Goal: Task Accomplishment & Management: Use online tool/utility

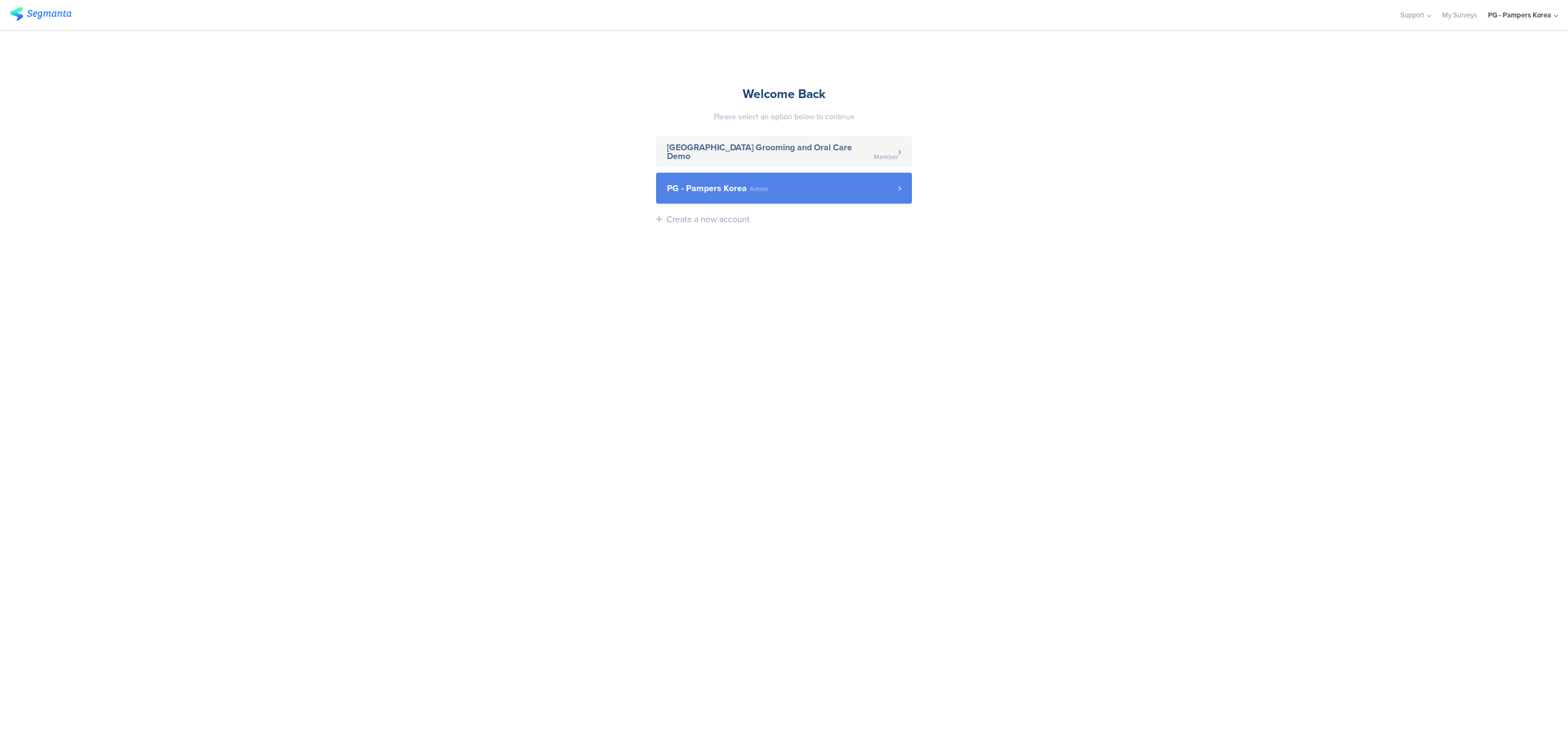
click at [703, 196] on link "PG - Pampers Korea Admin" at bounding box center [784, 188] width 256 height 31
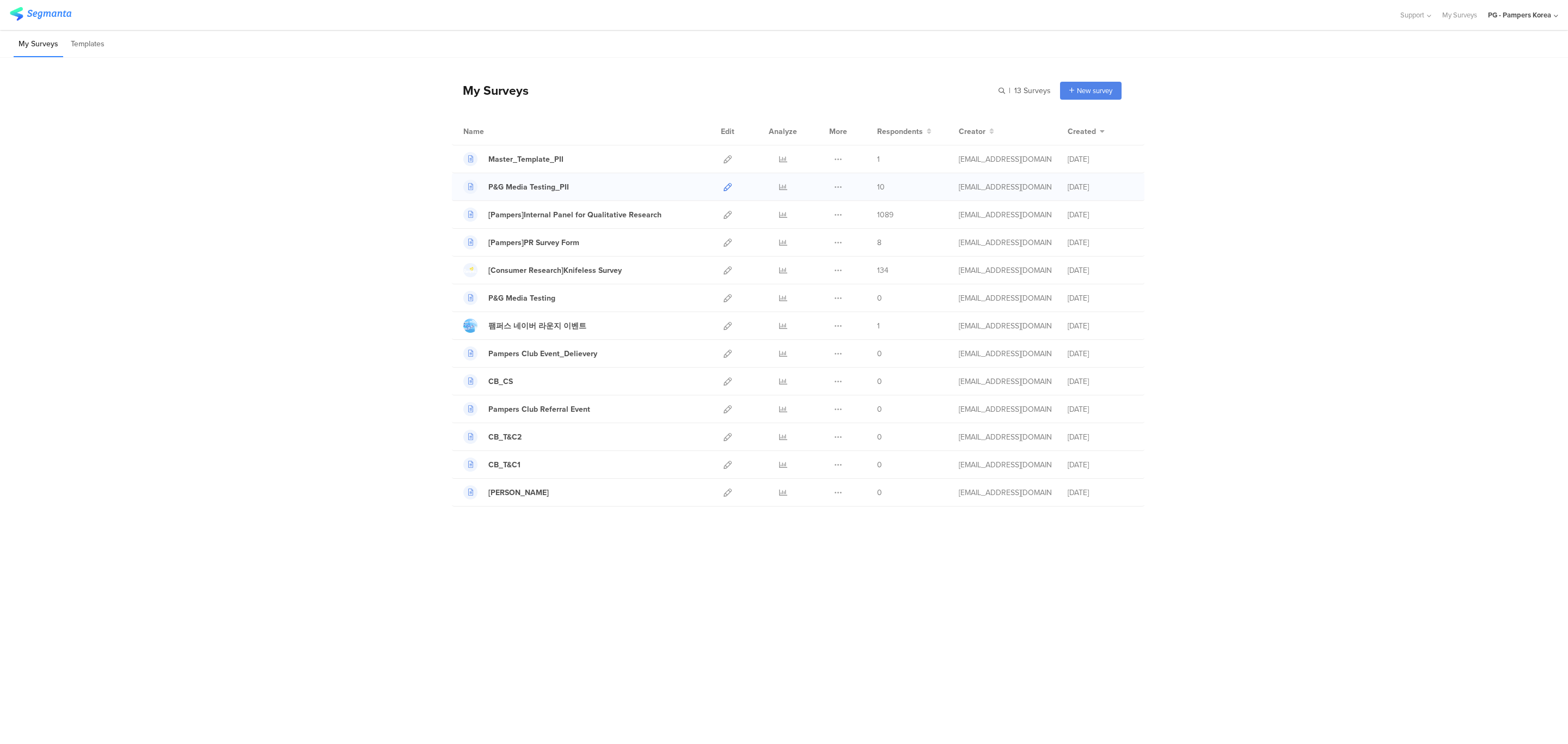
click at [729, 185] on icon at bounding box center [727, 187] width 8 height 8
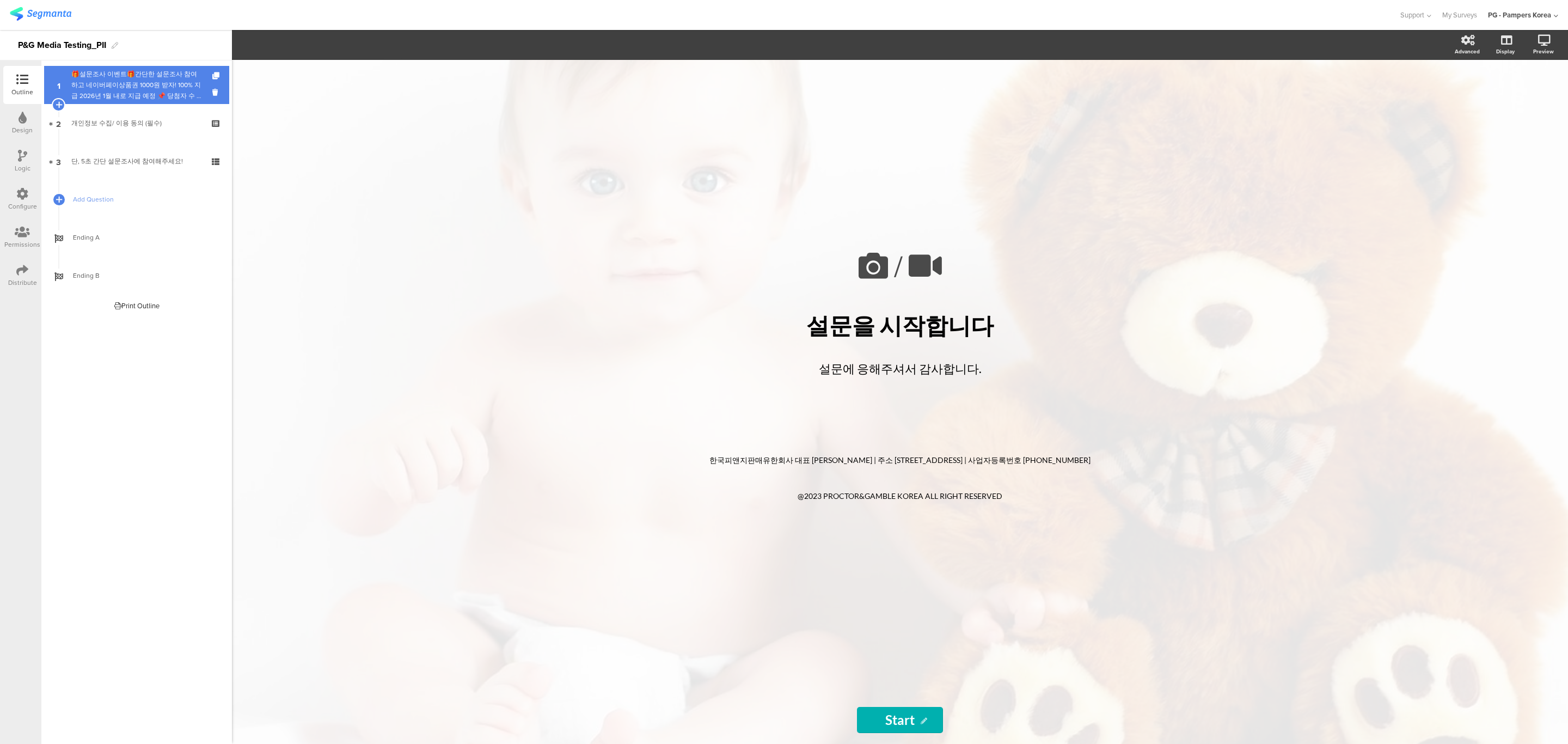
click at [151, 70] on div "🎁설문조사 이벤트🎁간단한 설문조사 참여하고 네이버페이상품권 1000원 받자! 100% 지급 2026년 1월 내로 지급 예정 📌 당첨자 수 : …" at bounding box center [136, 85] width 130 height 33
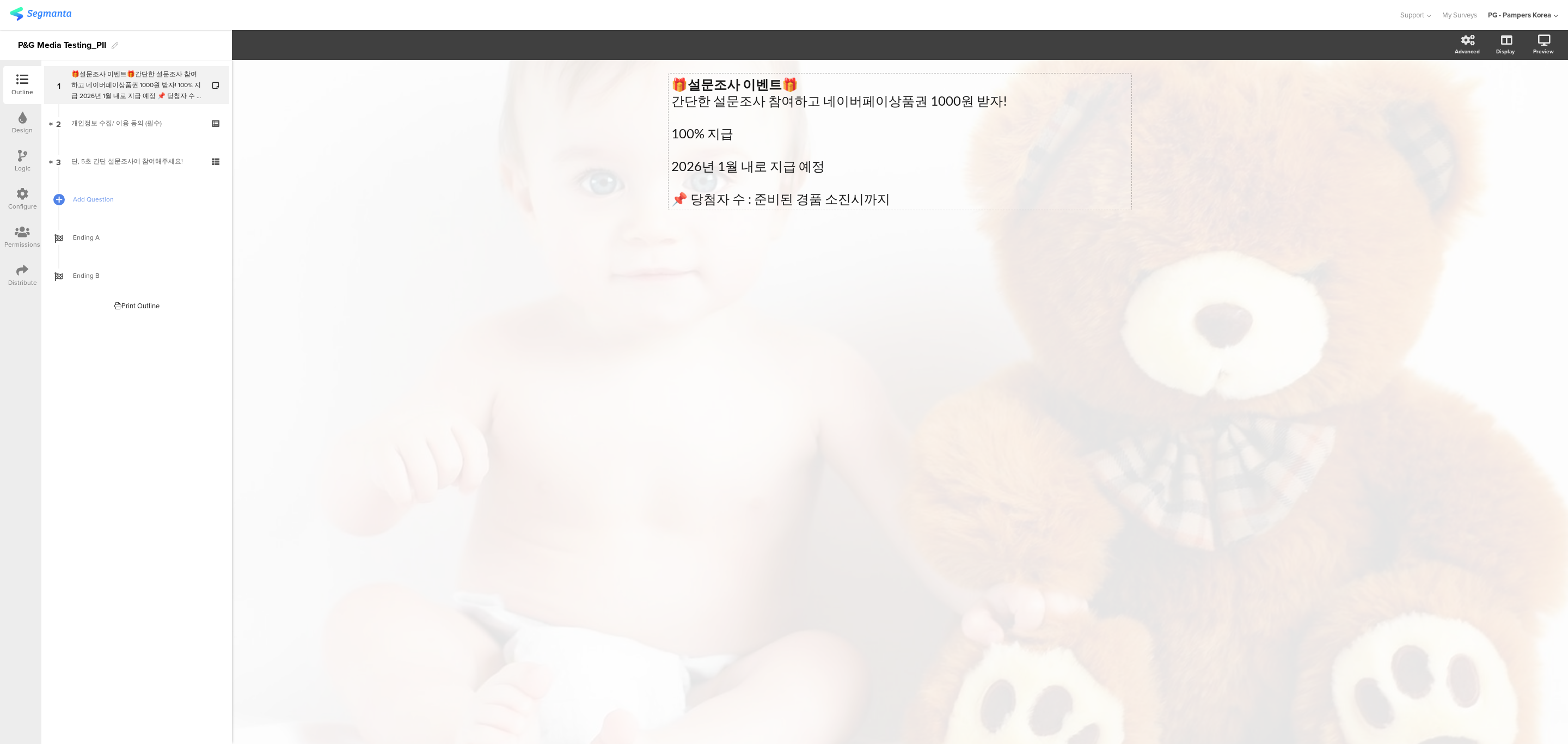
click at [772, 121] on p at bounding box center [900, 117] width 457 height 16
click at [672, 82] on strong "🎁설문조사 이벤트🎁" at bounding box center [735, 84] width 127 height 16
click at [827, 113] on p at bounding box center [900, 117] width 457 height 16
drag, startPoint x: 804, startPoint y: 85, endPoint x: 796, endPoint y: 85, distance: 8.0
click at [796, 85] on strong "간단 설문조사 참여하고 30000원 🎁설문조사 이벤트🎁" at bounding box center [831, 84] width 320 height 16
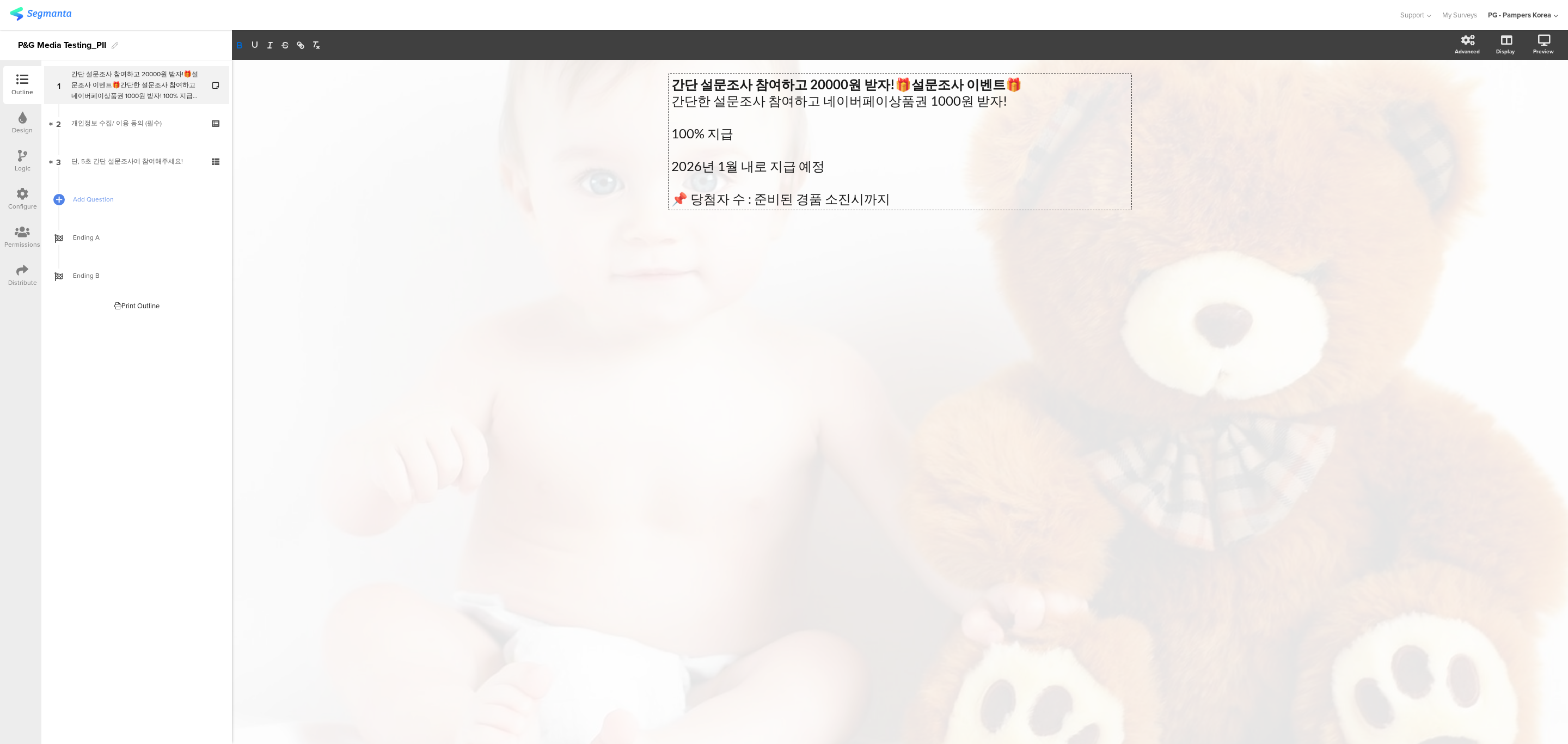
click at [1039, 121] on p at bounding box center [900, 117] width 457 height 16
click at [880, 83] on strong "간단 설문조사 참여하고 20000원 받자!🎁설문조사 이벤트🎁" at bounding box center [847, 84] width 351 height 16
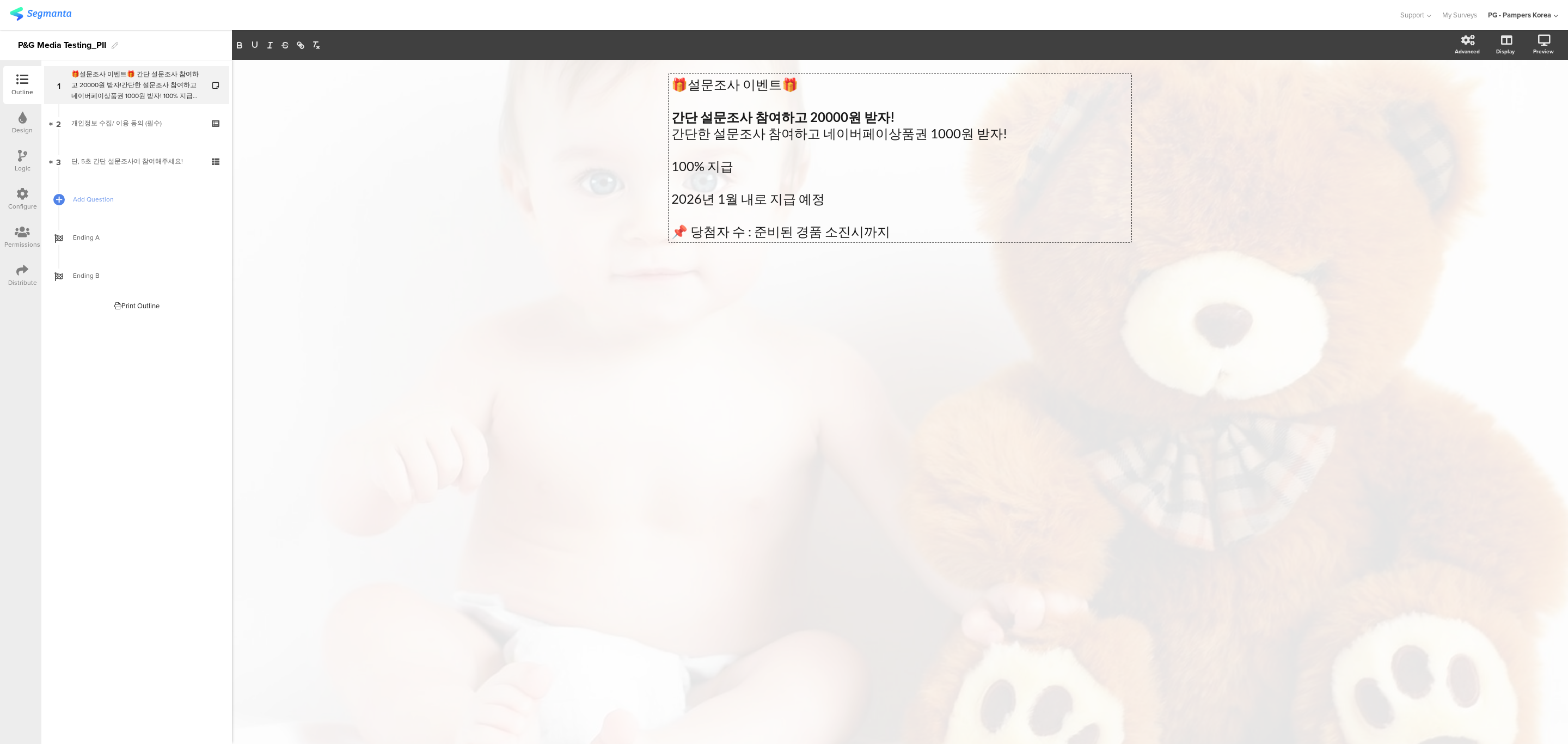
click at [876, 114] on strong "간단 설문조사 참여하고 20000원 받자!" at bounding box center [783, 117] width 224 height 16
click at [883, 113] on p "간단 설문조사 참여하고 20000원 받자!" at bounding box center [900, 117] width 457 height 16
click at [891, 118] on p "간단 설문조사 참여하고 20000원 받자!" at bounding box center [900, 117] width 457 height 16
drag, startPoint x: 837, startPoint y: 119, endPoint x: 809, endPoint y: 114, distance: 28.4
click at [809, 114] on strong "간단 설문조사 참여하고 20000원 받자!" at bounding box center [783, 117] width 224 height 16
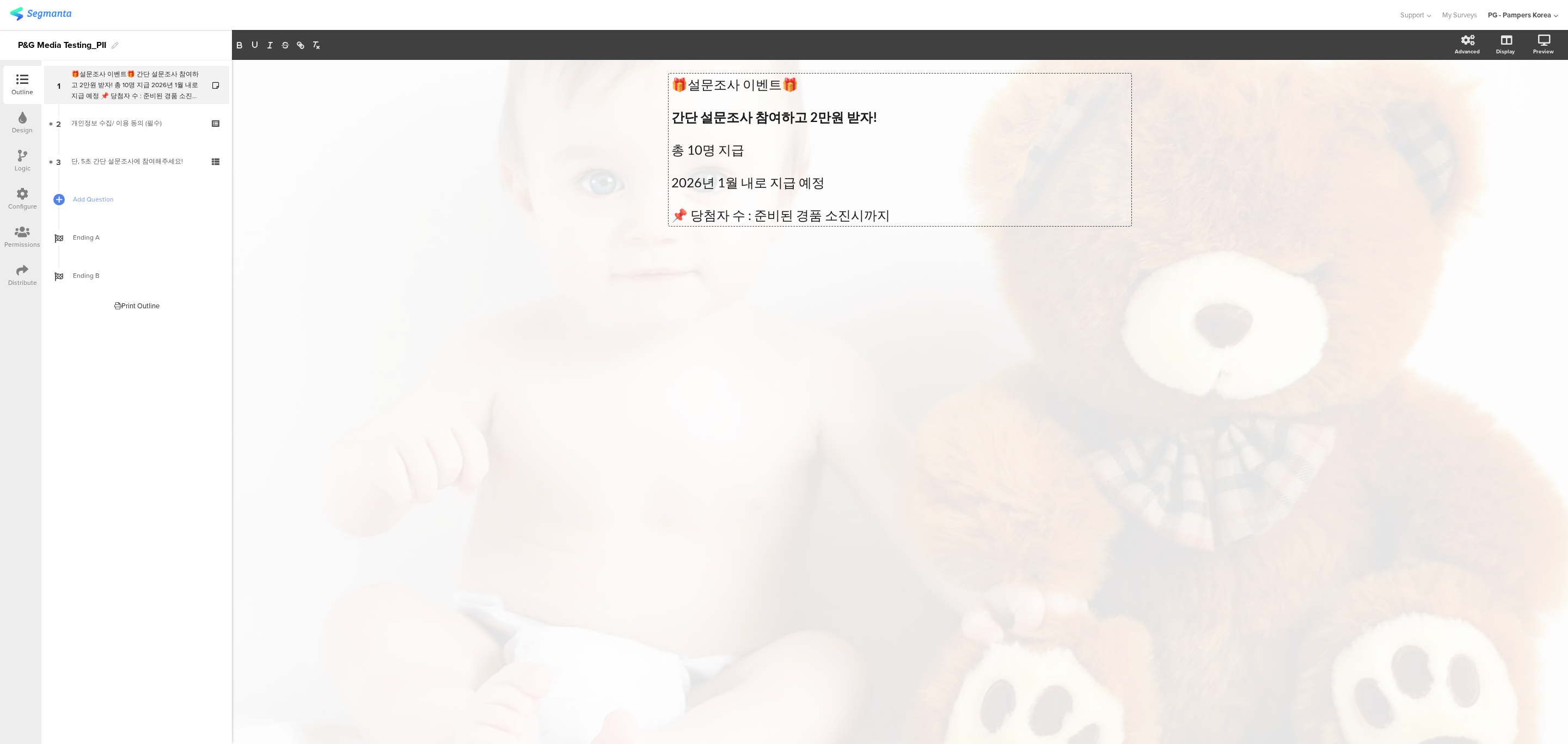
click at [776, 127] on p at bounding box center [900, 133] width 457 height 16
click at [690, 163] on p at bounding box center [900, 166] width 457 height 16
drag, startPoint x: 749, startPoint y: 211, endPoint x: 673, endPoint y: 208, distance: 76.1
click at [673, 208] on p "📌 당첨자 수 : 준비된 경품 소진시까지" at bounding box center [900, 215] width 457 height 16
copy p "📌 당첨자 수 :"
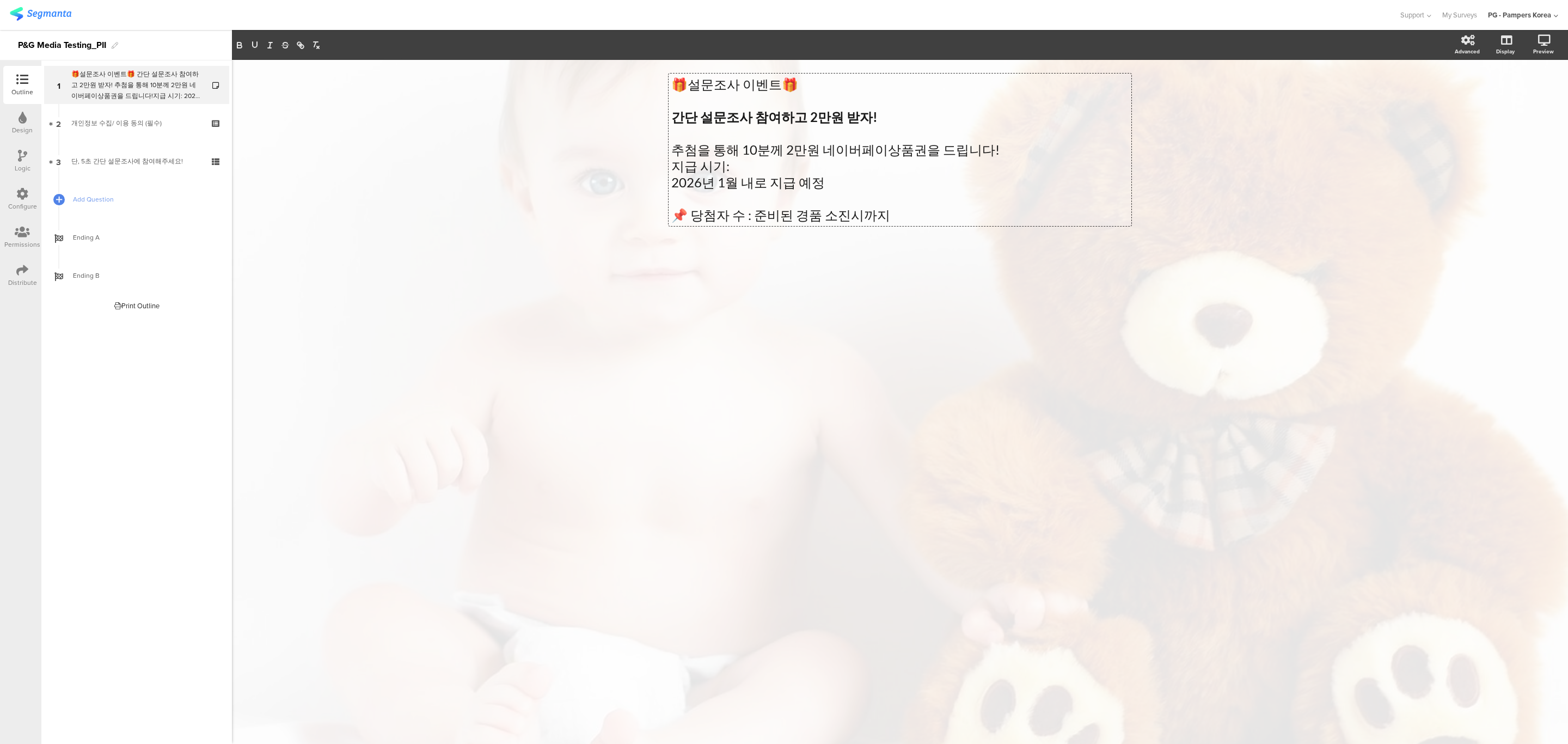
drag, startPoint x: 730, startPoint y: 170, endPoint x: 809, endPoint y: 142, distance: 83.8
click at [732, 169] on p "지급 시기:" at bounding box center [900, 166] width 457 height 16
drag, startPoint x: 828, startPoint y: 194, endPoint x: 653, endPoint y: 201, distance: 175.1
click at [653, 201] on div "🎁설문조사 이벤트🎁 간단 설문조사 참여하고 2만원 받자! 추첨을 통해 10분께 2만원 네이버페이상품권을 드립니다! 지급 시기: 📌 당첨자 수 …" at bounding box center [900, 401] width 1336 height 684
click at [740, 168] on p "지급 시기:" at bounding box center [900, 166] width 457 height 16
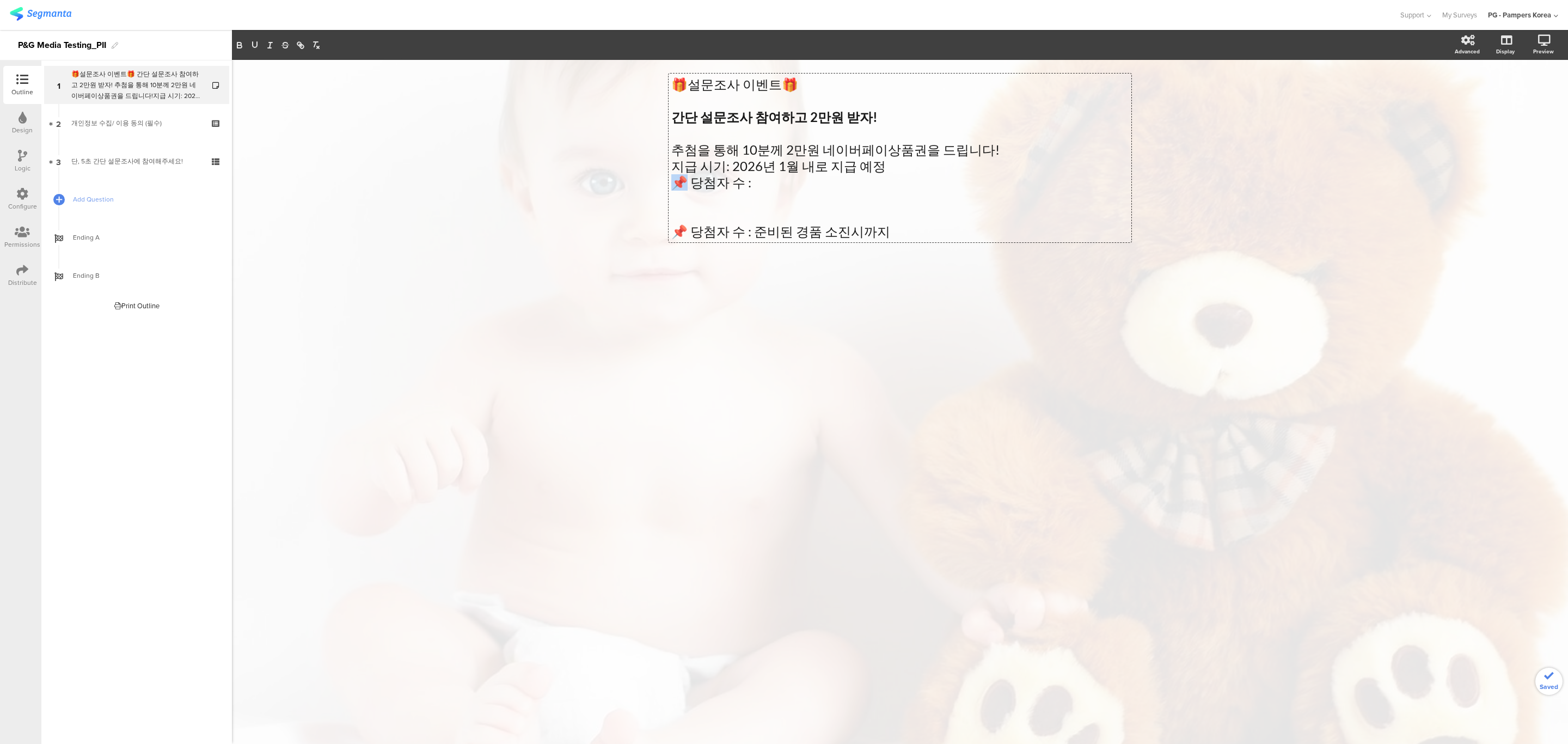
drag, startPoint x: 687, startPoint y: 180, endPoint x: 660, endPoint y: 182, distance: 27.1
click at [660, 182] on div "🎁설문조사 이벤트🎁 간단 설문조사 참여하고 2만원 받자! 추첨을 통해 10분께 2만원 네이버페이상품권을 드립니다! 지급 시기: 2026년 1월…" at bounding box center [900, 182] width 479 height 245
copy p "📌"
click at [674, 163] on p "지급 시기: 2026년 1월 내로 지급 예정" at bounding box center [900, 166] width 457 height 16
click at [751, 182] on p "📌 당첨자 수 :" at bounding box center [900, 182] width 457 height 16
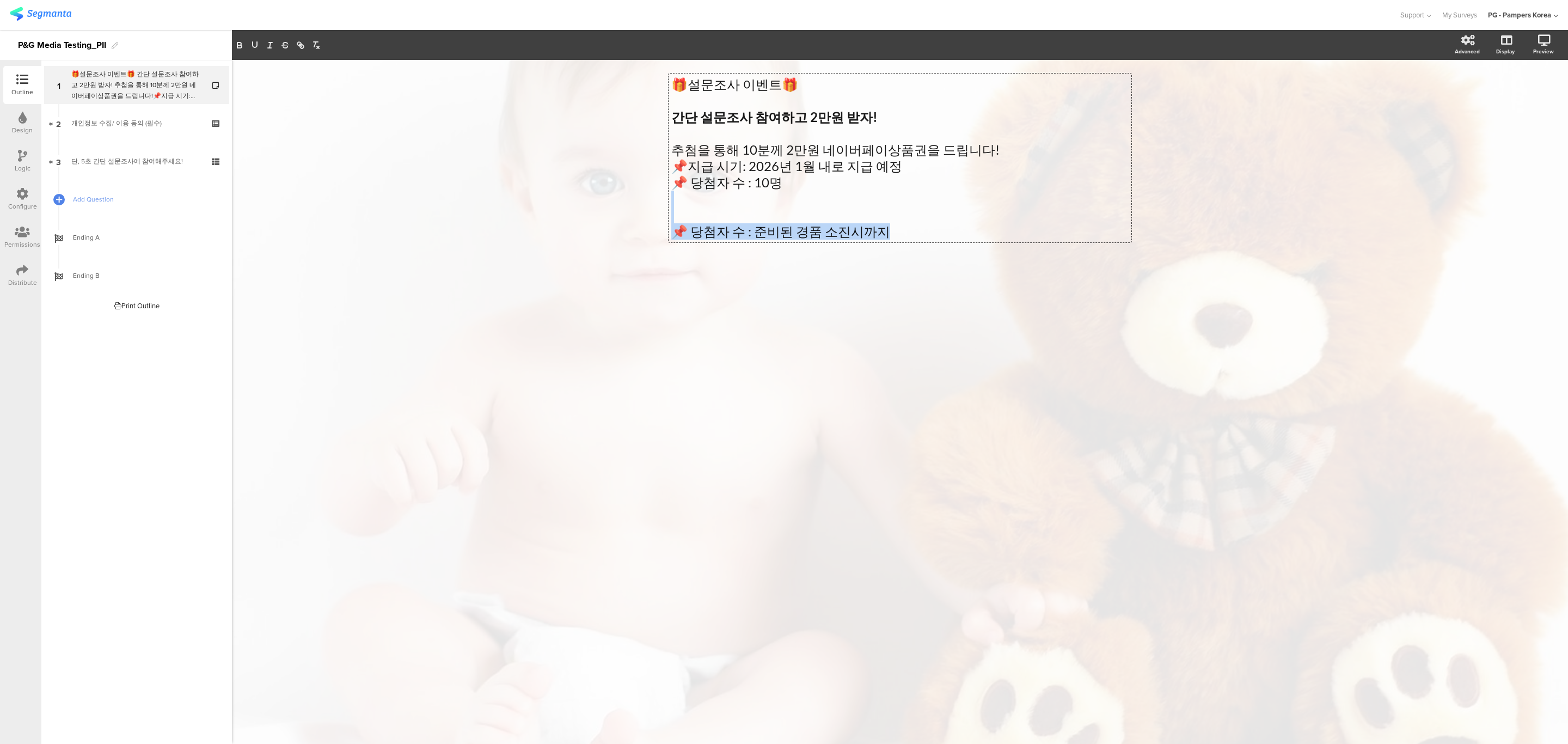
drag, startPoint x: 897, startPoint y: 231, endPoint x: 851, endPoint y: 185, distance: 65.1
click at [851, 185] on div "🎁설문조사 이벤트🎁 간단 설문조사 참여하고 2만원 받자! 추첨을 통해 10분께 2만원 네이버페이상품권을 드립니다! 📌지급 시기: 2026년 1…" at bounding box center [900, 158] width 457 height 163
click at [693, 134] on p at bounding box center [900, 133] width 457 height 16
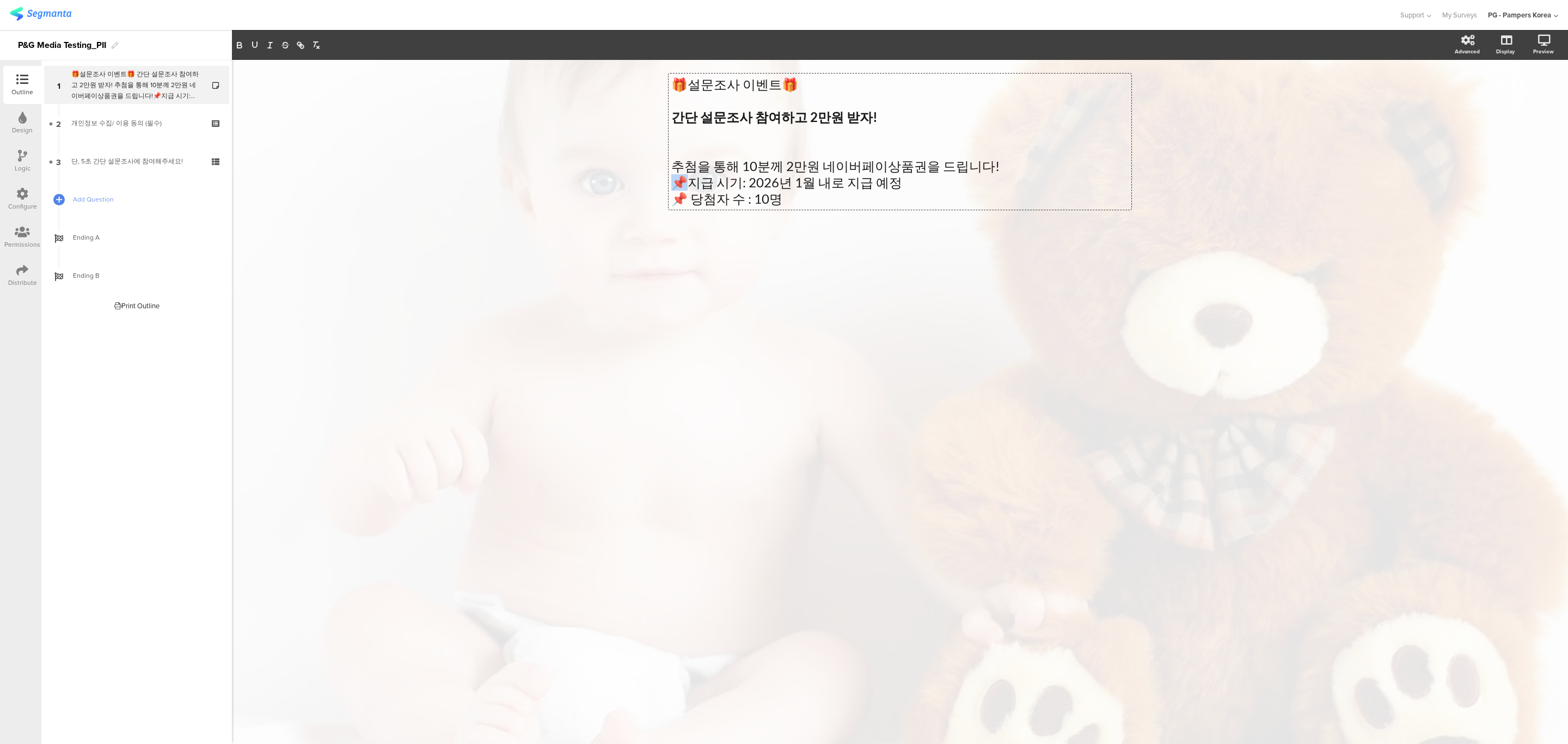
drag, startPoint x: 691, startPoint y: 183, endPoint x: 679, endPoint y: 170, distance: 17.7
click at [663, 182] on div "🎁설문조사 이벤트🎁 간단 설문조사 참여하고 2만원 받자! 추첨을 통해 10분께 2만원 네이버페이상품권을 드립니다! 📌지급 시기: 2026년 1…" at bounding box center [900, 166] width 479 height 212
copy p "📌지"
click at [683, 146] on p at bounding box center [900, 150] width 457 height 16
drag, startPoint x: 998, startPoint y: 162, endPoint x: 663, endPoint y: 172, distance: 335.1
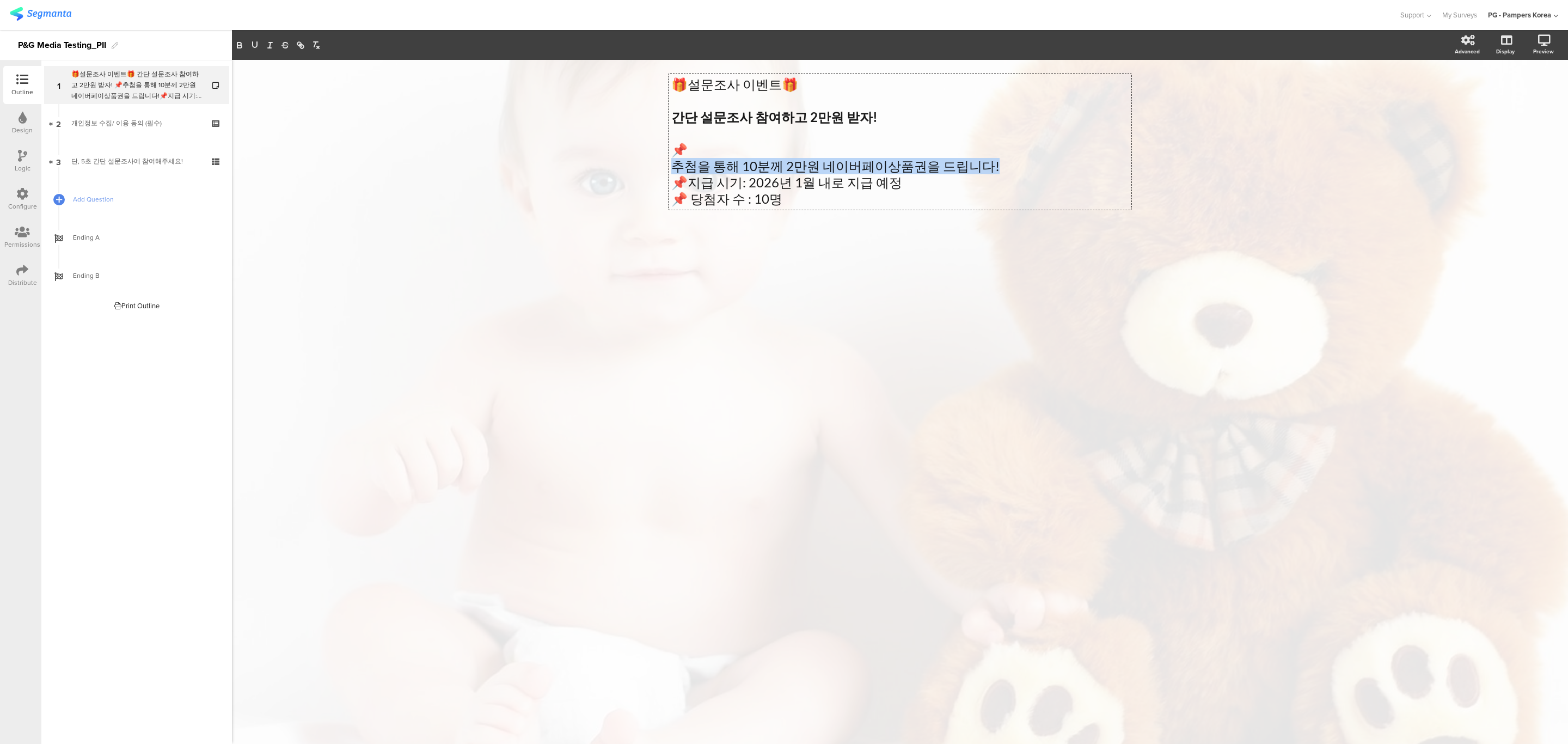
click at [663, 172] on div "🎁설문조사 이벤트🎁 간단 설문조사 참여하고 2만원 받자! 📌 추첨을 통해 10분께 2만원 네이버페이상품권을 드립니다! 📌지급 시기: 2026년…" at bounding box center [900, 166] width 479 height 212
click at [691, 132] on p at bounding box center [900, 133] width 457 height 16
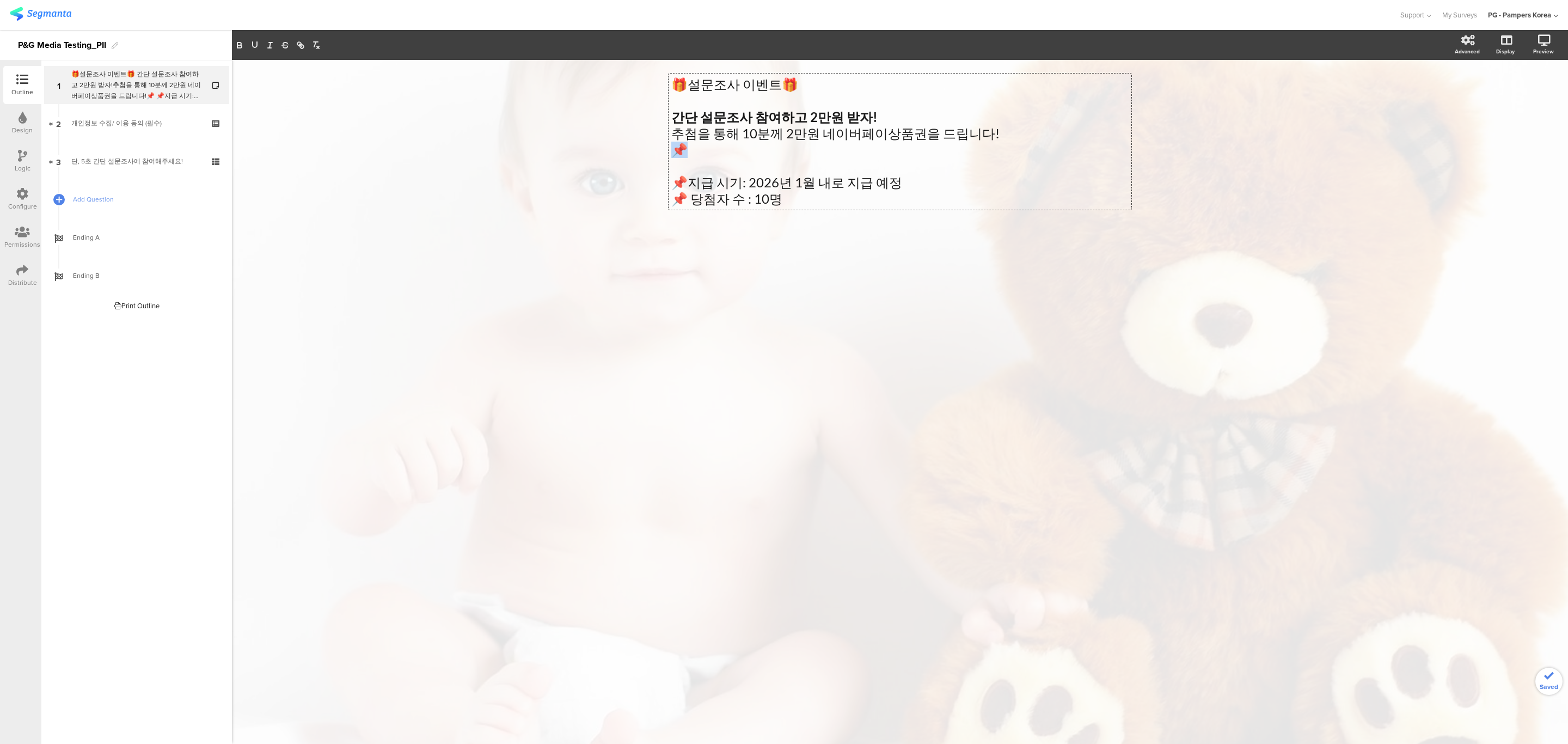
drag, startPoint x: 687, startPoint y: 147, endPoint x: 670, endPoint y: 151, distance: 17.5
click at [670, 151] on div "🎁설문조사 이벤트🎁 간단 설문조사 참여하고 2만원 받자! 추첨을 통해 10분께 2만원 네이버페이상품권을 드립니다! 📌 📌지급 시기: 2026년…" at bounding box center [900, 142] width 463 height 136
drag, startPoint x: 881, startPoint y: 330, endPoint x: 868, endPoint y: 361, distance: 33.6
click at [869, 332] on div "🎁설문조사 이벤트🎁 간단 설문조사 참여하고 2만원 받자! 추첨을 통해 10분께 2만원 네이버페이상품권을 드립니다! 📌지급 시기: 2026년 1…" at bounding box center [900, 401] width 1336 height 684
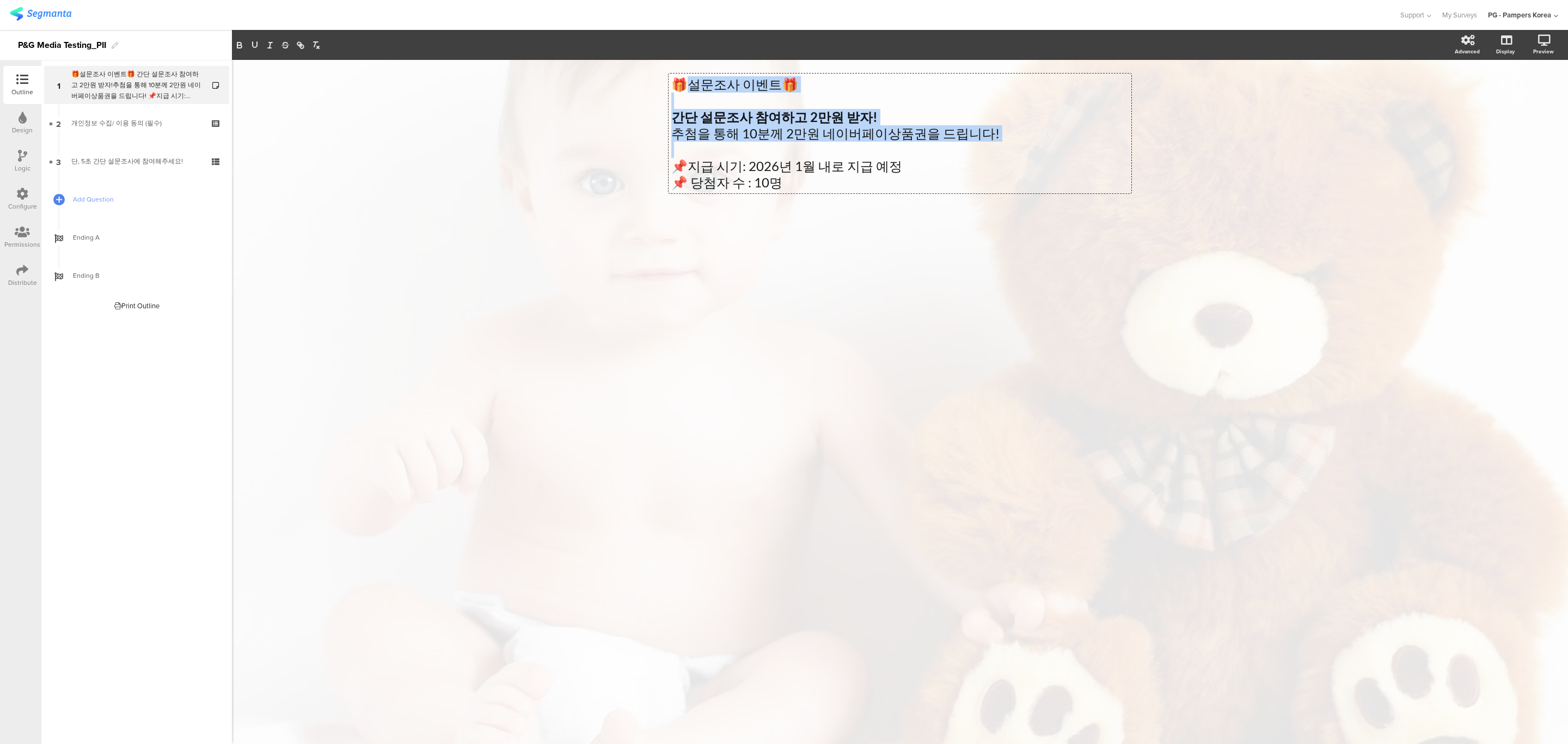
drag, startPoint x: 688, startPoint y: 163, endPoint x: 678, endPoint y: 163, distance: 10.0
click at [678, 163] on div "🎁설문조사 이벤트🎁 간단 설문조사 참여하고 2만원 받자! 추첨을 통해 10분께 2만원 네이버페이상품권을 드립니다! 📌지급 시기: 2026년 1…" at bounding box center [900, 133] width 463 height 120
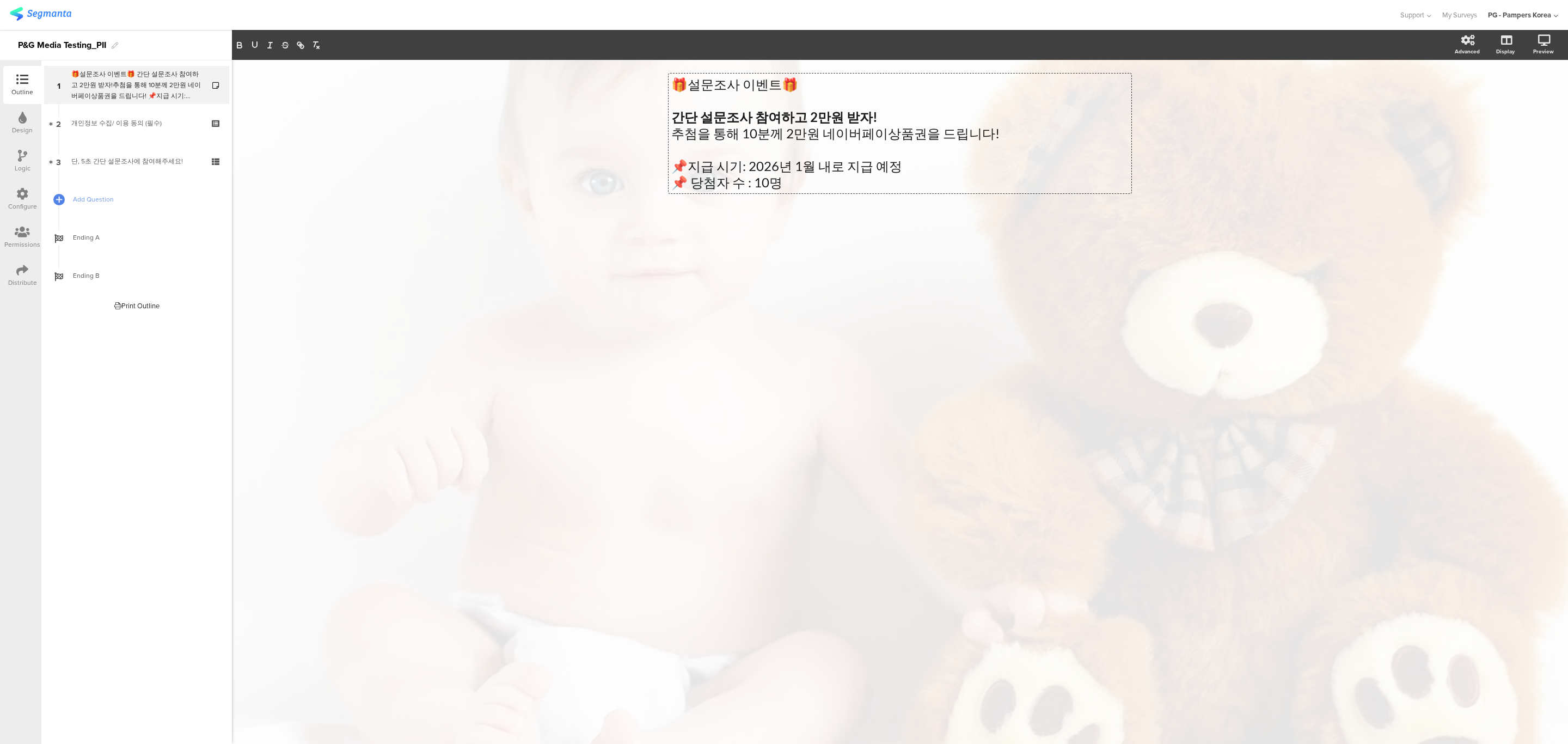
click at [694, 170] on p "📌지급 시기: 2026년 1월 내로 지급 예정" at bounding box center [900, 166] width 457 height 16
drag, startPoint x: 691, startPoint y: 168, endPoint x: 667, endPoint y: 167, distance: 24.0
click at [667, 167] on div "🎁설문조사 이벤트🎁 간단 설문조사 참여하고 2만원 받자! 추첨을 통해 10분께 2만원 네이버페이상품권을 드립니다! 📌지급 시기: 2026년 1…" at bounding box center [900, 158] width 479 height 196
copy p "📌지"
click at [671, 166] on p "📌지급 시기: 2026년 1월 내로 지급 예정" at bounding box center [900, 166] width 457 height 16
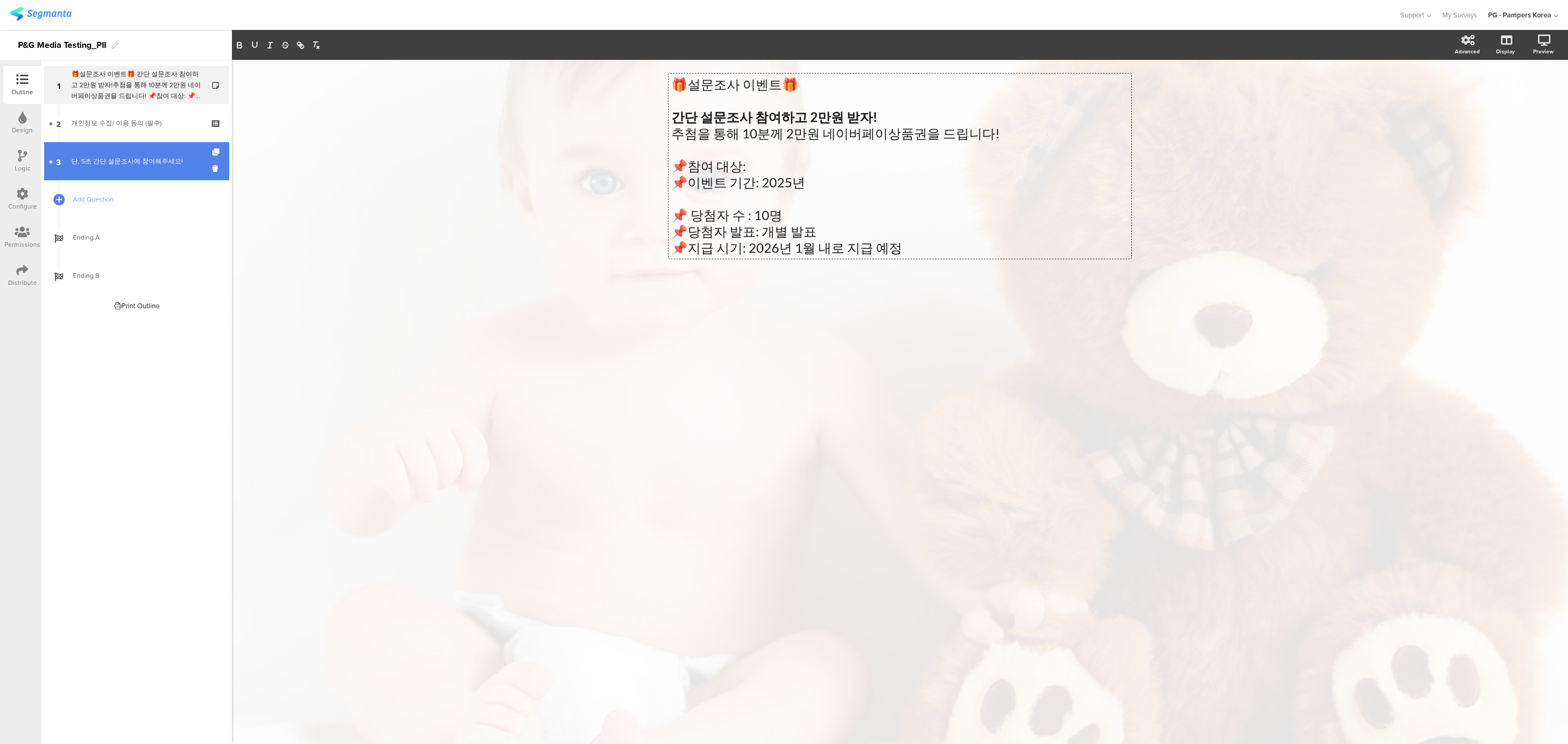
click at [132, 166] on div "단, 5초 간단 설문조사에 참여해주세요!" at bounding box center [136, 161] width 130 height 11
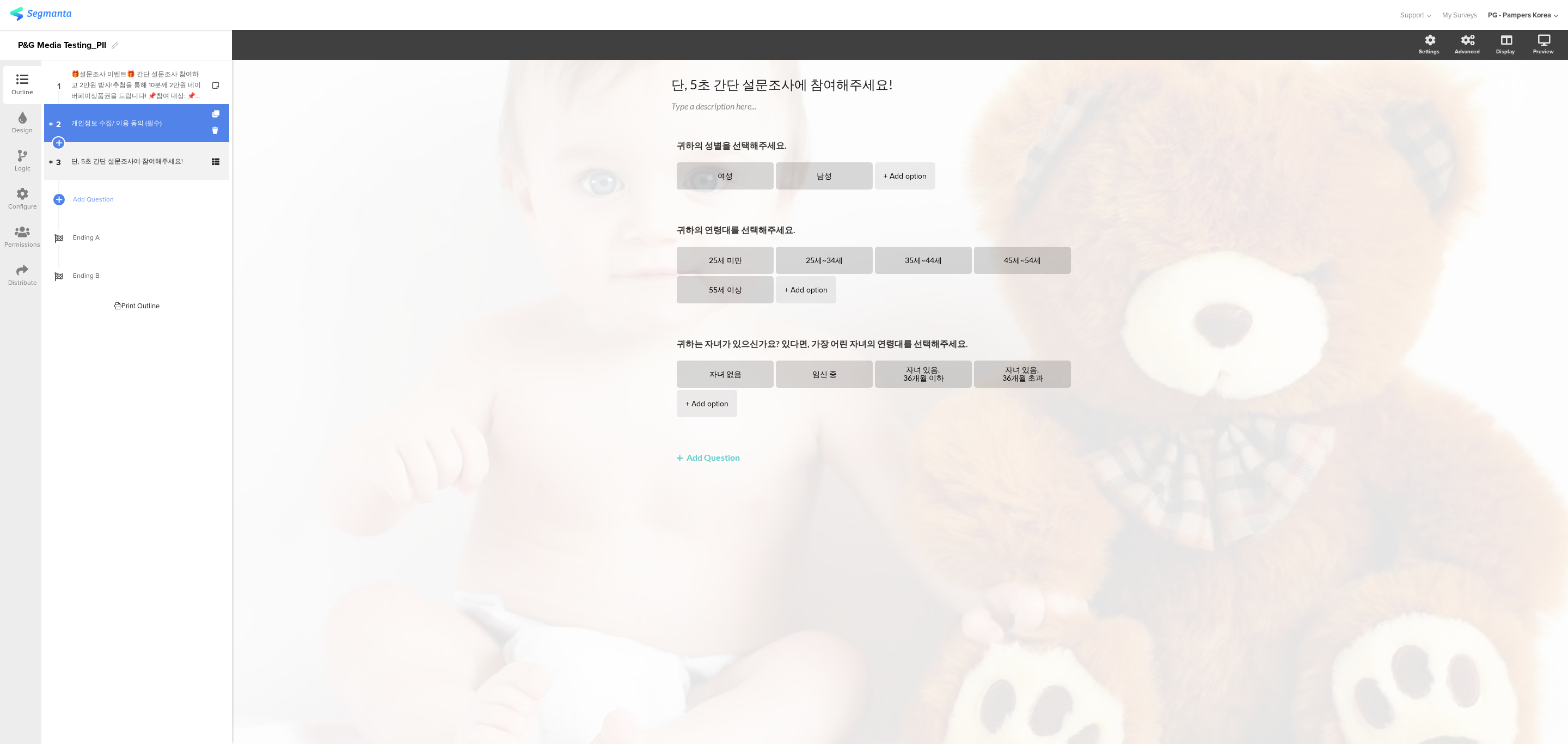
click at [139, 106] on link "2 개인정보 수집/ 이용 동의 (필수)" at bounding box center [136, 123] width 185 height 38
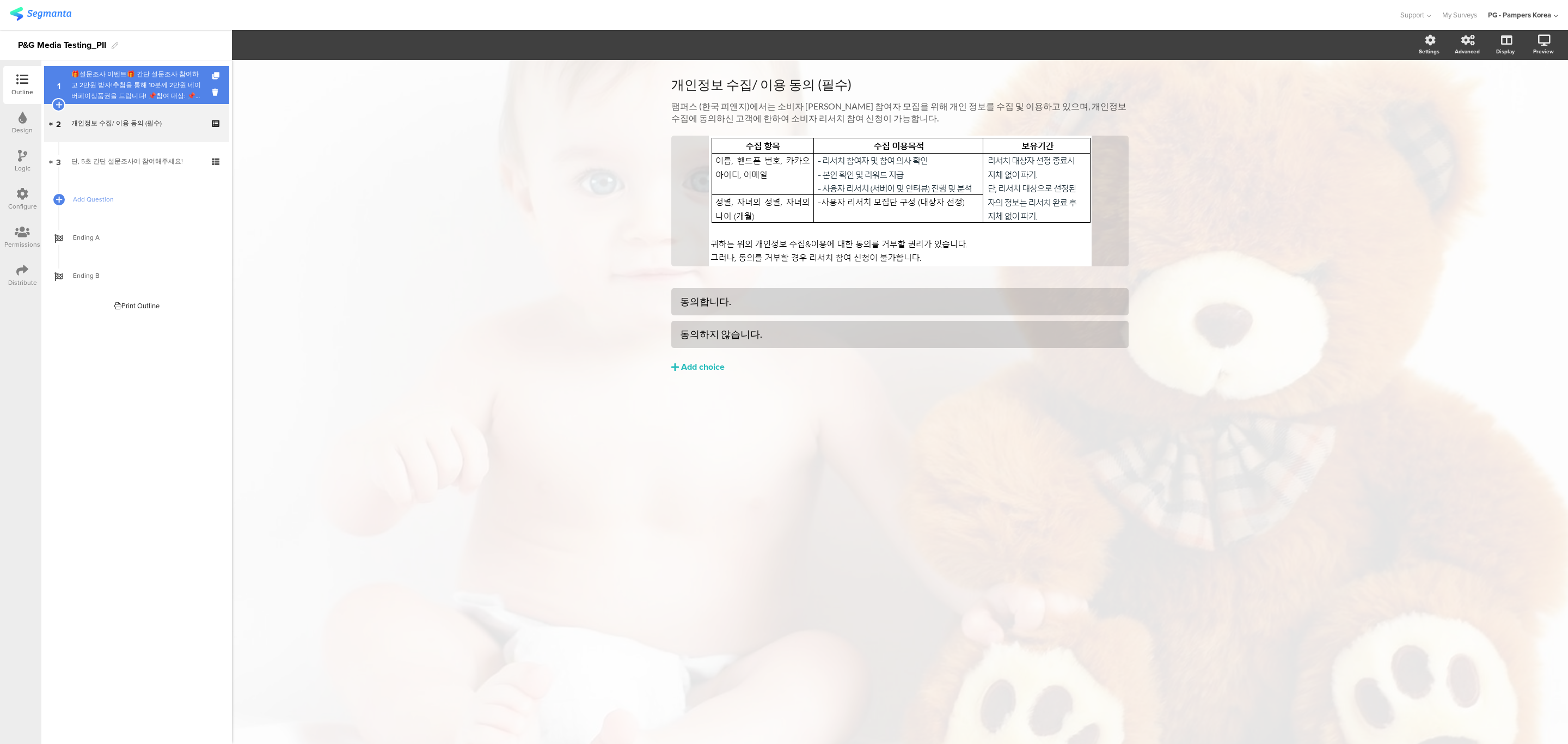
click at [142, 75] on div "🎁설문조사 이벤트🎁 간단 설문조사 참여하고 2만원 받자!추첨을 통해 10분께 2만원 네이버페이상품권을 드립니다! 📌참여 대상: 📌이벤트 기간:…" at bounding box center [136, 85] width 130 height 33
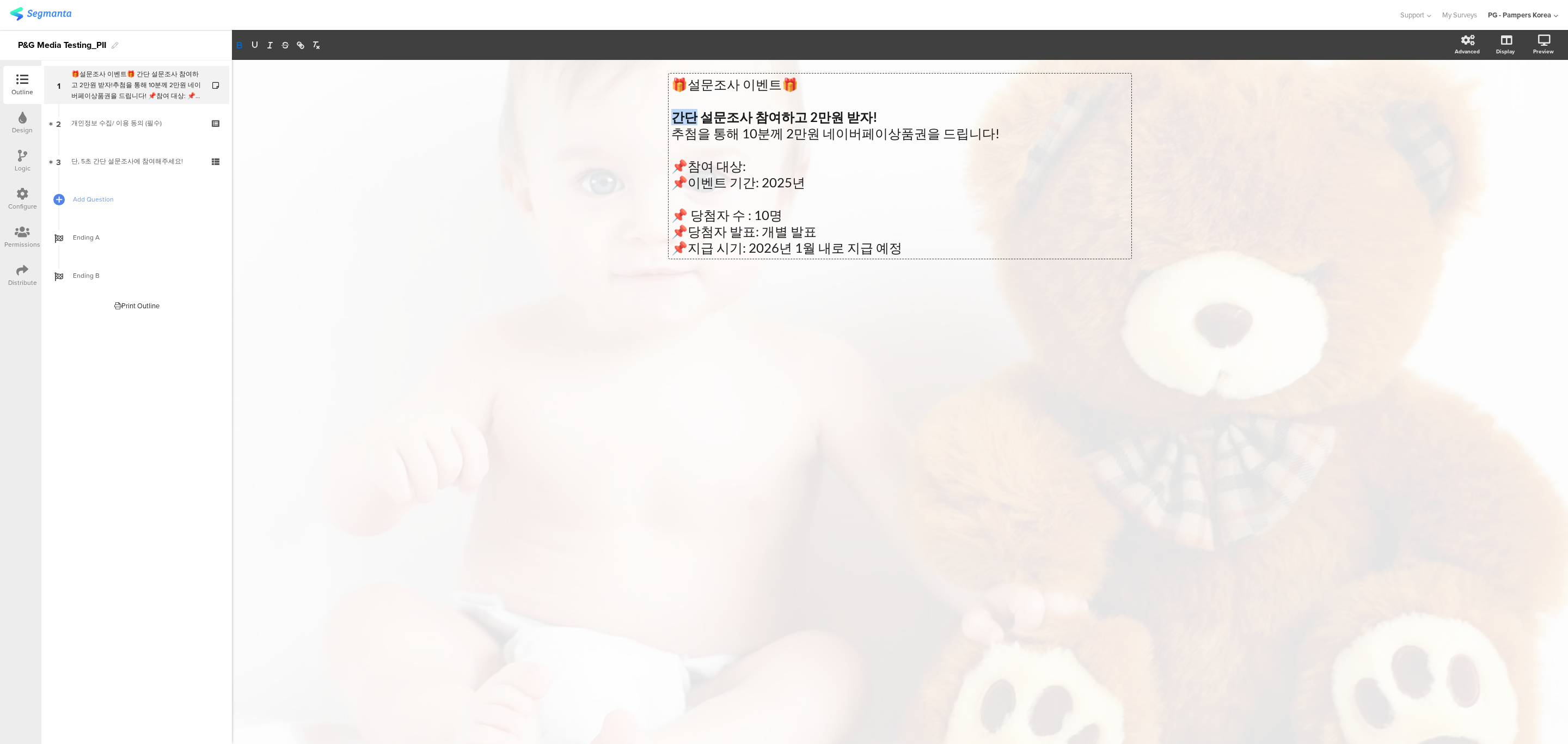
drag, startPoint x: 693, startPoint y: 114, endPoint x: 662, endPoint y: 116, distance: 31.1
click at [662, 116] on div "🎁설문조사 이벤트🎁 간단 설문조사 참여하고 2만원 받자! 추첨을 통해 10분께 2만원 네이버페이상품권을 드립니다! 📌참여 대상: 📌이벤트 기간…" at bounding box center [900, 190] width 479 height 261
drag, startPoint x: 688, startPoint y: 86, endPoint x: 663, endPoint y: 85, distance: 25.0
click at [663, 85] on div "🎁설문조사 이벤트🎁 단 5초 설문조사 참여하고 2만원 받자! 추첨을 통해 10분께 2만원 네이버페이상품권을 드립니다! 📌참여 대상: 📌이벤트 …" at bounding box center [900, 190] width 479 height 261
copy p "🎁설"
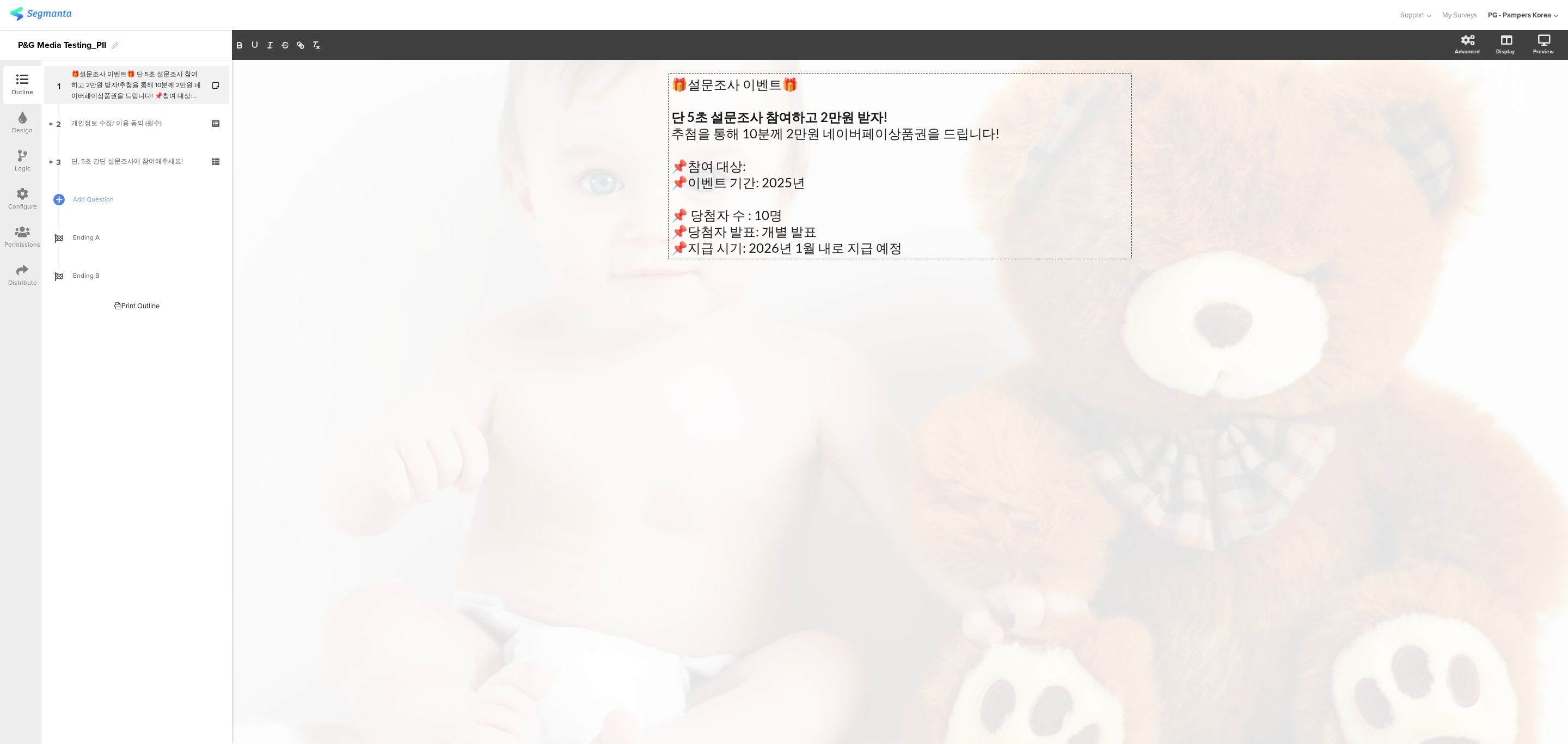
drag, startPoint x: 809, startPoint y: 120, endPoint x: 827, endPoint y: 128, distance: 19.7
click at [809, 119] on strong "단 5초 설문조사 참여하고 2만원 받자!" at bounding box center [780, 117] width 217 height 16
drag, startPoint x: 861, startPoint y: 113, endPoint x: 895, endPoint y: 151, distance: 51.0
click at [864, 116] on strong "2만원 받자!" at bounding box center [867, 117] width 68 height 16
drag, startPoint x: 864, startPoint y: 113, endPoint x: 1031, endPoint y: 124, distance: 167.4
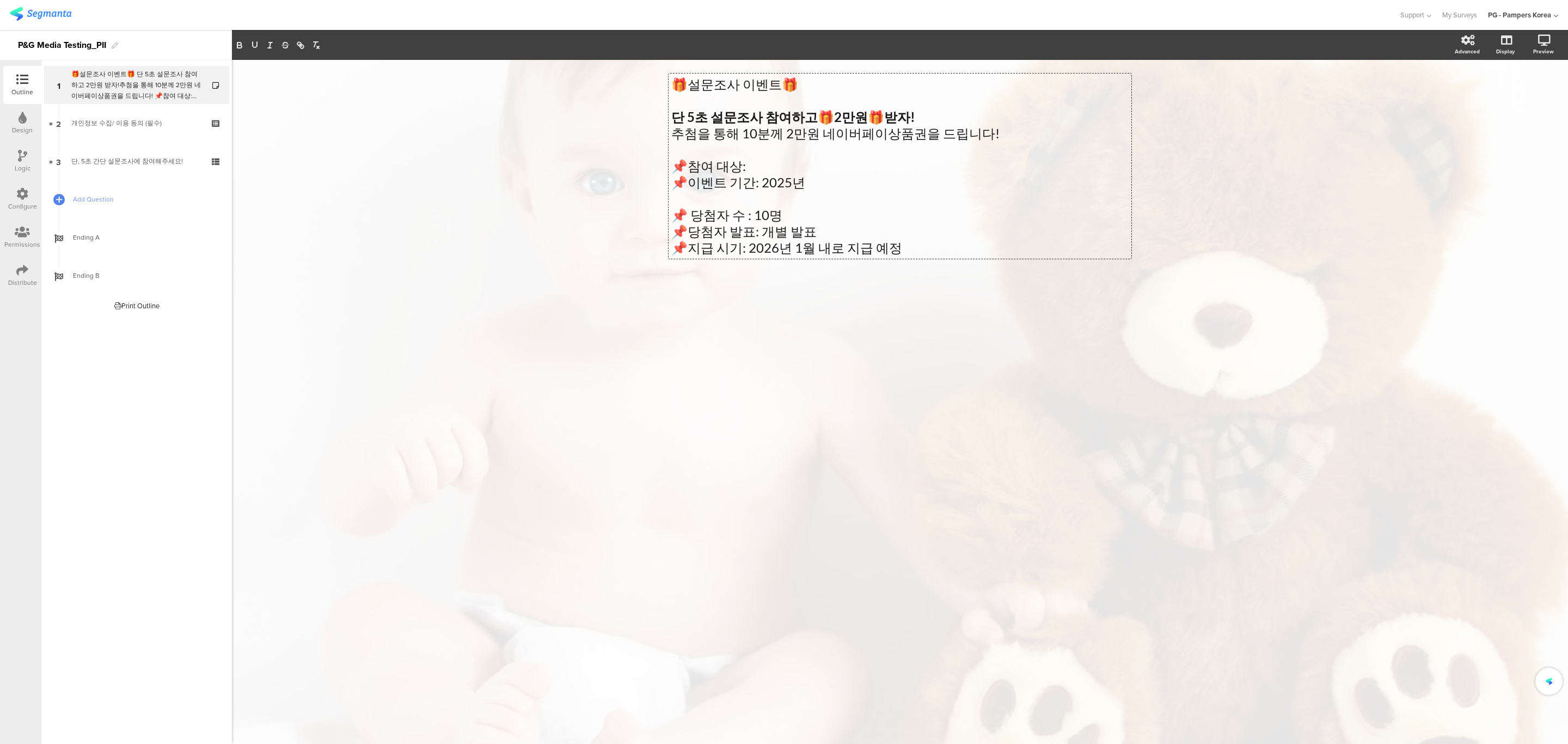
click at [875, 114] on p "단 5초 설문조사 참여하고 🎁 2만원 🎁 받자!" at bounding box center [900, 117] width 457 height 16
drag, startPoint x: 868, startPoint y: 88, endPoint x: 556, endPoint y: 36, distance: 316.3
click at [556, 36] on div "Advanced Display Preview 🎁설문조사 이벤트🎁 단 5초 설문조사 참여하고 🎁 2만원 🎁 받자! 추첨을 통해 10분께 2만원 …" at bounding box center [900, 387] width 1336 height 714
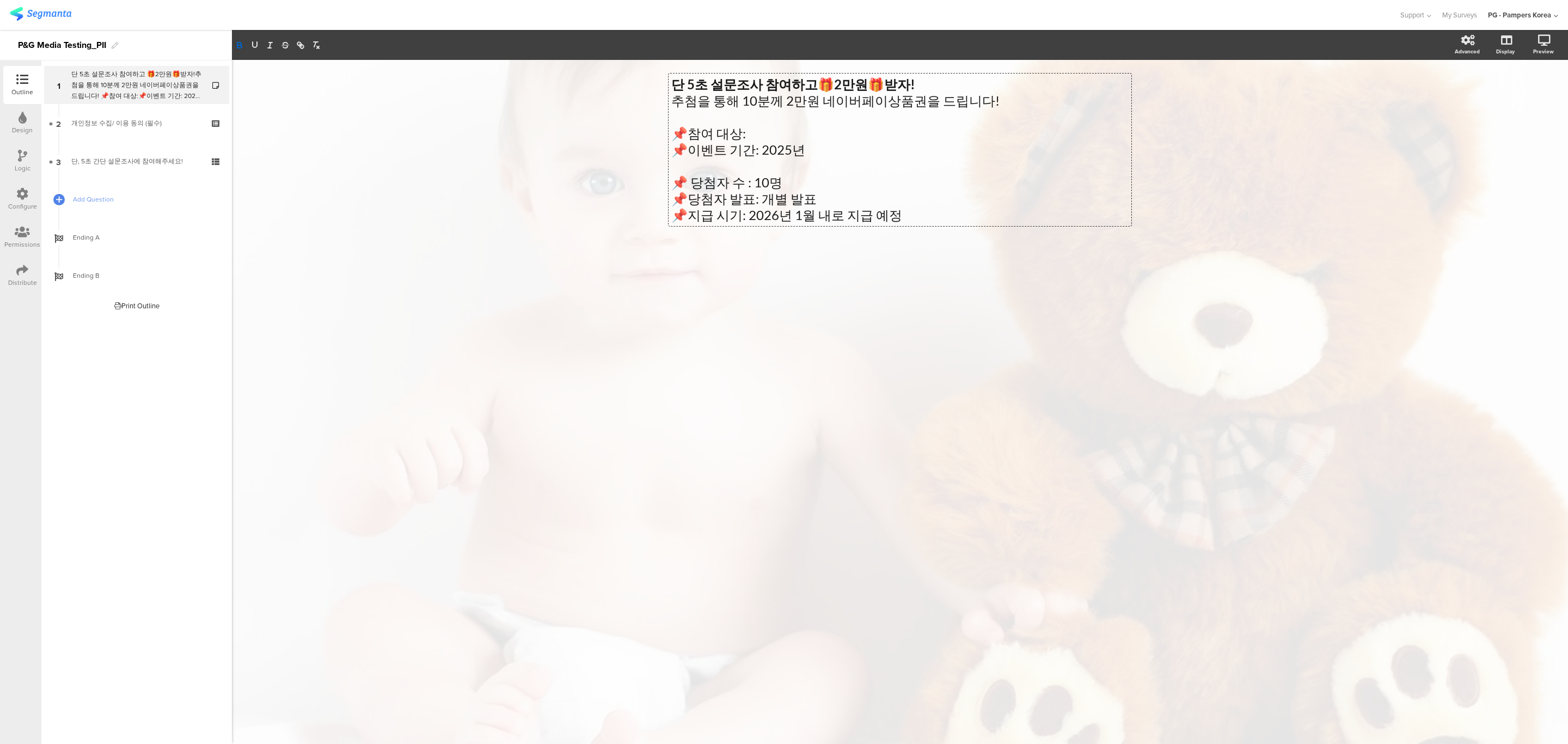
drag, startPoint x: 931, startPoint y: 337, endPoint x: 931, endPoint y: 329, distance: 8.0
click at [931, 330] on div "단 5초 설문조사 참여하고 🎁 2만원 🎁 받자! 추첨을 통해 10분께 2만원 네이버페이상품권을 드립니다! 📌참여 대상: 📌이벤트 기간: 202…" at bounding box center [900, 401] width 1336 height 684
click at [102, 104] on link "2 개인정보 수집/ 이용 동의 (필수)" at bounding box center [136, 123] width 185 height 38
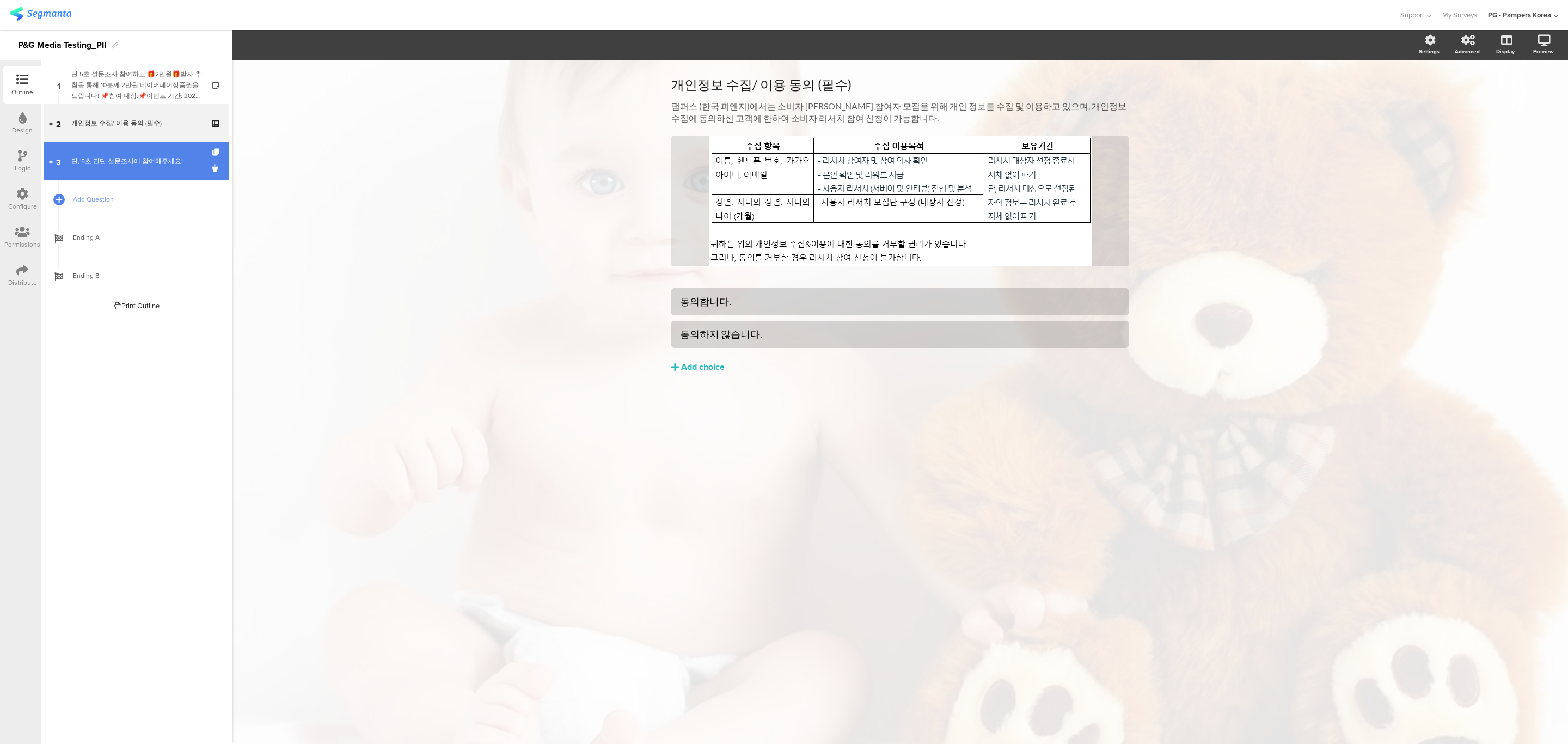
click at [131, 163] on div "단, 5초 간단 설문조사에 참여해주세요!" at bounding box center [136, 161] width 130 height 11
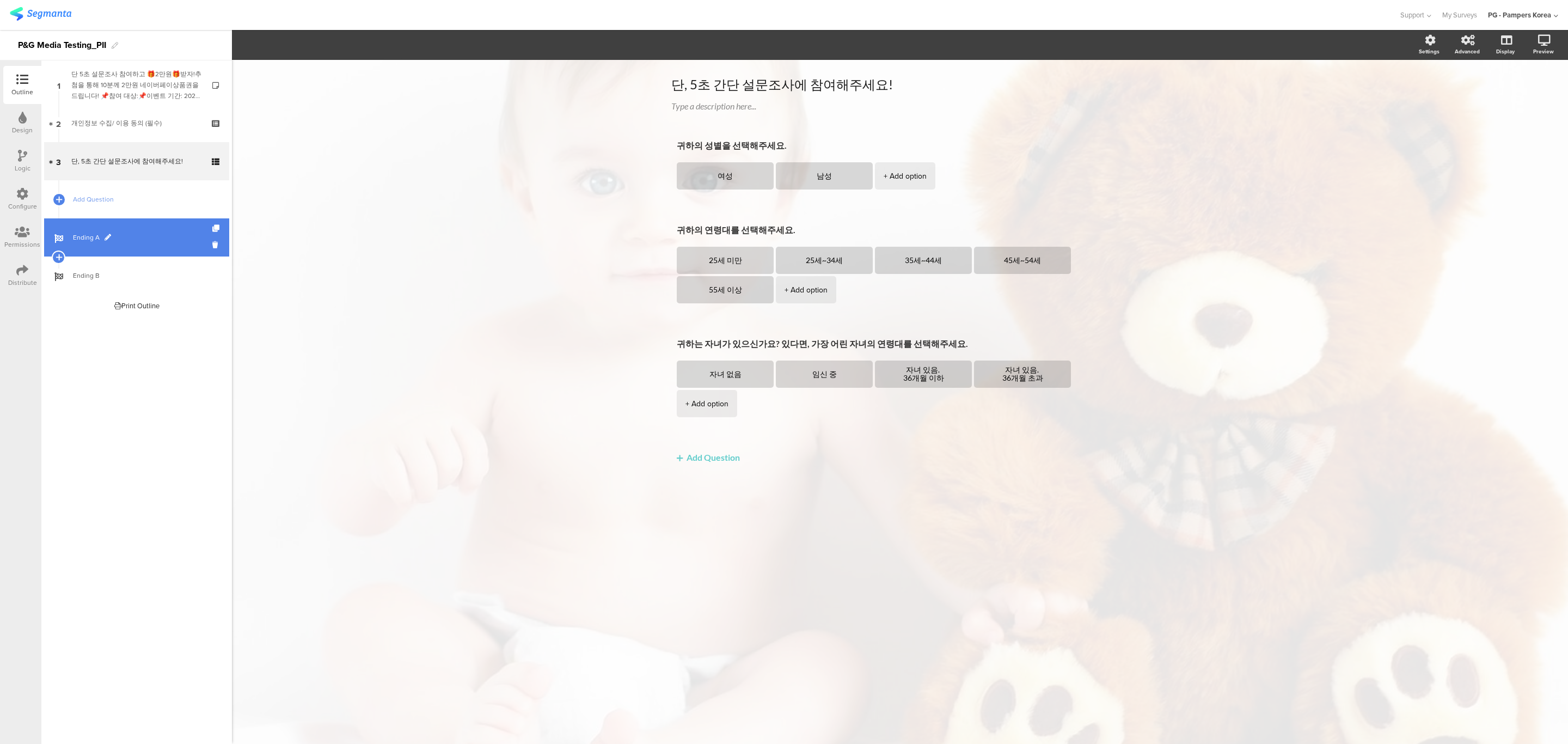
click at [137, 247] on link "Ending A" at bounding box center [136, 237] width 185 height 38
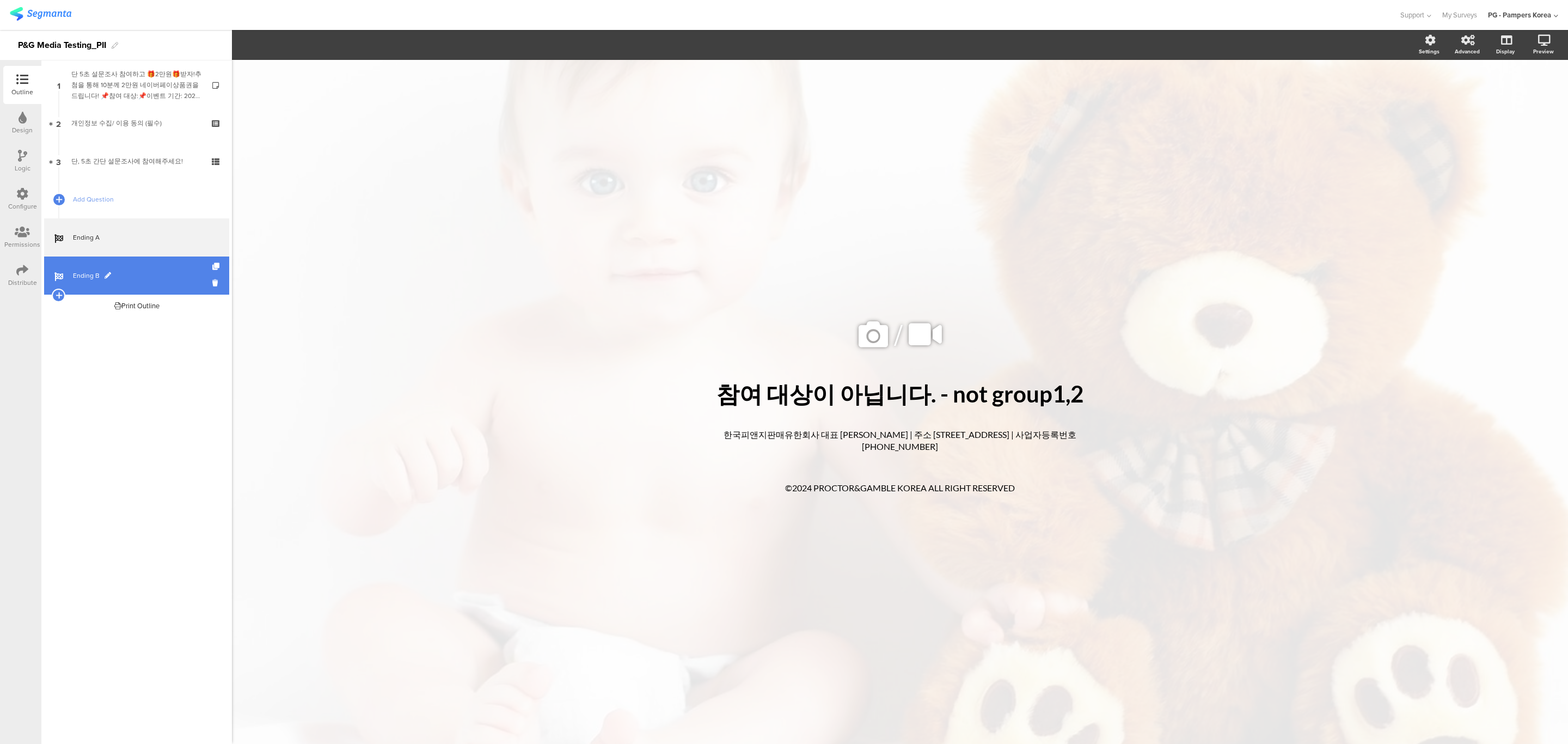
click at [134, 268] on link "Ending B" at bounding box center [136, 275] width 185 height 38
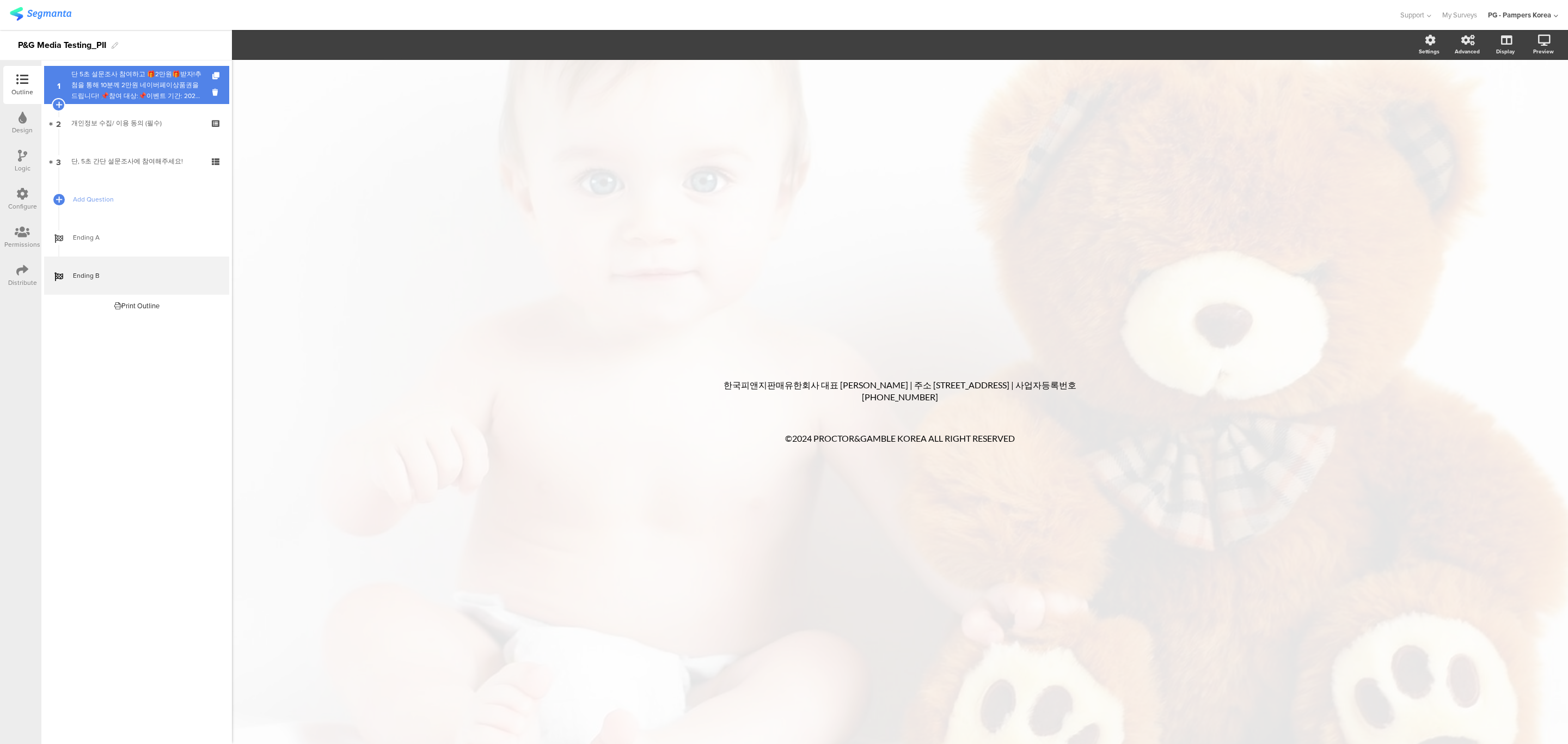
click at [154, 82] on div "단 5초 설문조사 참여하고 🎁2만원🎁받자!추첨을 통해 10분께 2만원 네이버페이상품권을 드립니다! 📌참여 대상:📌이벤트 기간: 2025년 📌 …" at bounding box center [136, 85] width 130 height 33
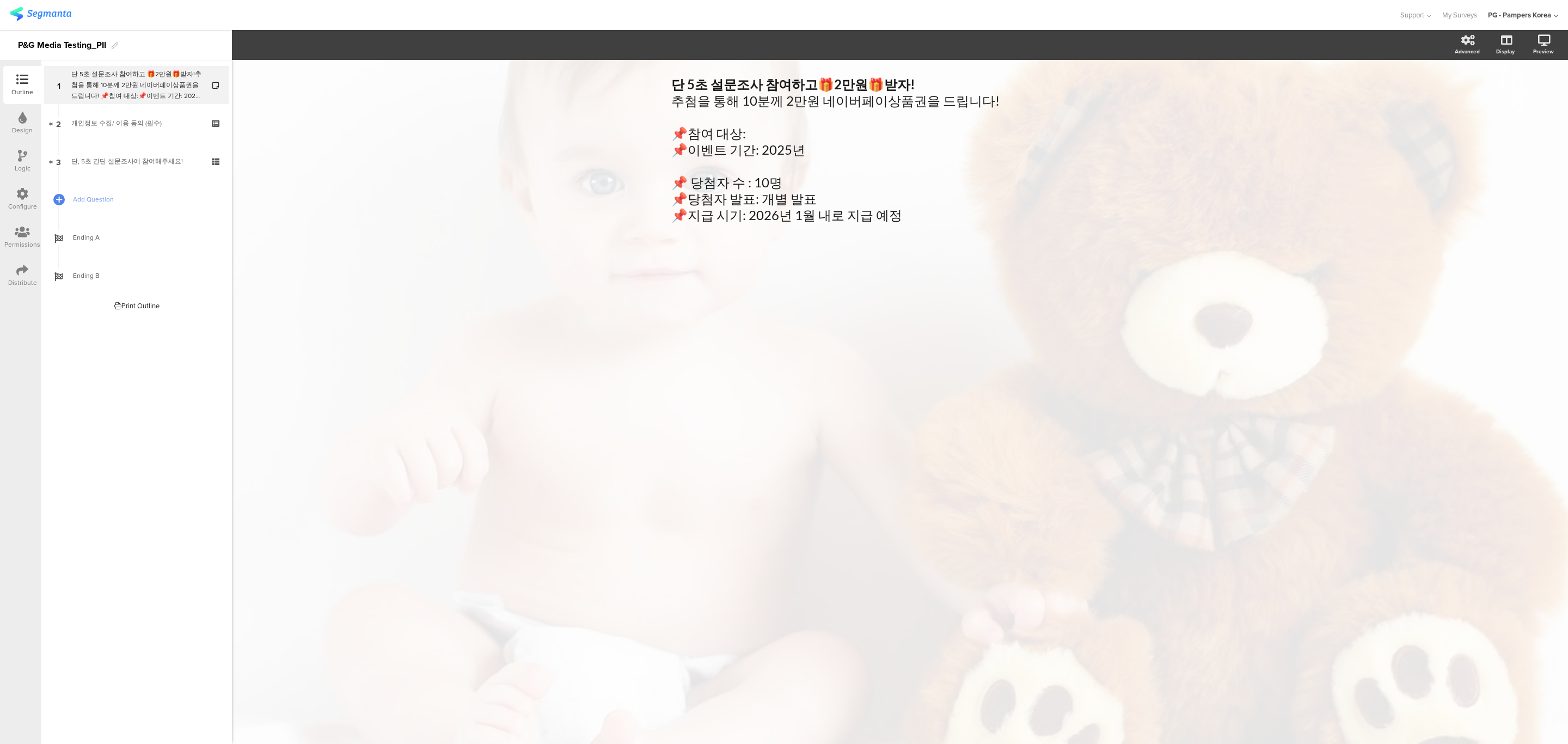
click at [807, 335] on div "단 5초 설문조사 참여하고 🎁 2만원 🎁 받자! 추첨을 통해 10분께 2만원 네이버페이상품권을 드립니다! 📌참여 대상: 📌이벤트 기간: 202…" at bounding box center [900, 401] width 1336 height 684
click at [774, 135] on div "단 5초 설문조사 참여하고 🎁 2만원 🎁 받자! 추첨을 통해 10분께 2만원 네이버페이상품권을 드립니다! 📌참여 대상: 📌이벤트 기간: 202…" at bounding box center [900, 150] width 463 height 152
click at [848, 89] on strong "2만원" at bounding box center [850, 84] width 33 height 16
drag, startPoint x: 835, startPoint y: 85, endPoint x: 828, endPoint y: 85, distance: 7.0
click at [834, 85] on strong "2만원" at bounding box center [850, 84] width 33 height 16
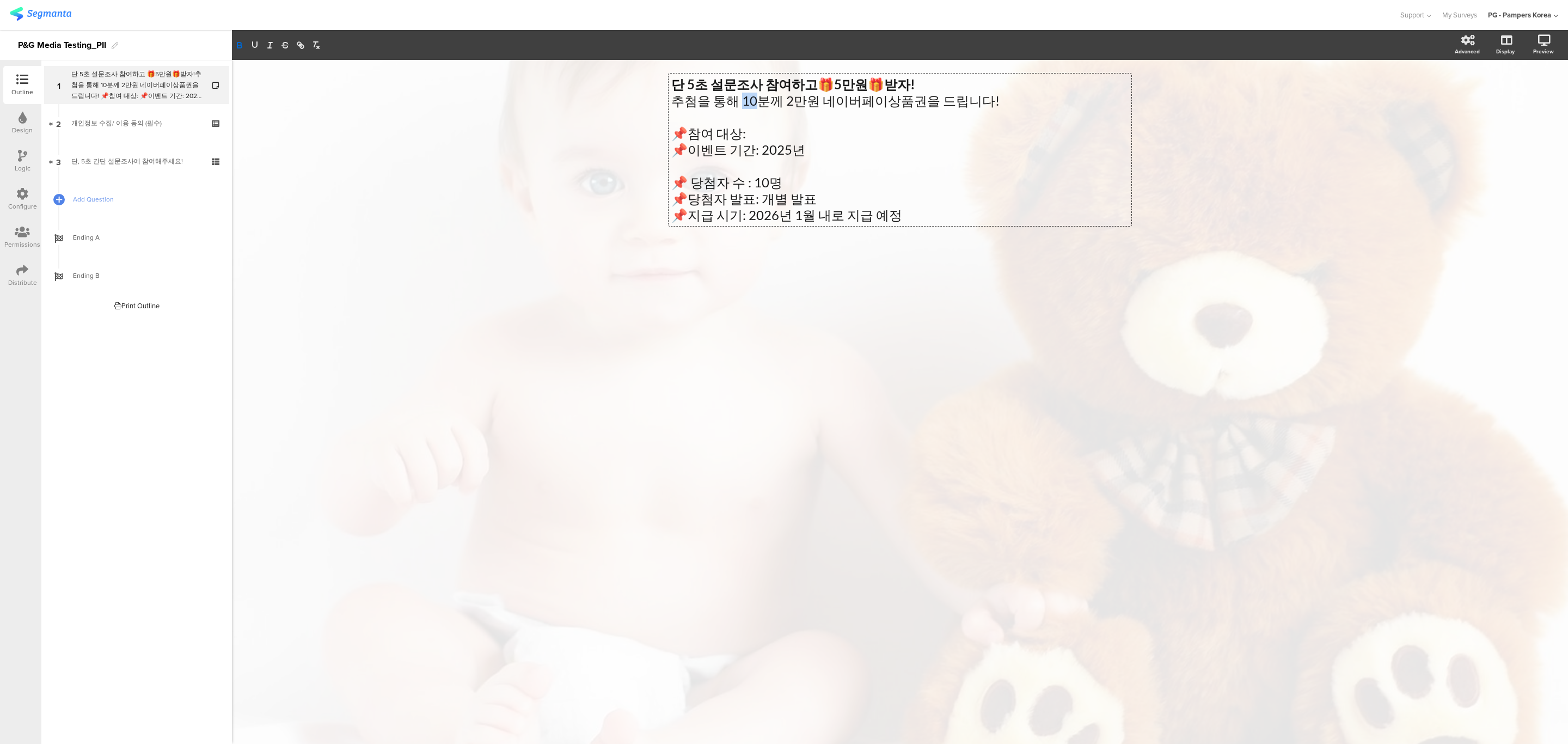
drag, startPoint x: 751, startPoint y: 100, endPoint x: 739, endPoint y: 100, distance: 12.0
click at [739, 100] on p "추첨을 통해 10분께 2만원 네이버페이상품권을 드립니다!" at bounding box center [900, 100] width 457 height 16
click at [779, 101] on p "추첨을 통해 10분께 2만원 네이버페이상품권을 드립니다!" at bounding box center [900, 100] width 457 height 16
drag, startPoint x: 751, startPoint y: 100, endPoint x: 739, endPoint y: 100, distance: 12.0
click at [739, 100] on p "추첨을 통해 10분께 5만원 네이버페이상품권을 드립니다!" at bounding box center [900, 100] width 457 height 16
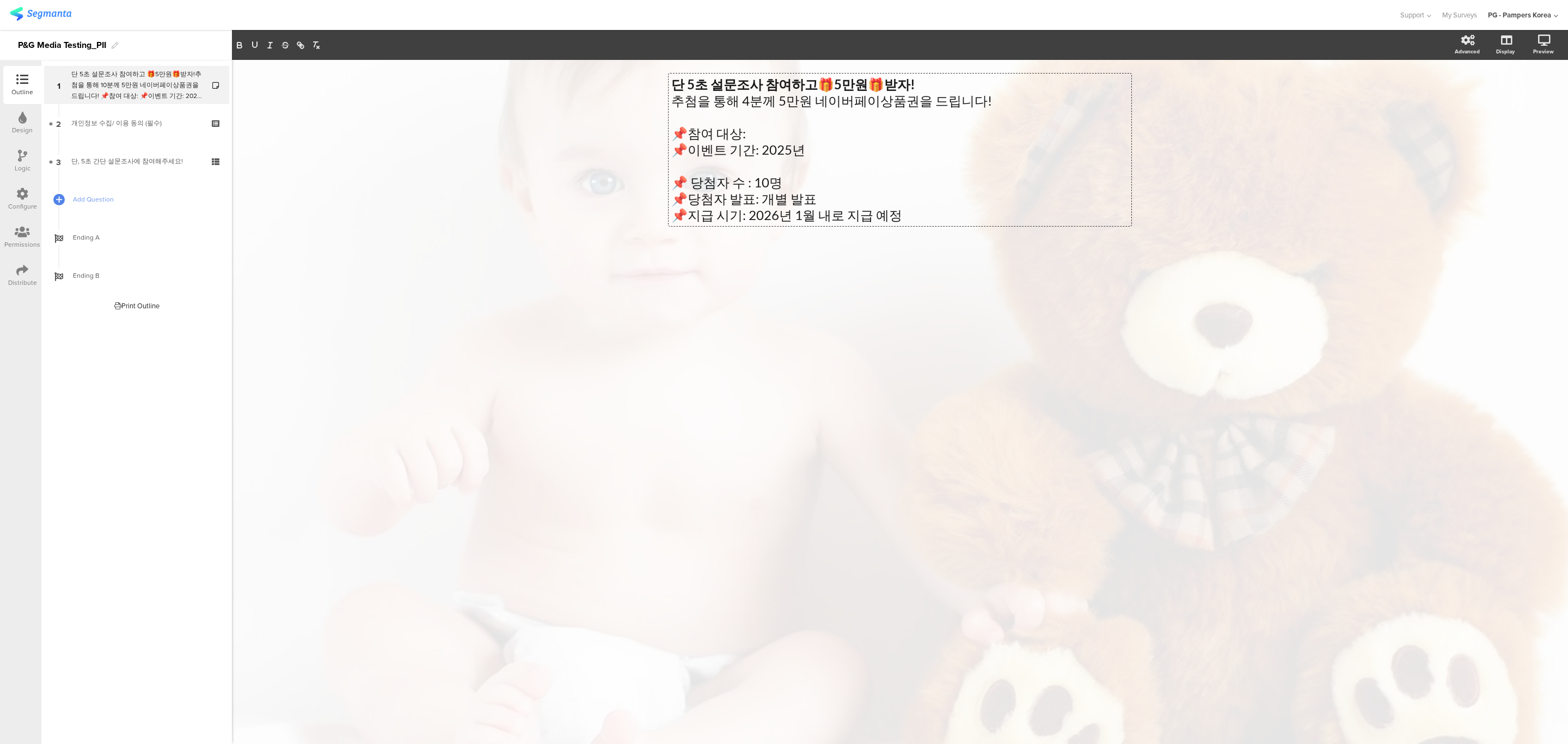
click at [786, 297] on div "단 5초 설문조사 참여하고 🎁 5만원 🎁 받자! 추첨을 통해 10분께 5만원 네이버페이상품권을 드립니다! 📌참여 대상: 📌이벤트 기간: 202…" at bounding box center [900, 401] width 1336 height 684
click at [776, 127] on div "단 5초 설문조사 참여하고 🎁 5만원 🎁 받자! 추첨을 통해 4분께 5만원 네이버페이상품권을 드립니다! 📌참여 대상: 📌이벤트 기간: 2025…" at bounding box center [900, 150] width 463 height 152
click at [765, 135] on p "📌참여 대상:" at bounding box center [900, 133] width 457 height 16
click at [178, 126] on div "개인정보 수집/ 이용 동의 (필수)" at bounding box center [136, 123] width 130 height 11
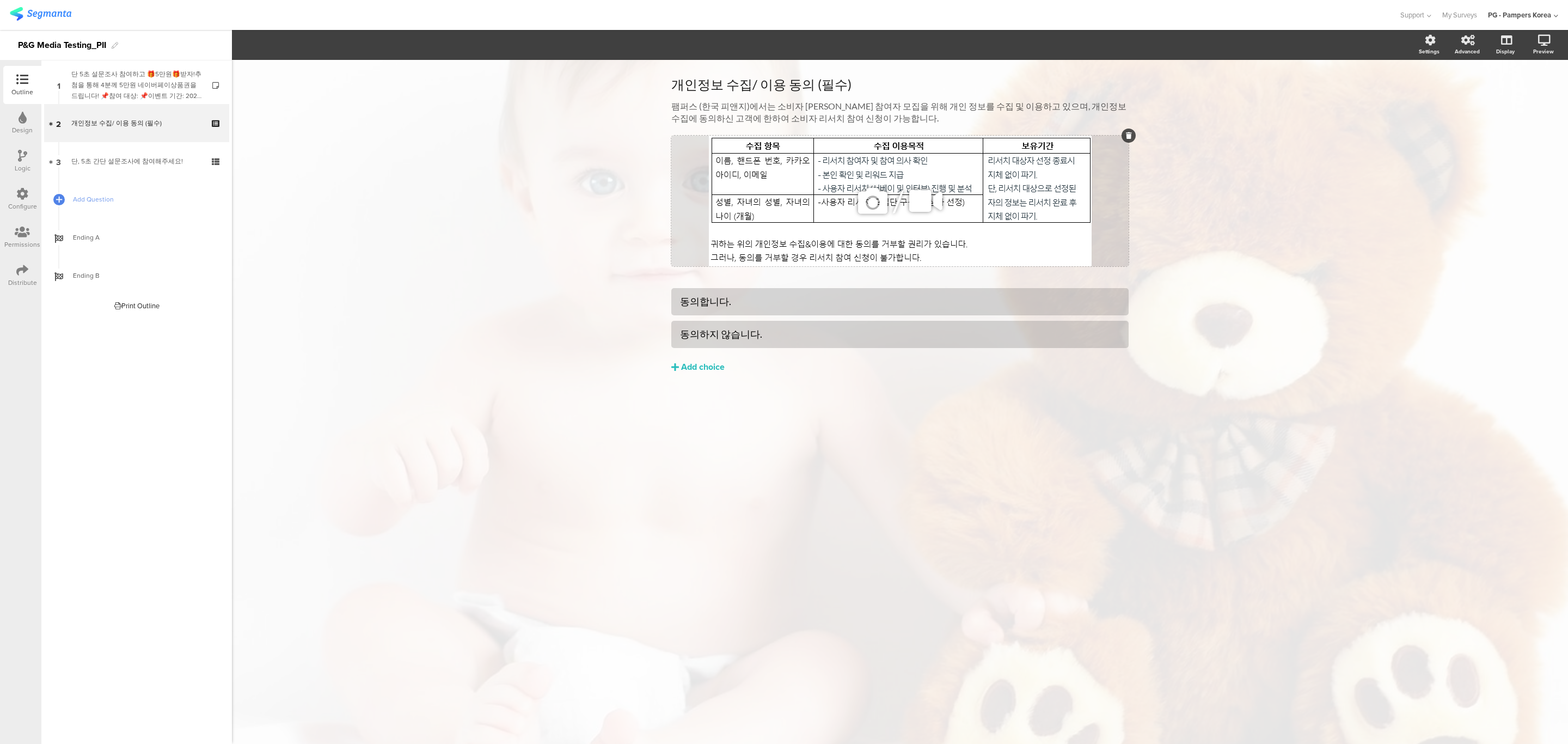
click at [1129, 138] on icon at bounding box center [1129, 135] width 6 height 7
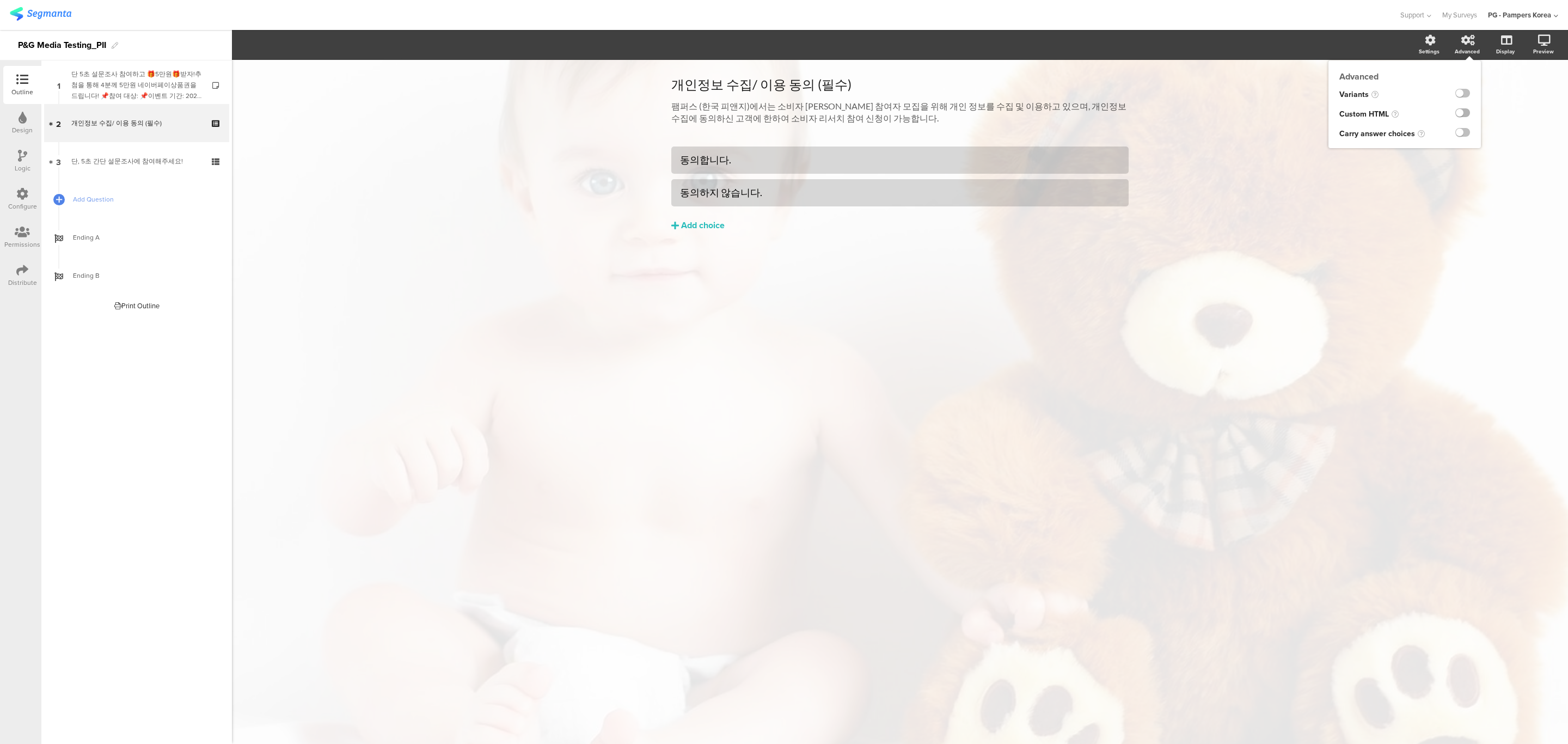
click at [1462, 111] on label at bounding box center [1463, 113] width 15 height 9
click at [0, 0] on input "checkbox" at bounding box center [0, 0] width 0 height 0
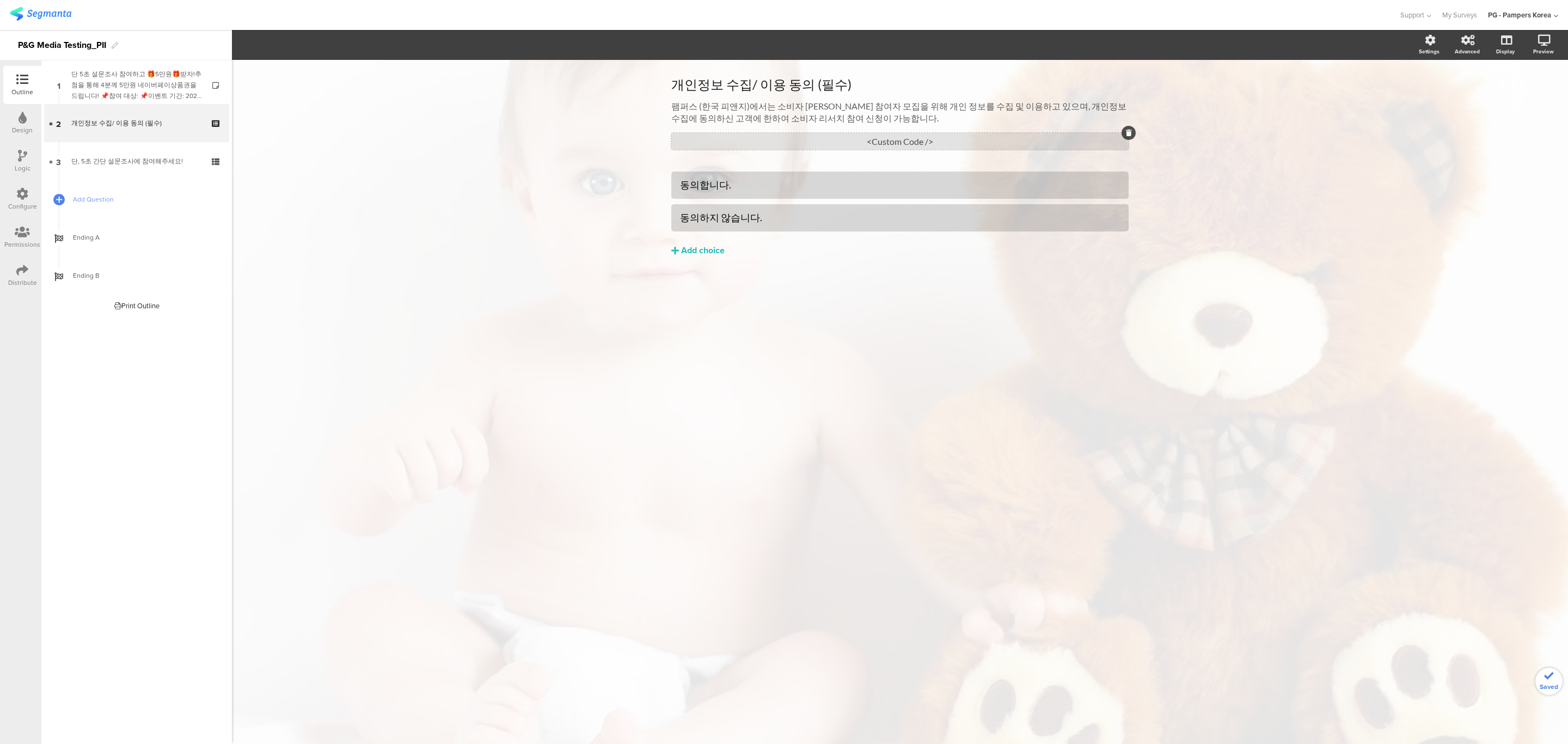
click at [920, 141] on div "<Custom Code />" at bounding box center [900, 141] width 457 height 17
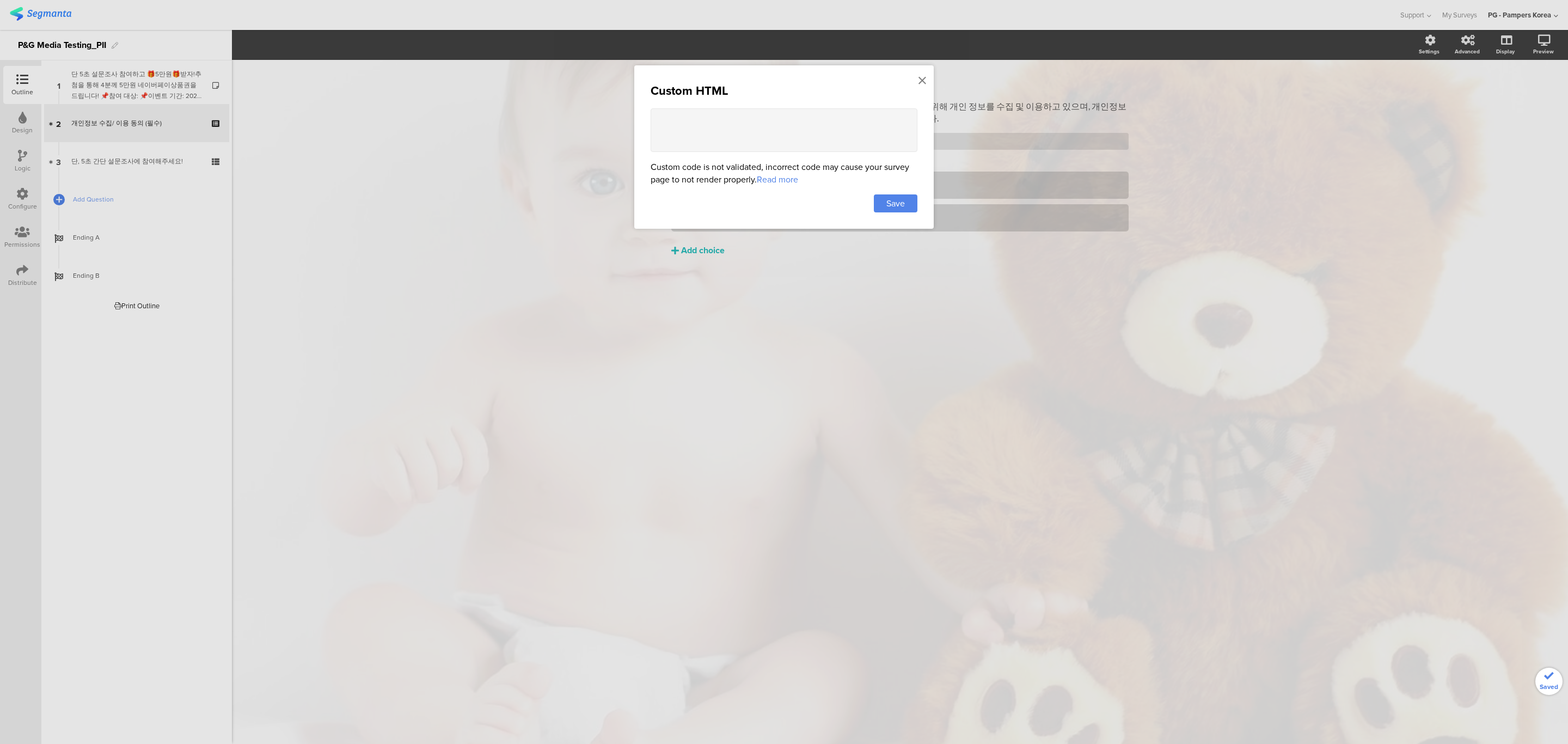
click at [818, 135] on textarea at bounding box center [784, 130] width 267 height 44
paste textarea "<table style="border: 1px solid black; border-collapse: collapse; margin-top: 2…"
type textarea "<table style="border: 1px solid black; border-collapse: collapse; margin-top: 2…"
click at [878, 203] on div "Save" at bounding box center [896, 203] width 44 height 18
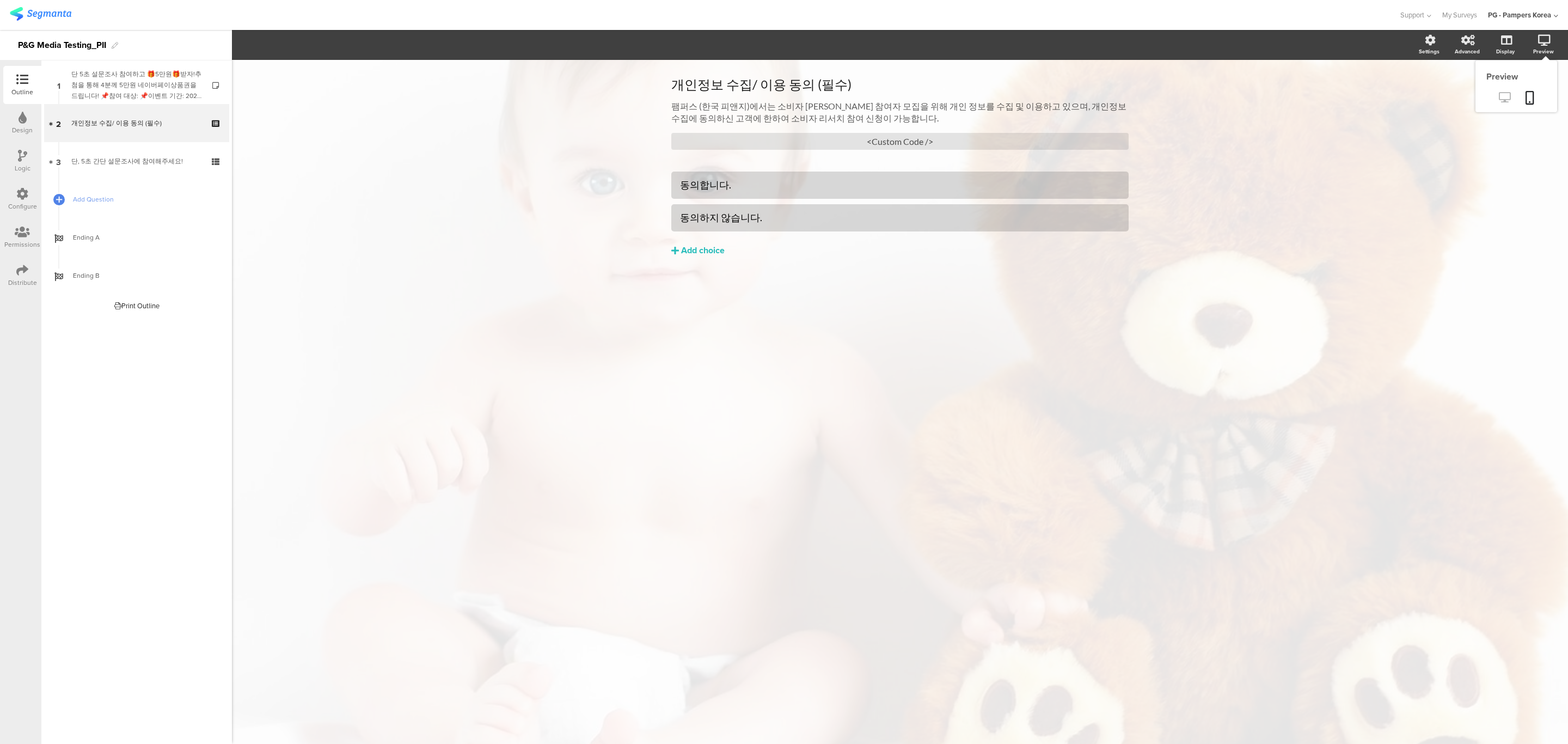
click at [1506, 96] on icon at bounding box center [1504, 97] width 12 height 10
click at [945, 141] on div "<Custom Code />" at bounding box center [900, 141] width 457 height 17
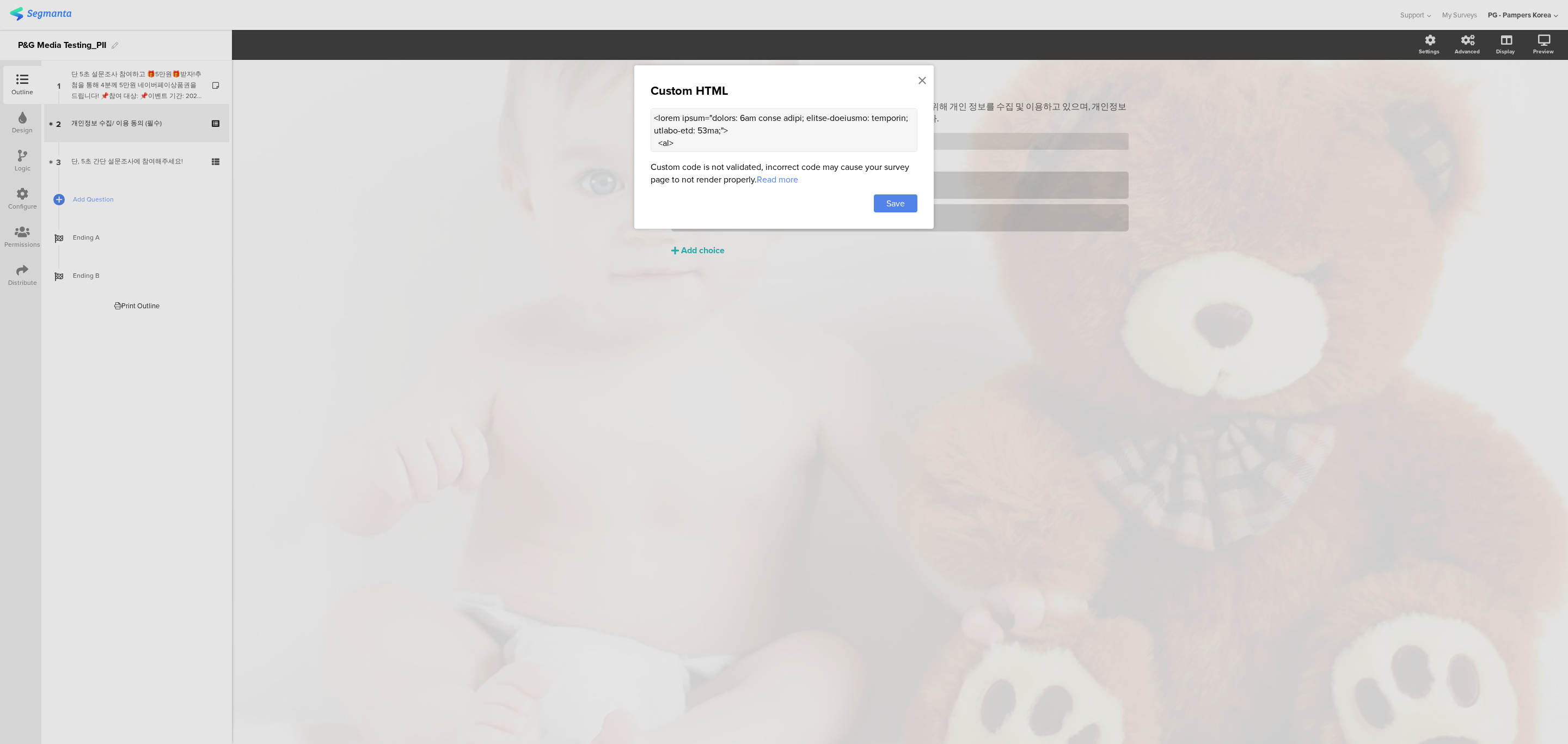
click at [840, 137] on textarea at bounding box center [784, 130] width 267 height 44
paste textarea "</td> <td style="border: 1px solid black; padding: 5px; text-align: left;">리서치 …"
type textarea "<table style="border: 1px solid black; border-collapse: collapse; margin-top: 2…"
click at [890, 203] on span "Save" at bounding box center [895, 203] width 18 height 13
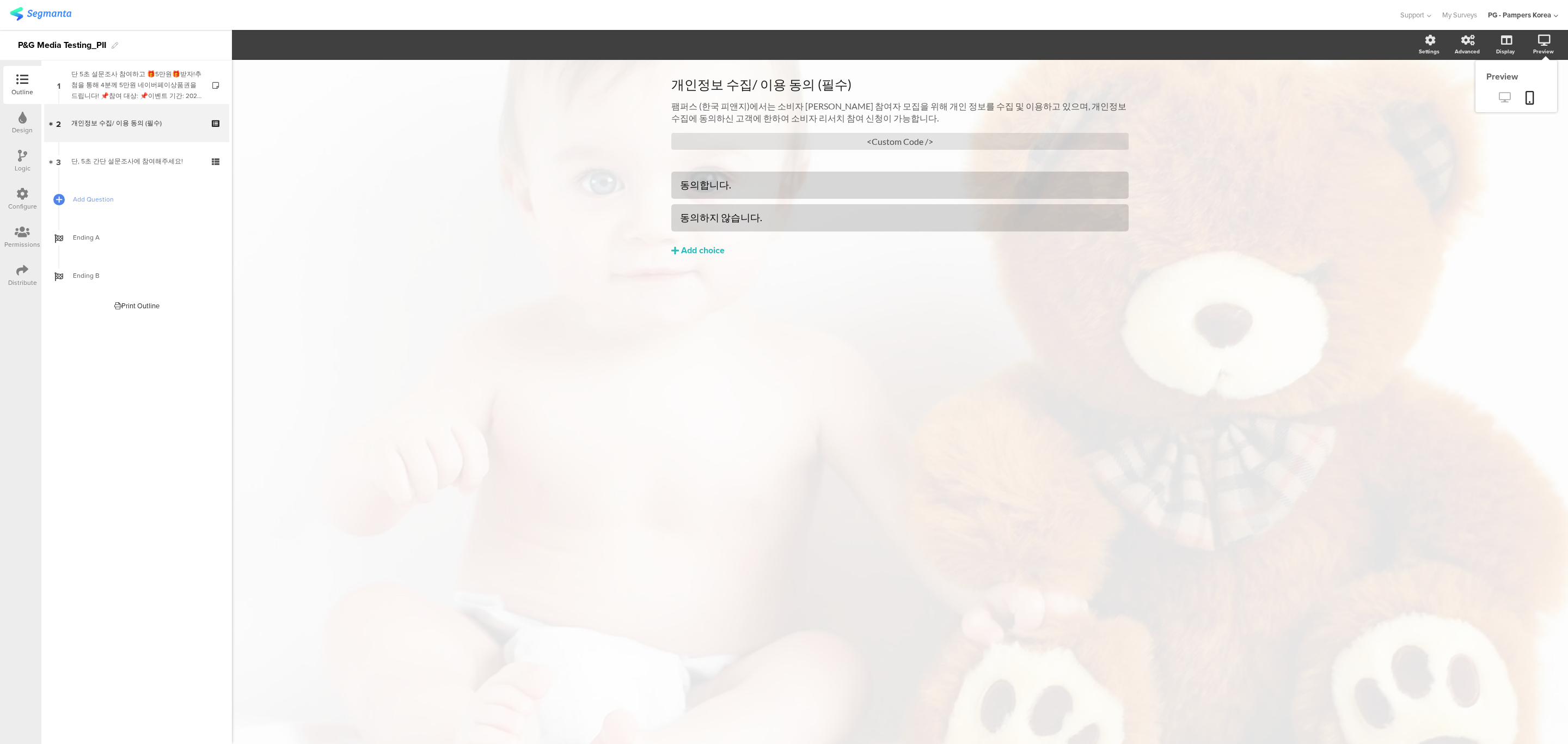
click at [1503, 96] on icon at bounding box center [1504, 97] width 12 height 10
click at [939, 146] on div "<Custom Code />" at bounding box center [900, 141] width 457 height 17
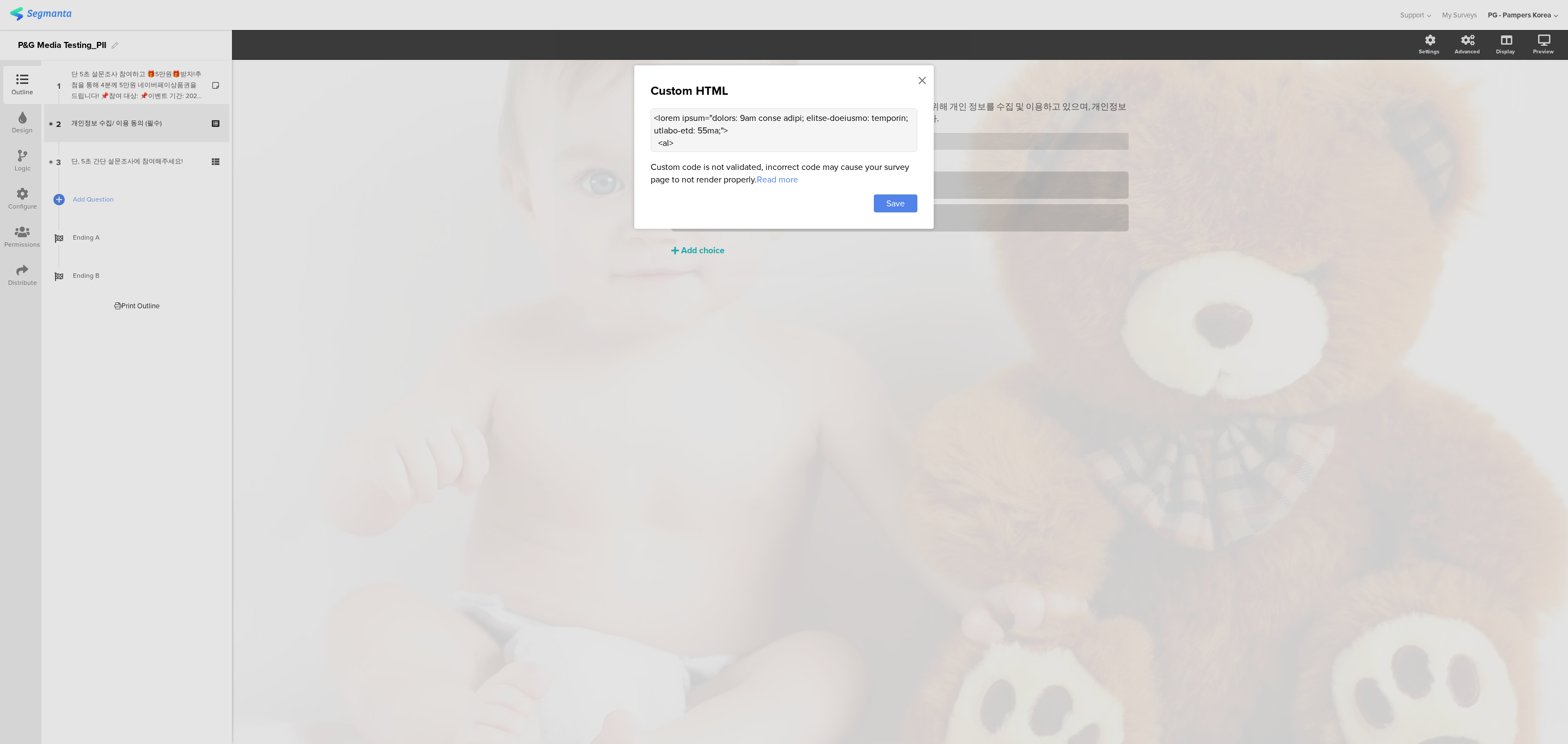
click at [825, 139] on textarea at bounding box center [784, 130] width 267 height 44
paste textarea "colspan="2">보유기간</th> </tr> <tr> <td style="border: 1px solid black; padding: 5…"
type textarea "<table style="border: 1px solid black; border-collapse: collapse; margin-top: 2…"
click at [894, 208] on span "Save" at bounding box center [895, 203] width 18 height 13
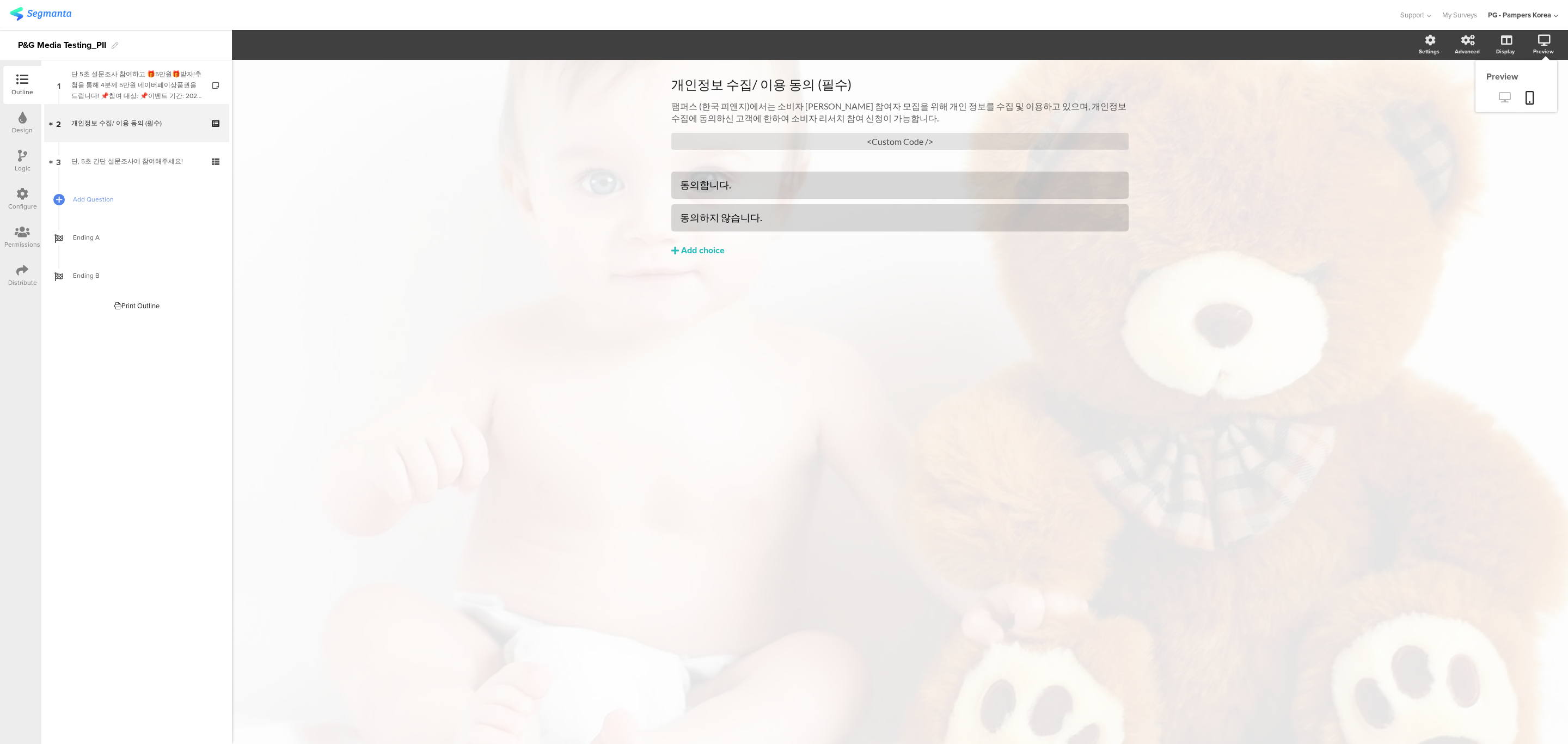
click at [1505, 97] on icon at bounding box center [1504, 97] width 12 height 10
click at [937, 141] on div "<Custom Code />" at bounding box center [900, 141] width 457 height 17
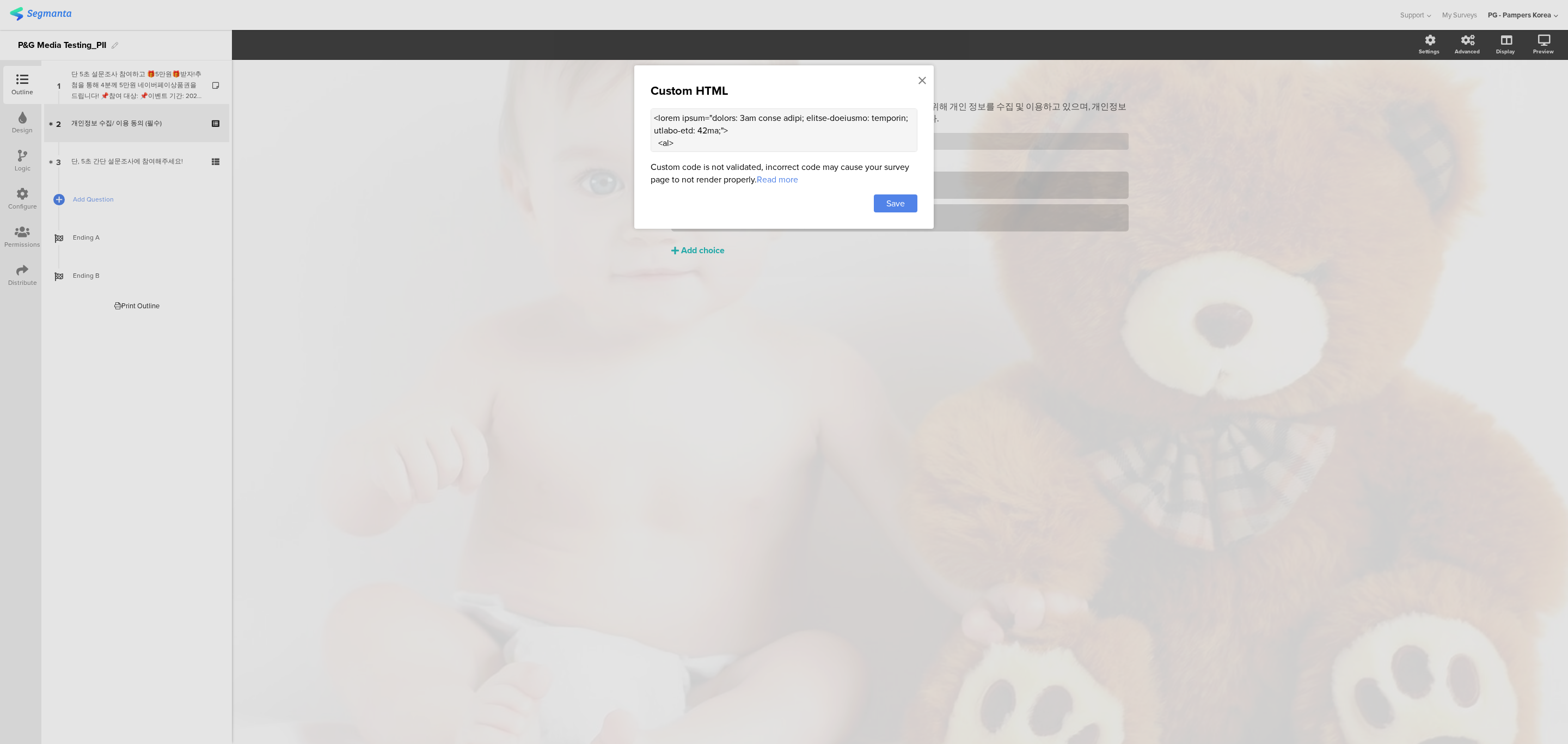
click at [869, 139] on textarea at bounding box center [784, 130] width 267 height 44
click at [887, 202] on span "Save" at bounding box center [895, 203] width 18 height 13
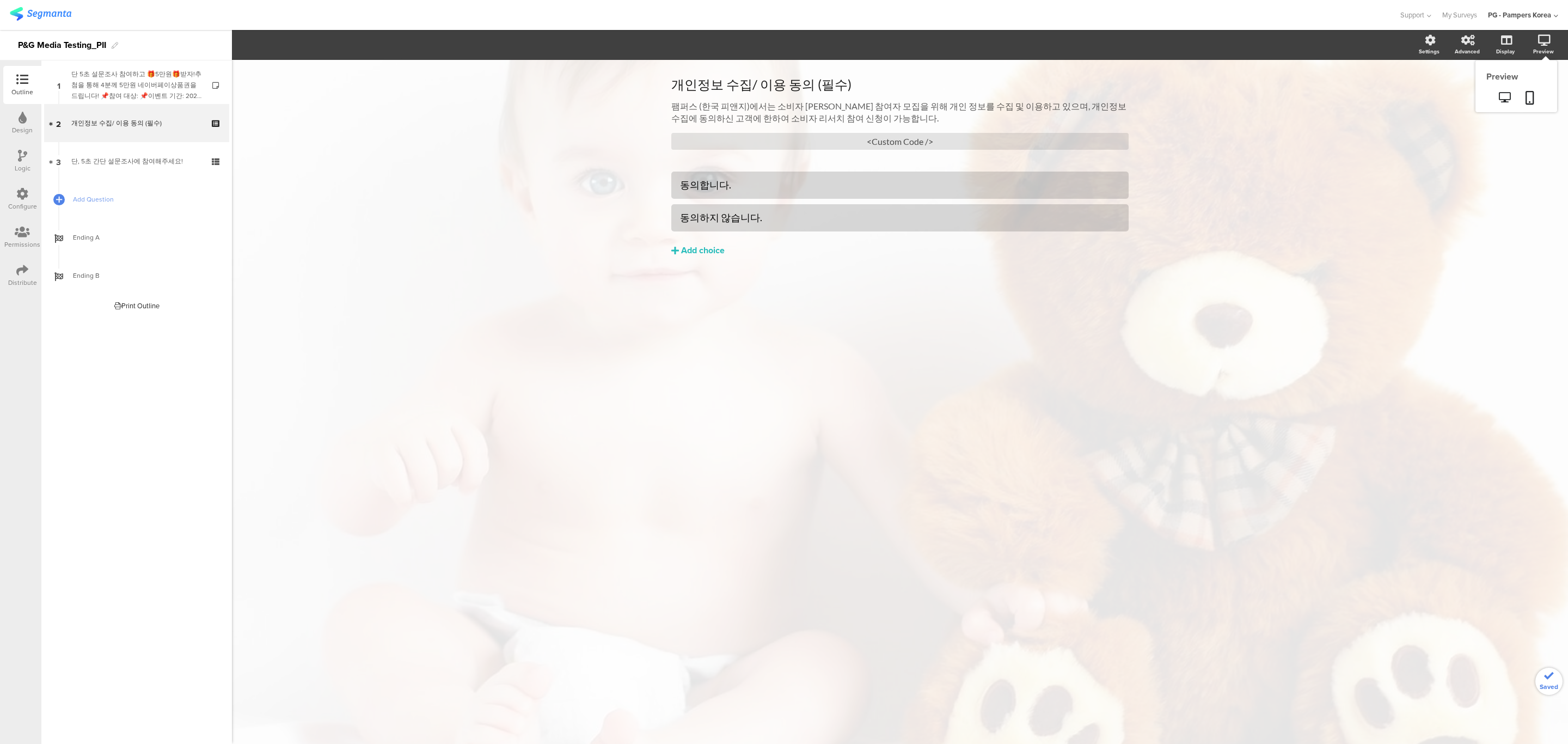
click at [1541, 47] on div "Preview" at bounding box center [1544, 51] width 21 height 8
click at [1503, 96] on icon at bounding box center [1504, 97] width 12 height 10
click at [885, 135] on div "<Custom Code />" at bounding box center [900, 141] width 457 height 17
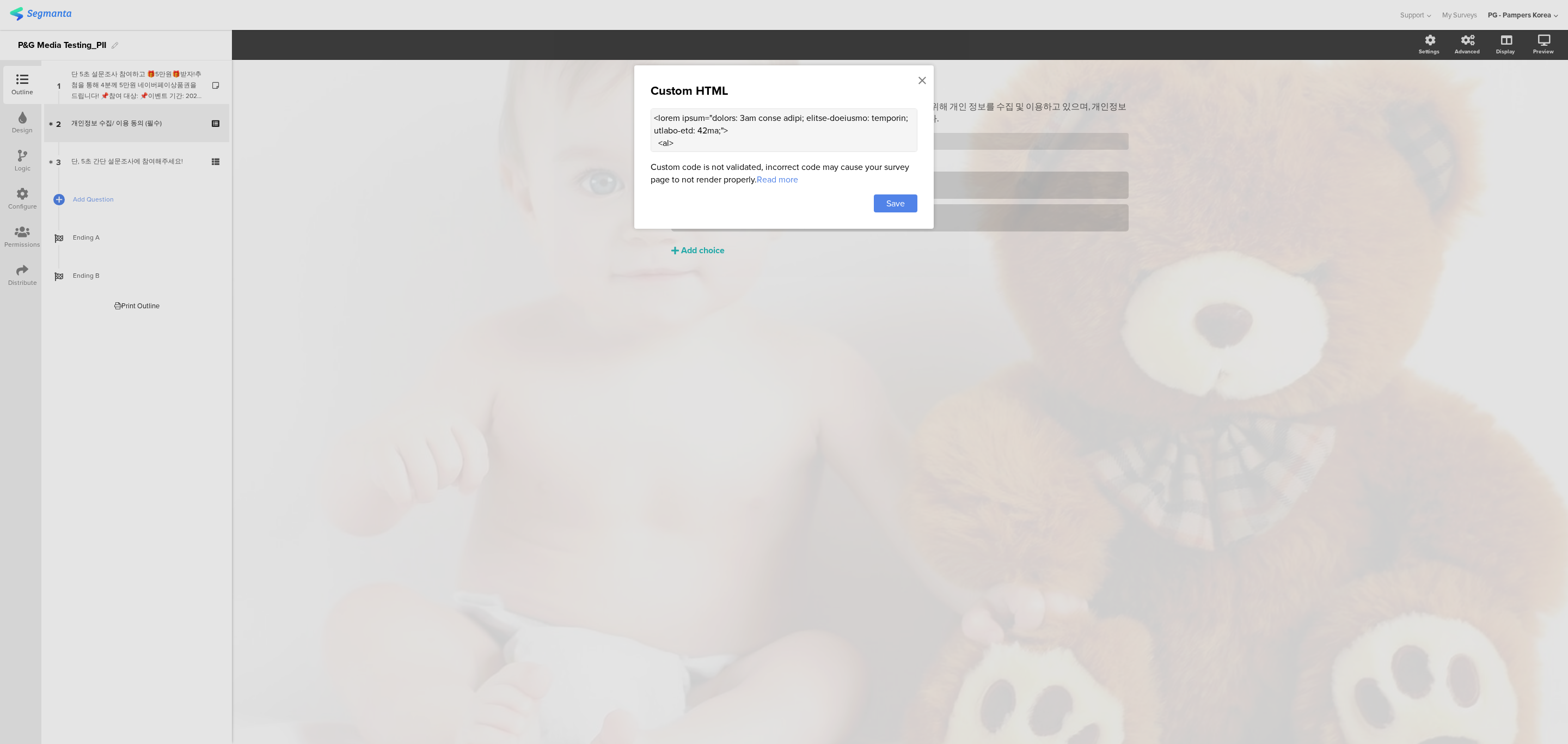
click at [822, 134] on textarea at bounding box center [784, 130] width 267 height 44
paste textarea "rowspan="2">보유기간</th> </tr> <tr> <td style="border: 1px solid black; padding: 5…"
type textarea "<table style="border: 1px solid black; border-collapse: collapse; margin-top: 2…"
click at [890, 208] on span "Save" at bounding box center [895, 203] width 18 height 13
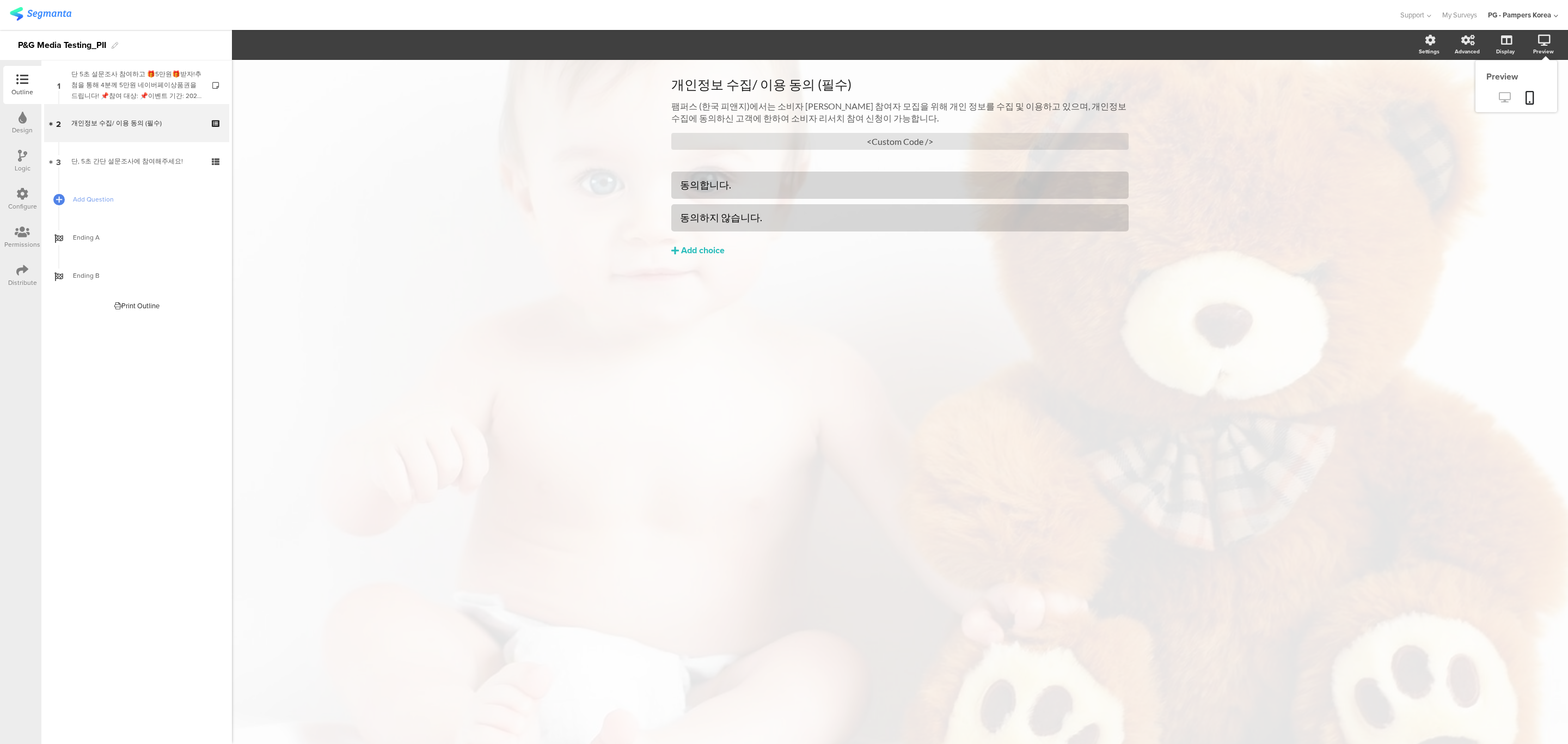
click at [1504, 102] on icon at bounding box center [1504, 97] width 12 height 10
click at [985, 146] on div "<Custom Code />" at bounding box center [900, 141] width 457 height 17
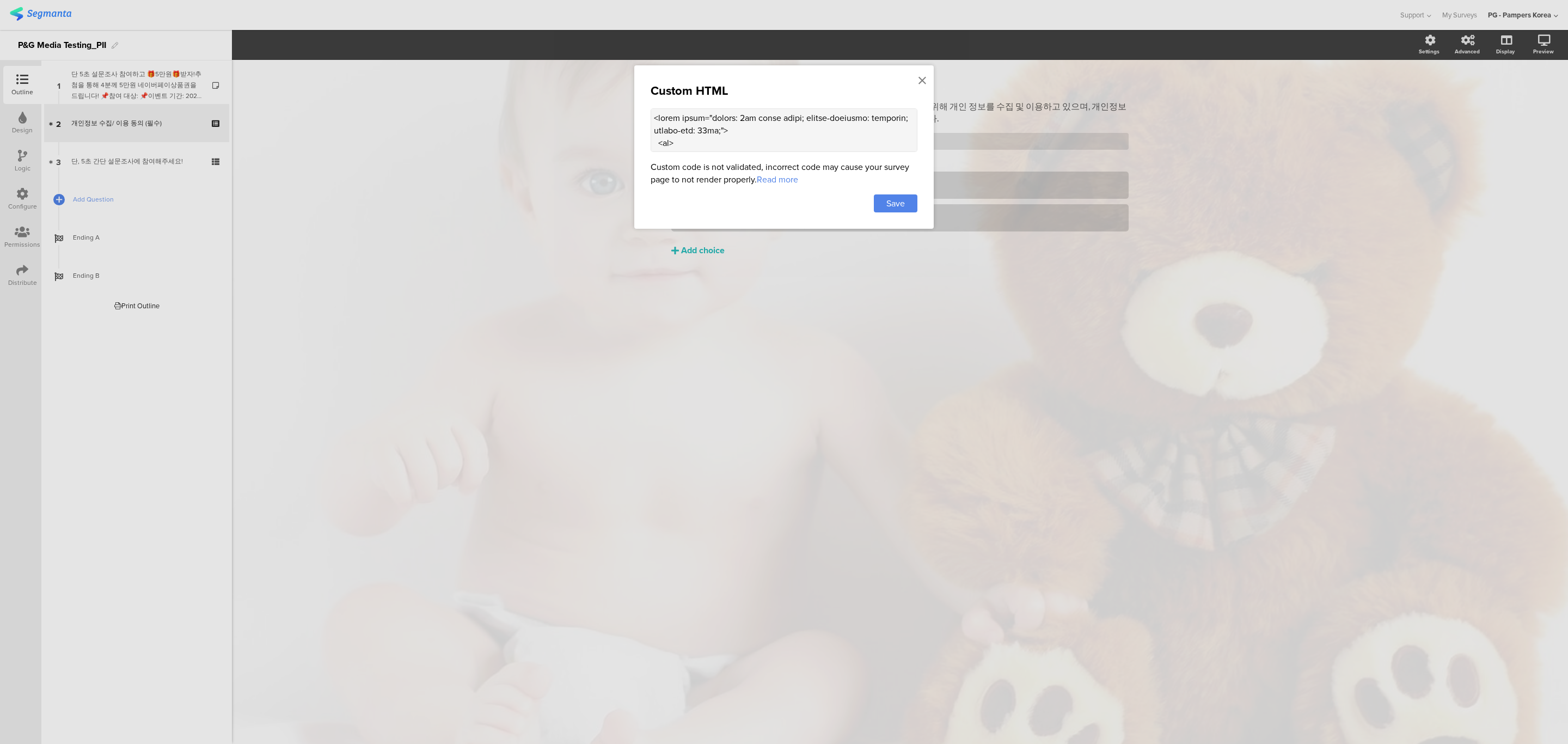
click at [796, 125] on textarea at bounding box center [784, 130] width 267 height 44
paste textarea "colspan="2" style="border: 1px solid black; padding: 5px; text-align: center;">…"
type textarea "<table style="border: 1px solid black; border-collapse: collapse; margin-top: 2…"
click at [886, 205] on span "Save" at bounding box center [895, 203] width 18 height 13
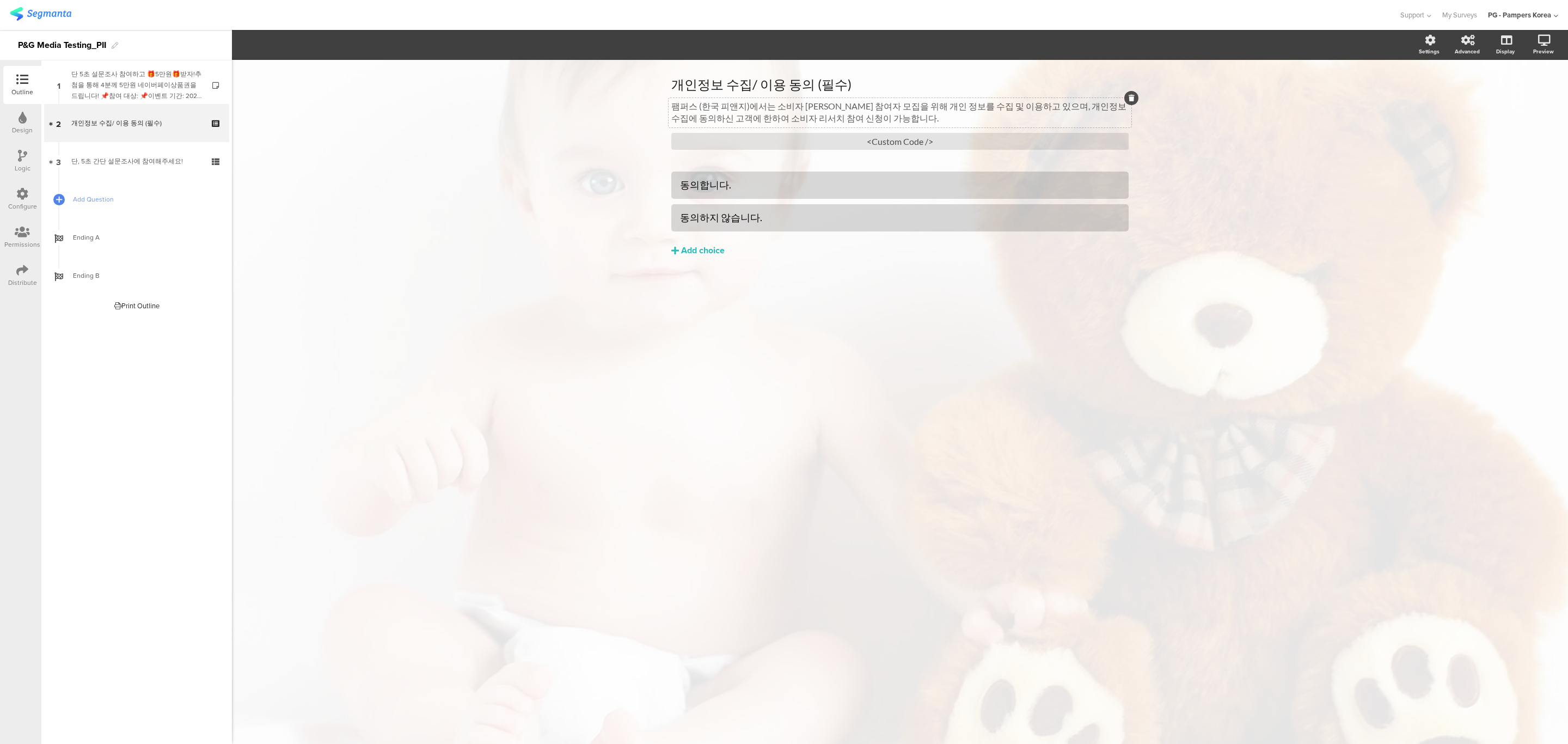
click at [822, 106] on div "팸퍼스 (한국 피앤지)에서는 소비자 리서치 참여자 모집을 위해 개인 정보를 수집 및 이용하고 있으며, 개인정보 수집에 동의하신 고객에 한하여 …" at bounding box center [900, 113] width 463 height 29
click at [523, 144] on div "개인정보 수집/ 이용 동의 (필수) 개인정보 수집/ 이용 동의 (필수) 팸퍼스 (한국 피앤지)에서는 고객 리서치를 위해 개인 정보를 수집 및 …" at bounding box center [900, 401] width 1336 height 684
click at [1509, 93] on icon at bounding box center [1504, 97] width 12 height 10
click at [985, 147] on div "<Custom Code />" at bounding box center [900, 141] width 457 height 17
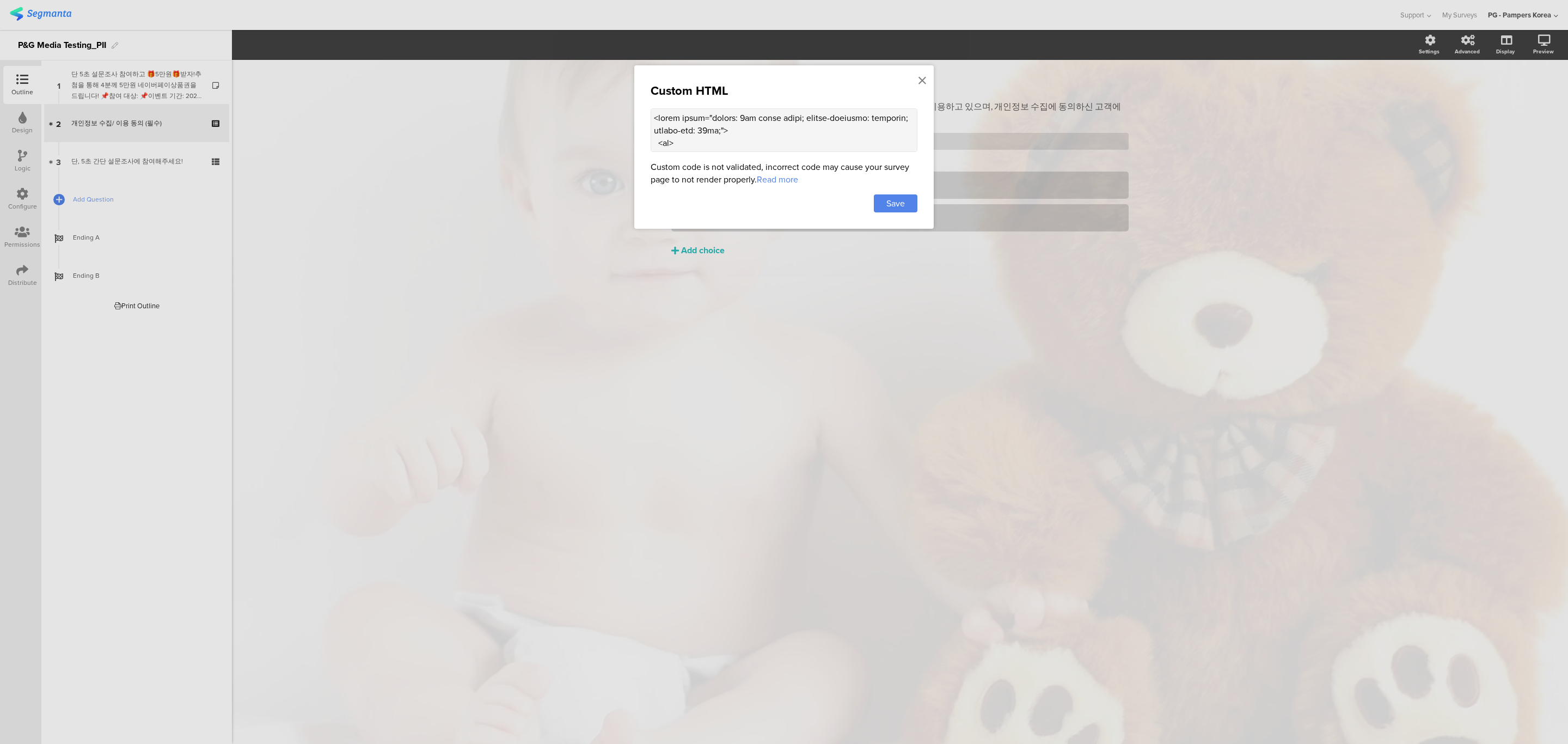
click at [868, 146] on textarea at bounding box center [784, 130] width 267 height 44
paste textarea "style="border: 1px solid black; padding: 5px; text-align: center;" colspan="2">…"
type textarea "<table style="border: 1px solid black; border-collapse: collapse; margin-top: 2…"
click at [891, 202] on span "Save" at bounding box center [895, 203] width 18 height 13
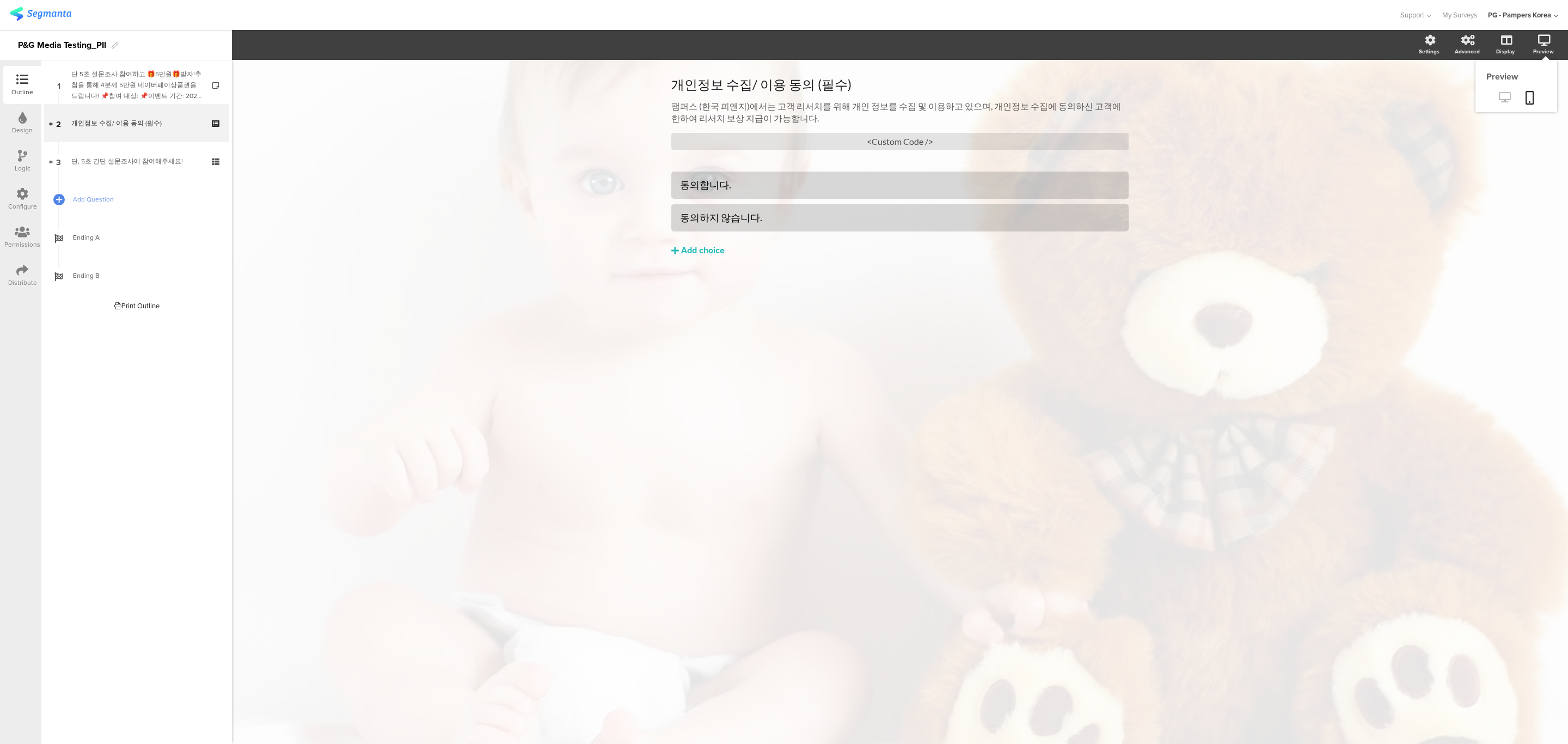
click at [1507, 95] on icon at bounding box center [1504, 97] width 12 height 10
click at [102, 167] on link "3 단, 5초 간단 설문조사에 참여해주세요!" at bounding box center [136, 161] width 185 height 38
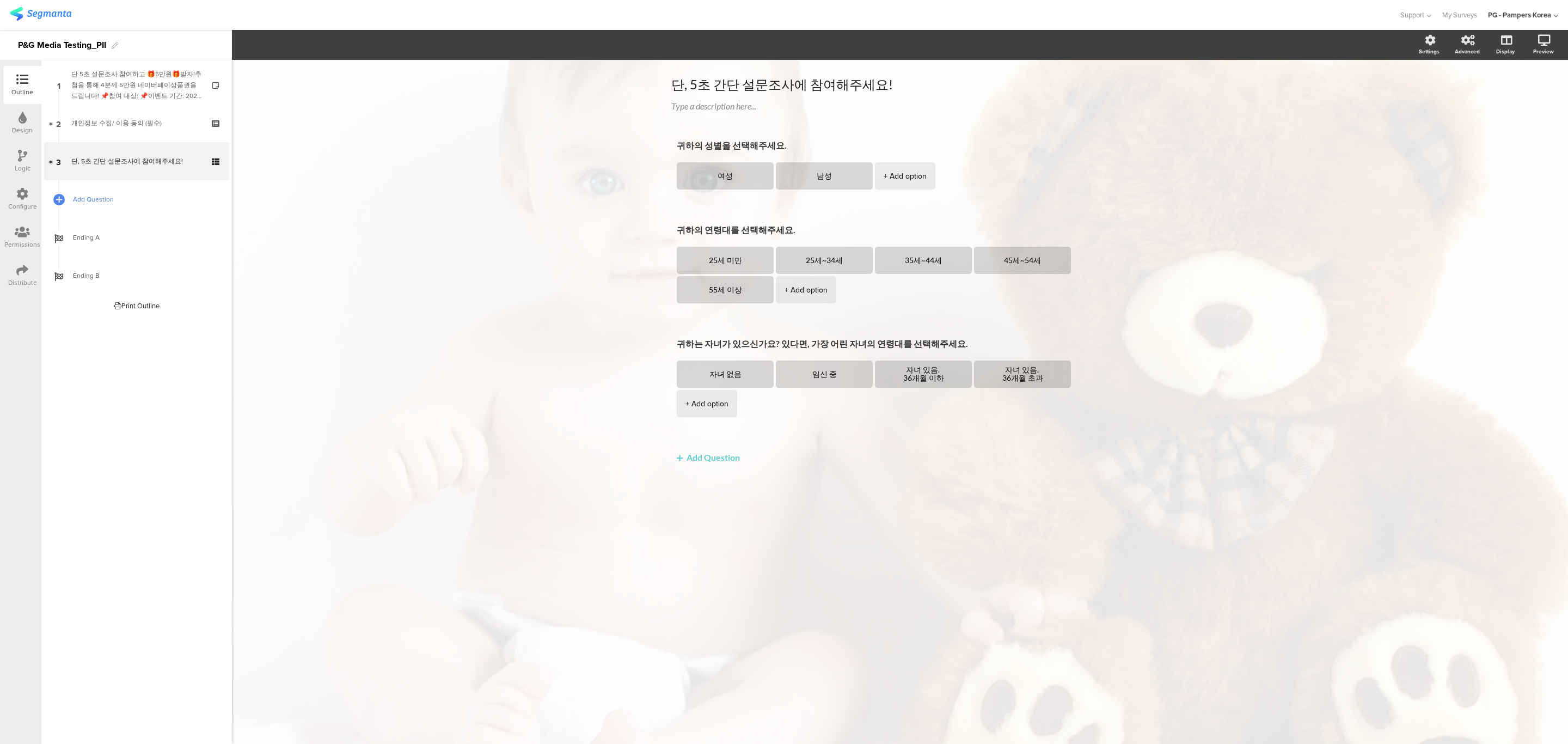
click at [107, 200] on span "Add Question" at bounding box center [142, 199] width 139 height 11
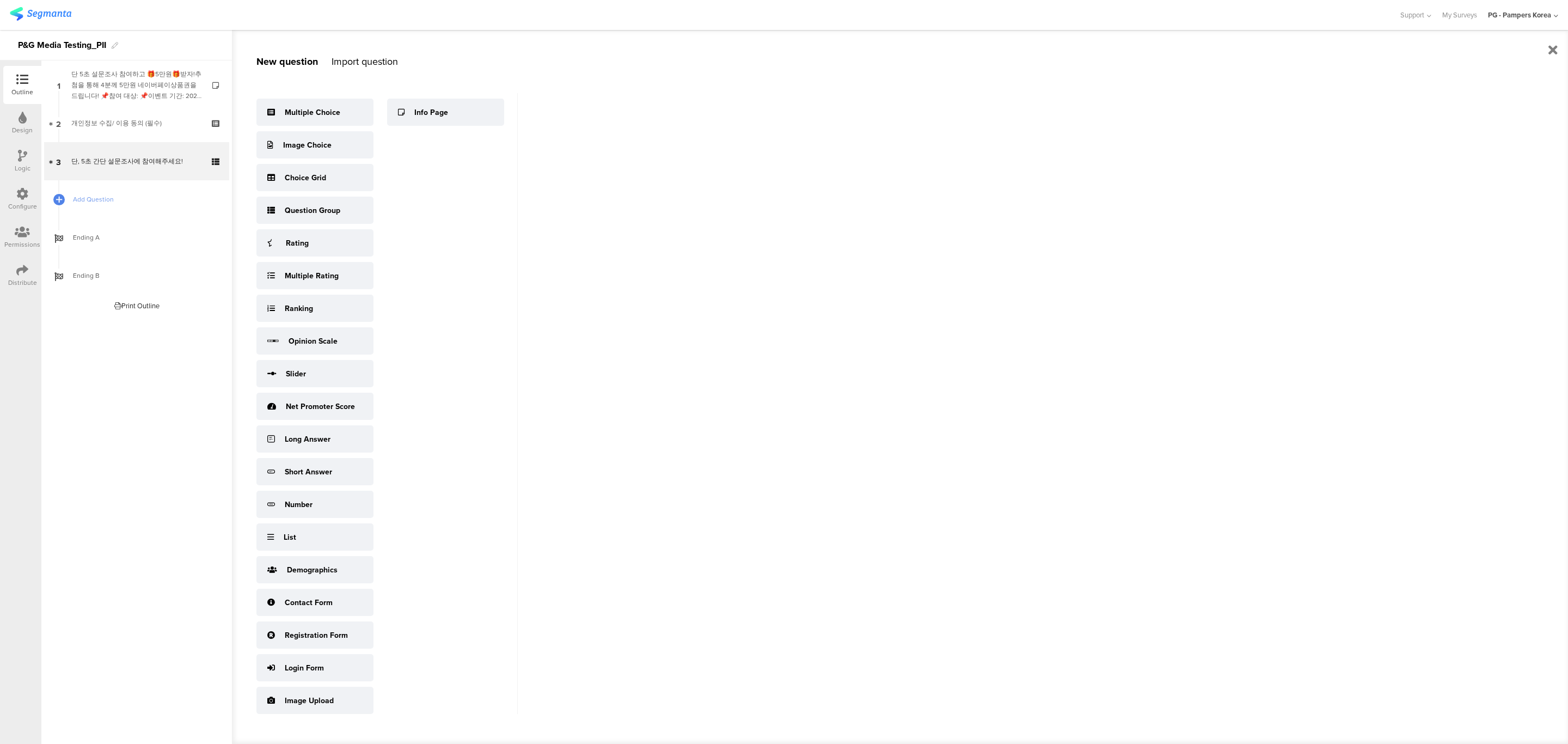
click at [366, 69] on div "New question Import question Multiple Choice Image Choice Choice Grid Question …" at bounding box center [375, 387] width 286 height 714
click at [366, 63] on div "Import question" at bounding box center [365, 61] width 66 height 14
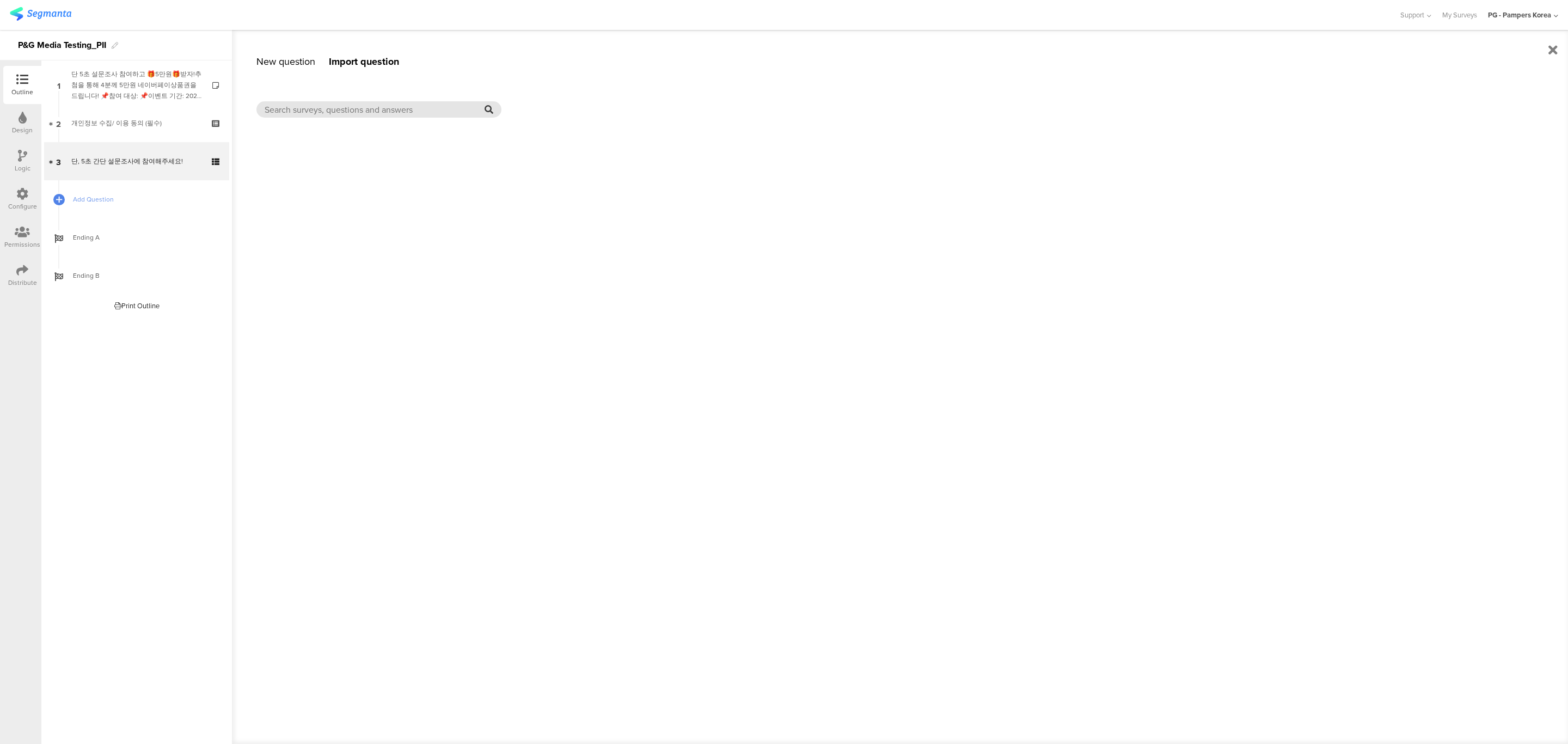
click at [369, 111] on input "text" at bounding box center [374, 110] width 220 height 13
type input "qualitative"
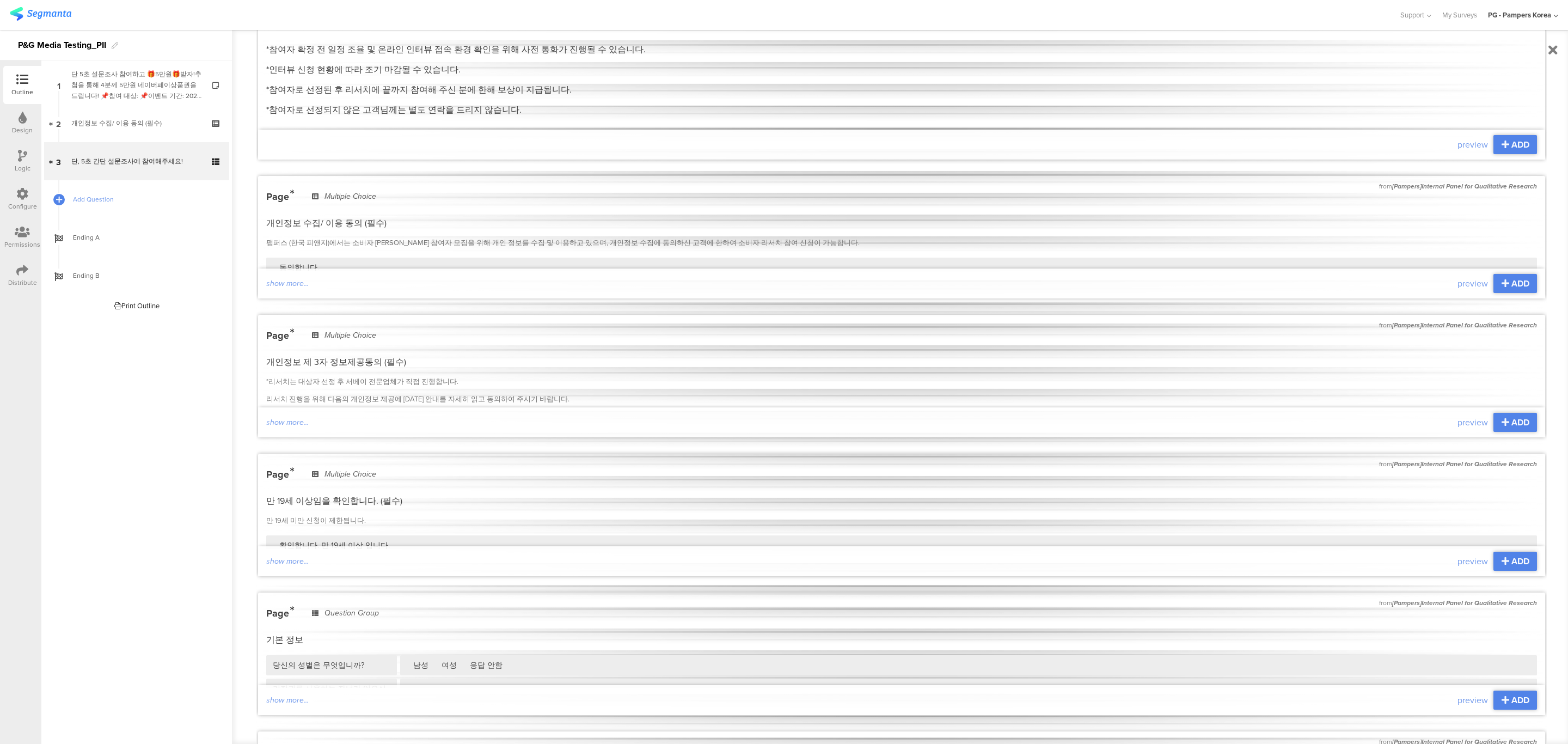
scroll to position [409, 0]
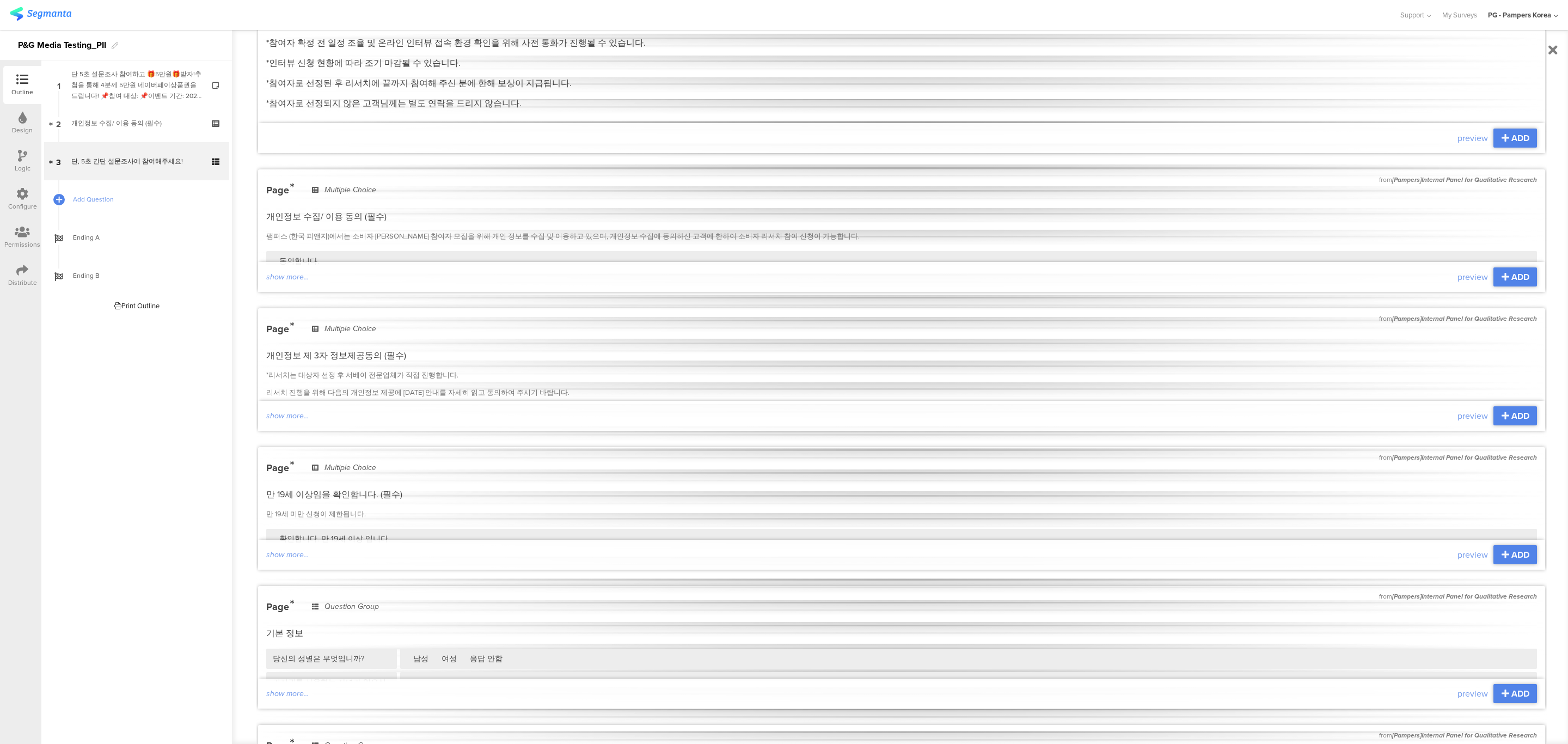
click at [400, 469] on div "Page Multiple Choice" at bounding box center [901, 471] width 1271 height 19
click at [1511, 556] on span "ADD" at bounding box center [1521, 555] width 18 height 13
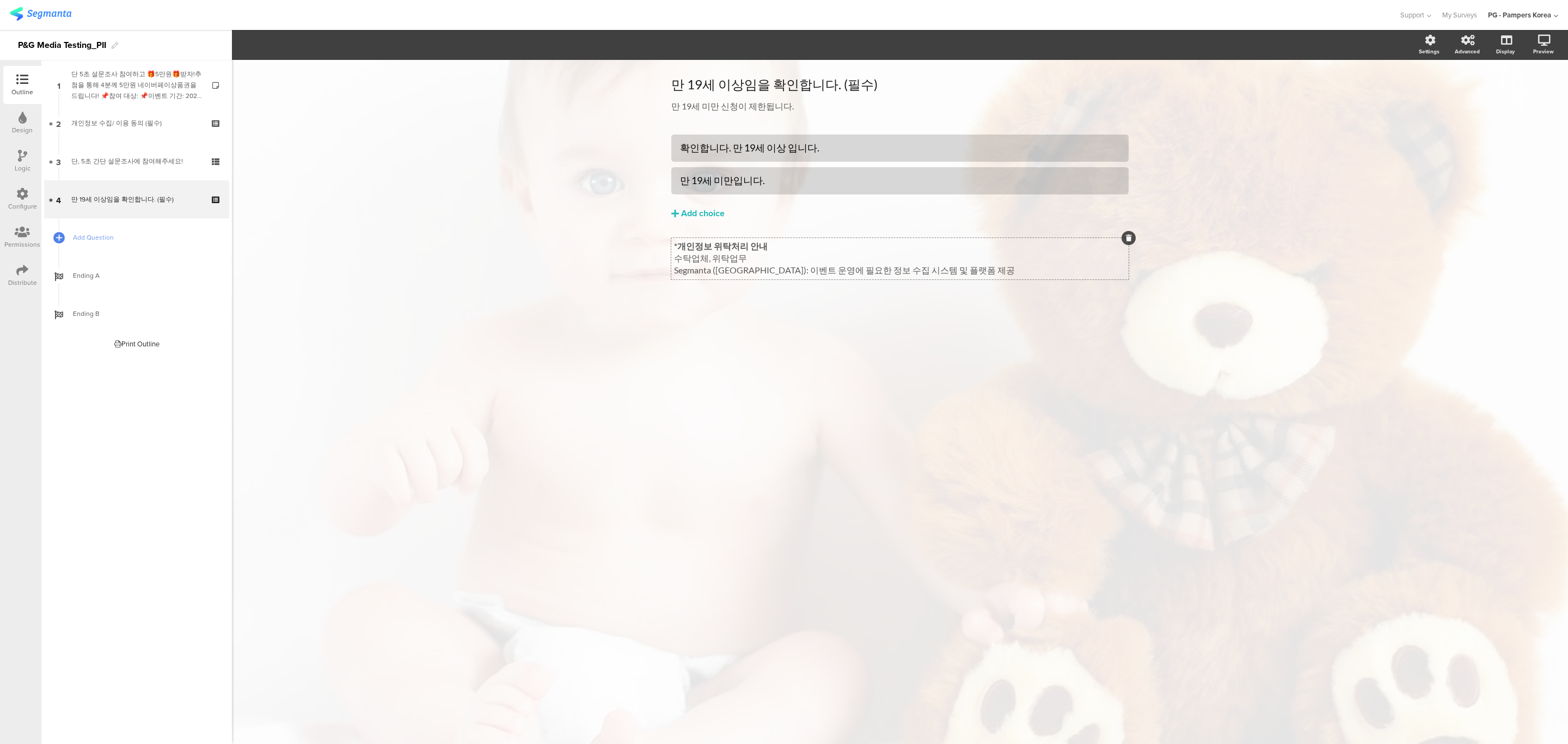
click at [962, 273] on div "*개인정보 위탁처리 안내 수탁업체, 위탁업무 Segmanta (미국): 이벤트 운영에 필요한 정보 수집 시스템 및 플랫폼 제공 *개인정보 위탁…" at bounding box center [900, 259] width 457 height 41
click at [724, 285] on p "CSI:" at bounding box center [900, 281] width 452 height 10
click at [670, 382] on div "만 19세 이상임을 확인합니다. (필수) 만 19세 이상임을 확인합니다. (필수) 만 19세 미만 신청이 제한됩니다. 만 19세 미만 신청이 …" at bounding box center [900, 401] width 1336 height 684
click at [72, 161] on div "단, 5초 간단 설문조사에 참여해주세요!" at bounding box center [136, 161] width 130 height 11
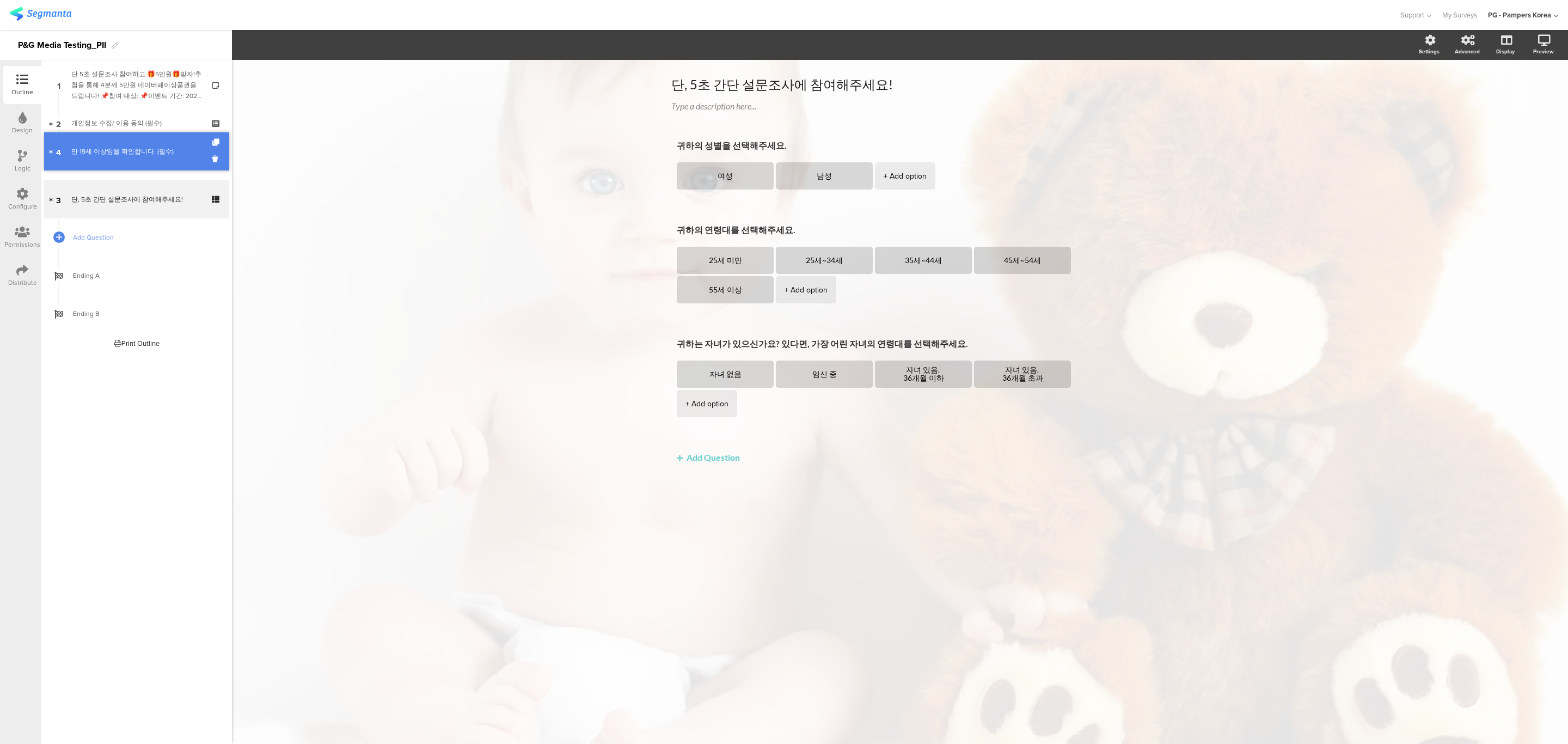
drag, startPoint x: 132, startPoint y: 194, endPoint x: 132, endPoint y: 146, distance: 48.0
click at [124, 126] on div "개인정보 수집/ 이용 동의 (필수)" at bounding box center [136, 123] width 130 height 11
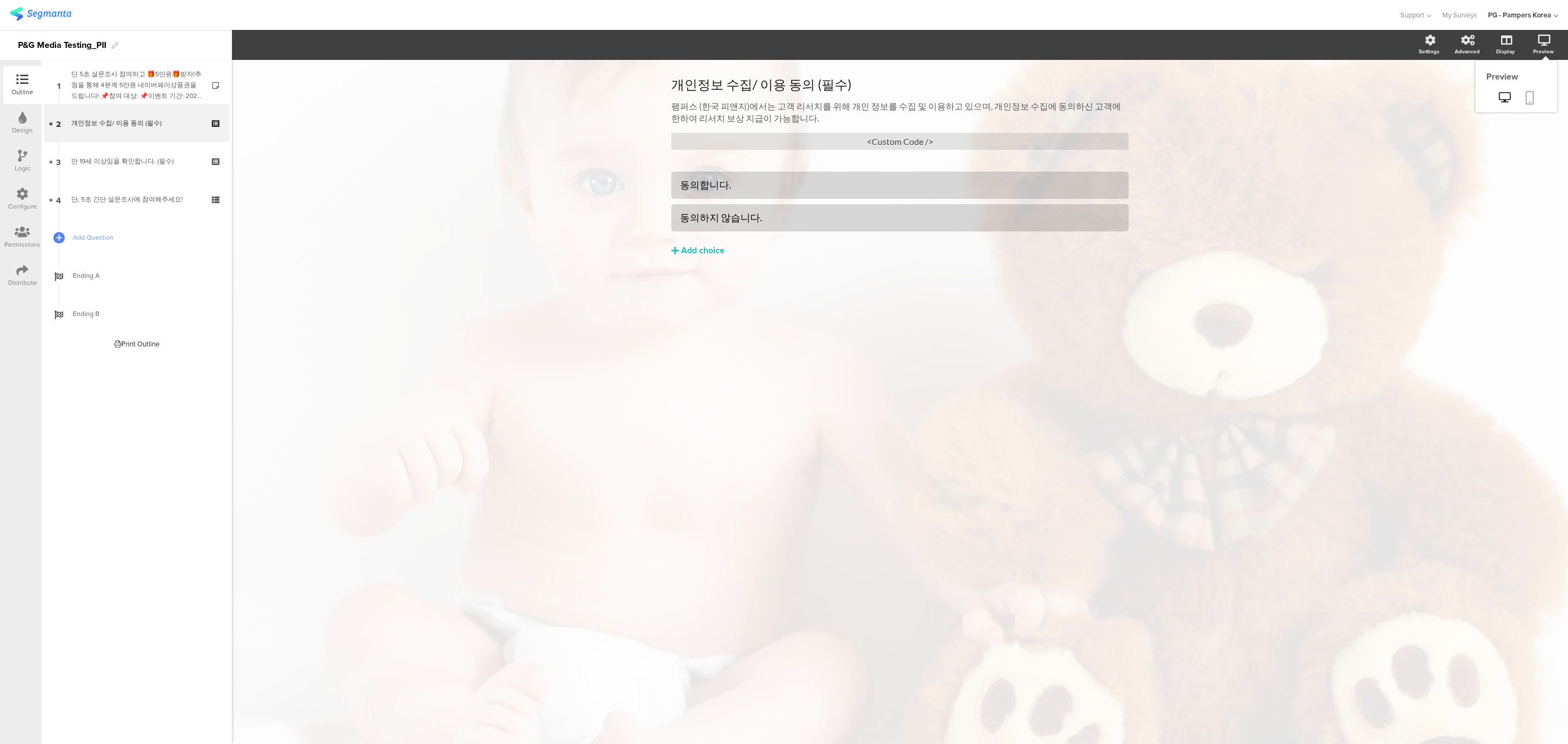
click at [1536, 96] on link at bounding box center [1530, 99] width 24 height 21
click at [12, 198] on div "Configure" at bounding box center [22, 199] width 38 height 38
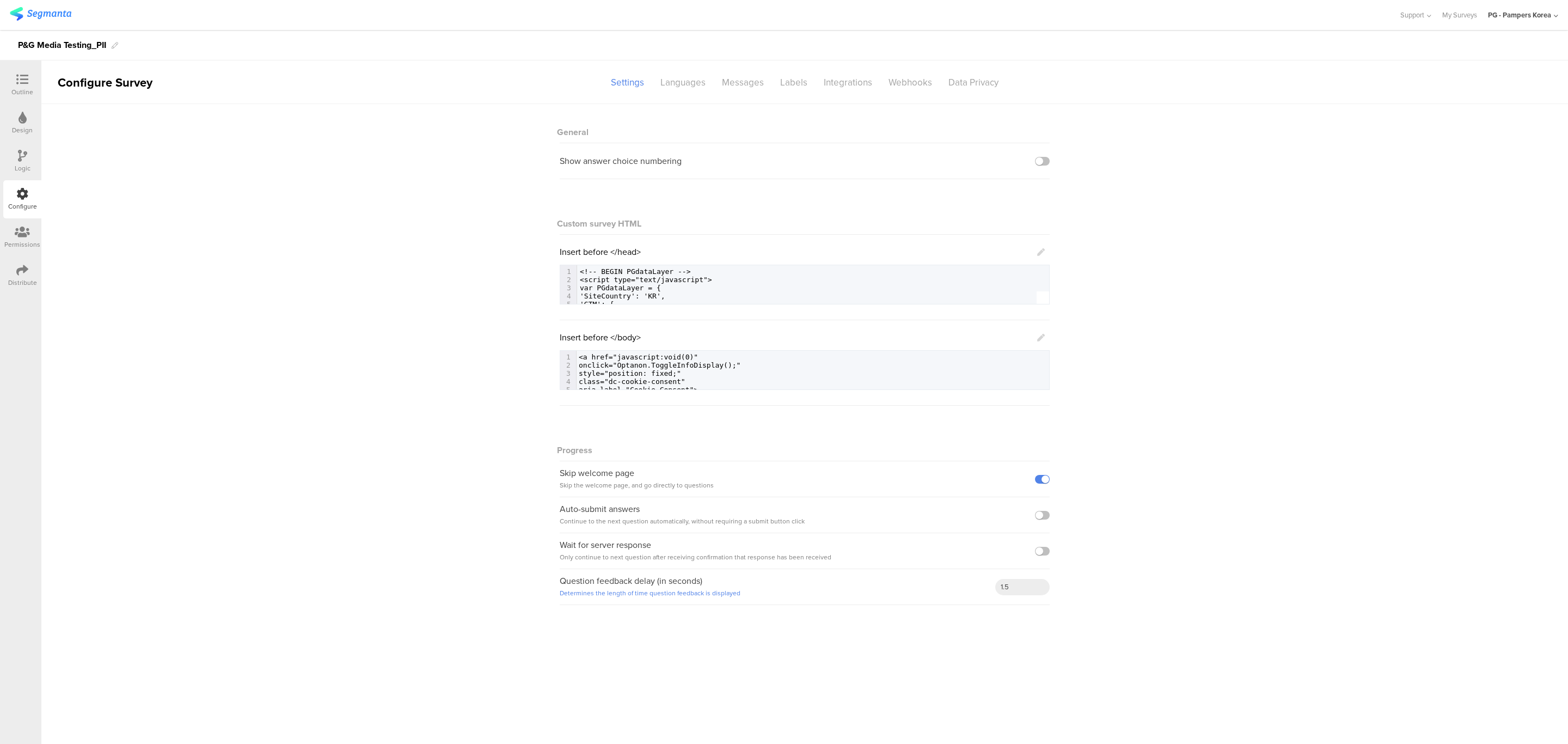
click at [1043, 253] on icon at bounding box center [1041, 252] width 8 height 8
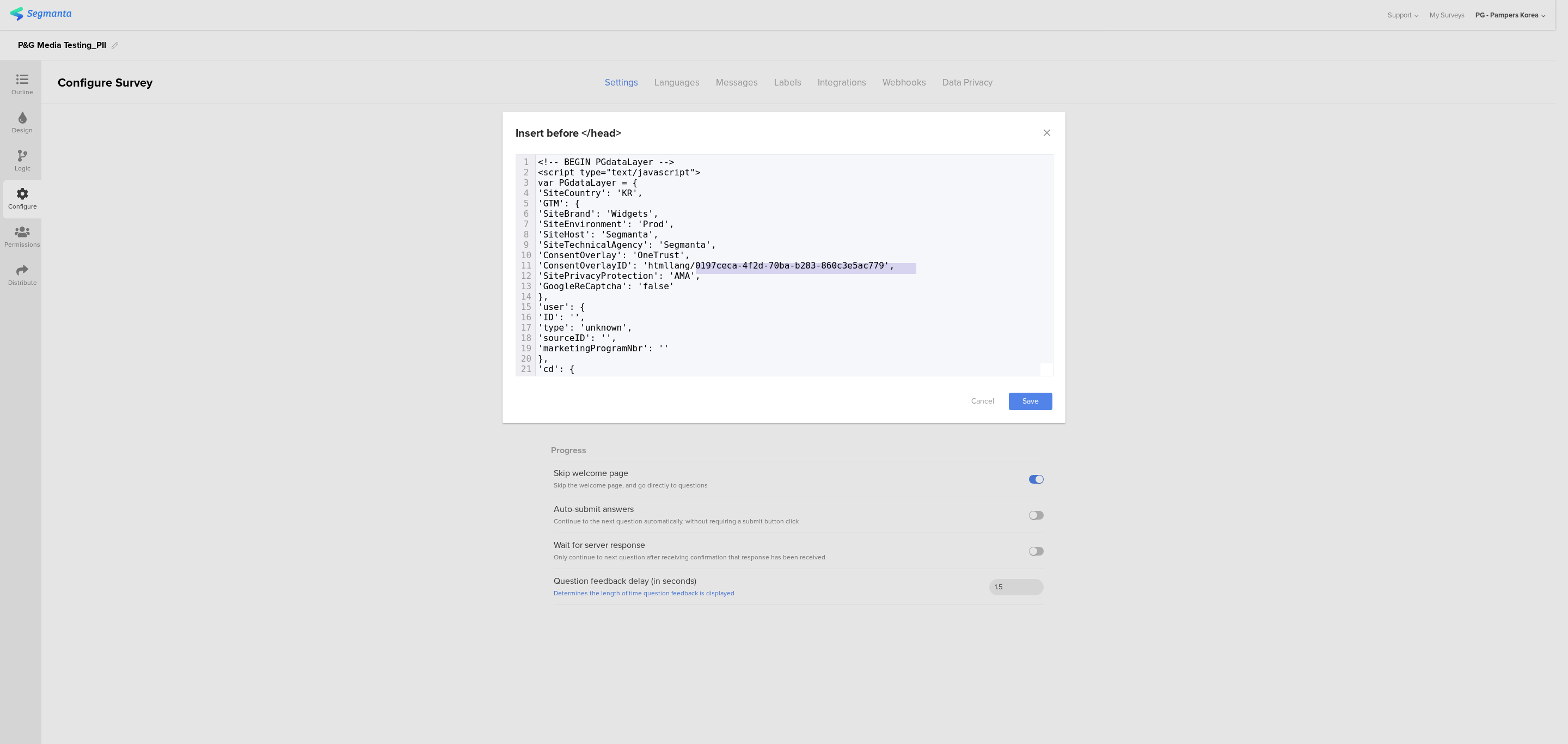
type textarea "'htmllang/0197ceca-4f2d-70ba-b283-860c3e5ac779'"
drag, startPoint x: 918, startPoint y: 268, endPoint x: 693, endPoint y: 268, distance: 225.0
click at [693, 268] on span "'ConsentOverlayID': 'htmllang/0197ceca-4f2d-70ba-b283-860c3e5ac779'," at bounding box center [716, 265] width 357 height 10
click at [745, 281] on pre "'SitePrivacyProtection': 'AMA'," at bounding box center [1039, 276] width 1007 height 10
type textarea "<!-- BEGIN PGdataLayer --> <script type="text/javascript"> var PGdataLayer = { …"
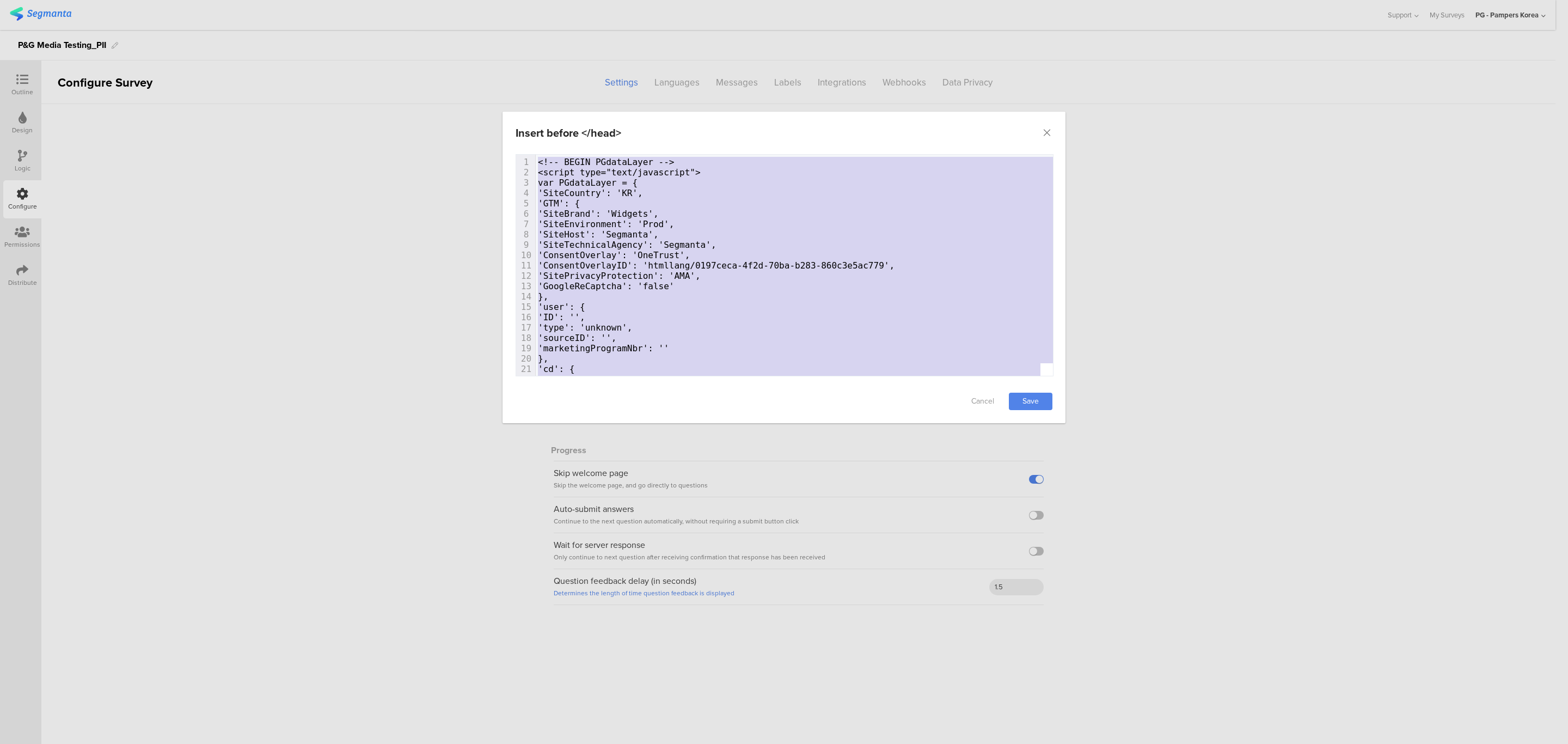
scroll to position [1123, 0]
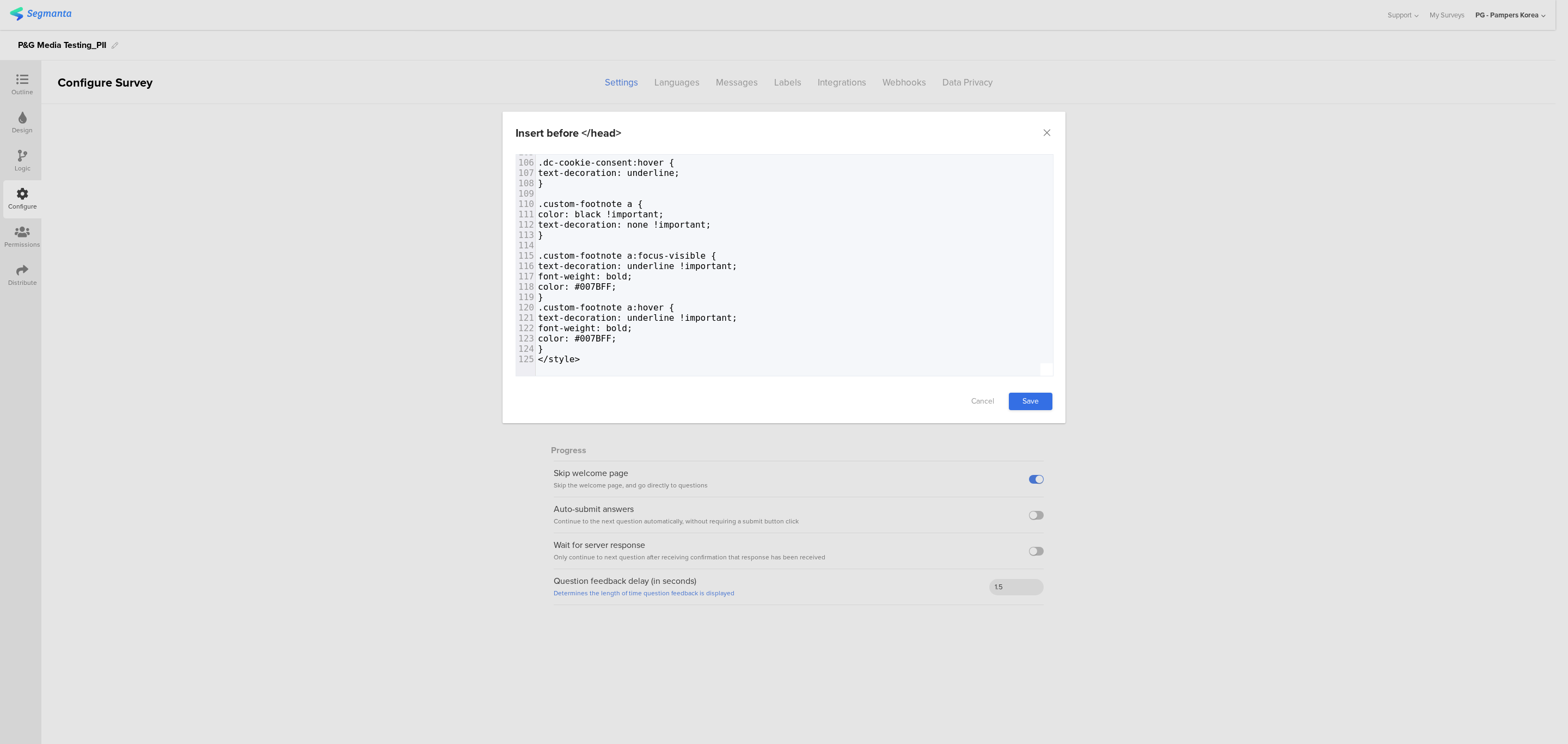
click at [1038, 399] on link "Save" at bounding box center [1031, 401] width 44 height 18
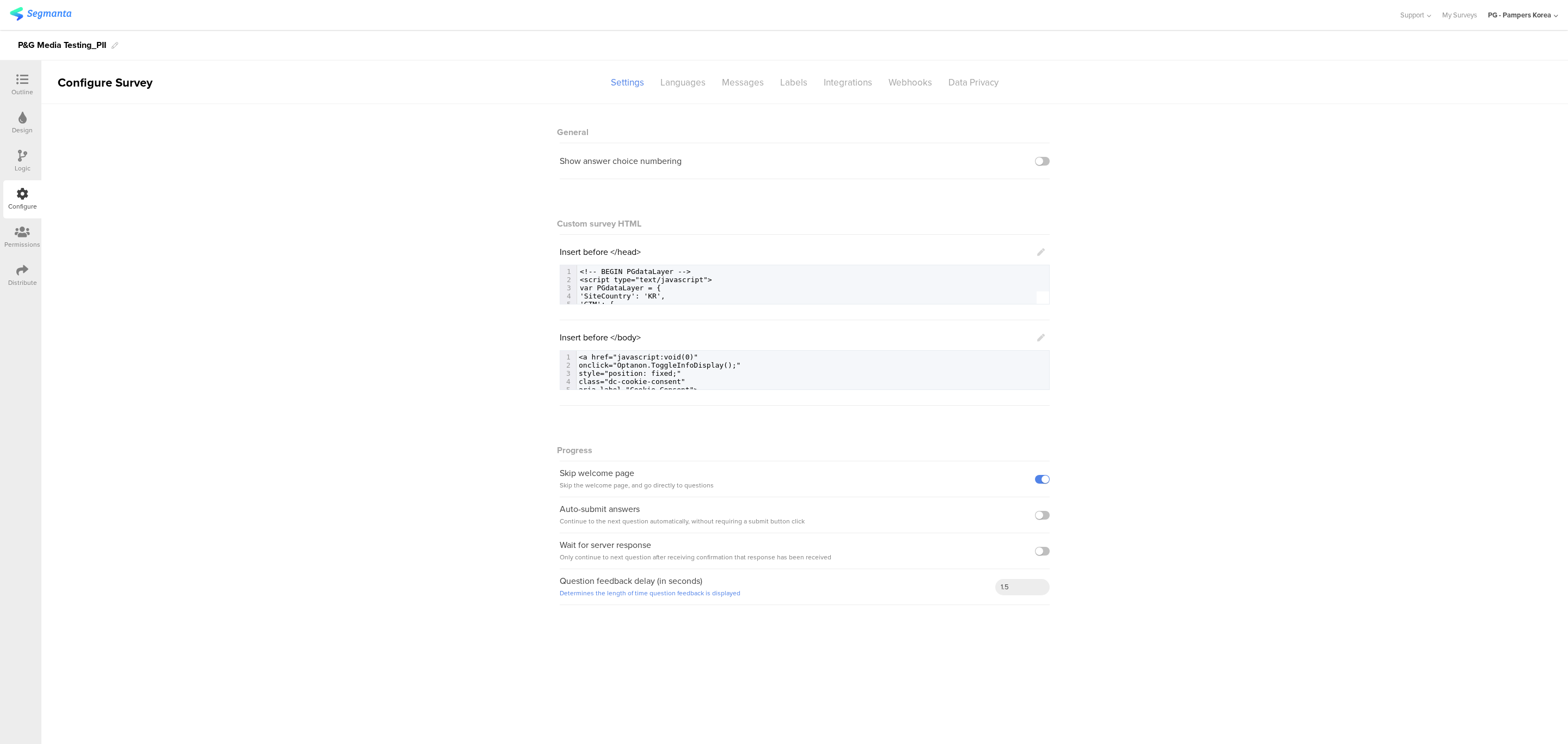
click at [1040, 340] on icon at bounding box center [1041, 337] width 8 height 8
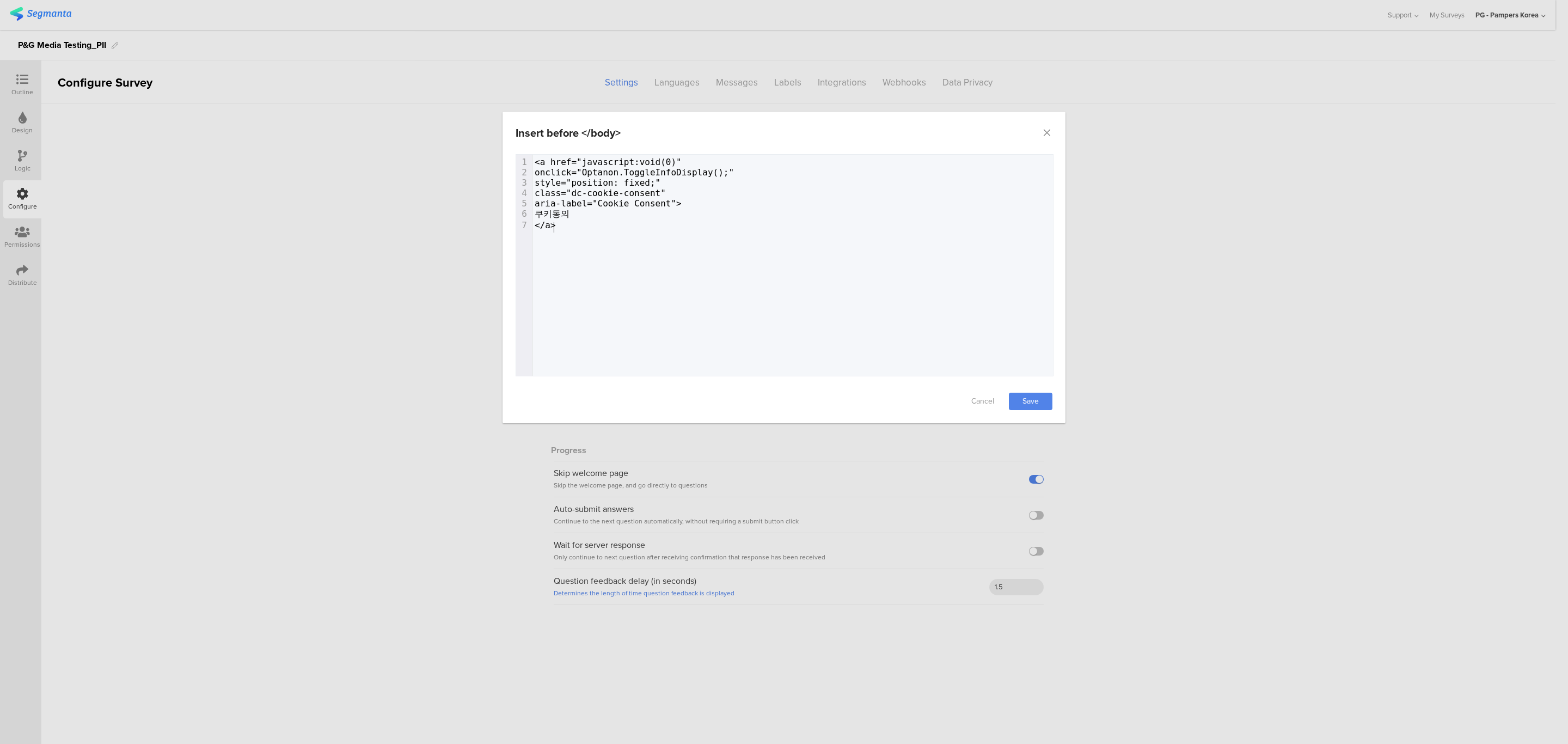
click at [784, 285] on div "7 1 <a href="javascript:void(0)" 2 onclick="Optanon.ToggleInfoDisplay();" 3 sty…" at bounding box center [798, 279] width 564 height 248
click at [990, 402] on link "Cancel" at bounding box center [983, 401] width 44 height 18
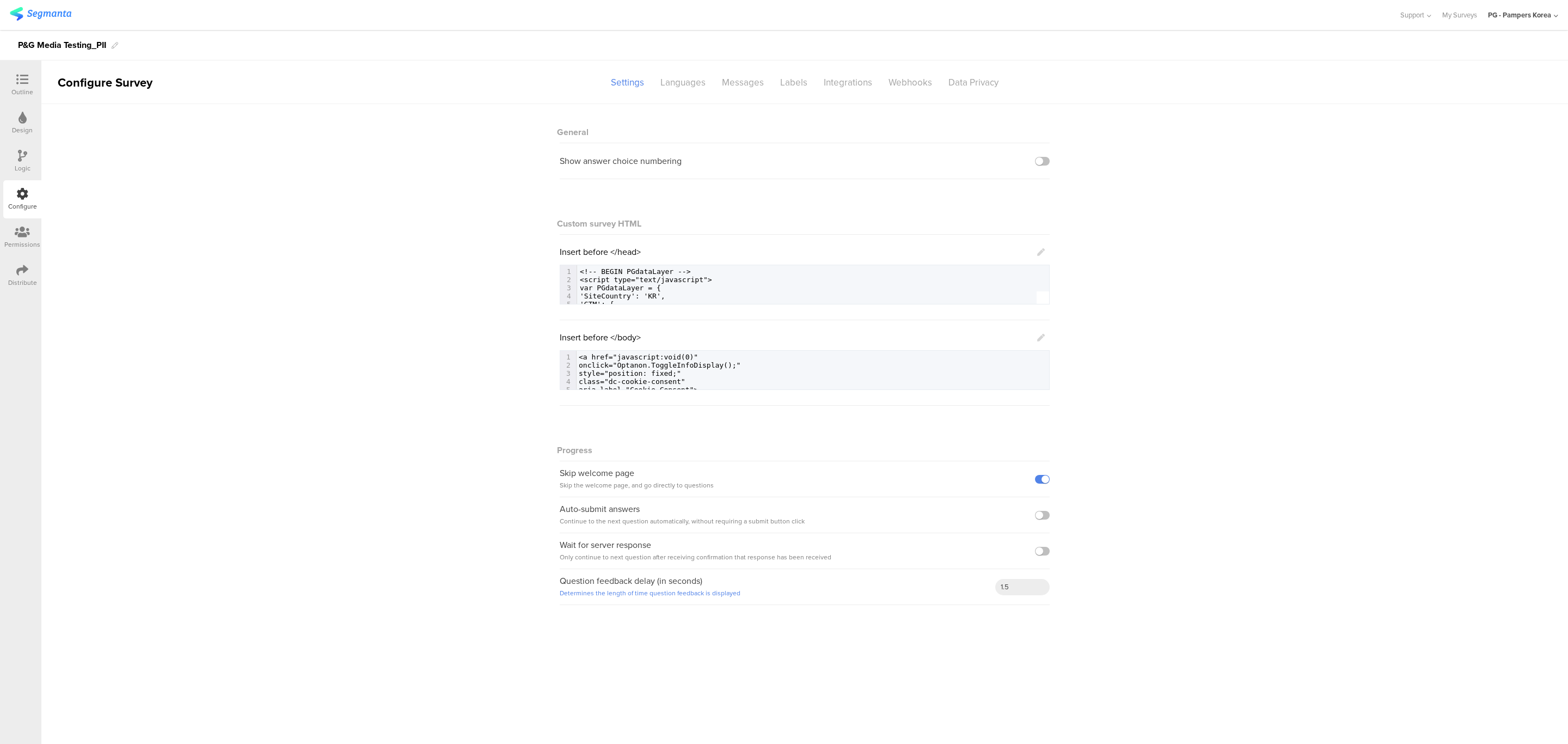
click at [15, 84] on div at bounding box center [23, 80] width 22 height 13
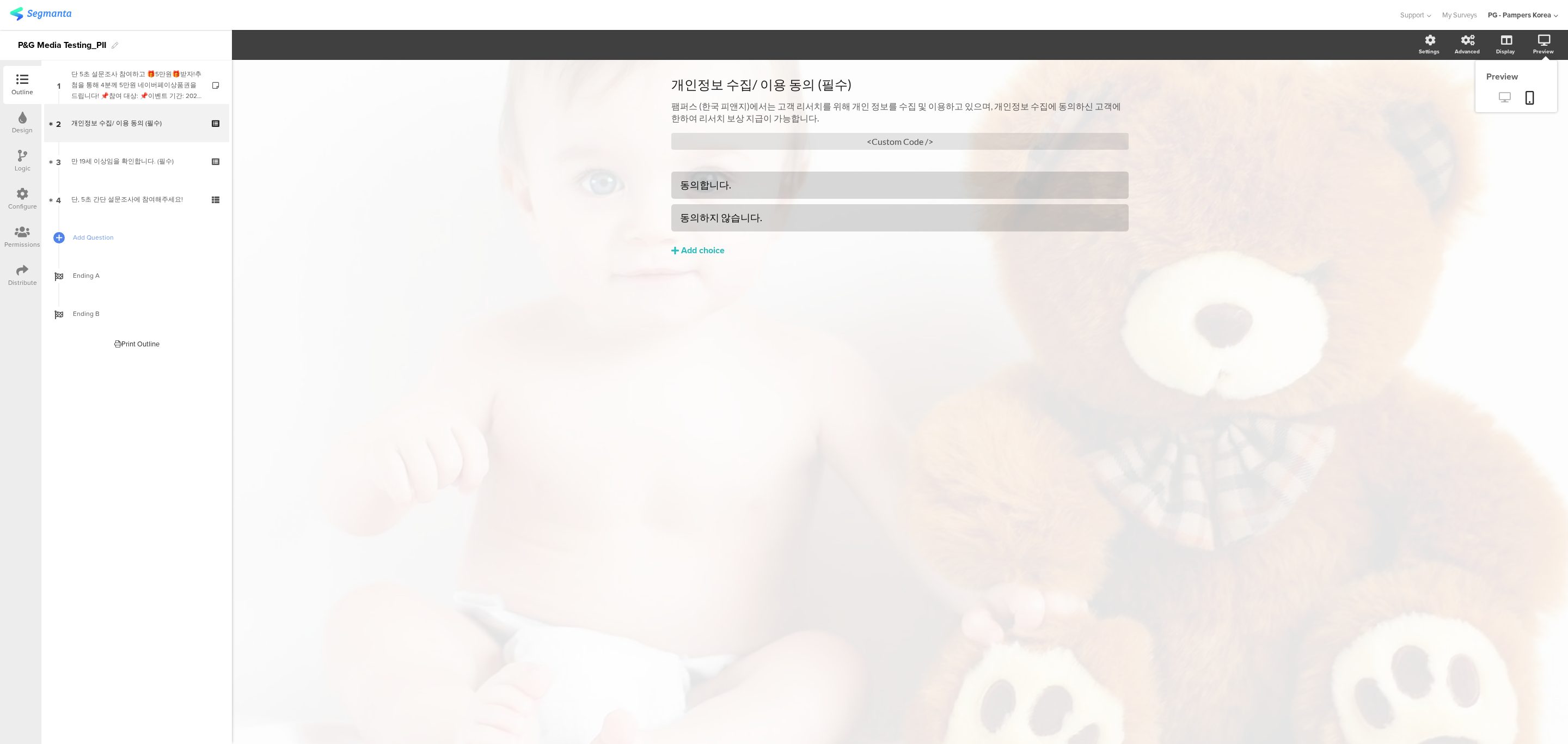
click at [1507, 91] on link at bounding box center [1505, 99] width 27 height 18
click at [100, 157] on div "만 19세 이상임을 확인합니다. (필수)" at bounding box center [136, 161] width 130 height 11
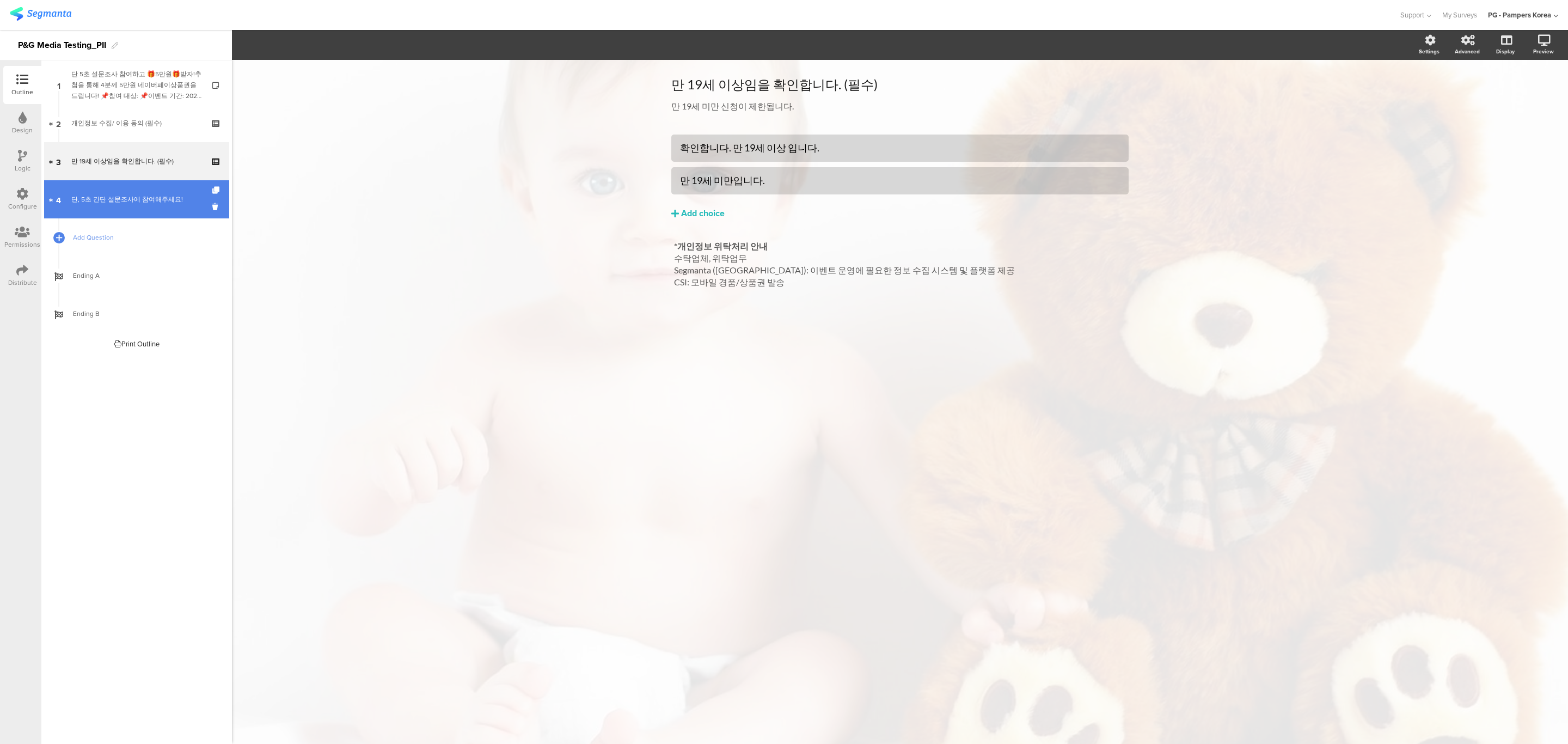
click at [99, 190] on link "4 단, 5초 간단 설문조사에 참여해주세요!" at bounding box center [136, 199] width 185 height 38
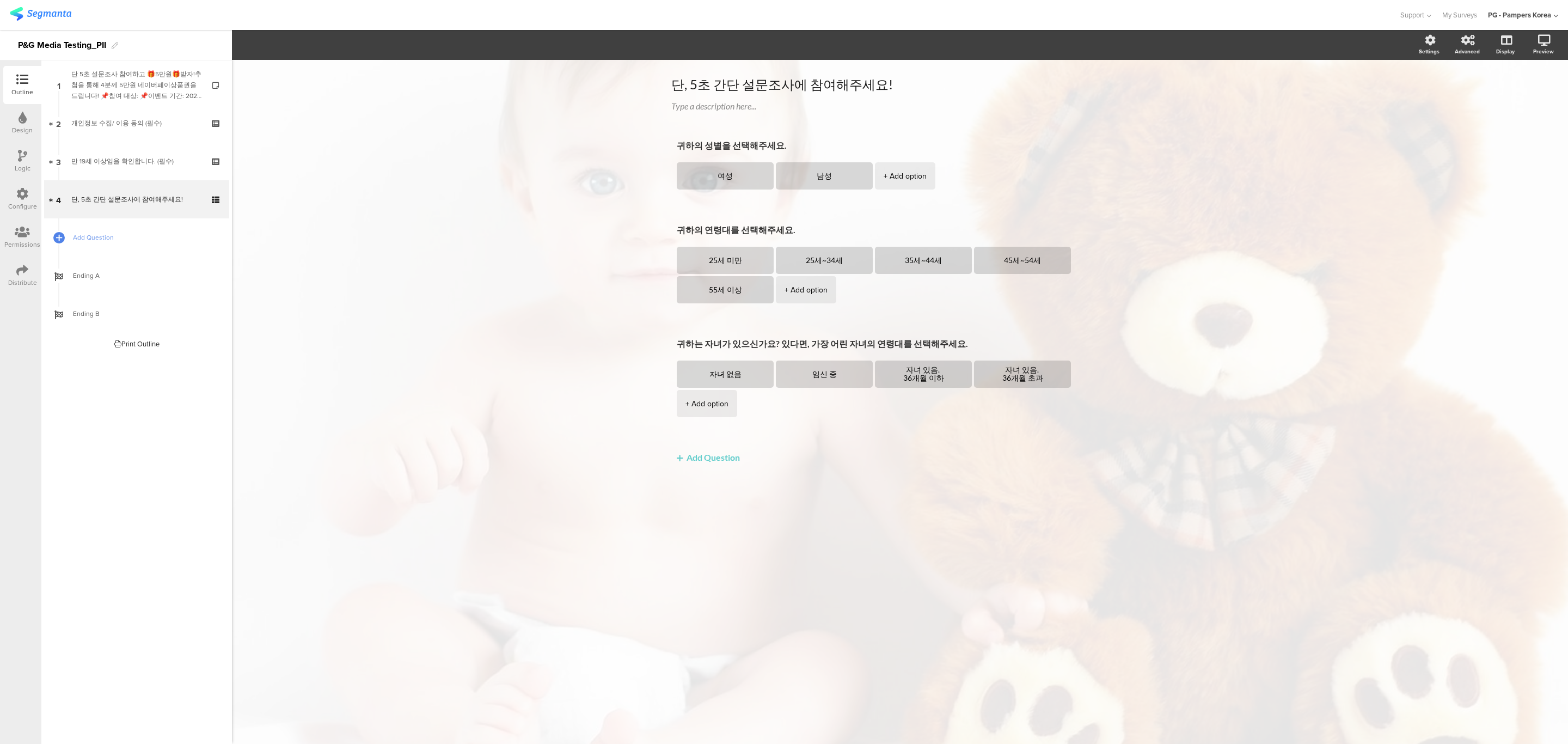
click at [29, 182] on div "Configure" at bounding box center [22, 199] width 38 height 38
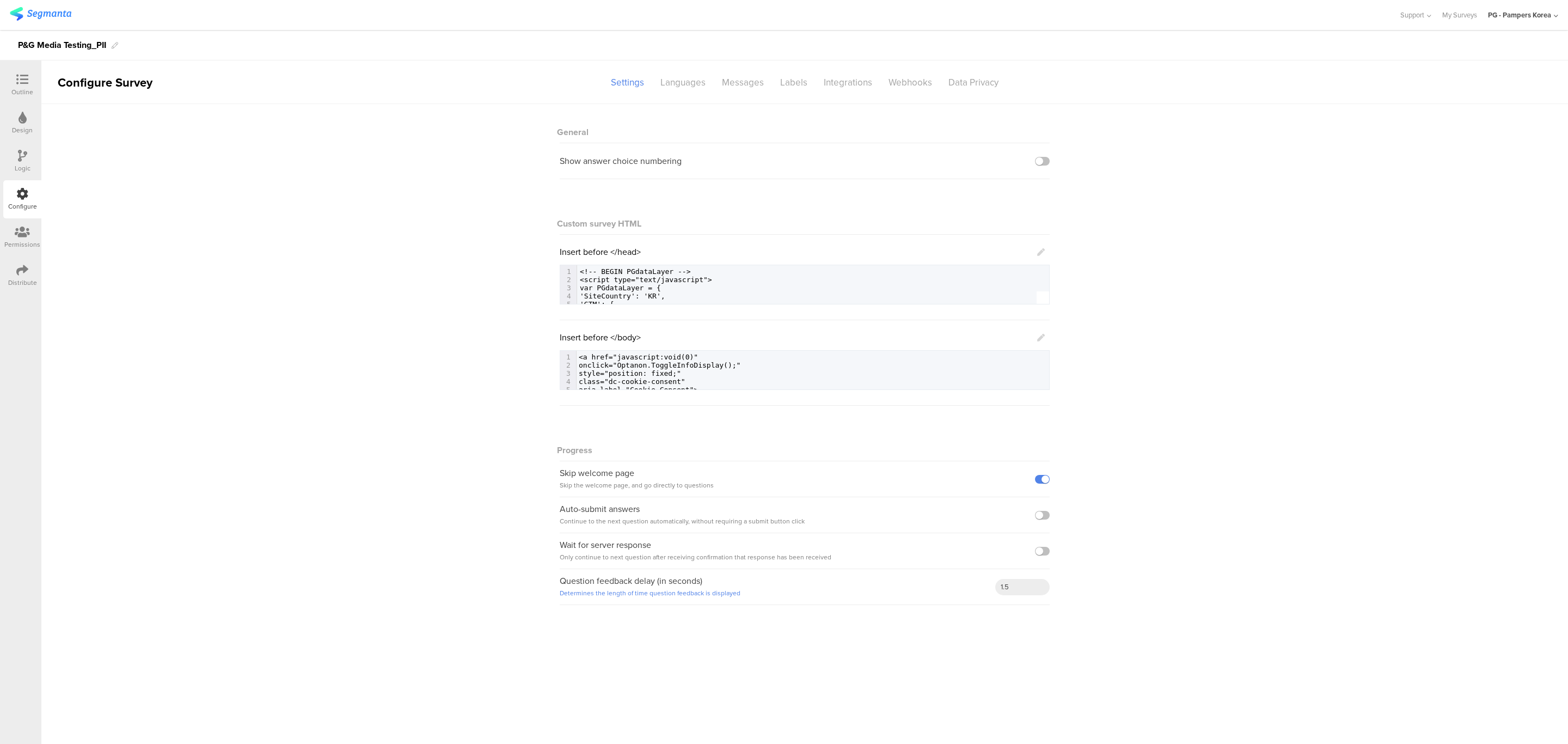
click at [29, 135] on div "Design" at bounding box center [22, 123] width 38 height 38
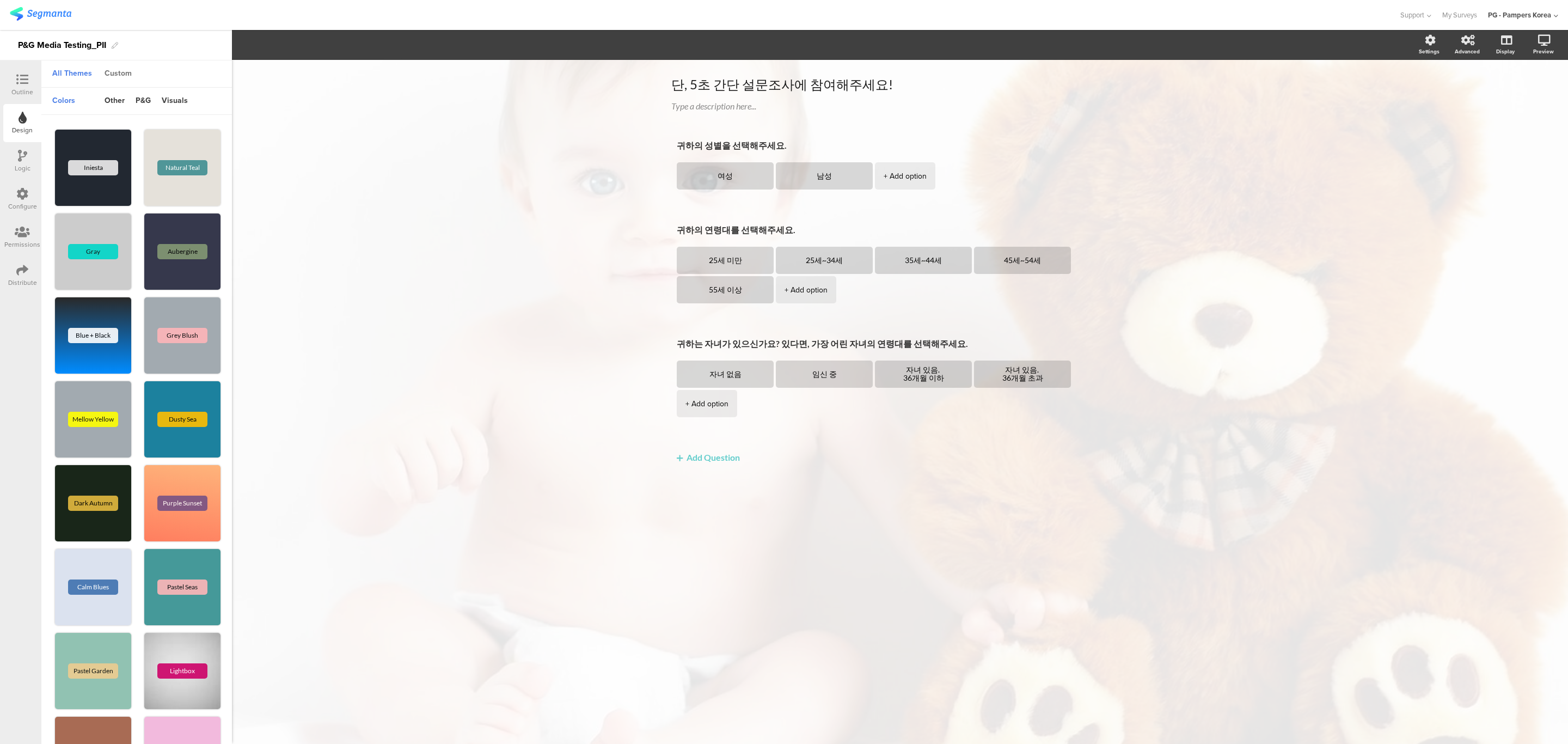
click at [116, 70] on div "Custom" at bounding box center [118, 74] width 38 height 18
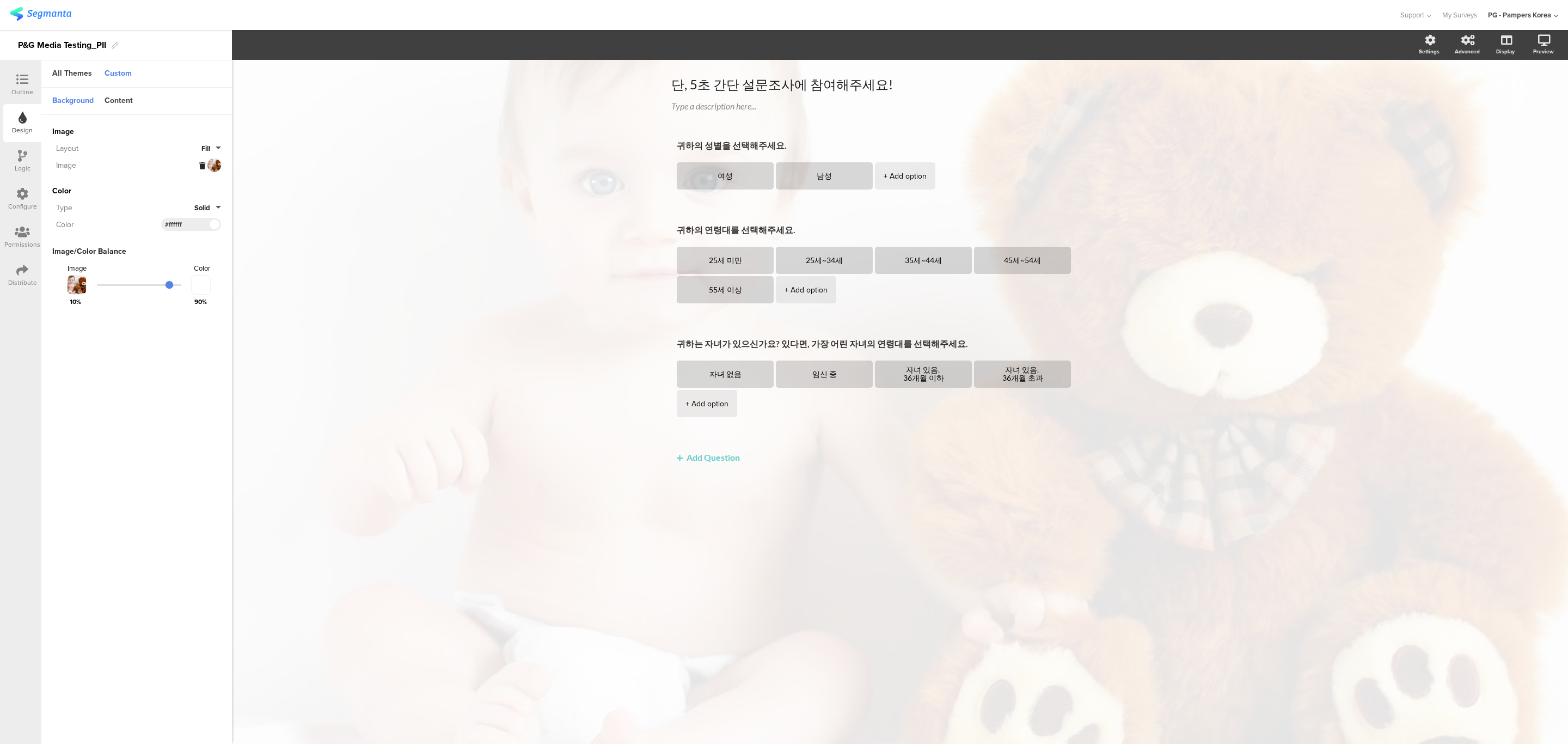
click at [199, 167] on icon at bounding box center [202, 166] width 6 height 7
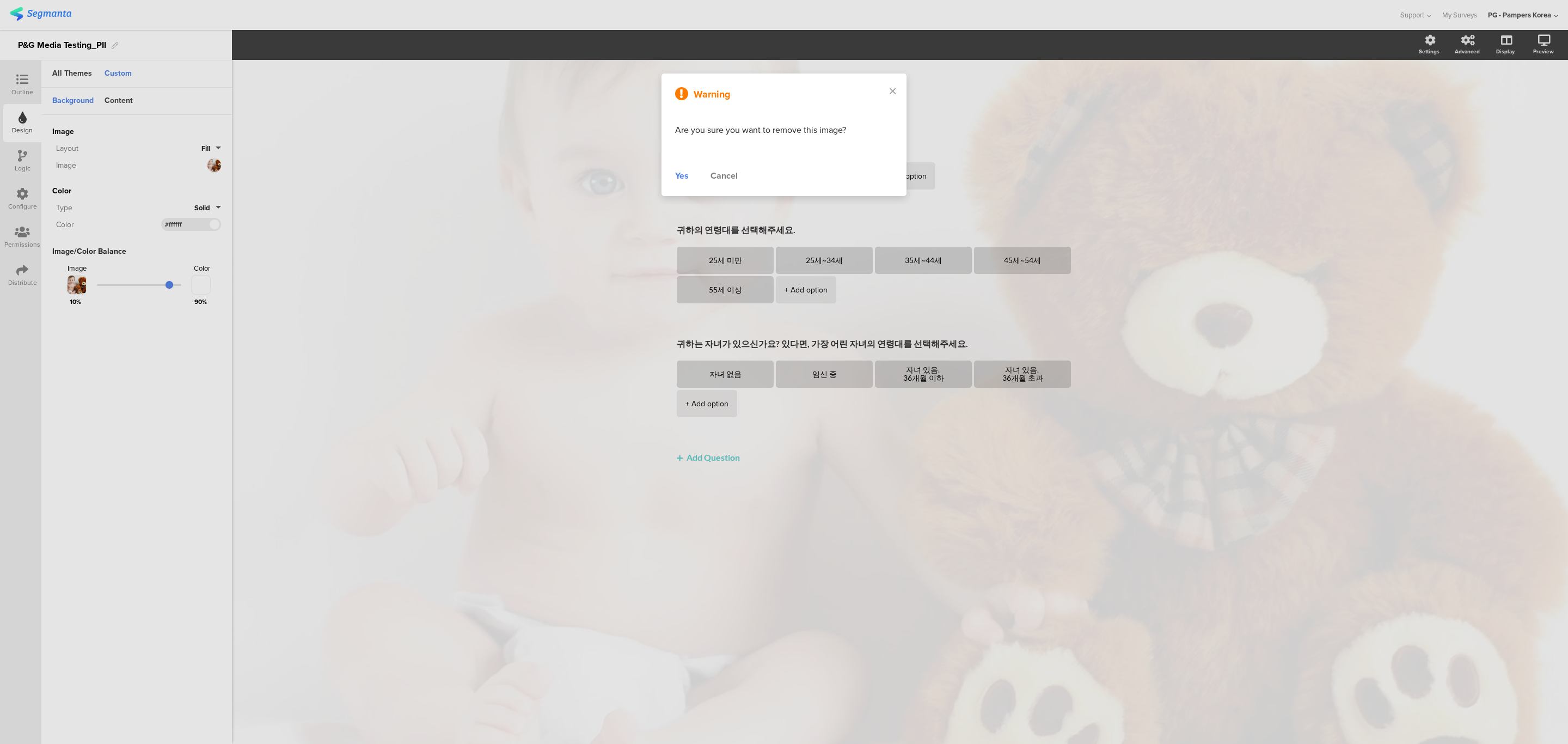
click at [681, 173] on div "Yes" at bounding box center [682, 175] width 13 height 13
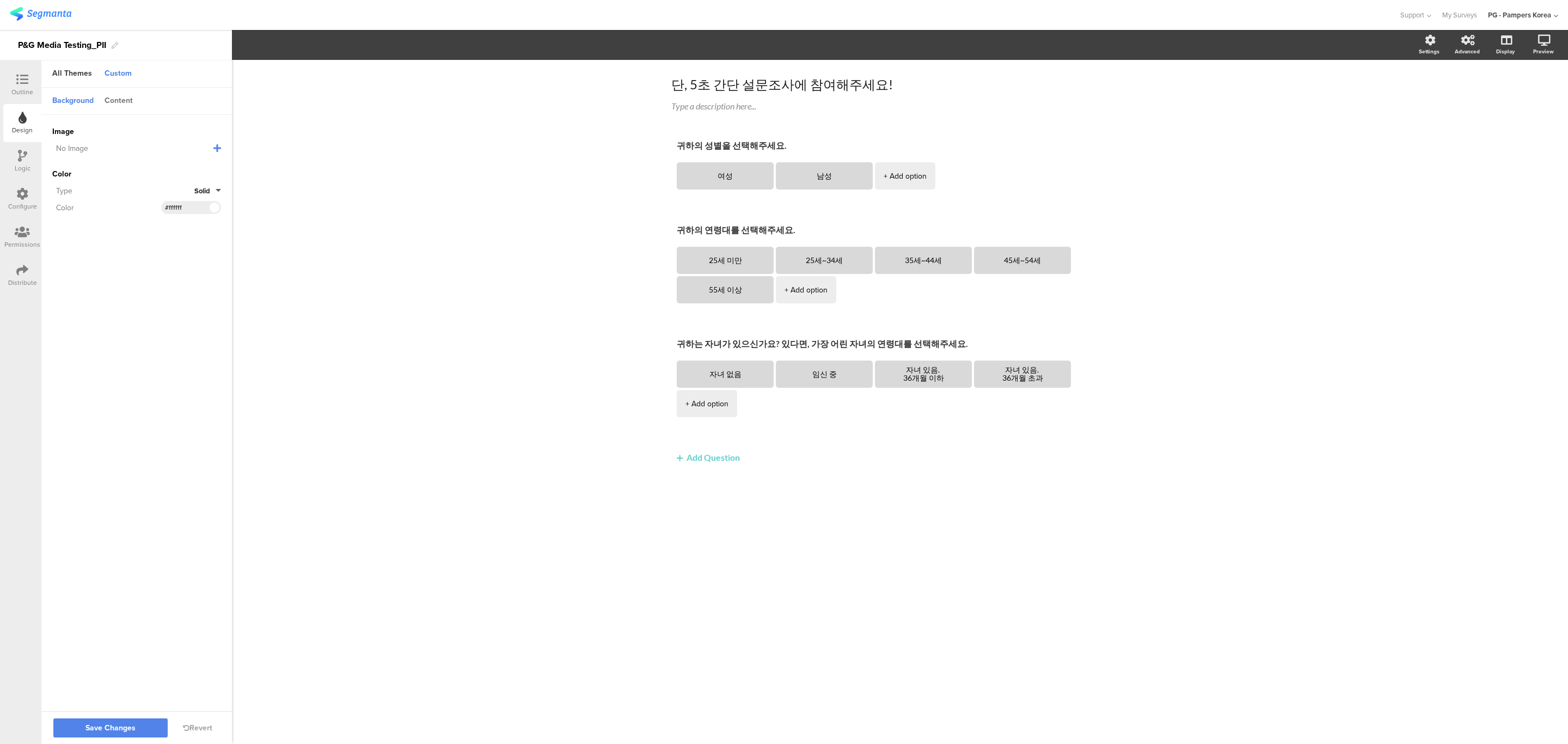
click at [119, 96] on div "Content" at bounding box center [119, 101] width 39 height 18
click at [80, 74] on div "All Themes" at bounding box center [72, 74] width 51 height 18
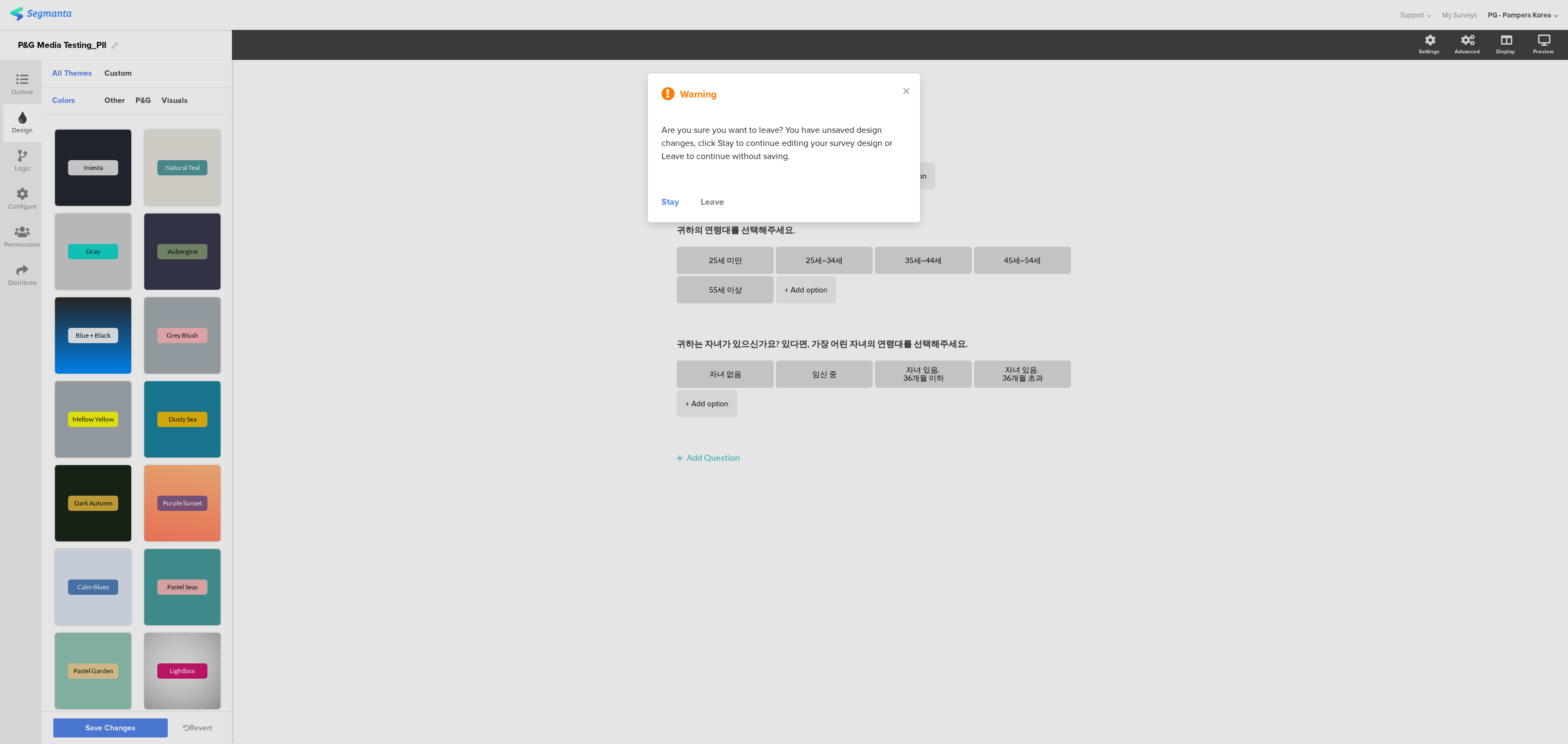
click at [673, 205] on div "Stay" at bounding box center [670, 202] width 18 height 13
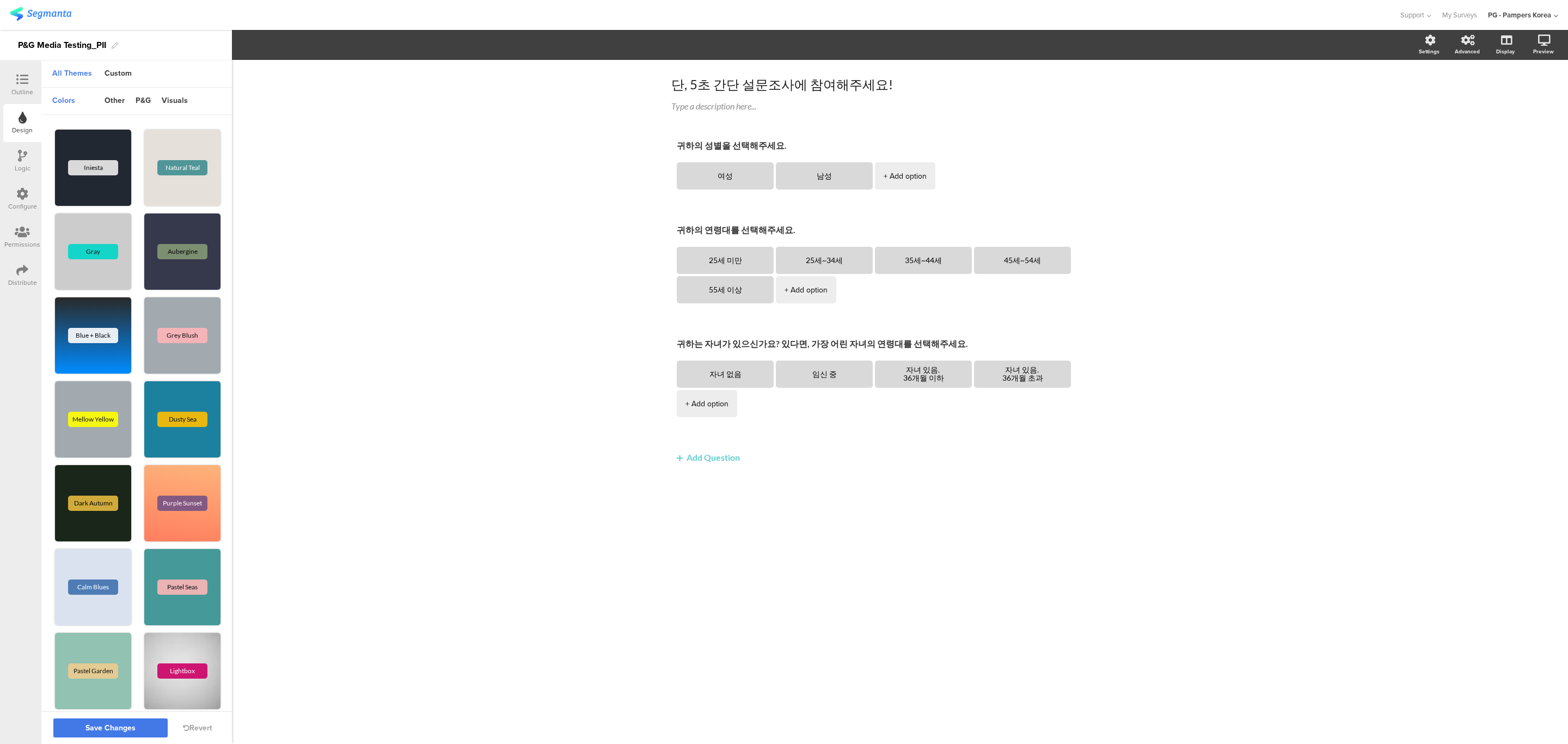
click at [127, 728] on span "Save Changes" at bounding box center [110, 728] width 50 height 0
click at [32, 90] on div "Outline" at bounding box center [23, 92] width 22 height 10
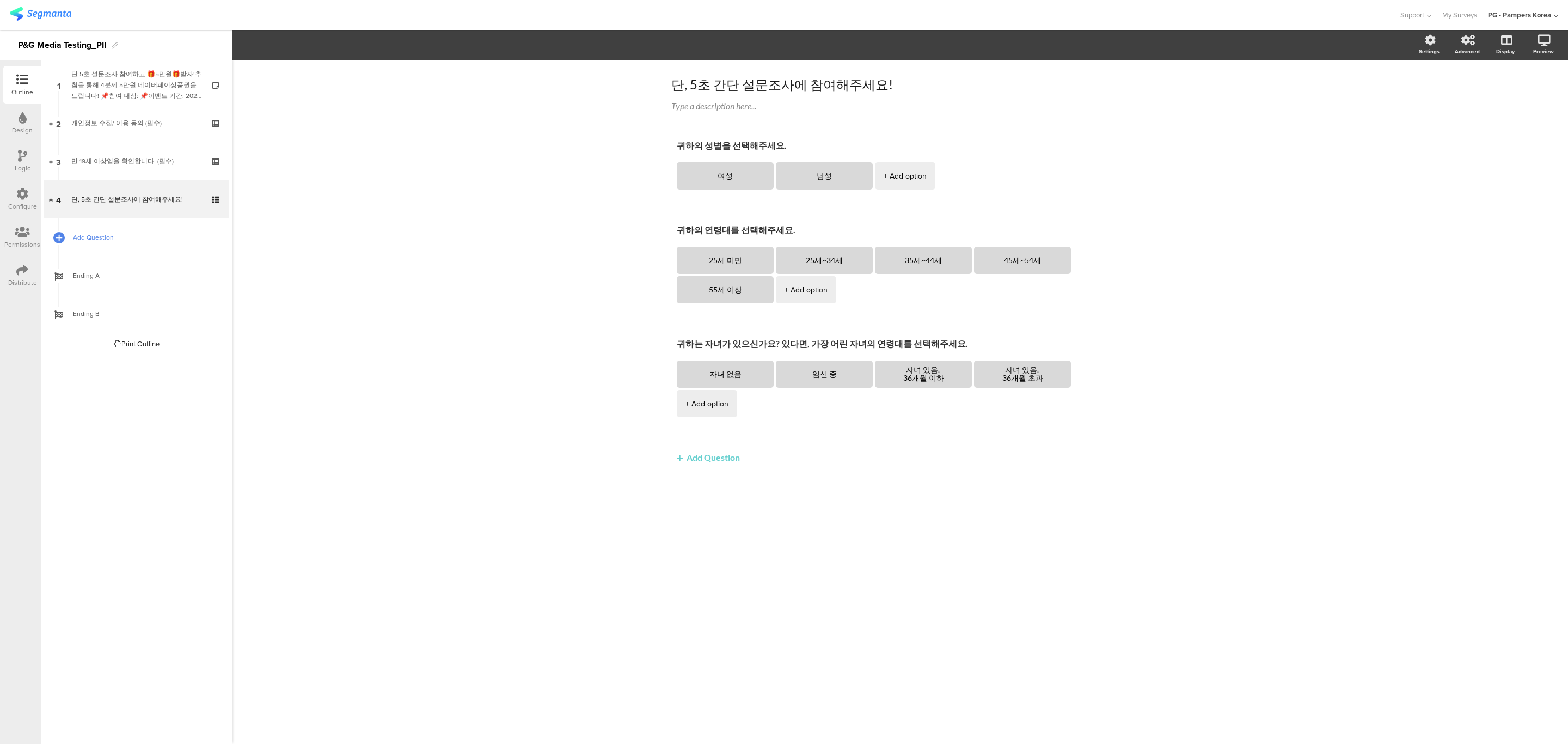
click at [108, 237] on span "Add Question" at bounding box center [142, 237] width 139 height 11
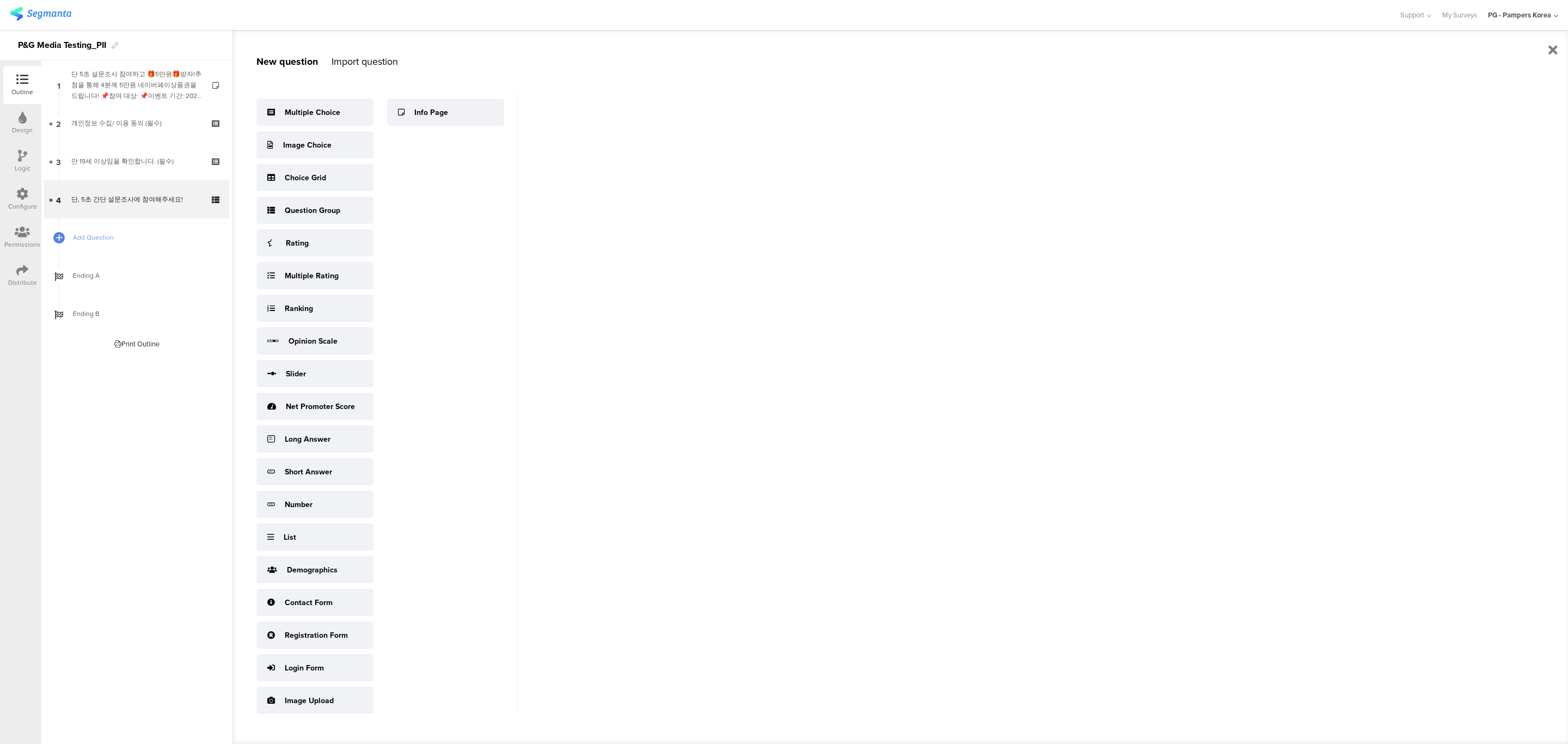
click at [355, 66] on div "Import question" at bounding box center [365, 61] width 66 height 14
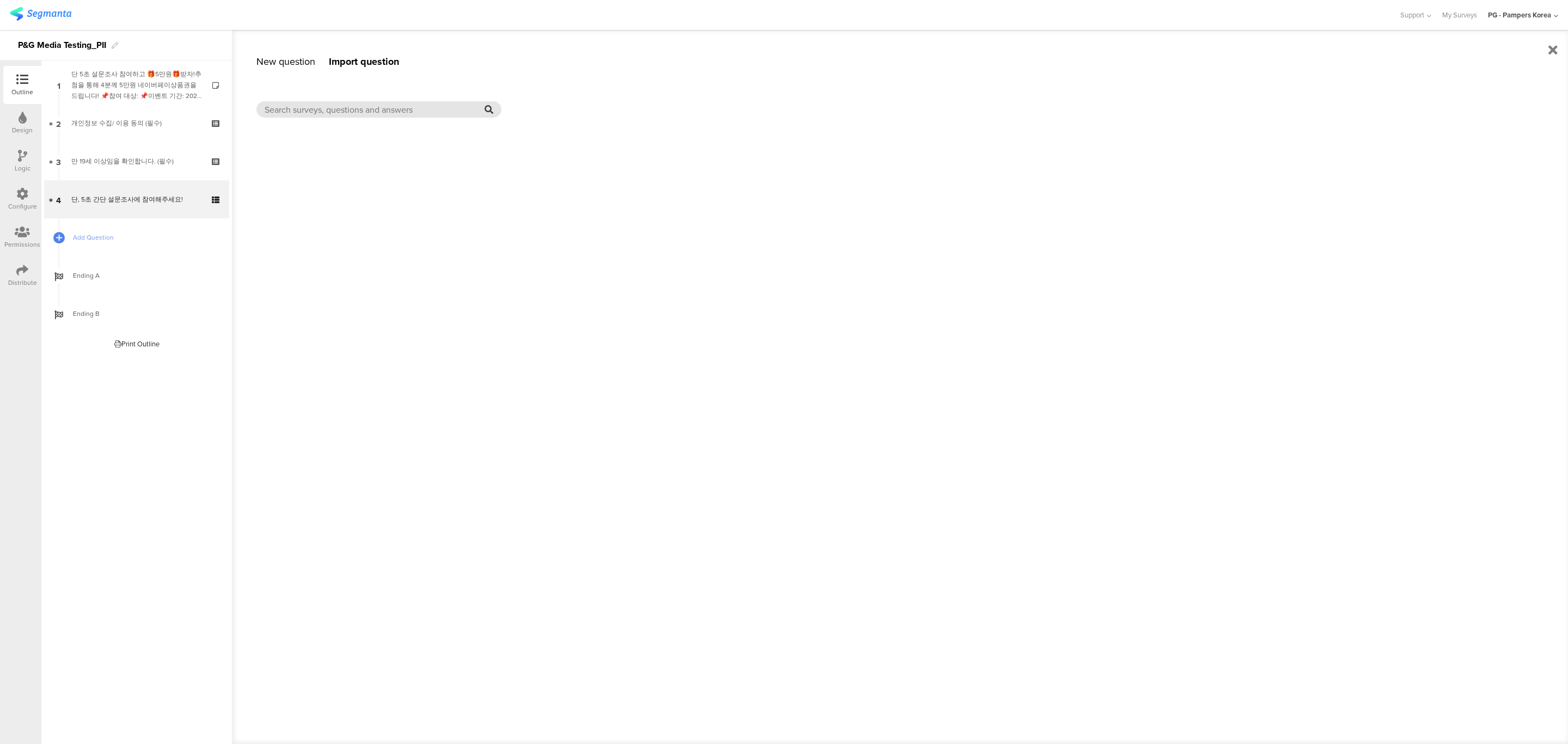
click at [363, 105] on input "text" at bounding box center [374, 110] width 220 height 13
type input "qualitative"
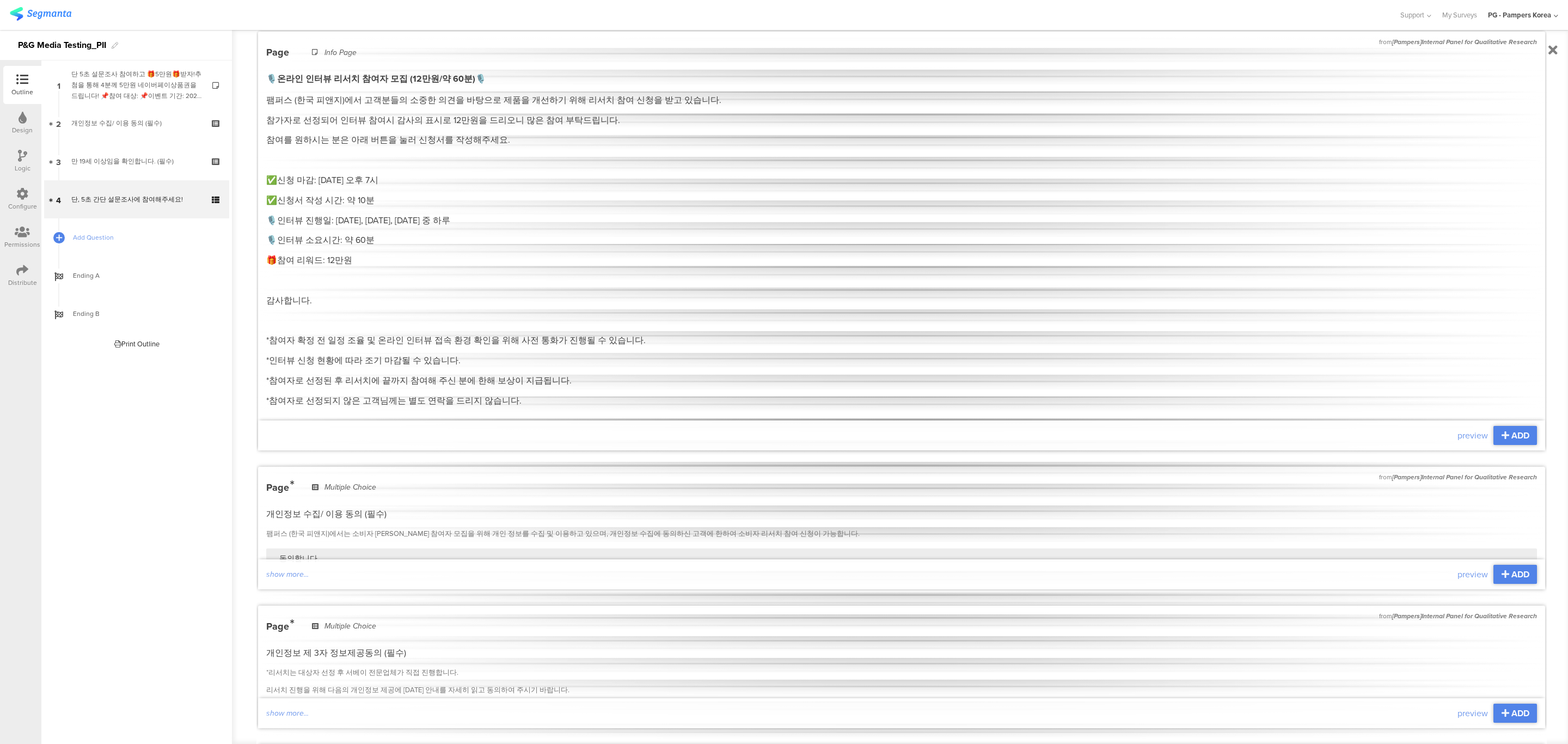
scroll to position [46, 0]
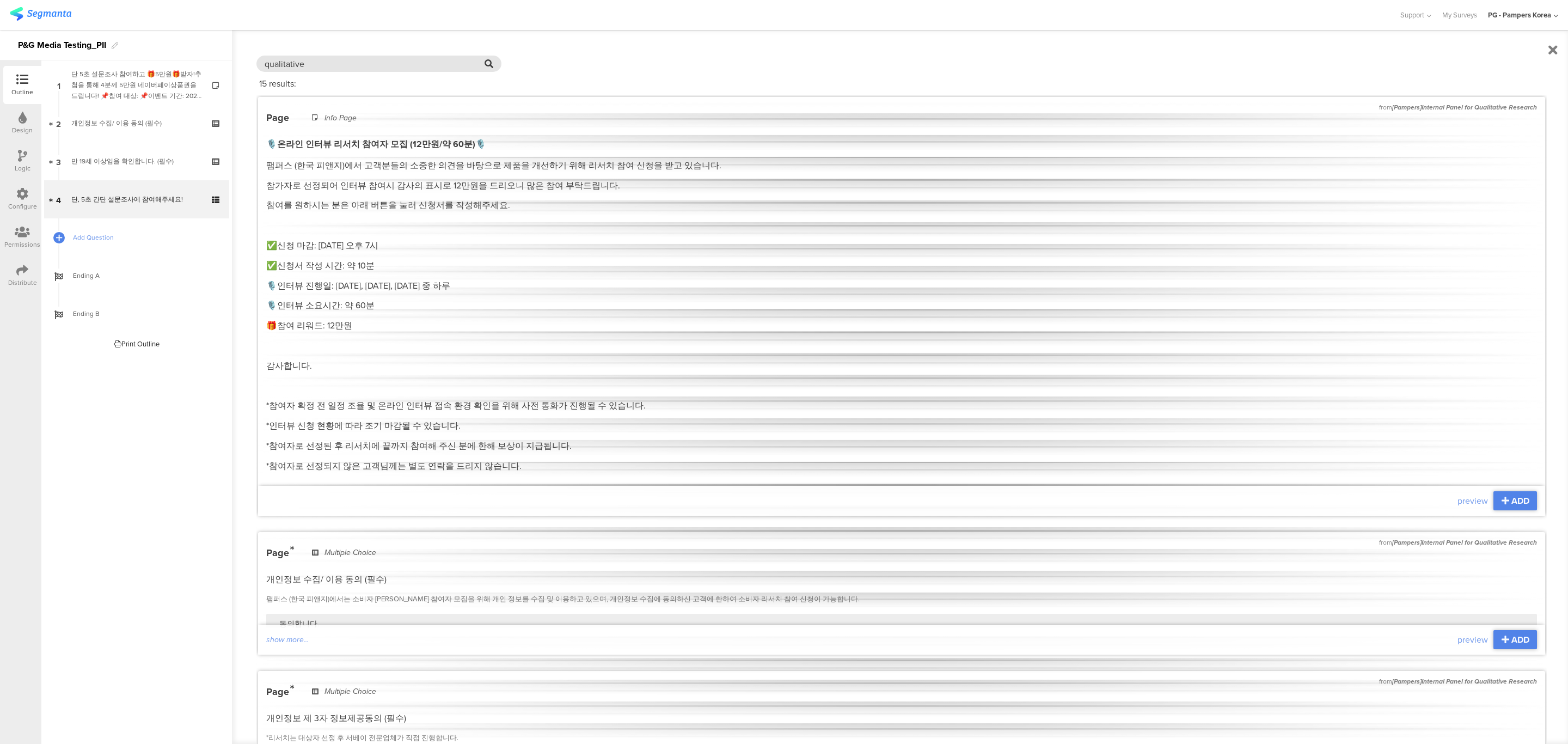
drag, startPoint x: 343, startPoint y: 62, endPoint x: 373, endPoint y: 62, distance: 30.0
click at [345, 62] on input "qualitative" at bounding box center [374, 64] width 220 height 13
type input "연락처를"
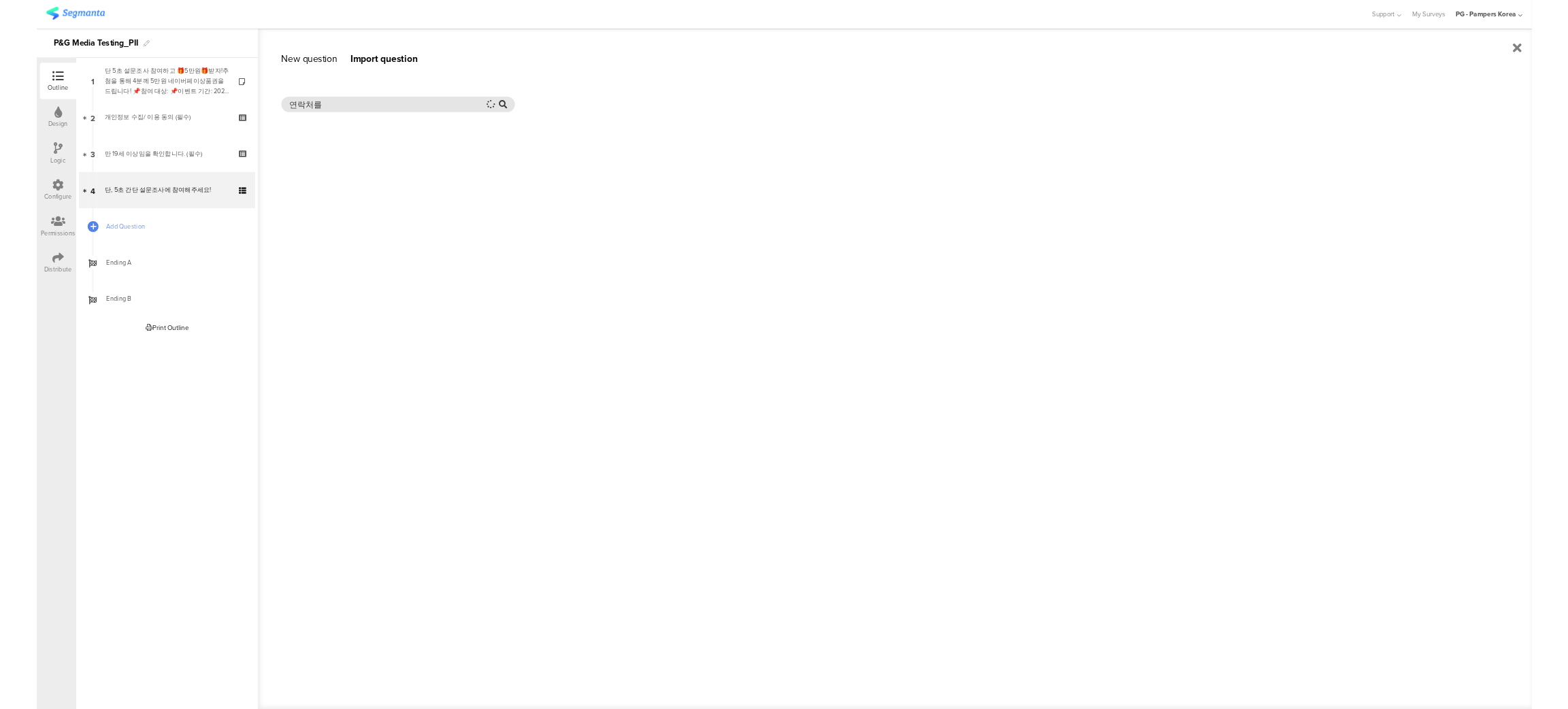
scroll to position [0, 0]
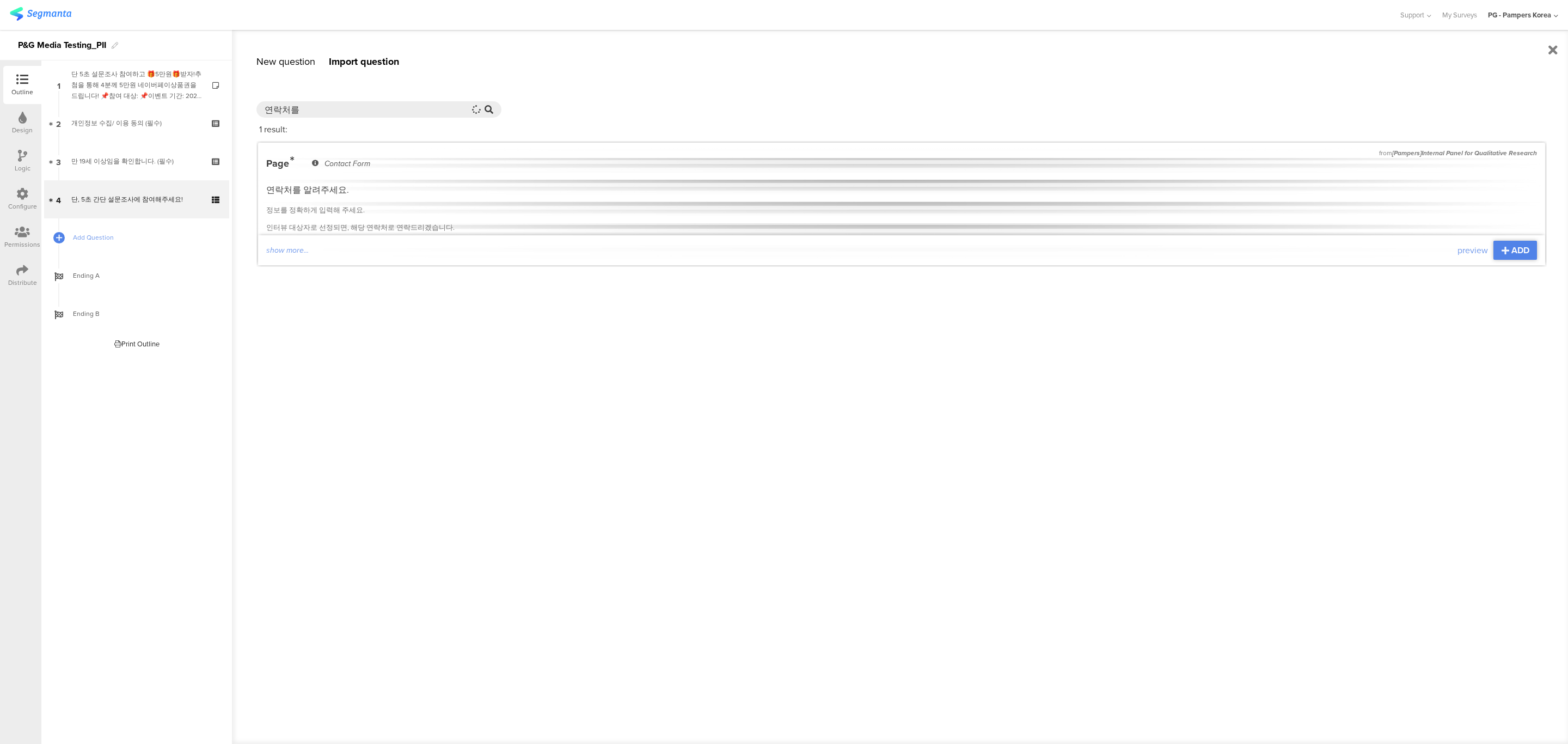
click at [419, 166] on div "Page Contact Form" at bounding box center [901, 166] width 1271 height 19
click at [1521, 245] on span "ADD" at bounding box center [1521, 250] width 18 height 13
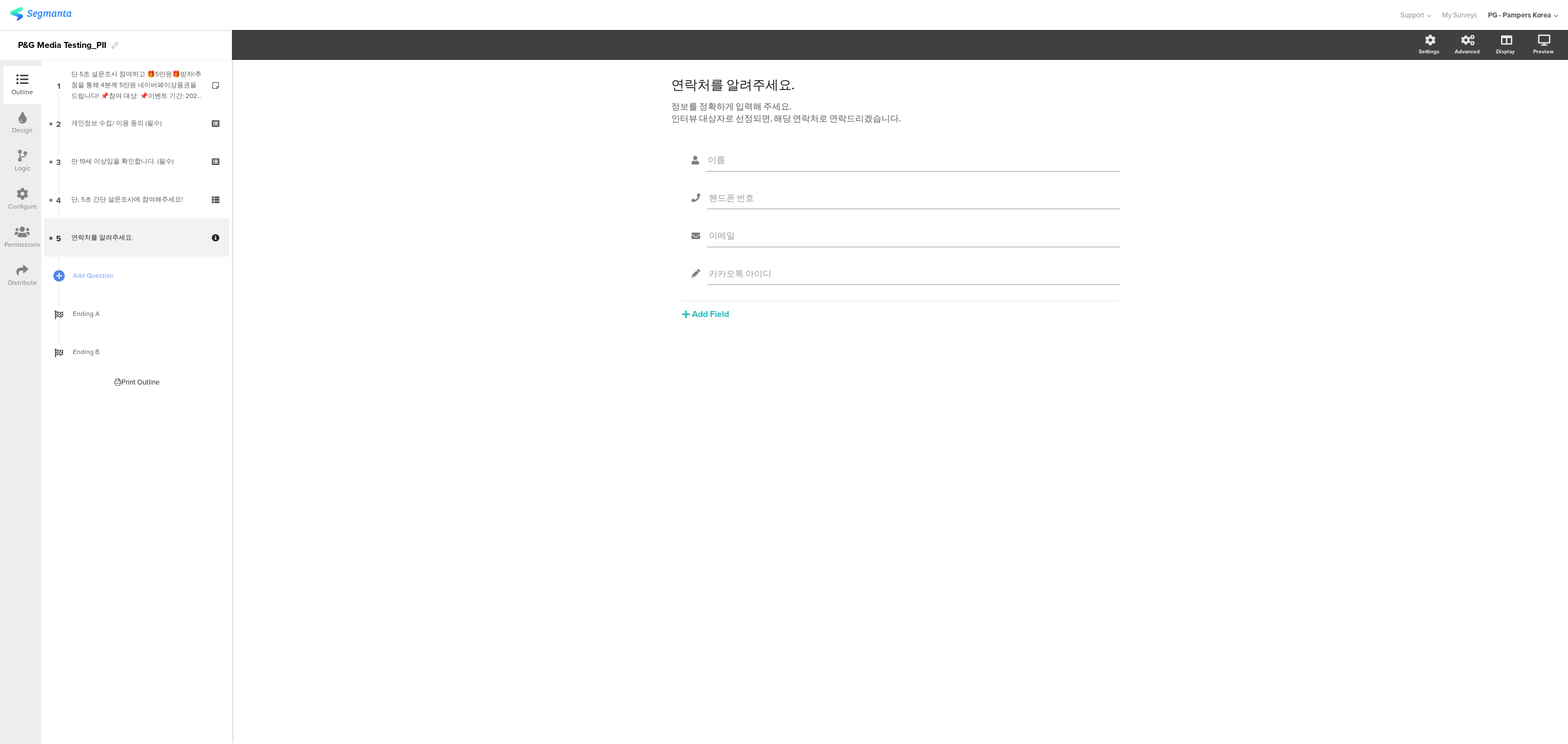
click at [1080, 463] on div "연락처를 알려주세요. 연락처를 알려주세요. 정보를 정확하게 입력해 주세요. 인터뷰 대상자로 선정되면, 해당 연락처로 연락드리겠습니다. 정보를 …" at bounding box center [900, 401] width 1336 height 684
click at [1103, 146] on icon at bounding box center [1106, 146] width 6 height 7
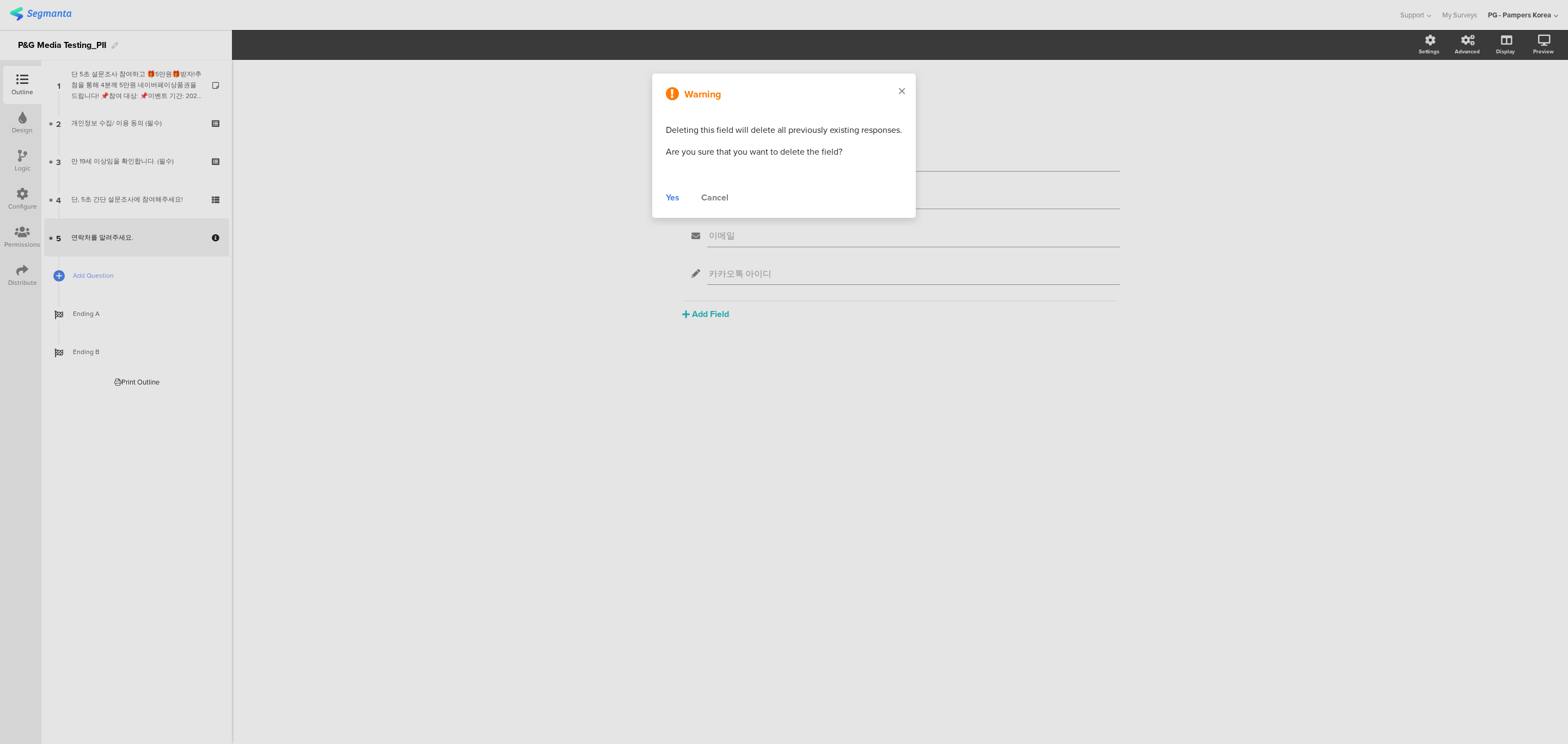
click at [906, 95] on div at bounding box center [902, 92] width 28 height 37
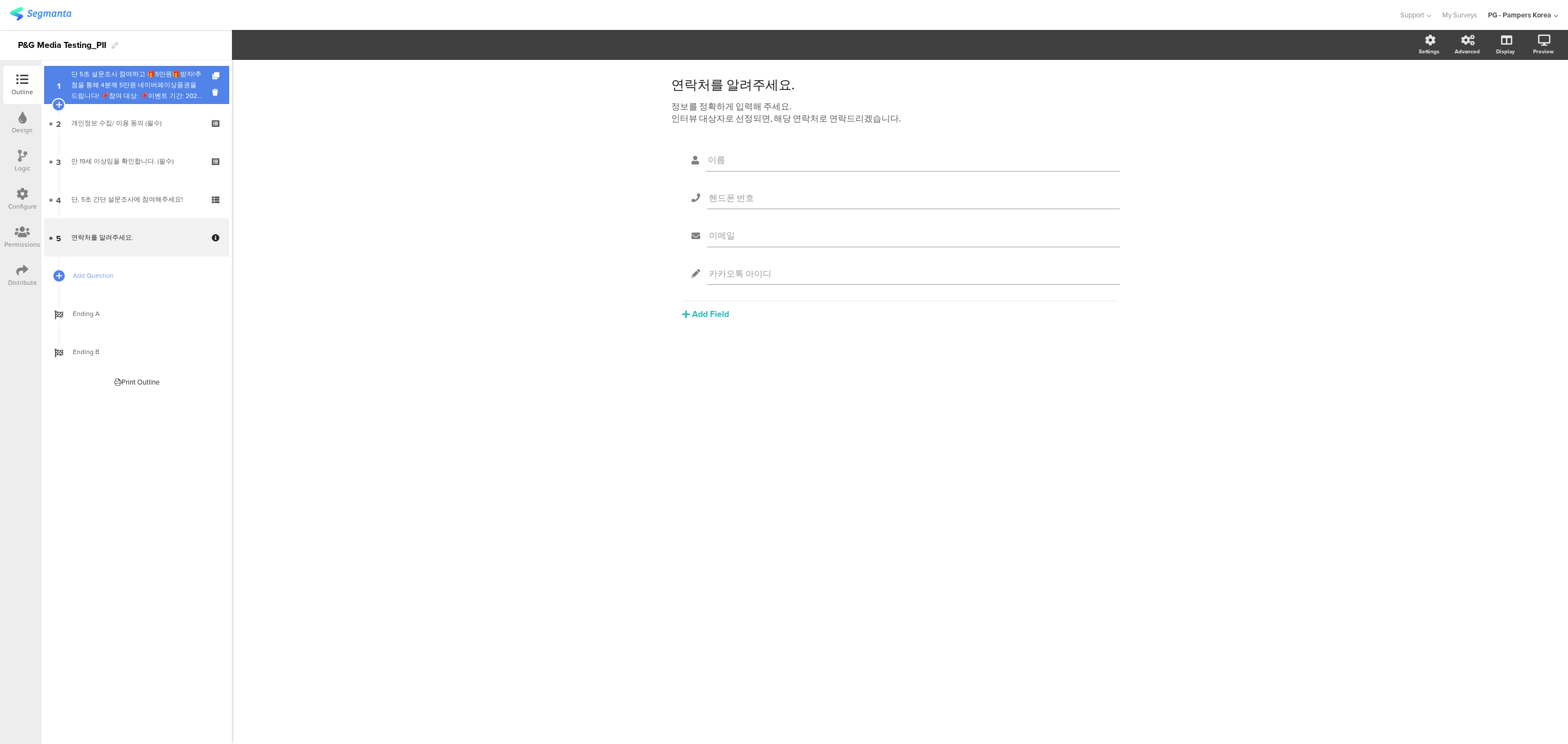
click at [129, 86] on div "단 5초 설문조사 참여하고 🎁5만원🎁받자!추첨을 통해 4분께 5만원 네이버페이상품권을 드립니다! 📌참여 대상: 📌이벤트 기간: 2025년 📌 …" at bounding box center [136, 85] width 130 height 33
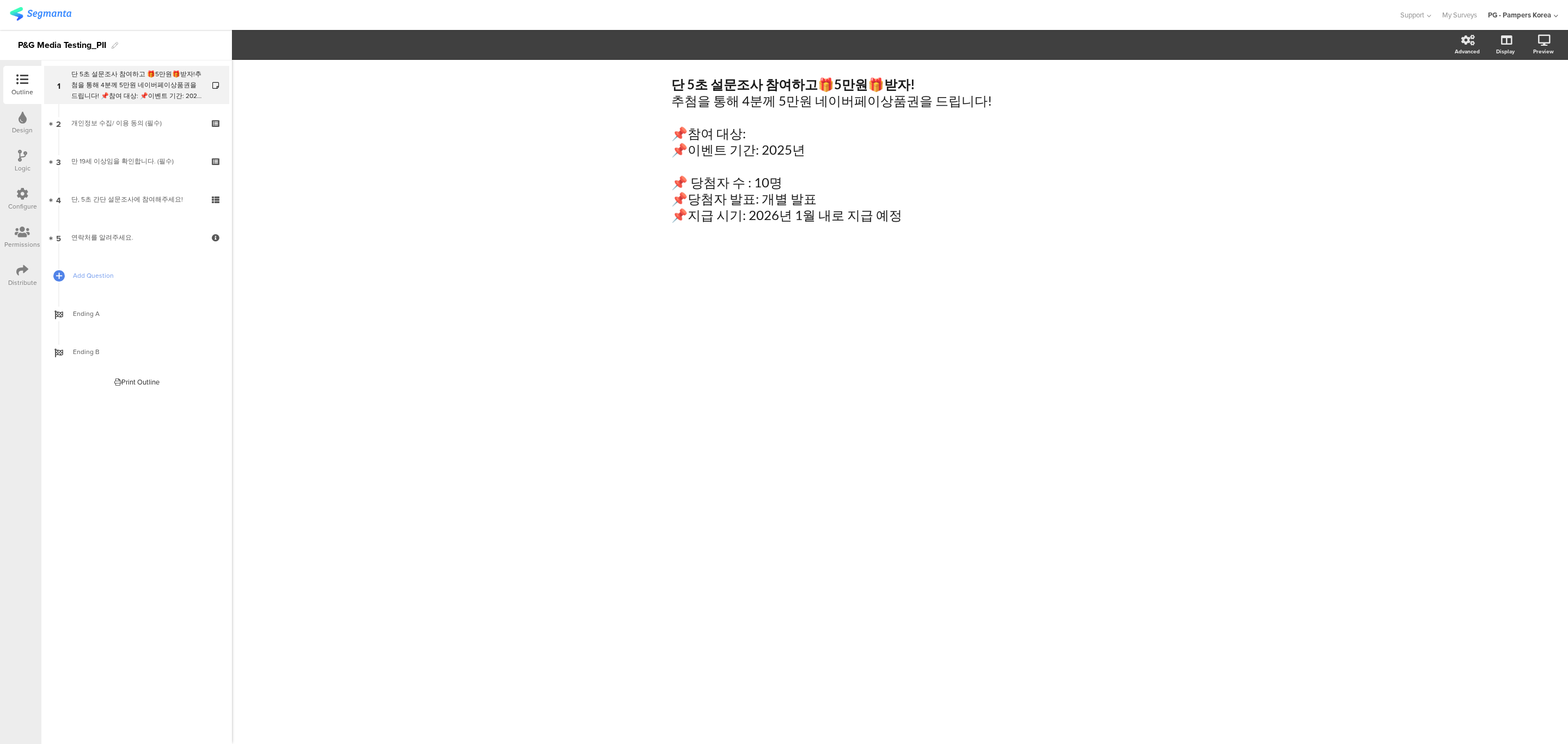
click at [583, 265] on div "단 5초 설문조사 참여하고 🎁 5만원 🎁 받자! 추첨을 통해 4분께 5만원 네이버페이상품권을 드립니다! 📌참여 대상: 📌이벤트 기간: 2025…" at bounding box center [900, 401] width 1336 height 684
click at [1105, 312] on div "단 5초 설문조사 참여하고 🎁 5만원 🎁 받자! 추첨을 통해 4분께 5만원 네이버페이상품권을 드립니다! 📌참여 대상: 📌이벤트 기간: 2025…" at bounding box center [900, 401] width 1336 height 684
click at [149, 119] on div "개인정보 수집/ 이용 동의 (필수)" at bounding box center [136, 123] width 130 height 11
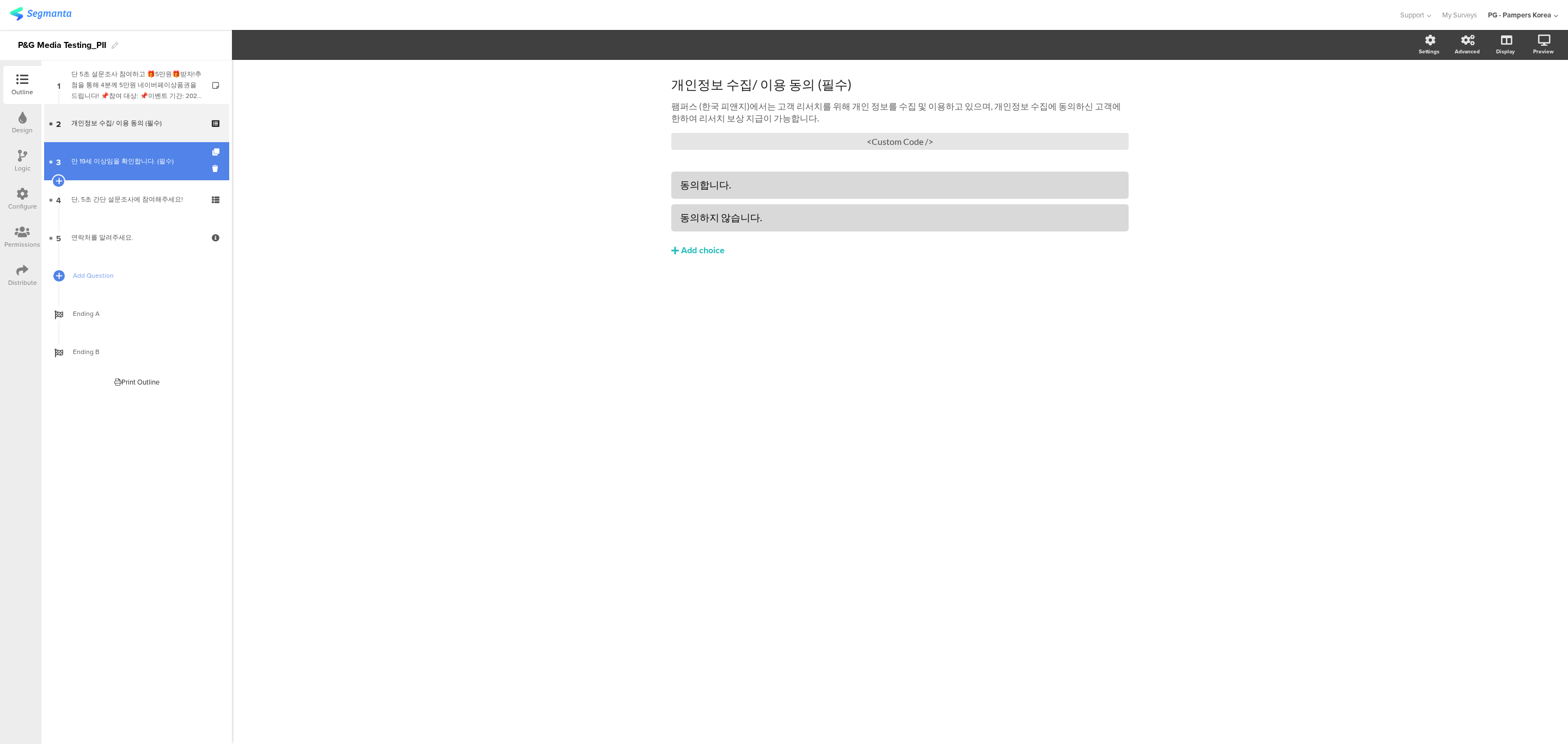
click at [134, 170] on link "3 만 19세 이상임을 확인합니다. (필수)" at bounding box center [136, 161] width 185 height 38
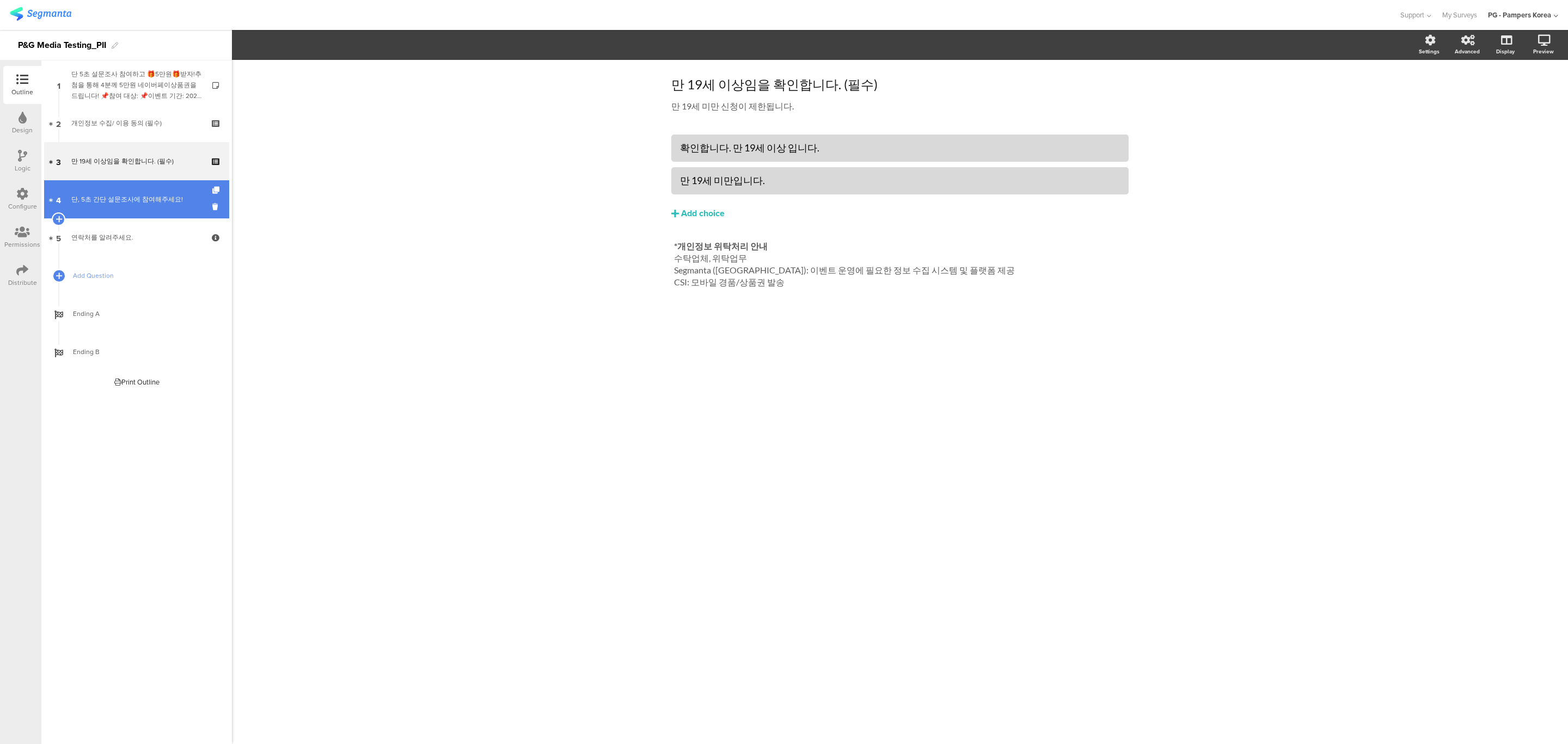
click at [126, 211] on link "4 단, 5초 간단 설문조사에 참여해주세요!" at bounding box center [136, 199] width 185 height 38
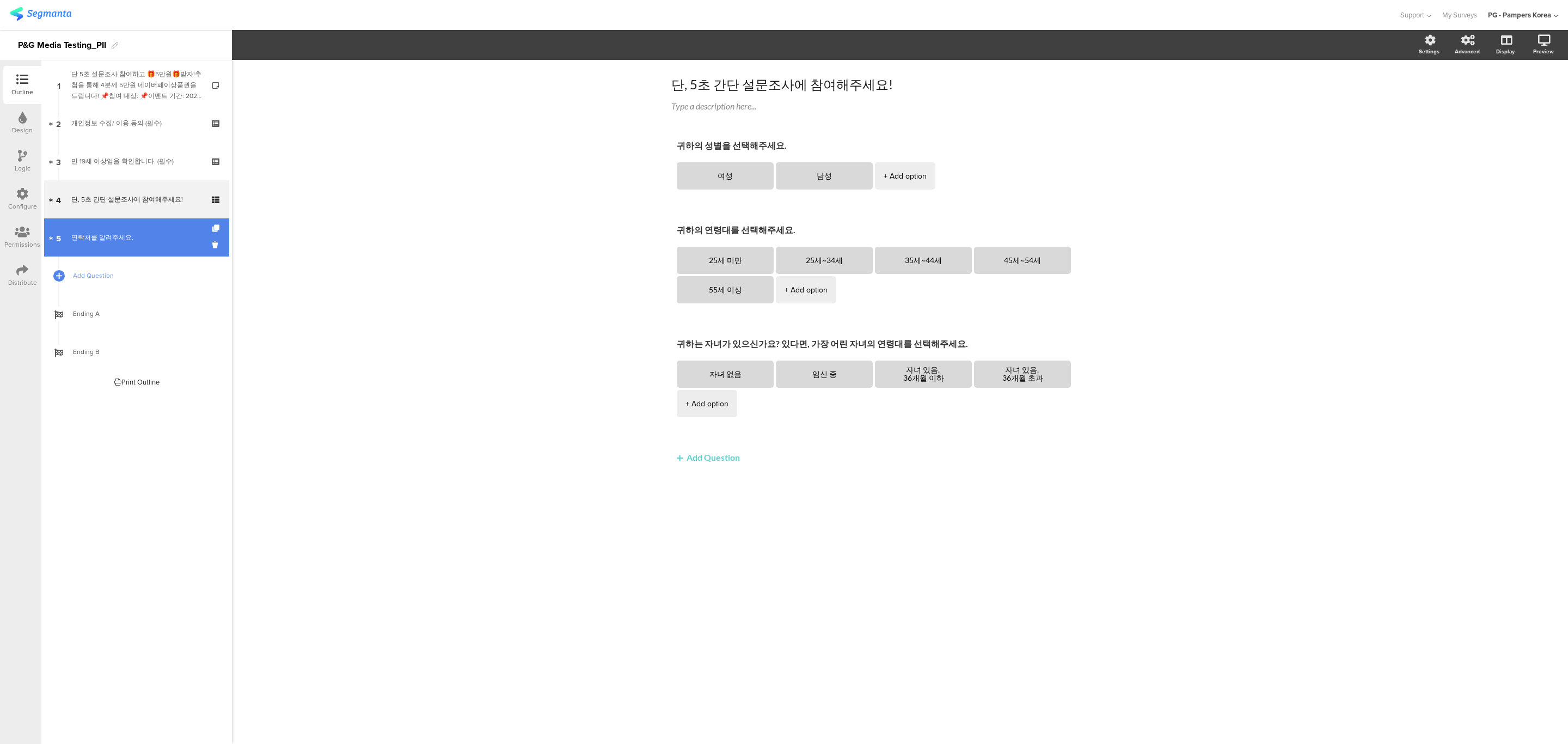
click at [110, 245] on link "5 연락처를 알려주세요." at bounding box center [136, 237] width 185 height 38
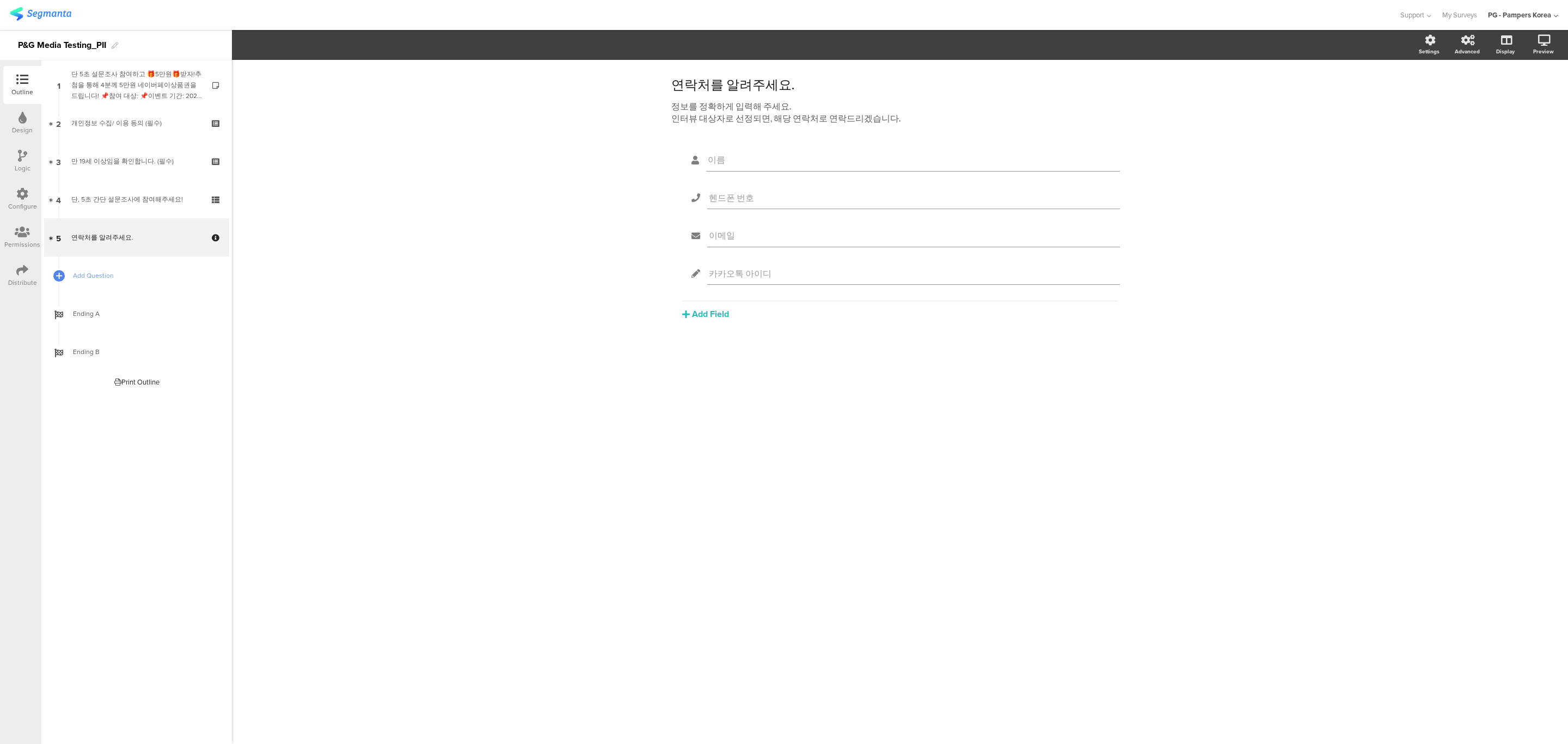
drag, startPoint x: 773, startPoint y: 465, endPoint x: 765, endPoint y: 458, distance: 10.6
click at [775, 465] on div "연락처를 알려주세요. 연락처를 알려주세요. 정보를 정확하게 입력해 주세요. 인터뷰 대상자로 선정되면, 해당 연락처로 연락드리겠습니다. 정보를 …" at bounding box center [900, 401] width 1336 height 684
click at [1105, 225] on icon at bounding box center [1106, 222] width 6 height 7
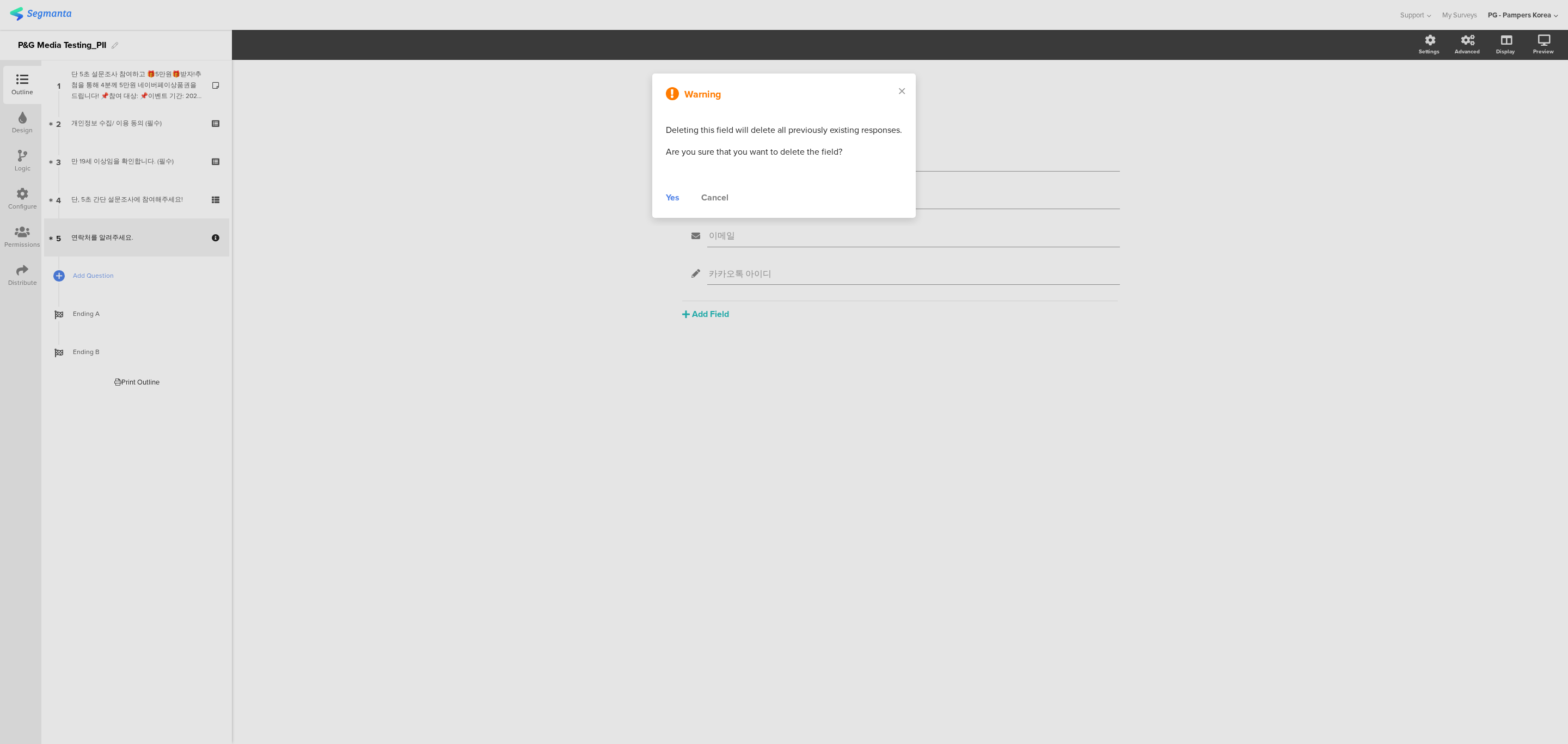
click at [673, 199] on div "Yes" at bounding box center [673, 197] width 13 height 13
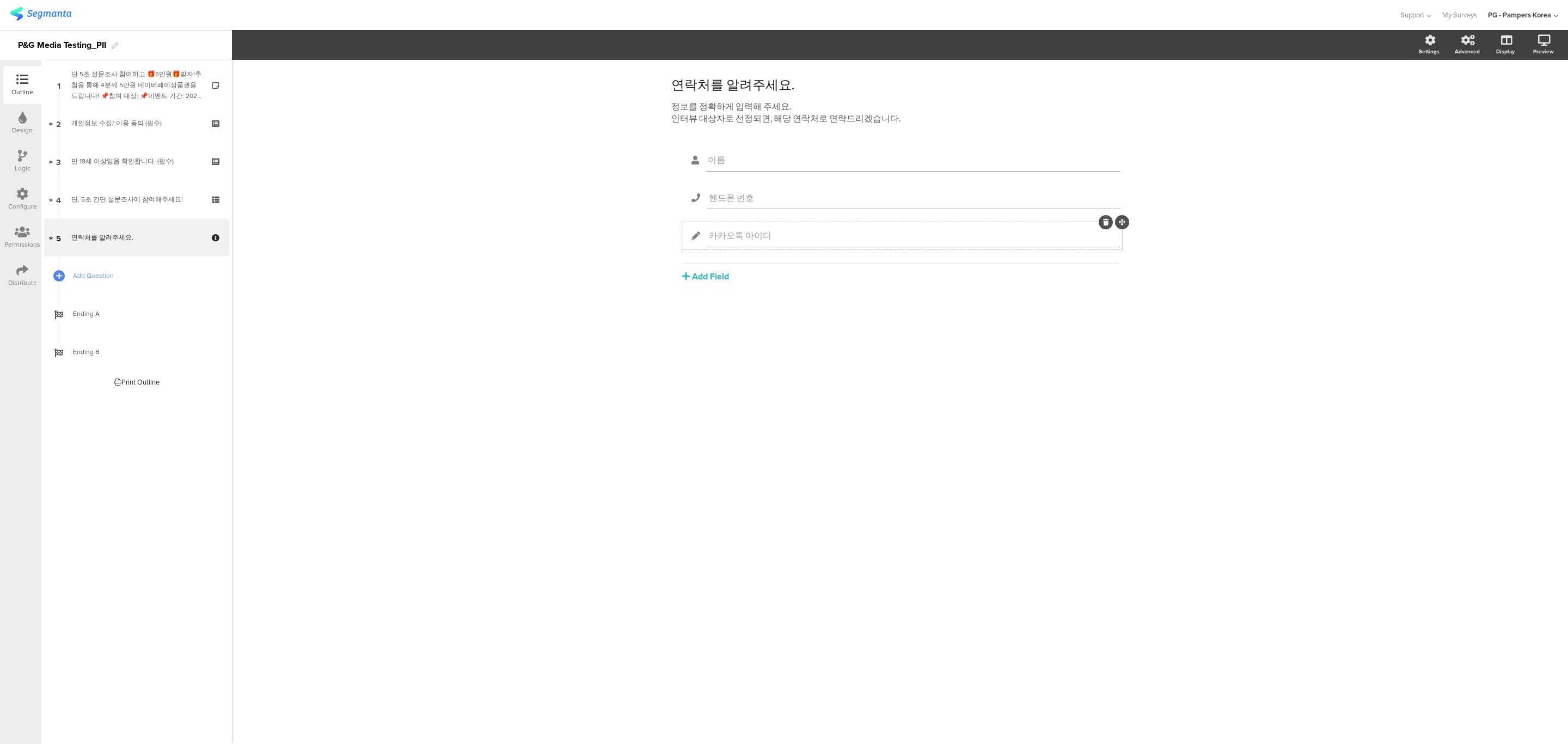
click at [1106, 225] on icon at bounding box center [1106, 222] width 6 height 7
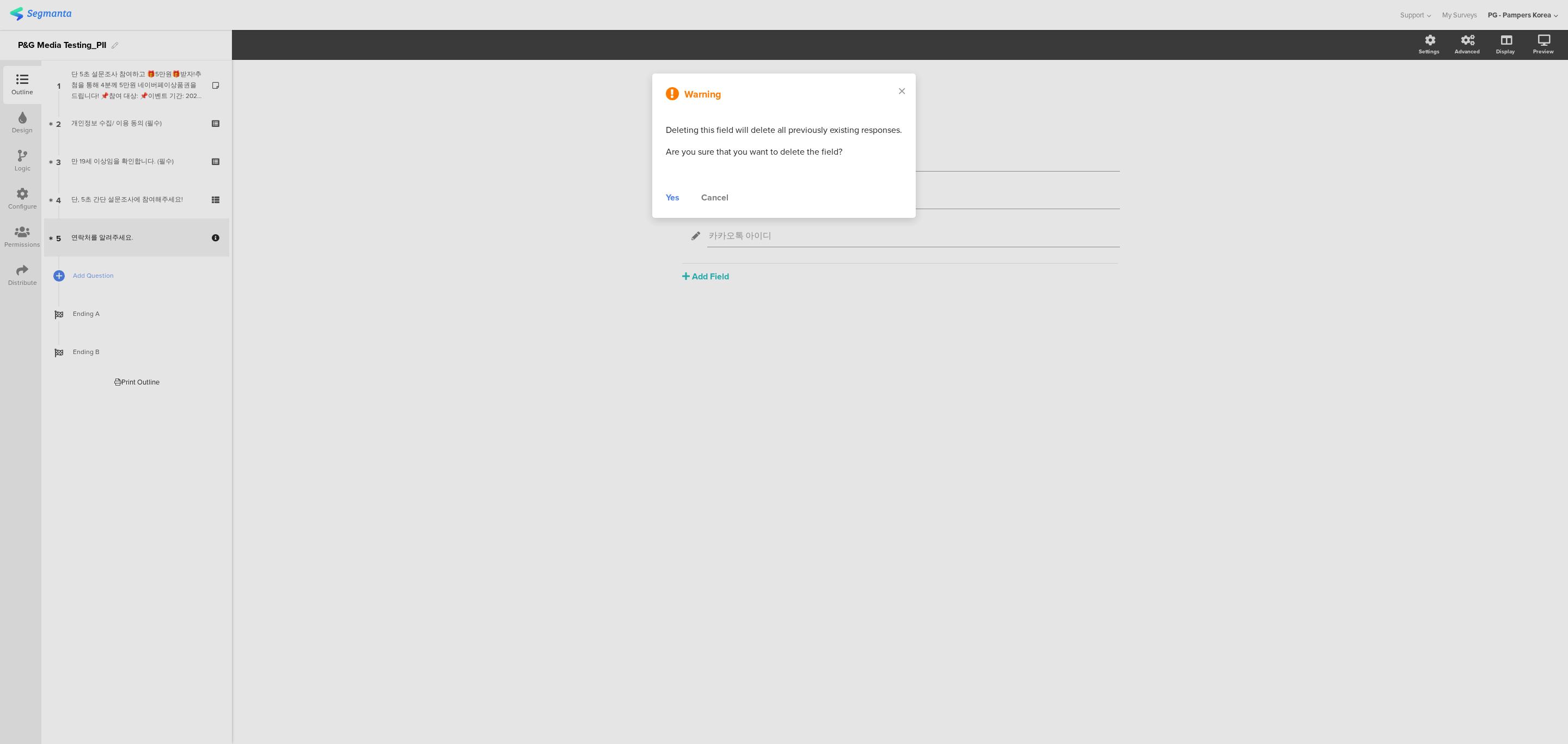
click at [673, 198] on div "Yes" at bounding box center [673, 197] width 13 height 13
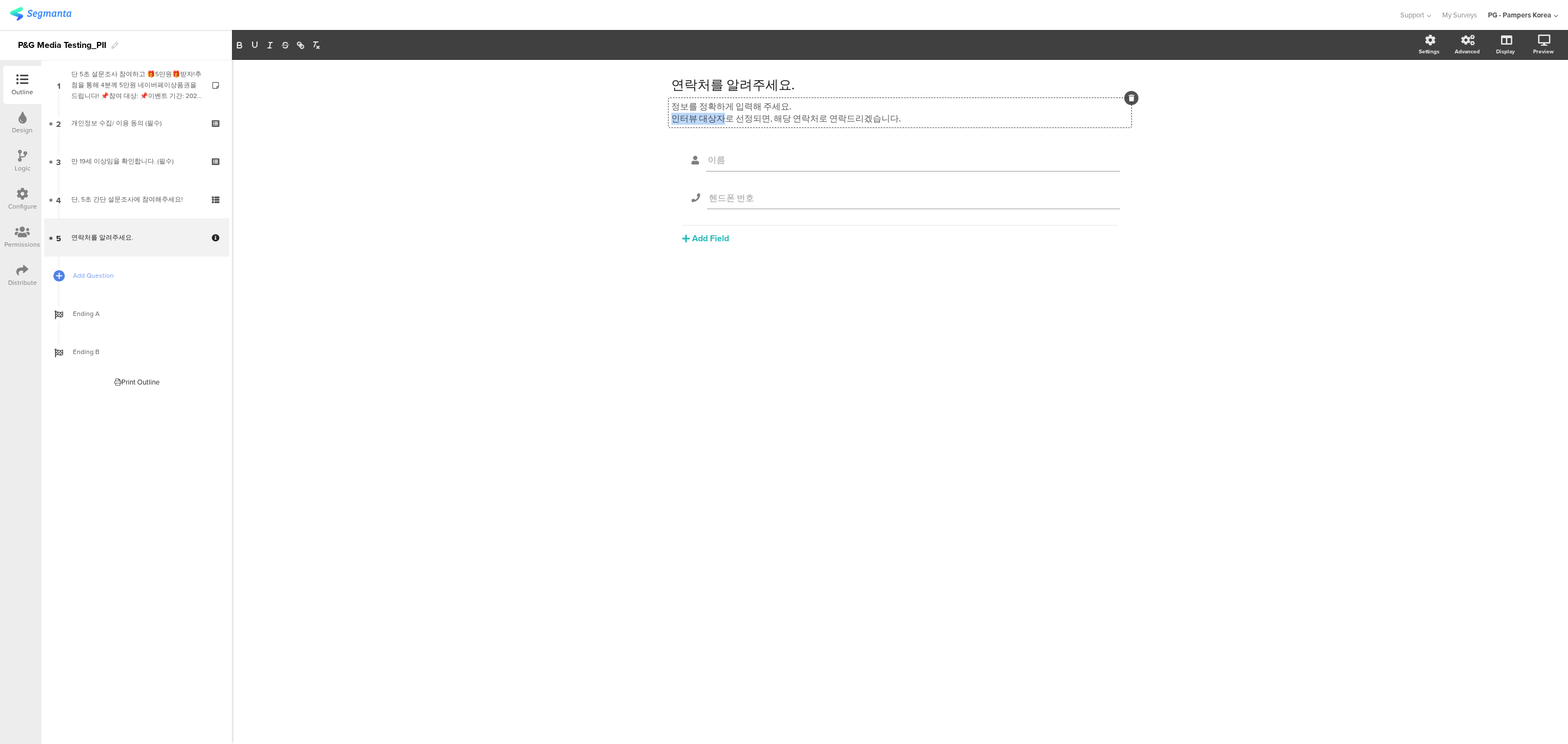
drag, startPoint x: 718, startPoint y: 120, endPoint x: 647, endPoint y: 118, distance: 71.0
click at [647, 118] on div "연락처를 알려주세요. 연락처를 알려주세요. 정보를 정확하게 입력해 주세요. 인터뷰 대상자로 선정되면, 해당 연락처로 연락드리겠습니다. 정보를 …" at bounding box center [900, 401] width 1336 height 684
click at [488, 273] on div "연락처를 알려주세요. 연락처를 알려주세요. 정보를 정확하게 입력해 주세요. 당첨자로 선정되면, 해당 연락처로 연락드리겠습니다. 정보를 정확하게…" at bounding box center [900, 401] width 1336 height 684
click at [119, 205] on link "4 단, 5초 간단 설문조사에 참여해주세요!" at bounding box center [136, 199] width 185 height 38
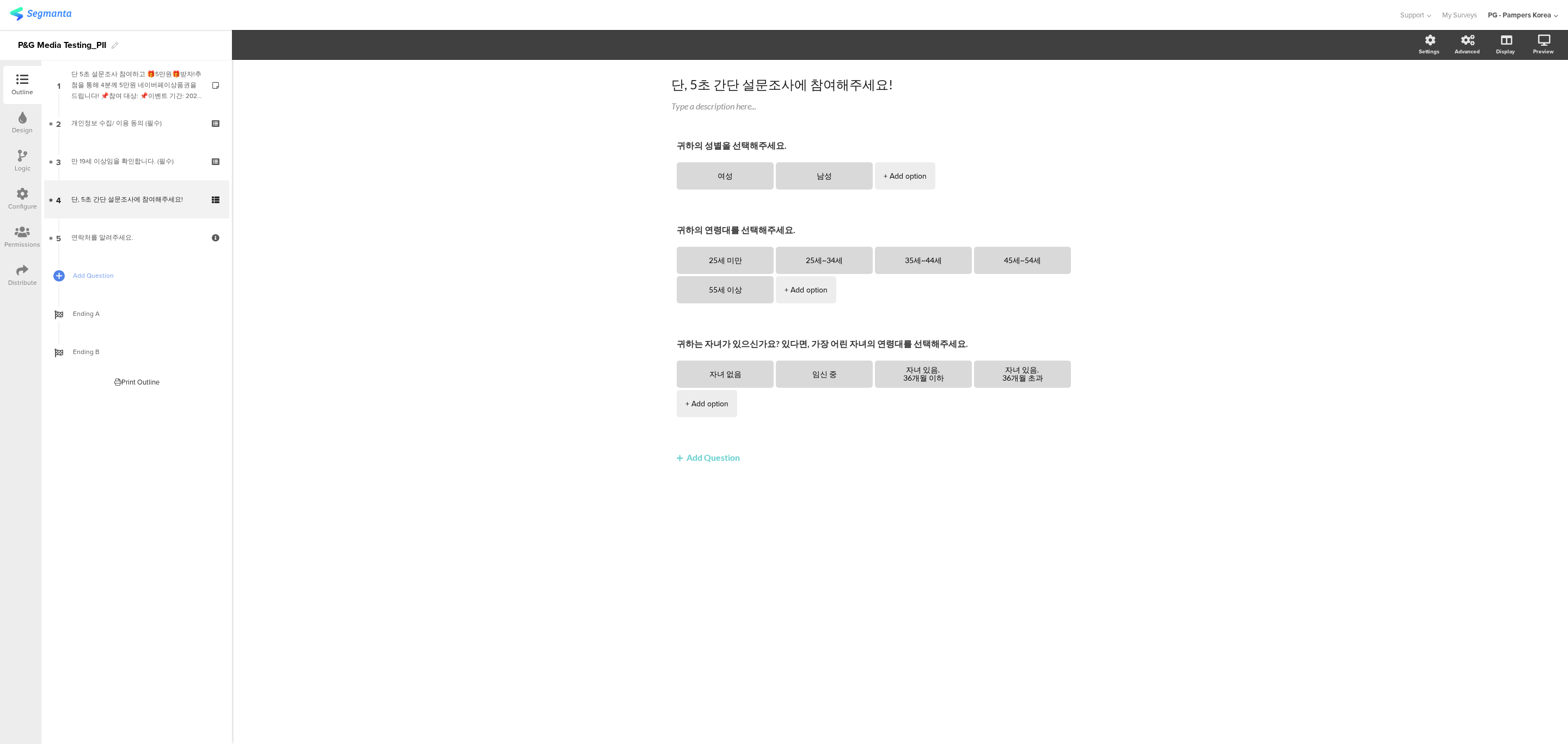
click at [484, 147] on div "단, 5초 간단 설문조사에 참여해주세요! 단, 5초 간단 설문조사에 참여해주세요! Type a description here... 귀하의 성별…" at bounding box center [900, 401] width 1336 height 684
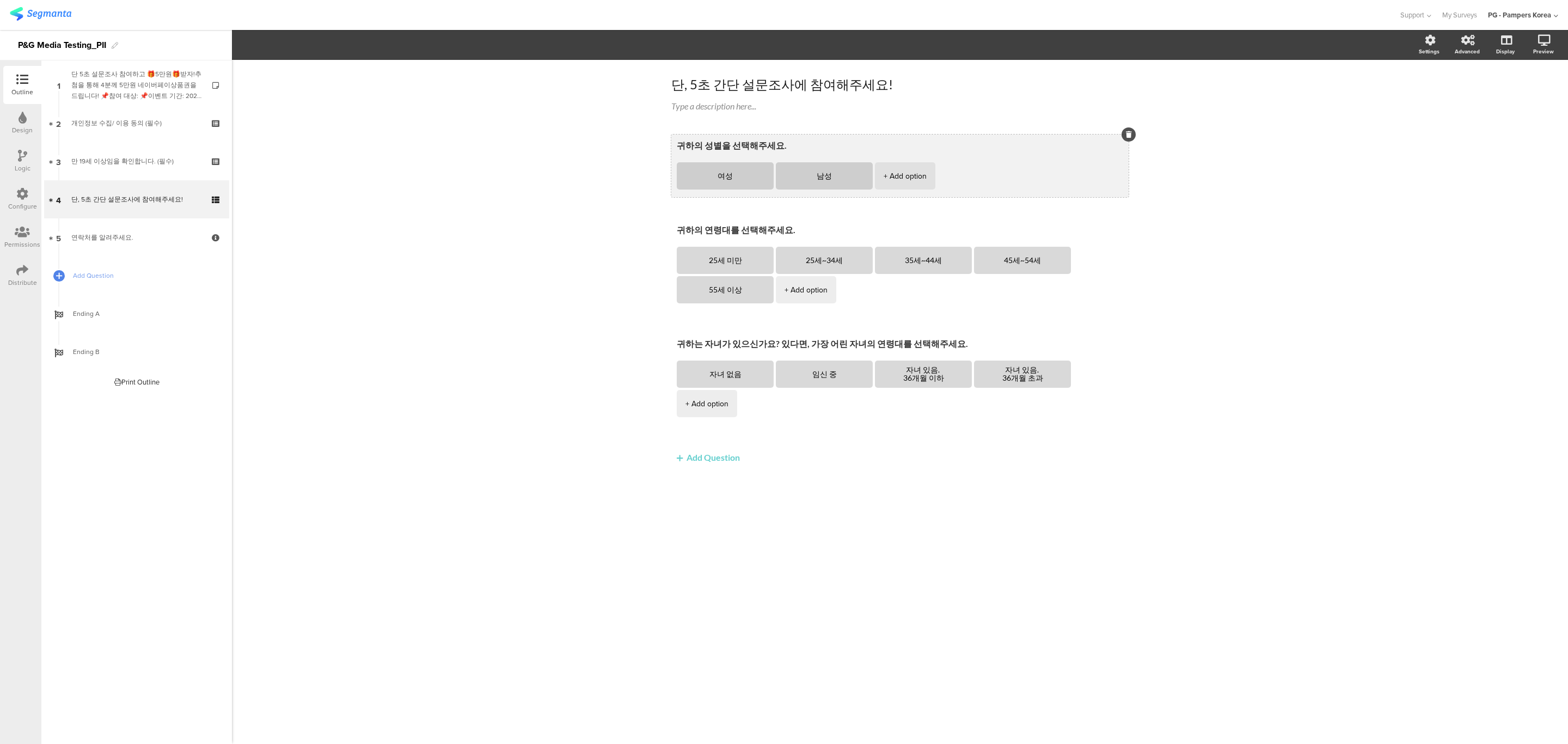
click at [939, 136] on div "귀하의 성별을 선택해주세요. 여성 남성 + Add option" at bounding box center [900, 166] width 457 height 63
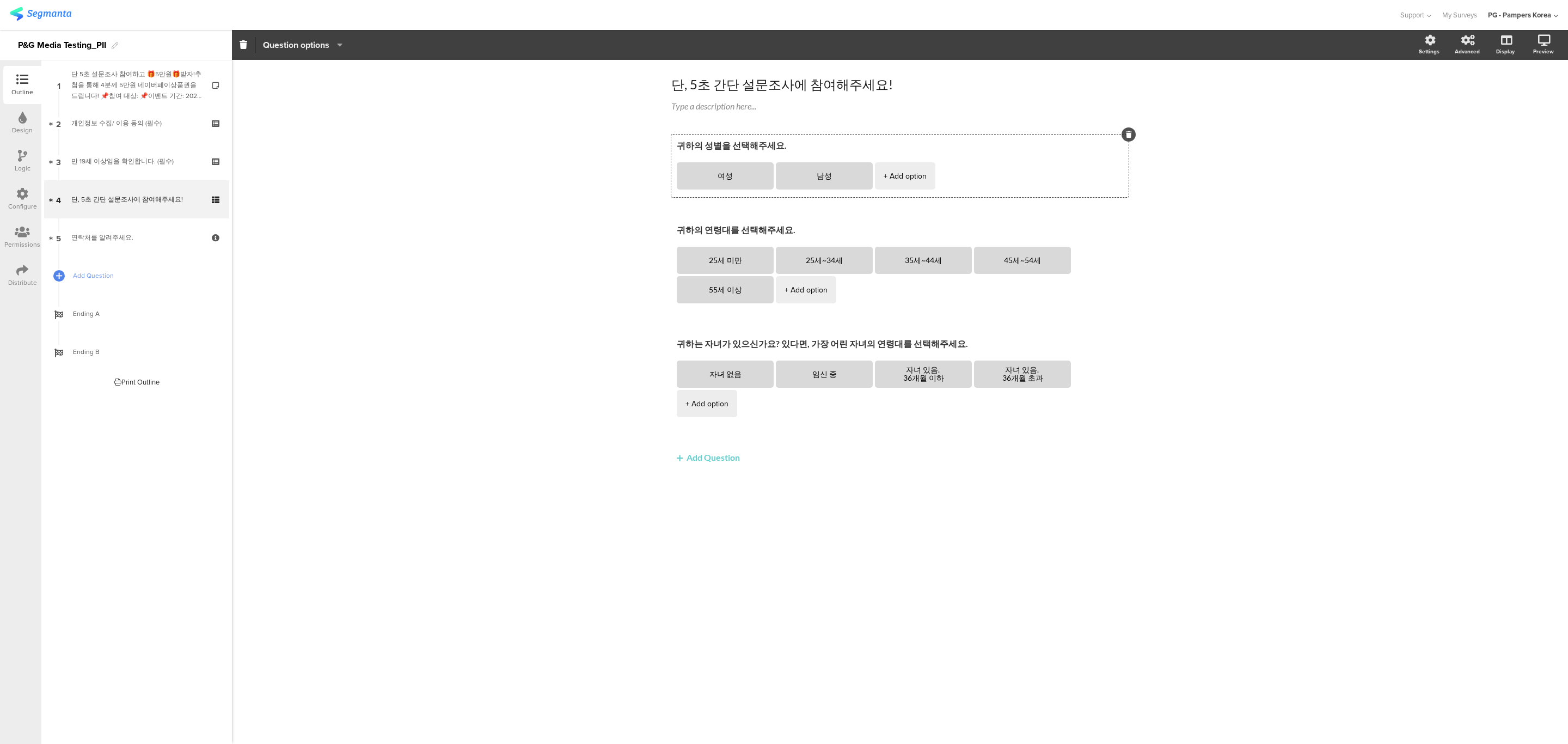
click at [303, 41] on span "Question options" at bounding box center [296, 45] width 66 height 13
click at [394, 242] on div "단, 5초 간단 설문조사에 참여해주세요! 단, 5초 간단 설문조사에 참여해주세요! Type a description here... 귀하의 성별…" at bounding box center [900, 401] width 1336 height 684
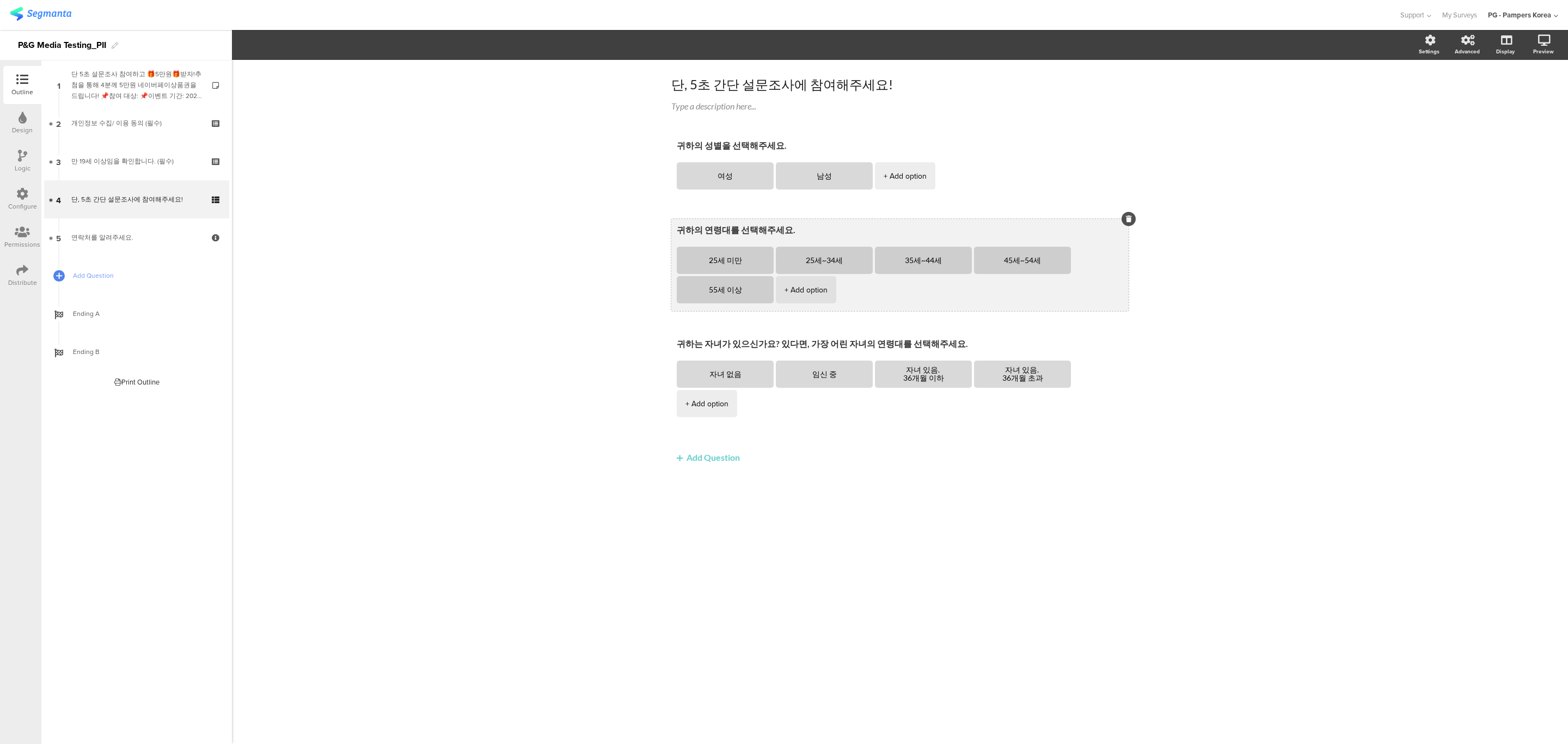
click at [824, 225] on textarea "귀하의 연령대를 선택해주세요." at bounding box center [900, 231] width 446 height 13
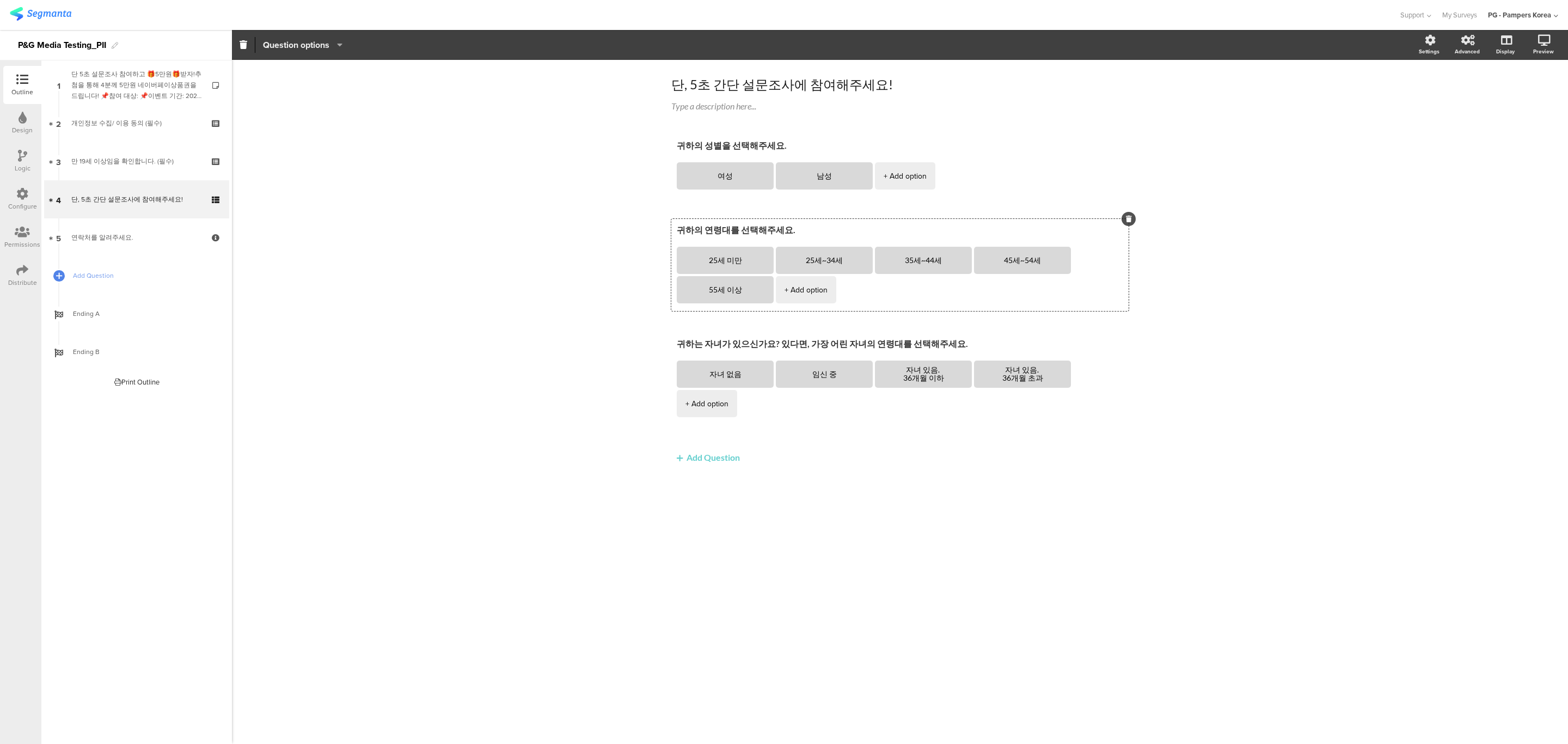
click at [299, 40] on span "Question options" at bounding box center [296, 45] width 66 height 13
drag, startPoint x: 487, startPoint y: 206, endPoint x: 512, endPoint y: 206, distance: 25.0
click at [484, 203] on div "단, 5초 간단 설문조사에 참여해주세요! 단, 5초 간단 설문조사에 참여해주세요! Type a description here... 귀하의 성별…" at bounding box center [900, 401] width 1336 height 684
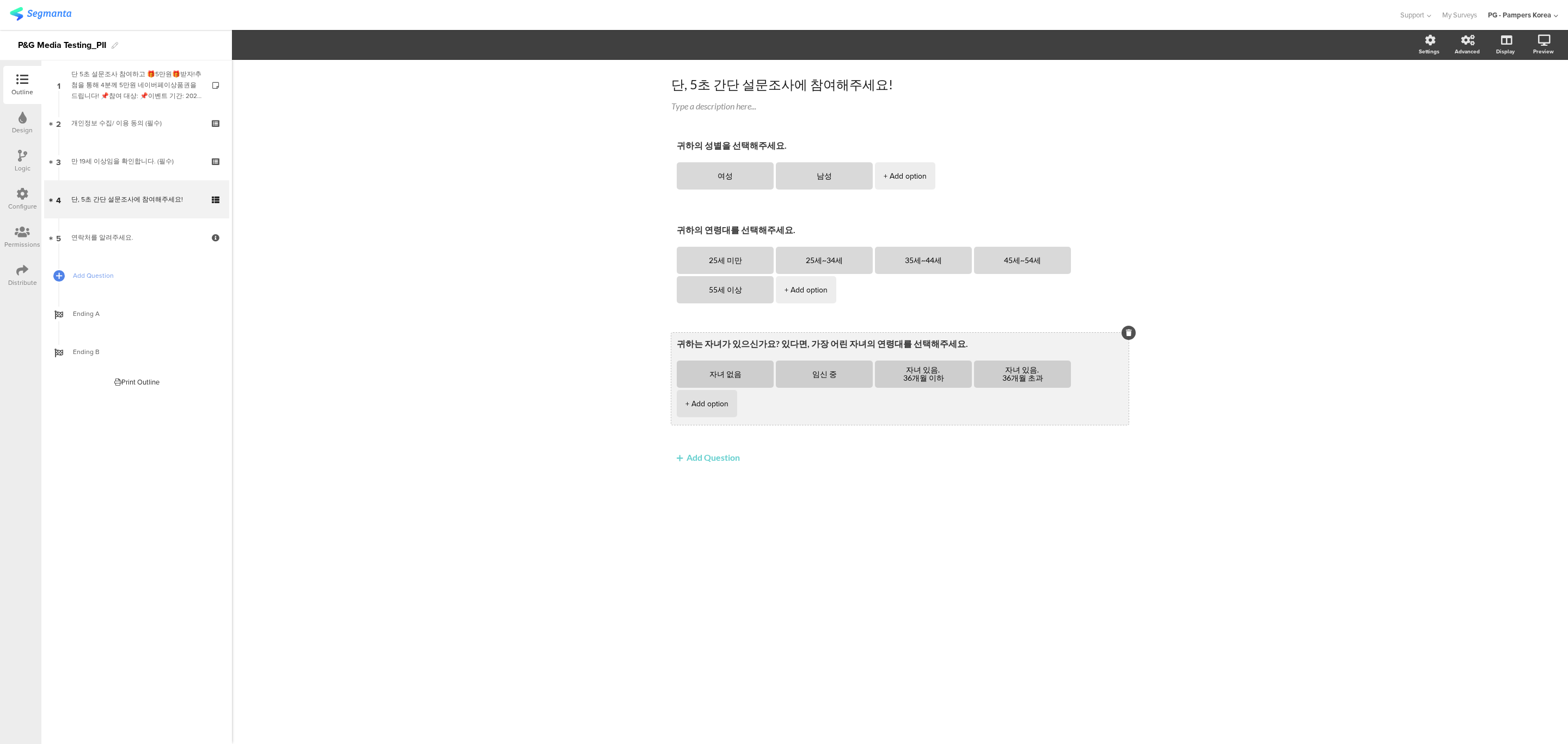
click at [743, 346] on textarea "귀하는 자녀가 있으신가요? 있다면, 가장 어린 자녀의 연령대를 선택해주세요." at bounding box center [900, 344] width 446 height 13
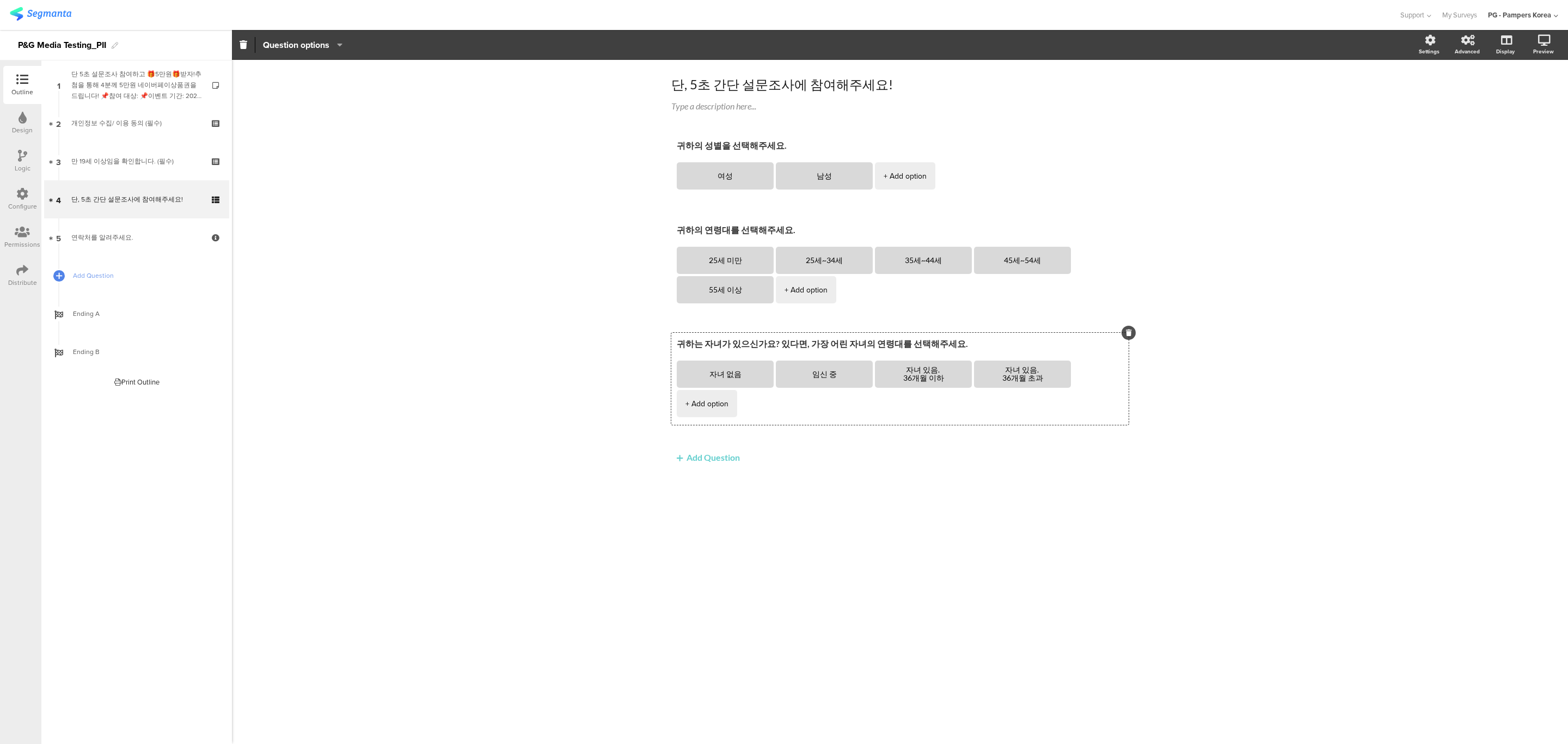
click at [333, 41] on icon "button" at bounding box center [337, 44] width 11 height 9
click at [405, 283] on div "단, 5초 간단 설문조사에 참여해주세요! 단, 5초 간단 설문조사에 참여해주세요! Type a description here... 귀하의 성별…" at bounding box center [900, 401] width 1336 height 684
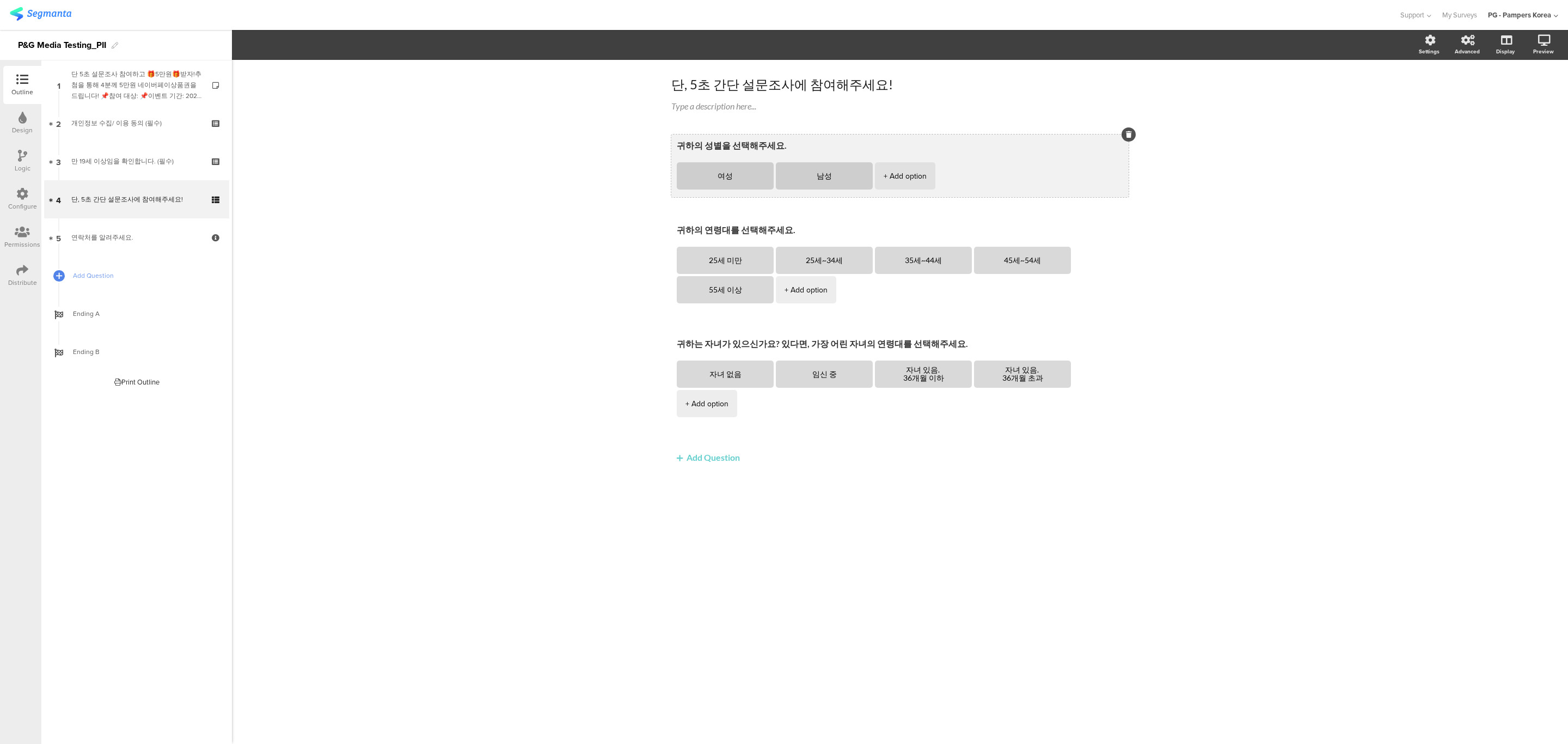
click at [898, 142] on textarea "귀하의 성별을 선택해주세요." at bounding box center [900, 146] width 446 height 13
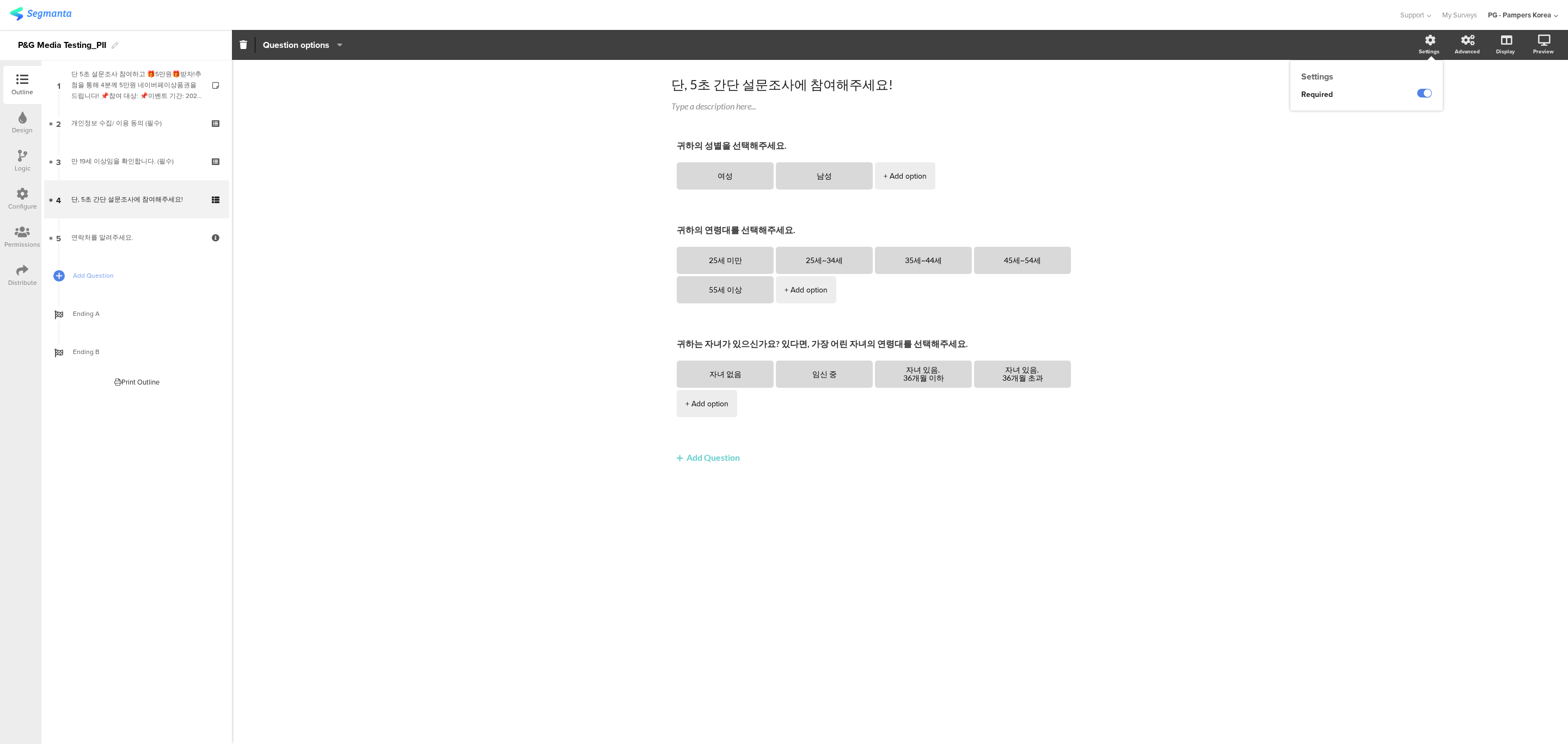
click at [1416, 48] on div "Settings" at bounding box center [1435, 45] width 38 height 27
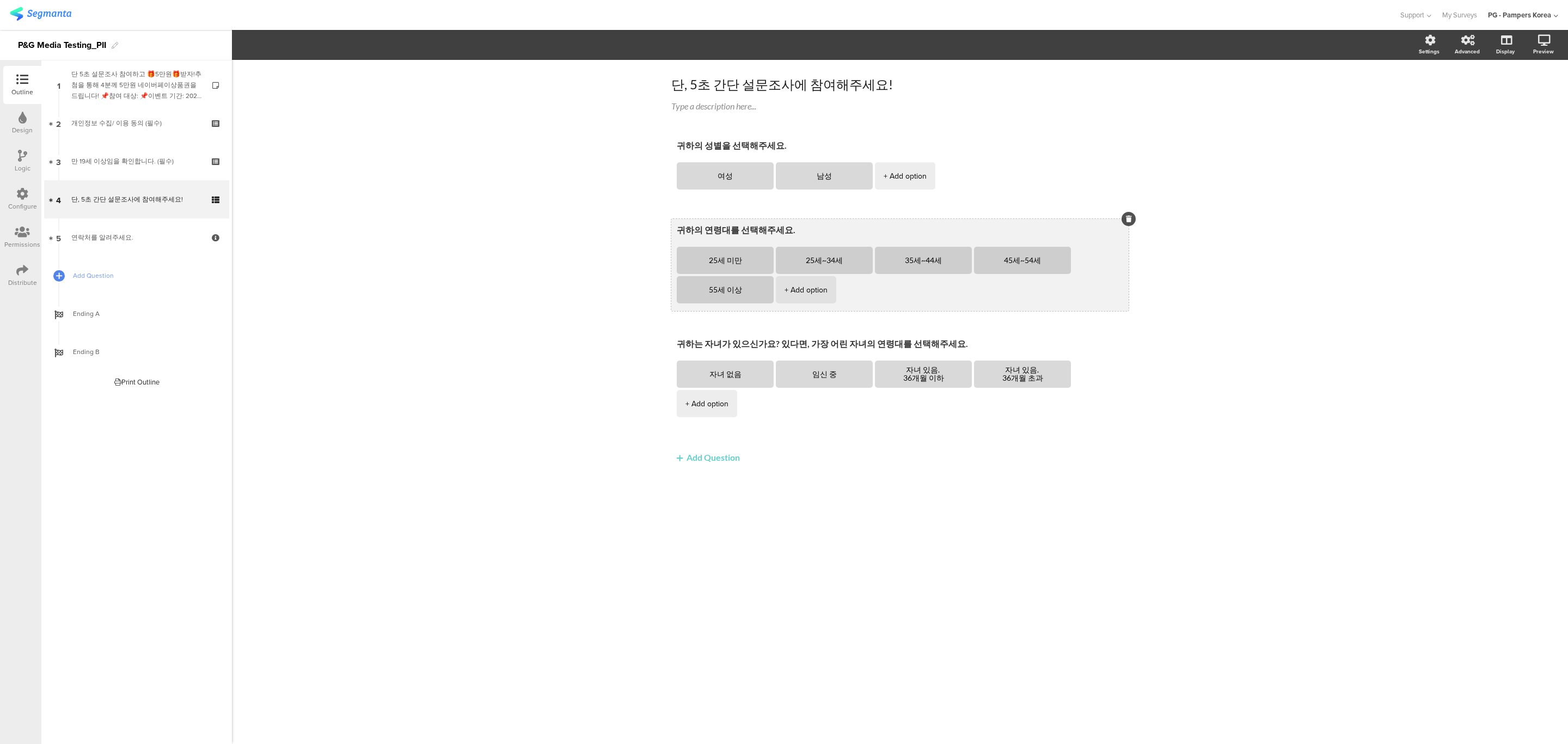
click at [1018, 228] on textarea "귀하의 연령대를 선택해주세요." at bounding box center [900, 231] width 446 height 13
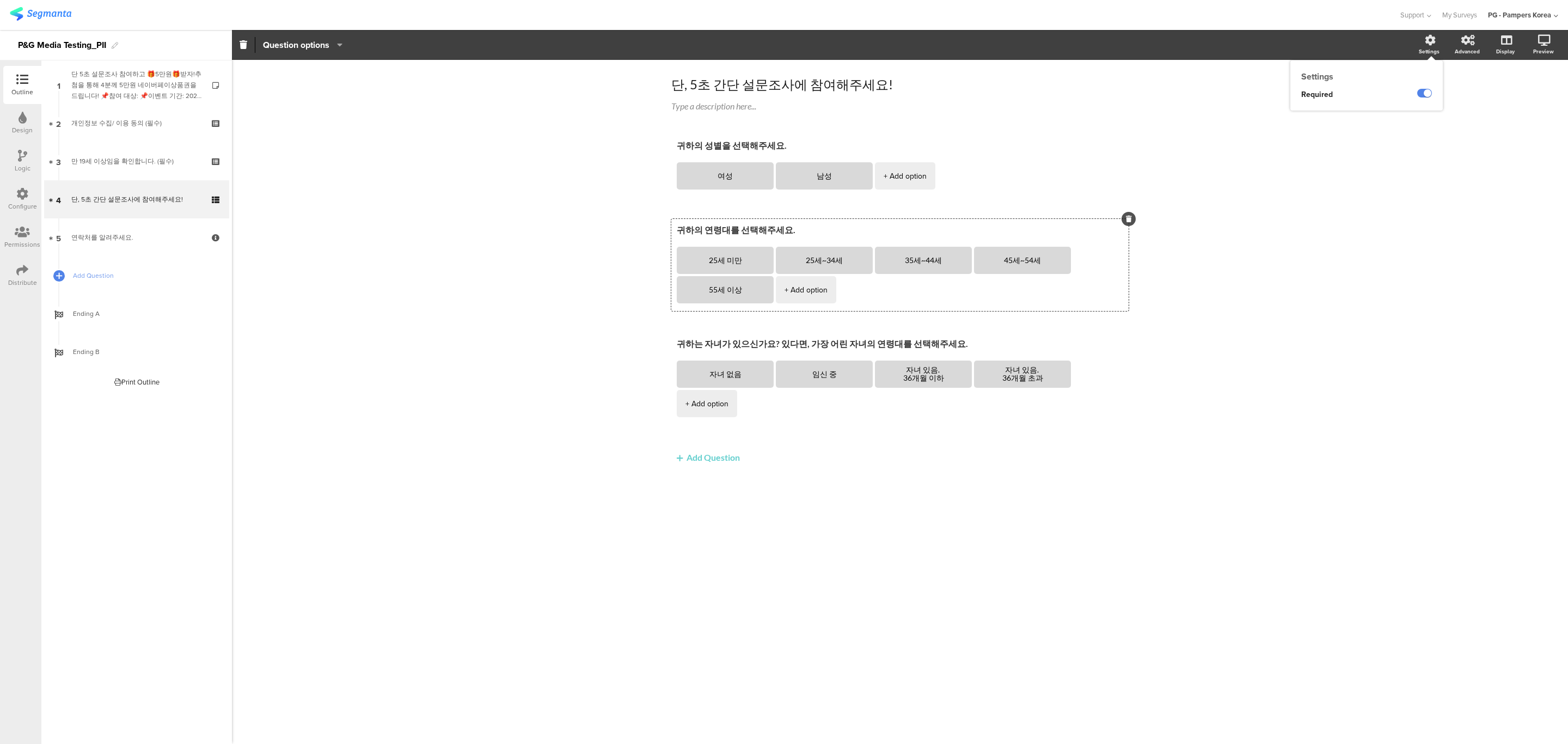
click at [1437, 41] on div "Settings" at bounding box center [1435, 45] width 38 height 27
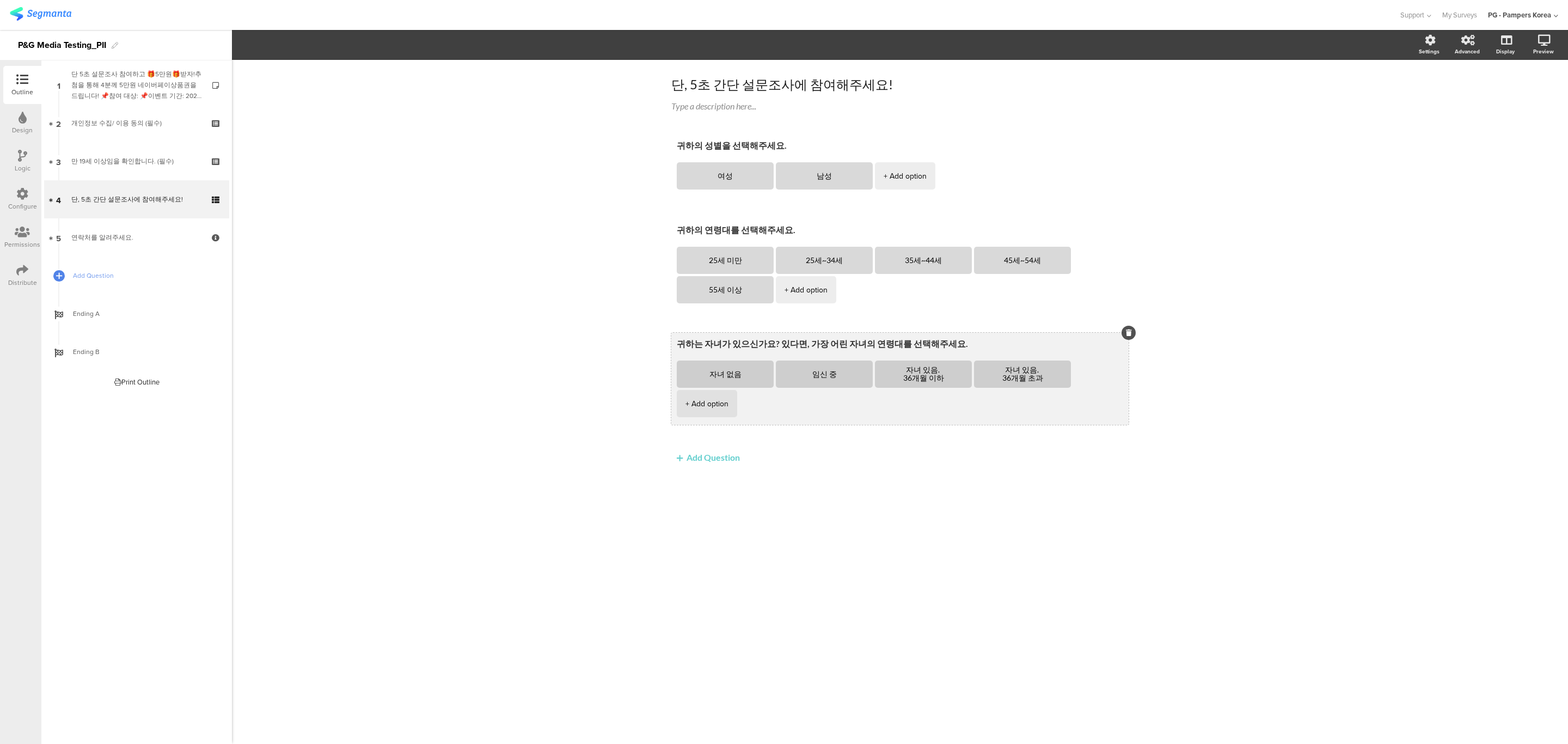
click at [1013, 342] on textarea "귀하는 자녀가 있으신가요? 있다면, 가장 어린 자녀의 연령대를 선택해주세요." at bounding box center [900, 344] width 446 height 13
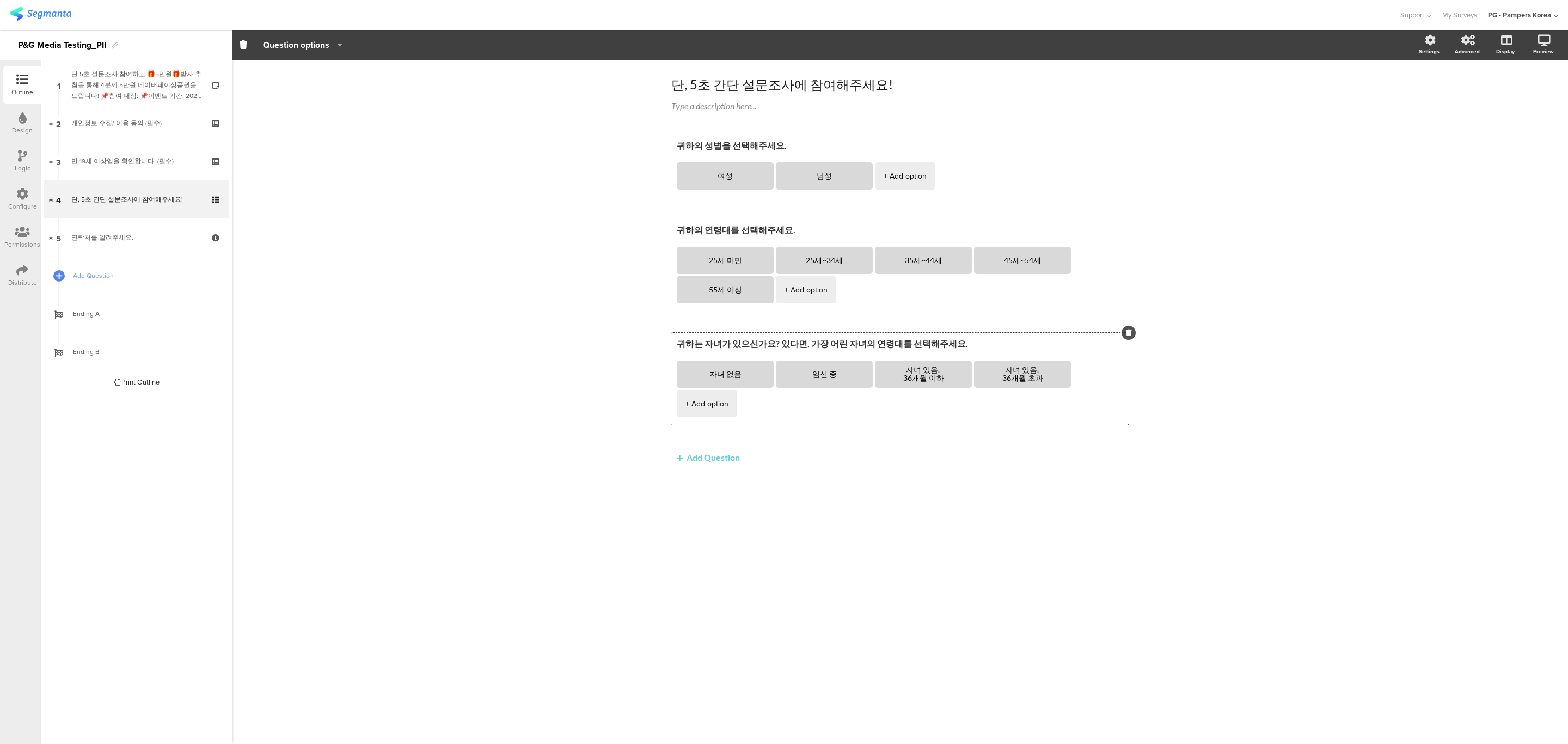
click at [1420, 49] on div "Settings" at bounding box center [1429, 51] width 21 height 8
click at [1312, 278] on div "단, 5초 간단 설문조사에 참여해주세요! 단, 5초 간단 설문조사에 참여해주세요! Type a description here... 귀하의 성별…" at bounding box center [900, 401] width 1336 height 684
click at [115, 157] on div "만 19세 이상임을 확인합니다. (필수)" at bounding box center [136, 161] width 130 height 11
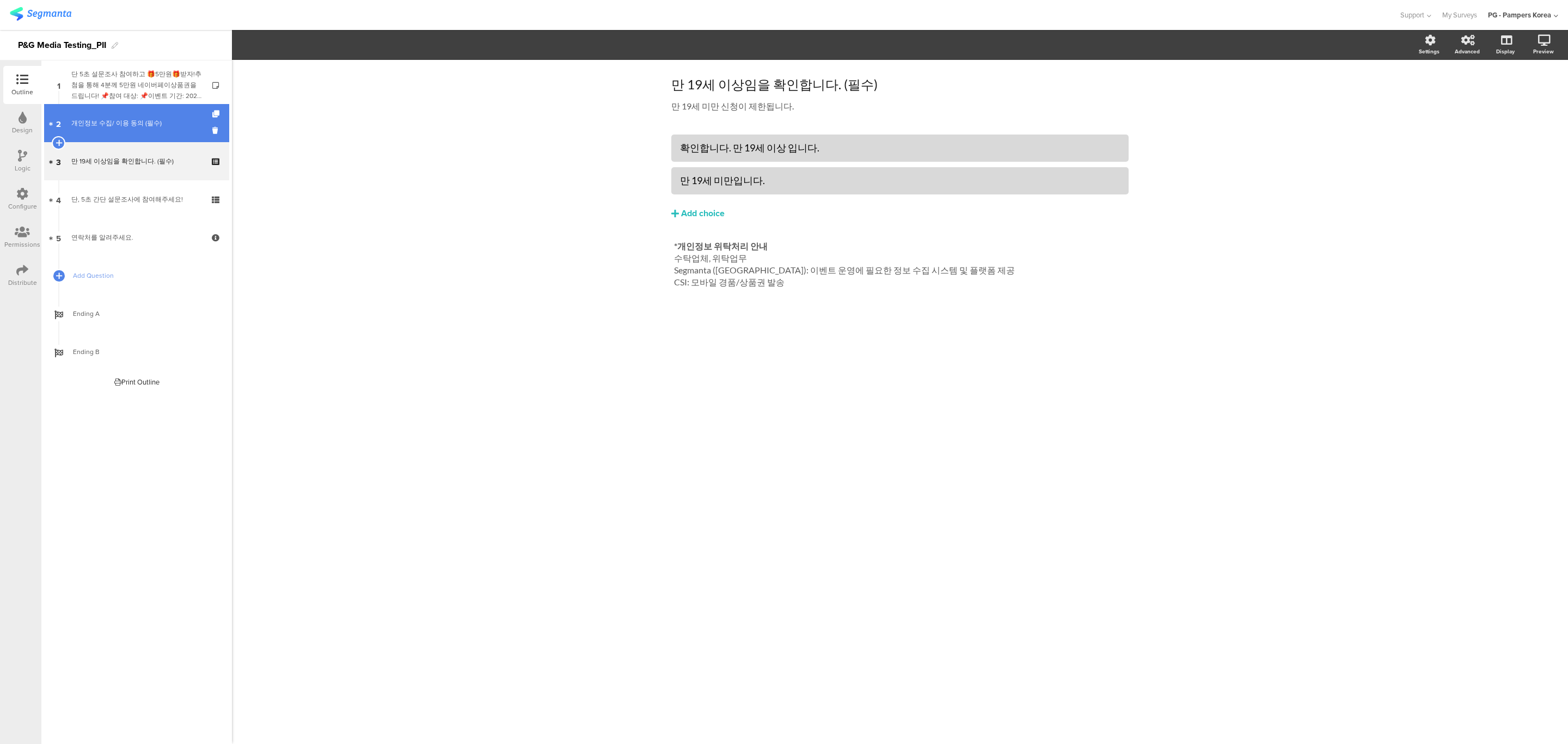
click at [118, 111] on link "2 개인정보 수집/ 이용 동의 (필수)" at bounding box center [136, 123] width 185 height 38
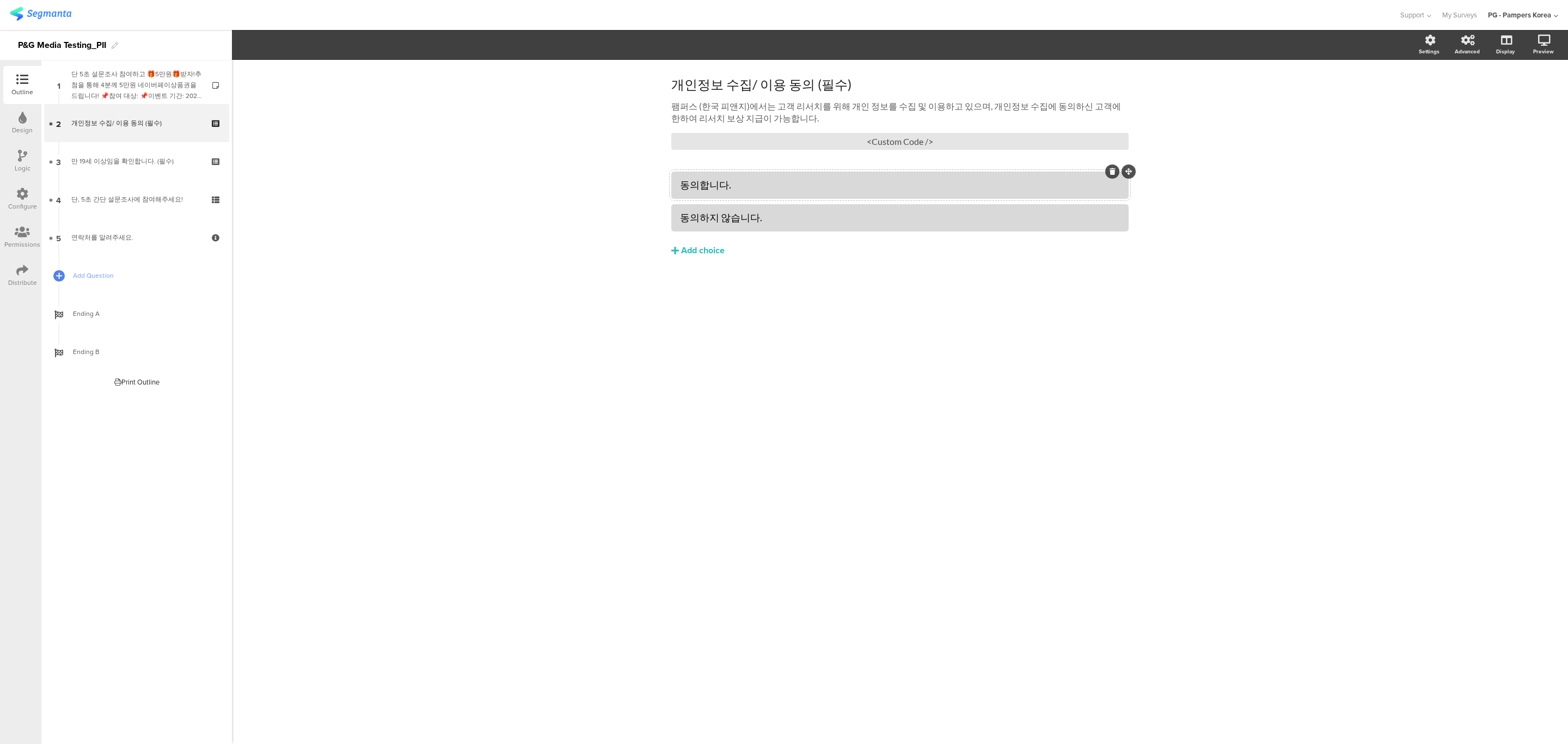
click at [859, 175] on div at bounding box center [900, 185] width 457 height 27
click at [323, 49] on span "Choice options" at bounding box center [298, 45] width 71 height 13
click at [360, 223] on div "개인정보 수집/ 이용 동의 (필수) 개인정보 수집/ 이용 동의 (필수) 팸퍼스 (한국 피앤지)에서는 고객 리서치를 위해 개인 정보를 수집 및 …" at bounding box center [900, 401] width 1336 height 684
click at [164, 311] on span "Ending A" at bounding box center [142, 314] width 139 height 11
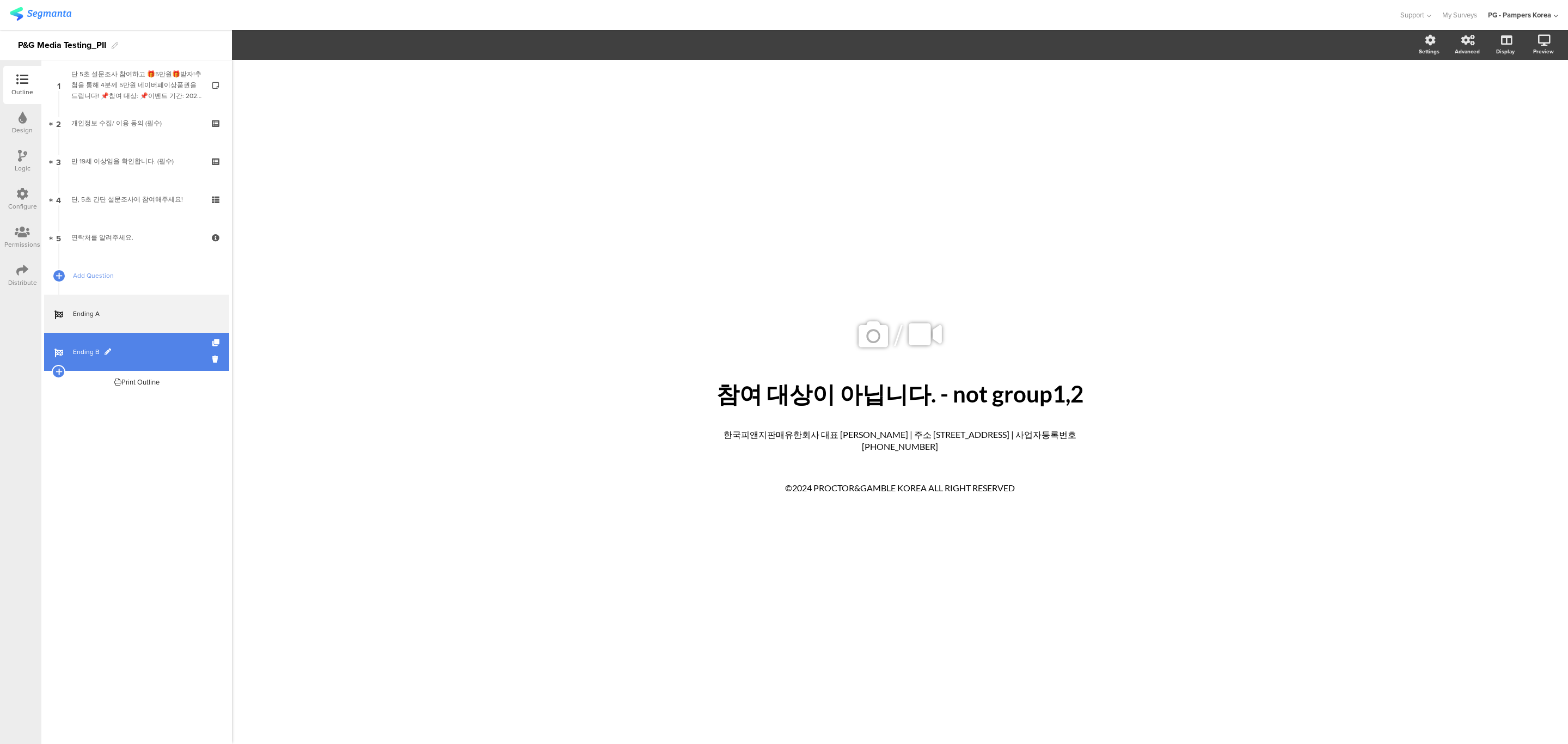
click at [155, 346] on span "Ending B" at bounding box center [142, 352] width 139 height 11
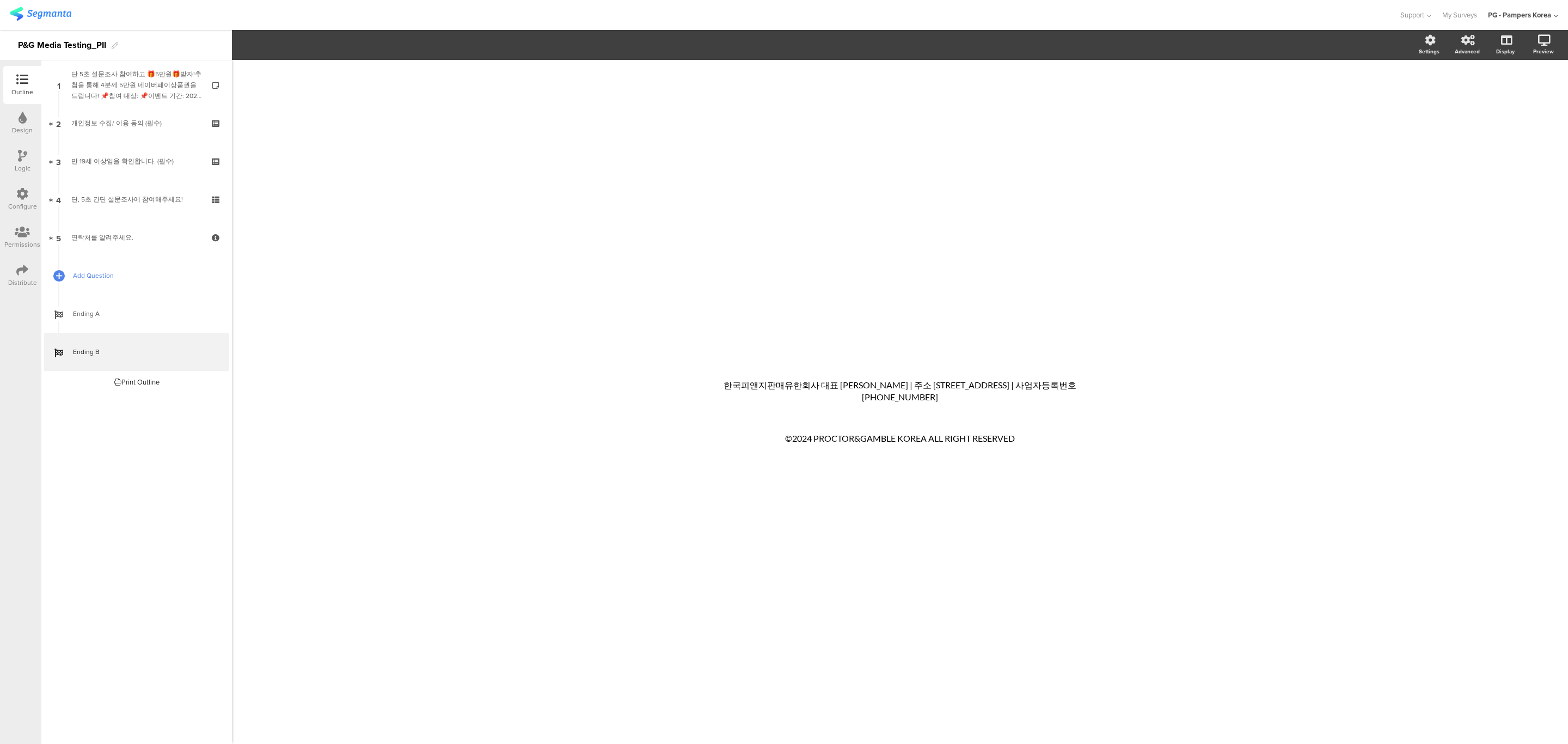
click at [122, 276] on span "Add Question" at bounding box center [142, 276] width 139 height 11
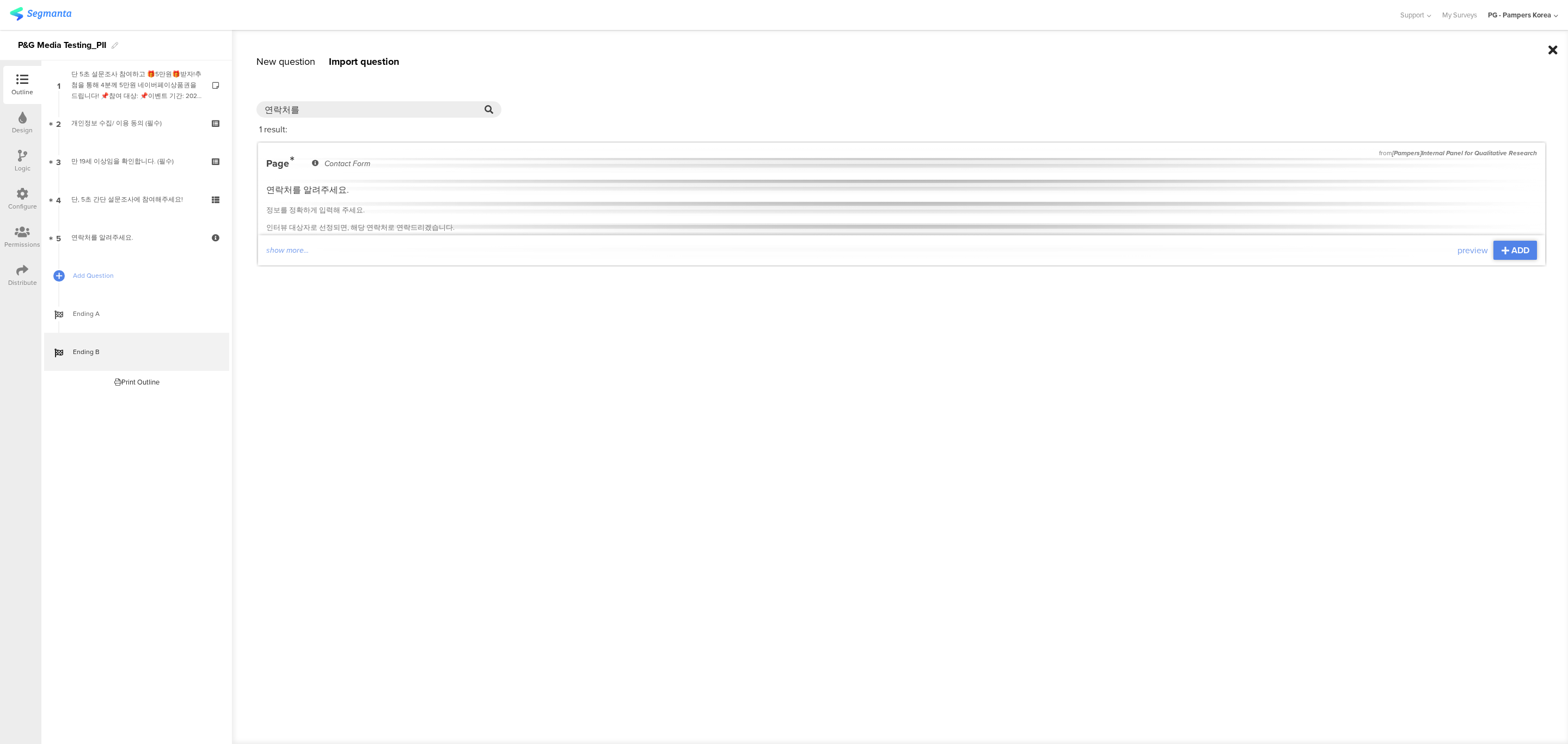
click at [1550, 49] on icon at bounding box center [1553, 50] width 9 height 13
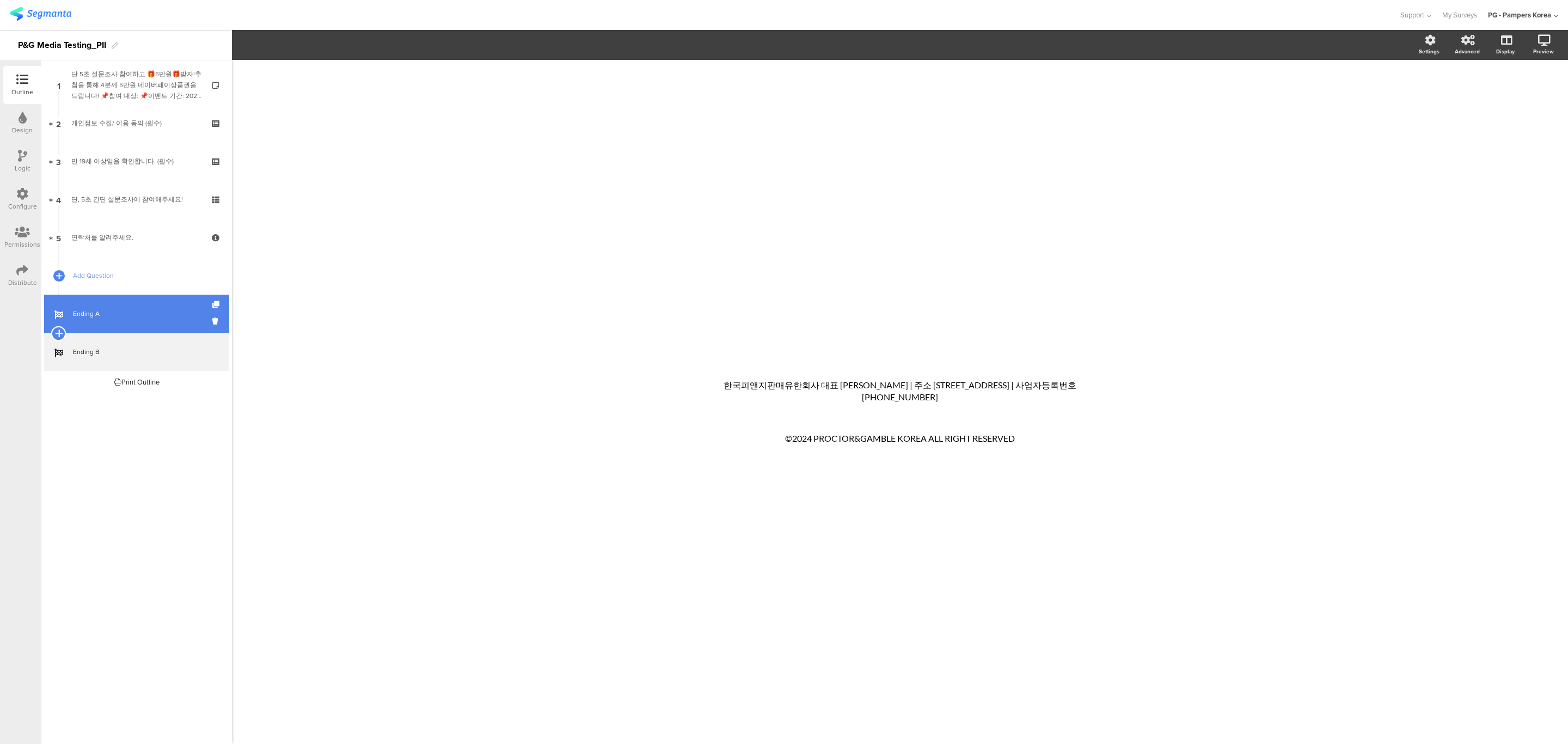
click at [59, 329] on icon at bounding box center [58, 333] width 7 height 10
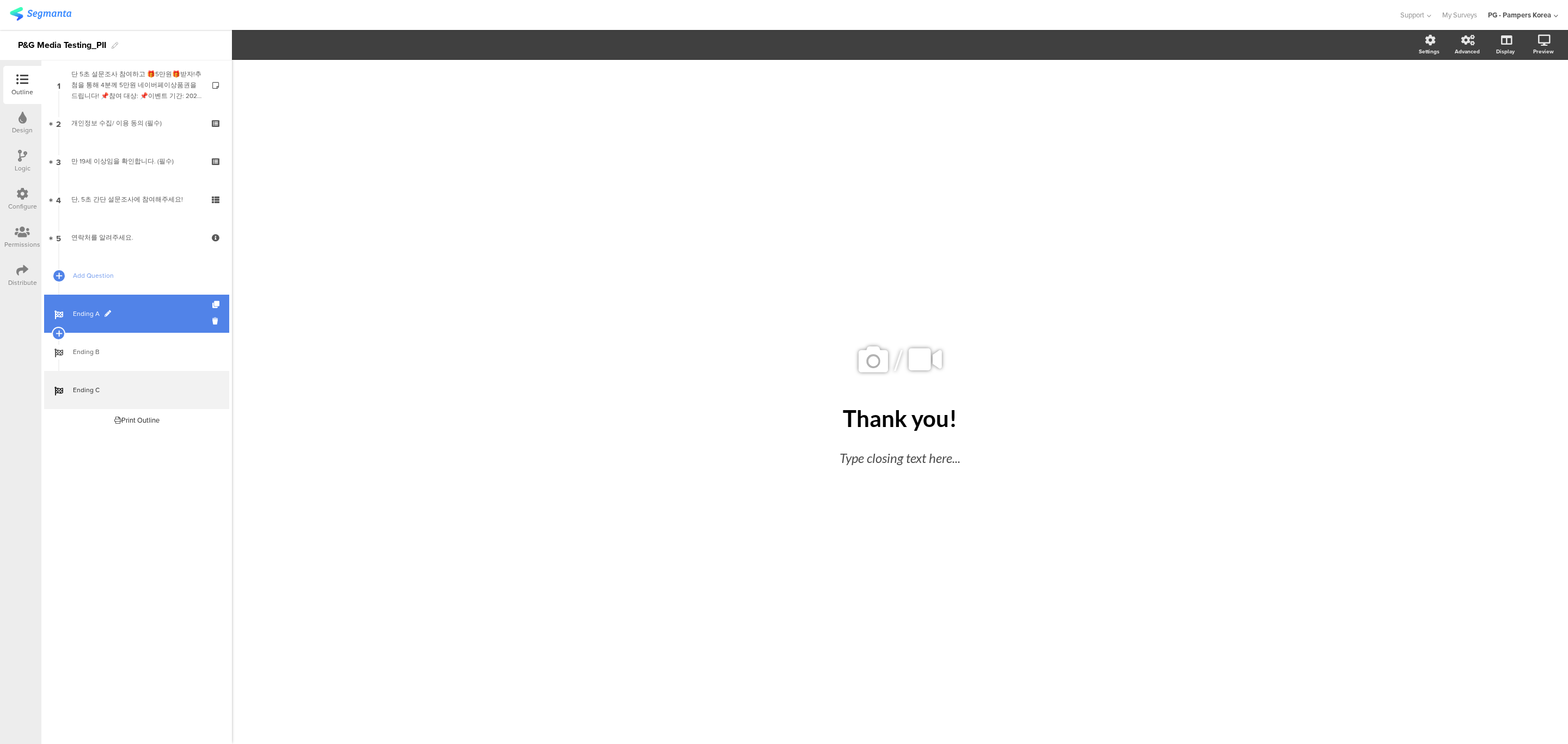
click at [107, 314] on span at bounding box center [108, 314] width 7 height 7
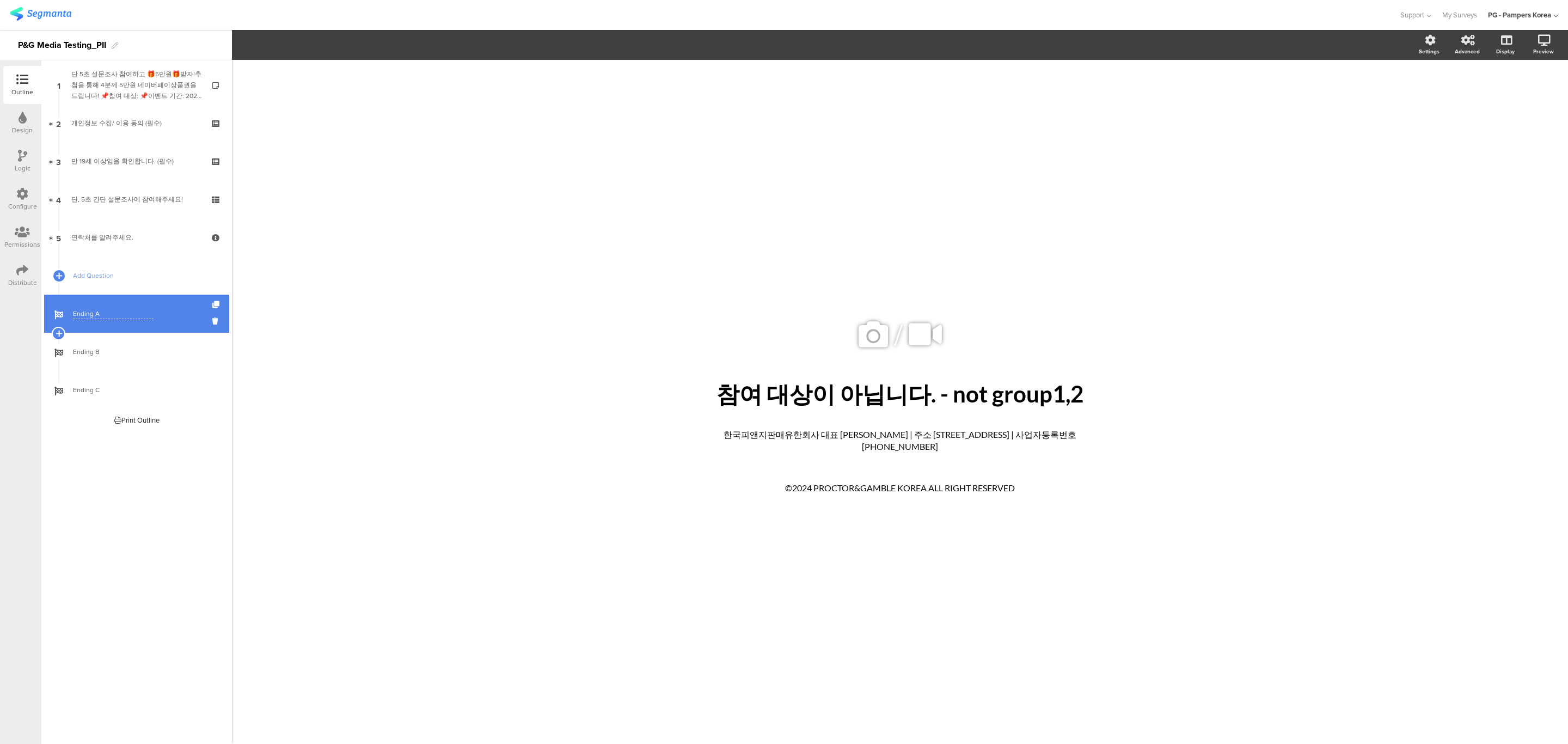
click at [120, 516] on div "Welcome Page 1 단 5초 설문조사 참여하고 🎁5만원🎁받자!추첨을 통해 4분께 5만원 네이버페이상품권을 드립니다! 📌참여 대상: 📌이…" at bounding box center [136, 402] width 191 height 684
click at [108, 390] on span at bounding box center [108, 390] width 7 height 7
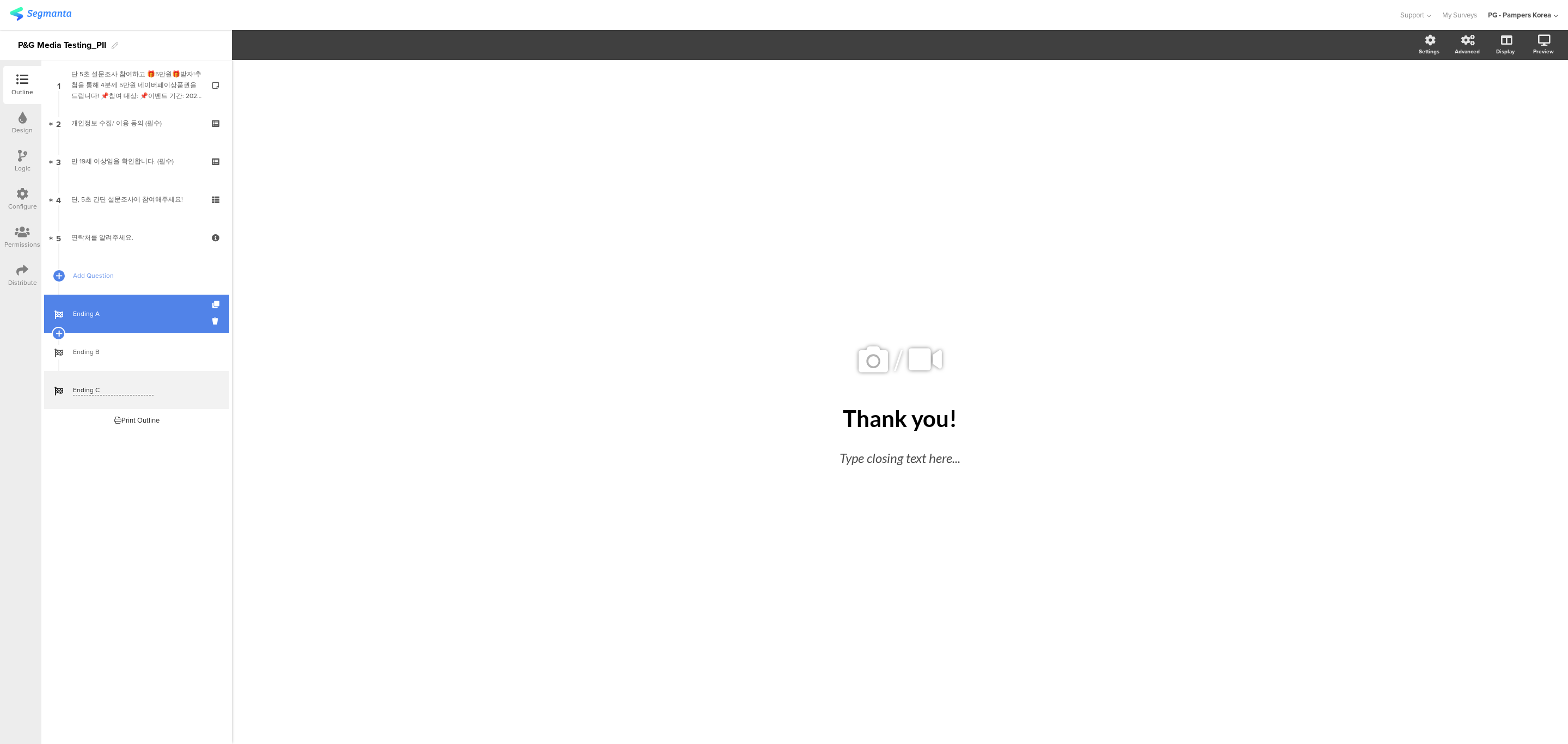
drag, startPoint x: 108, startPoint y: 391, endPoint x: 0, endPoint y: 393, distance: 108.0
click at [0, 393] on div "Outline Design Logic Configure Permissions Distribute New question Import quest…" at bounding box center [784, 387] width 1568 height 714
type input "ㄸ"
click at [83, 392] on span at bounding box center [81, 390] width 7 height 7
click at [83, 392] on input "text" at bounding box center [113, 390] width 80 height 10
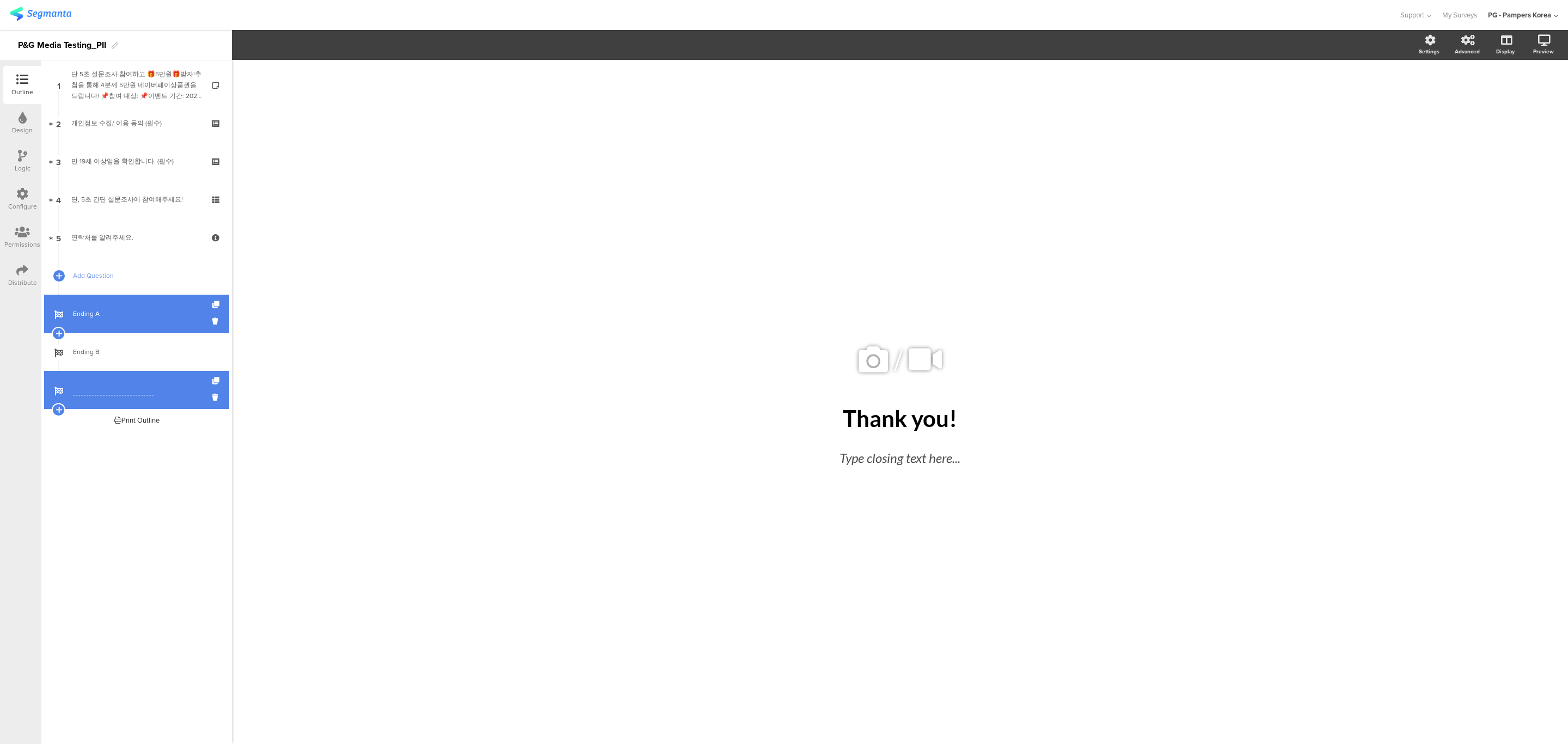
paste input "ExceptionA-Consent Denied"
type input "ExceptionA-Consent Denied"
click at [80, 471] on div "Welcome Page 1 단 5초 설문조사 참여하고 🎁5만원🎁받자!추첨을 통해 4분께 5만원 네이버페이상품권을 드립니다! 📌참여 대상: 📌이…" at bounding box center [136, 402] width 191 height 684
click at [180, 384] on span "ExceptionA-Consent Denied" at bounding box center [142, 390] width 139 height 11
click at [1104, 335] on icon at bounding box center [1102, 336] width 6 height 7
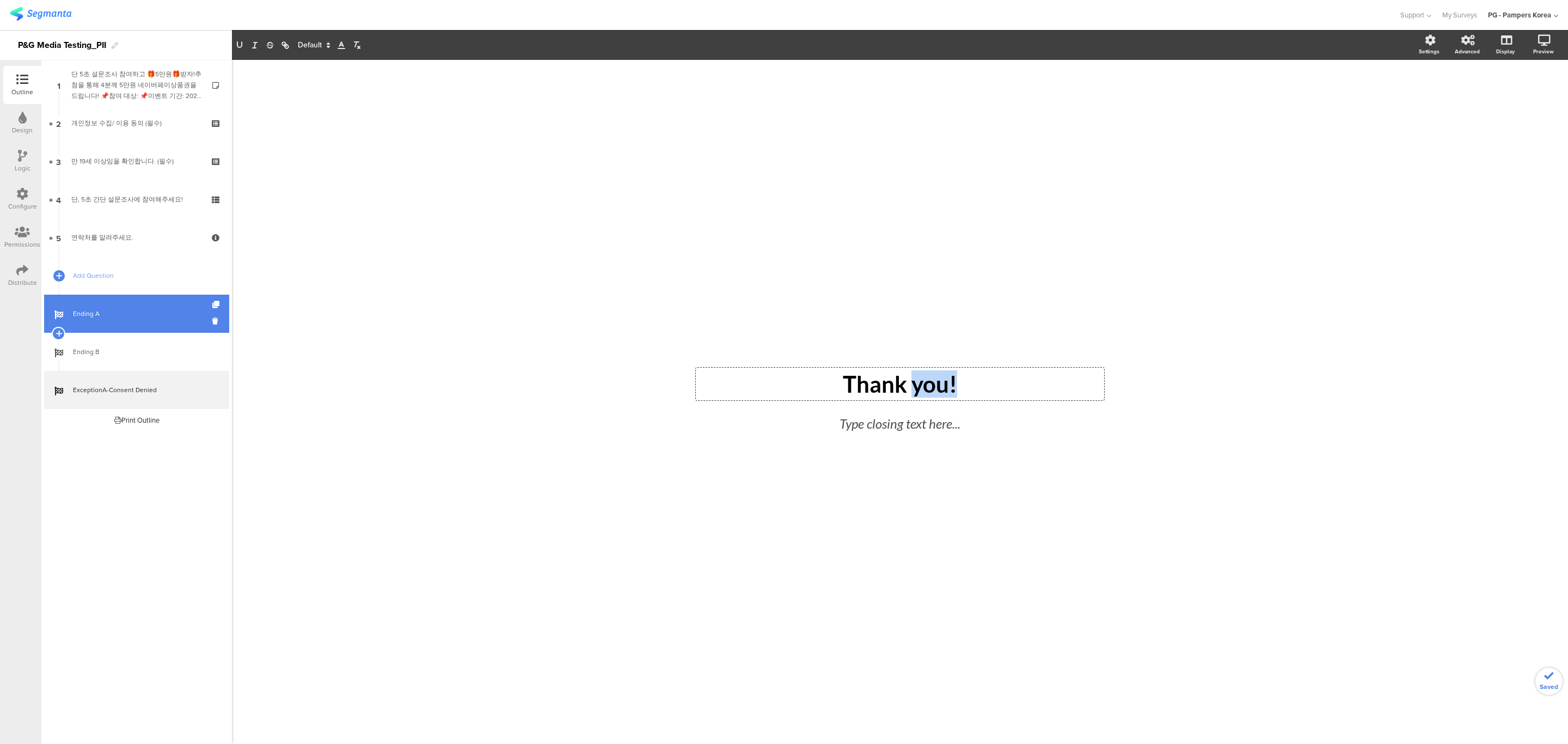
drag, startPoint x: 969, startPoint y: 377, endPoint x: 915, endPoint y: 377, distance: 54.0
click at [915, 377] on div "Thank you! Thank you! Thank you!" at bounding box center [900, 384] width 408 height 33
click at [923, 374] on p "Thank you!" at bounding box center [900, 384] width 403 height 27
click at [976, 579] on div "/ 죄송합니다. 죄송합니다. 죄송합니다. Type closing text here..." at bounding box center [900, 396] width 457 height 673
click at [897, 425] on div "Type closing text here..." at bounding box center [900, 425] width 332 height 25
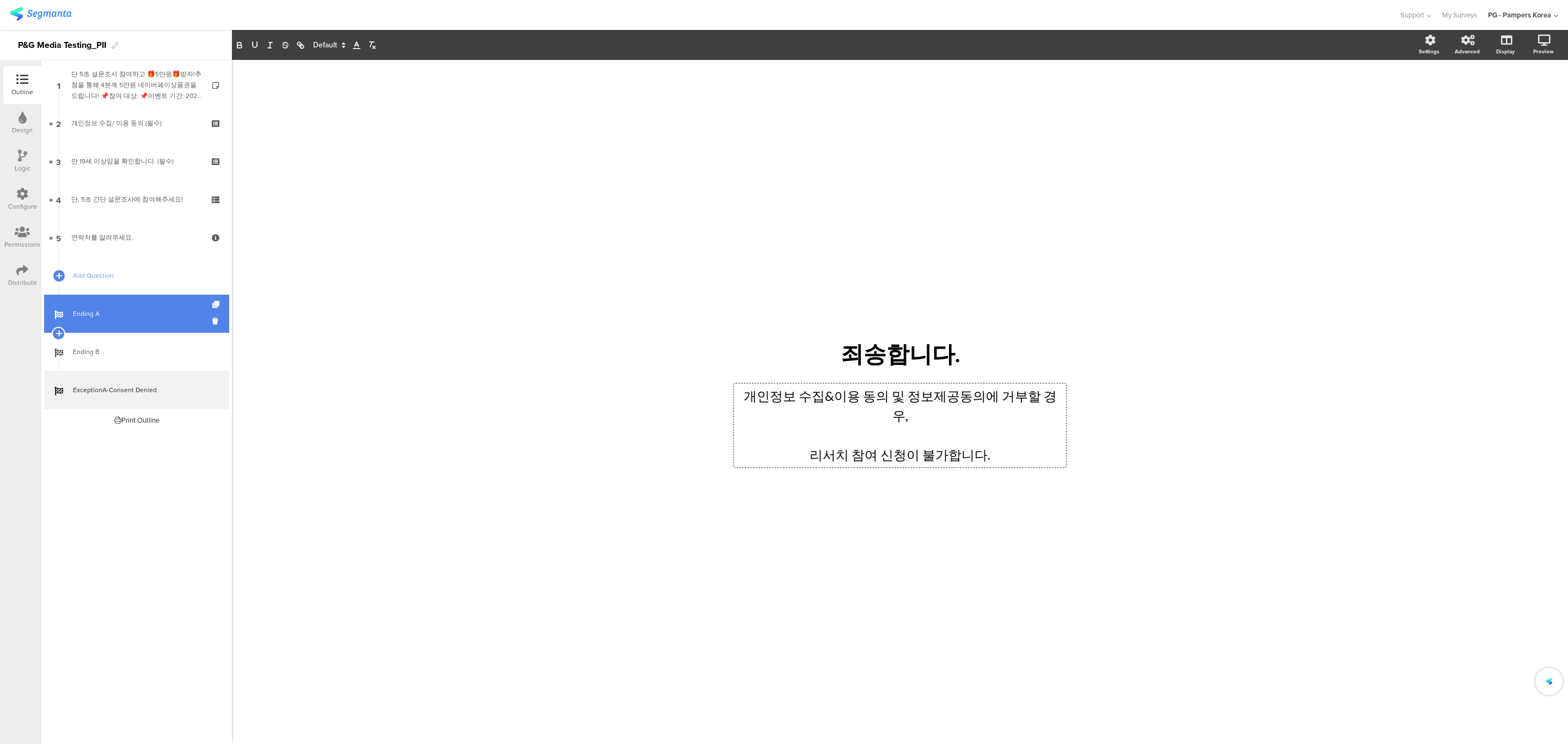
click at [931, 499] on div "/ 죄송합니다. 죄송합니다. 개인정보 수집&이용 동의 및 정보제공동의에 거부할 경우, 리서치 참여 신청이 불가합니다. 개인정보 수집&이용 동의…" at bounding box center [900, 396] width 457 height 673
click at [1055, 407] on div "개인정보 수집&이용 동의 및 정보제공동의에 거부할 경우, 리서치 참여 신청이 불가합니다. 개인정보 수집&이용 동의 및 정보제공동의에 거부할 경…" at bounding box center [900, 426] width 332 height 84
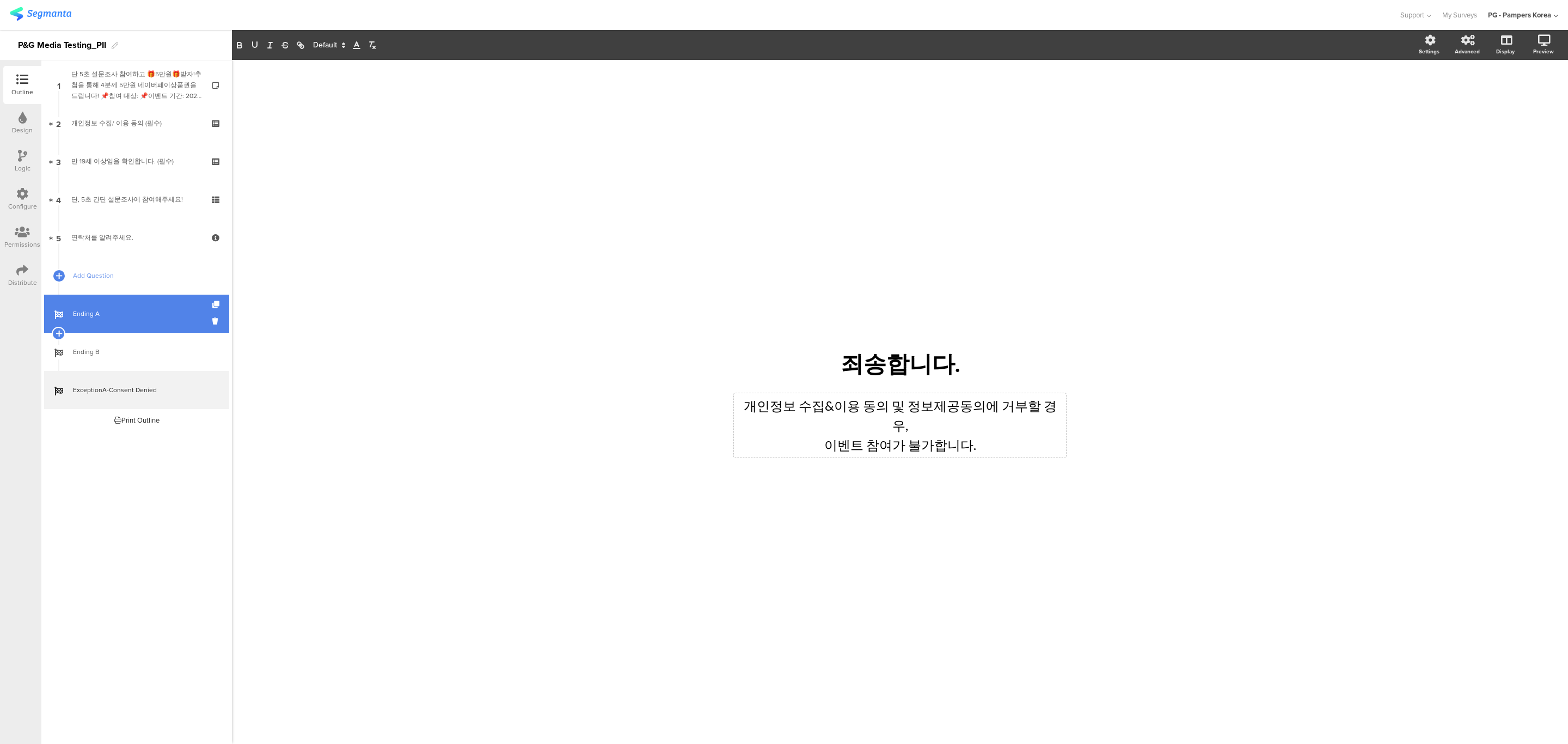
click at [1086, 311] on div "/ 죄송합니다. 죄송합니다. 개인정보 수집&이용 동의 및 정보제공동의에 거부할 경우, 이벤트 참여가 불가합니다. 개인정보 수집&이용 동의 및 …" at bounding box center [900, 396] width 457 height 673
click at [1071, 482] on div "/ 죄송합니다. 죄송합니다. 개인정보 수집&이용 동의 및 정보제공동의에 거부할 경우, 이벤트 참여가 불가합니다. 개인정보 수집&이용 동의 및 …" at bounding box center [900, 396] width 457 height 673
click at [118, 276] on span "Add Question" at bounding box center [142, 276] width 139 height 11
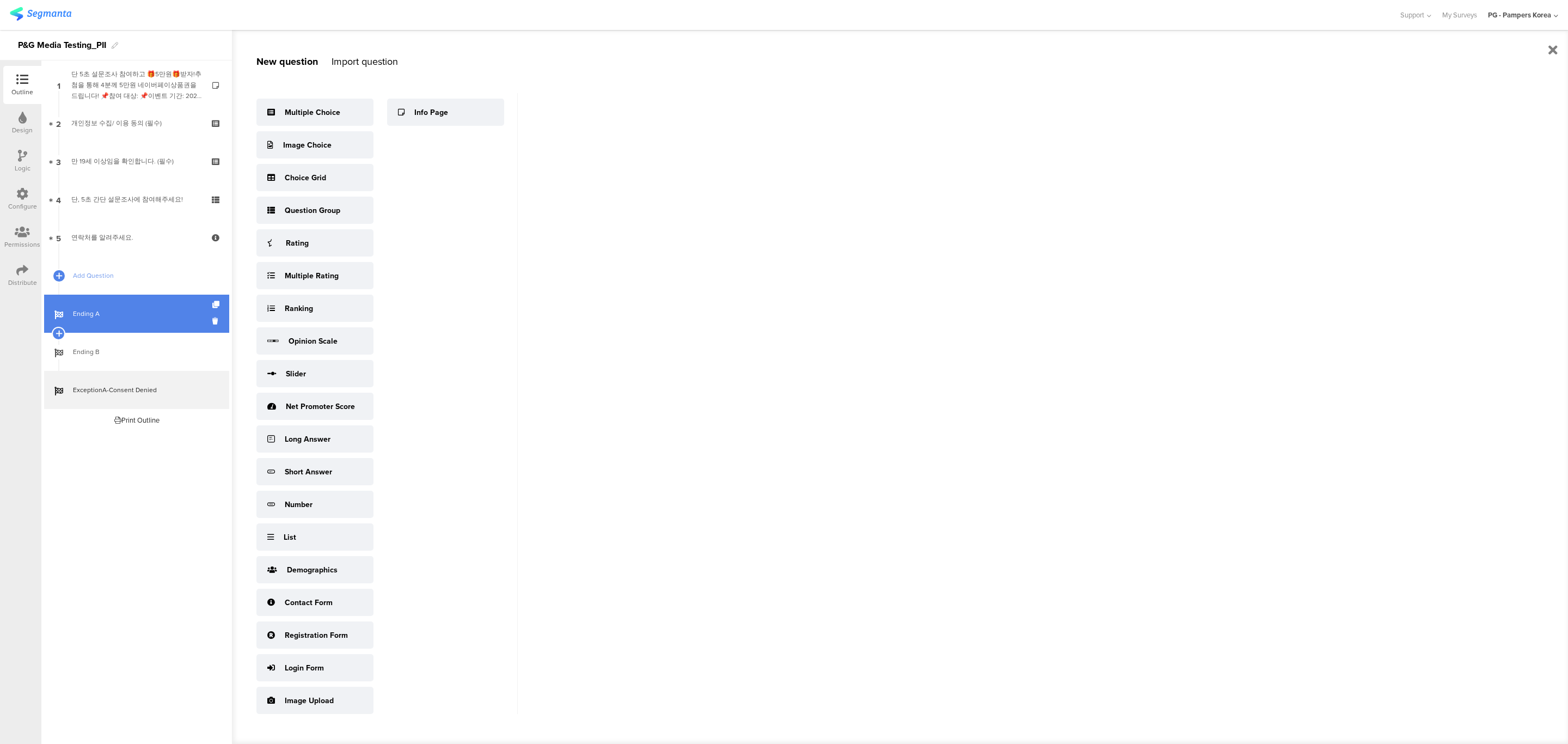
click at [96, 474] on div "Welcome Page 1 단 5초 설문조사 참여하고 🎁5만원🎁받자!추첨을 통해 4분께 5만원 네이버페이상품권을 드립니다! 📌참여 대상: 📌이…" at bounding box center [136, 402] width 191 height 684
click at [59, 374] on icon at bounding box center [58, 371] width 7 height 10
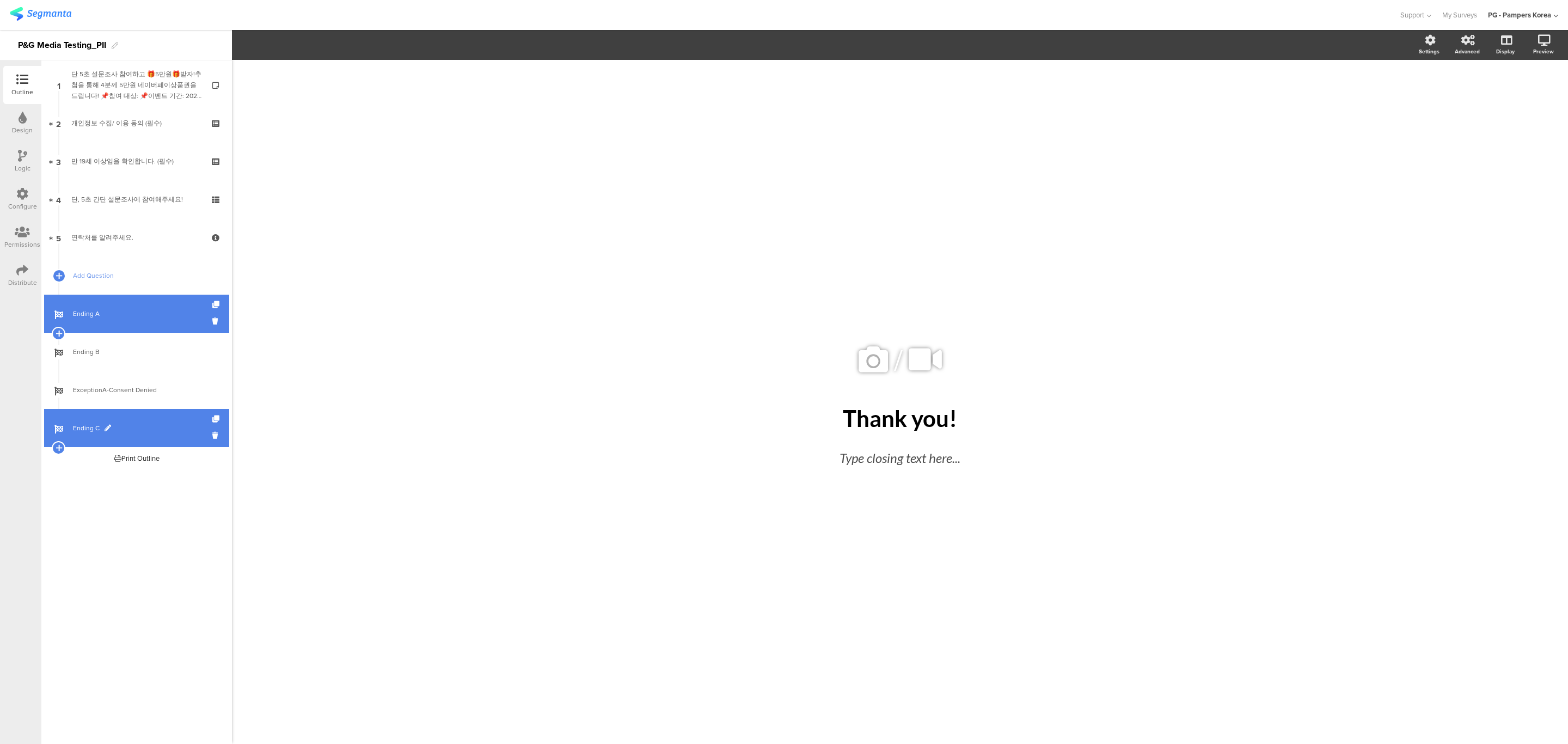
click at [110, 426] on span at bounding box center [108, 428] width 7 height 7
click at [106, 430] on input "Ending C" at bounding box center [113, 428] width 80 height 10
paste input "xceptionB-Non-adult"
type input "ExceptionB-Non-adult"
click at [83, 523] on div "Welcome Page 1 단 5초 설문조사 참여하고 🎁5만원🎁받자!추첨을 통해 4분께 5만원 네이버페이상품권을 드립니다! 📌참여 대상: 📌이…" at bounding box center [136, 402] width 191 height 684
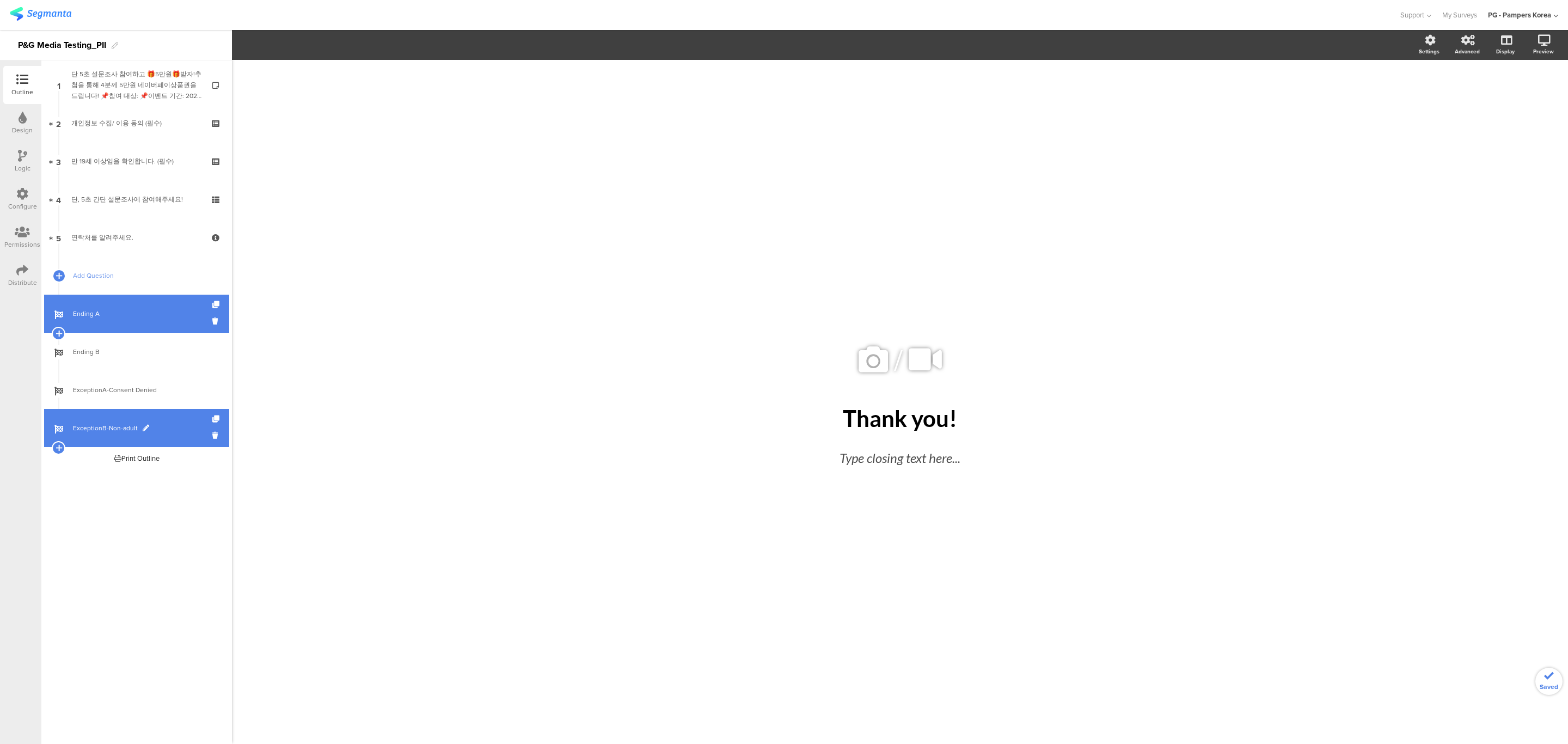
click at [172, 426] on span "ExceptionB-Non-adult" at bounding box center [142, 428] width 139 height 11
click at [1098, 330] on div at bounding box center [1101, 335] width 14 height 14
click at [1100, 334] on icon at bounding box center [1102, 336] width 6 height 7
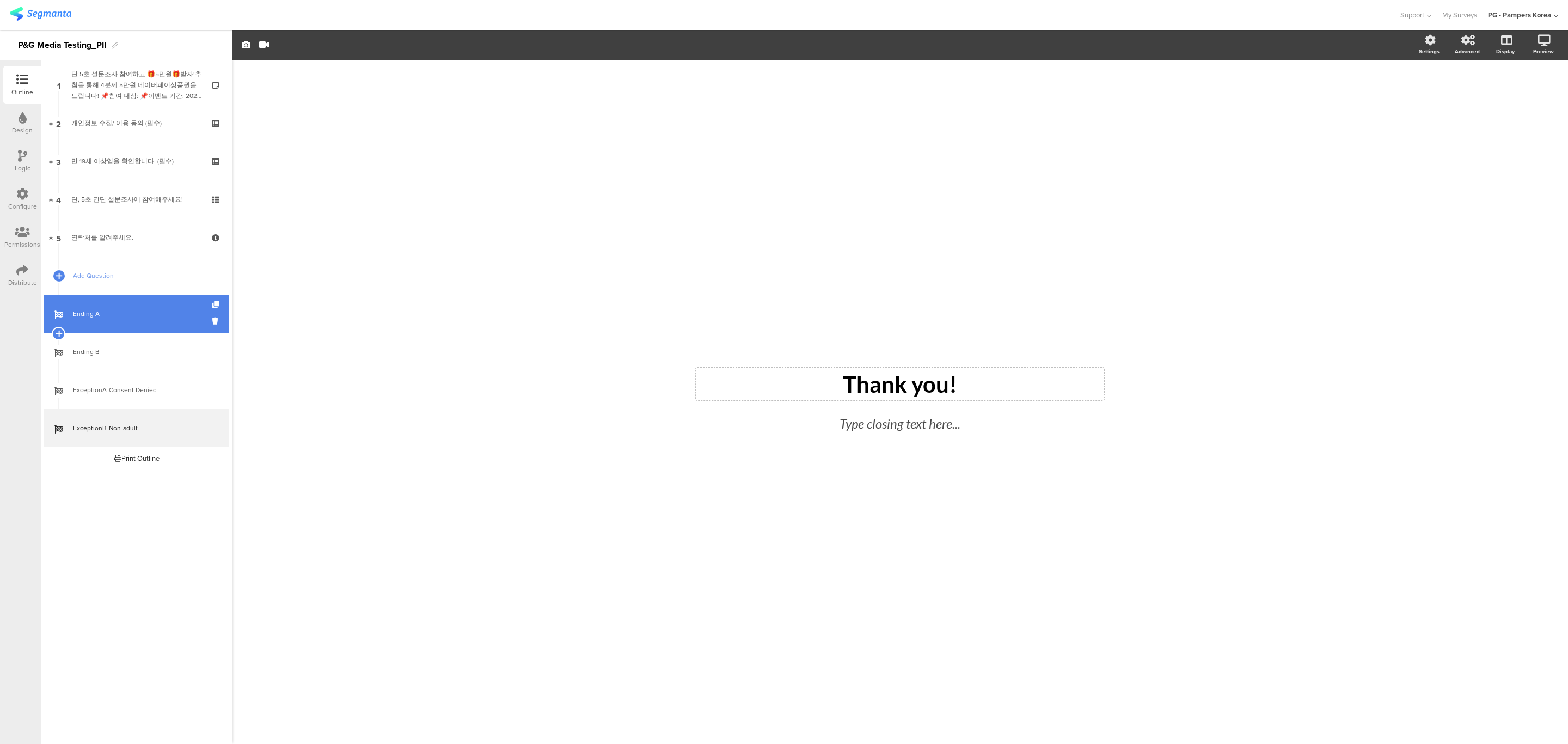
click at [964, 384] on div "Thank you! Thank you!" at bounding box center [900, 384] width 408 height 33
drag, startPoint x: 908, startPoint y: 390, endPoint x: 745, endPoint y: 383, distance: 163.2
click at [745, 383] on p "Thank you!죄송합니다." at bounding box center [900, 384] width 403 height 30
click at [1172, 472] on div "/ 죄송합니다. 죄송합니다. 죄송합니다. Type closing text here..." at bounding box center [900, 401] width 1336 height 684
click at [961, 428] on div "Type closing text here..." at bounding box center [900, 425] width 332 height 25
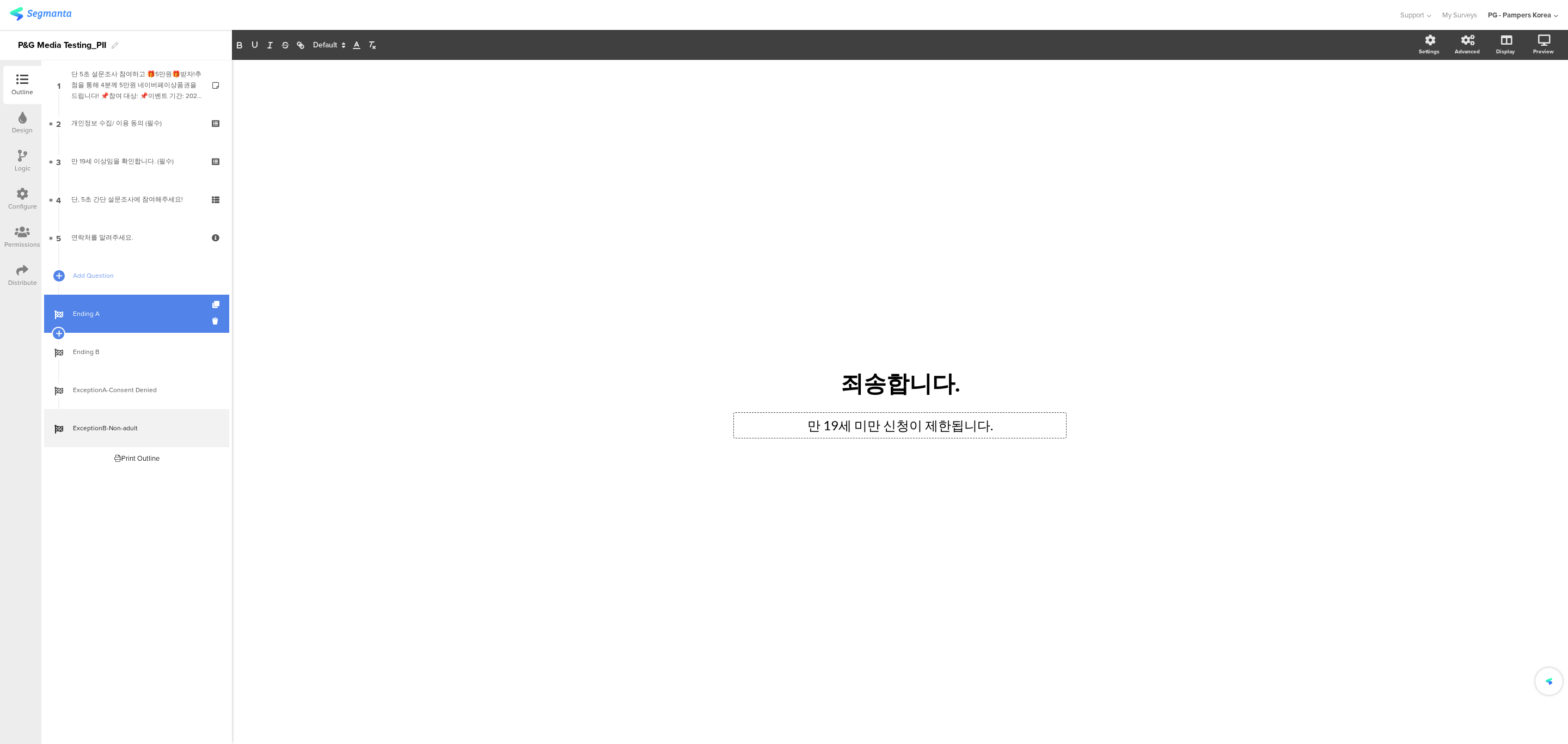
click at [993, 553] on div "/ 죄송합니다. 죄송합니다. 만 19세 미만 신청이 제한됩니다. 만 19세 미만 신청이 제한됩니다. 만 19세 미만 신청이 제한됩니다." at bounding box center [900, 396] width 457 height 673
click at [149, 348] on span "Ending B" at bounding box center [142, 352] width 139 height 11
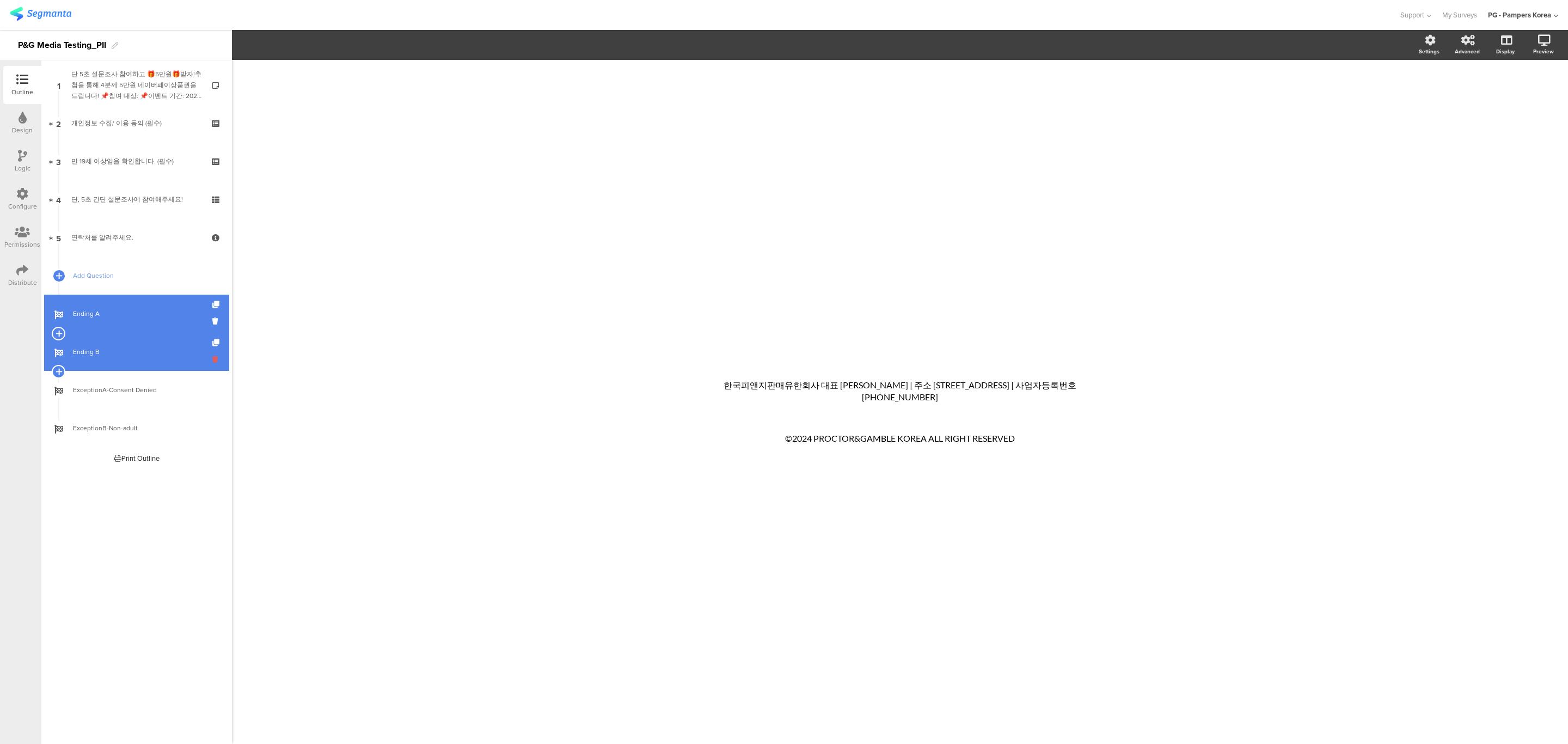
click at [217, 358] on icon at bounding box center [217, 359] width 9 height 10
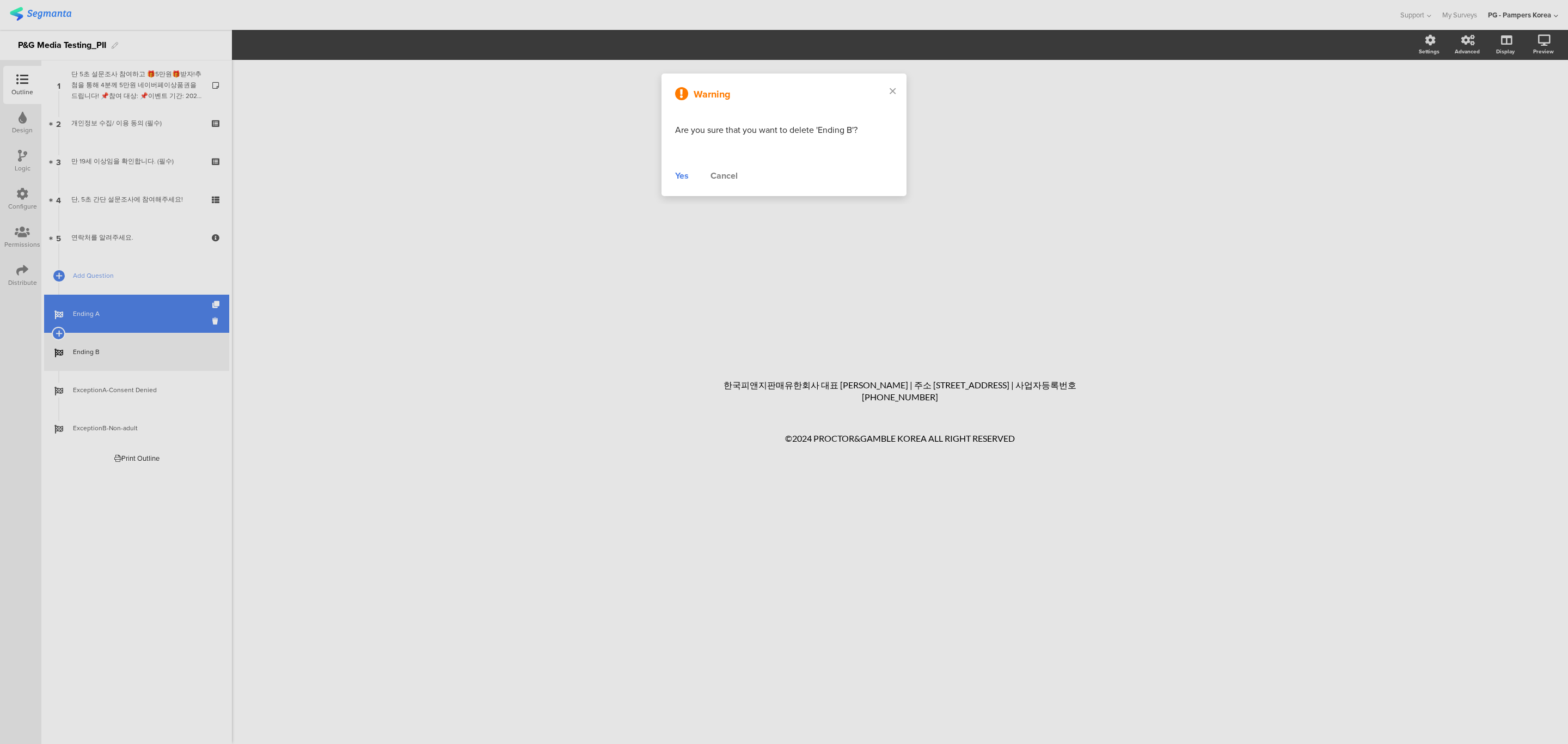
click at [679, 175] on div "Yes" at bounding box center [682, 175] width 13 height 13
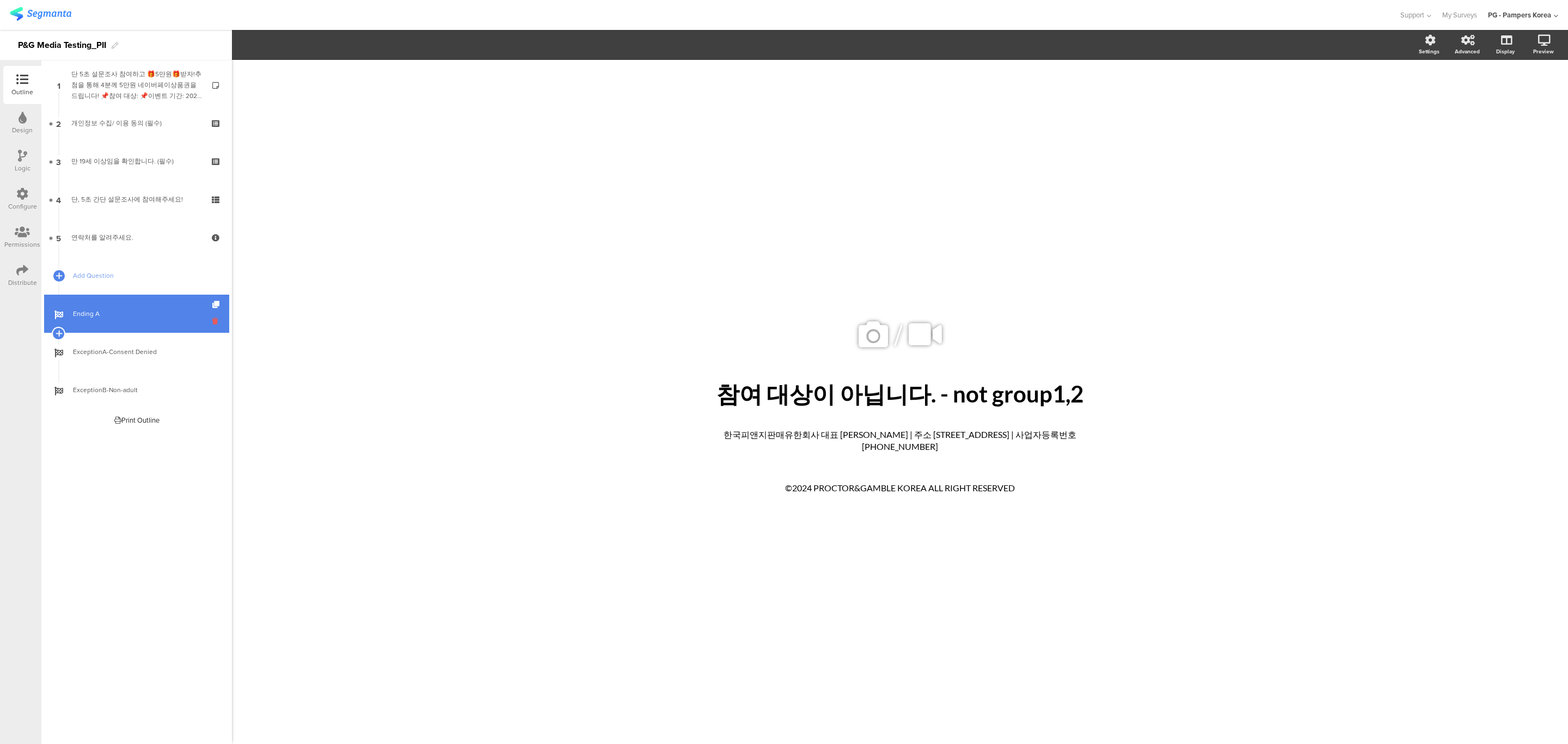
click at [213, 319] on icon at bounding box center [217, 321] width 9 height 10
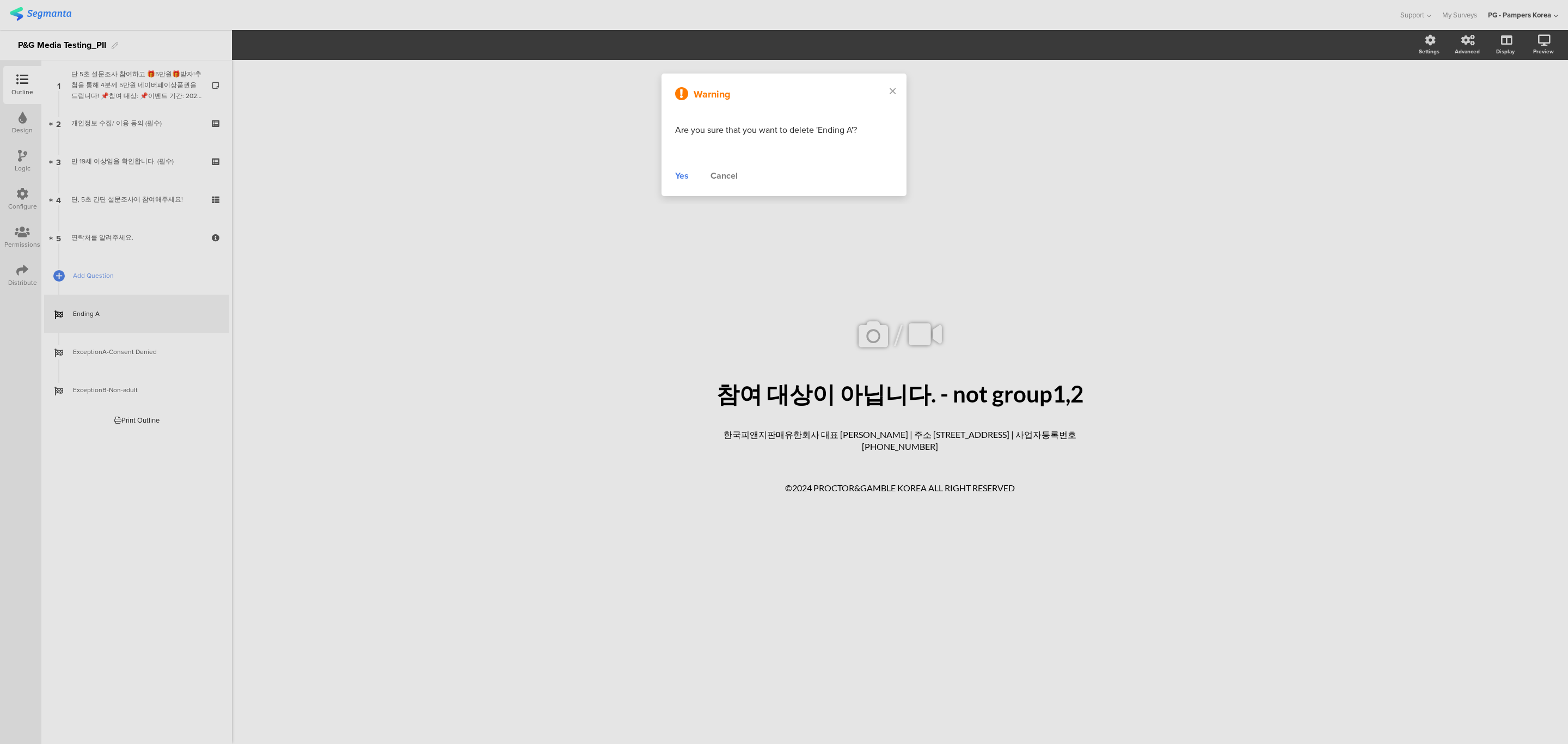
click at [688, 175] on div "Yes" at bounding box center [682, 175] width 13 height 13
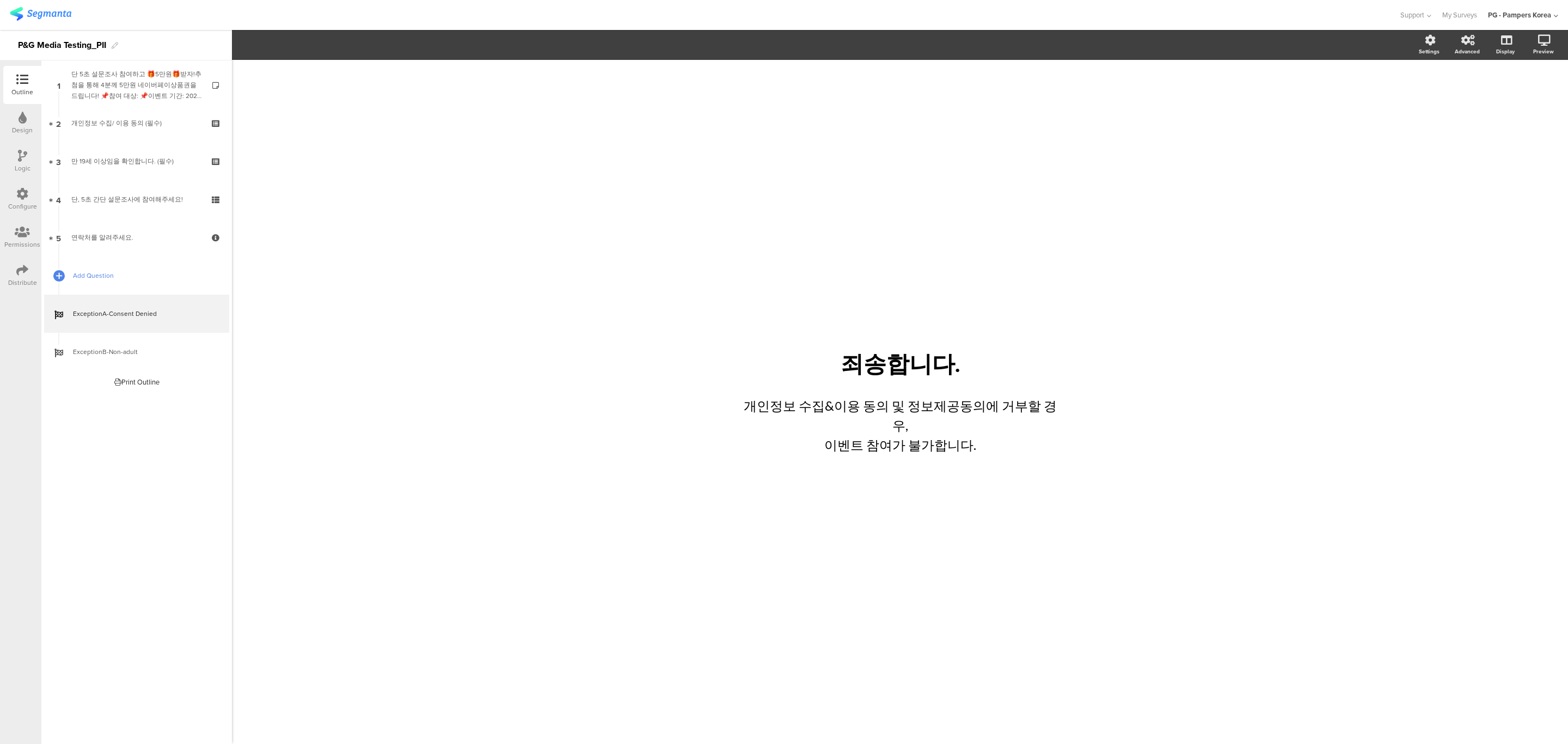
click at [118, 278] on span "Add Question" at bounding box center [142, 276] width 139 height 11
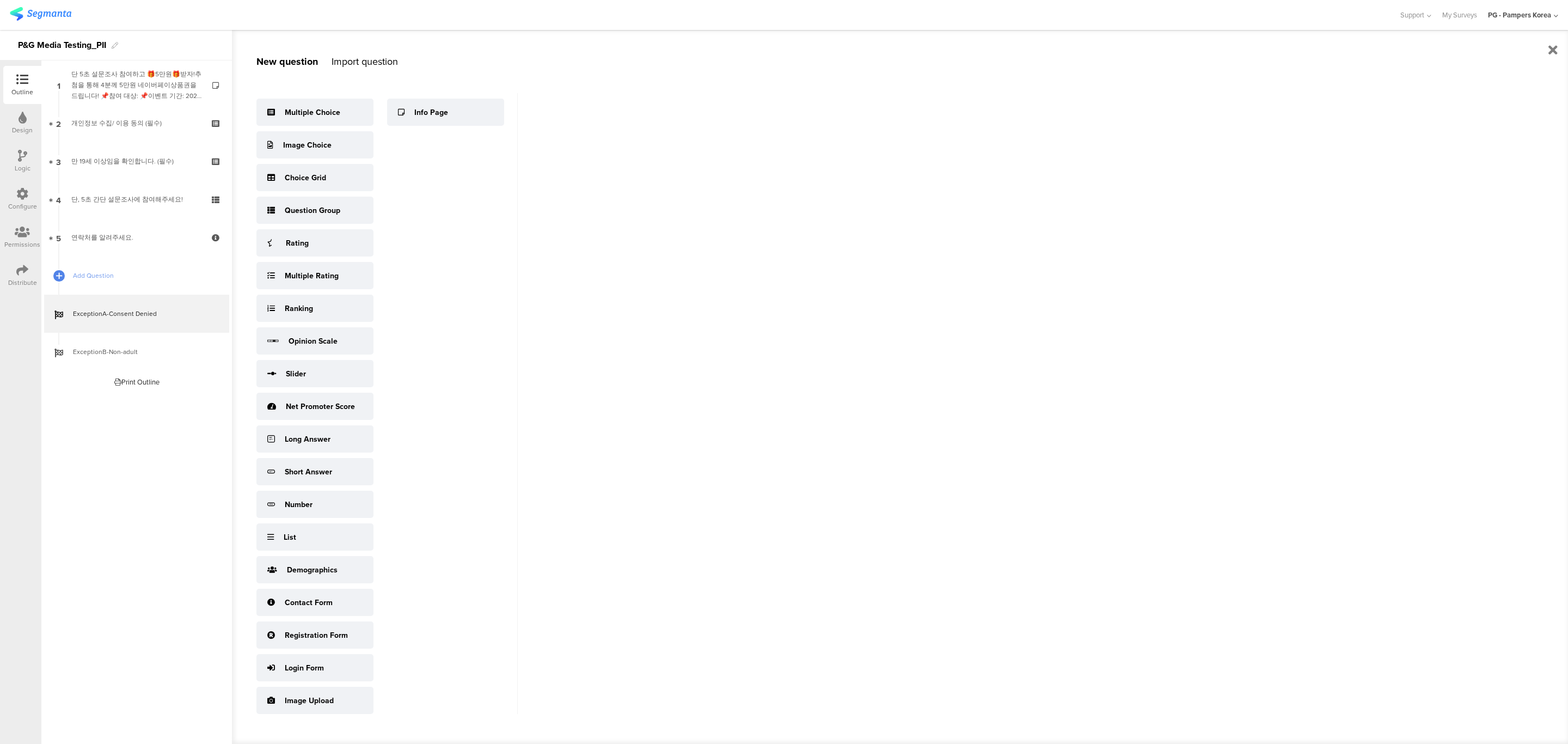
drag, startPoint x: 75, startPoint y: 415, endPoint x: 84, endPoint y: 376, distance: 40.0
click at [77, 414] on div "Welcome Page 1 단 5초 설문조사 참여하고 🎁5만원🎁받자!추첨을 통해 4분께 5만원 네이버페이상품권을 드립니다! 📌참여 대상: 📌이…" at bounding box center [136, 402] width 191 height 684
click at [56, 334] on icon at bounding box center [58, 333] width 7 height 10
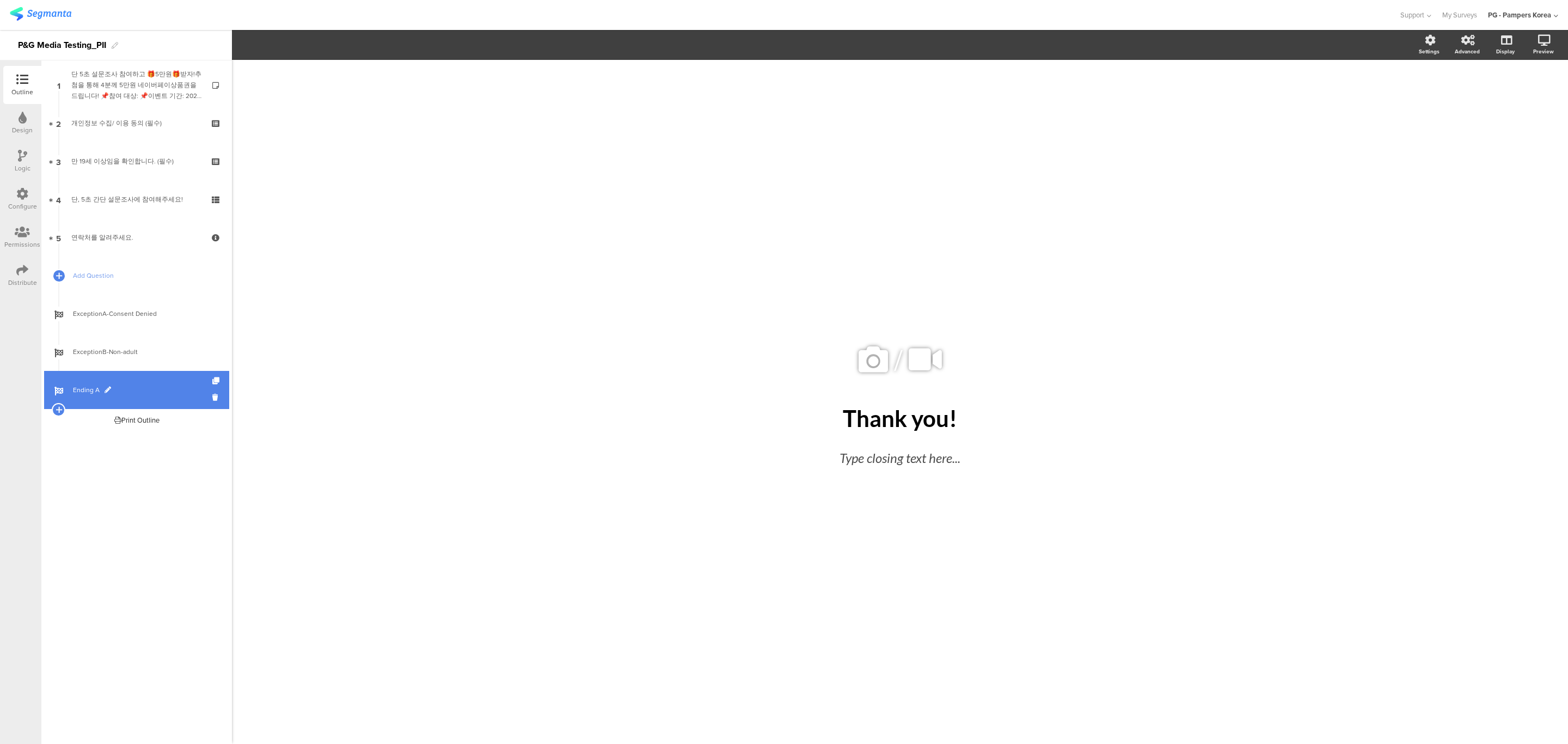
click at [113, 392] on span "Ending A" at bounding box center [142, 390] width 139 height 11
click at [107, 391] on span at bounding box center [108, 390] width 7 height 7
click at [107, 391] on input "Ending A" at bounding box center [113, 390] width 80 height 10
paste input "Completed"
type input "Completed"
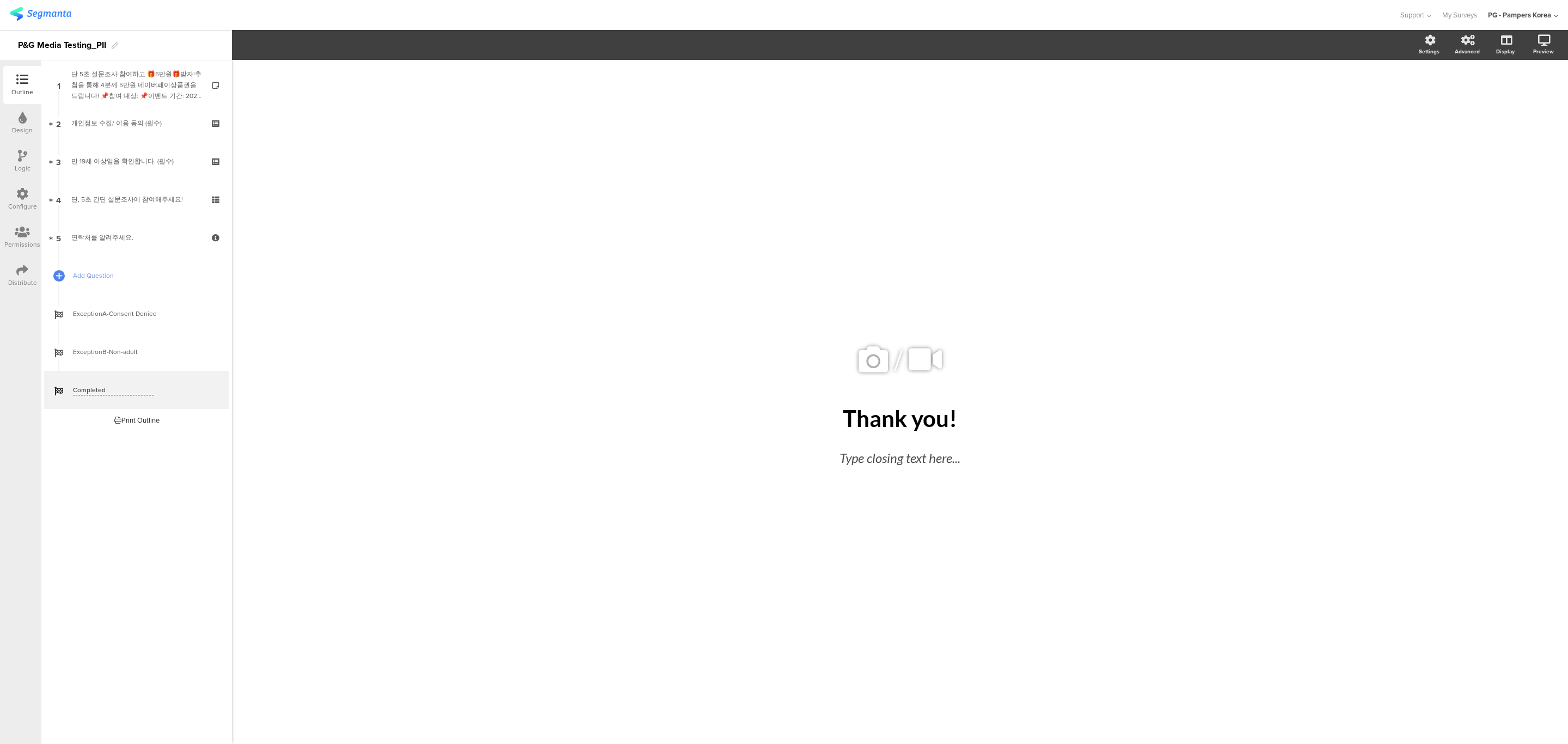
click at [321, 392] on div "/ Thank you! Thank you! Type closing text here..." at bounding box center [900, 401] width 1336 height 684
click at [142, 395] on link "Completed" at bounding box center [136, 390] width 185 height 38
click at [912, 421] on div "Thank you! Thank you!" at bounding box center [900, 418] width 408 height 33
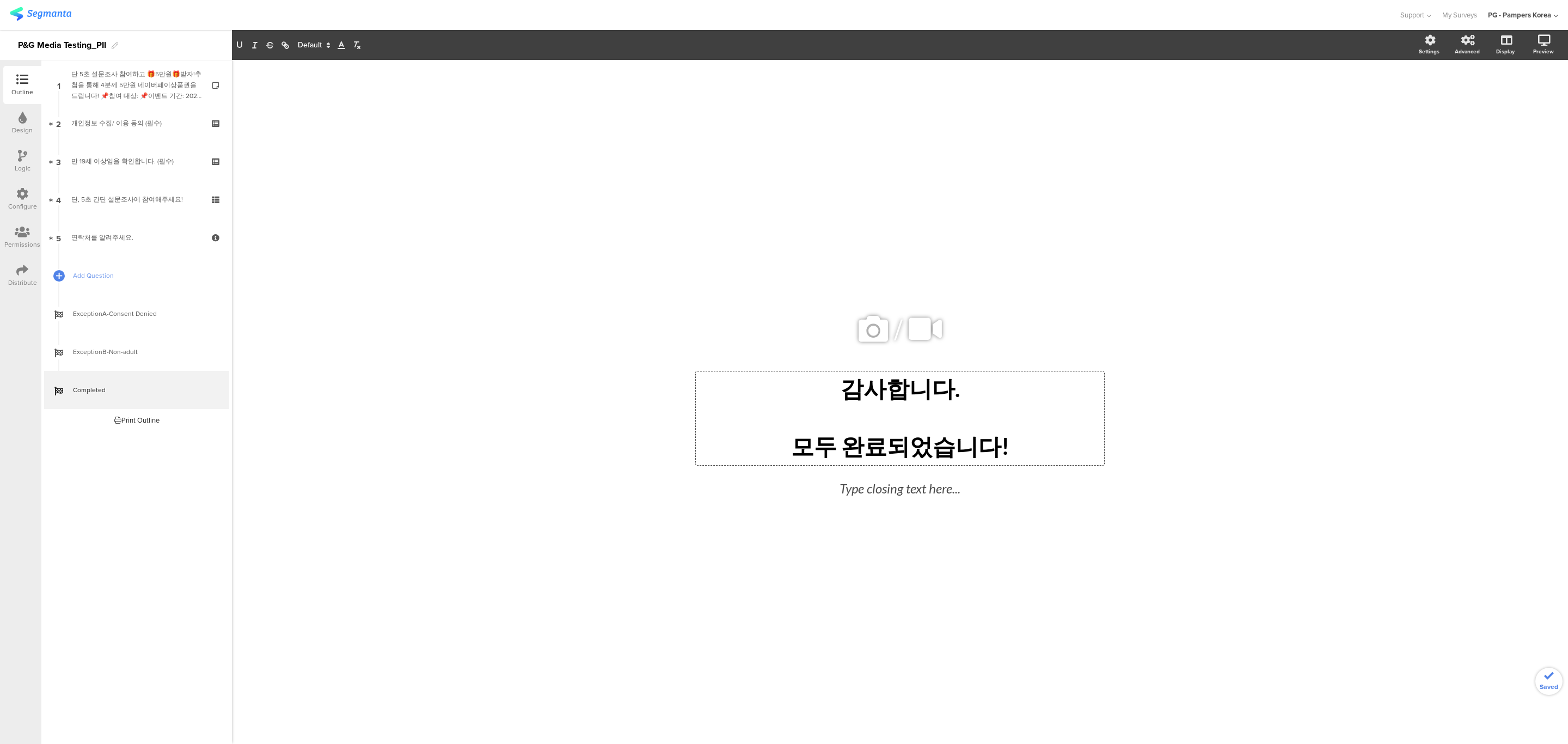
click at [995, 381] on p "감사합니다." at bounding box center [900, 389] width 403 height 30
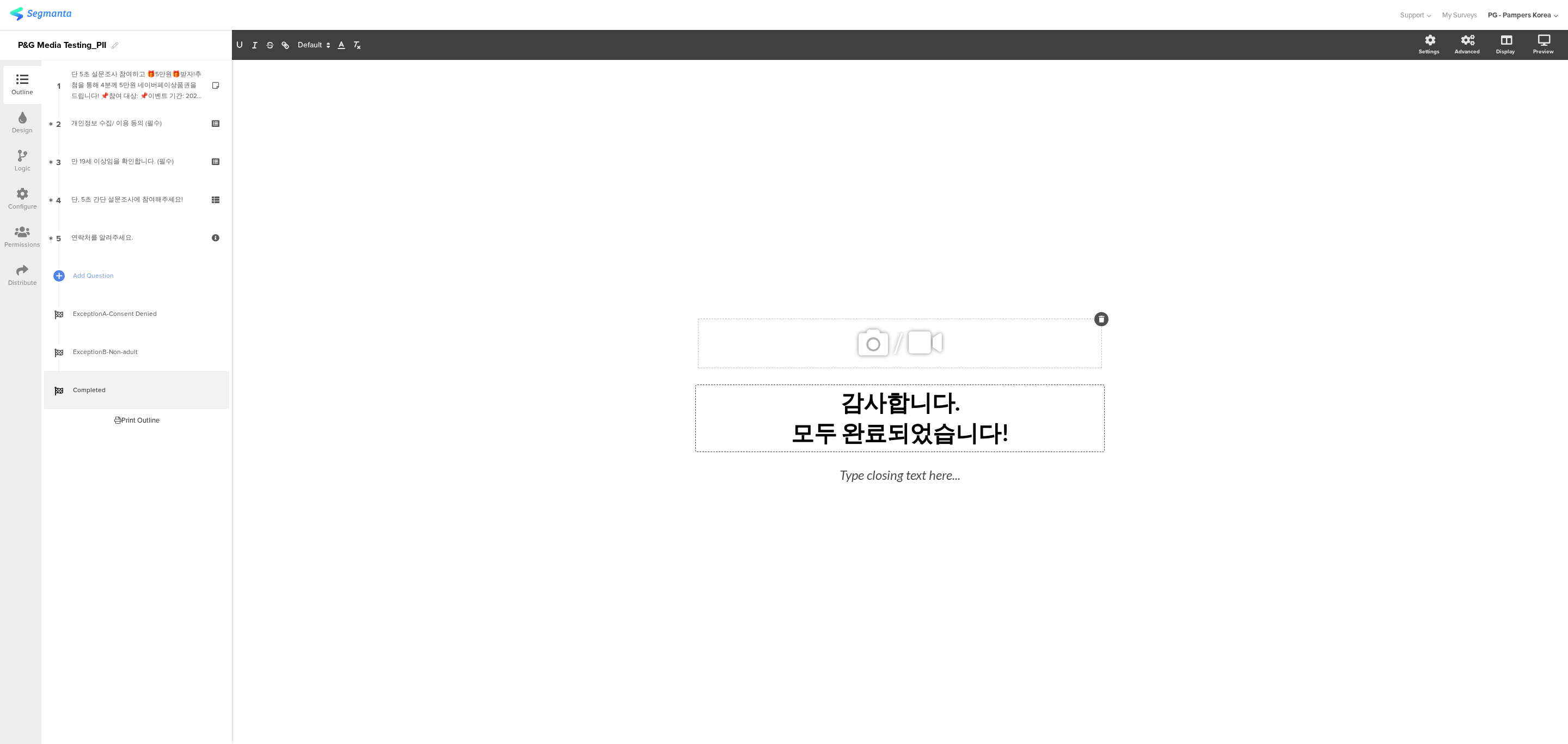
click at [1101, 316] on icon at bounding box center [1102, 319] width 6 height 7
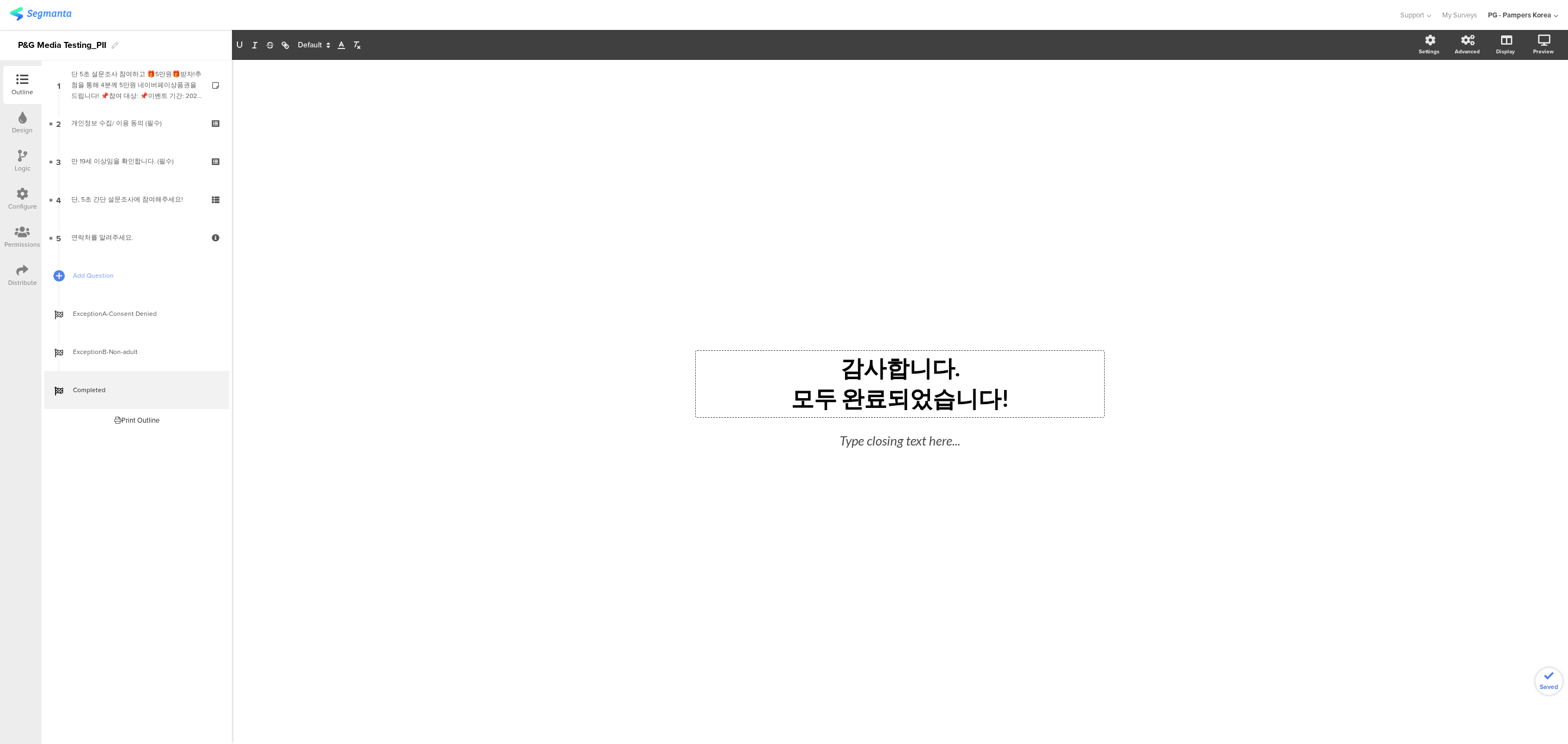
click at [1072, 665] on div "/ 감사합니다. 모두 완료되었습니다! 감사합니다. 모두 완료되었습니다! 감사합니다. 모두 완료되었습니다! Type closing text he…" at bounding box center [900, 396] width 457 height 673
click at [929, 453] on div "Type closing text here..." at bounding box center [900, 440] width 332 height 25
click at [936, 445] on p at bounding box center [900, 441] width 327 height 19
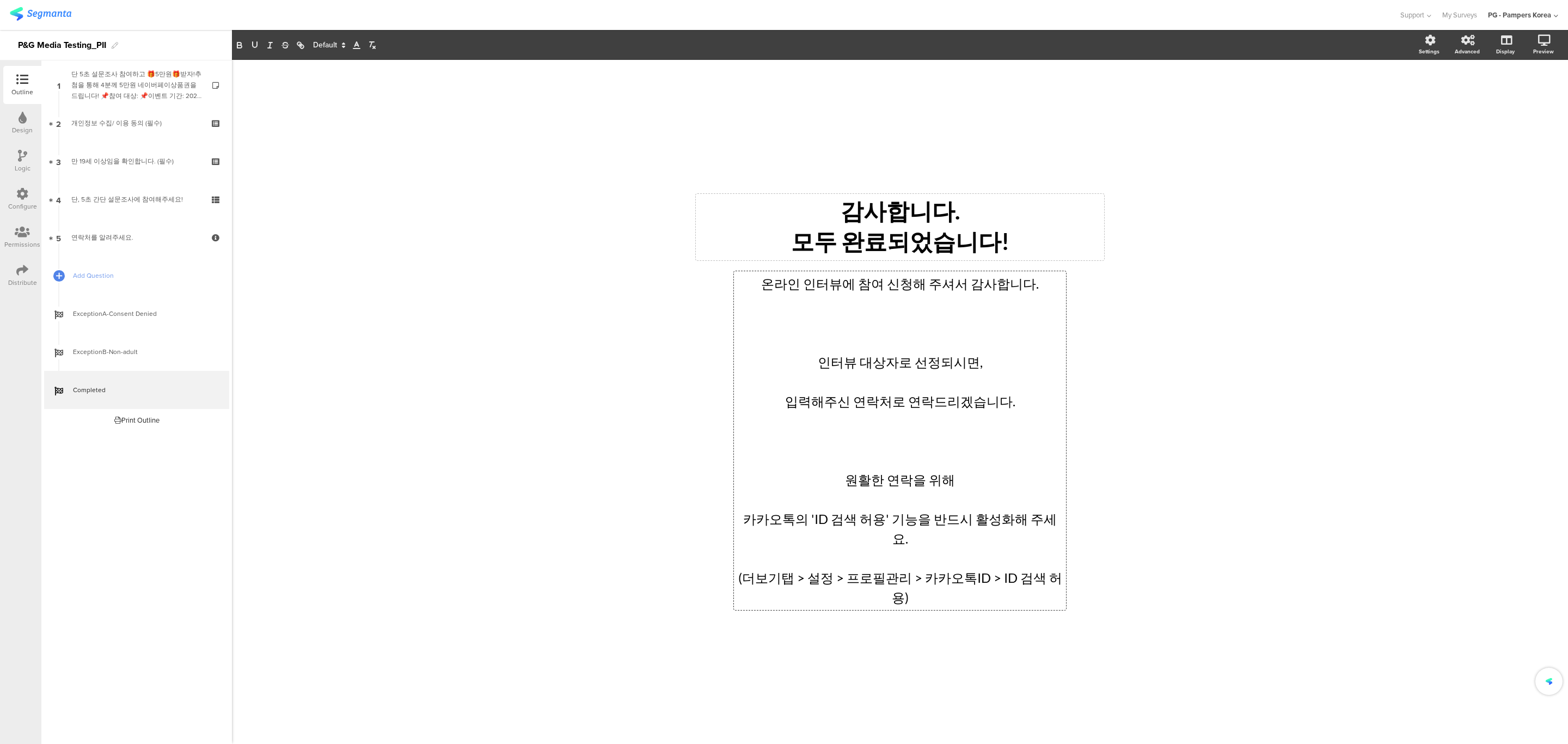
click at [1248, 405] on div "/ 감사합니다. 모두 완료되었습니다! 감사합니다. 모두 완료되었습니다! 온라인 인터뷰에 참여 신청해 주셔서 감사합니다. 인터뷰 대상자로 선정되…" at bounding box center [900, 401] width 1336 height 684
click at [1034, 301] on div "온라인 인터뷰에 참여 신청해 주셔서 감사합니다. 인터뷰 대상자로 선정되시면, 입력해주신 연락처로 연락드리겠습니다. 원활한 연락을 위해 카카오톡…" at bounding box center [900, 440] width 332 height 339
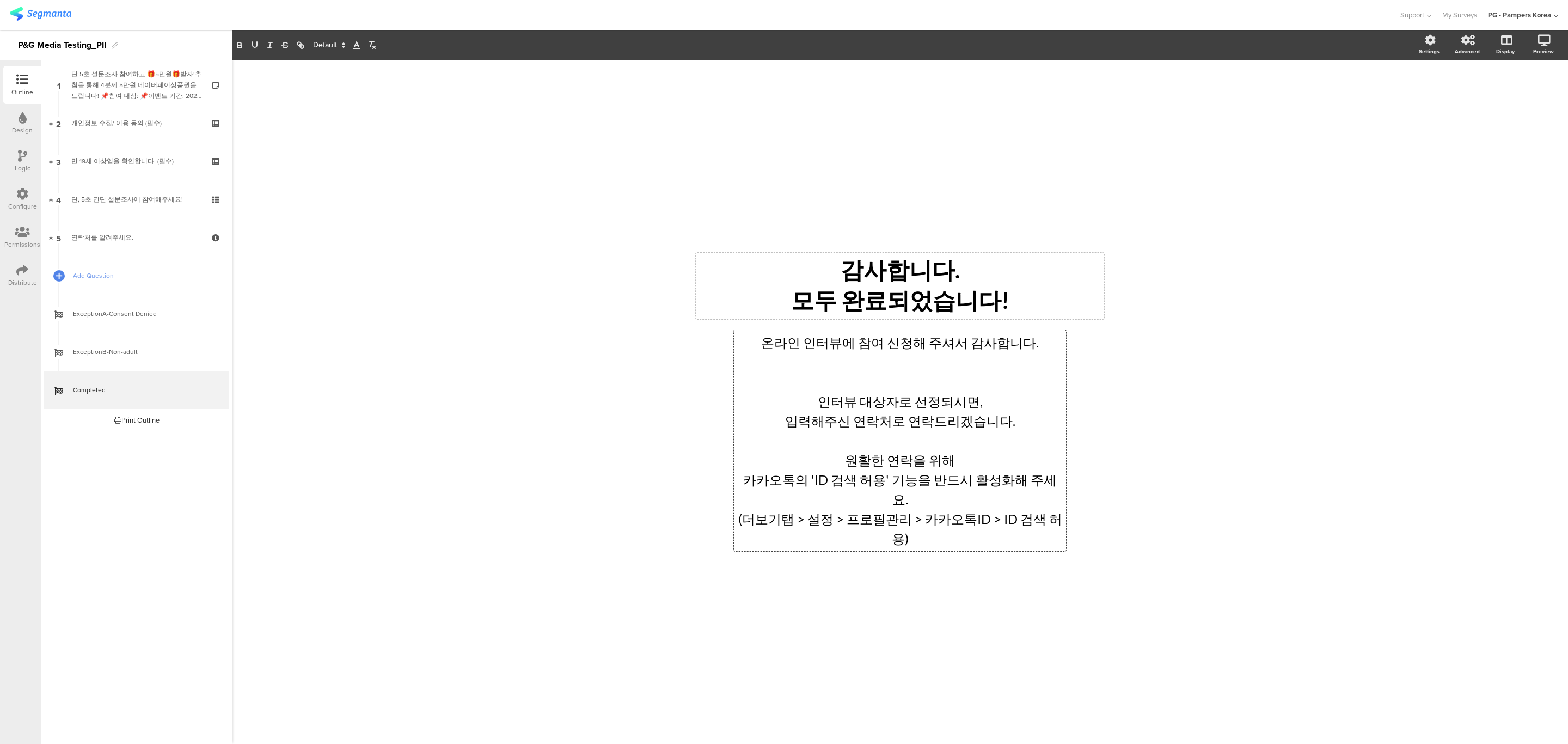
click at [1038, 353] on p "온라인 인터뷰에 참여 신청해 주셔서 감사합니다." at bounding box center [900, 343] width 327 height 19
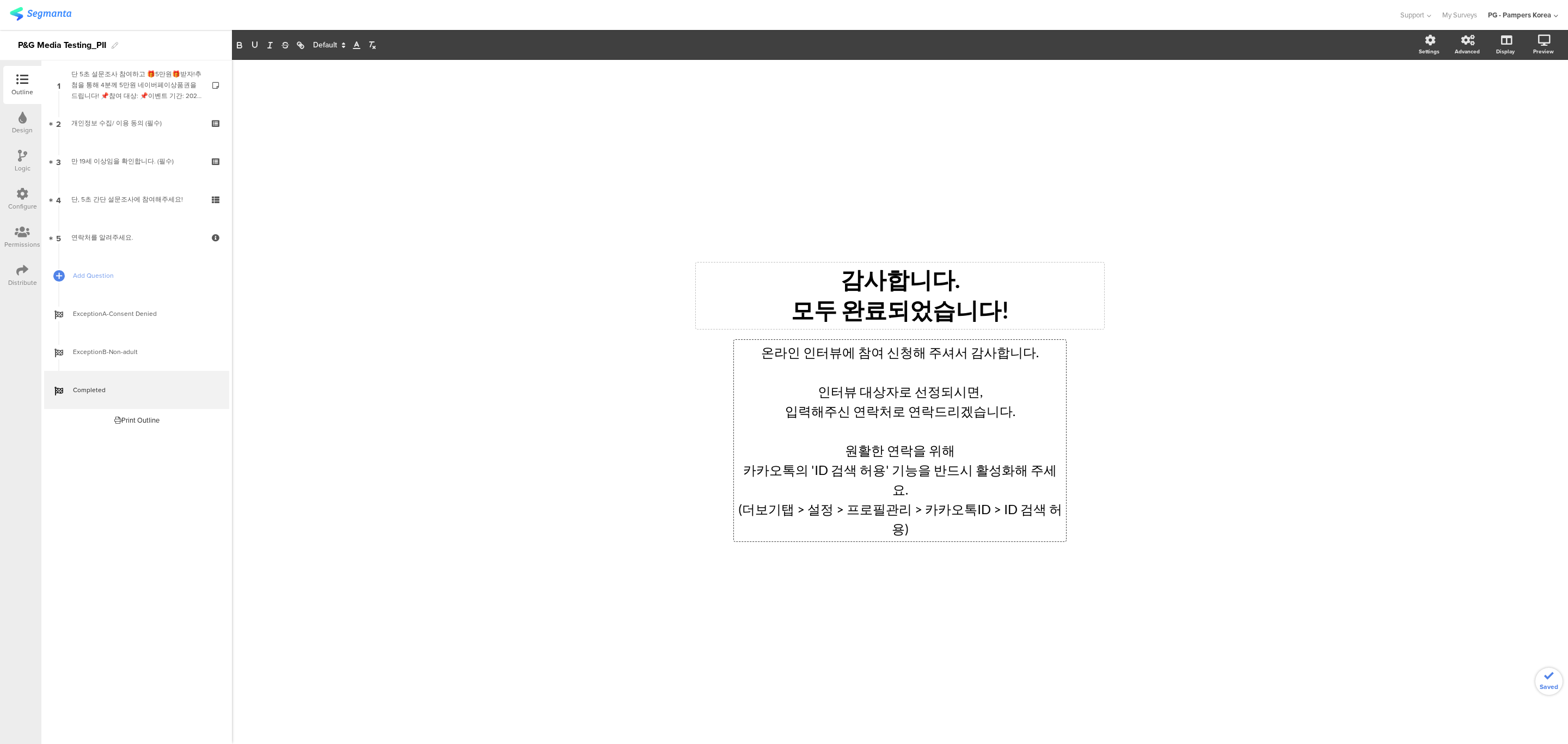
click at [1180, 399] on div "/ 감사합니다. 모두 완료되었습니다! 감사합니다. 모두 완료되었습니다! 온라인 인터뷰에 참여 신청해 주셔서 감사합니다. 인터뷰 대상자로 선정되…" at bounding box center [900, 401] width 1336 height 684
drag, startPoint x: 858, startPoint y: 373, endPoint x: 743, endPoint y: 367, distance: 115.2
click at [743, 367] on div "온라인 인터뷰에 참여 신청해 주셔서 감사합니다. 인터뷰 대상자로 선정되시면, 입력해주신 연락처로 연락드리겠습니다. 원활한 연락을 위해 카카오톡…" at bounding box center [900, 440] width 332 height 202
click at [1144, 503] on div "/ 감사합니다. 모두 완료되었습니다! 감사합니다. 모두 완료되었습니다! 이벤트 참여 신청해 주셔서 감사합니다. 인터뷰 대상자로 선정되시면, 입…" at bounding box center [900, 401] width 1336 height 684
click at [887, 371] on div "이벤트 참여 신청해 주셔서 감사합니다. 인터뷰 대상자로 선정되시면, 입력해주신 연락처로 연락드리겠습니다. 원활한 연락을 위해 카카오톡의 'ID…" at bounding box center [900, 440] width 332 height 202
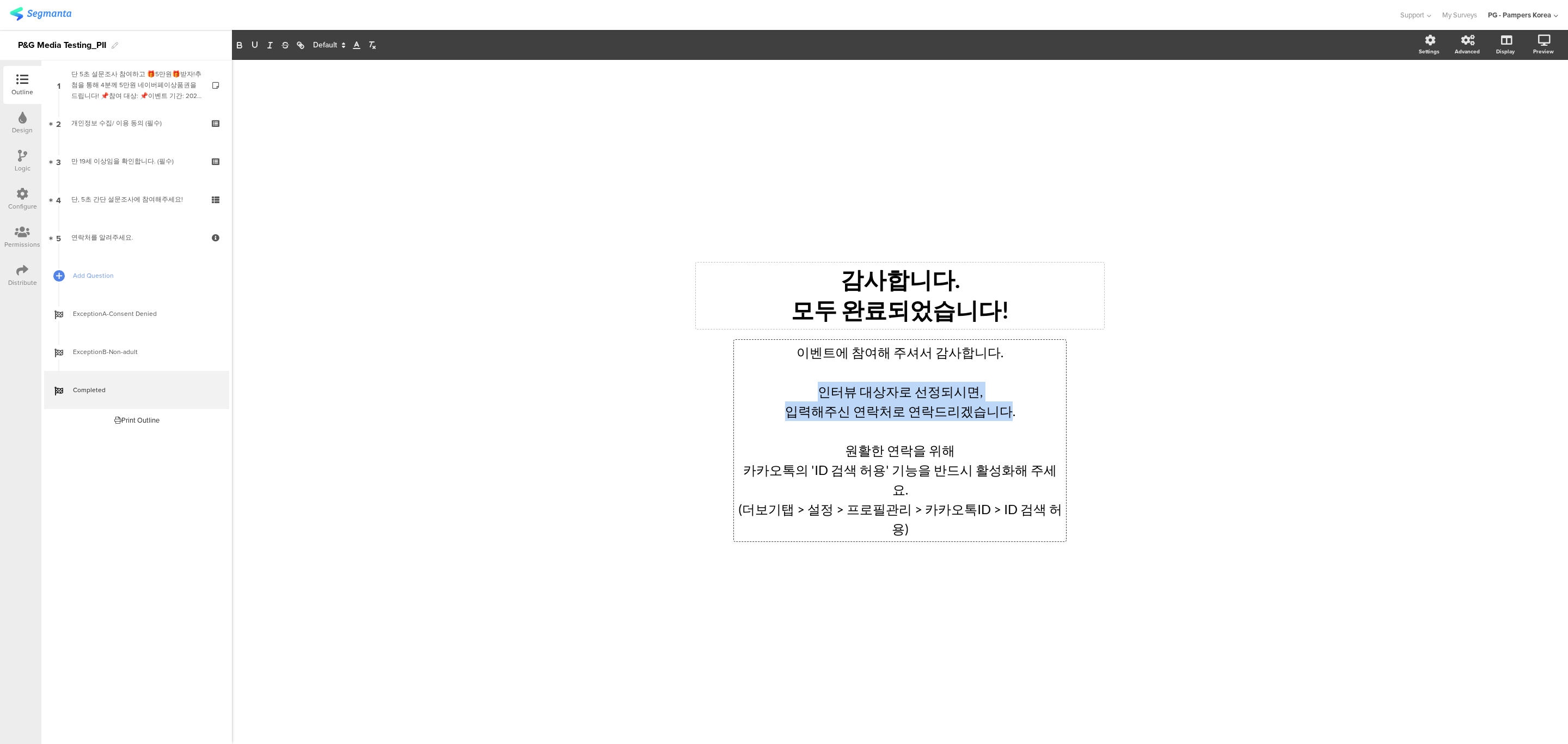
drag, startPoint x: 822, startPoint y: 412, endPoint x: 1003, endPoint y: 437, distance: 182.7
click at [1003, 437] on div "이벤트에 참여해 주셔서 감사합니다. 인터뷰 대상자로 선정되시면, 입력해주신 연락처로 연락드리겠습니다. 원활한 연락을 위해 카카오톡의 'ID 검…" at bounding box center [900, 441] width 327 height 196
click at [952, 421] on p "입력해주신 연락처로 연락드리겠습니다." at bounding box center [900, 411] width 327 height 19
click at [827, 401] on p "인터뷰 대상자로 선정되시면," at bounding box center [900, 391] width 327 height 19
drag, startPoint x: 823, startPoint y: 412, endPoint x: 906, endPoint y: 414, distance: 83.0
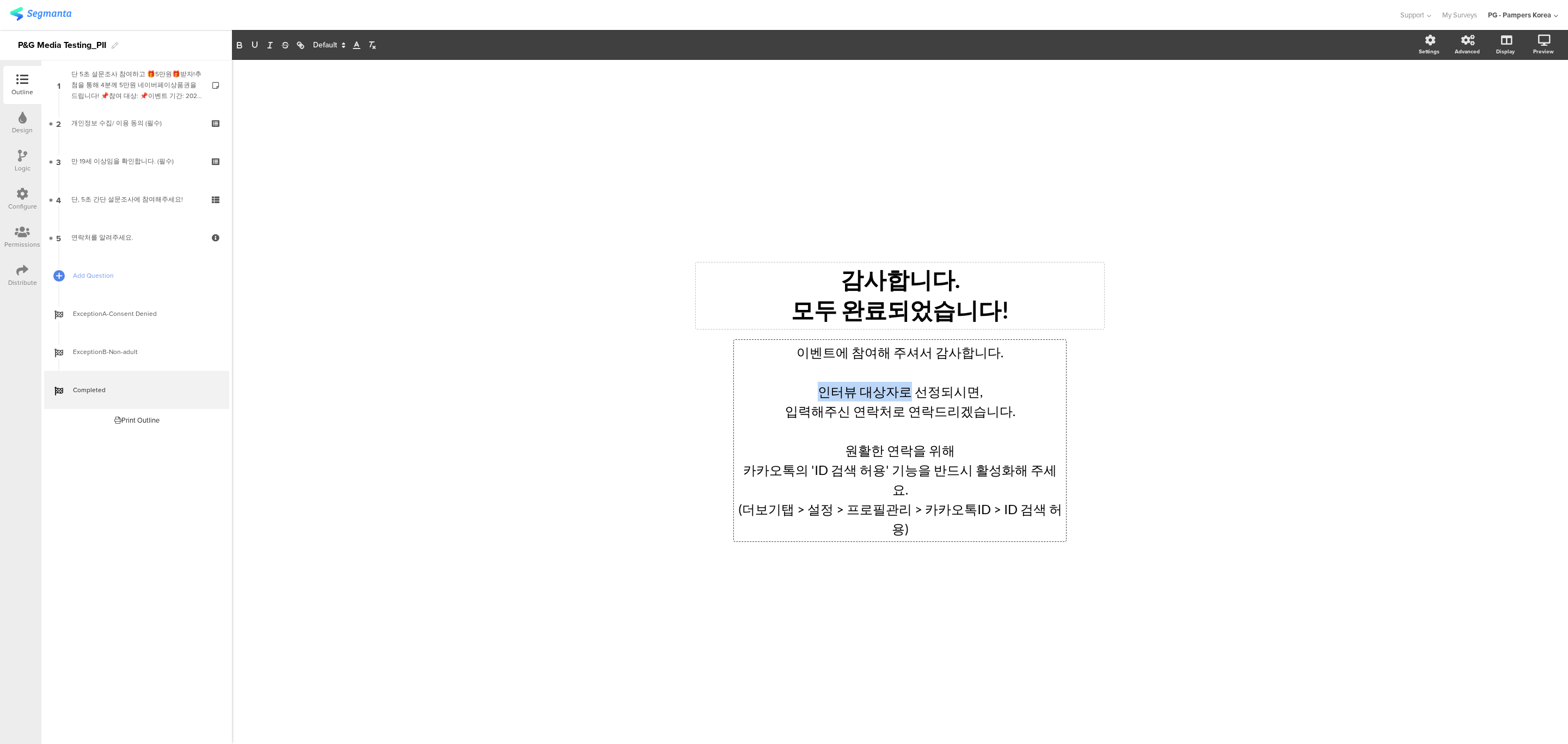
click at [906, 401] on p "인터뷰 대상자로 선정되시면," at bounding box center [900, 391] width 327 height 19
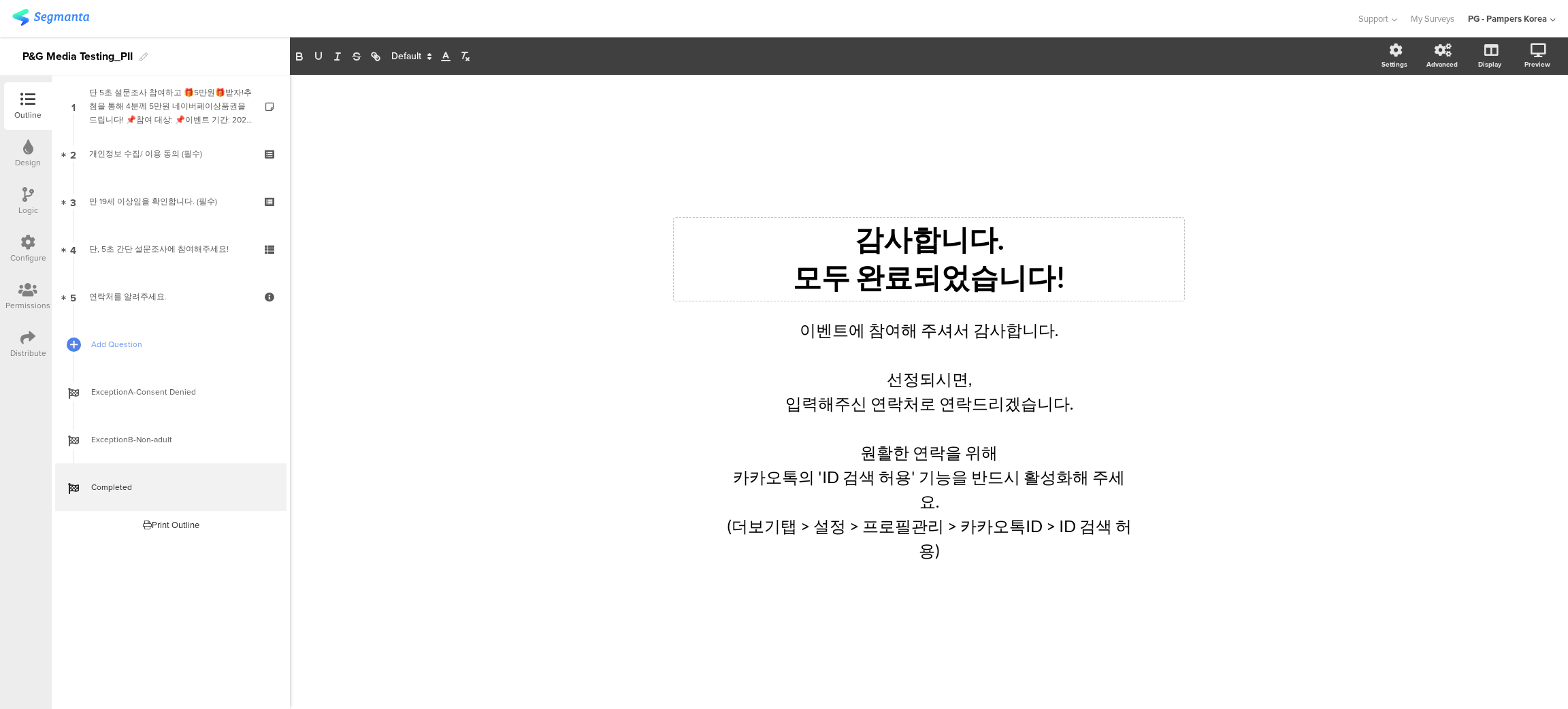
drag, startPoint x: 594, startPoint y: 502, endPoint x: 838, endPoint y: 502, distance: 244.0
click at [594, 502] on div "/ 감사합니다. 모두 완료되었습니다! 감사합니다. 모두 완료되었습니다! 이벤트에 참여해 주셔서 감사합니다. 선정되시면, 입력해주신 연락처로 연…" at bounding box center [929, 392] width 1278 height 634
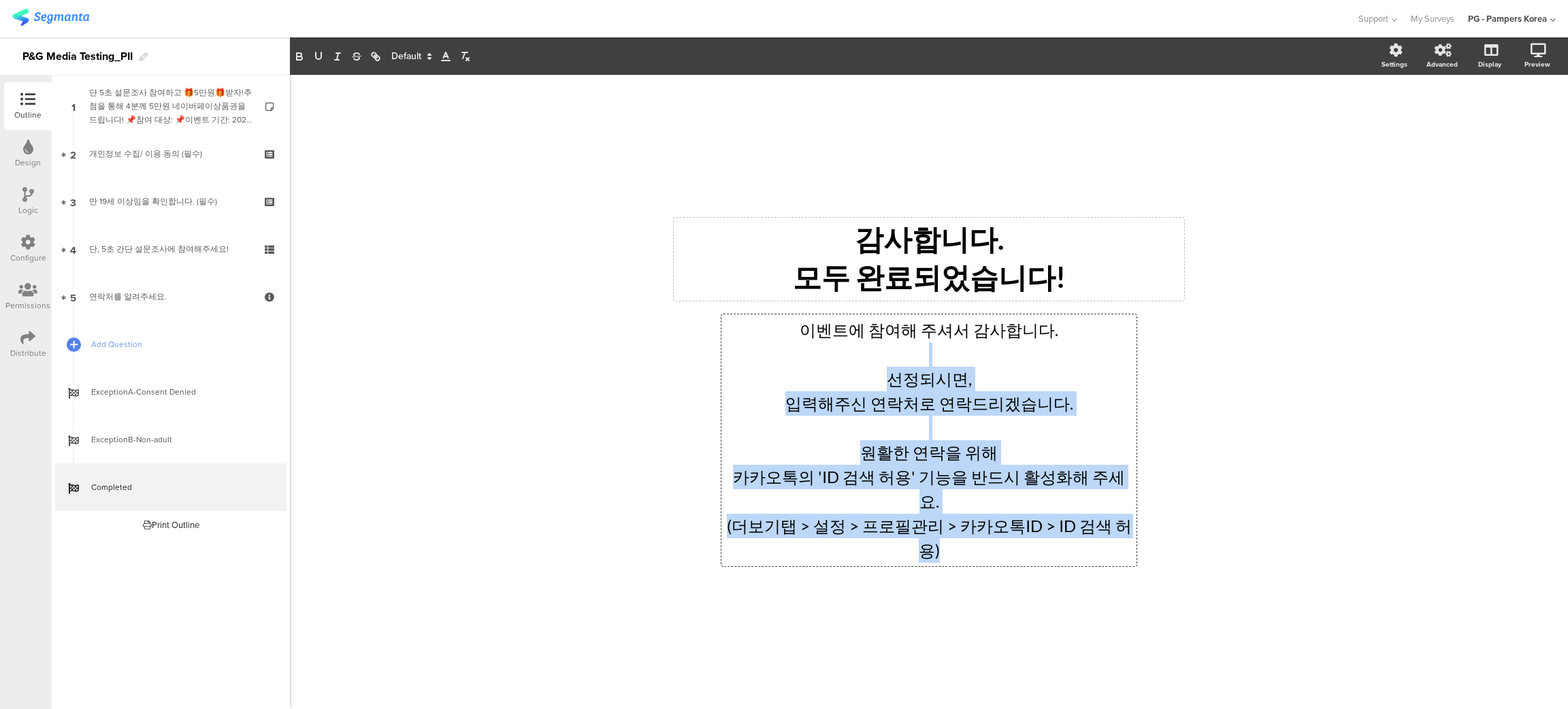
drag, startPoint x: 856, startPoint y: 481, endPoint x: 1150, endPoint y: 526, distance: 297.4
click at [1154, 530] on div "/ 감사합니다. 모두 완료되었습니다! 감사합니다. 모두 완료되었습니다! 이벤트에 참여해 주셔서 감사합니다. 선정되시면, 입력해주신 연락처로 연…" at bounding box center [929, 392] width 545 height 383
click at [1028, 440] on p at bounding box center [929, 428] width 409 height 24
drag, startPoint x: 1081, startPoint y: 439, endPoint x: 1153, endPoint y: 529, distance: 115.3
click at [1144, 525] on div "/ 감사합니다. 모두 완료되었습니다! 감사합니다. 모두 완료되었습니다! 이벤트에 참여해 주셔서 감사합니다. 선정되시면, 입력해주신 연락처로 연…" at bounding box center [929, 392] width 545 height 383
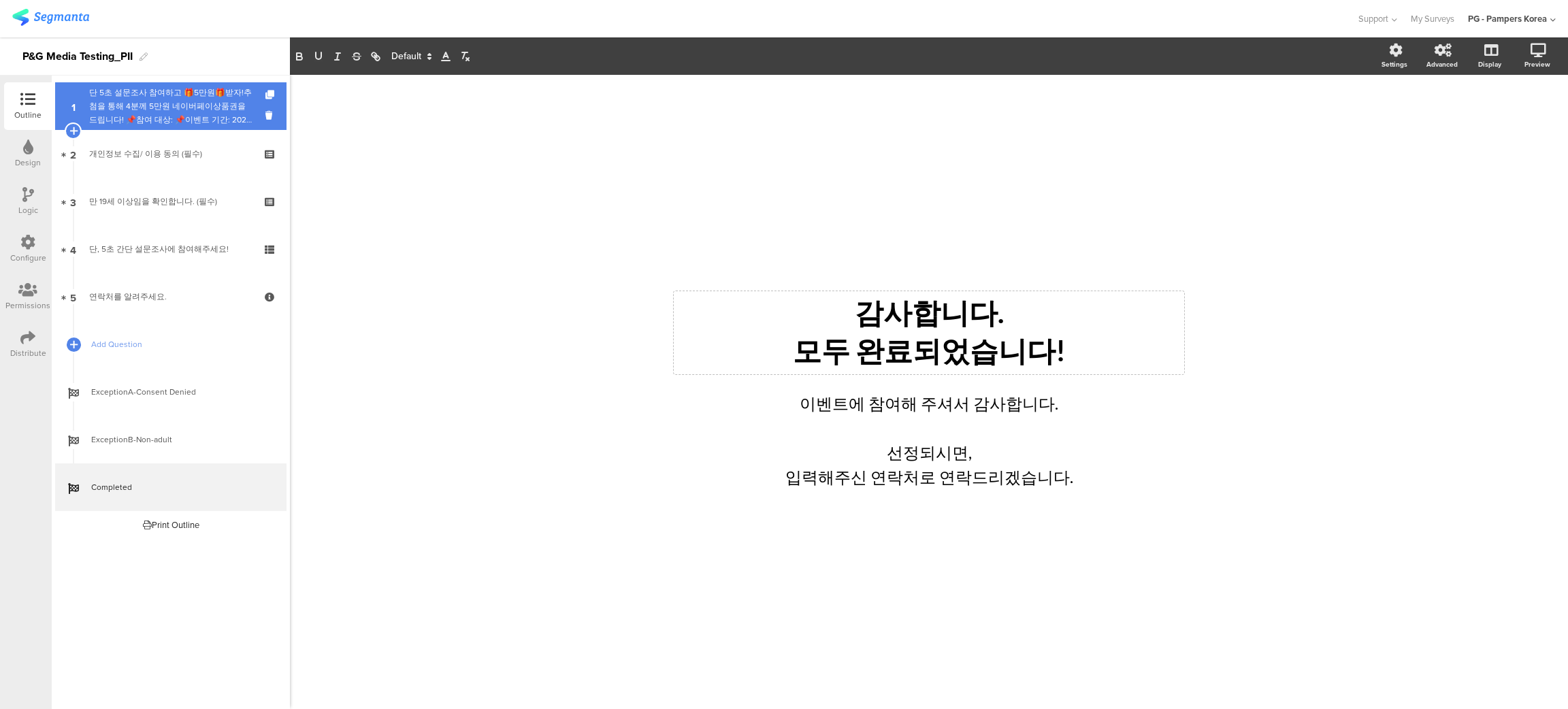
click at [165, 113] on div "단 5초 설문조사 참여하고 🎁5만원🎁받자!추첨을 통해 4분께 5만원 네이버페이상품권을 드립니다! 📌참여 대상: 📌이벤트 기간: 2025년 📌 …" at bounding box center [170, 107] width 163 height 41
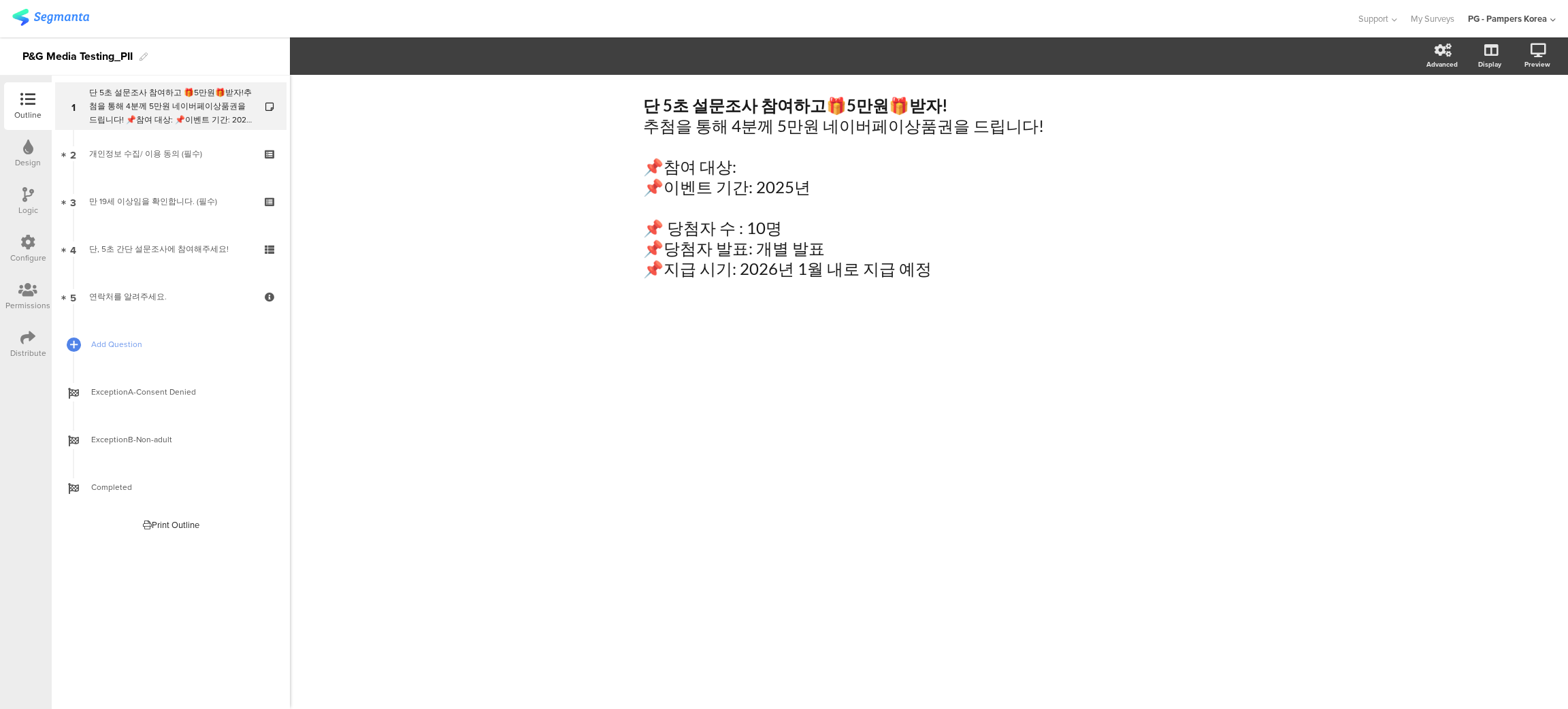
drag, startPoint x: 910, startPoint y: 409, endPoint x: 918, endPoint y: 364, distance: 45.7
click at [910, 409] on div "단 5초 설문조사 참여하고 🎁 5만원 🎁 받자! 추첨을 통해 4분께 5만원 네이버페이상품권을 드립니다! 📌참여 대상: 📌이벤트 기간: 2025…" at bounding box center [929, 392] width 1278 height 634
click at [1483, 212] on label at bounding box center [1484, 215] width 18 height 11
click at [0, 0] on input "checkbox" at bounding box center [0, 0] width 0 height 0
click at [762, 307] on div "Type a footnote here..." at bounding box center [928, 316] width 571 height 22
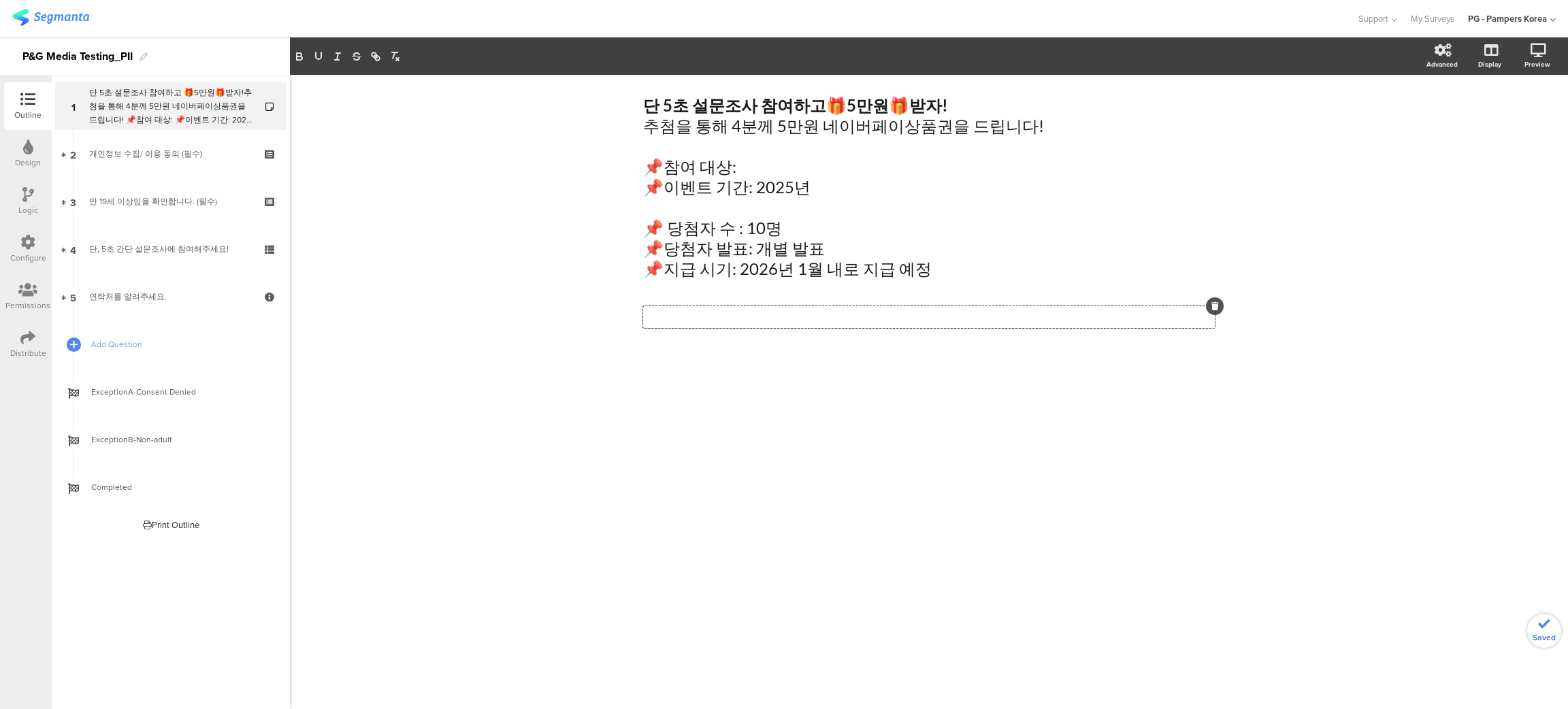
click at [759, 316] on p at bounding box center [929, 316] width 565 height 13
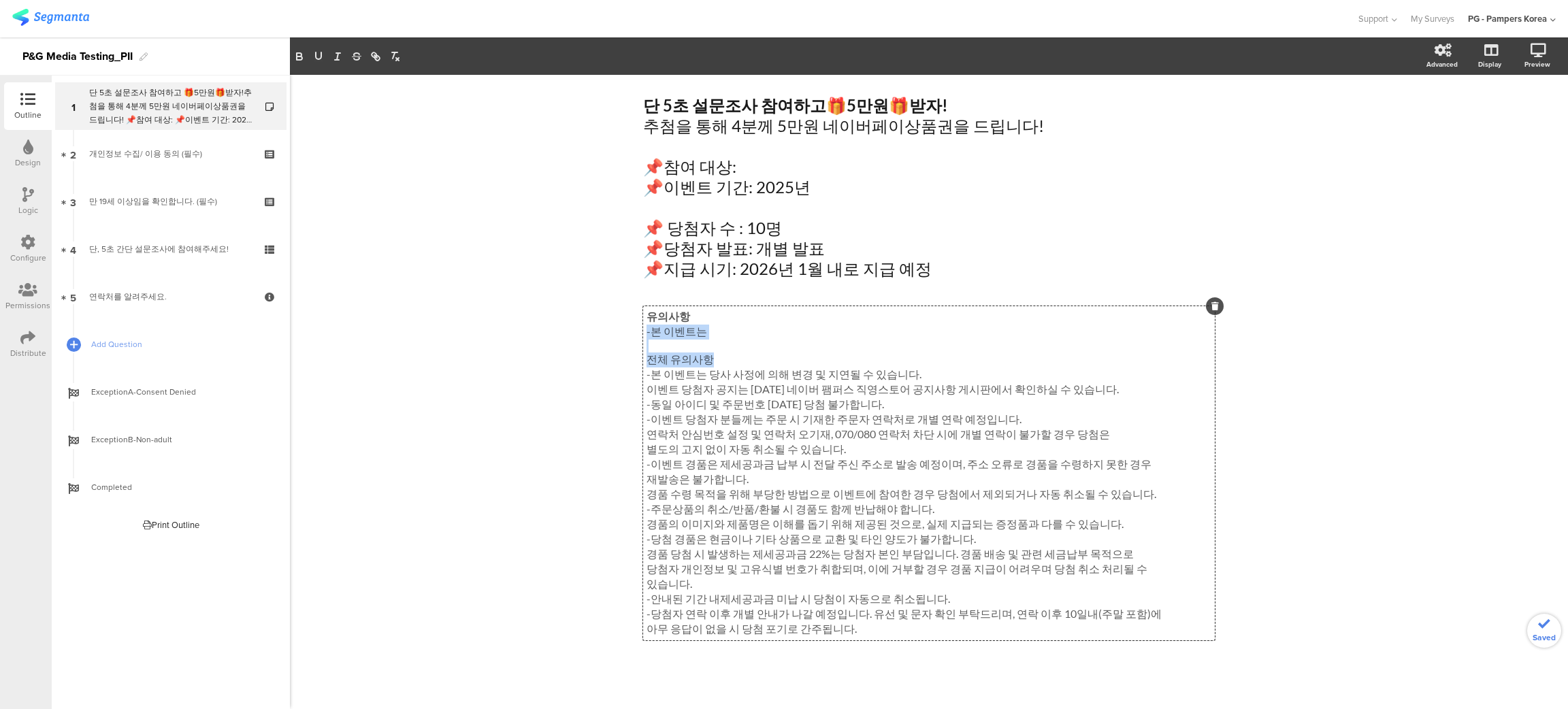
drag, startPoint x: 708, startPoint y: 358, endPoint x: 638, endPoint y: 338, distance: 72.8
click at [647, 338] on div "유의사항 -본 이벤트는 전체 유의사항 -본 이벤트는 당사 사정에 의해 변경 및 지연될 수 있습니다. 이벤트 당첨자 공지는 8월 25일 네이버 …" at bounding box center [929, 473] width 565 height 327
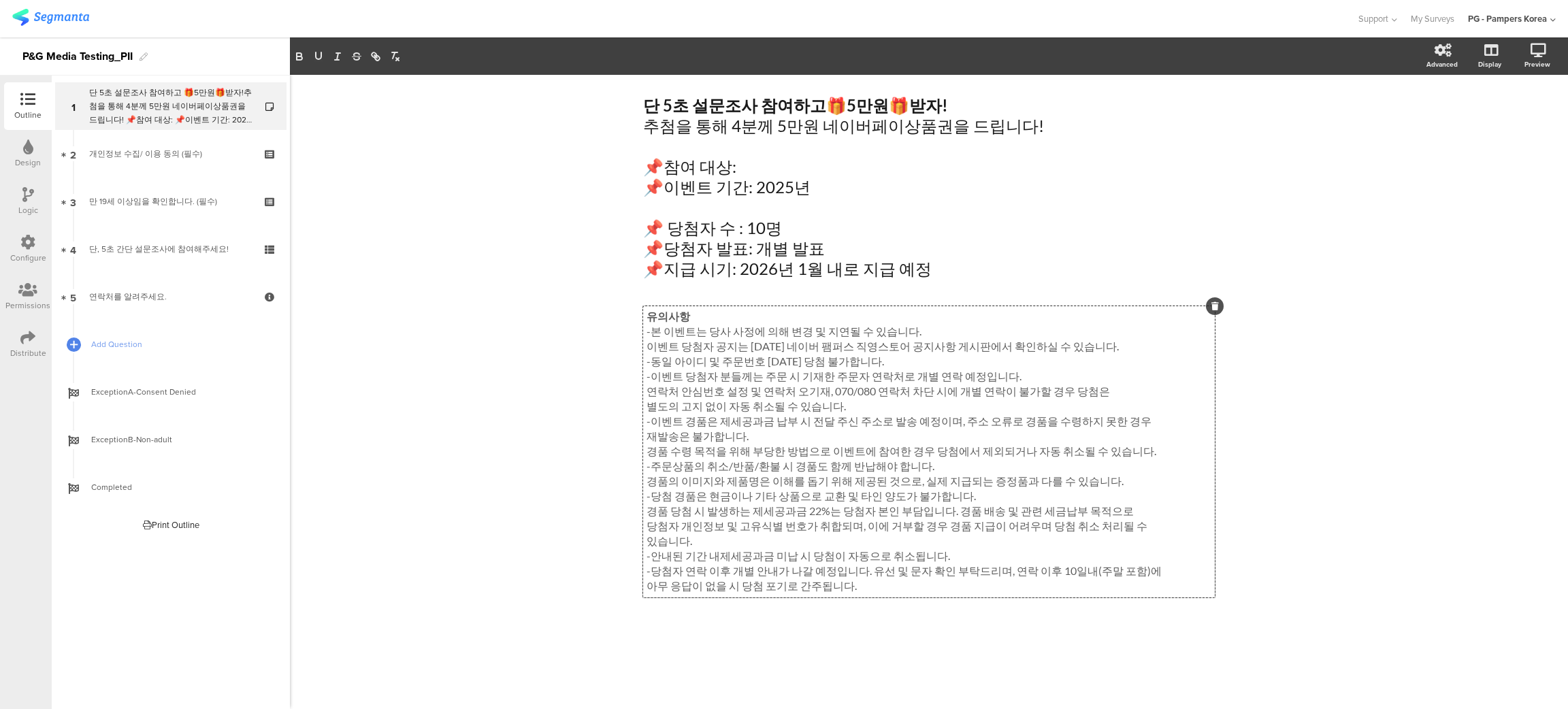
click at [647, 346] on p "이벤트 당첨자 공지는 8월 25일 네이버 팸퍼스 직영스토어 공지사항 게시판에서 확인하실 수 있습니다." at bounding box center [929, 347] width 565 height 15
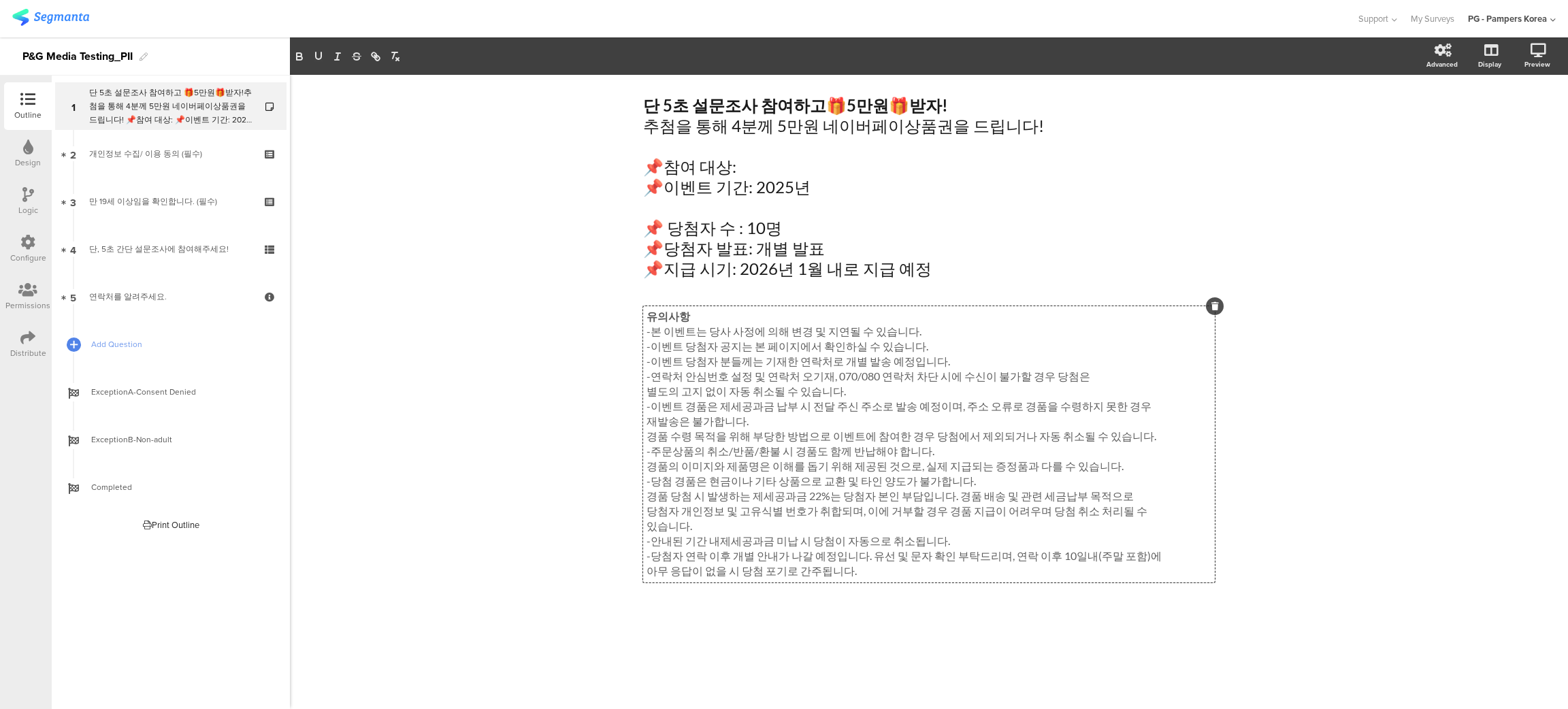
click at [651, 346] on p "-이벤트 당첨자 공지는 본 페이지에서 확인하실 수 있습니다." at bounding box center [929, 347] width 565 height 15
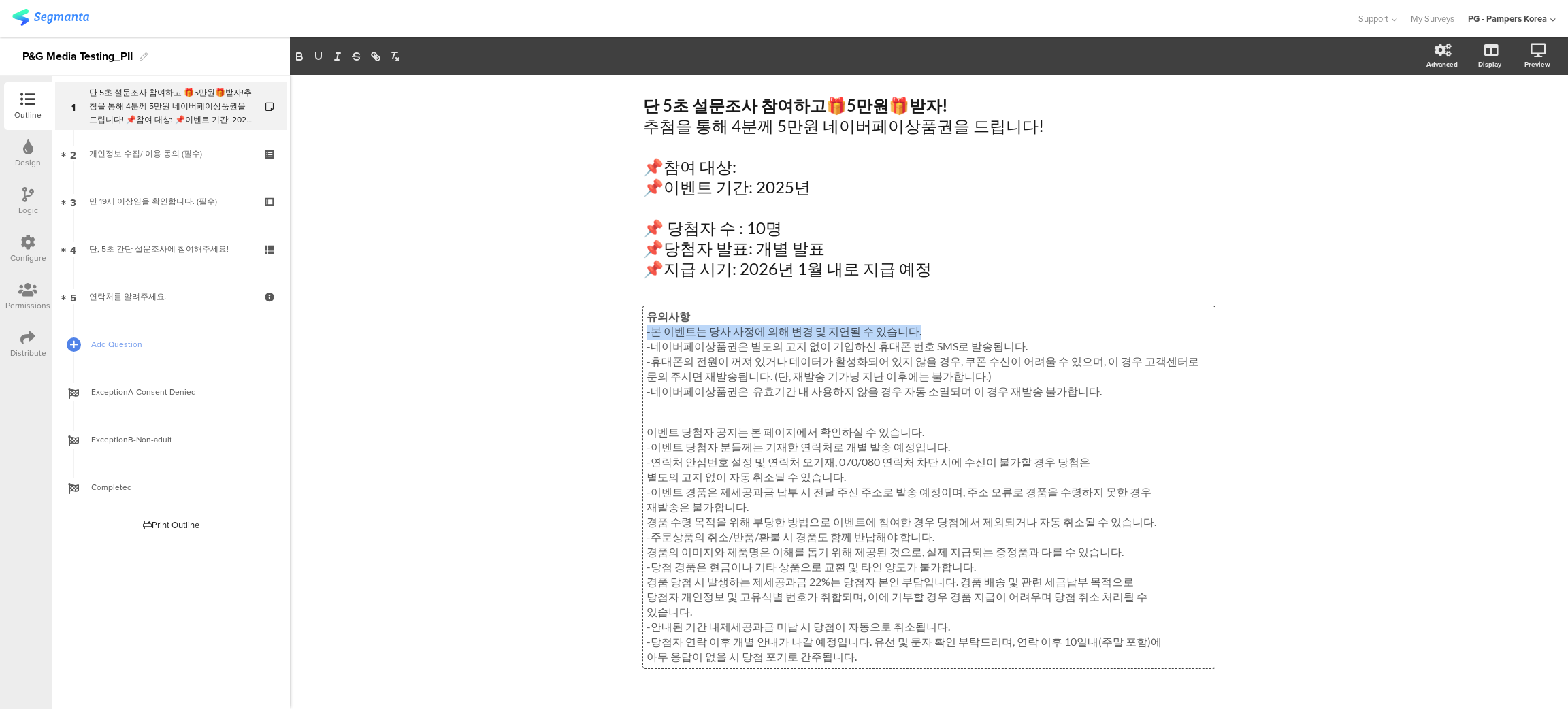
drag, startPoint x: 916, startPoint y: 334, endPoint x: 617, endPoint y: 332, distance: 299.0
click at [617, 332] on div "단 5초 설문조사 참여하고 🎁 5만원 🎁 받자! 추첨을 통해 4분께 5만원 네이버페이상품권을 드립니다! 📌참여 대상: 📌이벤트 기간: 2025…" at bounding box center [929, 405] width 1278 height 661
click at [670, 404] on p at bounding box center [929, 403] width 565 height 13
drag, startPoint x: 745, startPoint y: 506, endPoint x: 643, endPoint y: 471, distance: 107.8
click at [647, 471] on div "유의사항 -네이버페이상품권은 별도의 고지 없이 기입하신 휴대폰 번호 SMS로 발송됩니다. -휴대폰의 전원이 꺼져 있거나 데이터가 활성화되어 있…" at bounding box center [929, 487] width 565 height 355
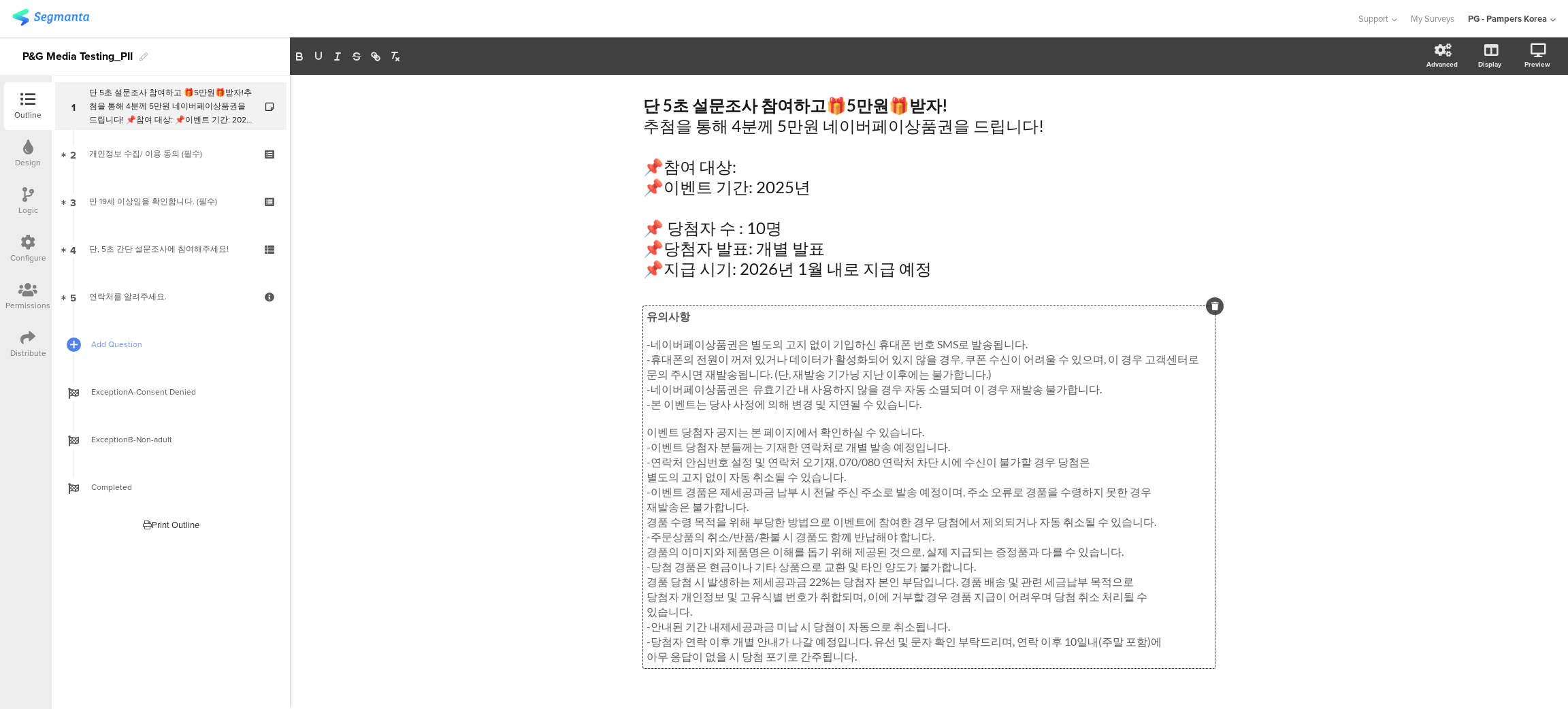
click at [828, 515] on p "재발송은 불가합니다." at bounding box center [929, 507] width 565 height 15
drag, startPoint x: 777, startPoint y: 506, endPoint x: 663, endPoint y: 495, distance: 114.5
click at [663, 495] on div "유의사항 -네이버페이상품권은 별도의 고지 없이 기입하신 휴대폰 번호 SMS로 발송됩니다. -휴대폰의 전원이 꺼져 있거나 데이터가 활성화되어 있…" at bounding box center [929, 487] width 565 height 355
click at [740, 500] on p "-이벤트 경품은 제세공과금 납부 시 전달 주신 주소로 발송 예정이며, 주소 오류로 경품을 수령하지 못한 경우" at bounding box center [929, 493] width 565 height 15
drag, startPoint x: 638, startPoint y: 467, endPoint x: 758, endPoint y: 491, distance: 122.4
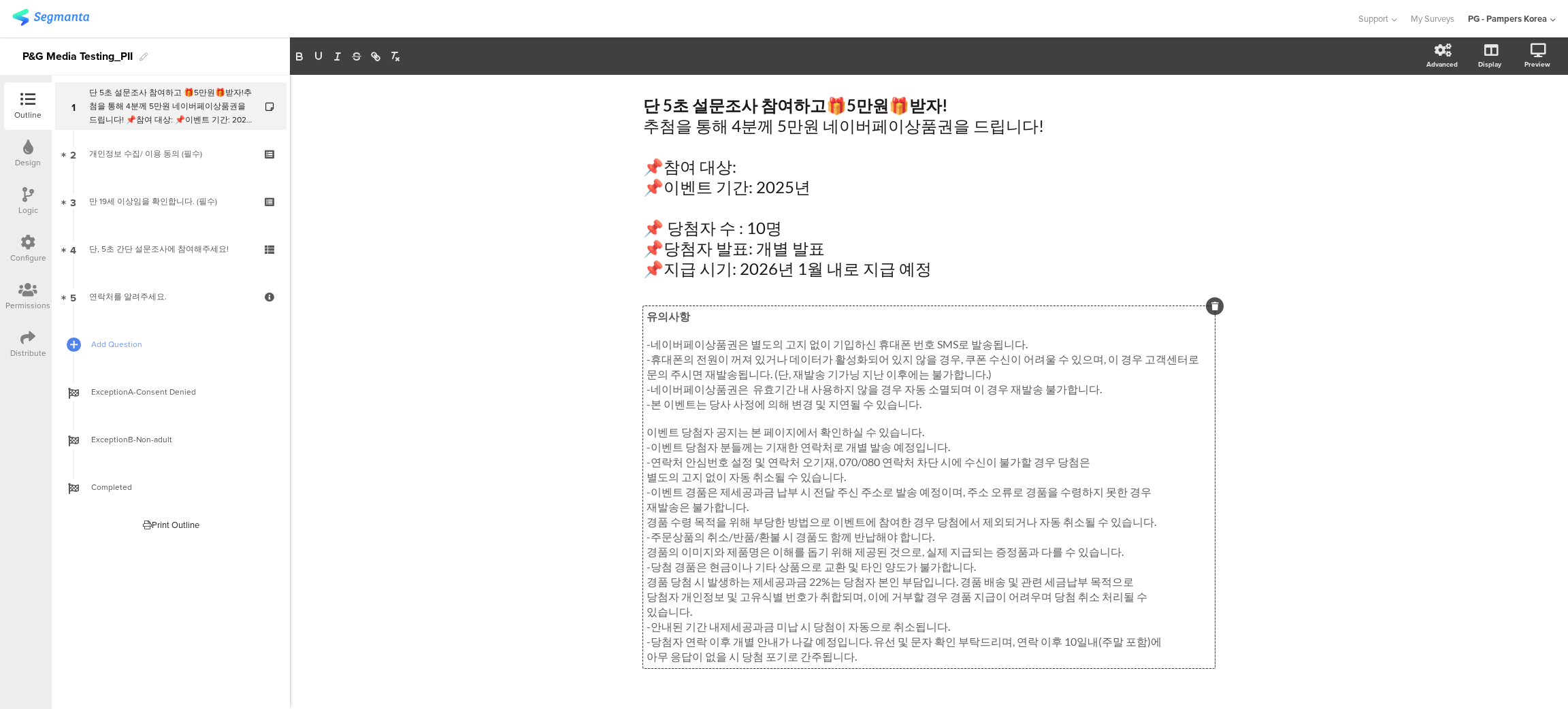
click at [758, 491] on div "유의사항 -네이버페이상품권은 별도의 고지 없이 기입하신 휴대폰 번호 SMS로 발송됩니다. -휴대폰의 전원이 꺼져 있거나 데이터가 활성화되어 있…" at bounding box center [928, 487] width 571 height 362
click at [774, 493] on p "-이벤트 경품은 제세공과금 납부 시 전달 주신 주소로 발송 예정이며, 주소 오류로 경품을 수령하지 못한 경우" at bounding box center [929, 493] width 565 height 15
click at [835, 485] on p "별도의 고지 없이 자동 취소될 수 있습니다." at bounding box center [929, 478] width 565 height 15
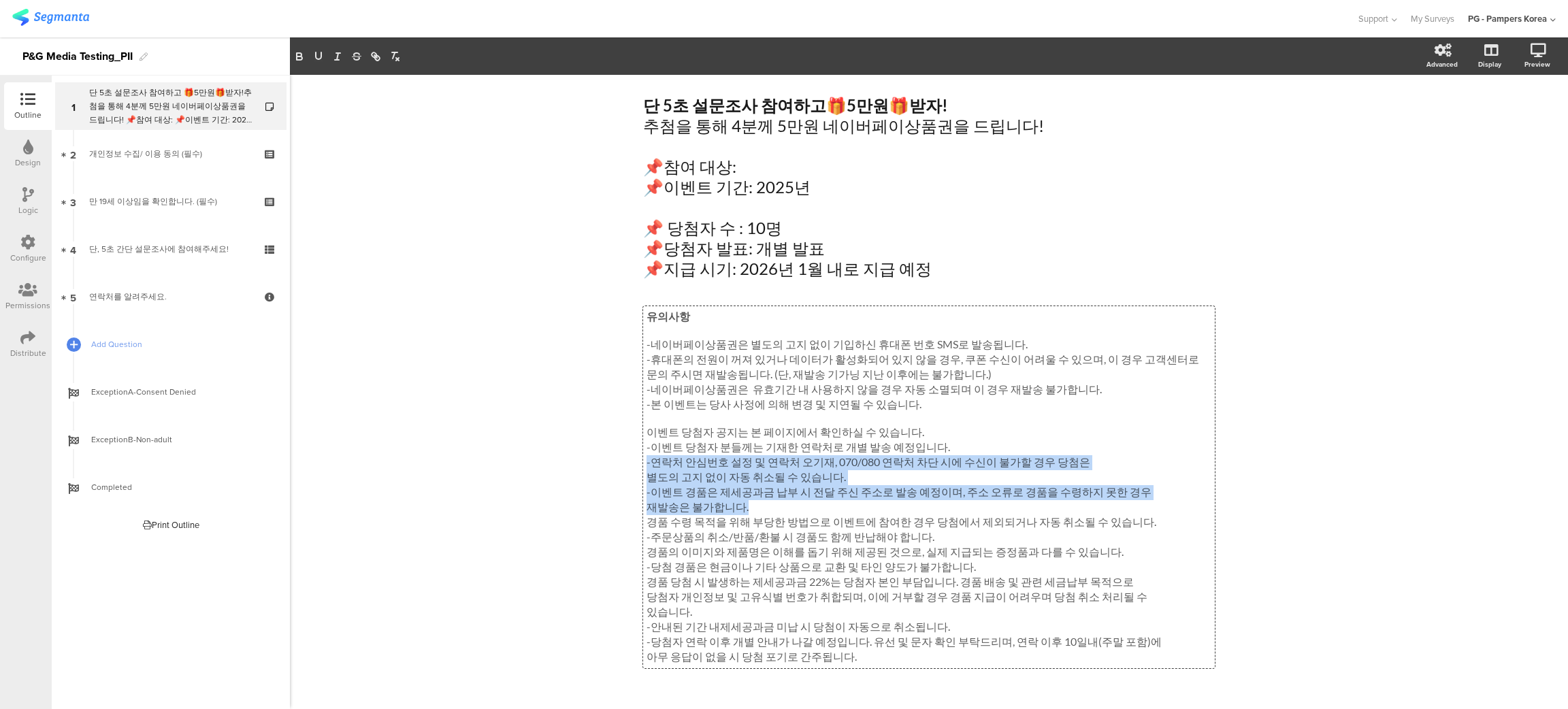
drag, startPoint x: 809, startPoint y: 519, endPoint x: 609, endPoint y: 467, distance: 206.6
click at [609, 467] on div "단 5초 설문조사 참여하고 🎁 5만원 🎁 받자! 추첨을 통해 4분께 5만원 네이버페이상품권을 드립니다! 📌참여 대상: 📌이벤트 기간: 2025…" at bounding box center [929, 405] width 1278 height 661
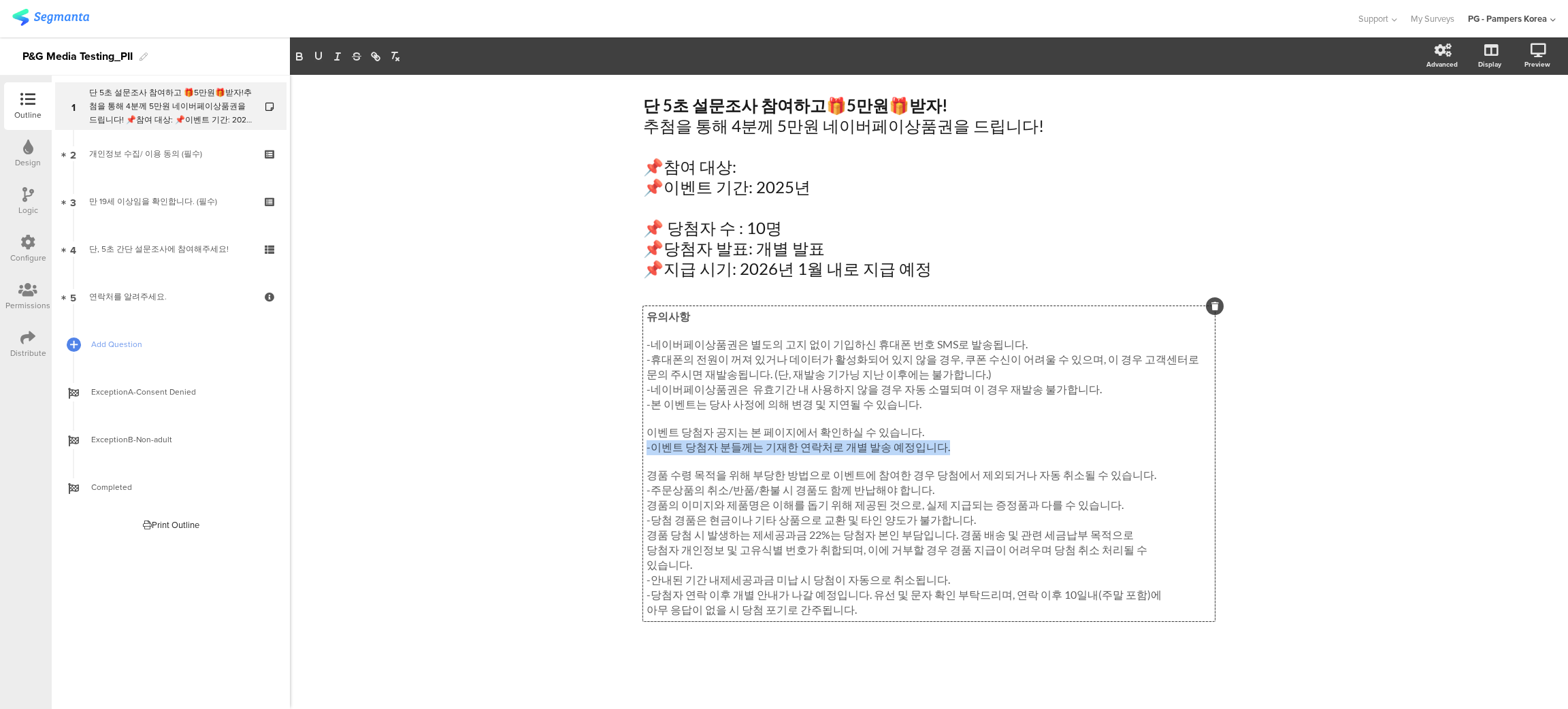
drag, startPoint x: 970, startPoint y: 453, endPoint x: 642, endPoint y: 453, distance: 328.0
click at [643, 453] on div "유의사항 -네이버페이상품권은 별도의 고지 없이 기입하신 휴대폰 번호 SMS로 발송됩니다. -휴대폰의 전원이 꺼져 있거나 데이터가 활성화되어 있…" at bounding box center [928, 463] width 571 height 315
drag, startPoint x: 1133, startPoint y: 467, endPoint x: 1140, endPoint y: 480, distance: 14.8
click at [1132, 466] on p at bounding box center [929, 459] width 565 height 13
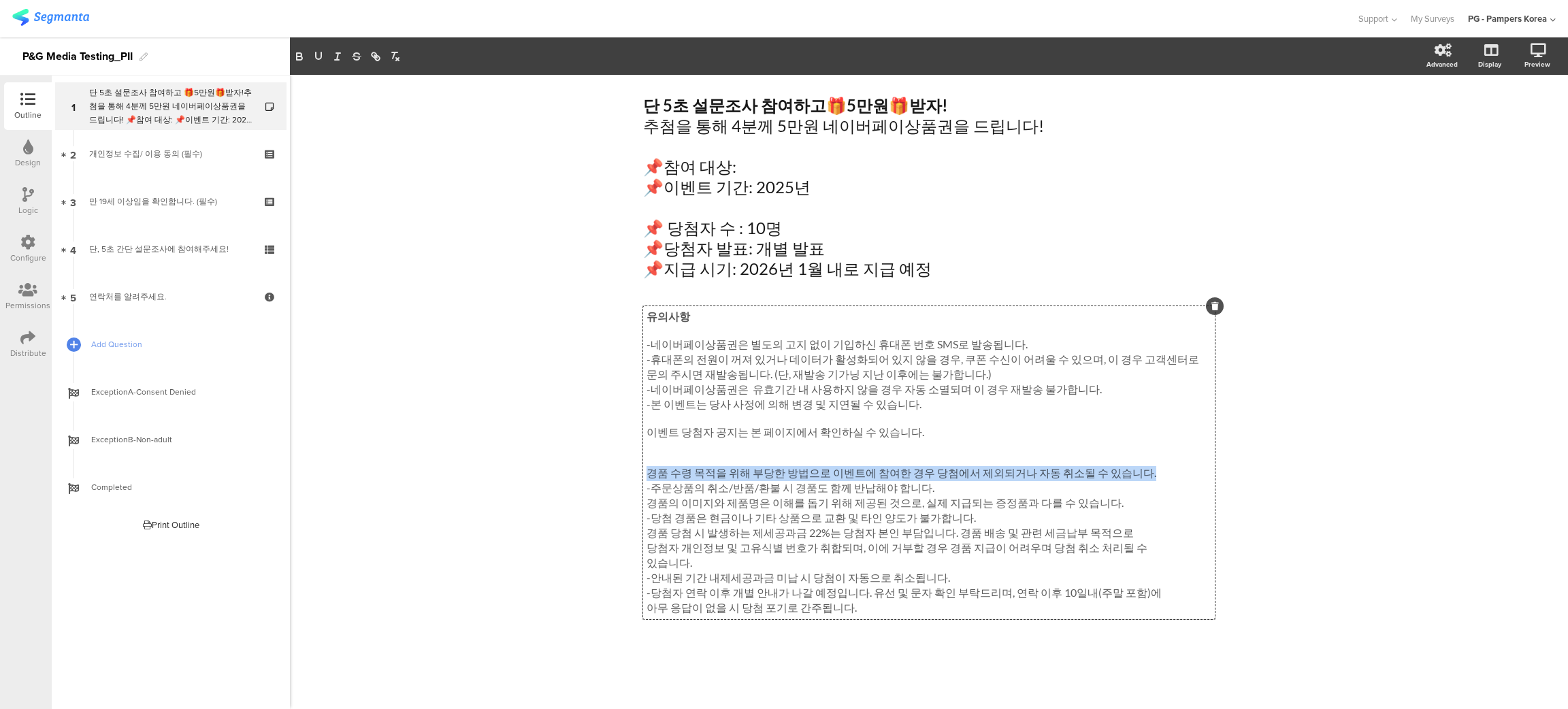
drag, startPoint x: 1140, startPoint y: 480, endPoint x: 646, endPoint y: 472, distance: 494.1
click at [647, 472] on p "경품 수령 목적을 위해 부당한 방법으로 이벤트에 참여한 경우 당첨에서 제외되거나 자동 취소될 수 있습니다." at bounding box center [929, 474] width 565 height 15
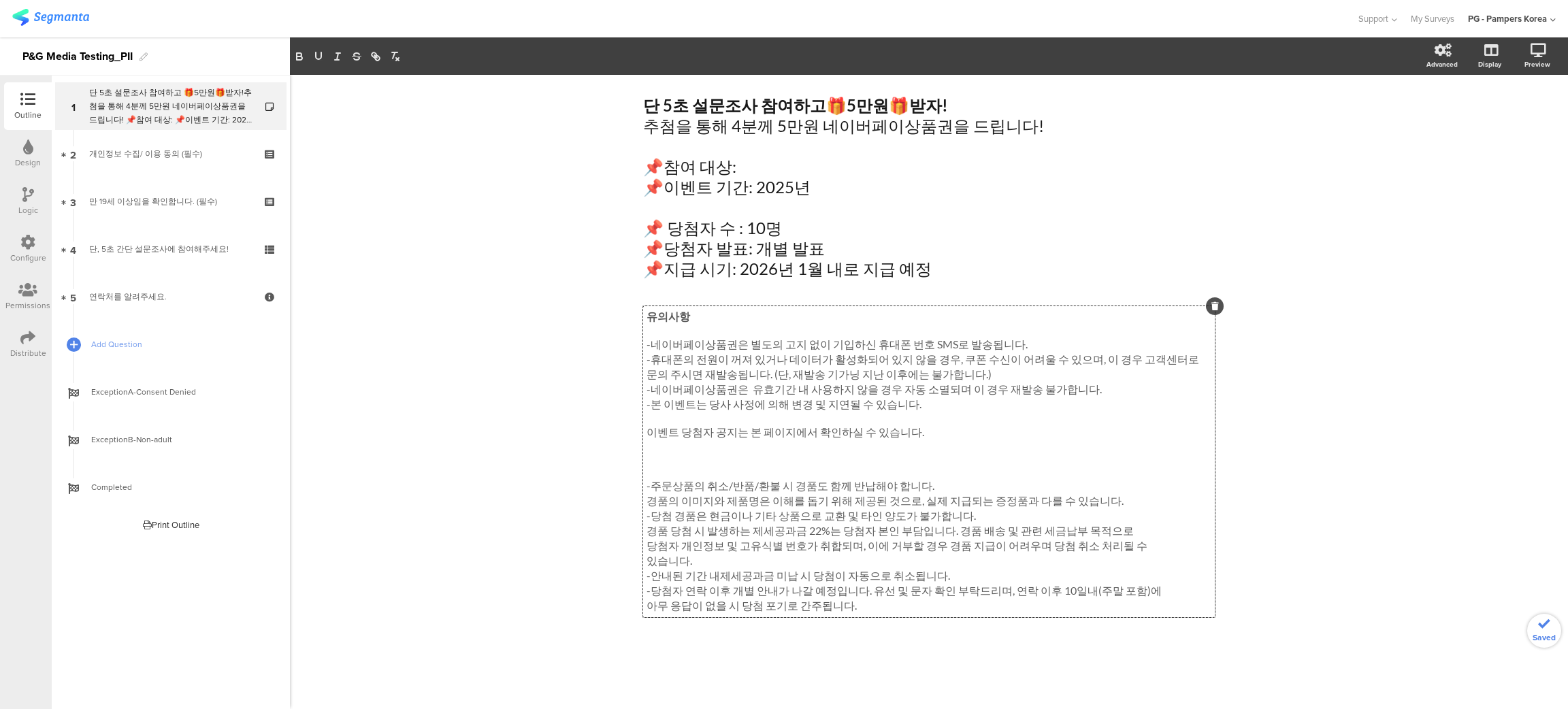
click at [662, 333] on p at bounding box center [929, 331] width 565 height 13
click at [644, 331] on div "유의사항 -네이버페이상품권은 별도의 고지 없이 기입하신 휴대폰 번호 SMS로 발송됩니다. -휴대폰의 전원이 꺼져 있거나 데이터가 활성화되어 있…" at bounding box center [928, 462] width 571 height 313
click at [650, 332] on p "경품 수령 목적을 위해 부당한 방법으로 이벤트에 참여한 경우 당첨에서 제외되거나 자동 취소될 수 있습니다." at bounding box center [929, 332] width 565 height 15
click at [675, 222] on div "단 5초 설문조사 참여하고 🎁 5만원 🎁 받자! 추첨을 통해 4분께 5만원 네이버페이상품권을 드립니다! 📌참여 대상: 📌이벤트 기간: 2025…" at bounding box center [929, 187] width 578 height 190
drag, startPoint x: 1144, startPoint y: 332, endPoint x: 796, endPoint y: 361, distance: 349.2
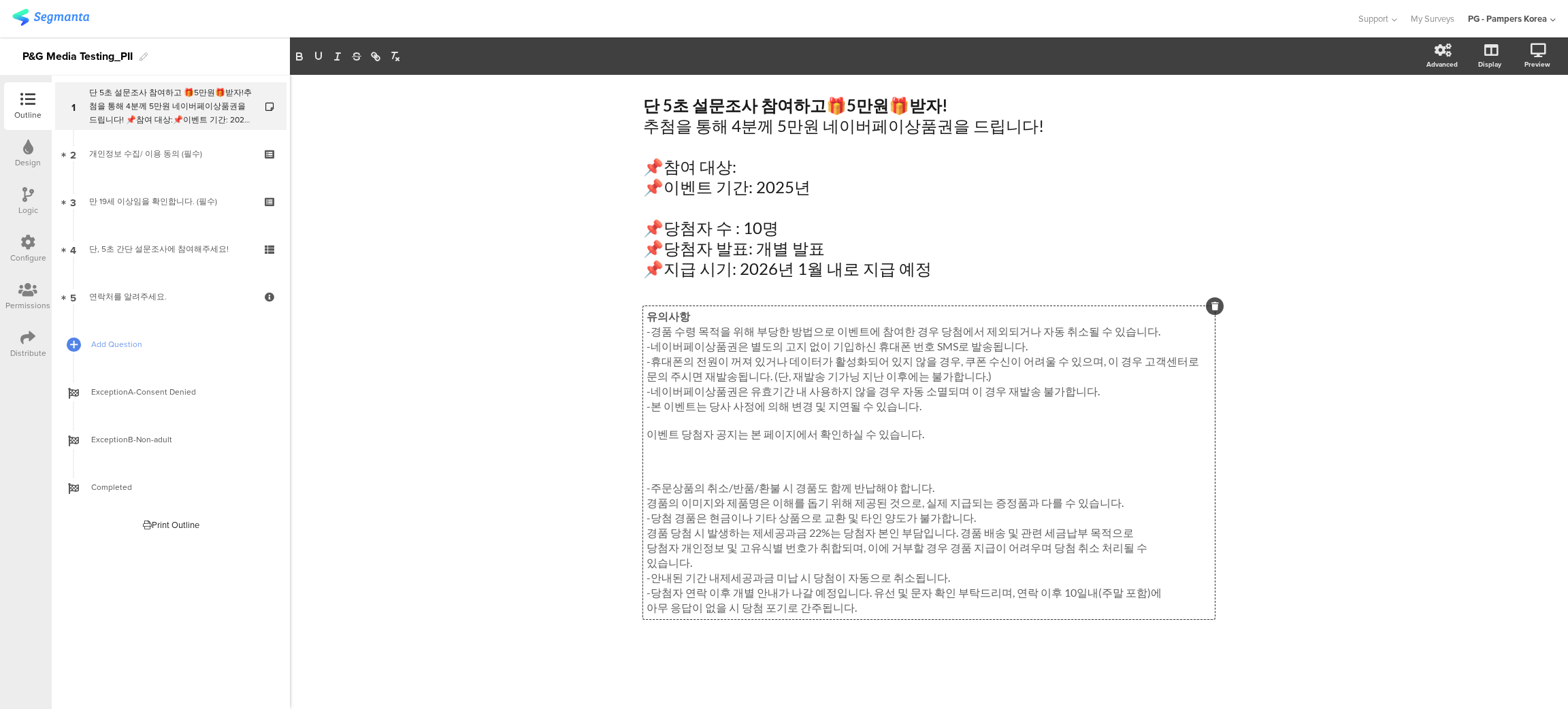
click at [794, 343] on div "유의사항 -경품 수령 목적을 위해 부당한 방법으로 이벤트에 참여한 경우 당첨에서 제외되거나 자동 취소될 수 있습니다. -네이버페이상품권은 별도…" at bounding box center [928, 462] width 571 height 313
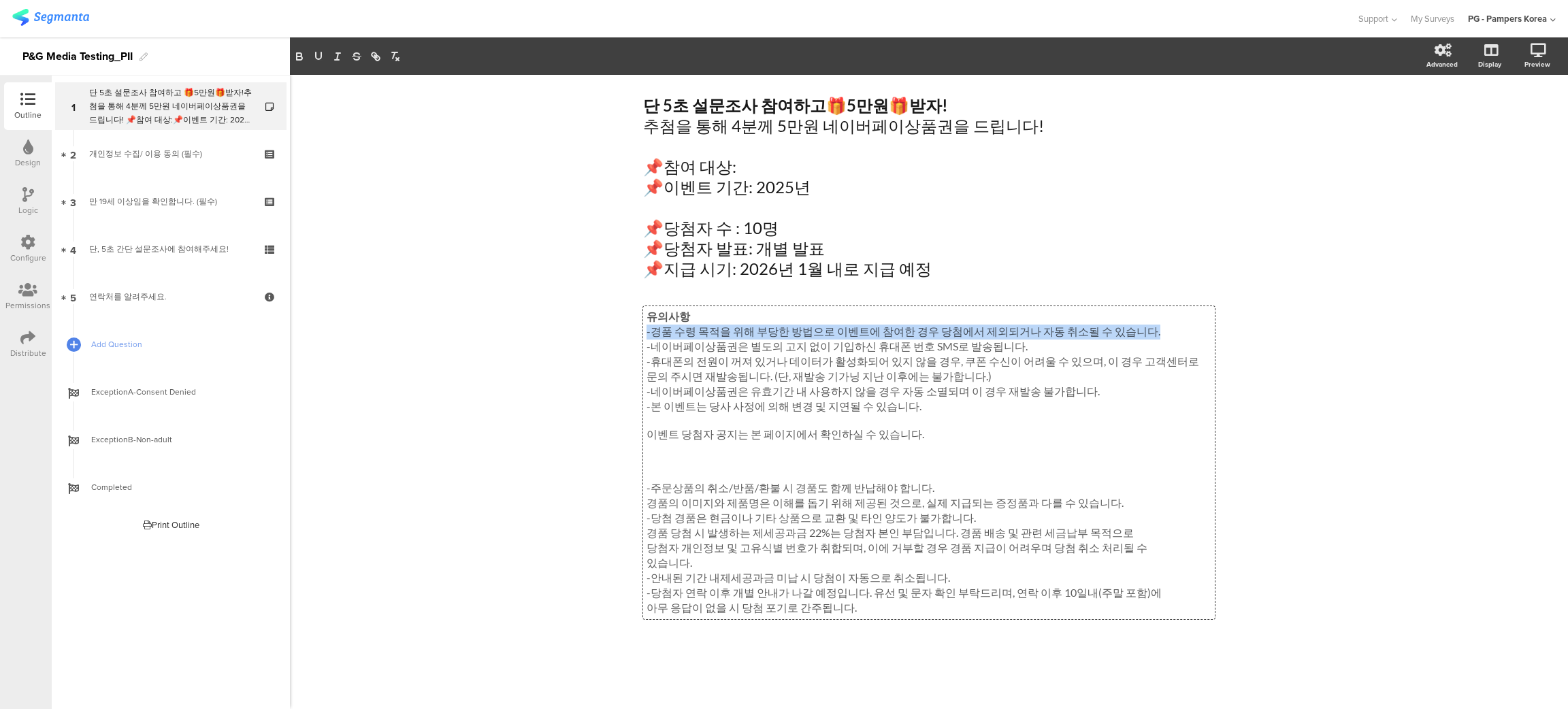
drag, startPoint x: 1124, startPoint y: 333, endPoint x: 634, endPoint y: 332, distance: 490.0
click at [634, 332] on div "단 5초 설문조사 참여하고 🎁 5만원 🎁 받자! 추첨을 통해 4분께 5만원 네이버페이상품권을 드립니다! 📌참여 대상: 📌이벤트 기간: 2025…" at bounding box center [928, 380] width 599 height 612
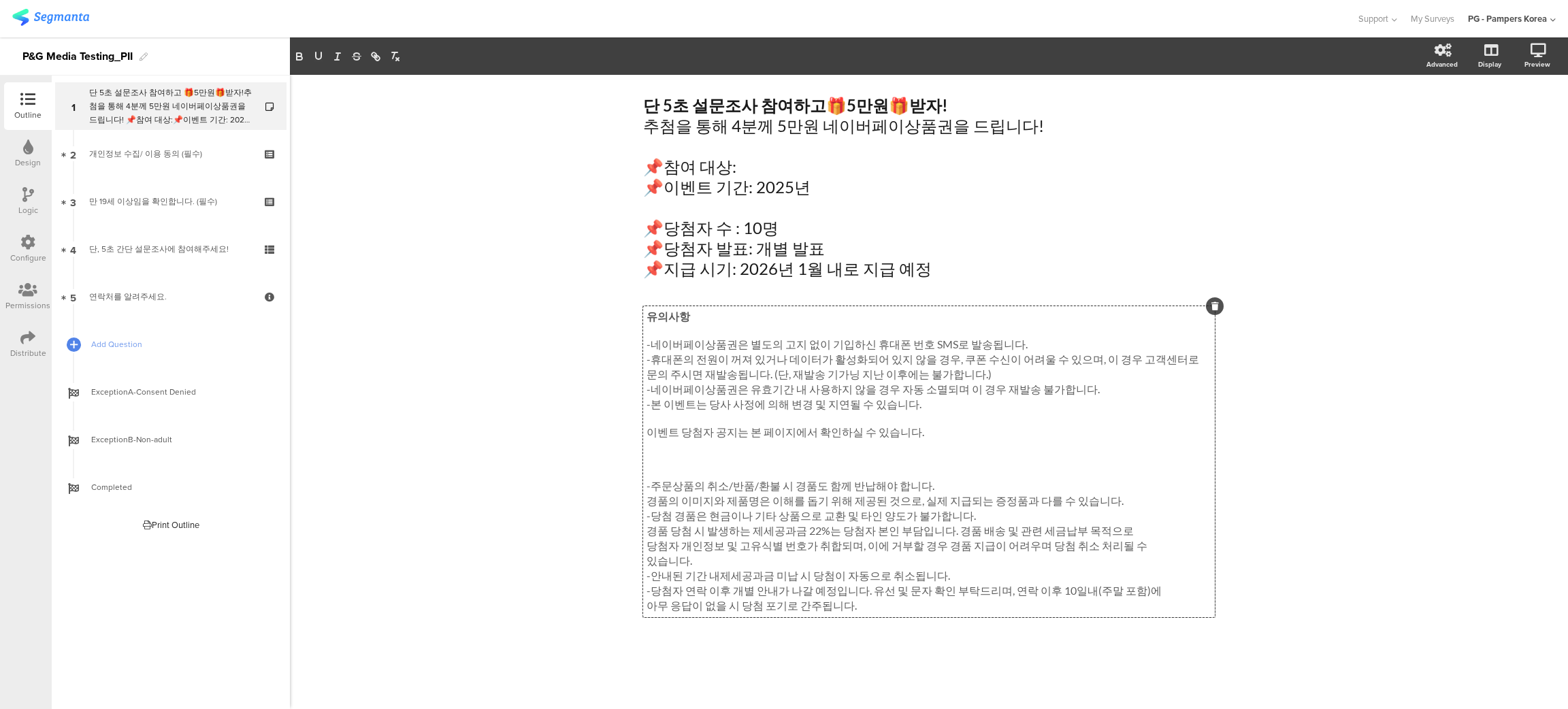
click at [663, 465] on p at bounding box center [929, 459] width 565 height 13
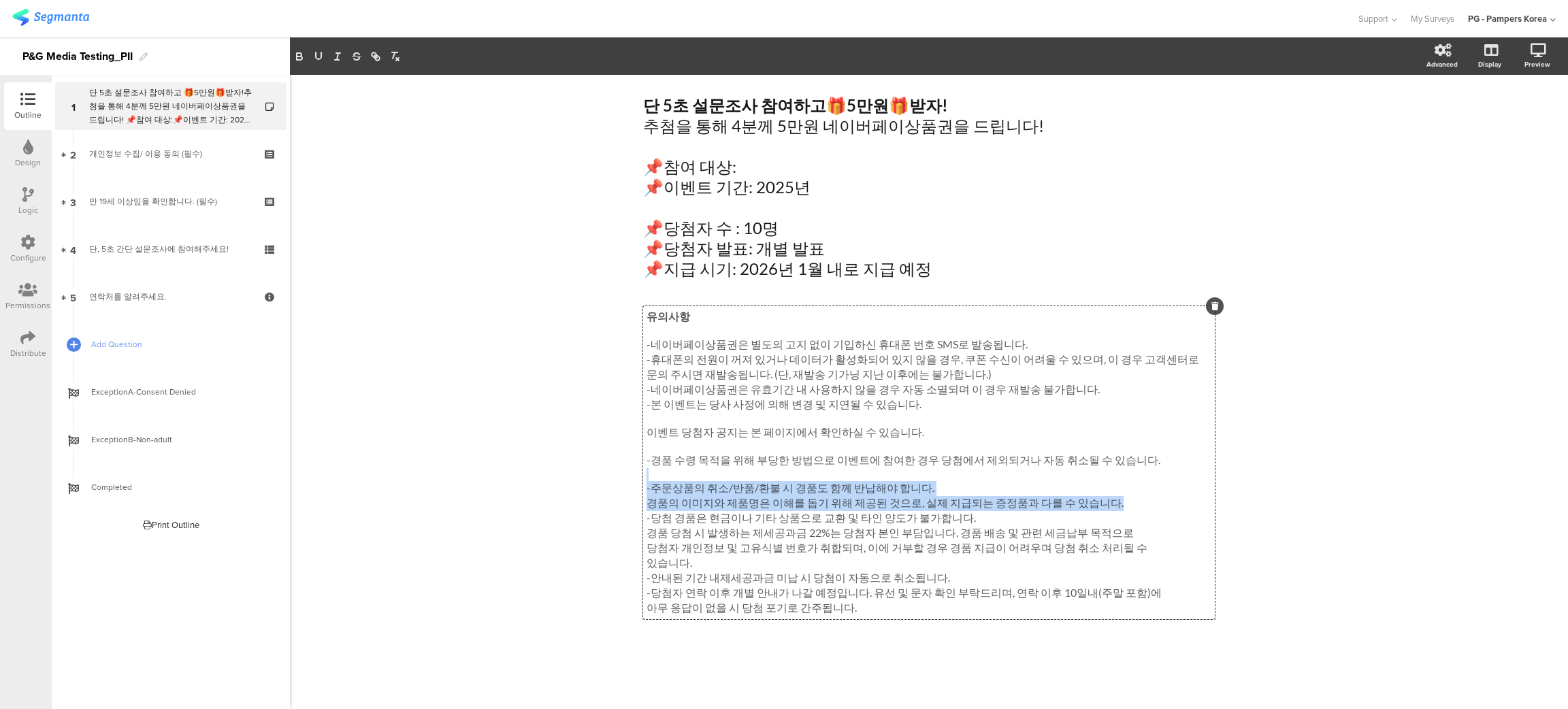
drag, startPoint x: 650, startPoint y: 482, endPoint x: 1115, endPoint y: 513, distance: 466.0
click at [1115, 513] on div "유의사항 -네이버페이상품권은 별도의 고지 없이 기입하신 휴대폰 번호 SMS로 발송됩니다. -휴대폰의 전원이 꺼져 있거나 데이터가 활성화되어 있…" at bounding box center [929, 463] width 565 height 306
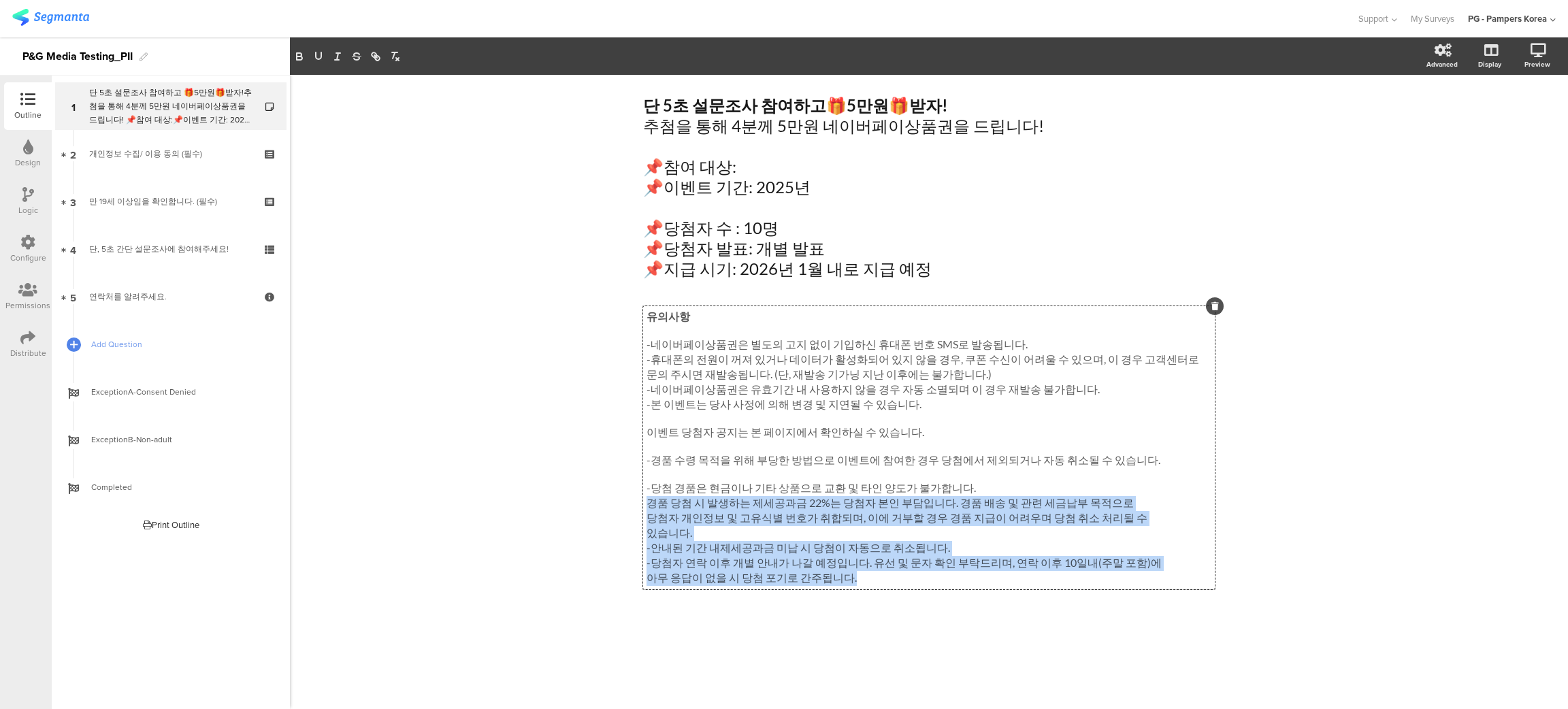
drag, startPoint x: 647, startPoint y: 510, endPoint x: 997, endPoint y: 577, distance: 356.4
click at [981, 583] on div "유의사항 -네이버페이상품권은 별도의 고지 없이 기입하신 휴대폰 번호 SMS로 발송됩니다. -휴대폰의 전원이 꺼져 있거나 데이터가 활성화되어 있…" at bounding box center [929, 447] width 565 height 276
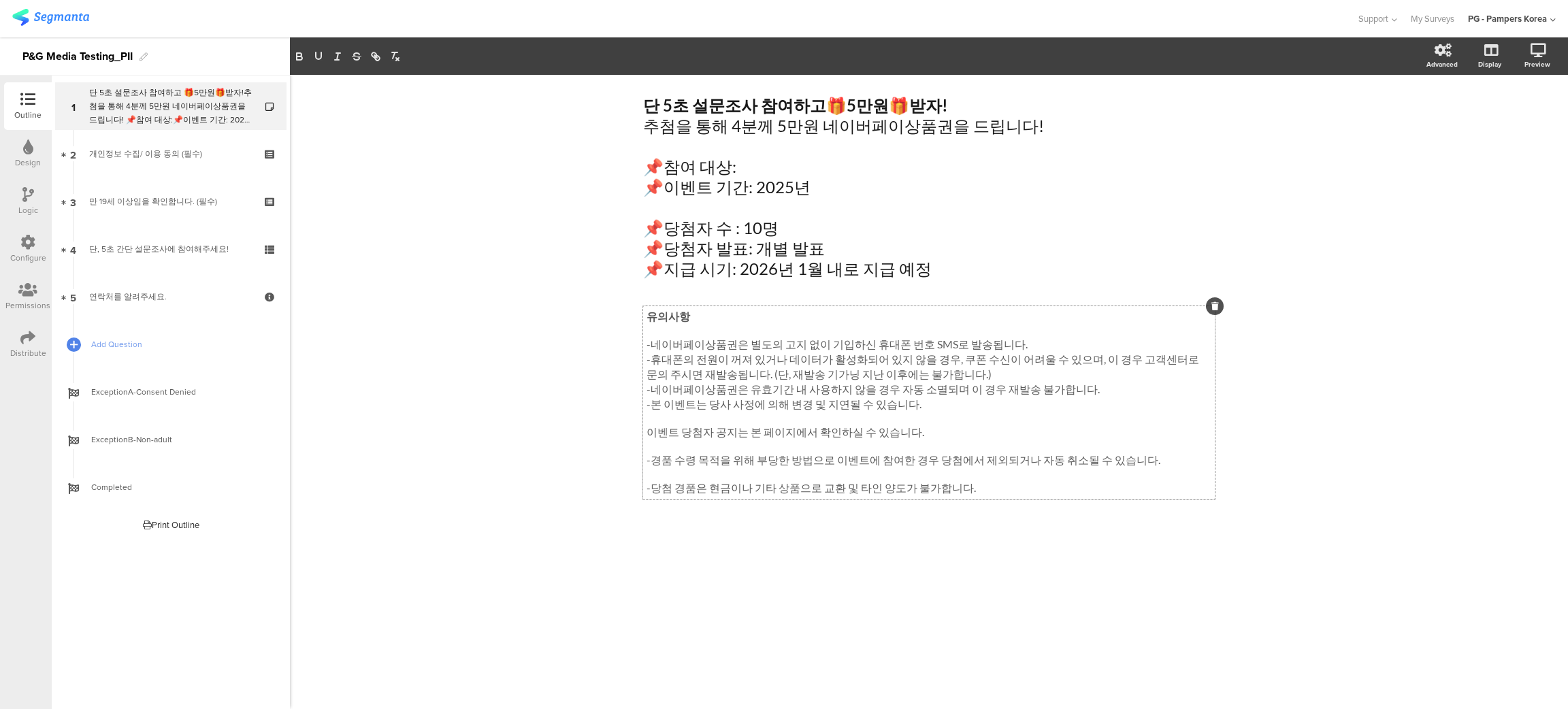
click at [1314, 498] on div "단 5초 설문조사 참여하고 🎁 5만원 🎁 받자! 추첨을 통해 4분께 5만원 네이버페이상품권을 드립니다! 📌참여 대상: 📌이벤트 기간: 2025…" at bounding box center [929, 392] width 1278 height 634
drag, startPoint x: 910, startPoint y: 438, endPoint x: 643, endPoint y: 436, distance: 267.0
click at [643, 436] on div "유의사항 -네이버페이상품권은 별도의 고지 없이 기입하신 휴대폰 번호 SMS로 발송됩니다. -휴대폰의 전원이 꺼져 있거나 데이터가 활성화되어 있…" at bounding box center [928, 402] width 571 height 193
click at [663, 331] on p at bounding box center [929, 331] width 565 height 13
click at [647, 329] on p "이벤트 당첨자 공지는 본 페이지에서 확인하실 수 있습니다." at bounding box center [929, 332] width 565 height 15
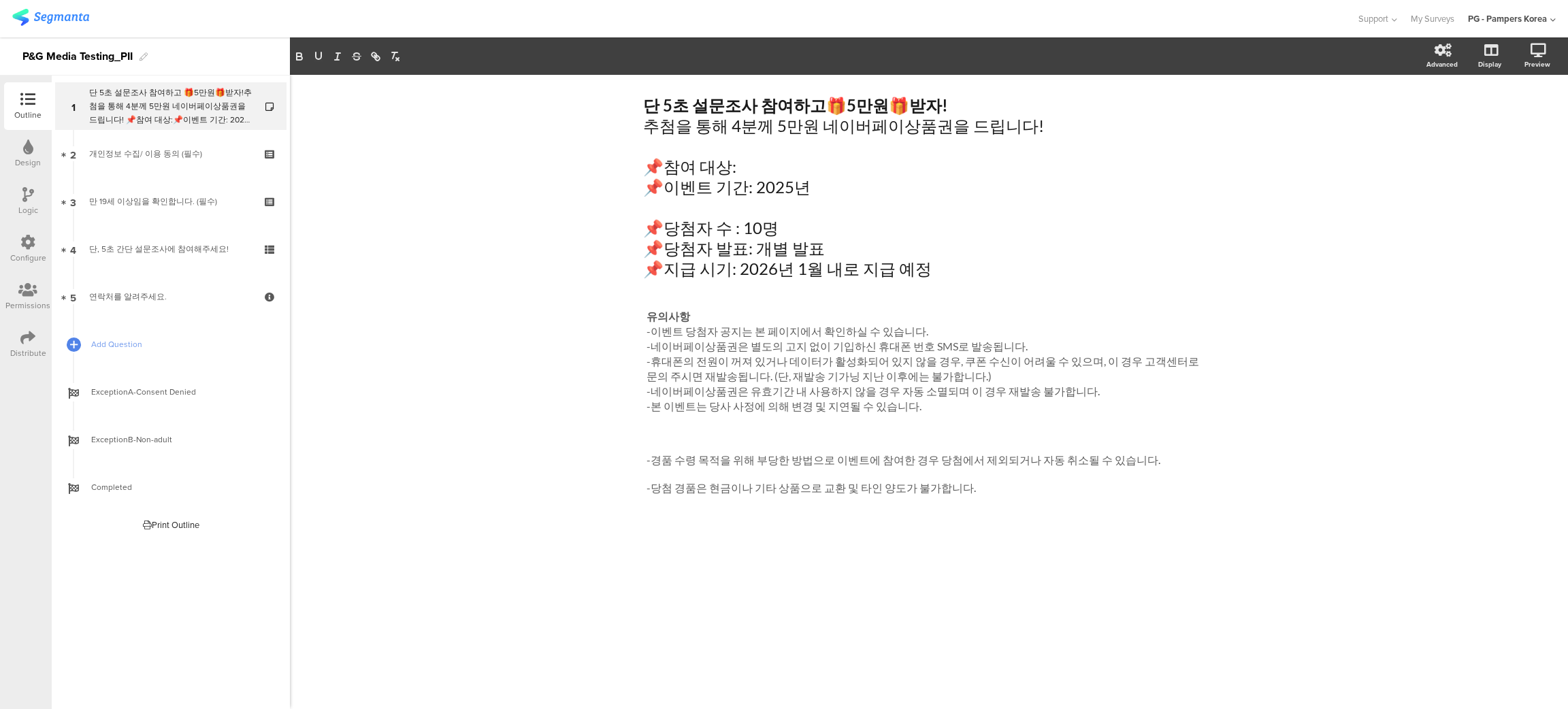
click at [1305, 255] on div "단 5초 설문조사 참여하고 🎁 5만원 🎁 받자! 추첨을 통해 4분께 5만원 네이버페이상품권을 드립니다! 📌참여 대상: 📌이벤트 기간: 2025…" at bounding box center [929, 392] width 1278 height 634
click at [850, 268] on div "단 5초 설문조사 참여하고 🎁 5만원 🎁 받자! 추첨을 통해 4분께 5만원 네이버페이상품권을 드립니다! 📌참여 대상: 📌이벤트 기간: 2025…" at bounding box center [929, 187] width 578 height 190
click at [1325, 141] on div "단 5초 설문조사 참여하고 🎁 5만원 🎁 받자! 추첨을 통해 4분께 5만원 네이버페이상품권을 드립니다! 📌참여 대상: 📌이벤트 기간: 2025…" at bounding box center [929, 392] width 1278 height 634
click at [752, 167] on div "단 5초 설문조사 참여하고 🎁 5만원 🎁 받자! 추첨을 통해 4분께 5만원 네이버페이상품권을 드립니다! 📌참여 대상: 📌이벤트 기간: 2025…" at bounding box center [929, 187] width 578 height 190
click at [838, 177] on p "📌이벤트 기간: 2025년" at bounding box center [928, 187] width 571 height 21
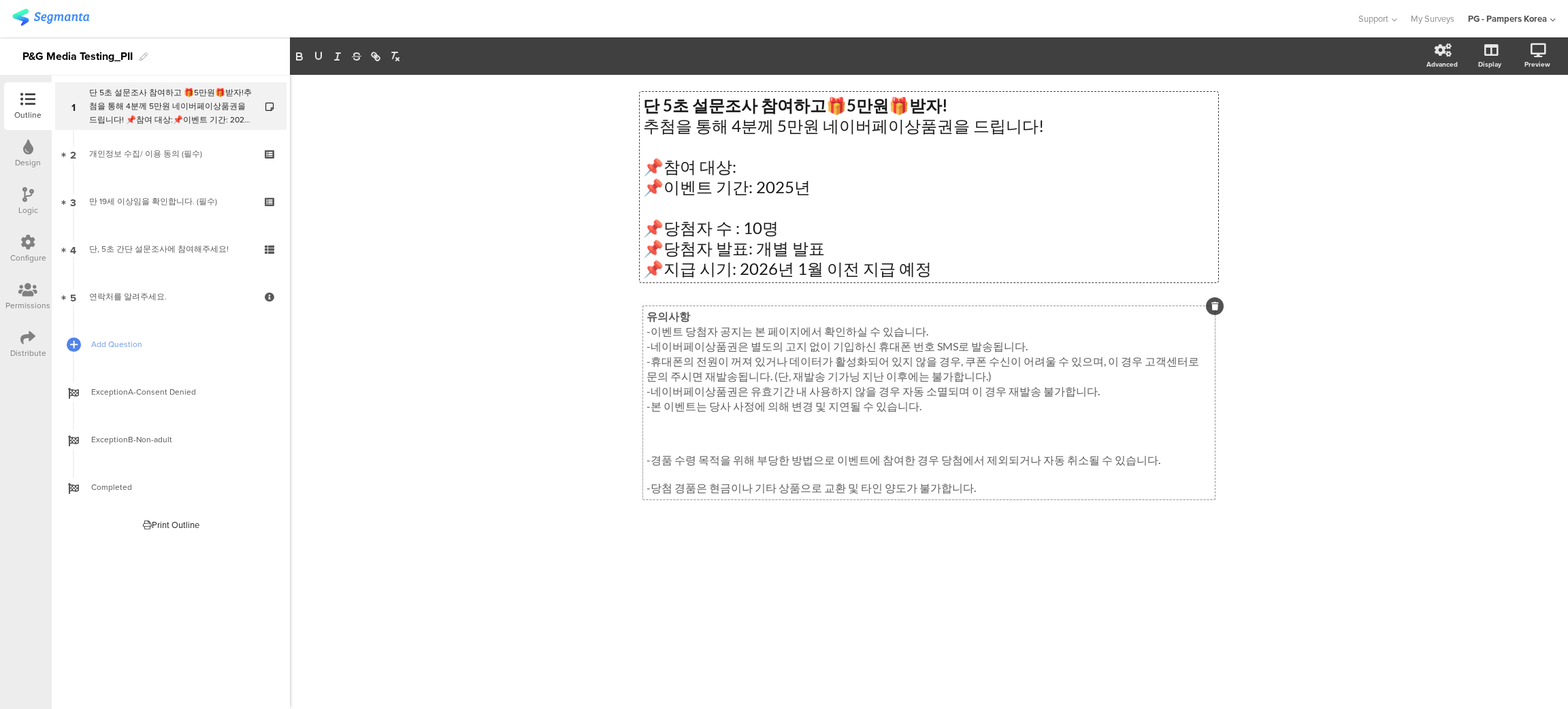
click at [749, 329] on div "유의사항 -이벤트 당첨자 공지는 본 페이지에서 확인하실 수 있습니다. -네이버페이상품권은 별도의 고지 없이 기입하신 휴대폰 번호 SMS로 발송…" at bounding box center [928, 402] width 571 height 193
click at [495, 255] on div "단 5초 설문조사 참여하고 🎁 5만원 🎁 받자! 추첨을 통해 4분께 5만원 네이버페이상품권을 드립니다! 📌참여 대상: 📌이벤트 기간: 2025…" at bounding box center [929, 392] width 1278 height 634
click at [121, 343] on span "Add Question" at bounding box center [178, 345] width 174 height 14
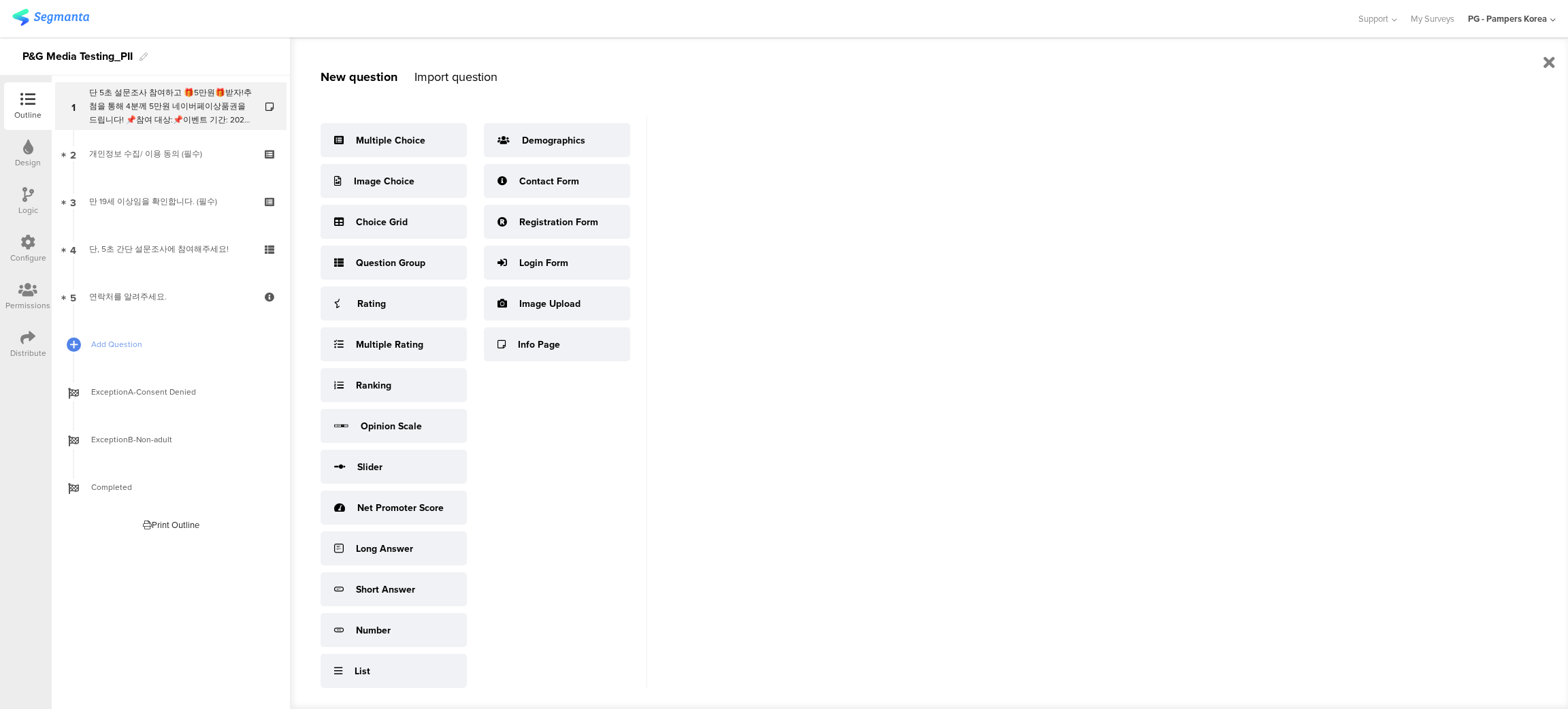
click at [455, 73] on div "Import question" at bounding box center [456, 76] width 83 height 17
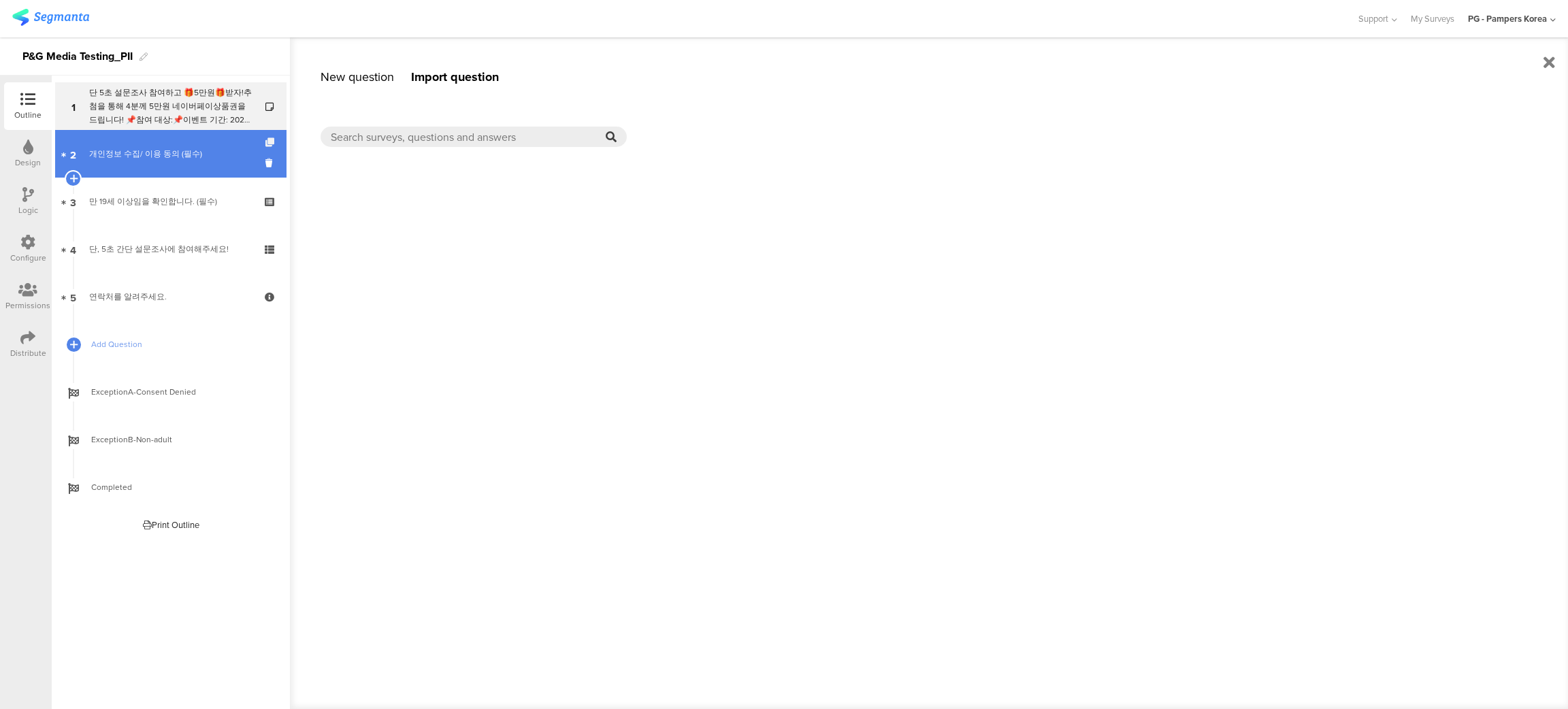
click at [270, 142] on icon at bounding box center [271, 143] width 11 height 9
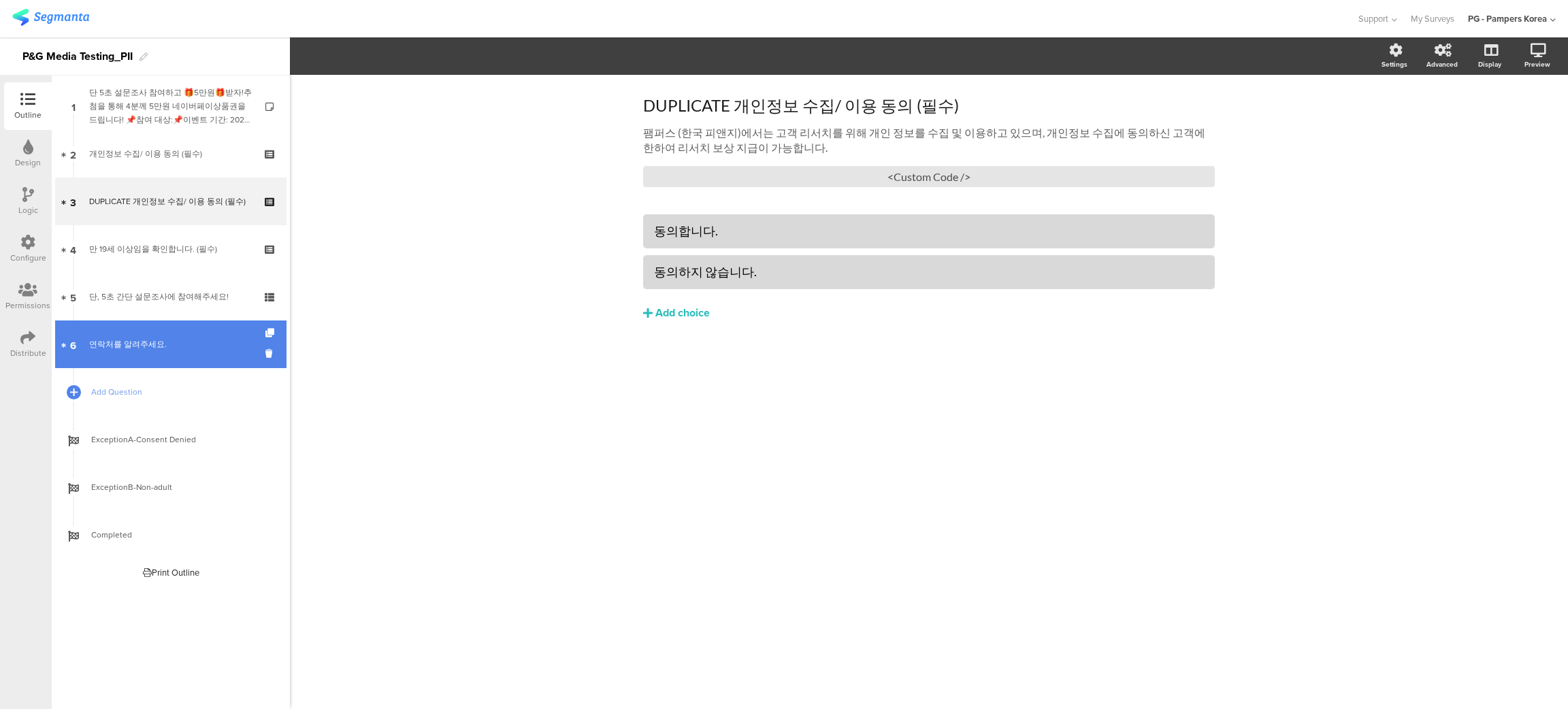
drag, startPoint x: 199, startPoint y: 193, endPoint x: 191, endPoint y: 350, distance: 157.2
drag, startPoint x: 183, startPoint y: 191, endPoint x: 169, endPoint y: 334, distance: 143.7
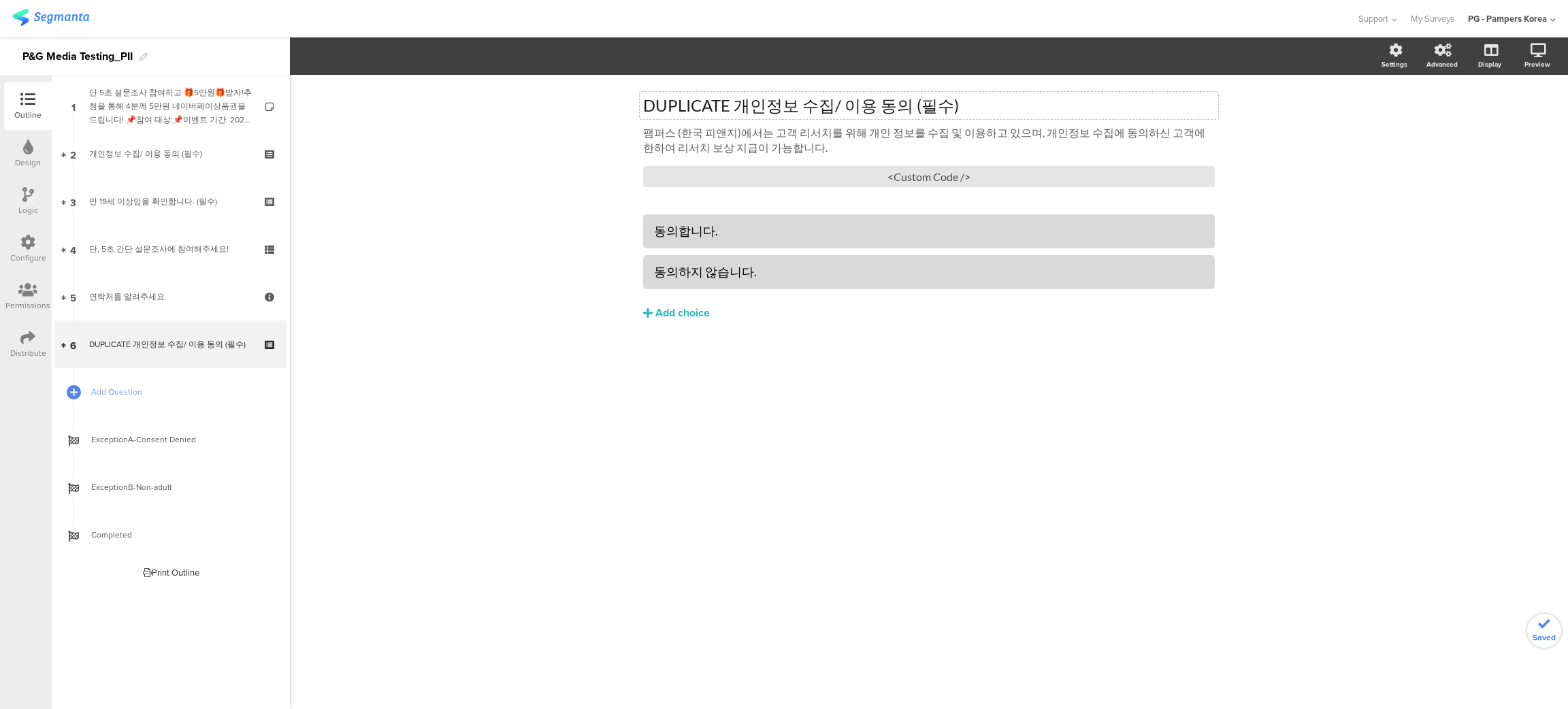
click at [855, 106] on div "DUPLICATE 개인정보 수집/ 이용 동의 (필수) DUPLICATE 개인정보 수집/ 이용 동의 (필수)" at bounding box center [929, 106] width 578 height 27
click at [1268, 265] on div "당첨자 공지 당첨자 공지 당첨자 공지 팸퍼스 (한국 피앤지)에서는 고객 리서치를 위해 개인 정보를 수집 및 이용하고 있으며, 개인정보 수집에 …" at bounding box center [929, 392] width 1278 height 634
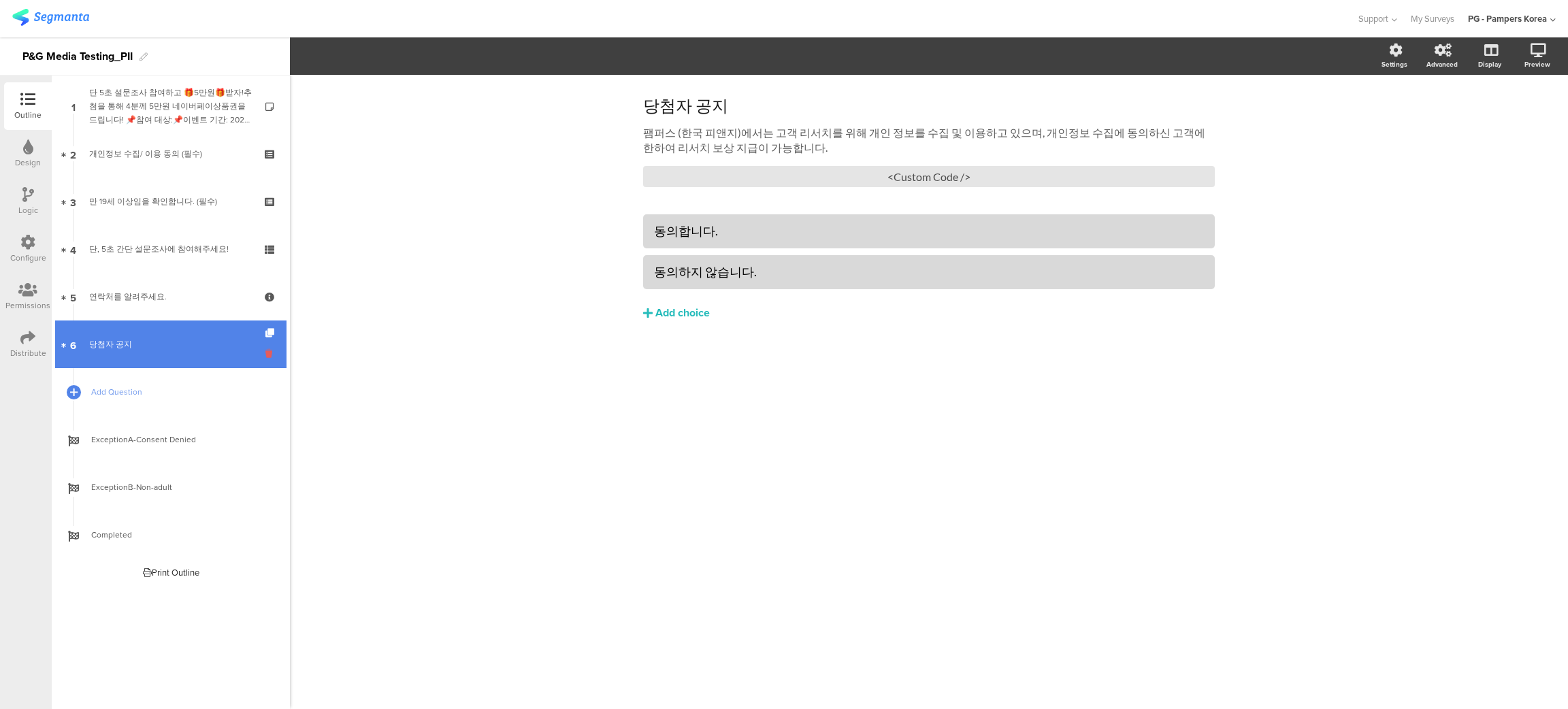
click at [270, 355] on icon at bounding box center [271, 353] width 11 height 13
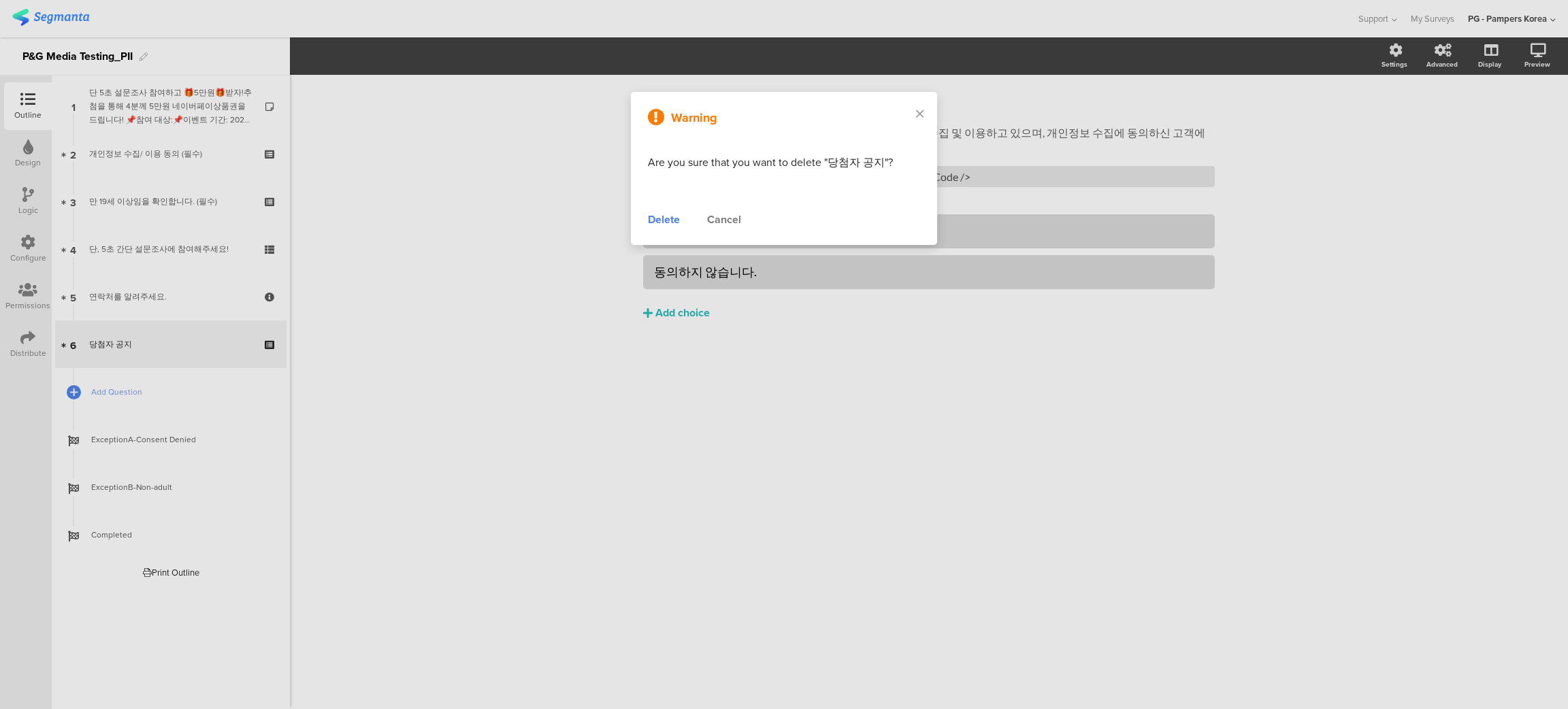
click at [660, 219] on div "Delete" at bounding box center [664, 219] width 32 height 16
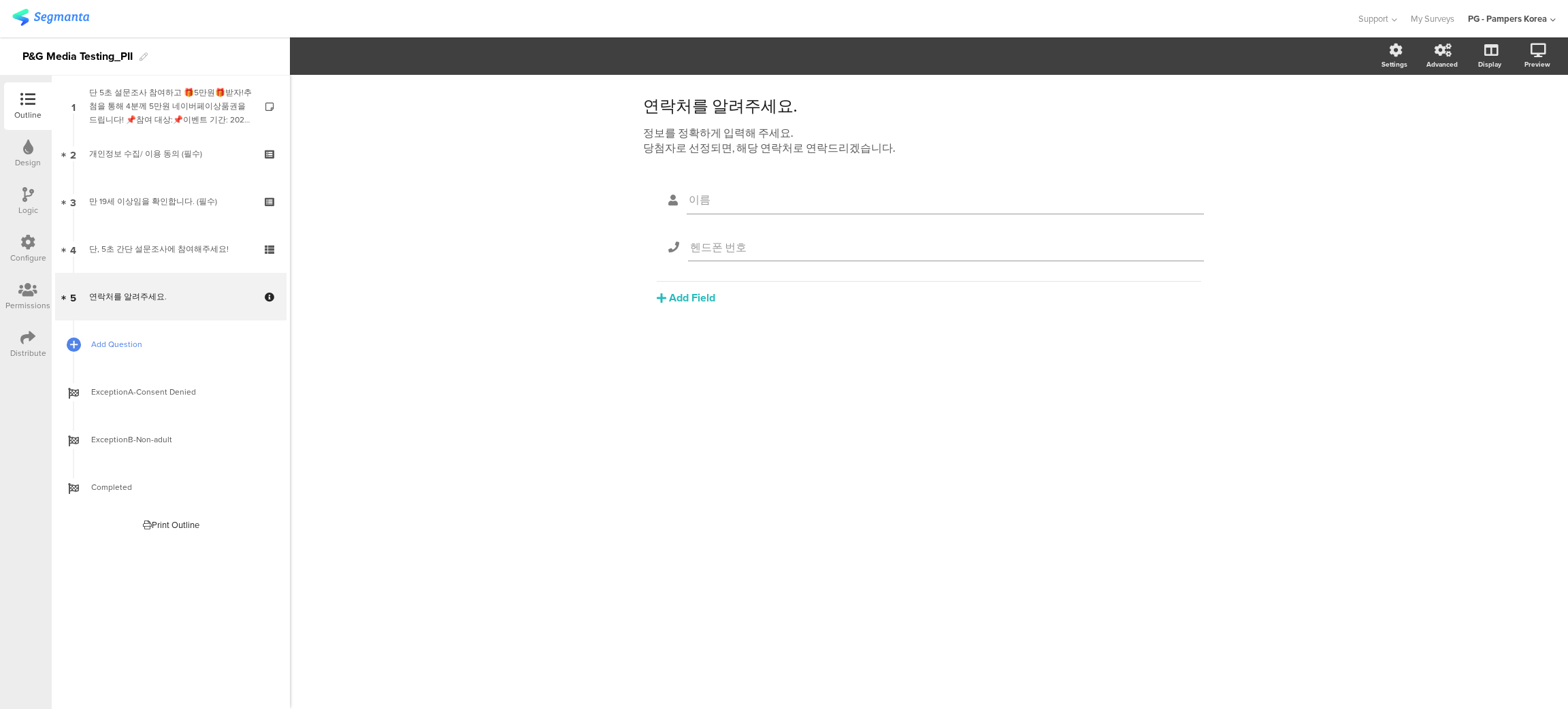
click at [157, 350] on span "Add Question" at bounding box center [178, 345] width 174 height 14
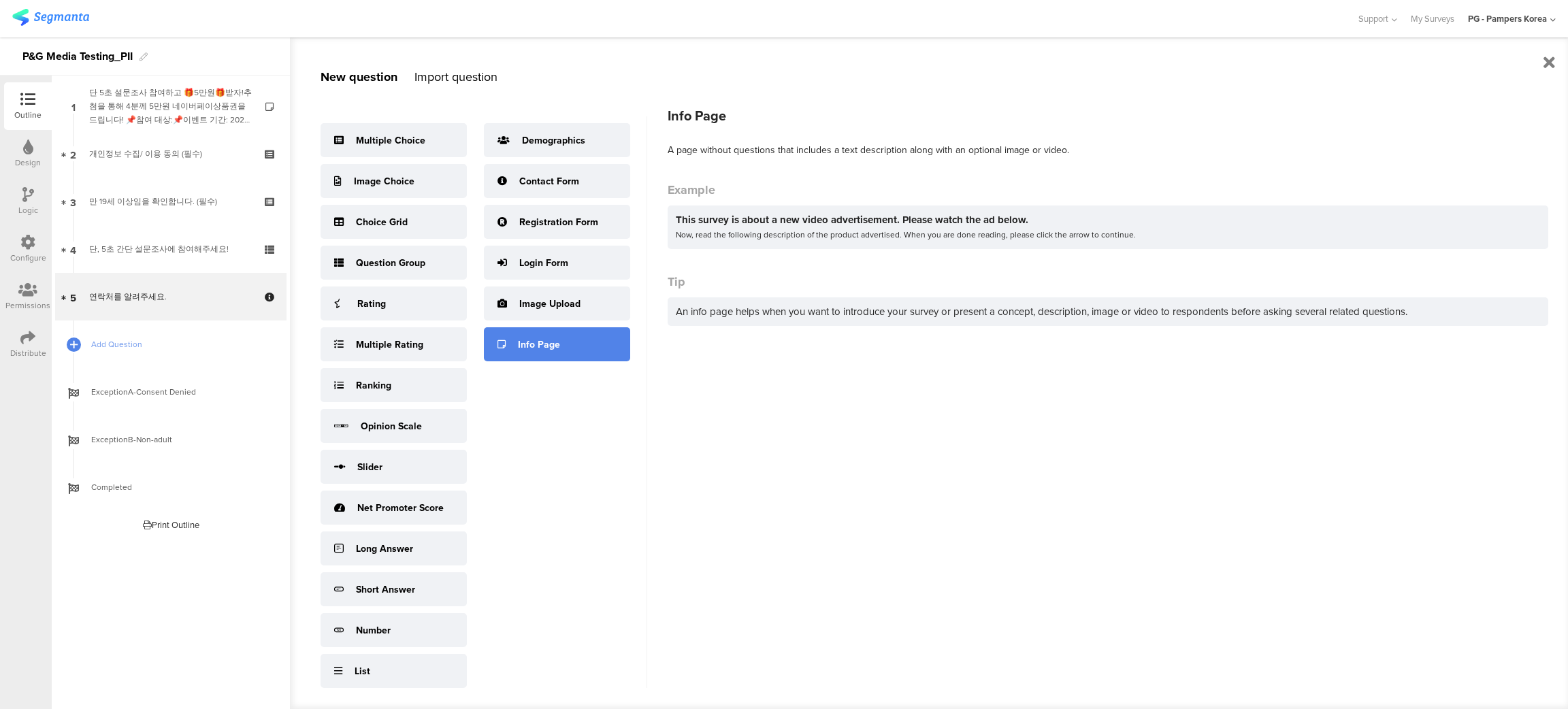
click at [540, 351] on div "Info Page" at bounding box center [539, 345] width 42 height 14
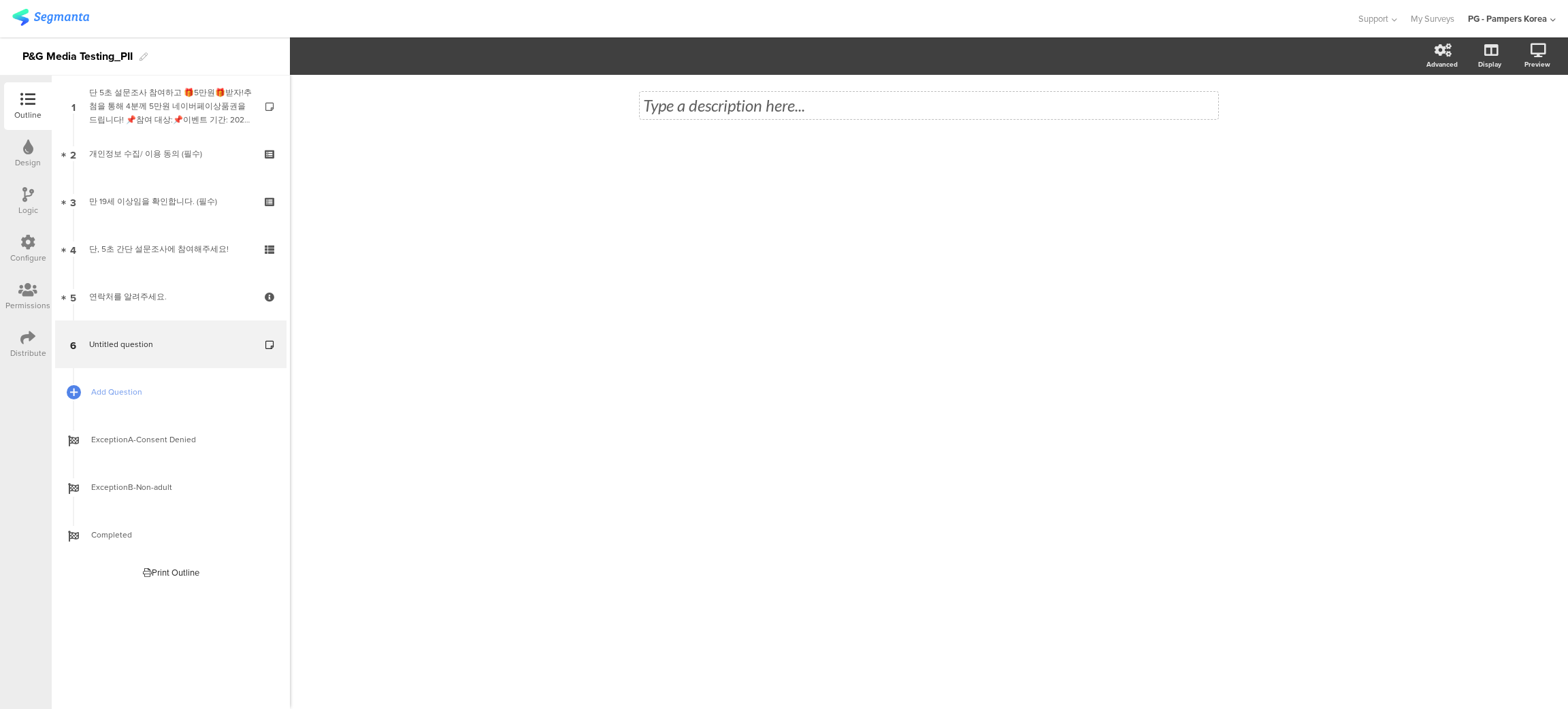
click at [712, 102] on div "Type a description here..." at bounding box center [929, 106] width 578 height 27
click at [822, 281] on div "Type a description here... 당첨자 공지" at bounding box center [929, 392] width 1278 height 634
click at [1438, 140] on label at bounding box center [1436, 141] width 18 height 11
click at [0, 0] on input "checkbox" at bounding box center [0, 0] width 0 height 0
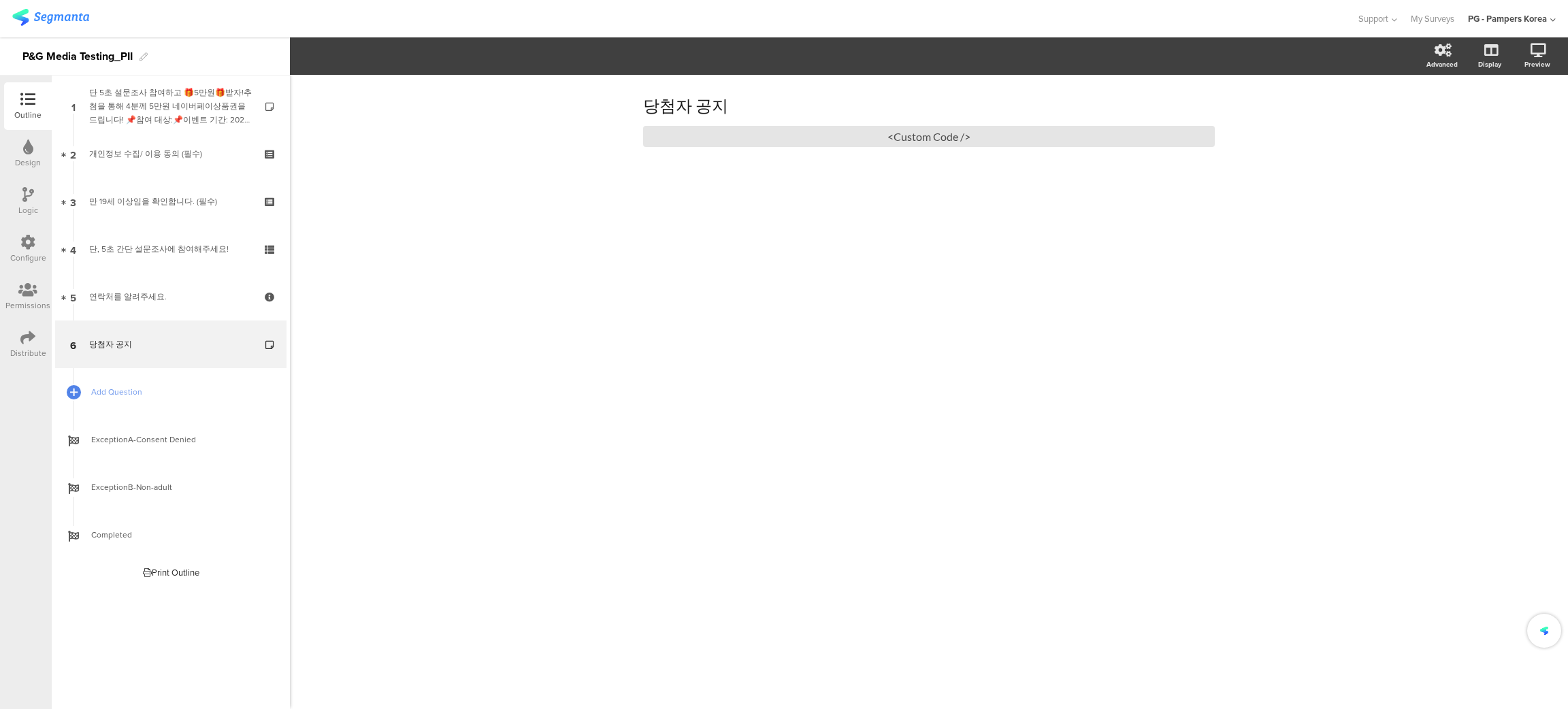
click at [872, 392] on div "당첨자 공지 당첨자 공지 <Custom Code />" at bounding box center [929, 392] width 1278 height 634
click at [1487, 143] on label at bounding box center [1484, 141] width 18 height 11
click at [0, 0] on input "checkbox" at bounding box center [0, 0] width 0 height 0
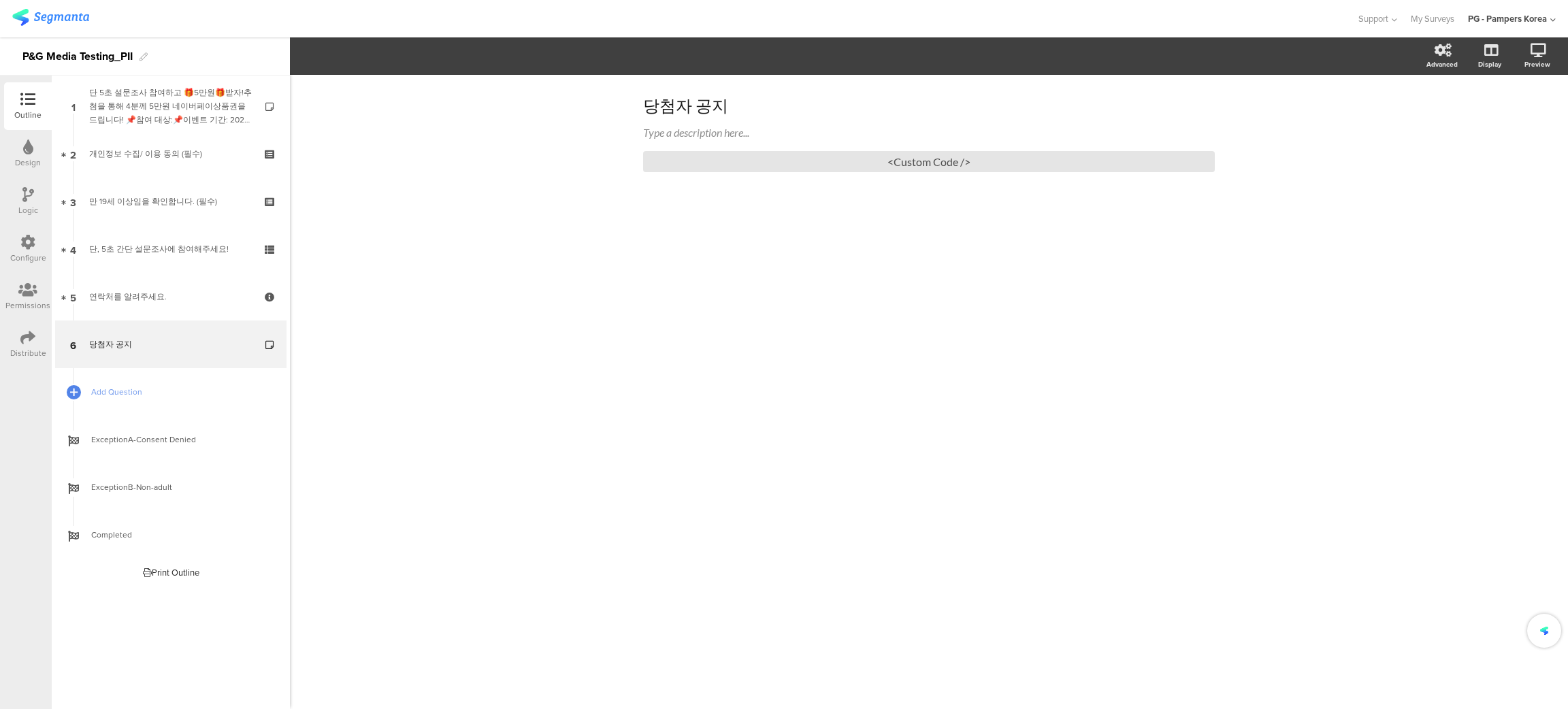
click at [905, 281] on div "당첨자 공지 당첨자 공지 Type a description here... <Custom Code />" at bounding box center [929, 392] width 1278 height 634
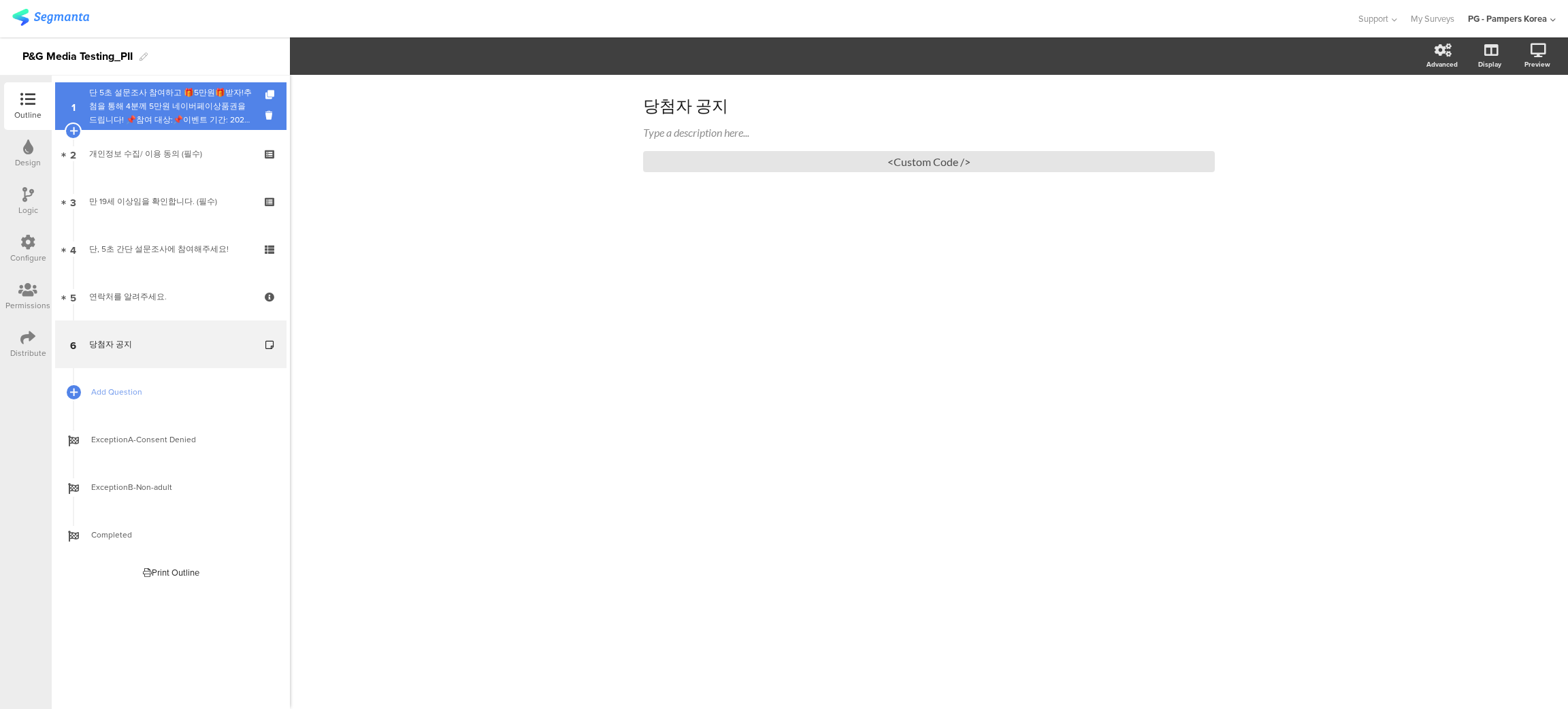
click at [146, 104] on div "단 5초 설문조사 참여하고 🎁5만원🎁받자!추첨을 통해 4분께 5만원 네이버페이상품권을 드립니다! 📌참여 대상:📌이벤트 기간: 2025년 📌당첨…" at bounding box center [170, 107] width 163 height 41
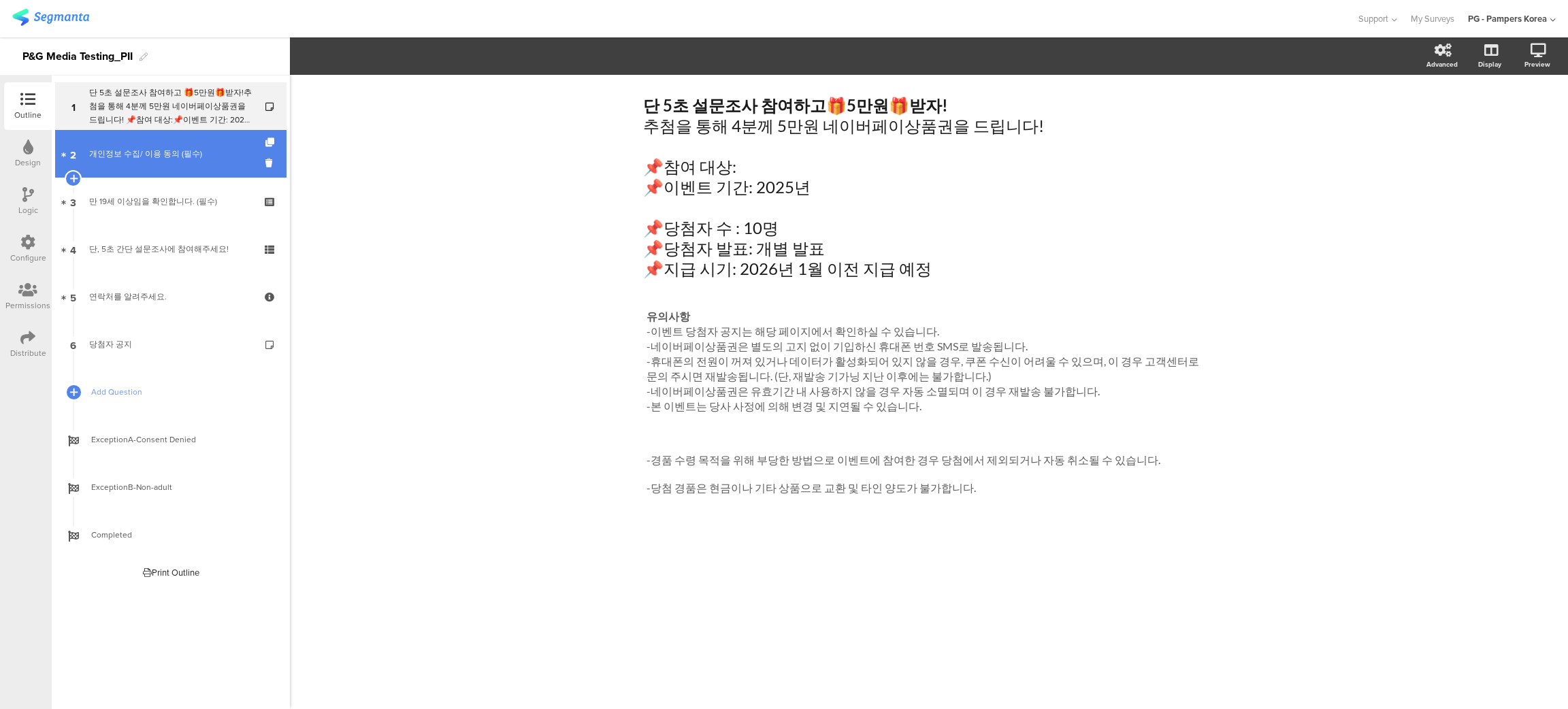
click at [135, 158] on div "개인정보 수집/ 이용 동의 (필수)" at bounding box center [170, 154] width 163 height 14
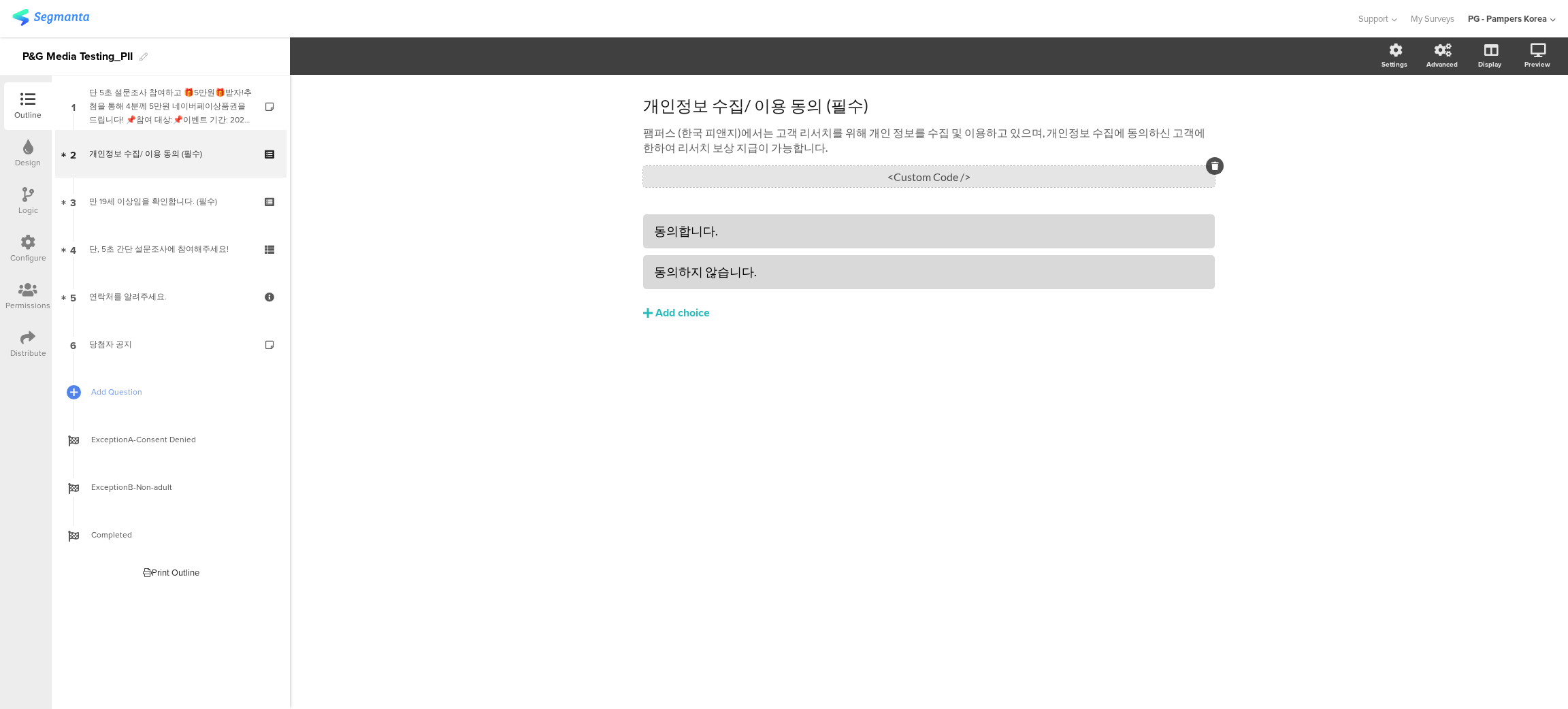
click at [1014, 177] on div "<Custom Code />" at bounding box center [928, 176] width 571 height 21
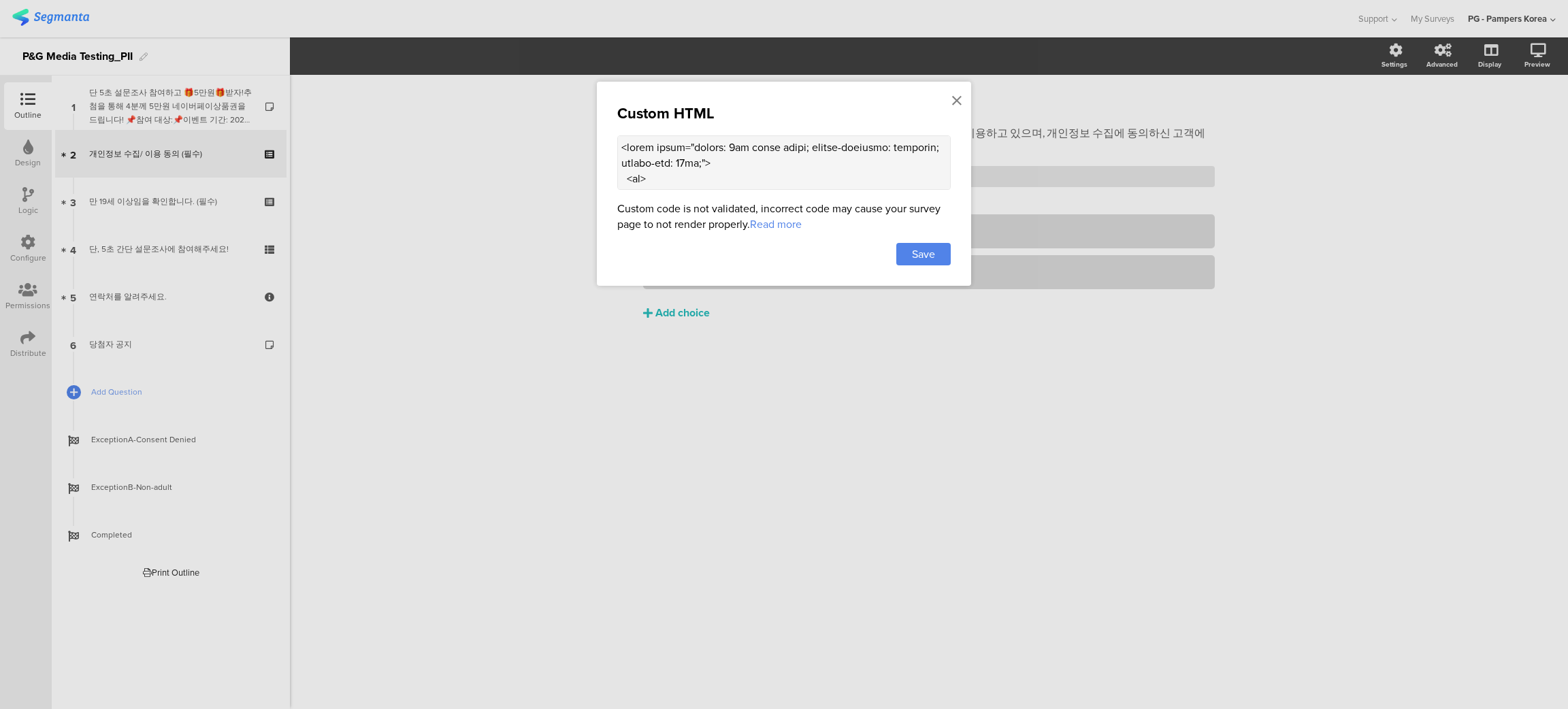
click at [779, 170] on textarea at bounding box center [784, 163] width 333 height 55
click at [956, 95] on icon at bounding box center [956, 101] width 10 height 15
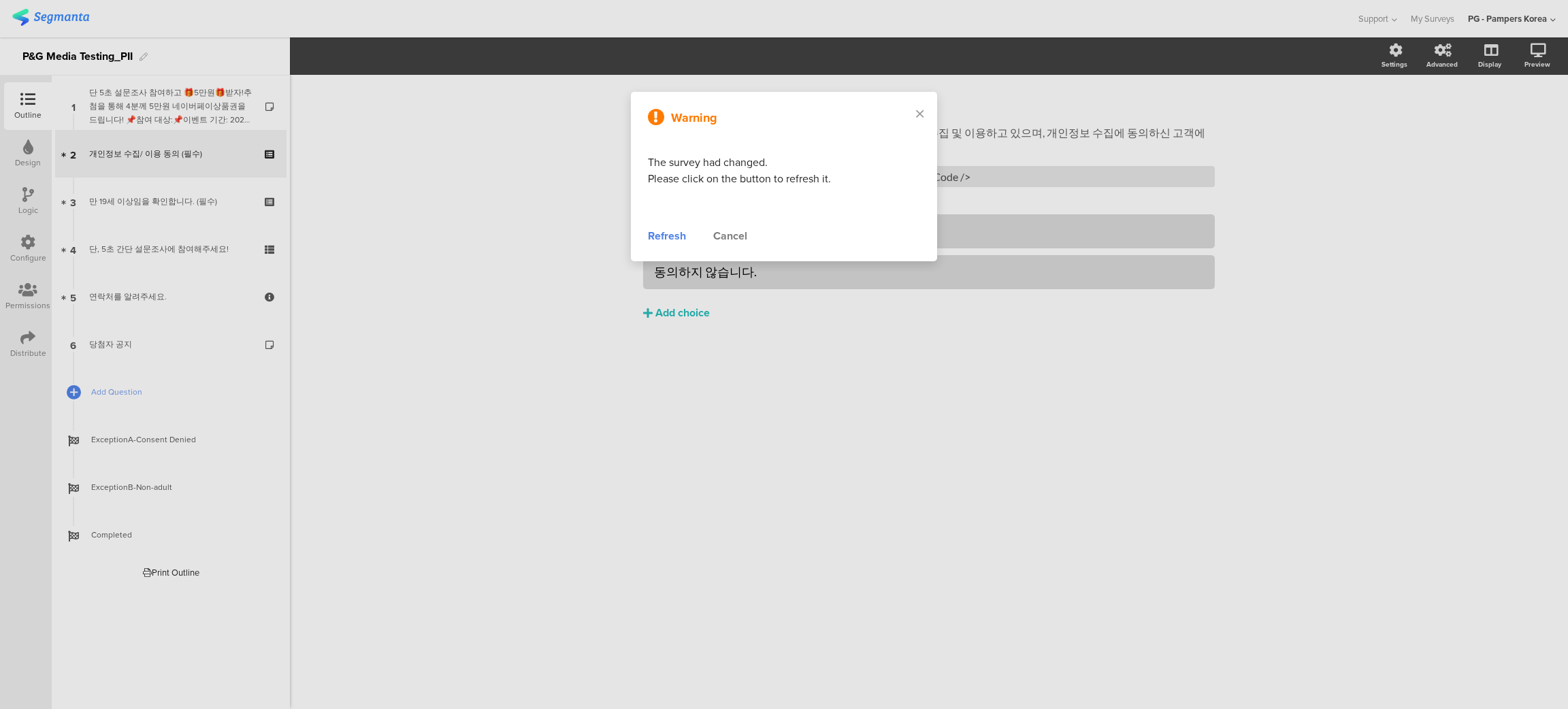
click at [670, 237] on div "Refresh" at bounding box center [667, 236] width 38 height 16
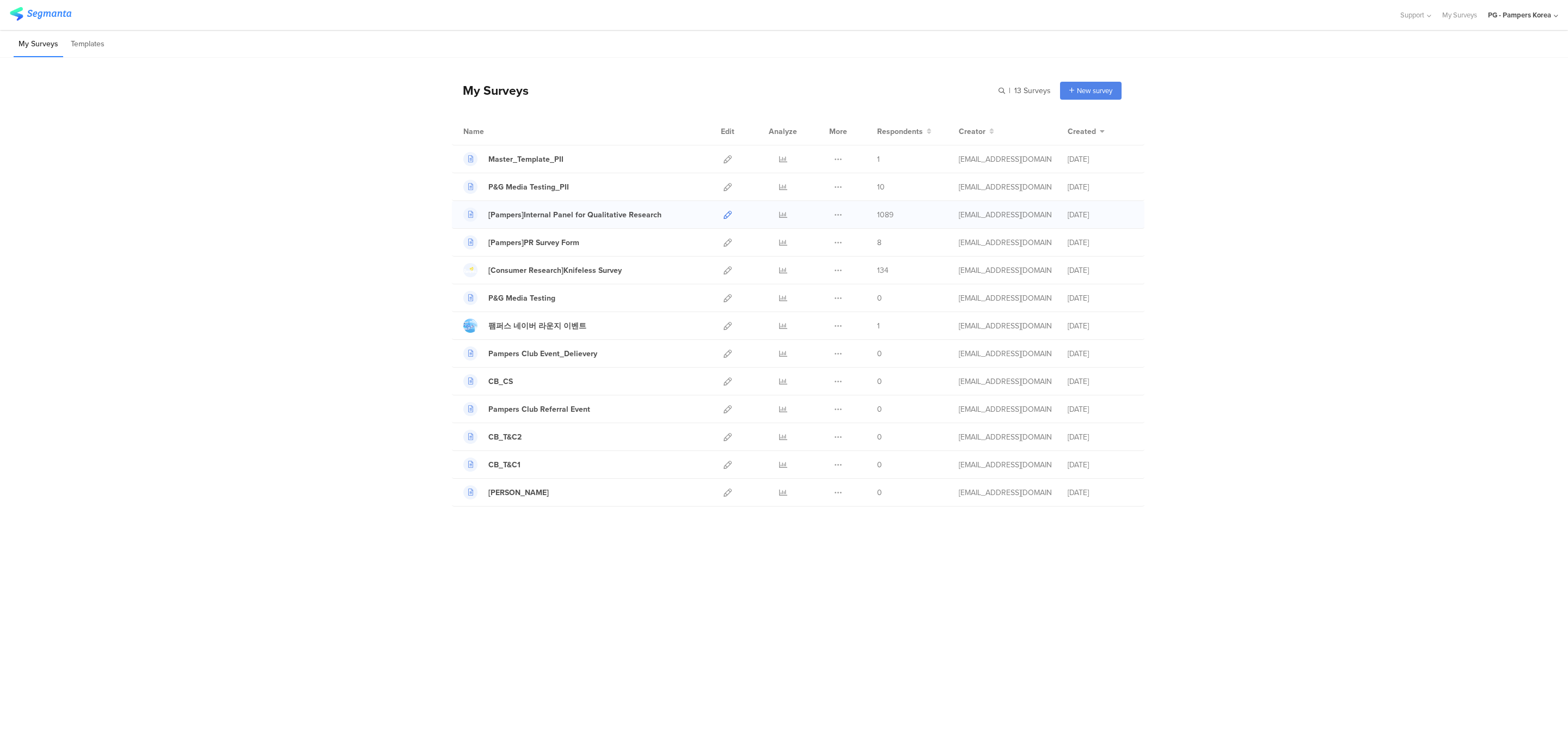
click at [726, 216] on icon at bounding box center [727, 214] width 8 height 8
click at [725, 216] on icon at bounding box center [727, 214] width 8 height 8
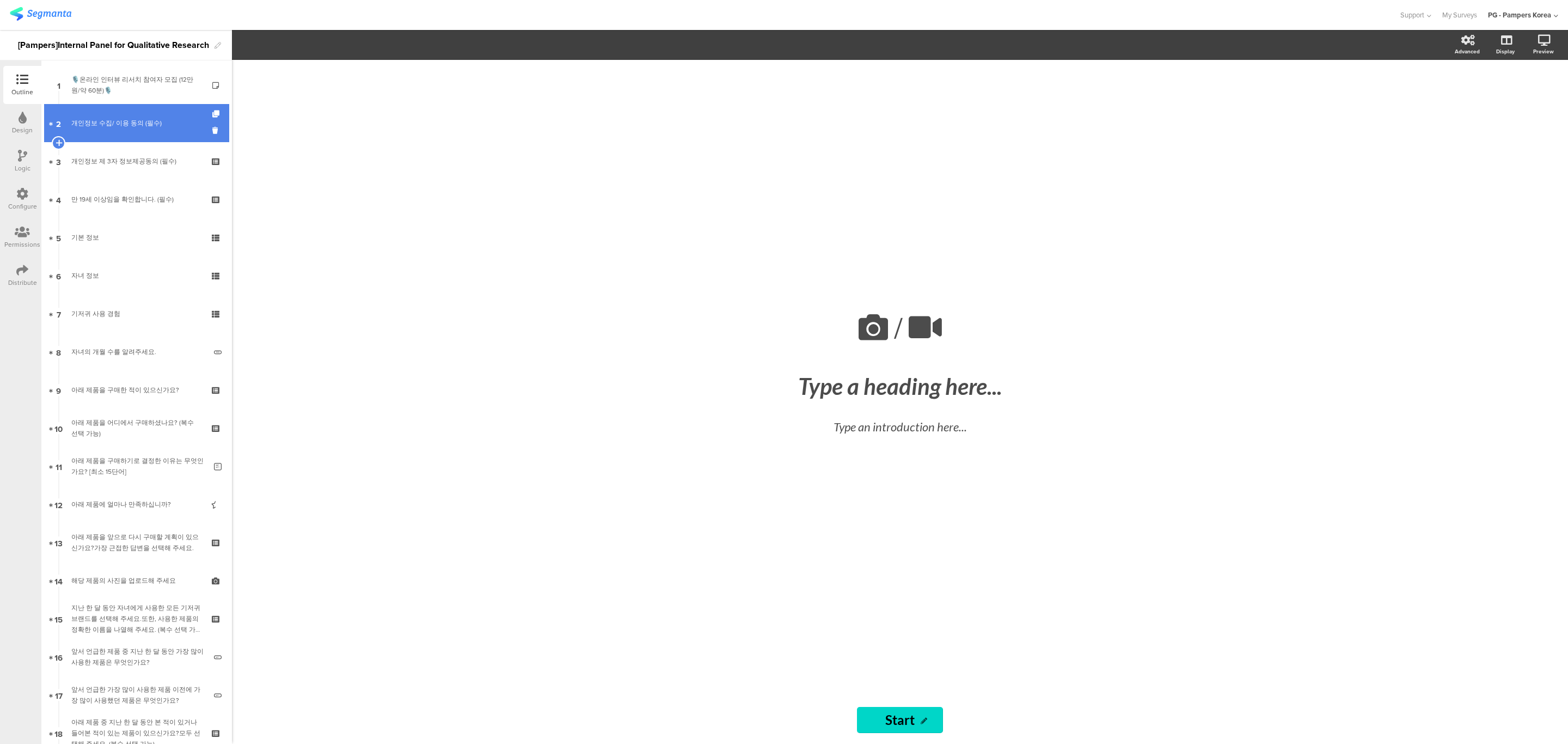
click at [131, 116] on link "2 개인정보 수집/ 이용 동의 (필수)" at bounding box center [136, 123] width 185 height 38
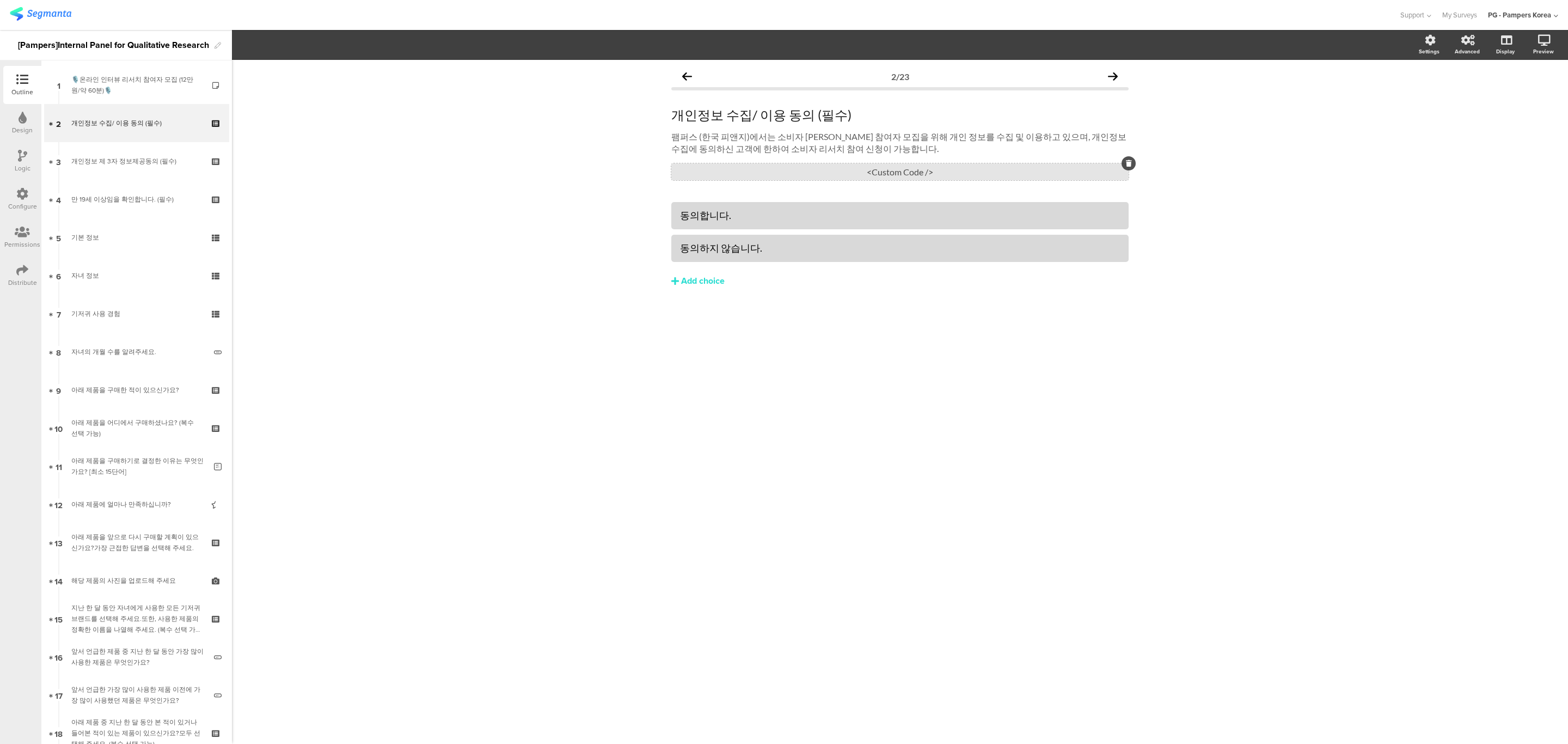
click at [985, 172] on div "<Custom Code />" at bounding box center [900, 172] width 457 height 17
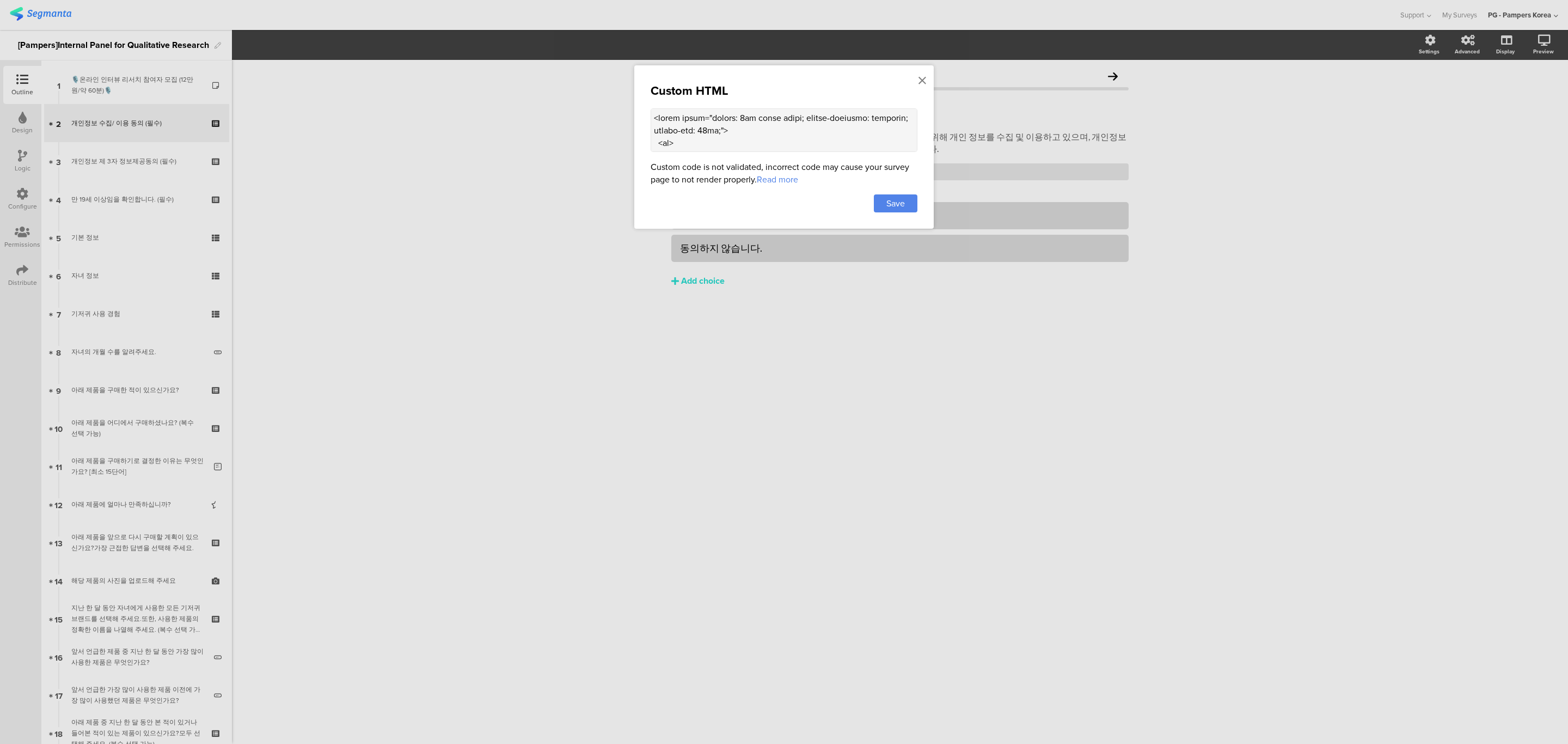
click at [830, 122] on textarea at bounding box center [784, 130] width 267 height 44
click at [1286, 116] on div at bounding box center [784, 372] width 1568 height 744
click at [1552, 55] on div "Preview" at bounding box center [1549, 45] width 38 height 27
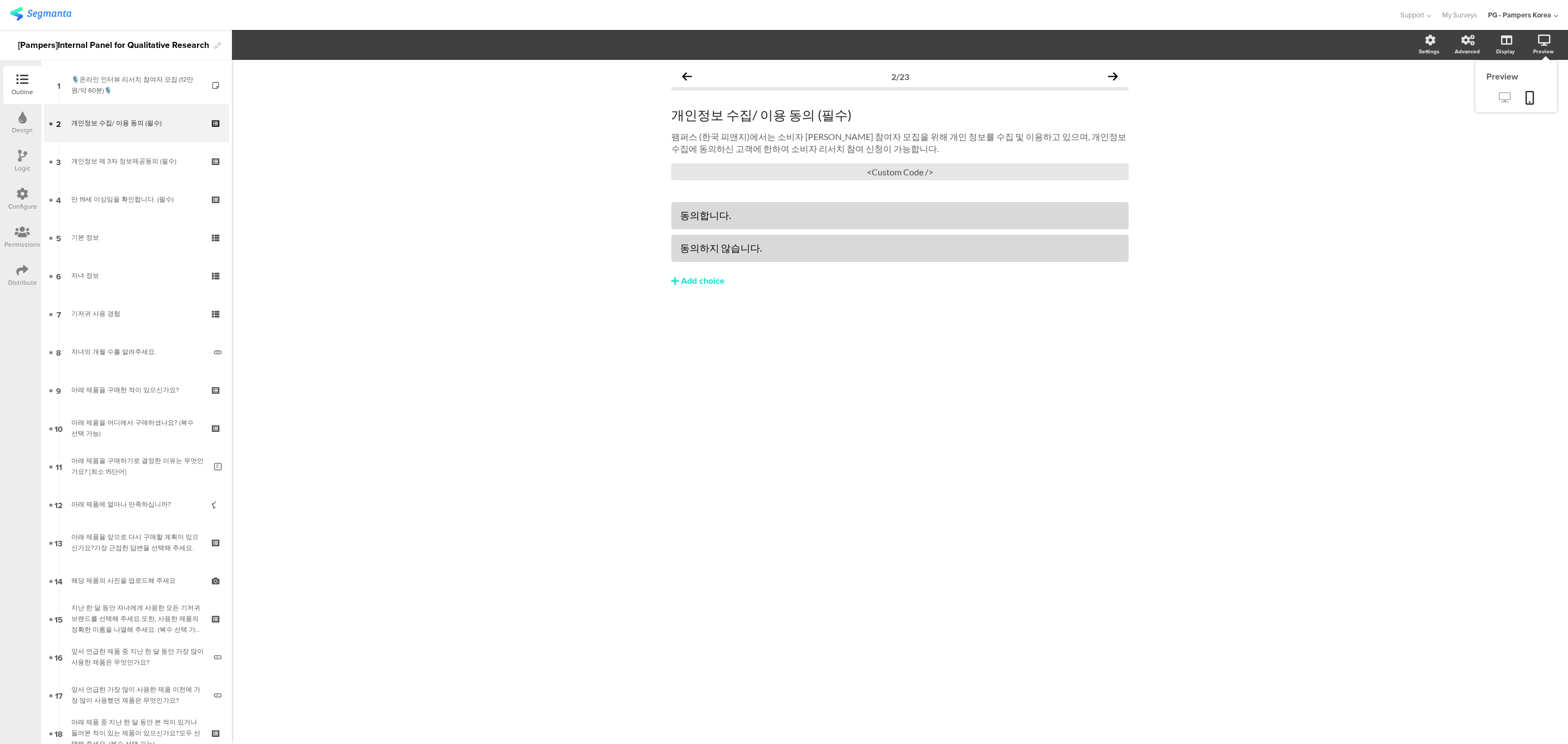
click at [1501, 90] on link at bounding box center [1505, 99] width 27 height 18
click at [23, 191] on icon at bounding box center [23, 194] width 12 height 12
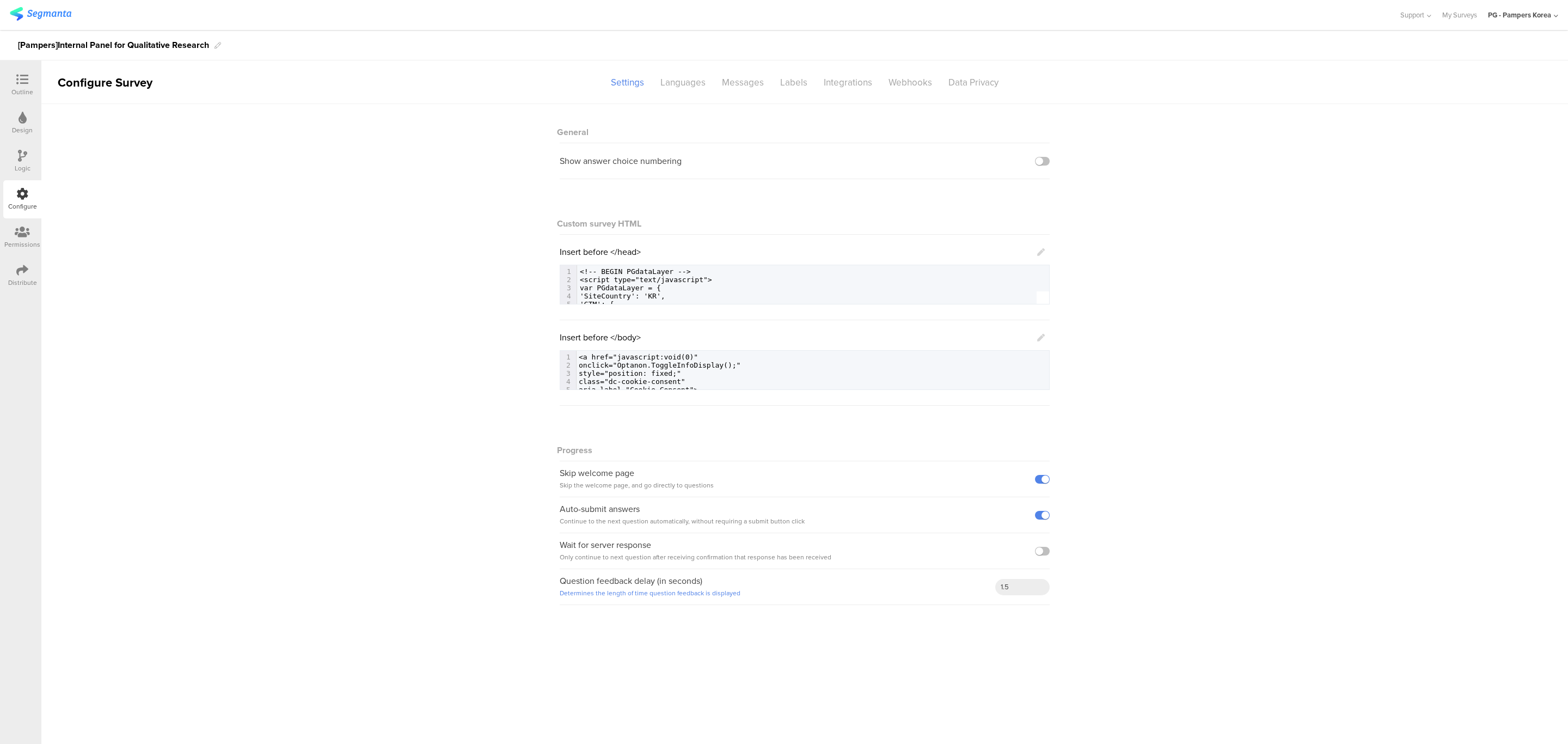
click at [1042, 254] on icon at bounding box center [1041, 252] width 8 height 8
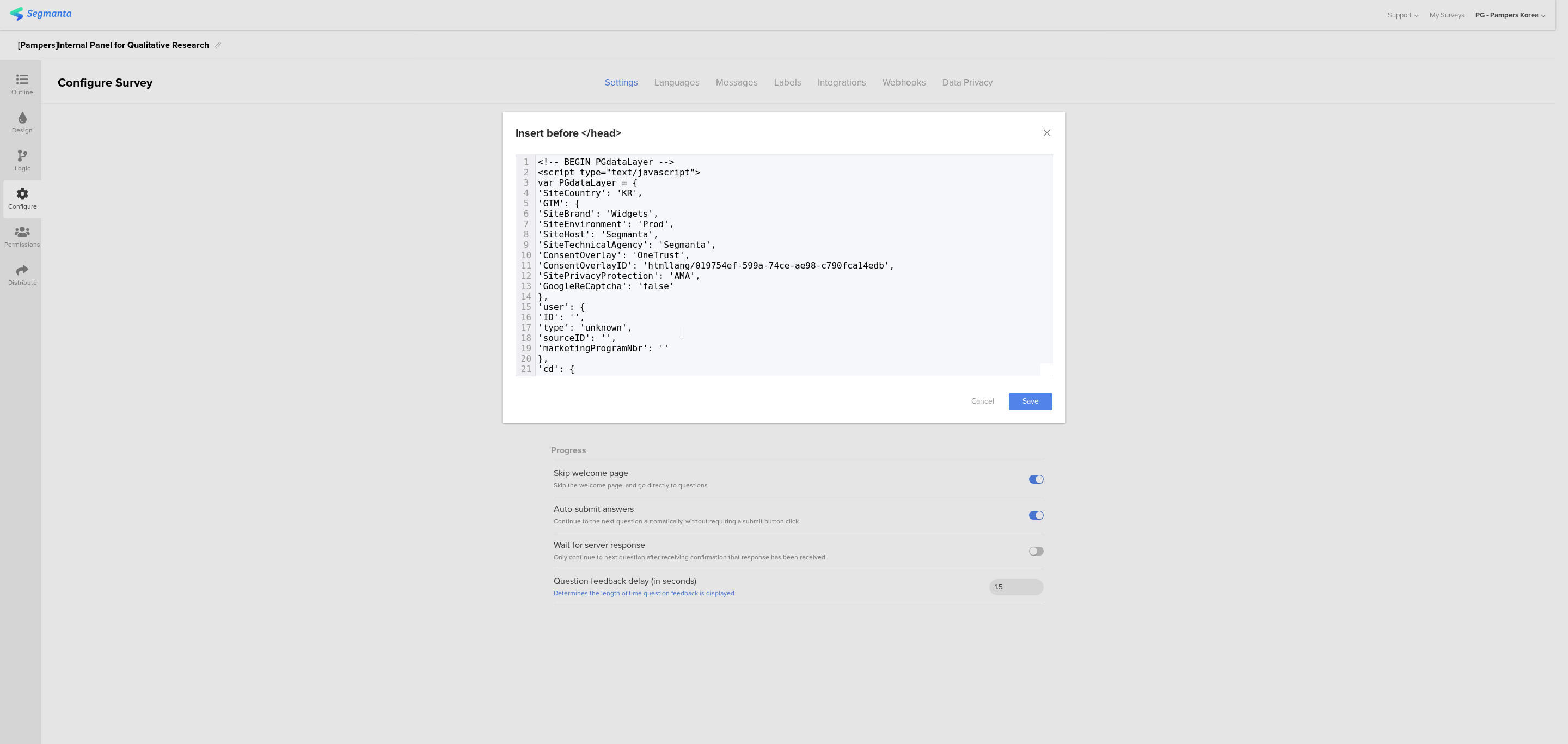
click at [849, 330] on pre "'type': 'unknown'," at bounding box center [1039, 328] width 1007 height 10
type textarea "<!-- BEGIN PGdataLayer --> <script type="text/javascript"> var PGdataLayer = { …"
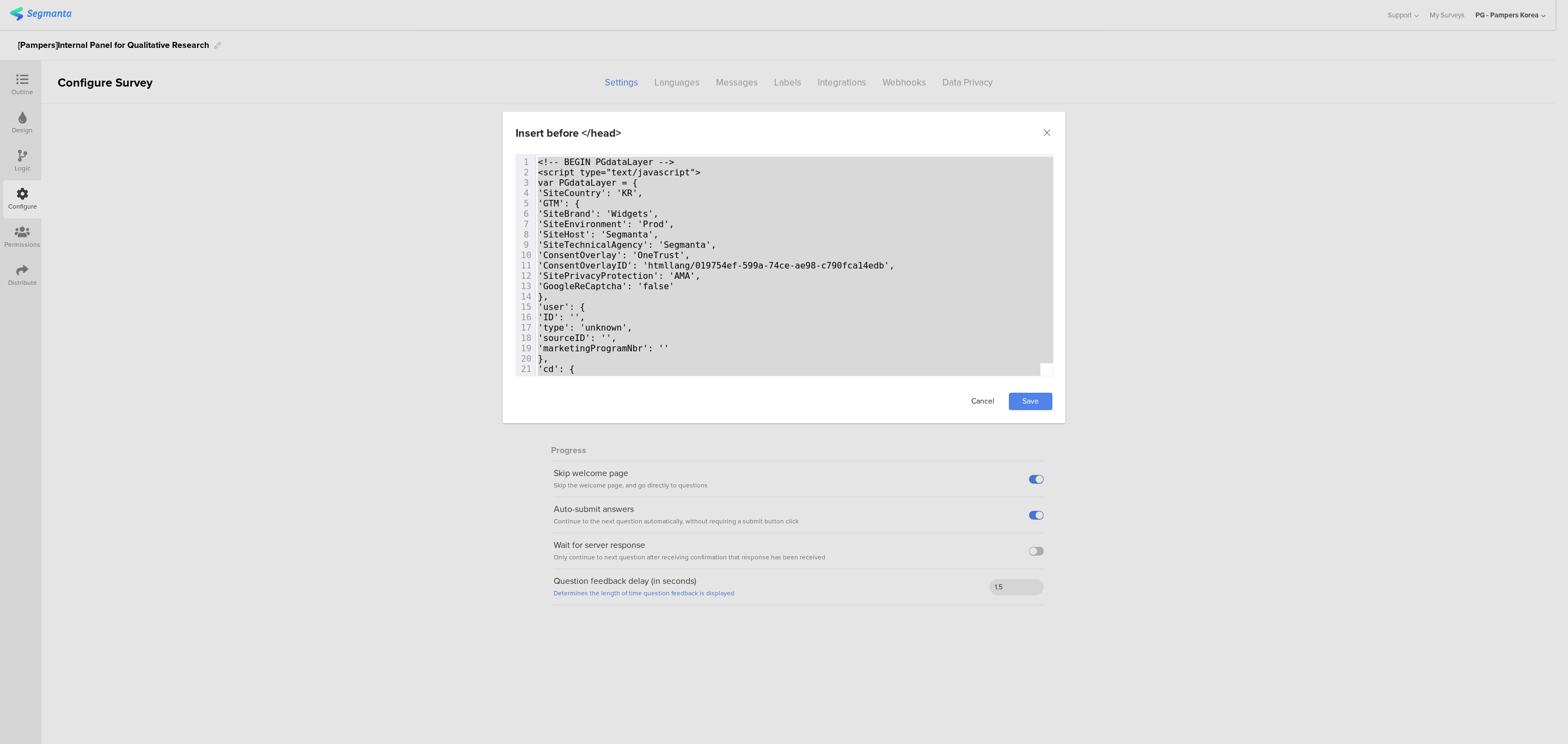
click at [977, 399] on link "Cancel" at bounding box center [983, 401] width 44 height 18
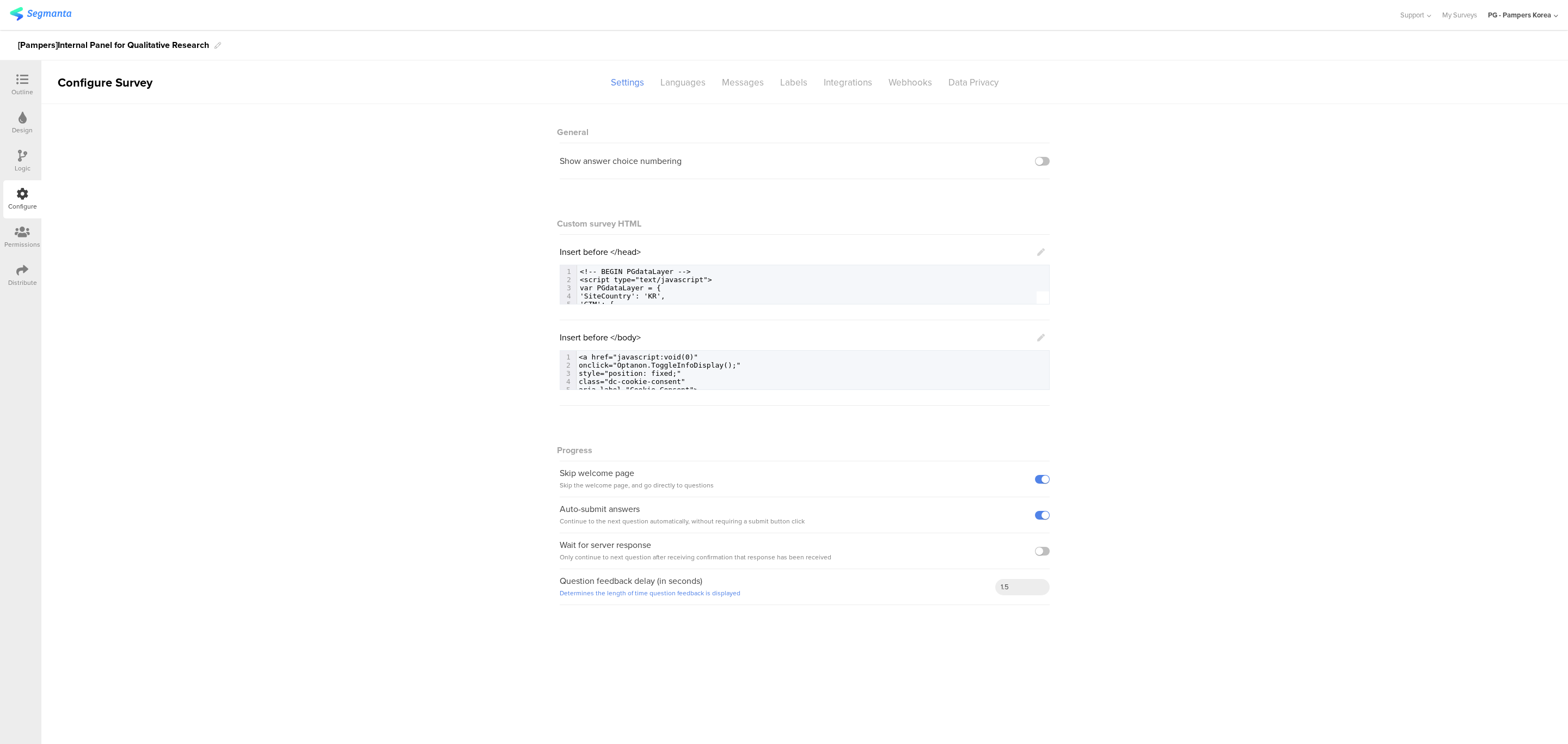
click at [1037, 335] on link at bounding box center [1041, 337] width 8 height 13
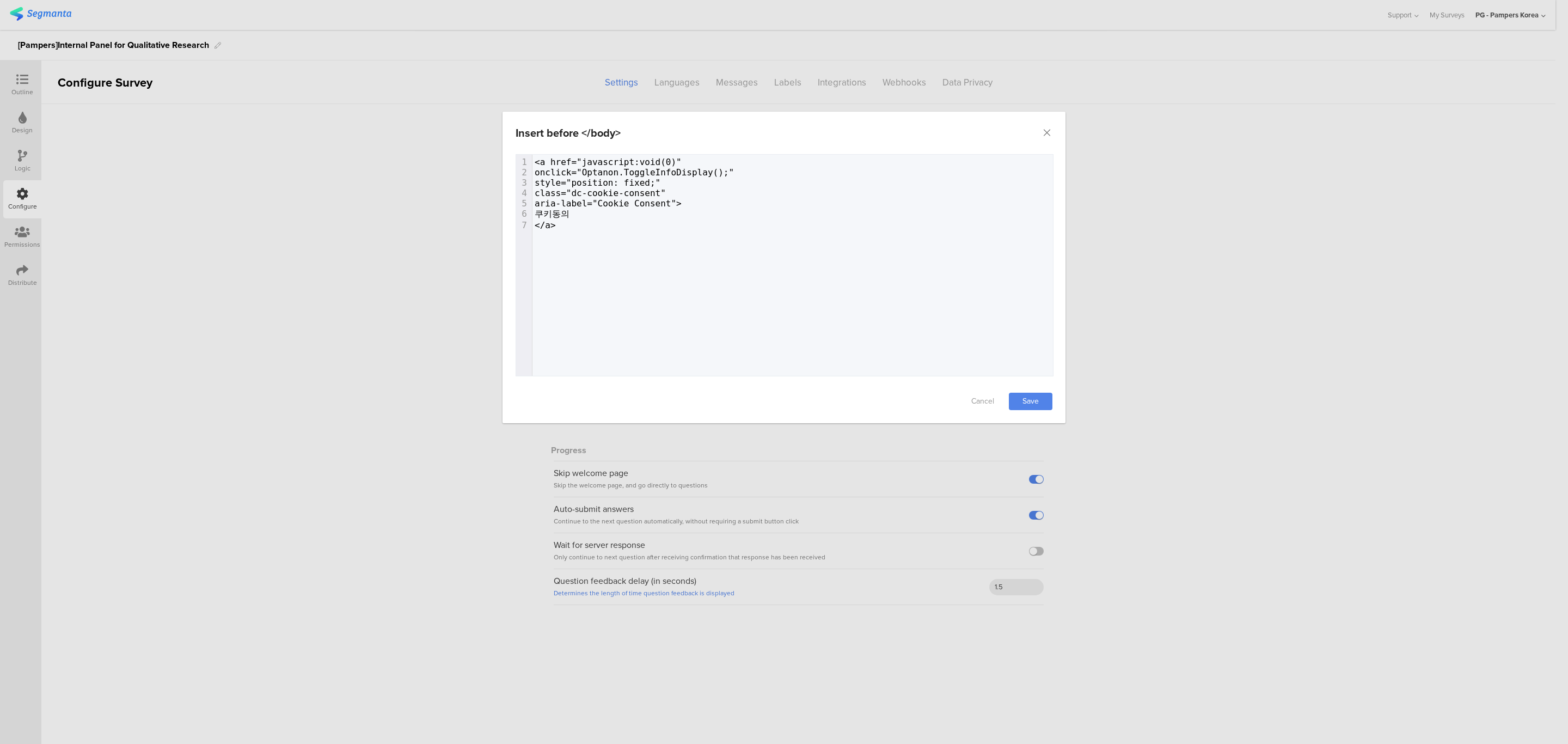
click at [1036, 337] on div "7 1 <a href="javascript:void(0)" 2 onclick="Optanon.ToggleInfoDisplay();" 3 sty…" at bounding box center [798, 279] width 564 height 248
click at [1052, 133] on icon "Close" at bounding box center [1047, 133] width 11 height 11
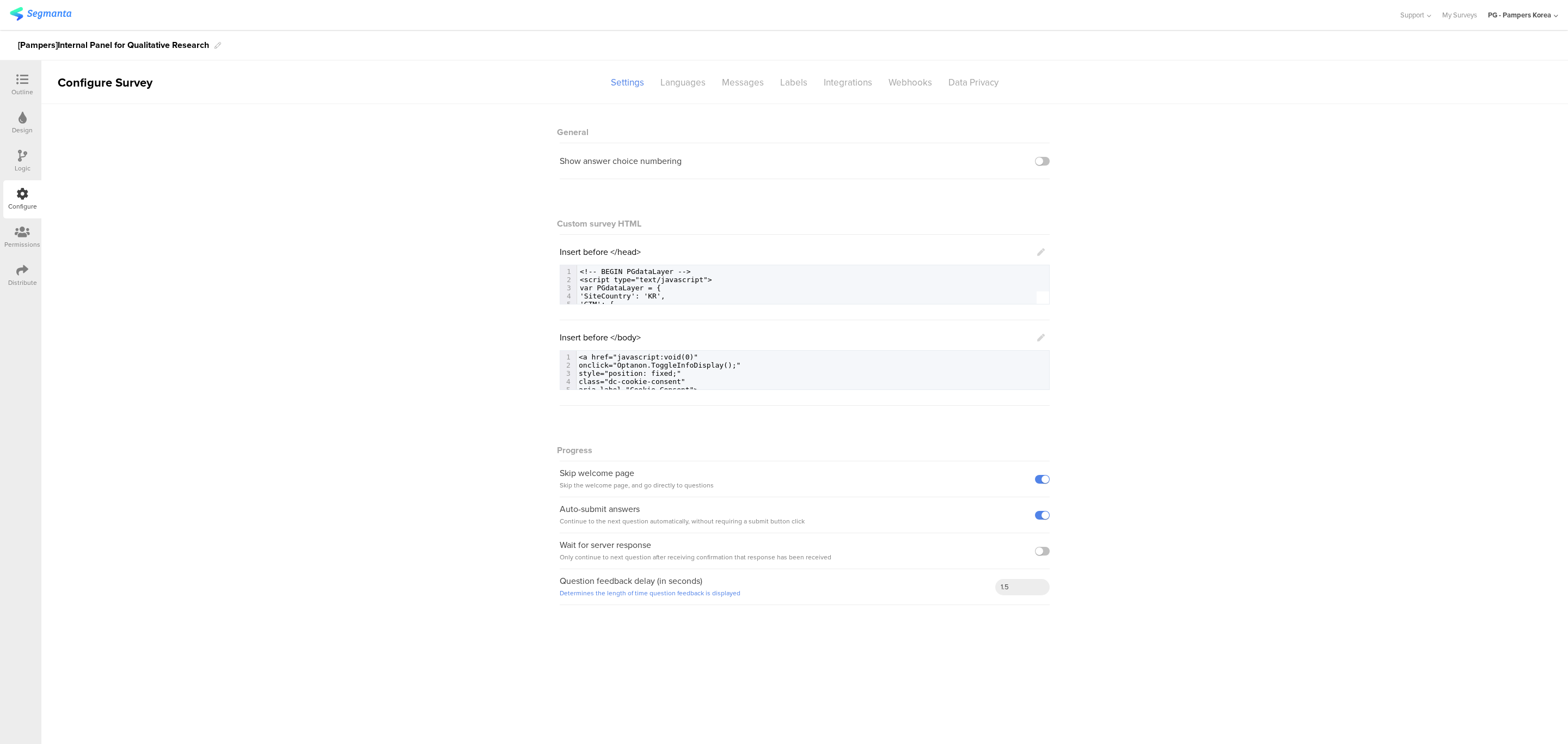
click at [38, 82] on div "Outline" at bounding box center [22, 85] width 38 height 38
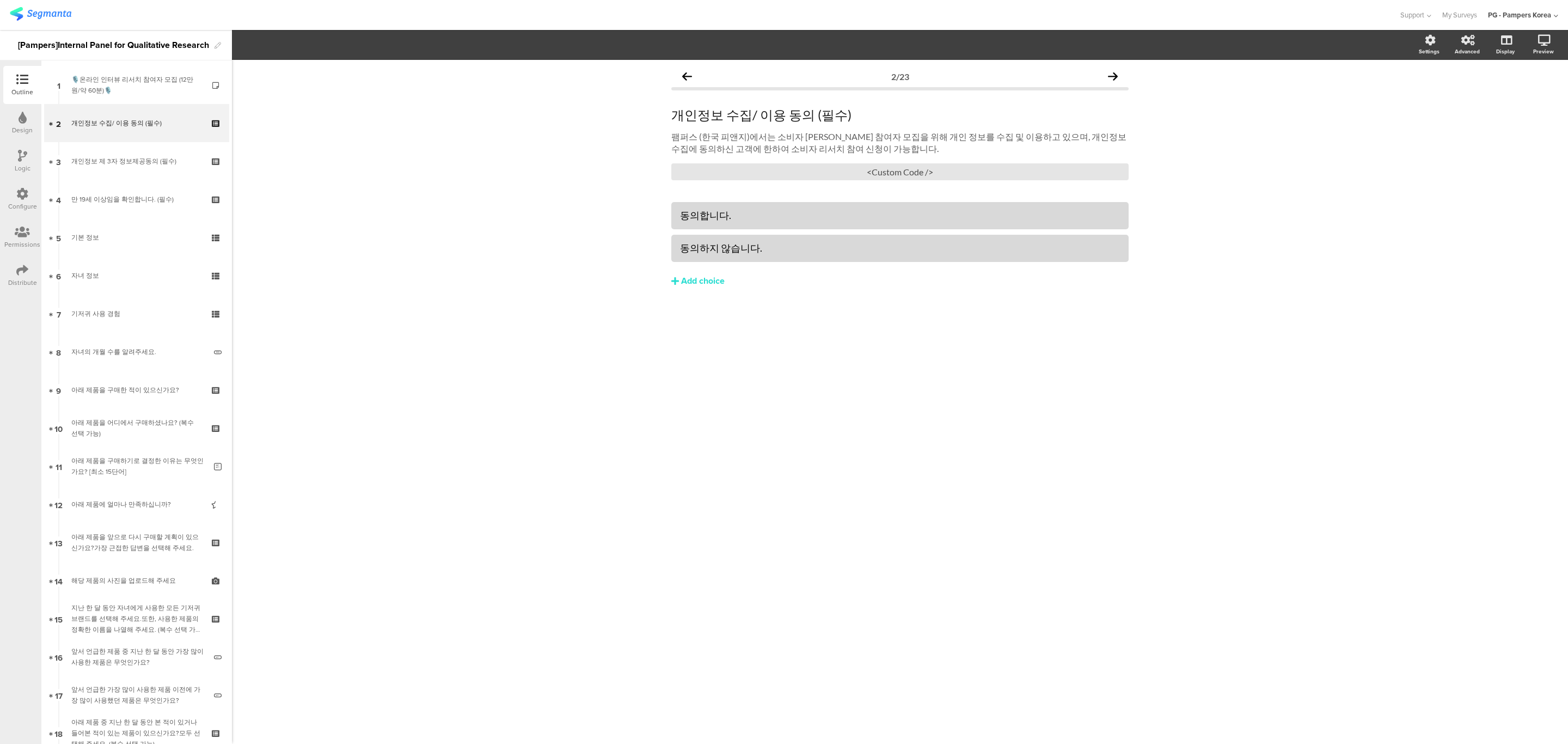
click at [28, 154] on div "Logic" at bounding box center [22, 161] width 38 height 38
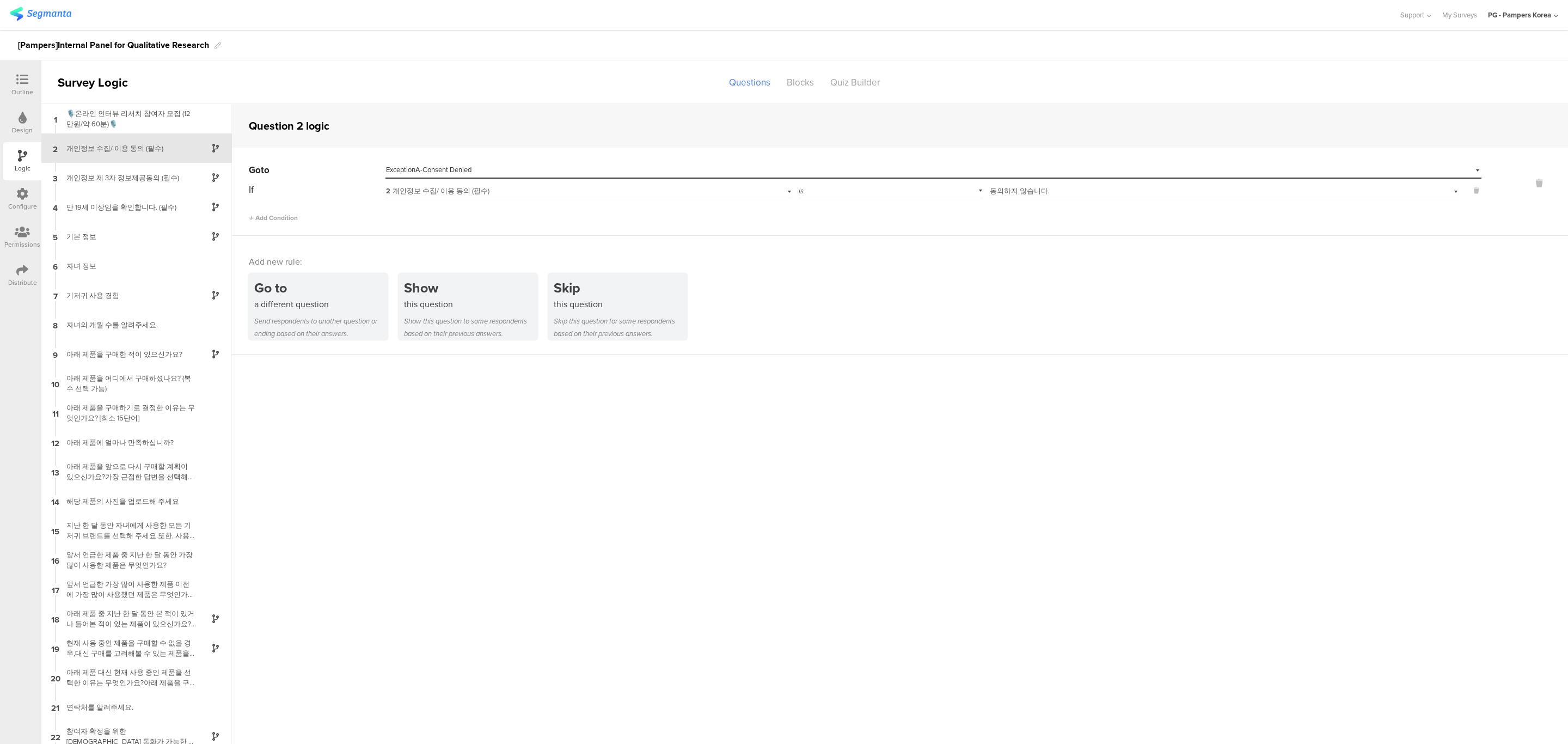
click at [27, 127] on div "Design" at bounding box center [23, 130] width 21 height 10
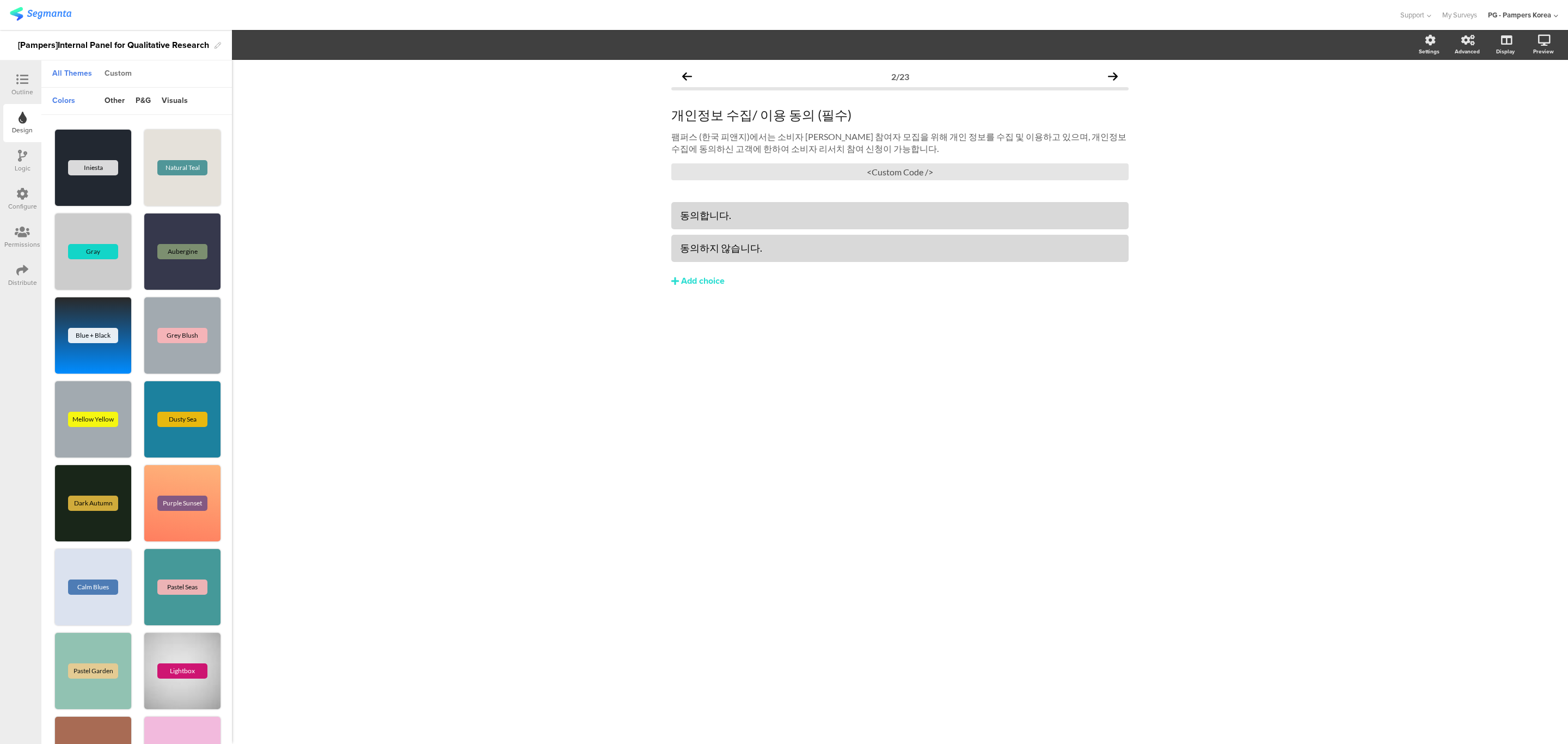
click at [116, 72] on div "Custom" at bounding box center [118, 74] width 38 height 18
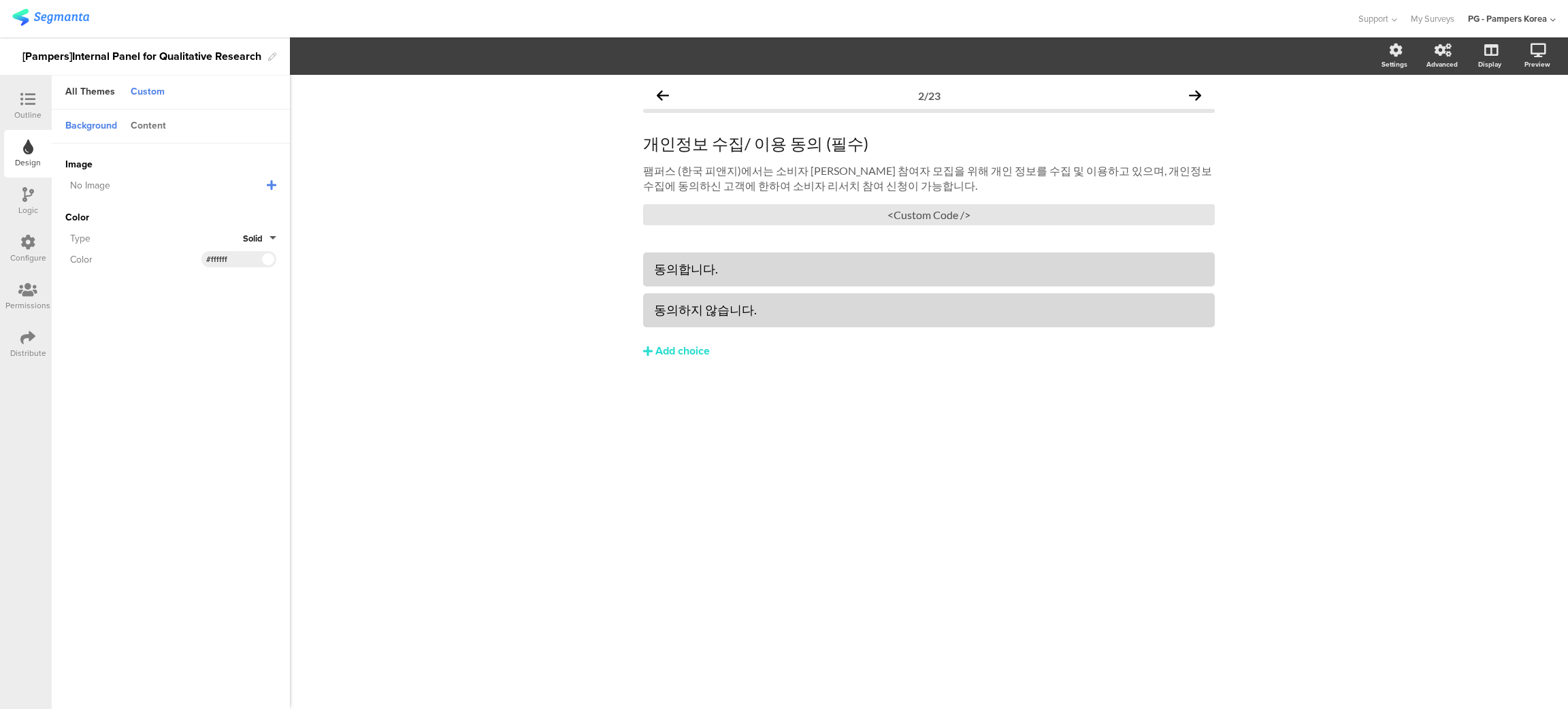
click at [145, 128] on div "Content" at bounding box center [148, 126] width 49 height 23
click at [100, 94] on div "All Themes" at bounding box center [90, 92] width 63 height 23
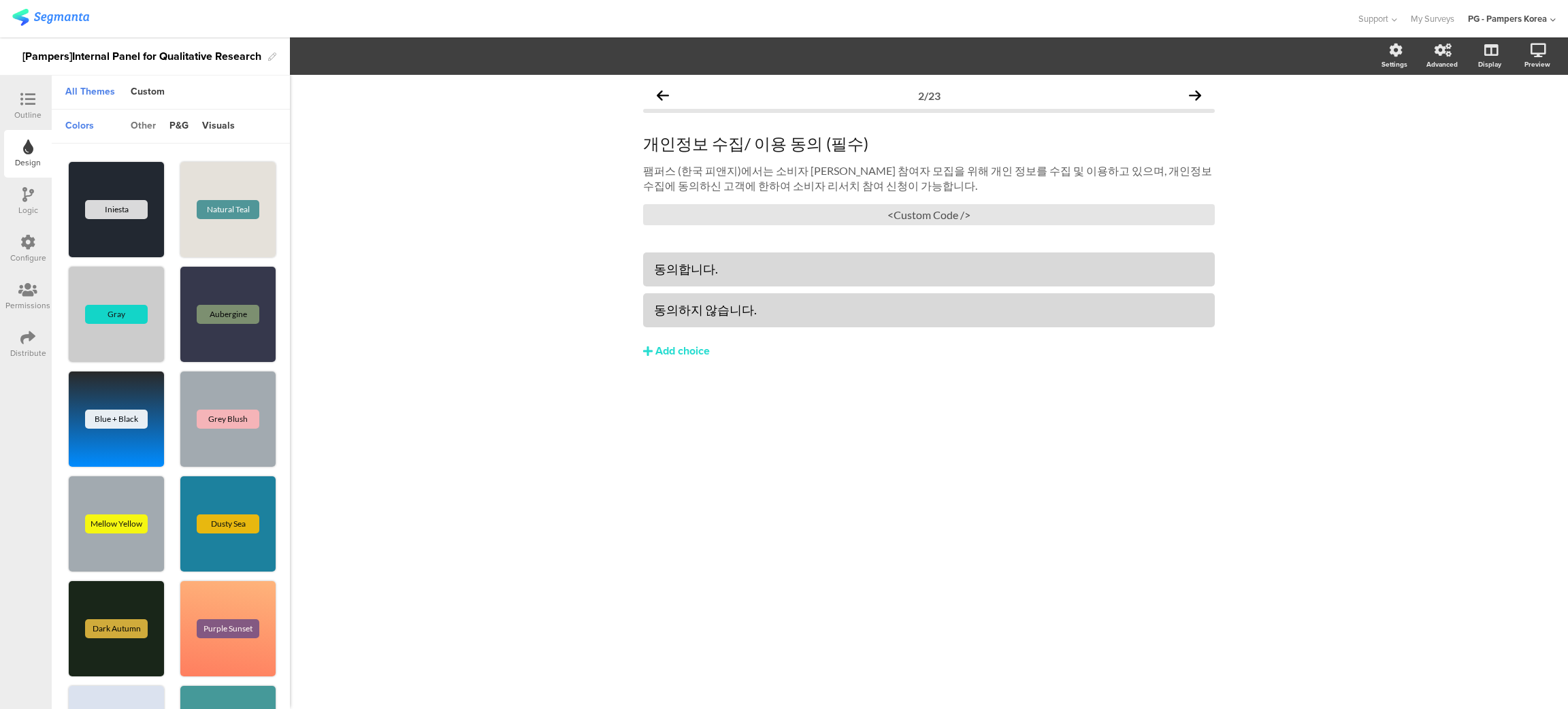
click at [141, 130] on div "other" at bounding box center [143, 126] width 39 height 23
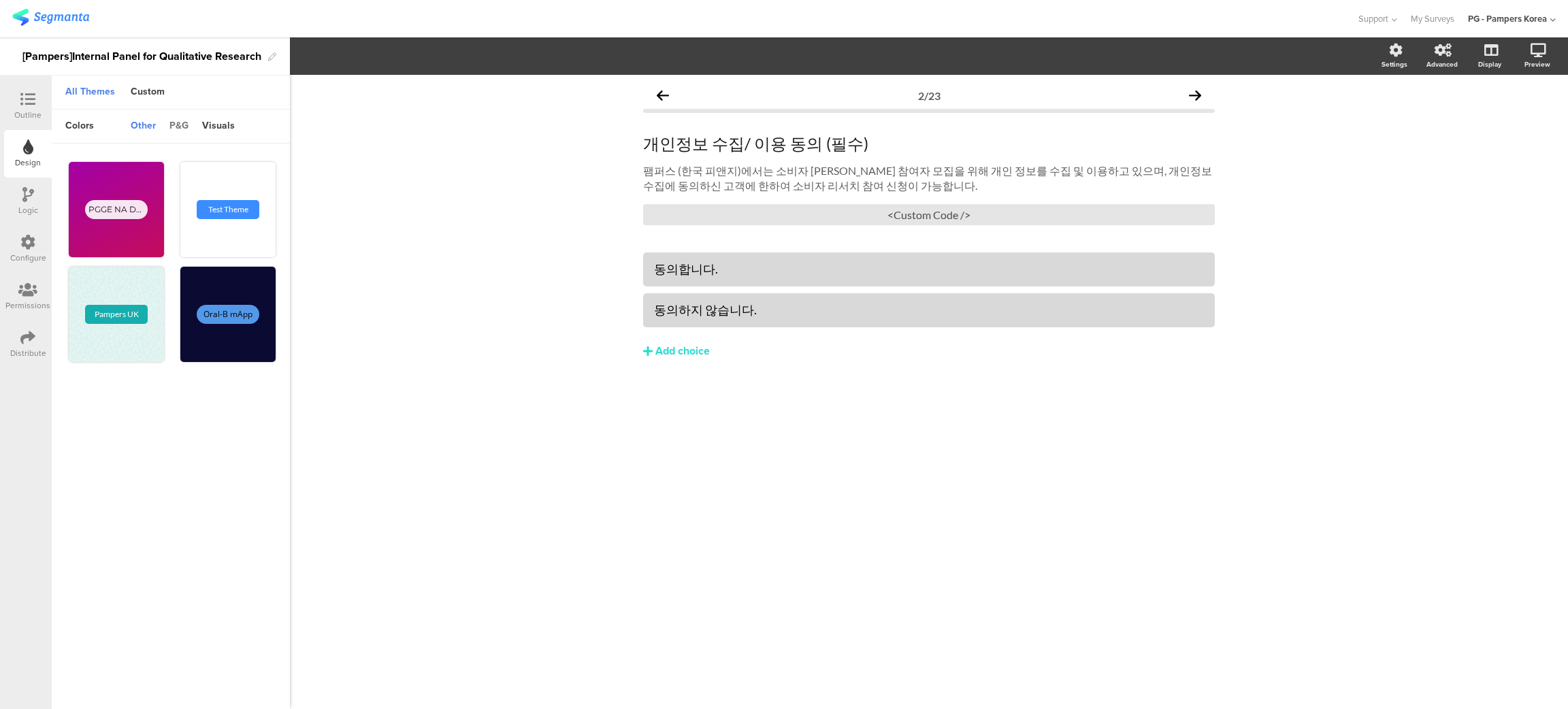
click at [183, 125] on div "p&g" at bounding box center [179, 126] width 33 height 23
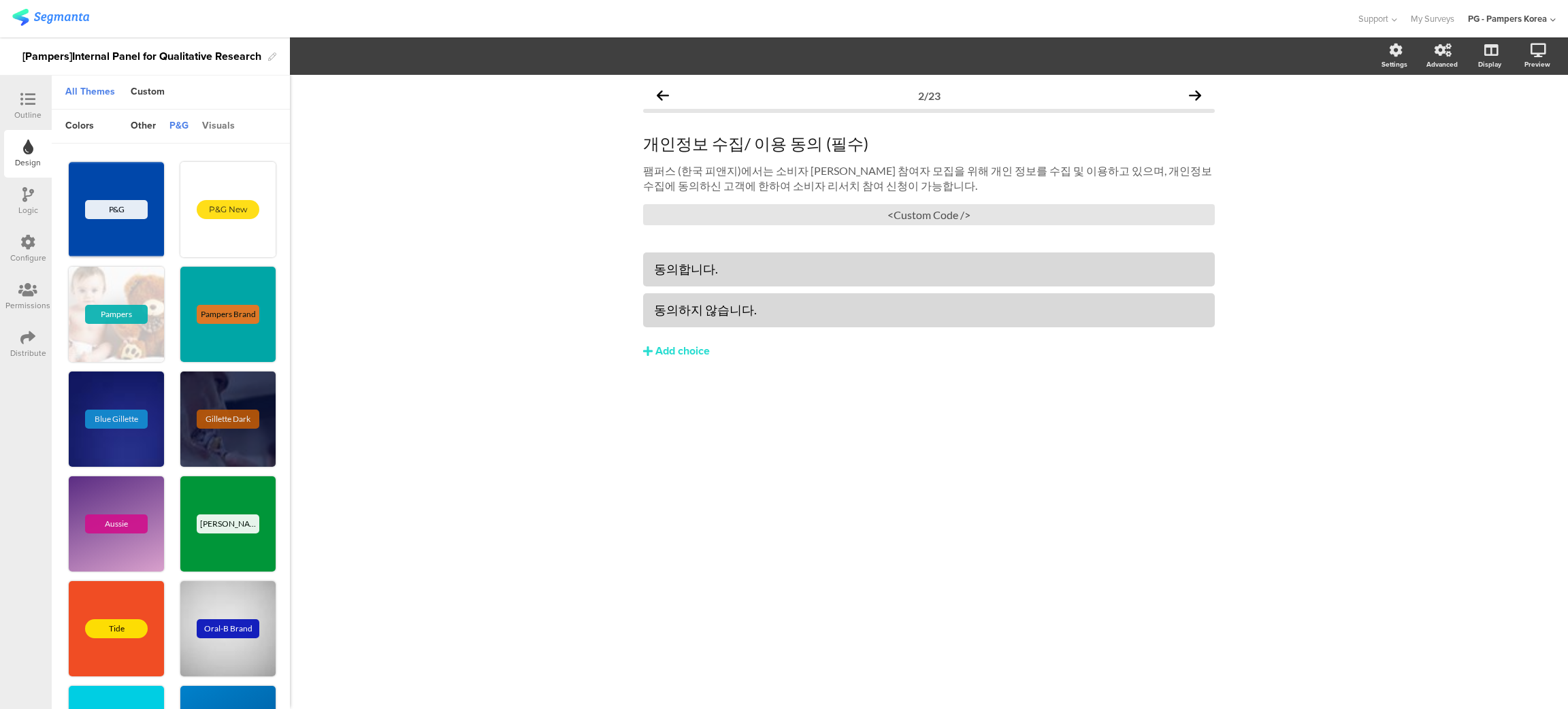
click at [227, 119] on div "visuals" at bounding box center [218, 126] width 46 height 23
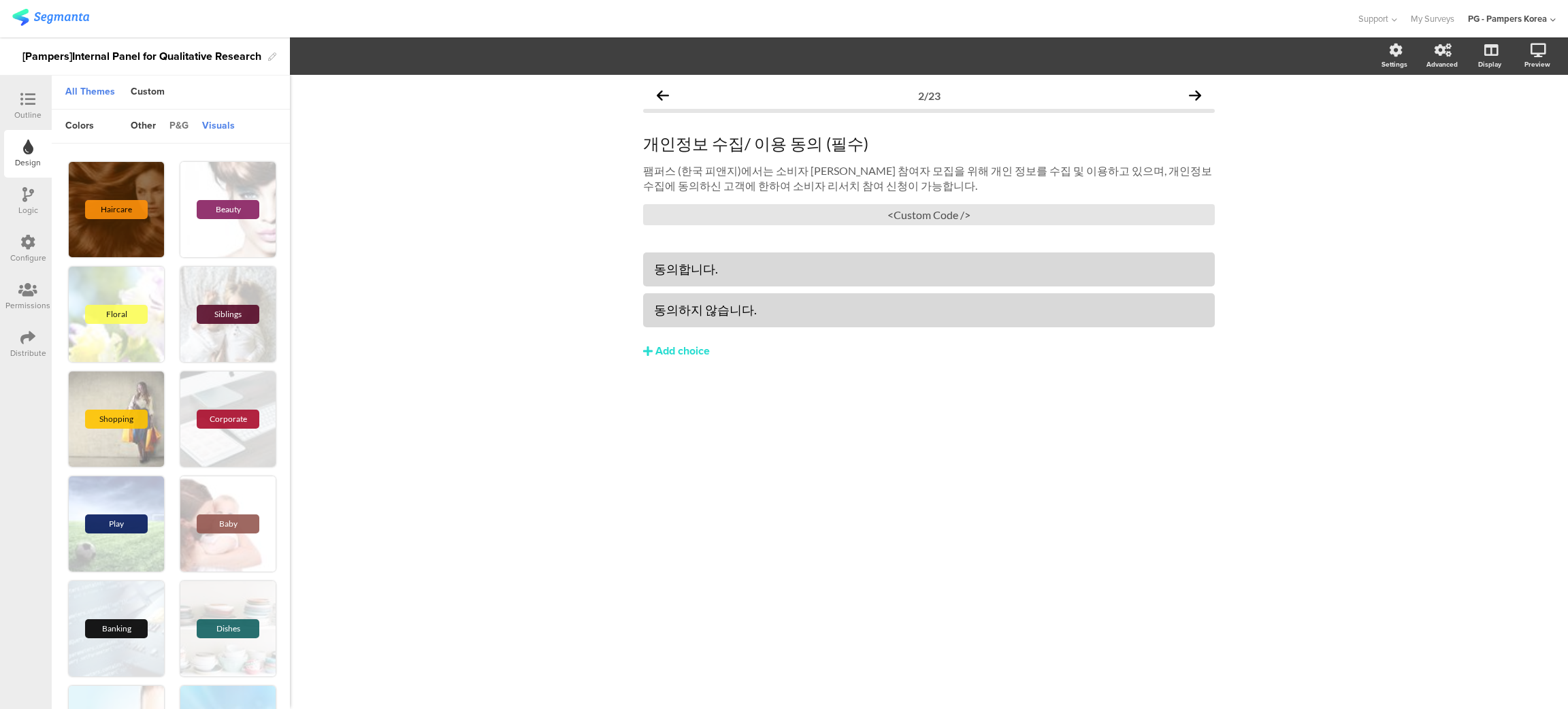
click at [178, 126] on div "p&g" at bounding box center [179, 126] width 33 height 23
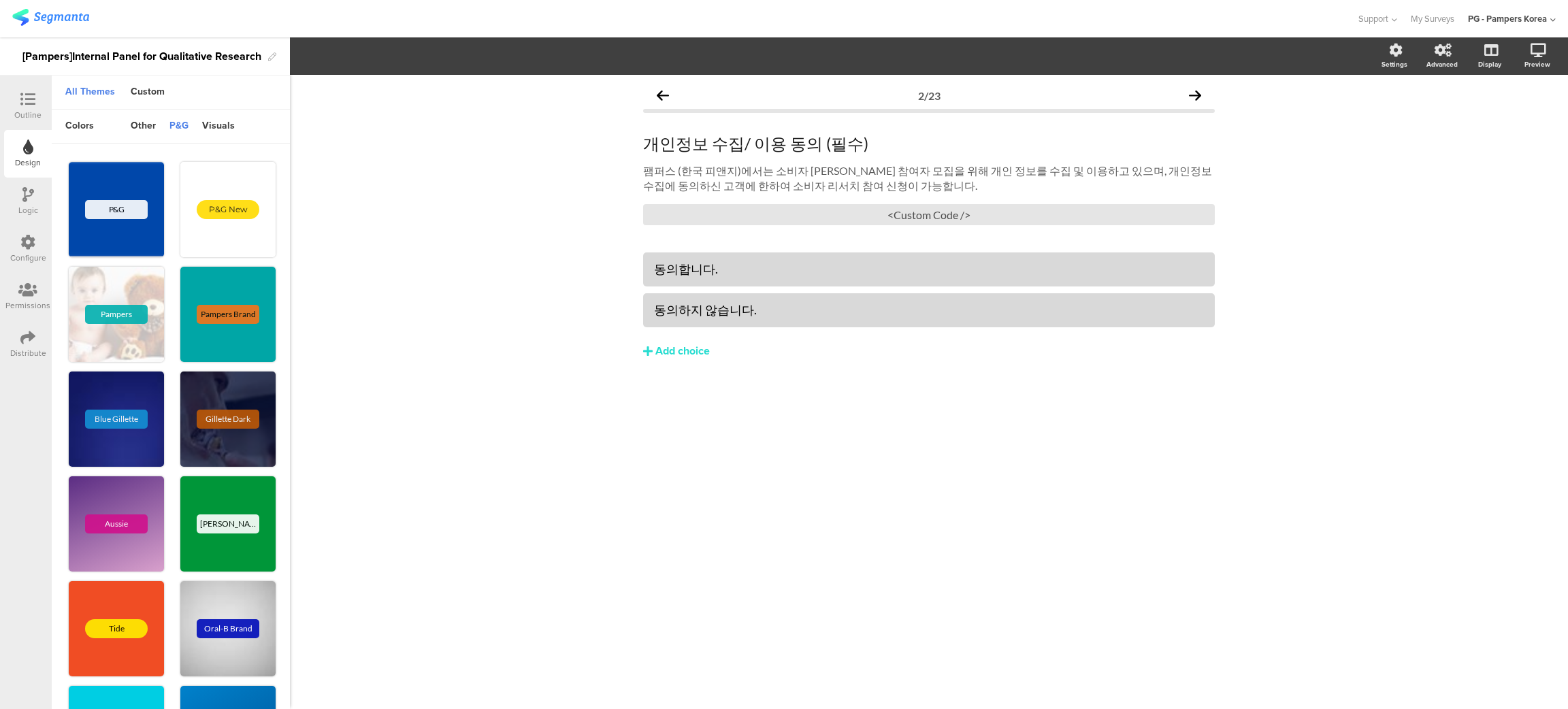
click at [28, 113] on div "Outline" at bounding box center [28, 115] width 27 height 12
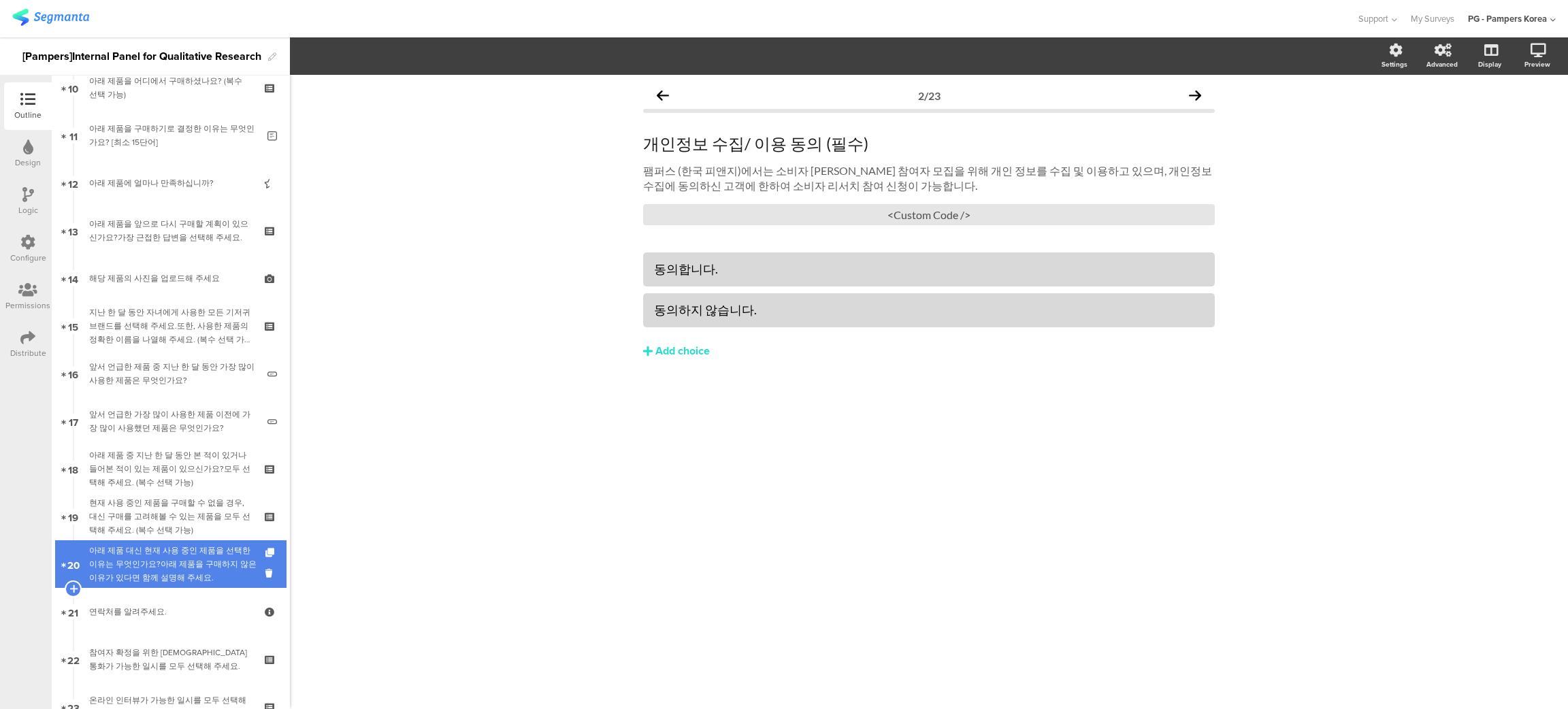
scroll to position [736, 0]
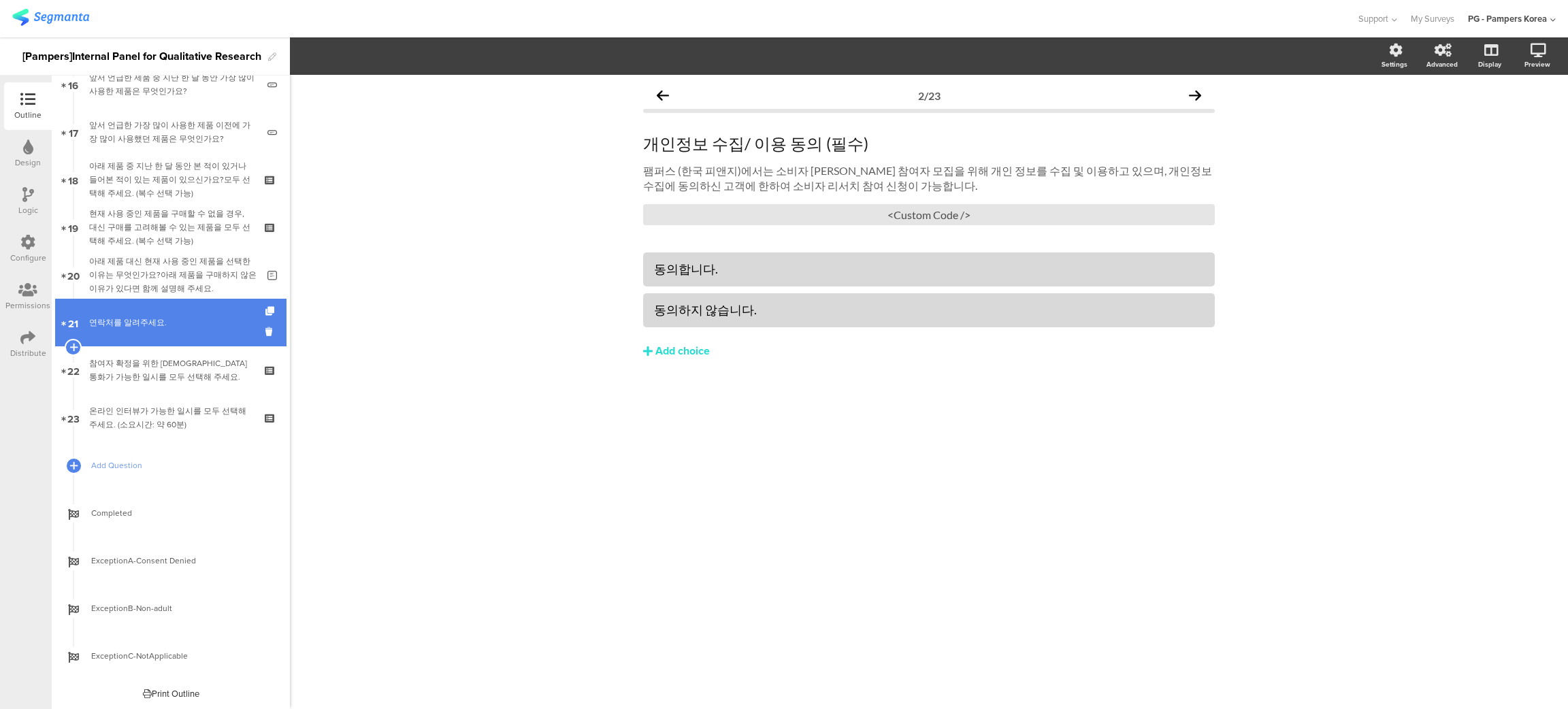
click at [154, 326] on div "연락처를 알려주세요." at bounding box center [170, 323] width 163 height 14
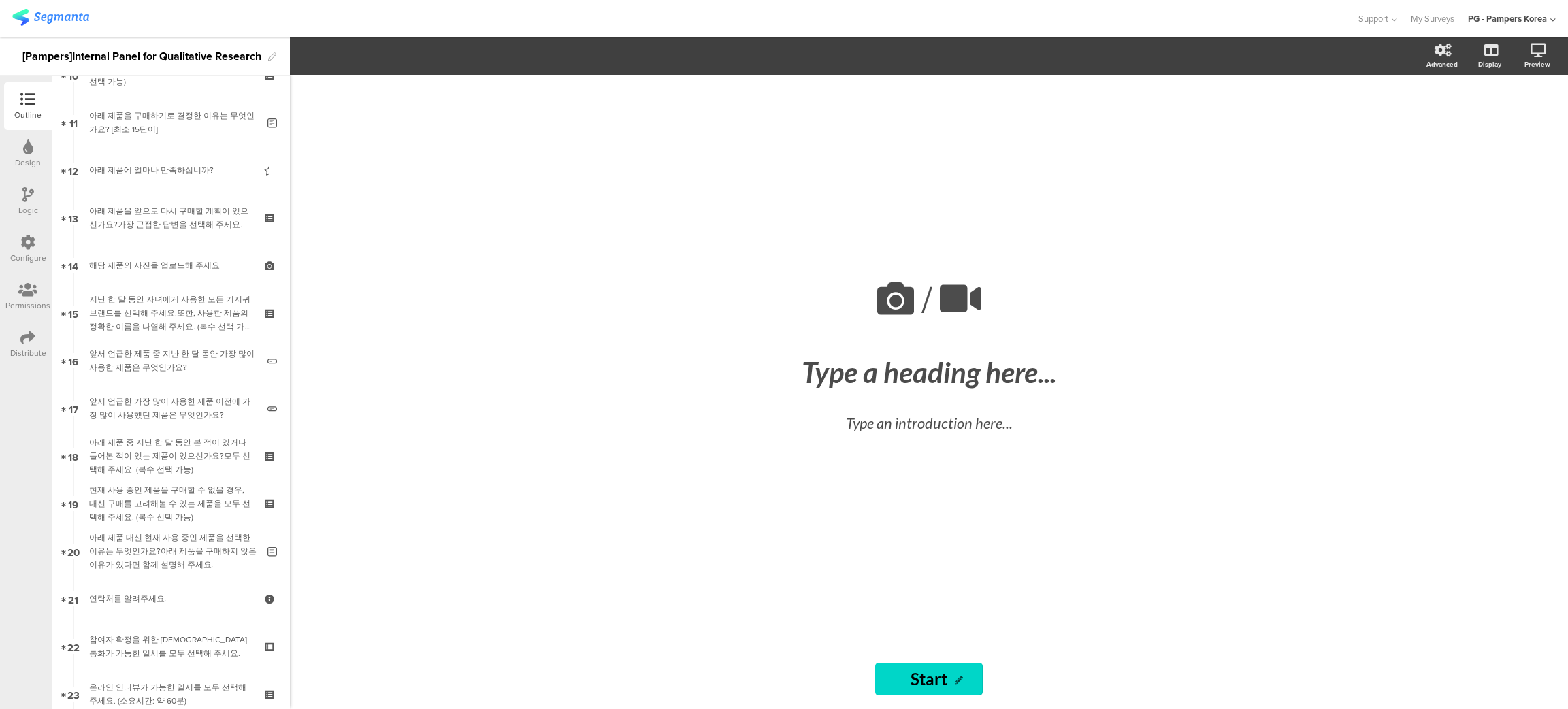
scroll to position [736, 0]
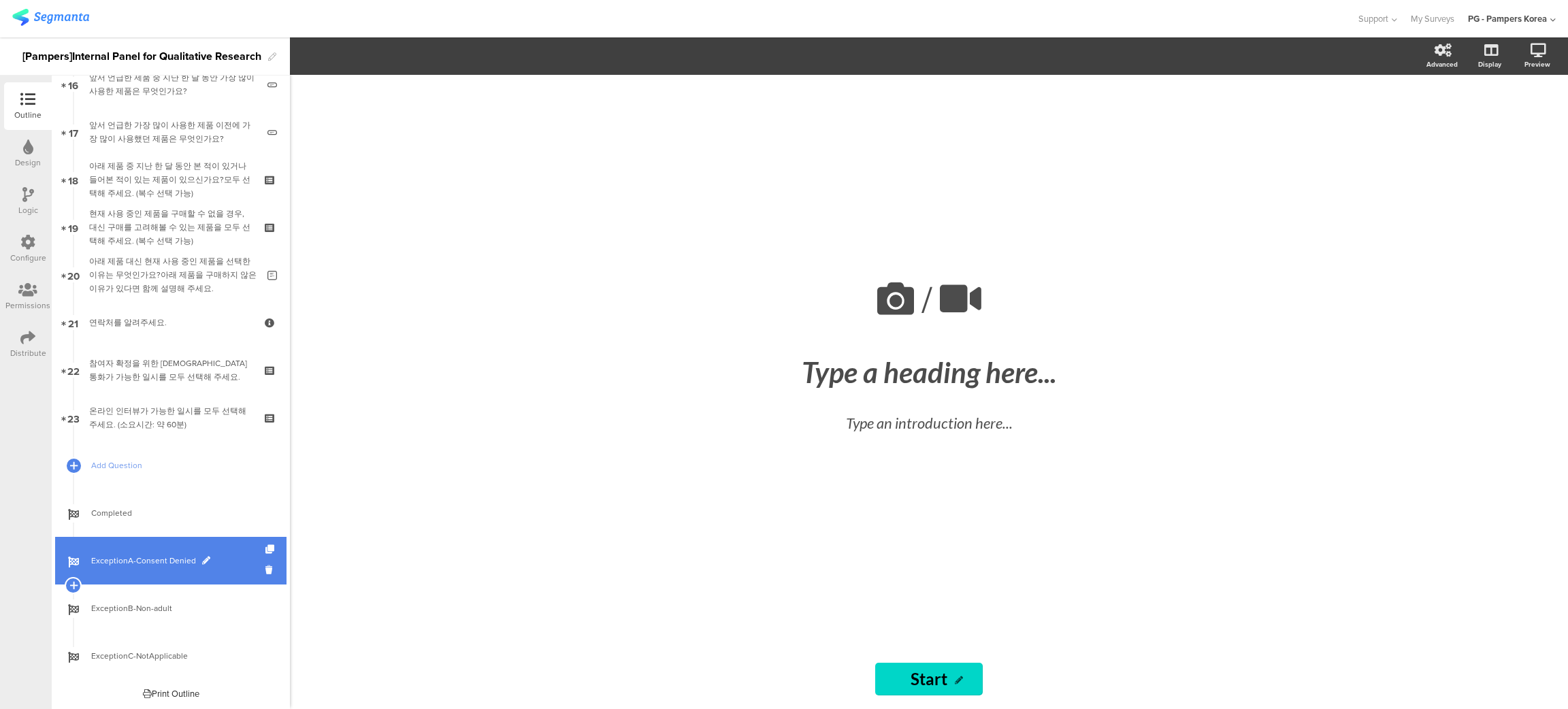
click at [161, 530] on span "ExceptionA-Consent Denied" at bounding box center [178, 561] width 174 height 14
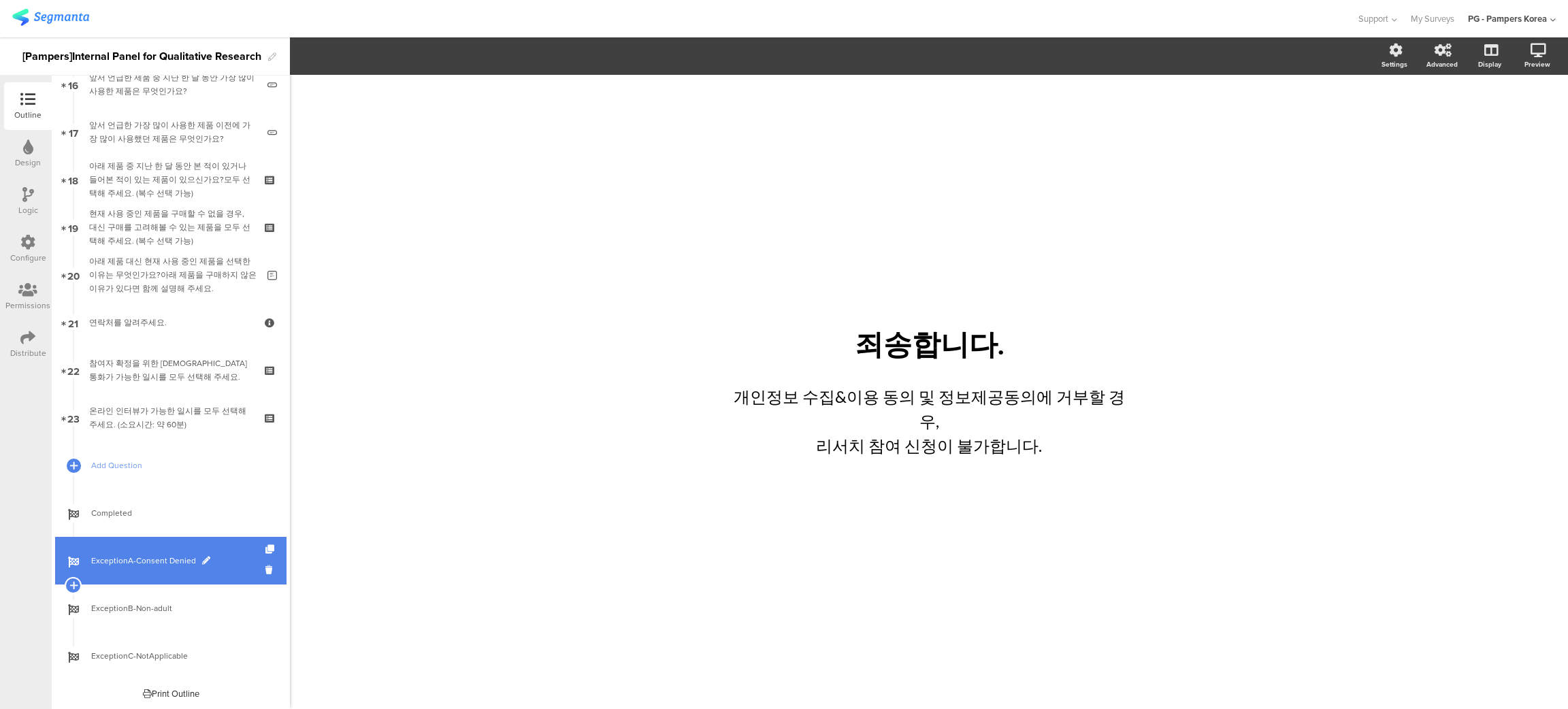
click at [185, 530] on span "ExceptionA-Consent Denied" at bounding box center [178, 561] width 174 height 14
click at [202, 530] on span at bounding box center [206, 561] width 8 height 8
click at [444, 514] on div "/ 죄송합니다. 죄송합니다. 개인정보 수집&이용 동의 및 정보제공동의에 거부할 경우, 리서치 참여 신청이 불가합니다. 개인정보 수집&이용 동의…" at bounding box center [929, 392] width 1278 height 634
click at [951, 348] on p "죄송합니다." at bounding box center [929, 345] width 504 height 38
click at [902, 433] on div "개인정보 수집&이용 동의 및 정보제공동의에 거부할 경우, 리서치 참여 신청이 불가합니다. 개인정보 수집&이용 동의 및 정보제공동의에 거부할 경…" at bounding box center [929, 421] width 415 height 81
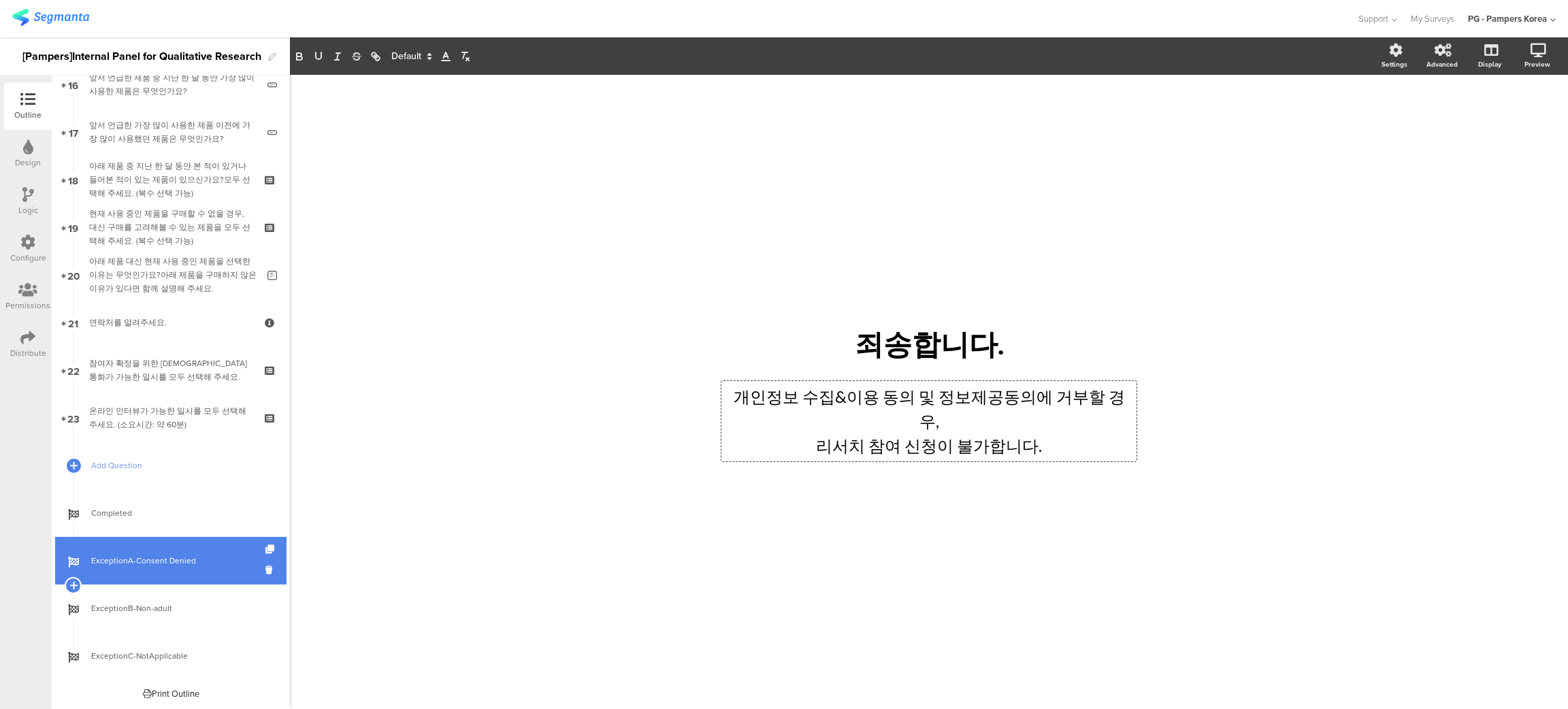
click at [892, 416] on p "개인정보 수집&이용 동의 및 정보제공동의에 거부할 경우," at bounding box center [929, 409] width 409 height 49
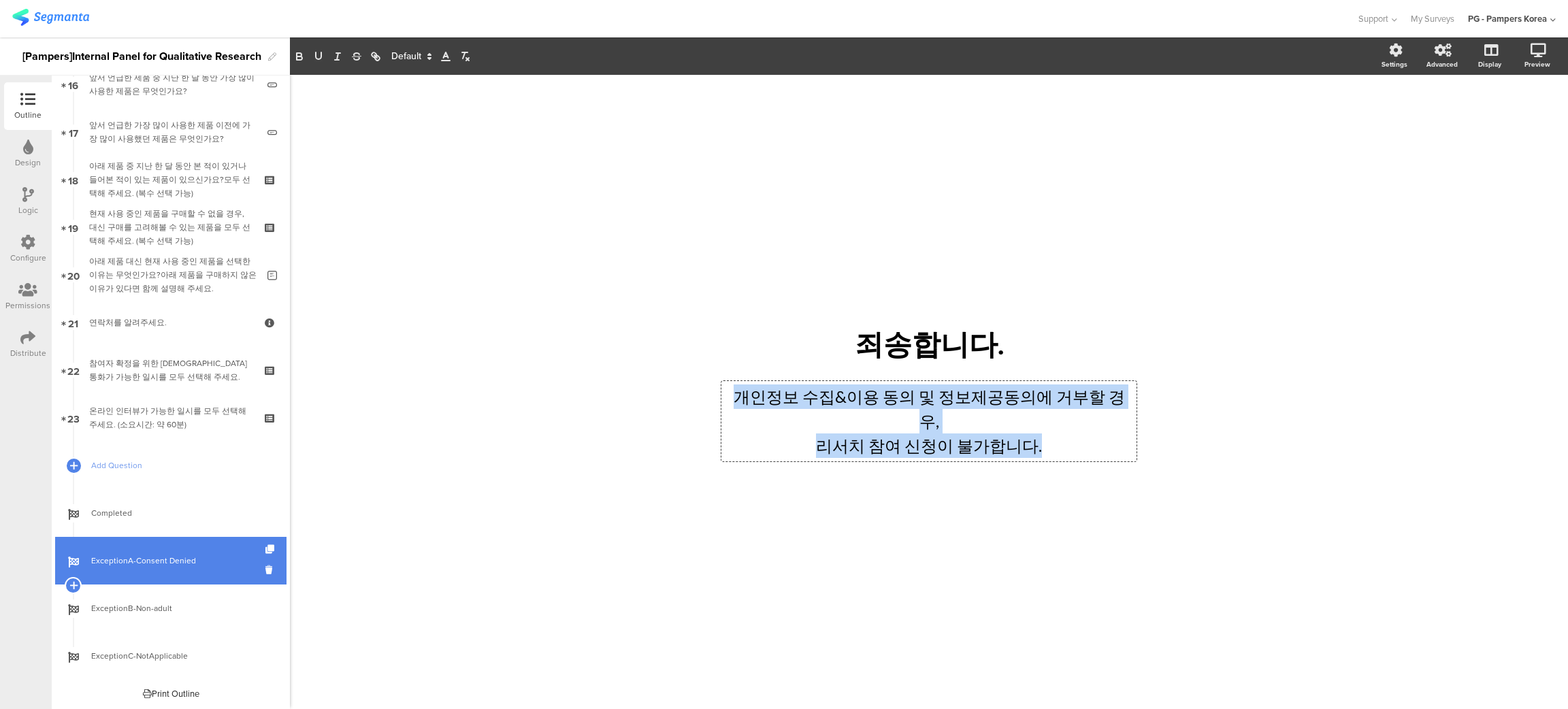
copy div "개인정보 수집&이용 동의 및 정보제공동의에 거부할 경우, 리서치 참여 신청이 불가합니다."
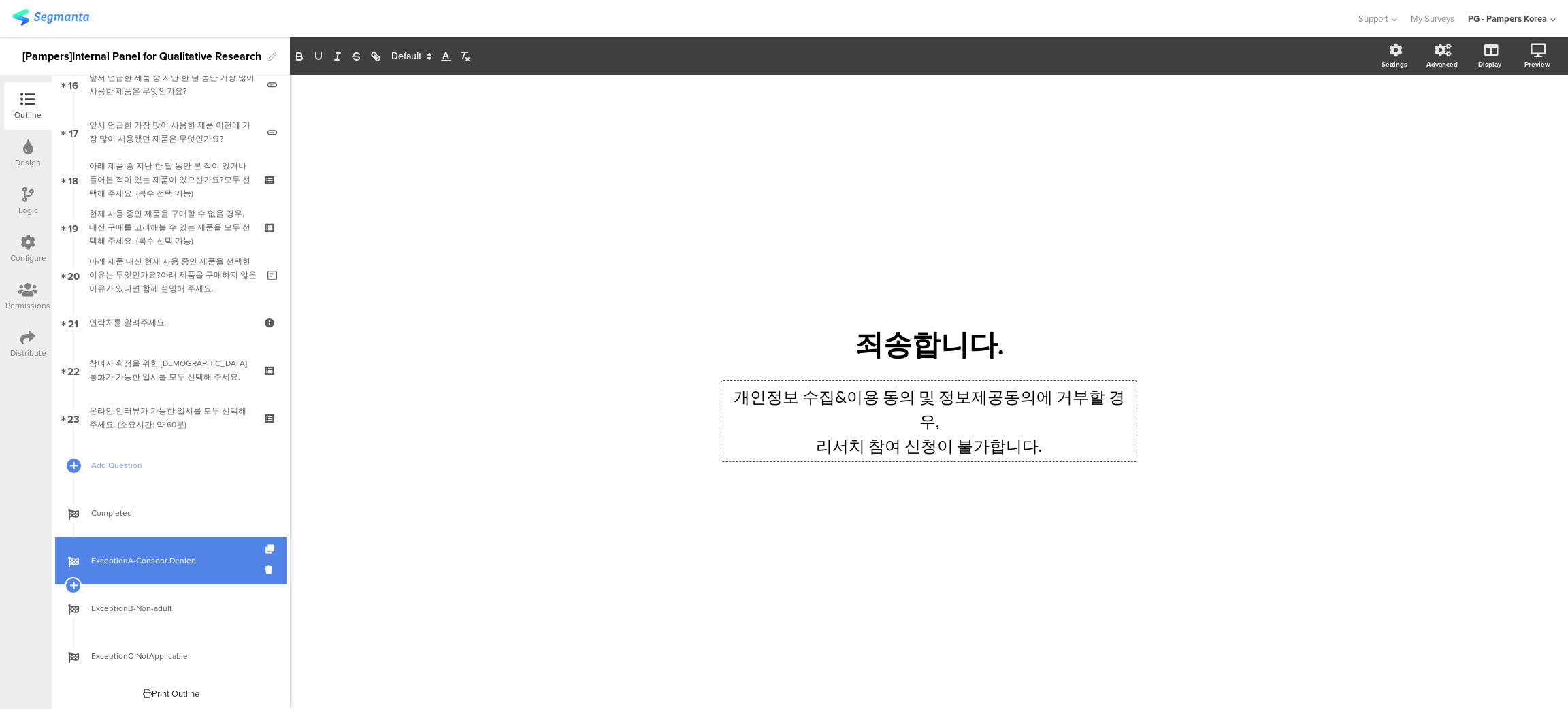
click at [577, 530] on div "/ 죄송합니다. 죄송합니다. 개인정보 수집&이용 동의 및 정보제공동의에 거부할 경우, 리서치 참여 신청이 불가합니다. 개인정보 수집&이용 동의…" at bounding box center [929, 392] width 1278 height 634
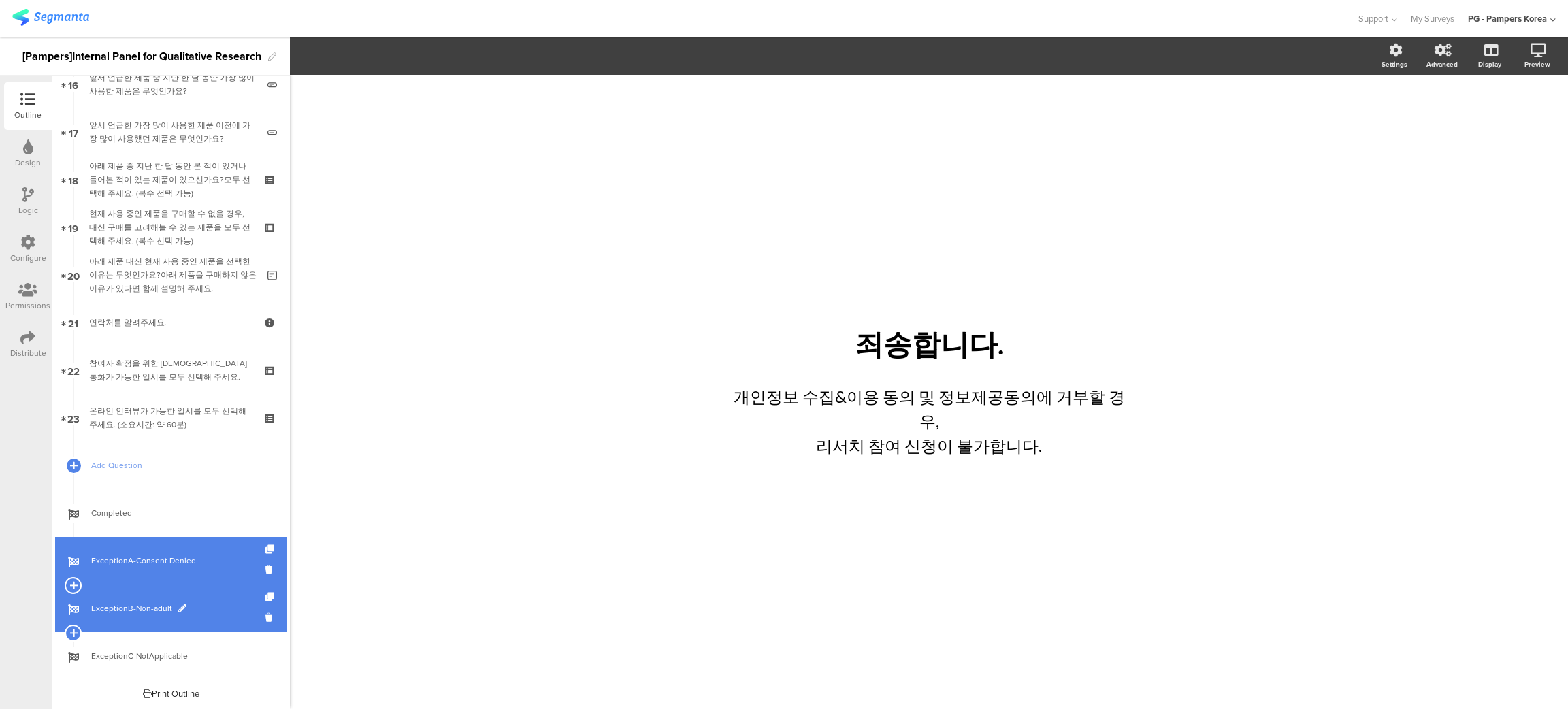
click at [178, 530] on span at bounding box center [182, 608] width 8 height 8
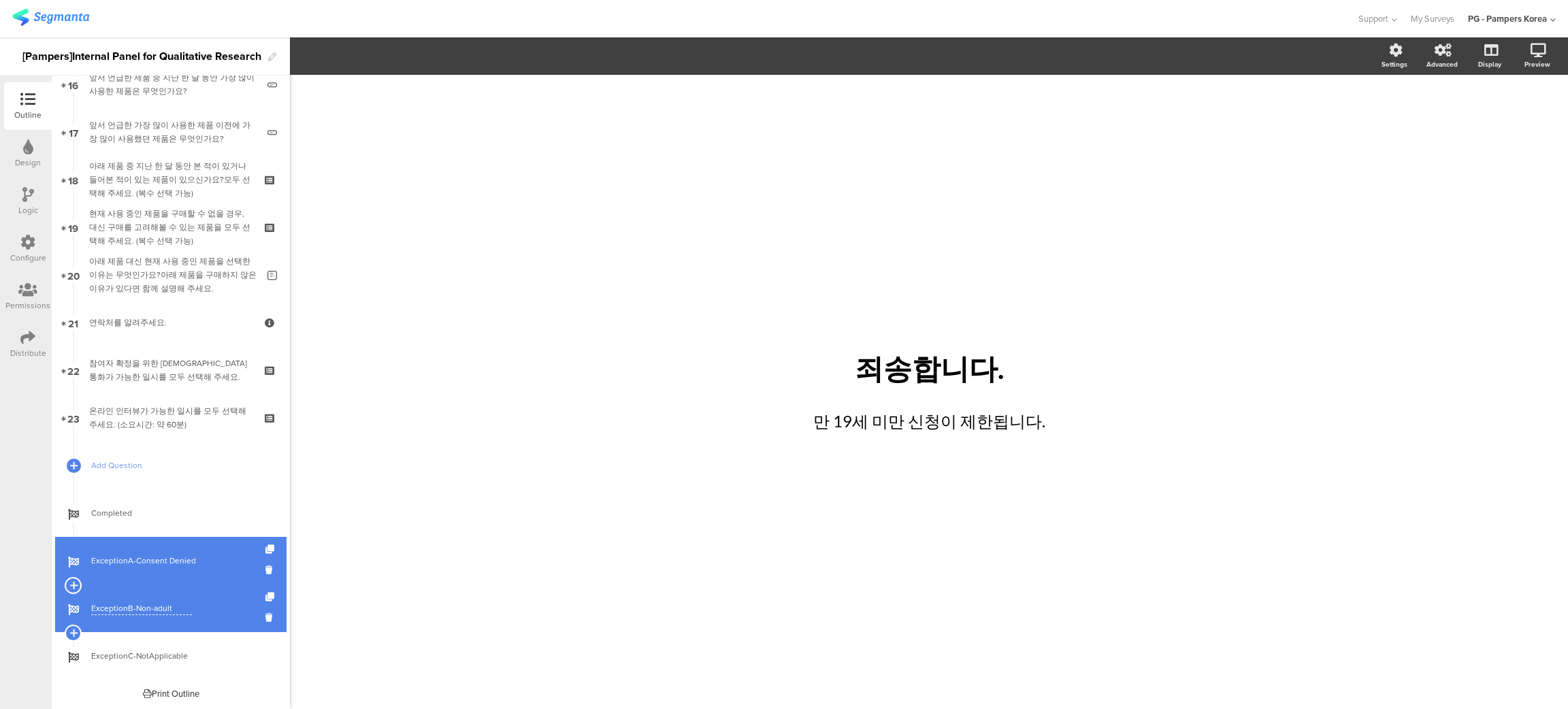
click at [177, 530] on input "ExceptionB-Non-adult" at bounding box center [142, 609] width 100 height 13
click at [646, 510] on div "/ 죄송합니다. 죄송합니다. 만 19세 미만 신청이 제한됩니다. 만 19세 미만 신청이 제한됩니다." at bounding box center [928, 385] width 571 height 621
click at [918, 382] on div "죄송합니다. 죄송합니다." at bounding box center [929, 369] width 510 height 45
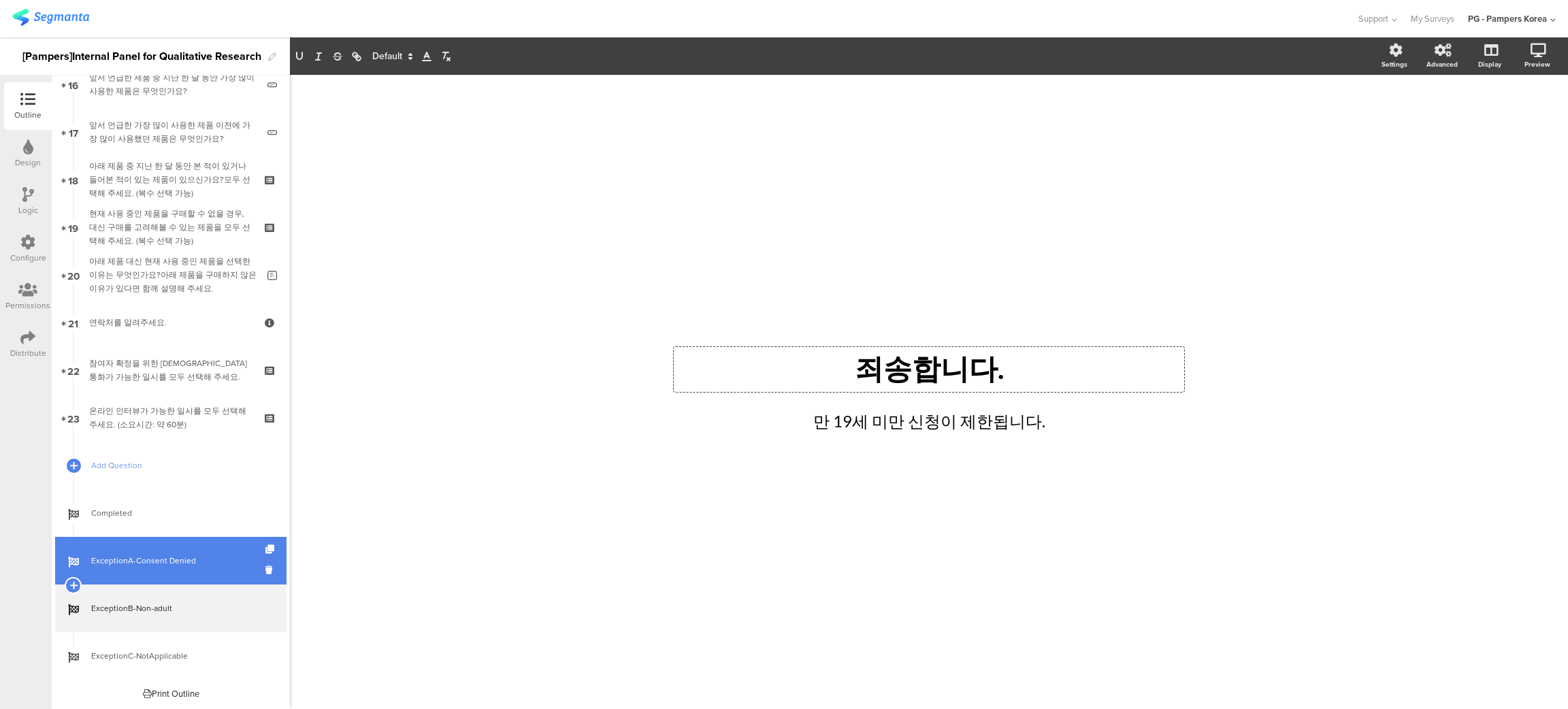
click at [932, 433] on div "만 19세 미만 신청이 제한됩니다. 만 19세 미만 신청이 제한됩니다." at bounding box center [929, 421] width 415 height 31
copy p "만 19세 미만 신청이 제한됩니다."
click at [610, 330] on div "/ 죄송합니다. 죄송합니다. 만 19세 미만 신청이 제한됩니다. 만 19세 미만 신청이 제한됩니다. 만 19세 미만 신청이 제한됩니다." at bounding box center [929, 392] width 1278 height 634
click at [1210, 125] on icon at bounding box center [1488, 121] width 14 height 13
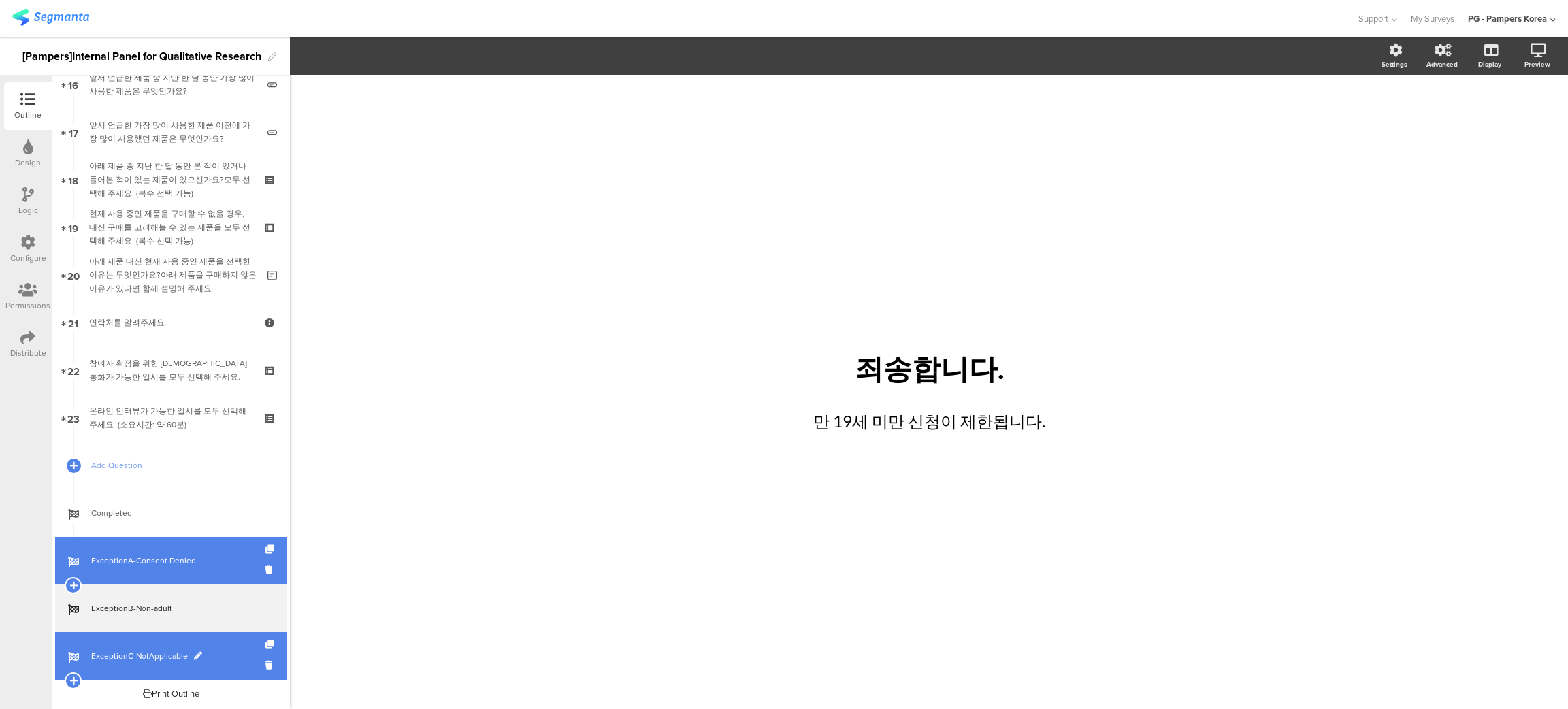
click at [163, 530] on span "ExceptionC-NotApplicable" at bounding box center [178, 656] width 174 height 14
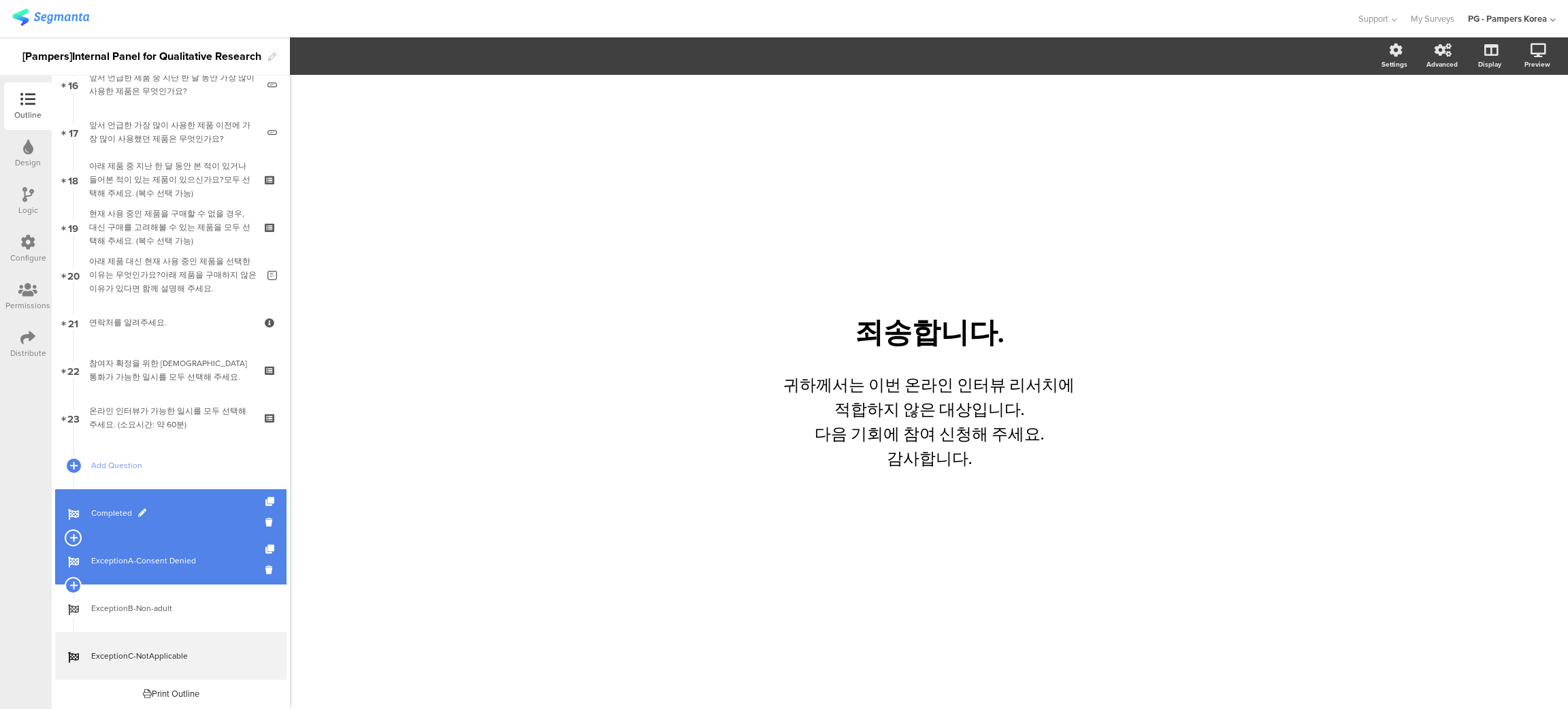
click at [184, 510] on span "Completed" at bounding box center [178, 513] width 174 height 14
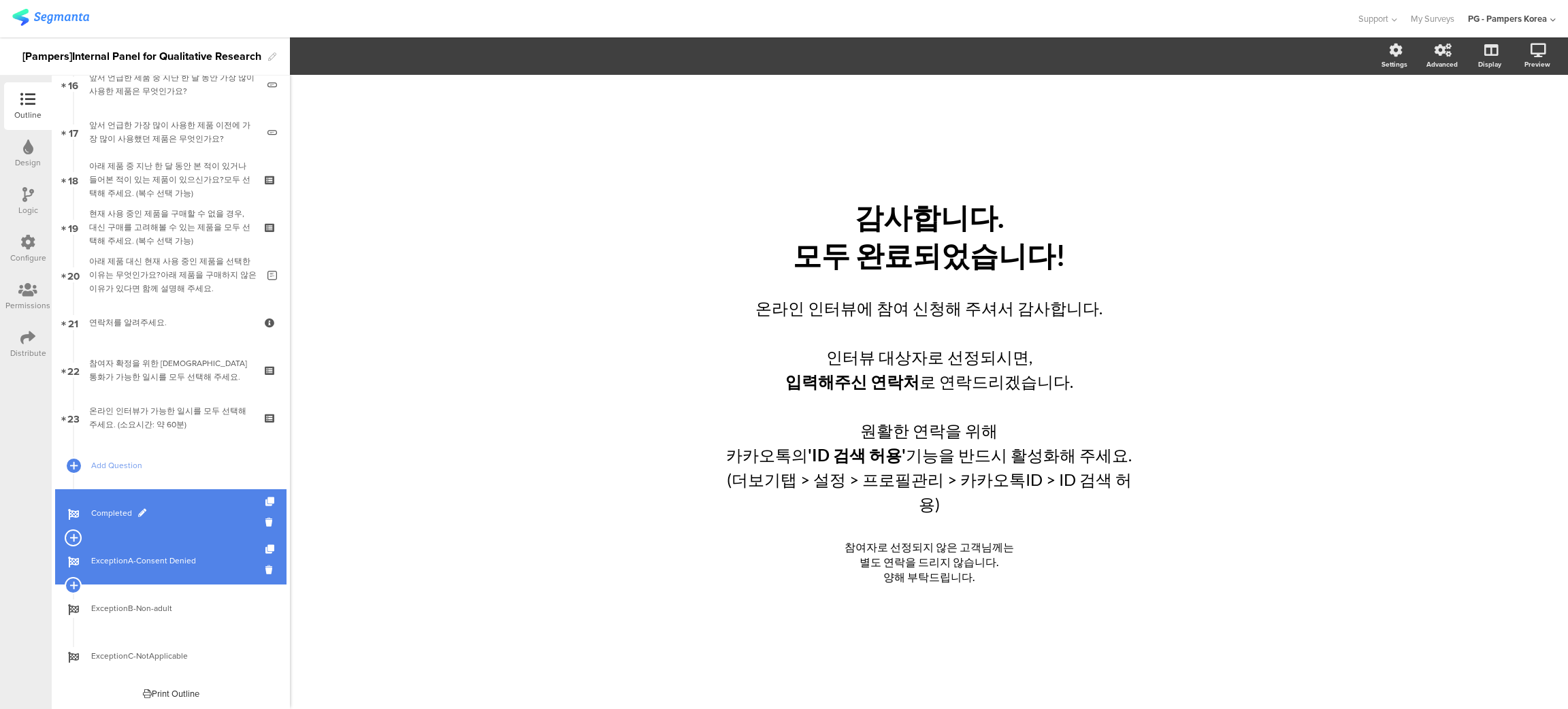
click at [140, 509] on span at bounding box center [142, 513] width 8 height 8
click at [162, 510] on input "Completed" at bounding box center [142, 513] width 100 height 13
click at [444, 439] on div "/ 감사합니다. 모두 완료되었습니다! 감사합니다. 모두 완료되었습니다! 온라인 인터뷰에 참여 신청해 주셔서 감사합니다. 인터뷰 대상자로 선정되…" at bounding box center [929, 392] width 1278 height 634
click at [1016, 243] on div "감사합니다. 모두 완료되었습니다!" at bounding box center [929, 237] width 504 height 76
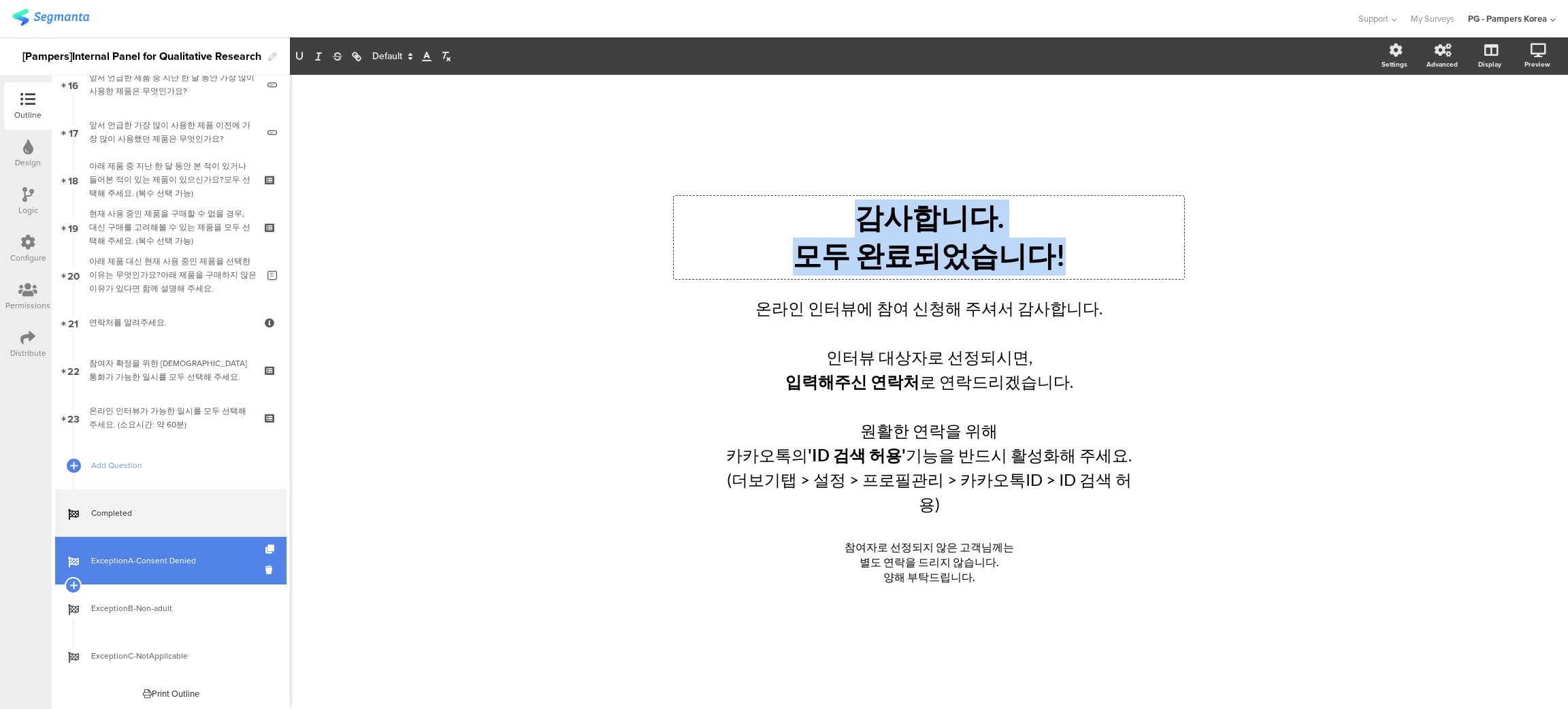
copy div "감사합니다. 모두 완료되었습니다!"
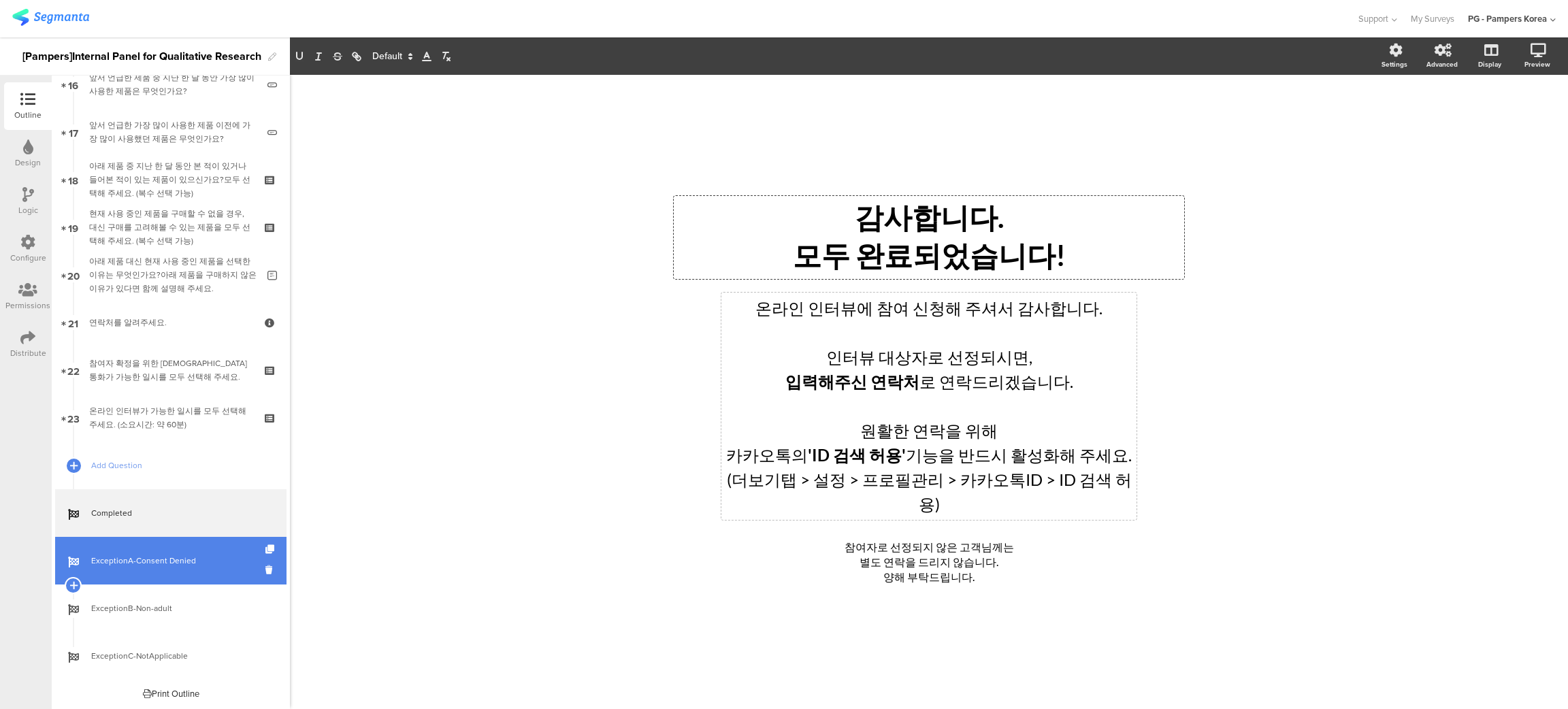
click at [930, 433] on div "온라인 인터뷰에 참여 신청해 주셔서 감사합니다. 인터뷰 대상자로 선정되시면, 입력해주신 연락처 로 연락드리겠습니다. 원활한 연락을 위해 카카오…" at bounding box center [929, 406] width 415 height 227
click at [1010, 443] on p "원활한 연락을 위해" at bounding box center [929, 431] width 409 height 24
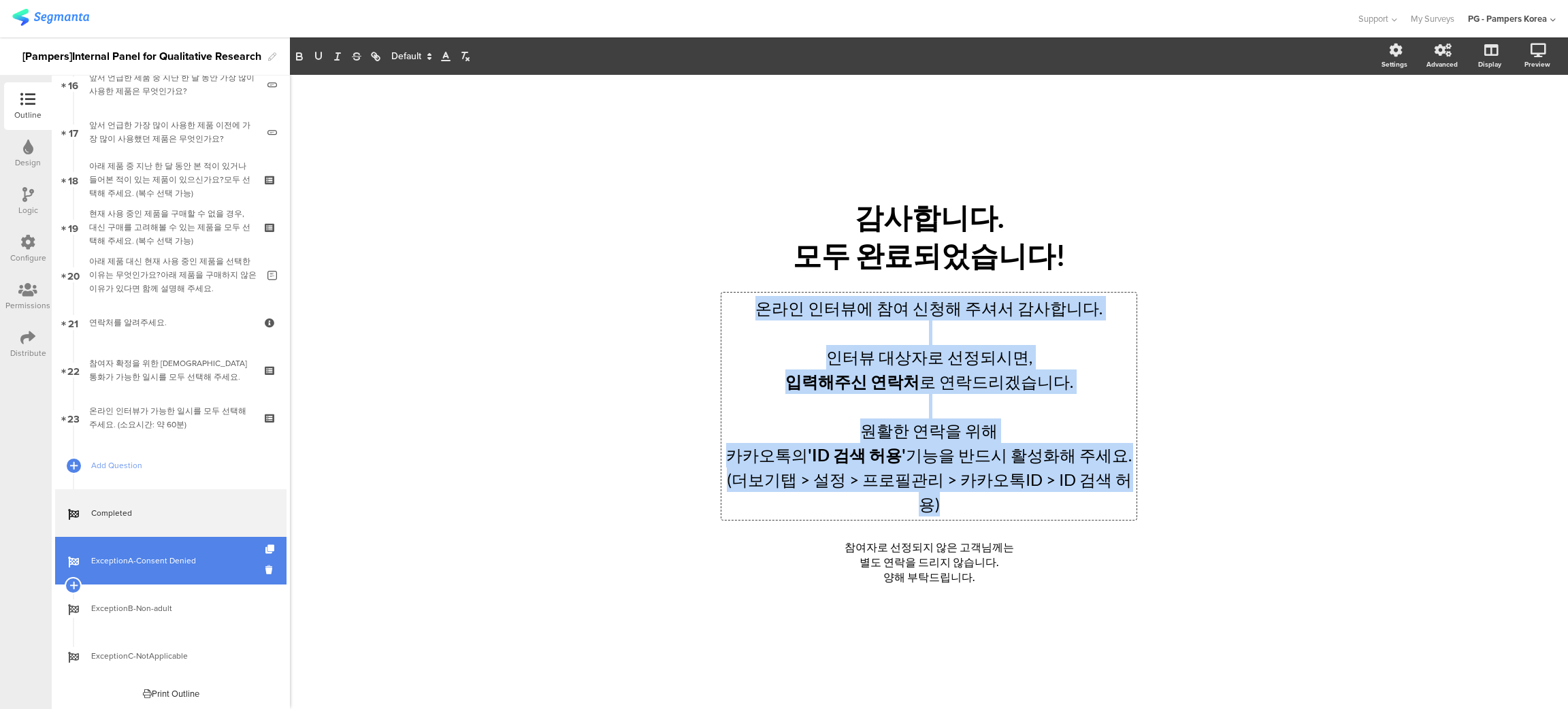
copy div "온라인 인터뷰에 참여 신청해 주셔서 감사합니다. 인터뷰 대상자로 선정되시면, 입력해주신 연락처 로 연락드리겠습니다. 원활한 연락을 위해 카카오…"
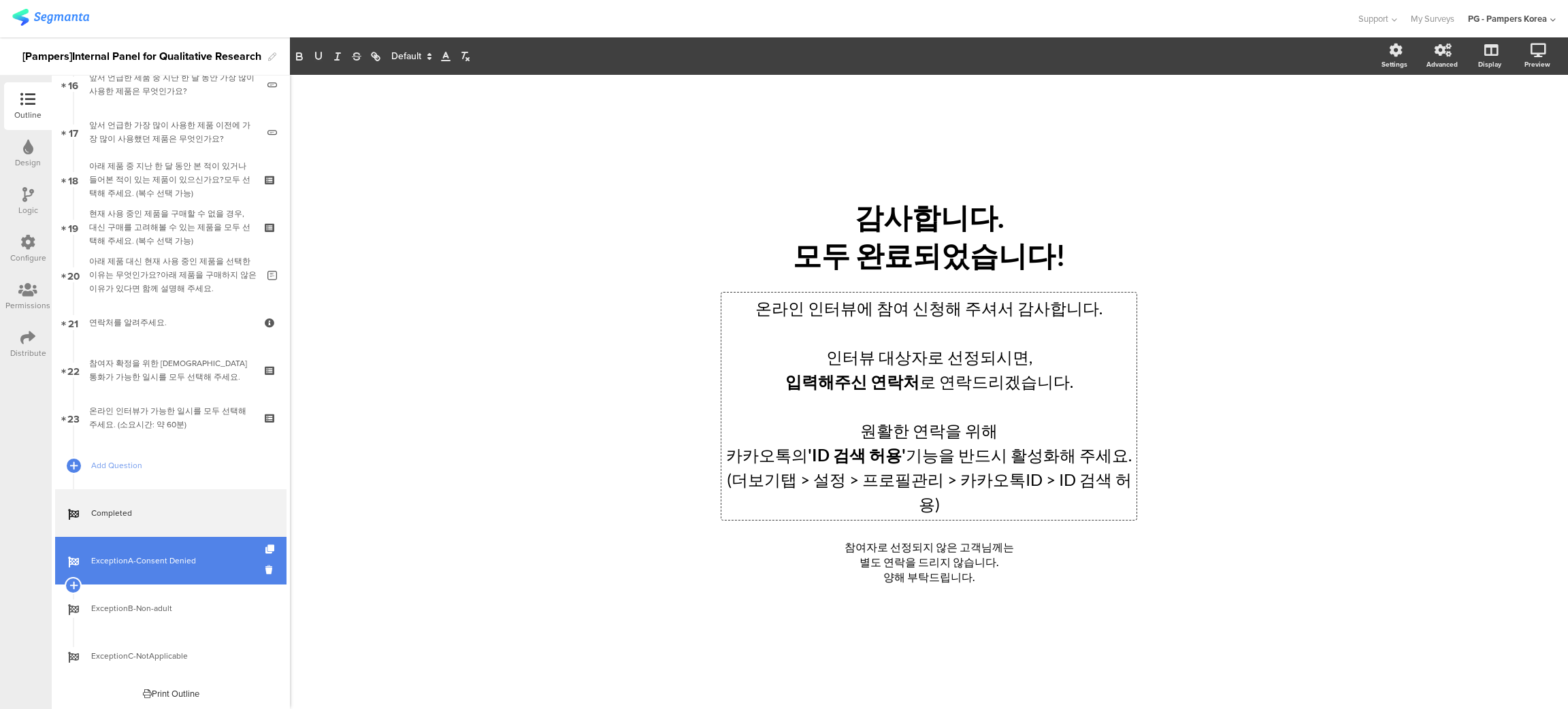
click at [1207, 332] on div "/ 감사합니다. 모두 완료되었습니다! 감사합니다. 모두 완료되었습니다! 온라인 인터뷰에 참여 신청해 주셔서 감사합니다. 인터뷰 대상자로 선정되…" at bounding box center [928, 385] width 571 height 621
click at [1210, 346] on div "/ 감사합니다. 모두 완료되었습니다! 감사합니다. 모두 완료되었습니다! 온라인 인터뷰에 참여 신청해 주셔서 감사합니다. 인터뷰 대상자로 선정되…" at bounding box center [929, 392] width 1278 height 634
click at [994, 530] on div "참여자로 선정되지 않은 고객님께는 별도 연락을 드리지 않습니다. 양해 부탁드립니다. 참여자로 선정되지 않은 고객님께는 별도 연락을 드리지 않습…" at bounding box center [929, 563] width 510 height 52
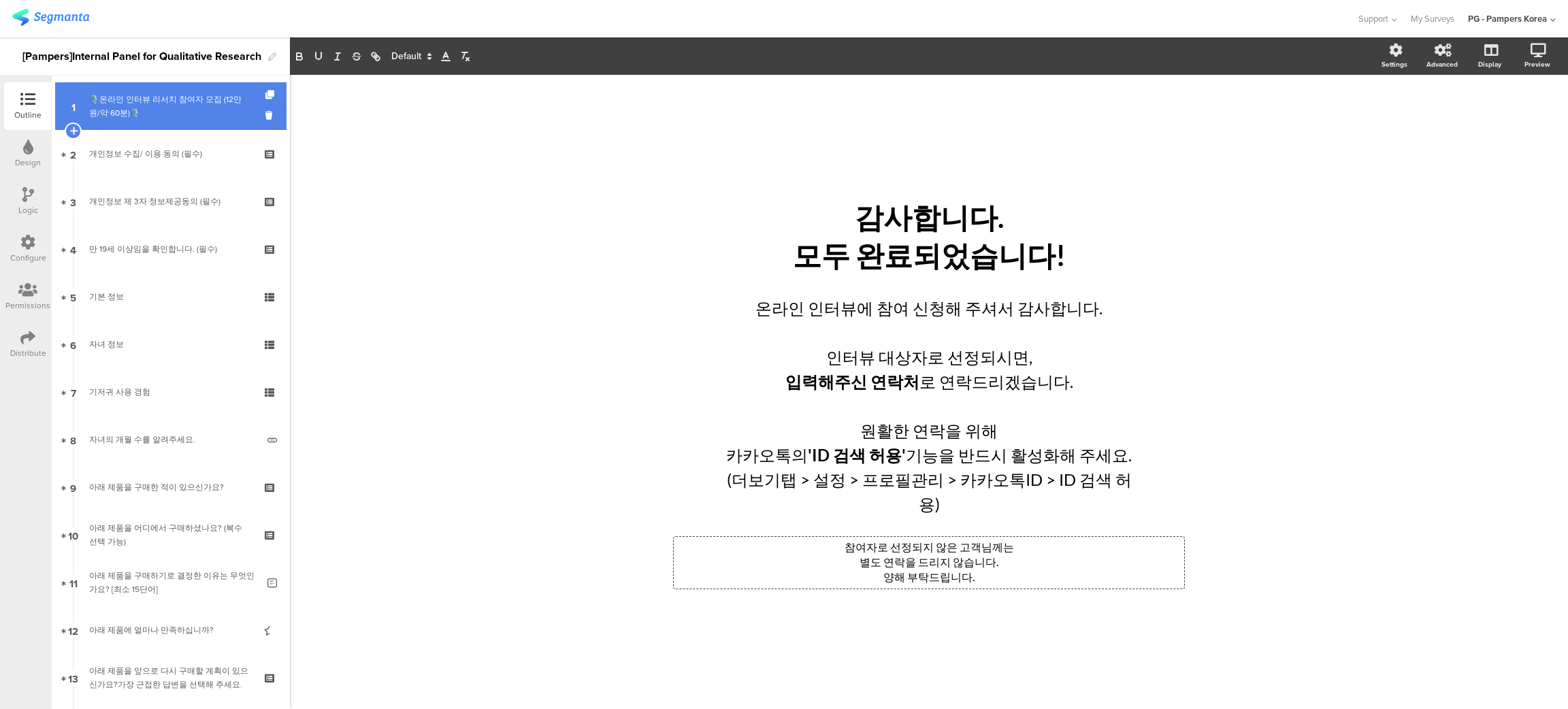
click at [146, 104] on div "🎙️온라인 인터뷰 리서치 참여자 모집 (12만원/약 60분)🎙️" at bounding box center [170, 107] width 163 height 27
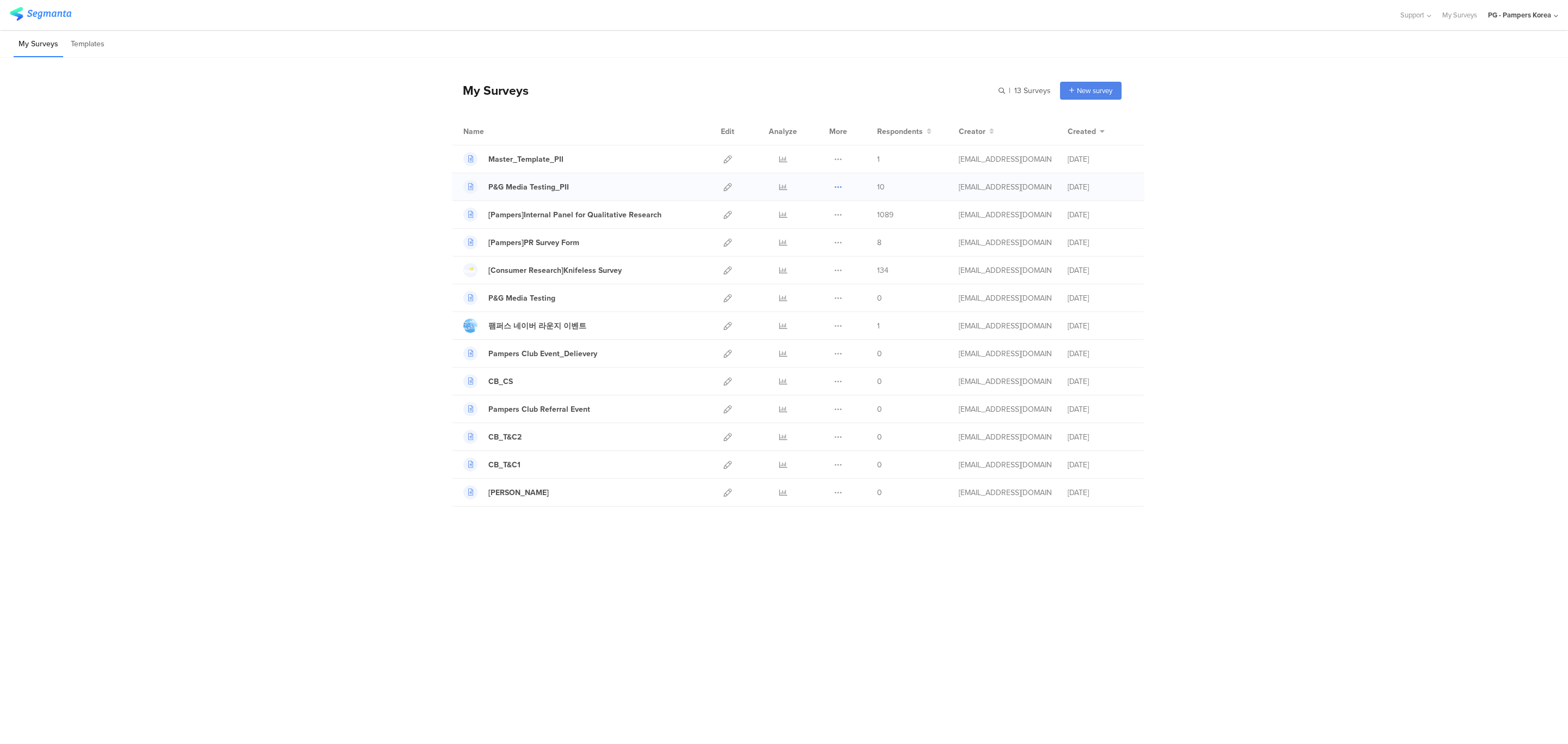
click at [837, 189] on icon at bounding box center [838, 187] width 8 height 8
click at [838, 219] on button "Duplicate" at bounding box center [816, 214] width 60 height 19
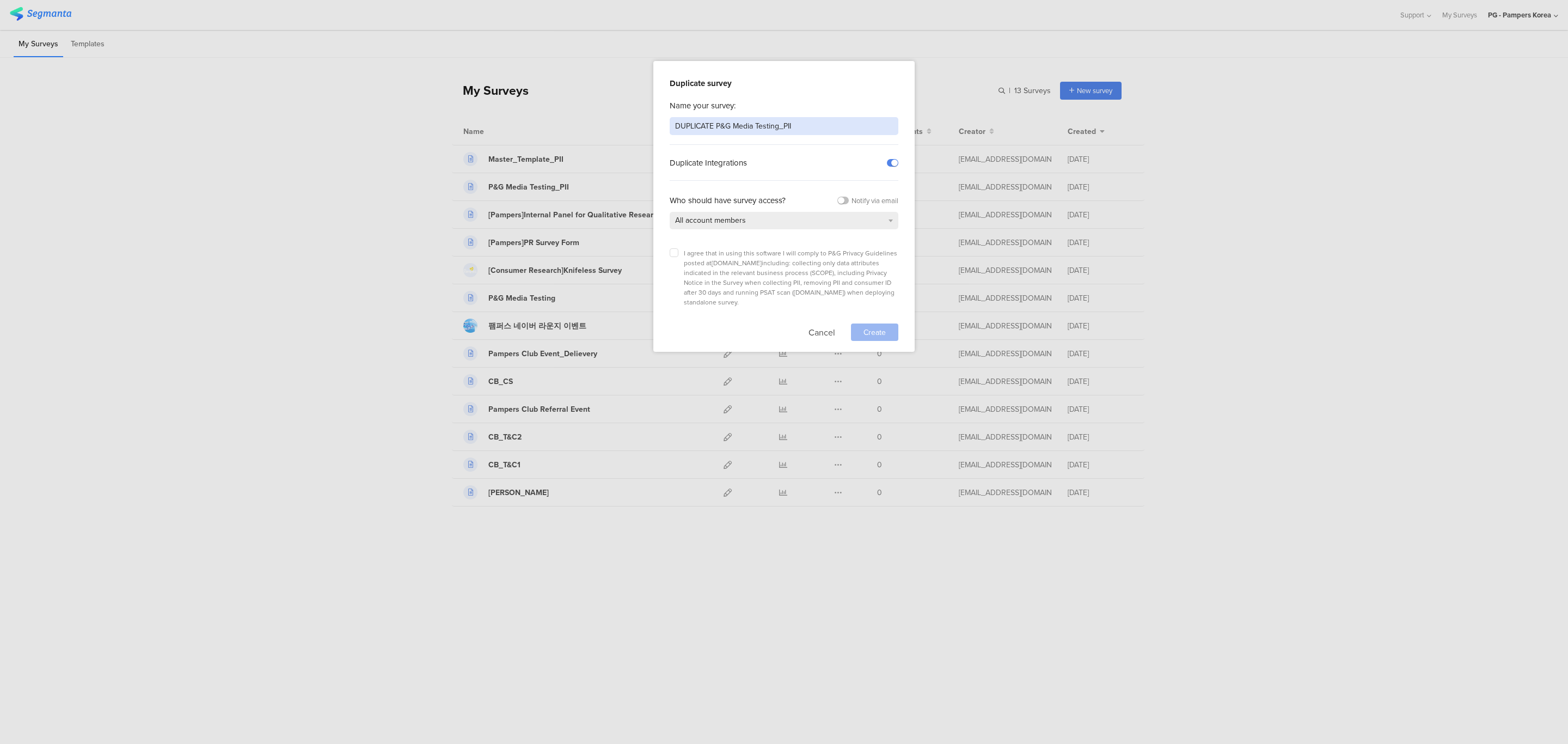
drag, startPoint x: 715, startPoint y: 127, endPoint x: 545, endPoint y: 107, distance: 171.2
click at [545, 121] on div "Duplicate survey Name your survey: DUPLICATE P&G Media Testing_PII Duplicate In…" at bounding box center [784, 372] width 1568 height 744
type input "P&G Media Testing_PII"
click at [823, 324] on button "Cancel" at bounding box center [822, 332] width 27 height 18
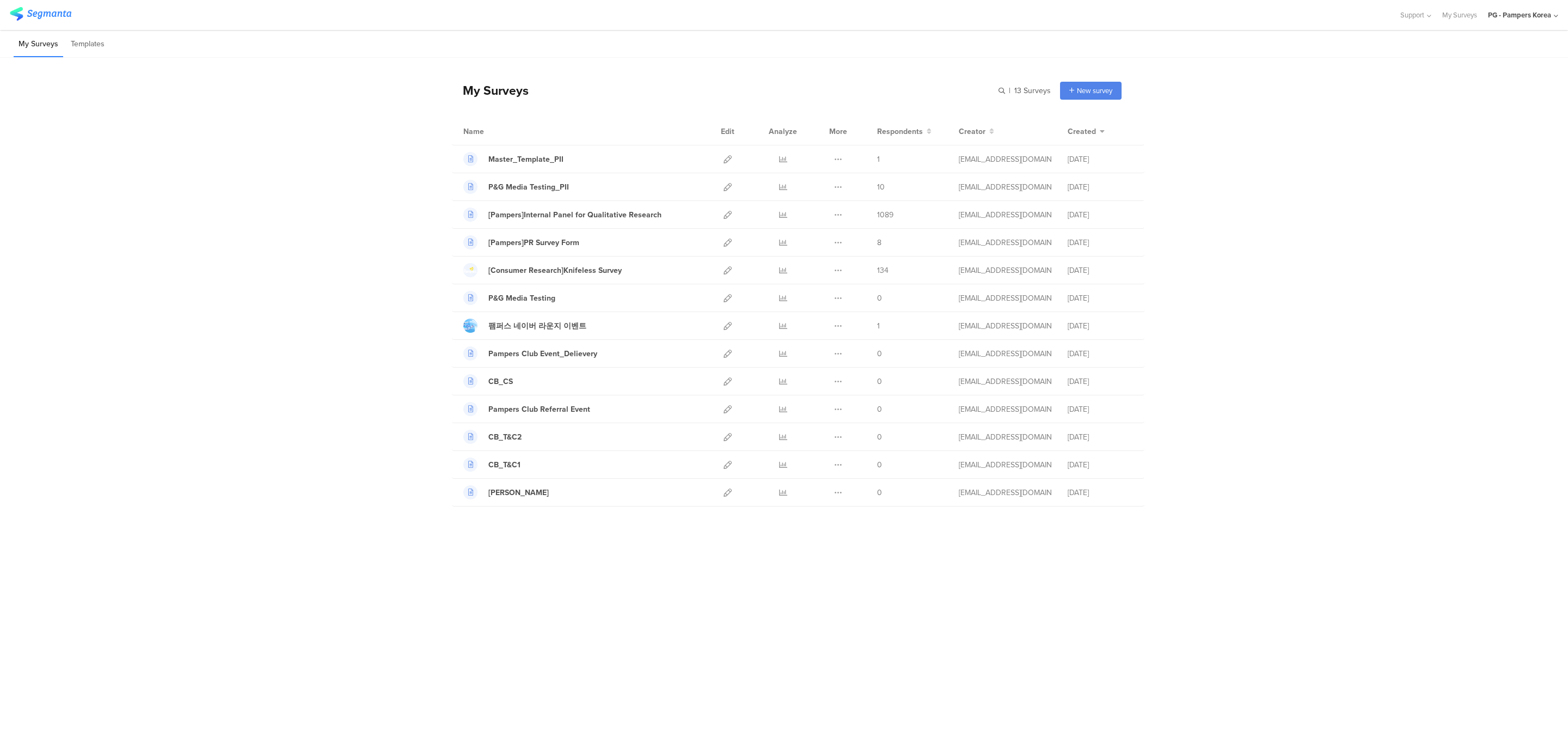
click at [653, 589] on div "My Surveys | 13 Surveys New survey Start from scratch Choose from templates Nam…" at bounding box center [784, 374] width 1568 height 632
click at [839, 188] on icon at bounding box center [838, 187] width 8 height 8
click at [838, 214] on button "Duplicate" at bounding box center [816, 214] width 60 height 19
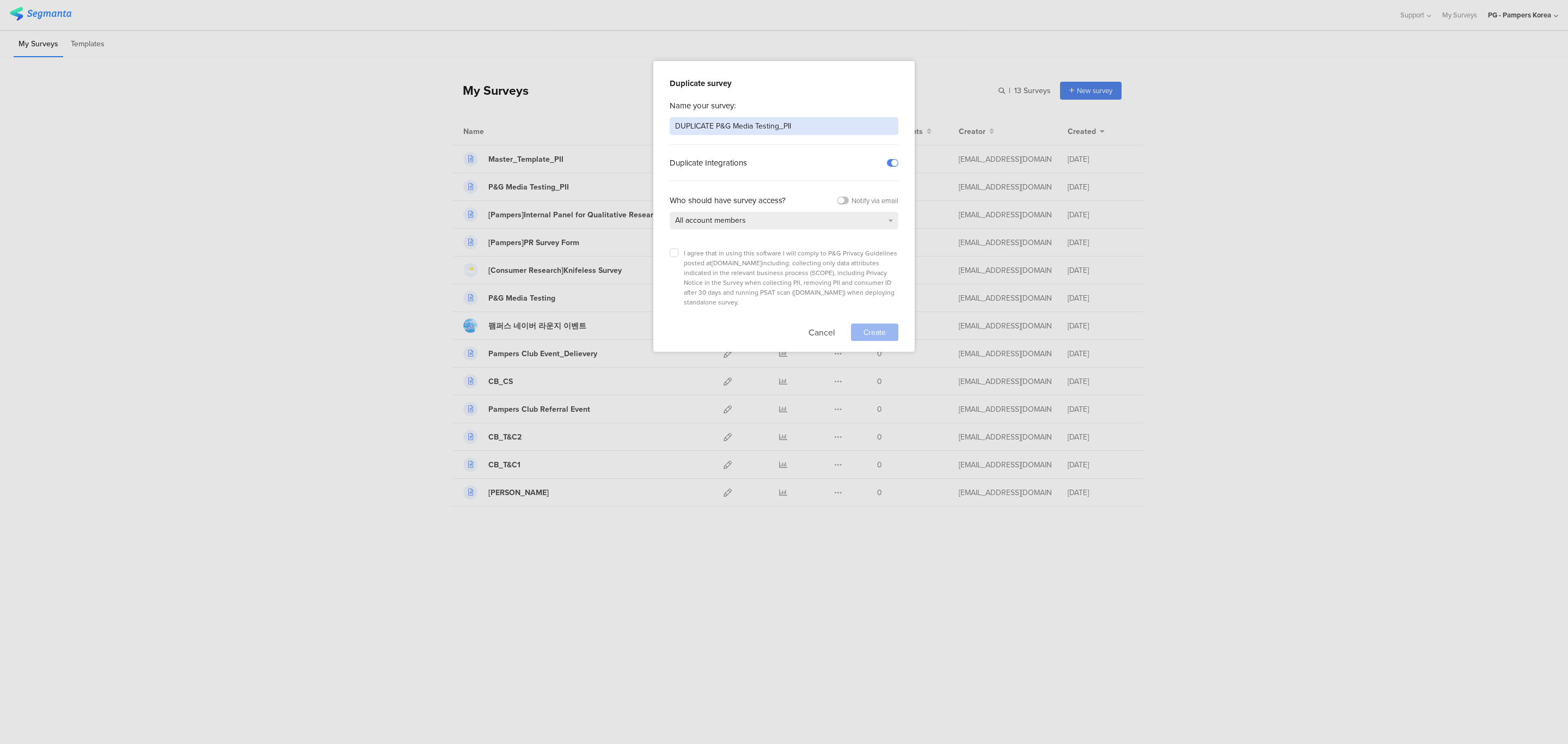
drag, startPoint x: 717, startPoint y: 129, endPoint x: 598, endPoint y: 128, distance: 119.0
click at [598, 128] on div "Duplicate survey Name your survey: DUPLICATE P&G Media Testing_PII Duplicate In…" at bounding box center [784, 372] width 1568 height 744
type input "P&G Media Testing_PII_Winner"
click at [676, 256] on label at bounding box center [674, 253] width 9 height 9
click at [0, 0] on input "checkbox" at bounding box center [0, 0] width 0 height 0
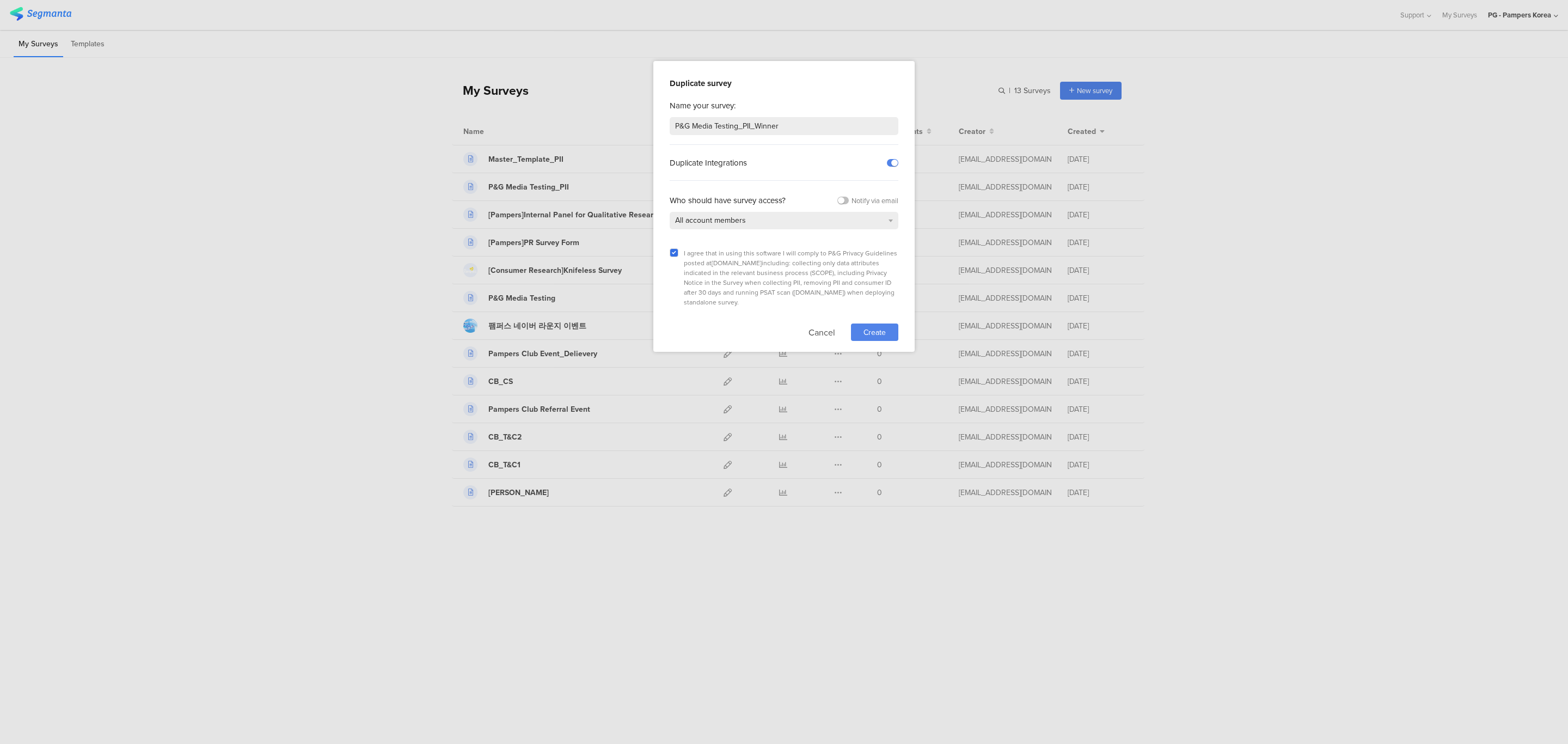
click at [866, 327] on span "Create" at bounding box center [875, 332] width 23 height 12
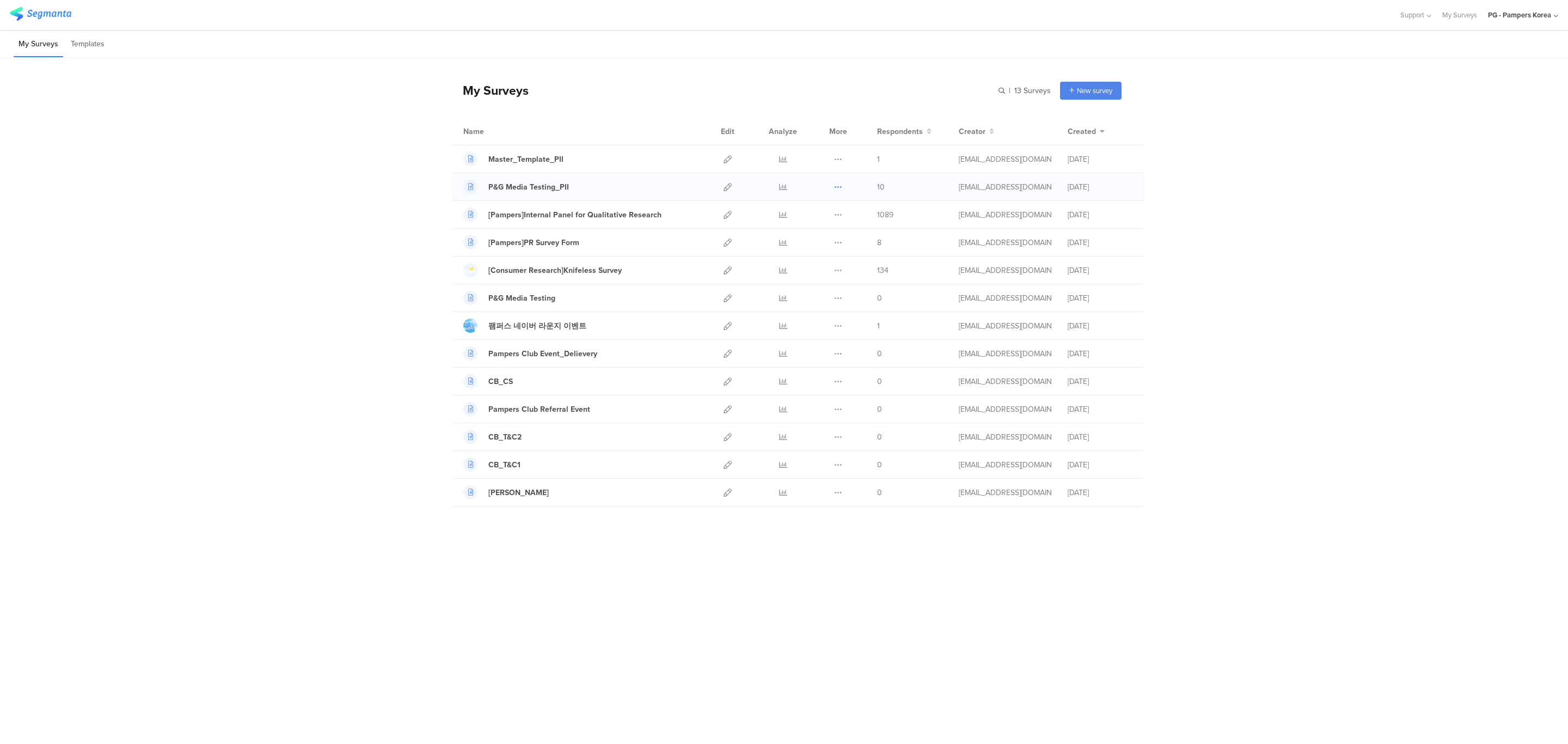
click at [837, 184] on icon at bounding box center [838, 187] width 8 height 8
click at [831, 206] on button "Duplicate" at bounding box center [816, 214] width 60 height 19
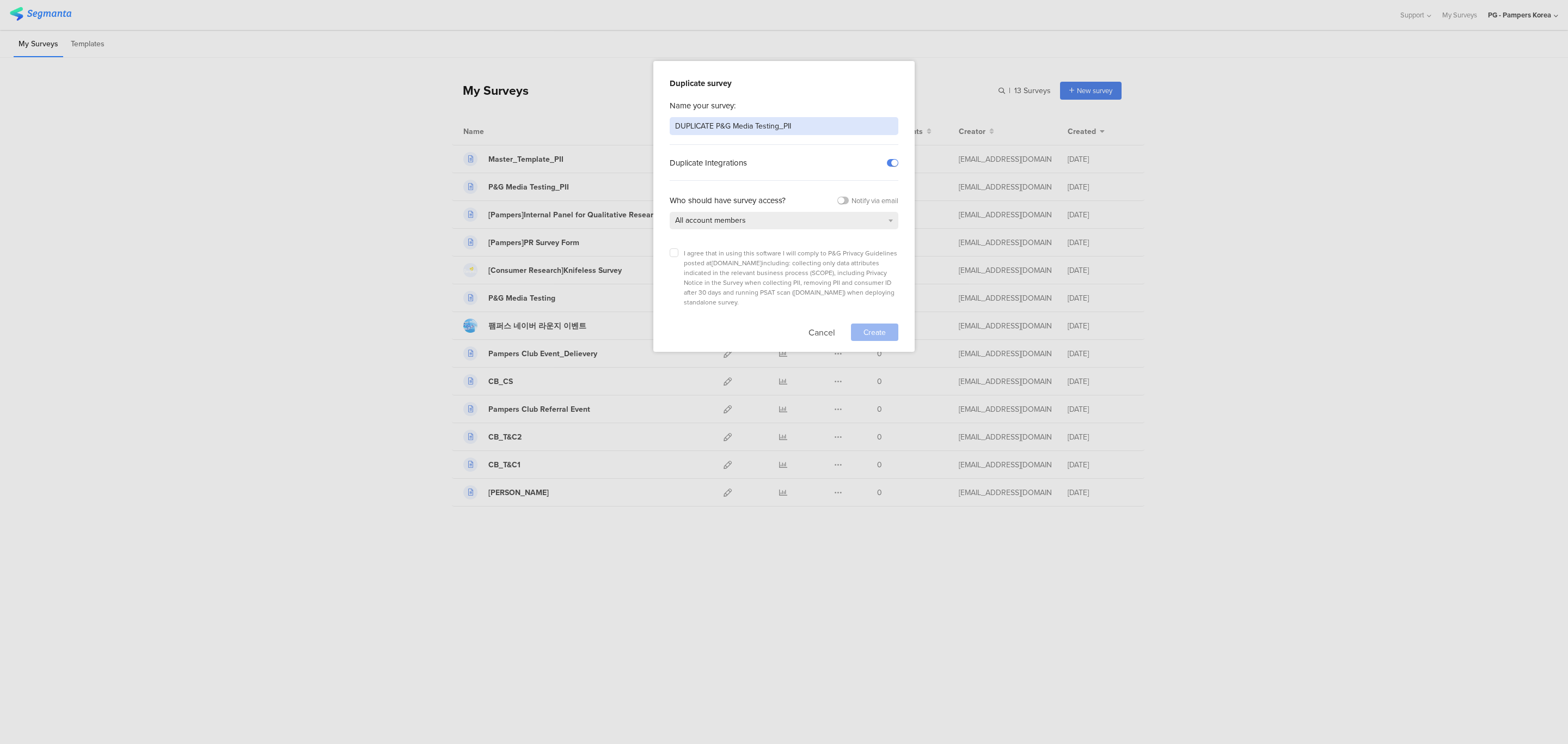
drag, startPoint x: 716, startPoint y: 125, endPoint x: 578, endPoint y: 129, distance: 138.1
click at [578, 129] on div "Duplicate survey Name your survey: DUPLICATE P&G Media Testing_PII Duplicate In…" at bounding box center [784, 372] width 1568 height 744
type input "P&G Media Testing_PII_winner"
click at [674, 255] on icon at bounding box center [674, 252] width 4 height 4
click at [0, 0] on input "checkbox" at bounding box center [0, 0] width 0 height 0
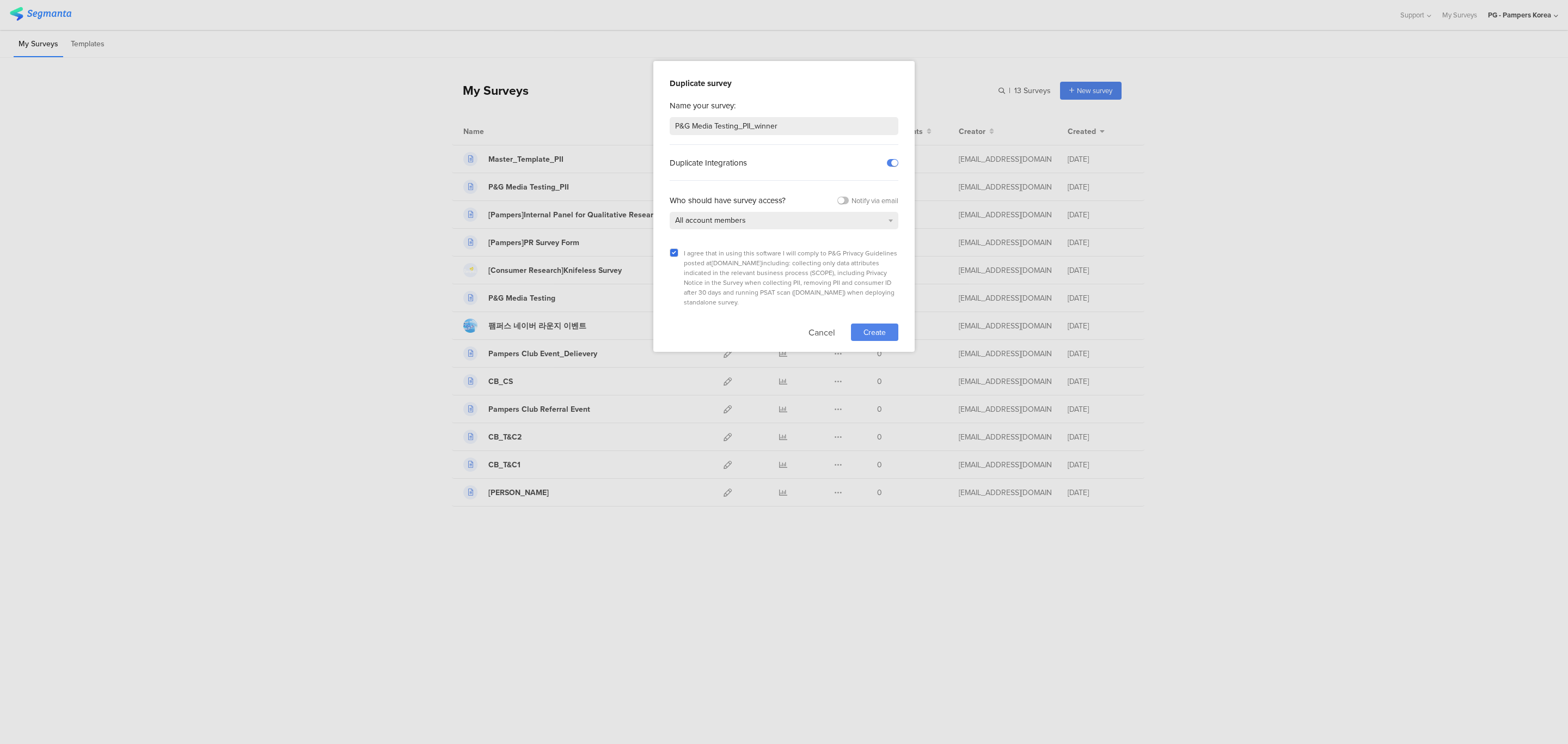
click at [880, 327] on span "Create" at bounding box center [875, 332] width 23 height 12
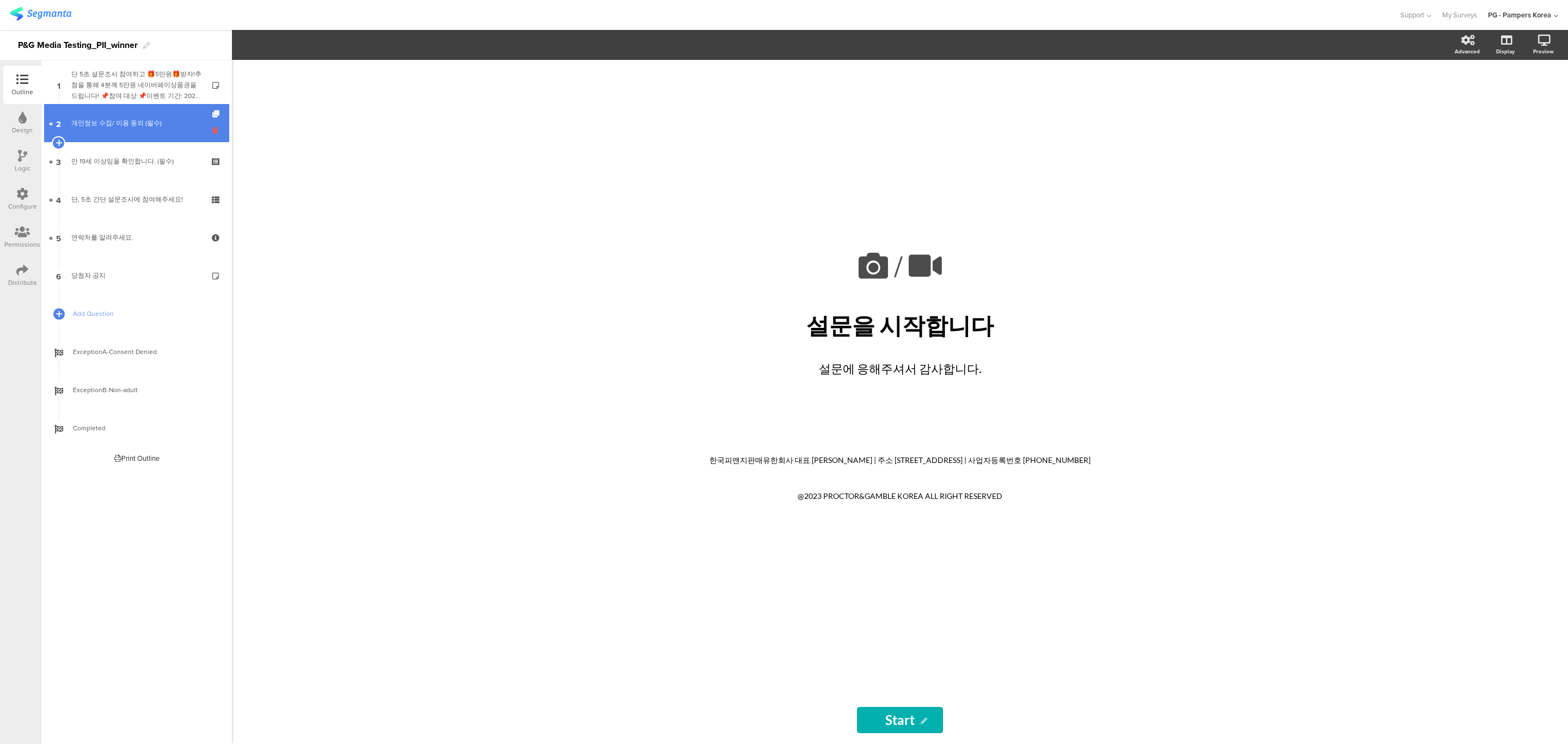
click at [215, 130] on icon at bounding box center [217, 130] width 9 height 10
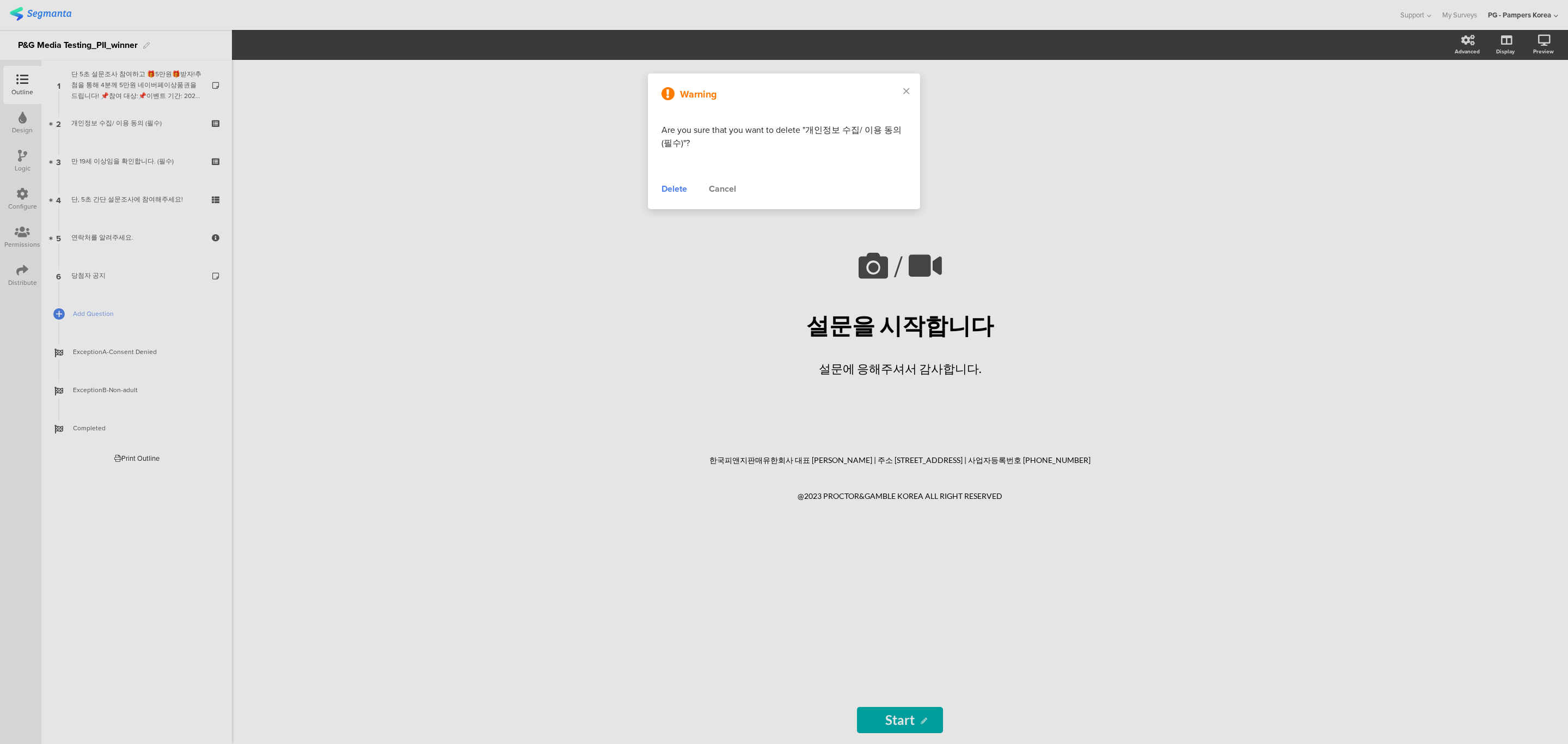
click at [675, 188] on div "Delete" at bounding box center [674, 189] width 26 height 13
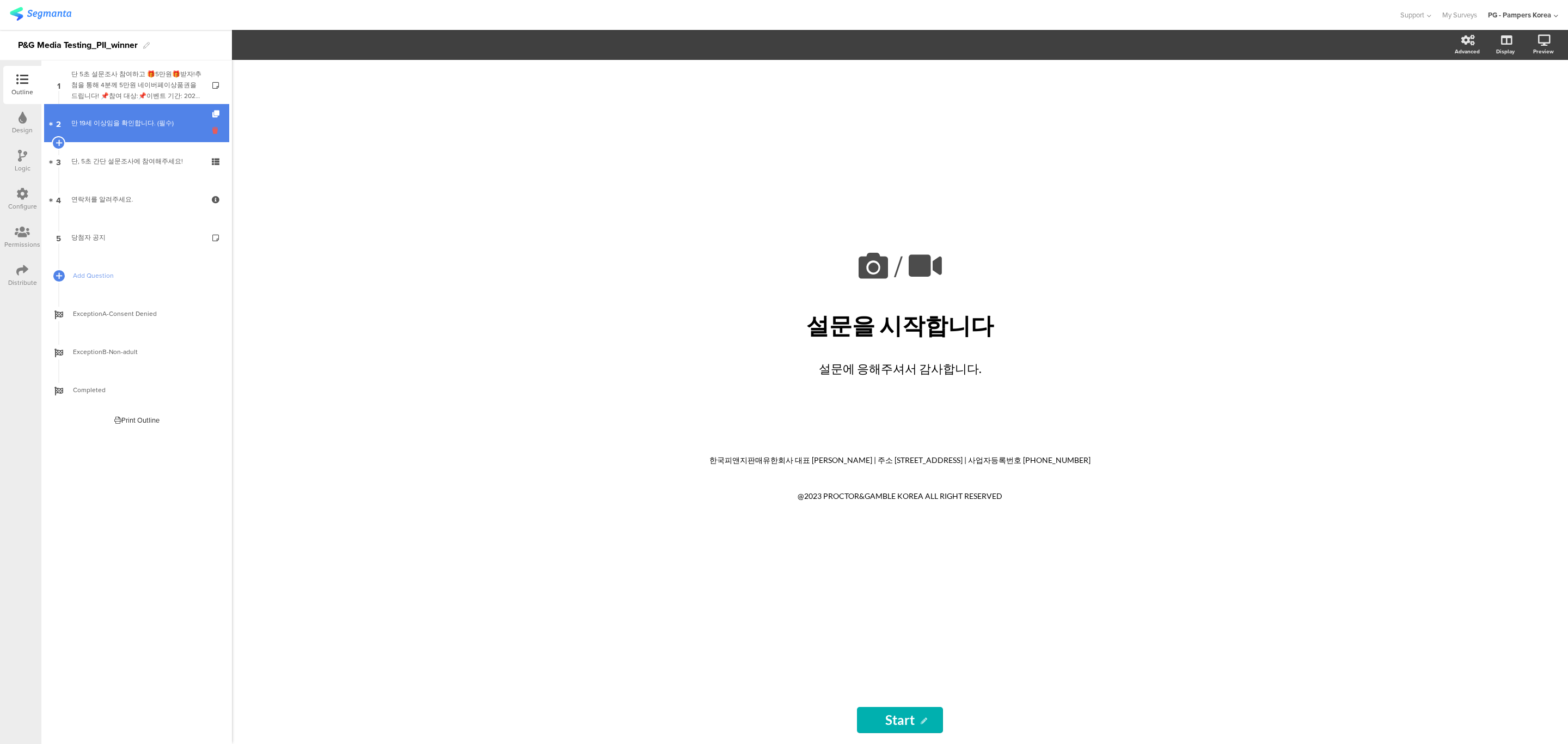
click at [216, 132] on icon at bounding box center [217, 130] width 9 height 10
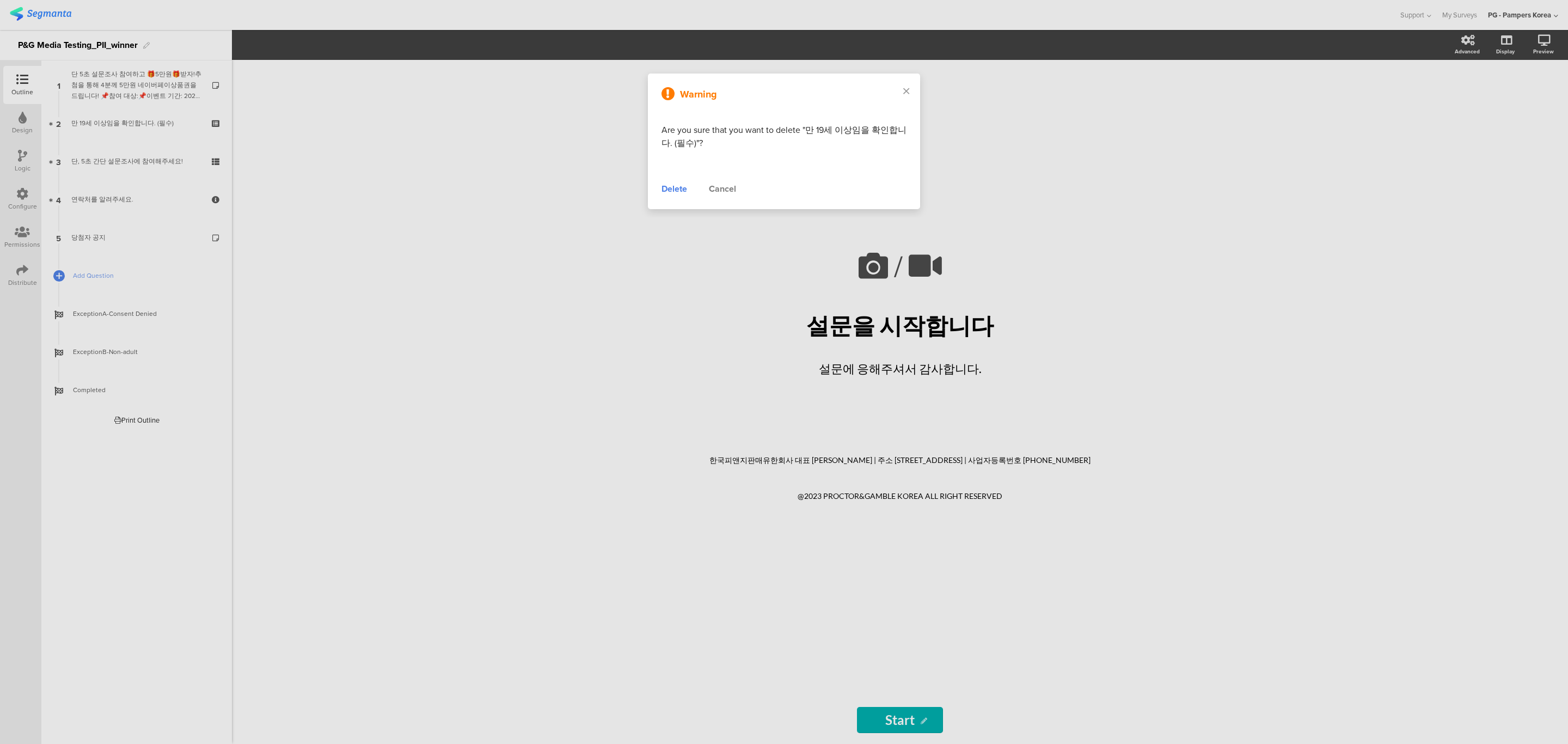
click at [682, 193] on div "Delete" at bounding box center [674, 189] width 26 height 13
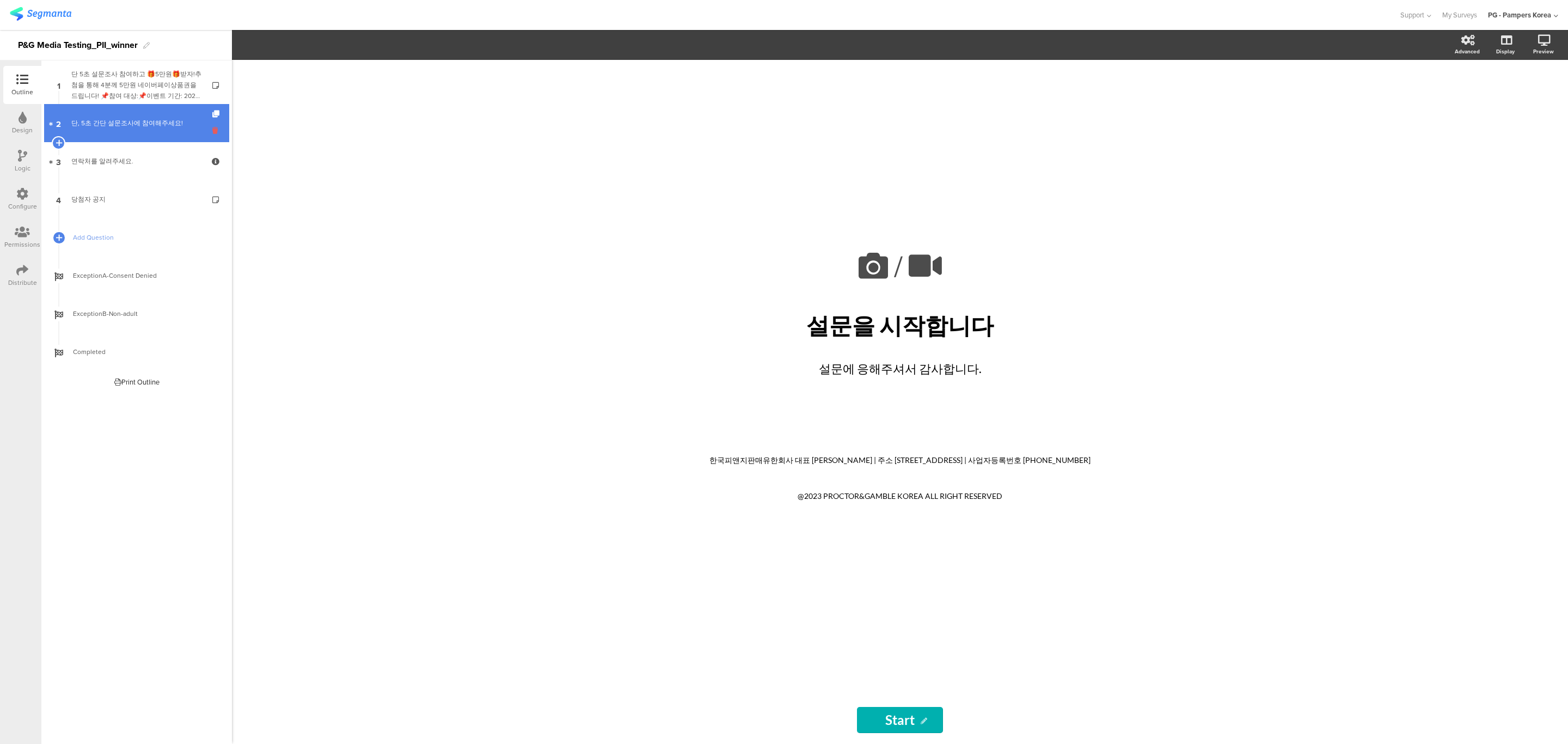
click at [213, 130] on icon at bounding box center [217, 130] width 9 height 10
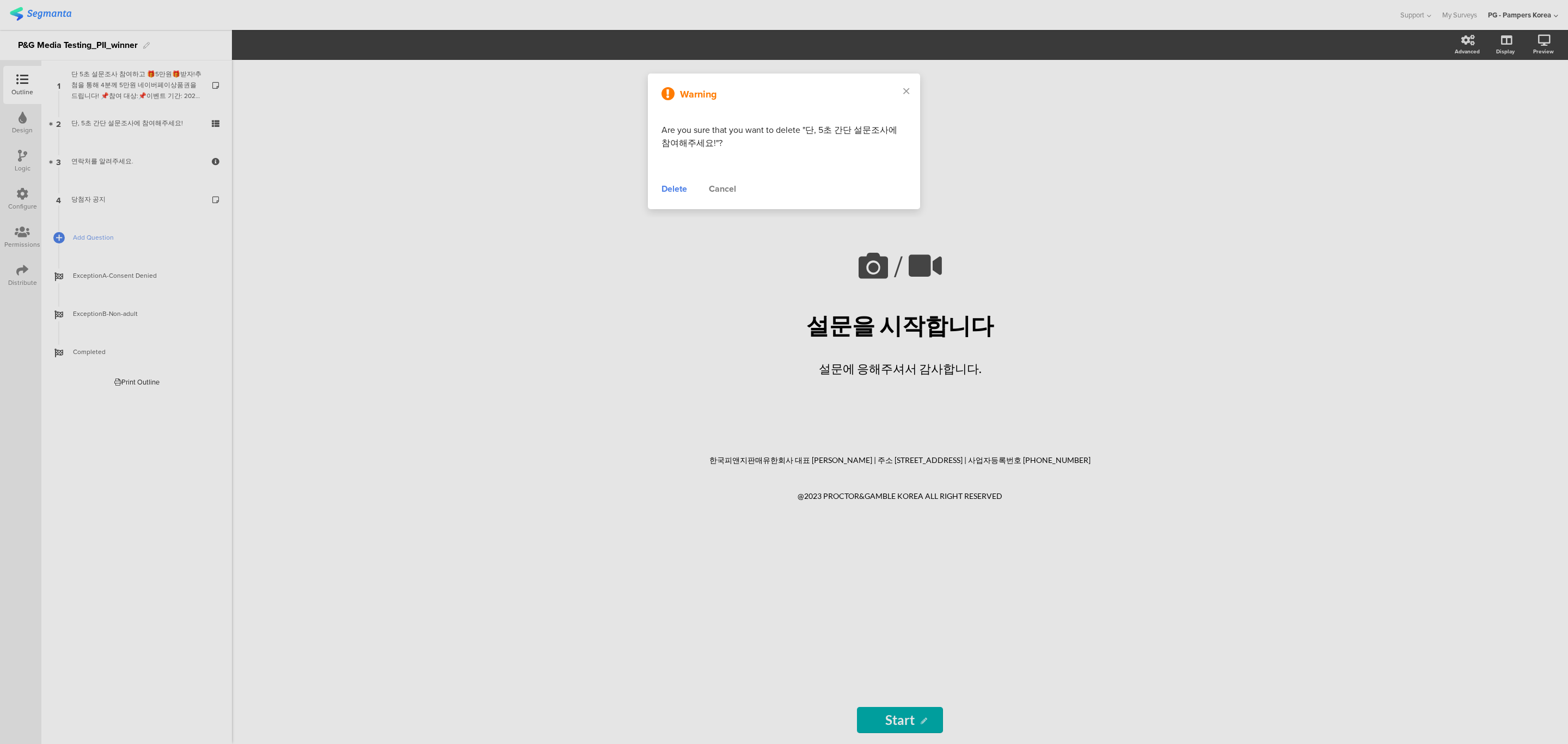
click at [667, 189] on div "Delete" at bounding box center [674, 189] width 26 height 13
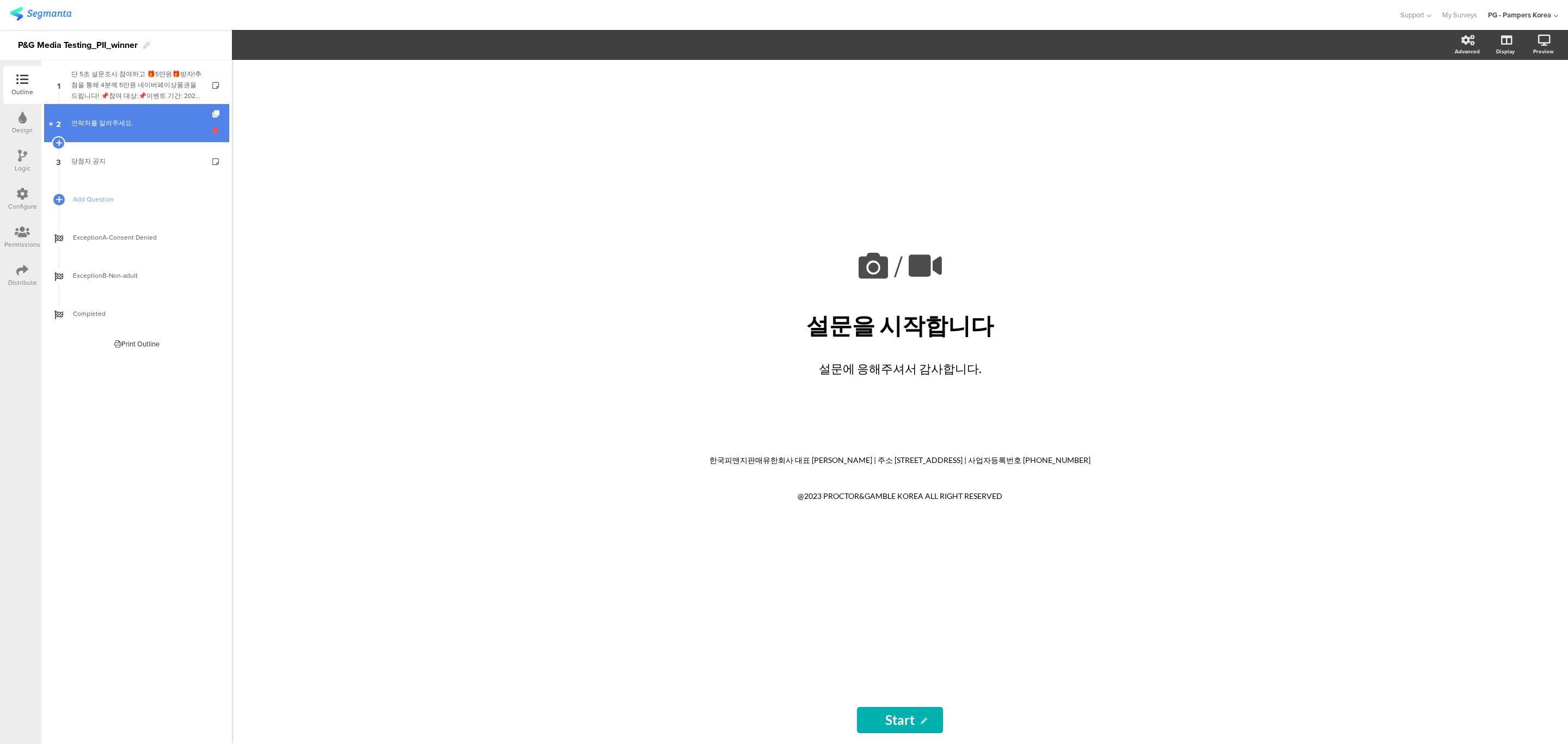
click at [215, 132] on icon at bounding box center [217, 130] width 9 height 10
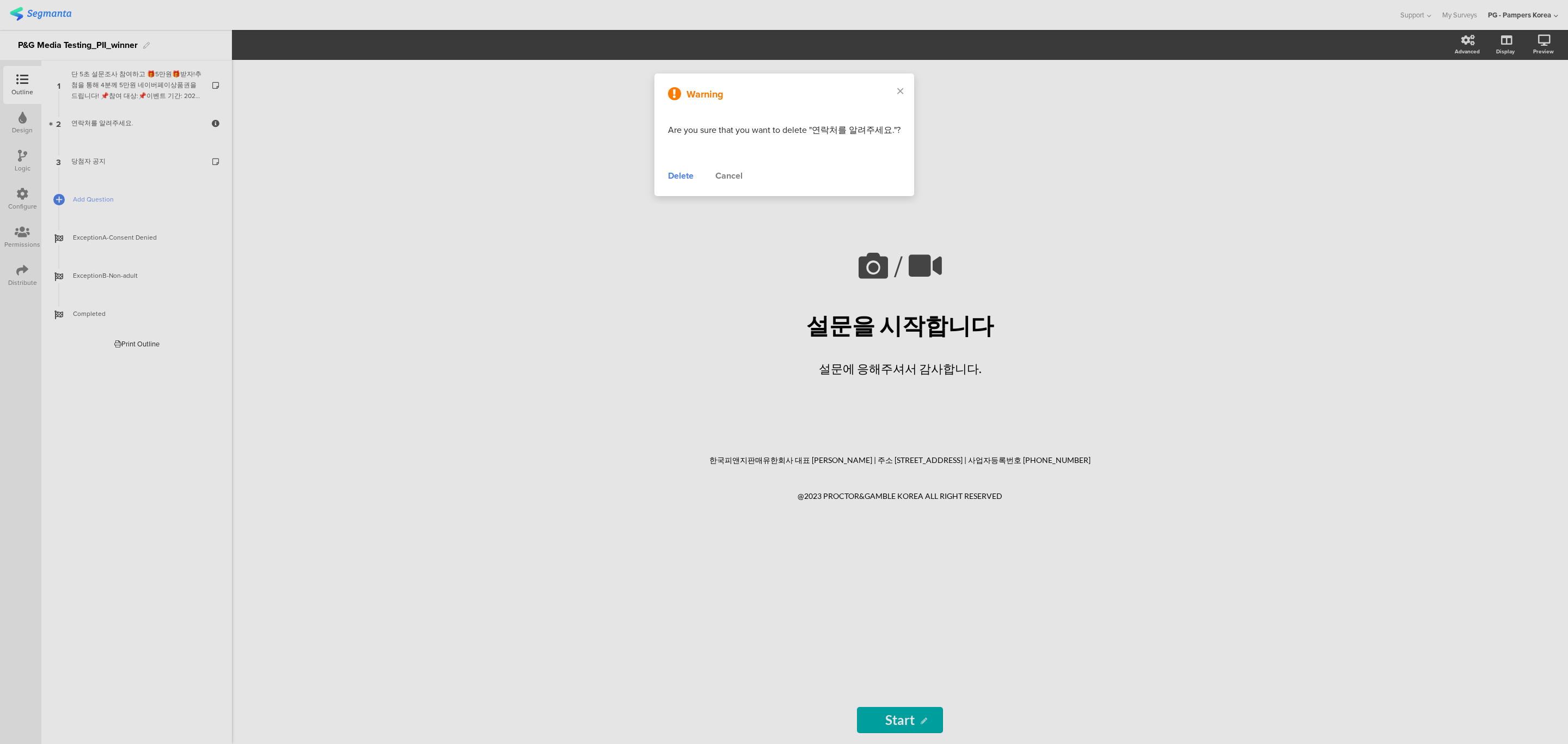
click at [684, 173] on div "Delete" at bounding box center [681, 175] width 26 height 13
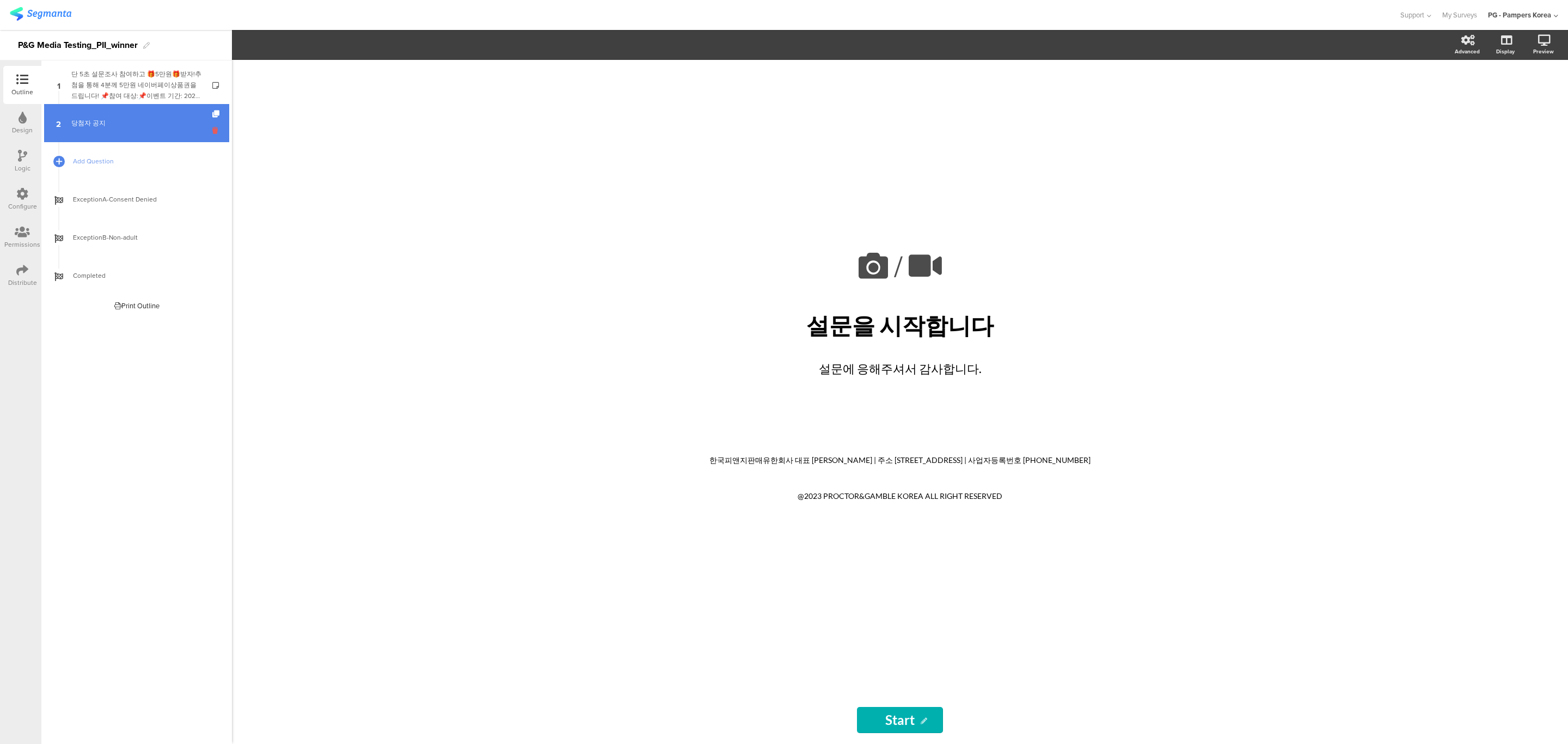
click at [218, 132] on icon at bounding box center [217, 130] width 9 height 10
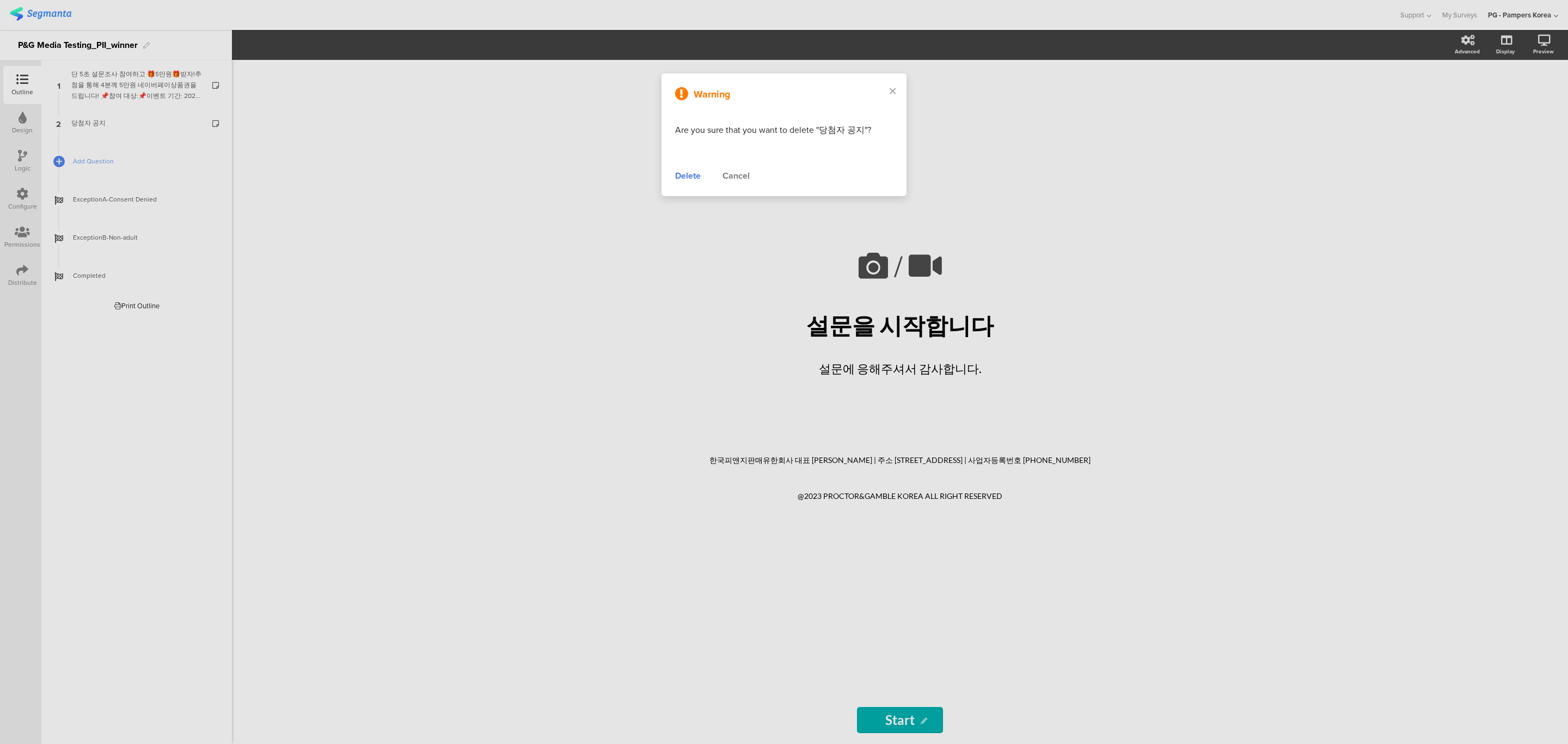
click at [695, 174] on div "Delete" at bounding box center [688, 175] width 26 height 13
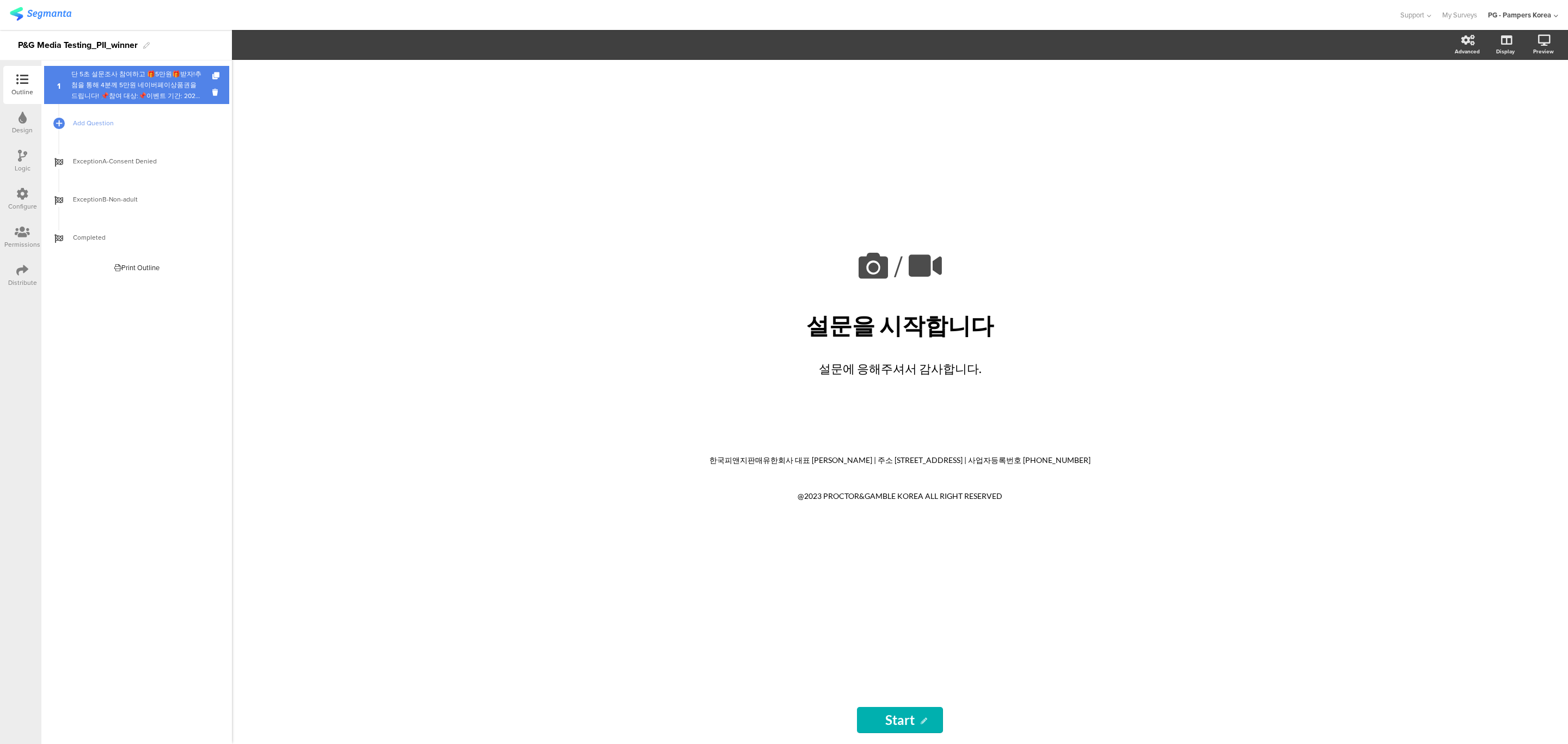
click at [178, 89] on div "단 5초 설문조사 참여하고 🎁5만원🎁받자!추첨을 통해 4분께 5만원 네이버페이상품권을 드립니다! 📌참여 대상:📌이벤트 기간: 2025년 📌당첨…" at bounding box center [136, 85] width 130 height 33
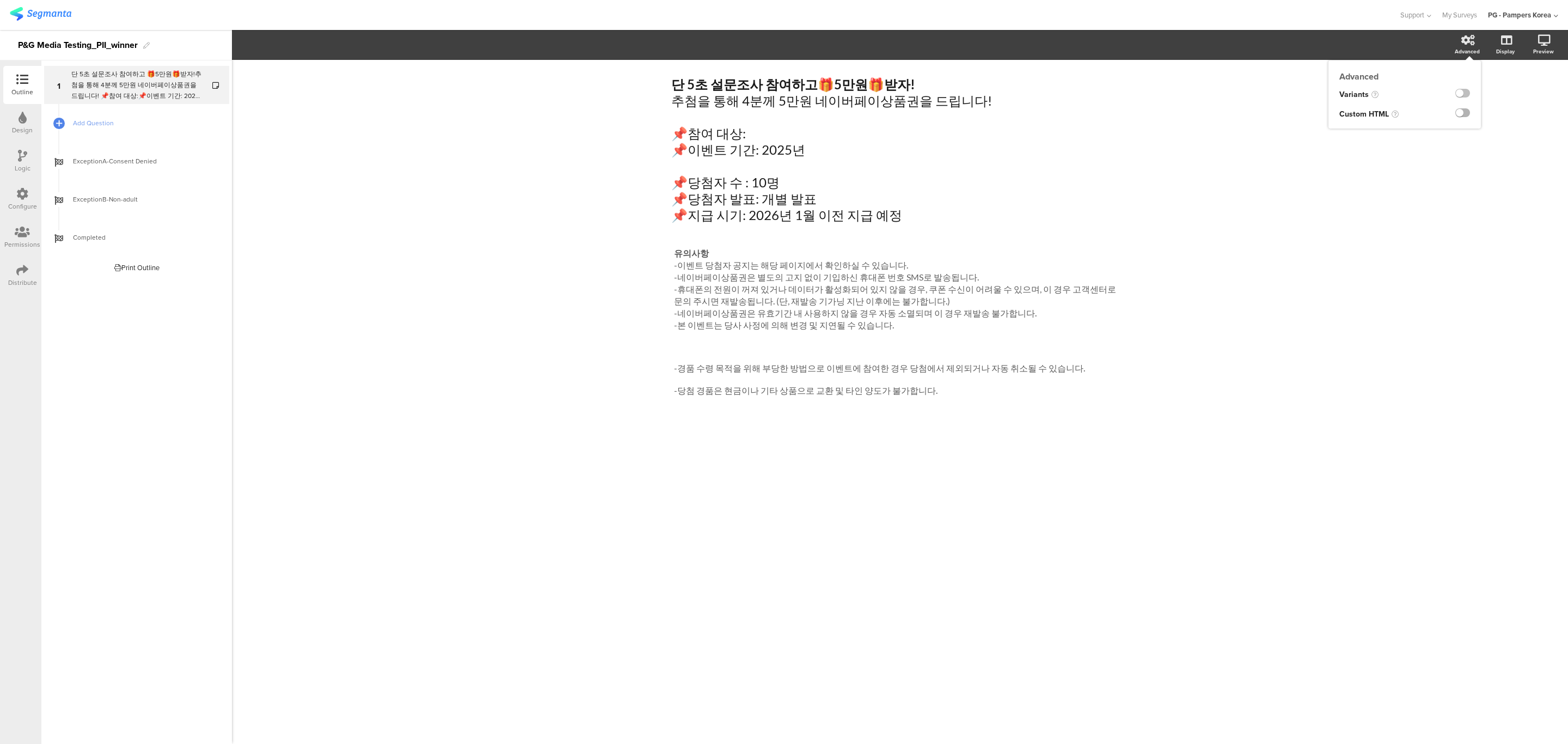
click at [1456, 113] on label at bounding box center [1463, 113] width 15 height 9
click at [0, 0] on input "checkbox" at bounding box center [0, 0] width 0 height 0
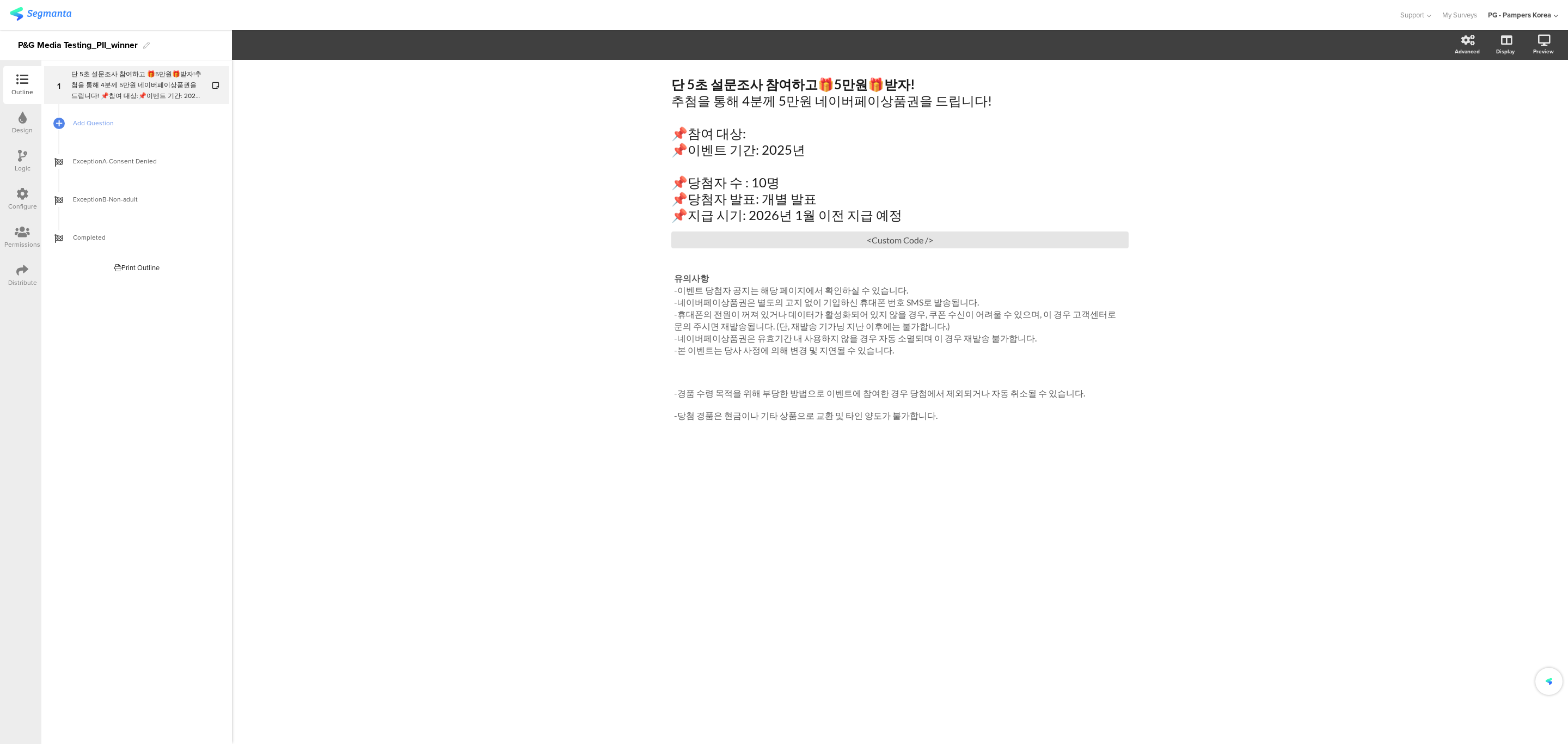
click at [1343, 407] on div "단 5초 설문조사 참여하고 🎁 5만원 🎁 받자! 추첨을 통해 4분께 5만원 네이버페이상품권을 드립니다! 📌참여 대상: 📌이벤트 기간: 2025…" at bounding box center [900, 401] width 1336 height 684
click at [968, 149] on div "단 5초 설문조사 참여하고 🎁 5만원 🎁 받자! 추첨을 통해 4분께 5만원 네이버페이상품권을 드립니다! 📌참여 대상: 📌이벤트 기간: 2025…" at bounding box center [900, 150] width 463 height 152
click at [821, 146] on p "📌이벤트 기간: 2025년" at bounding box center [900, 150] width 457 height 16
drag, startPoint x: 813, startPoint y: 82, endPoint x: 576, endPoint y: 63, distance: 237.8
click at [576, 63] on div "단 5초 설문조사 참여하고 🎁 5만원 🎁 받자! 추첨을 통해 4분께 5만원 네이버페이상품권을 드립니다! 📌참여 대상: 📌이벤트 기간: 2025…" at bounding box center [900, 401] width 1336 height 684
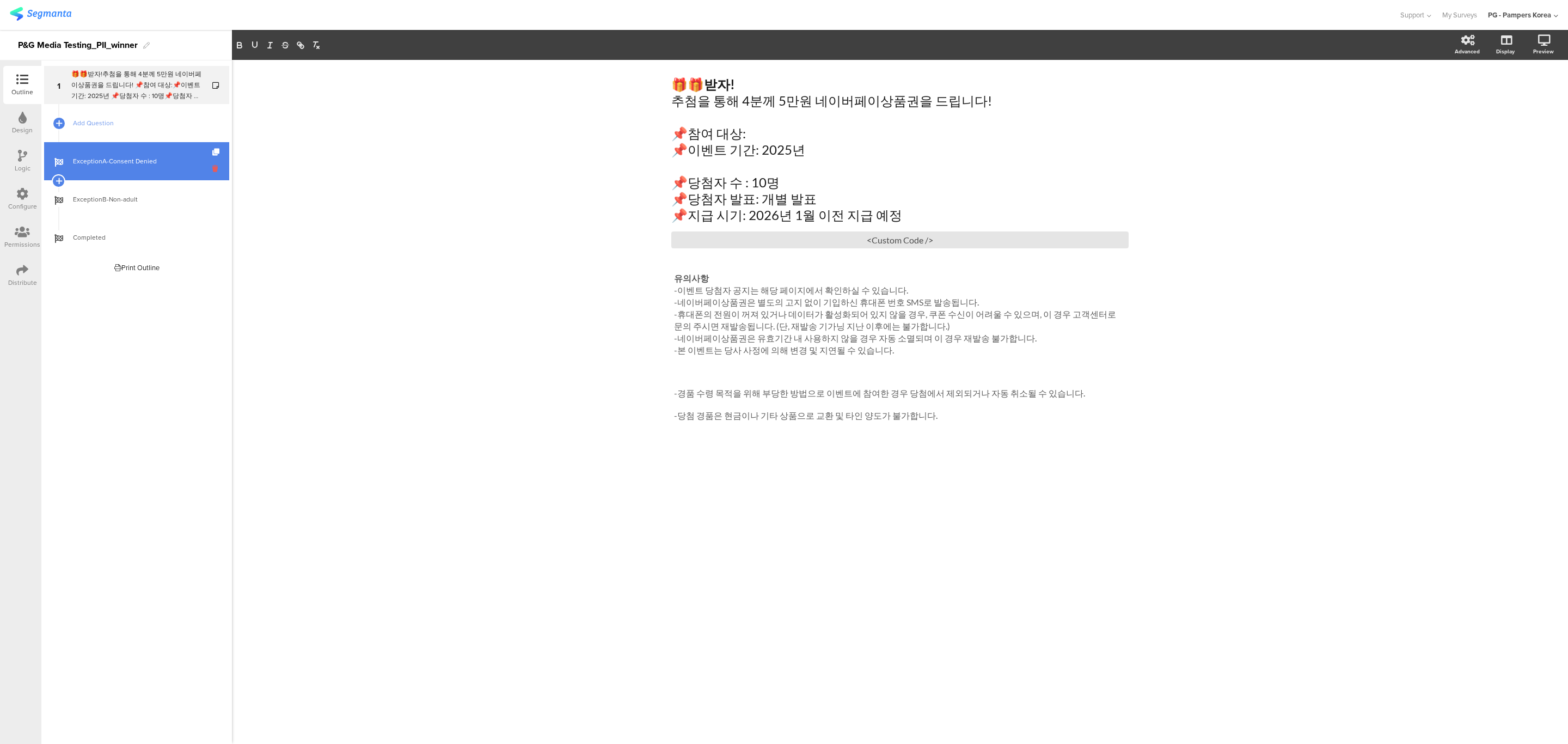
click at [212, 167] on icon at bounding box center [217, 168] width 9 height 10
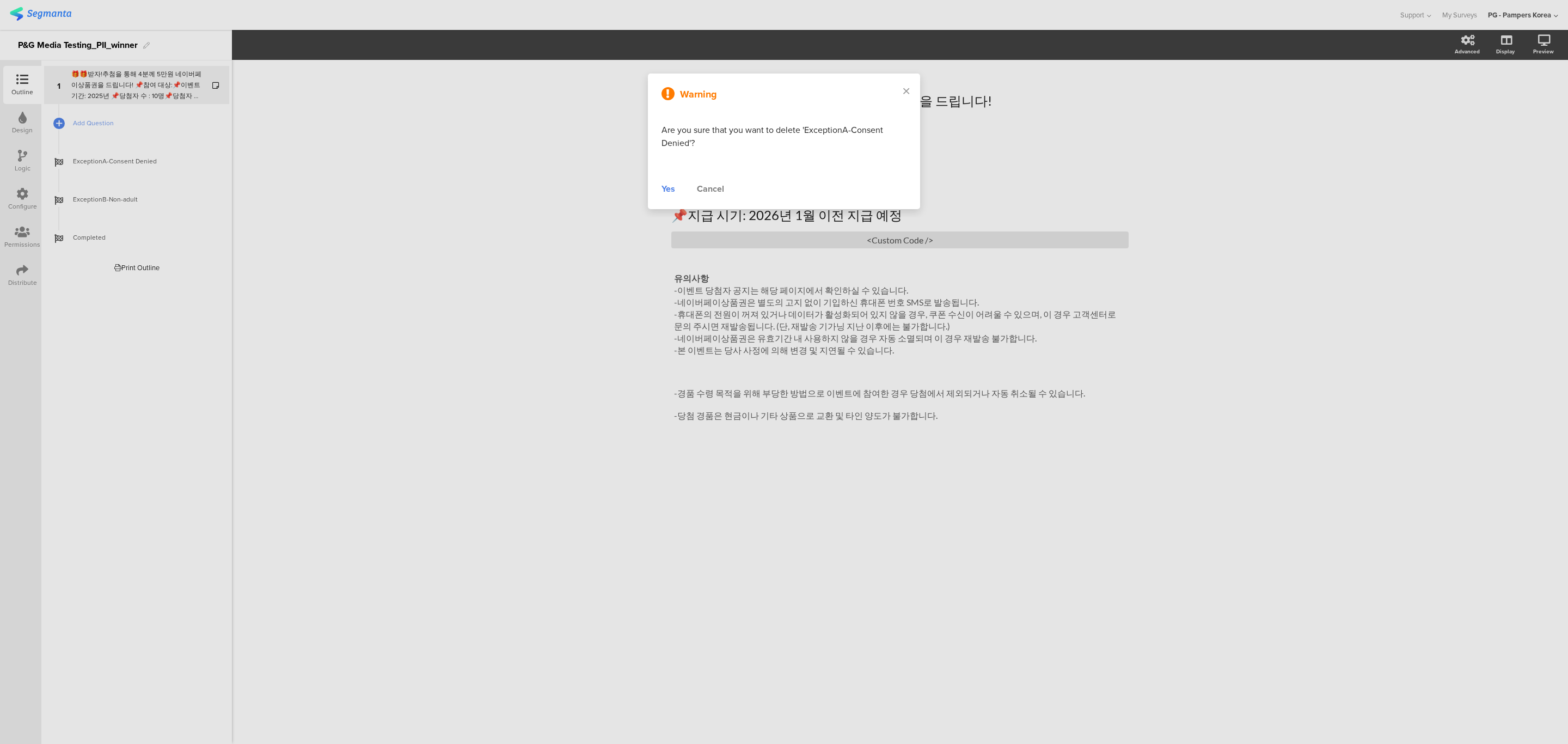
click at [671, 188] on div "Yes" at bounding box center [668, 189] width 13 height 13
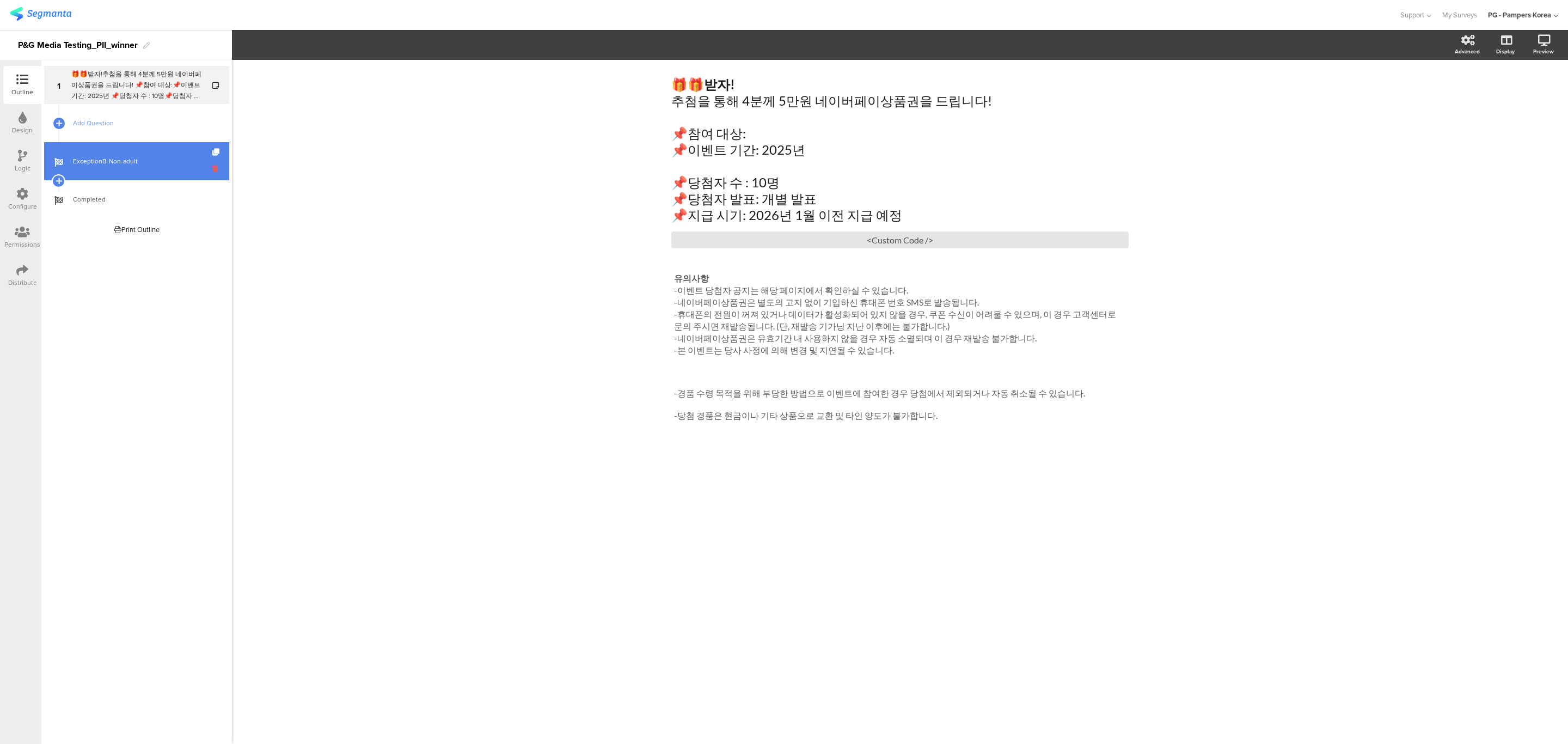
click at [214, 167] on icon at bounding box center [217, 168] width 9 height 10
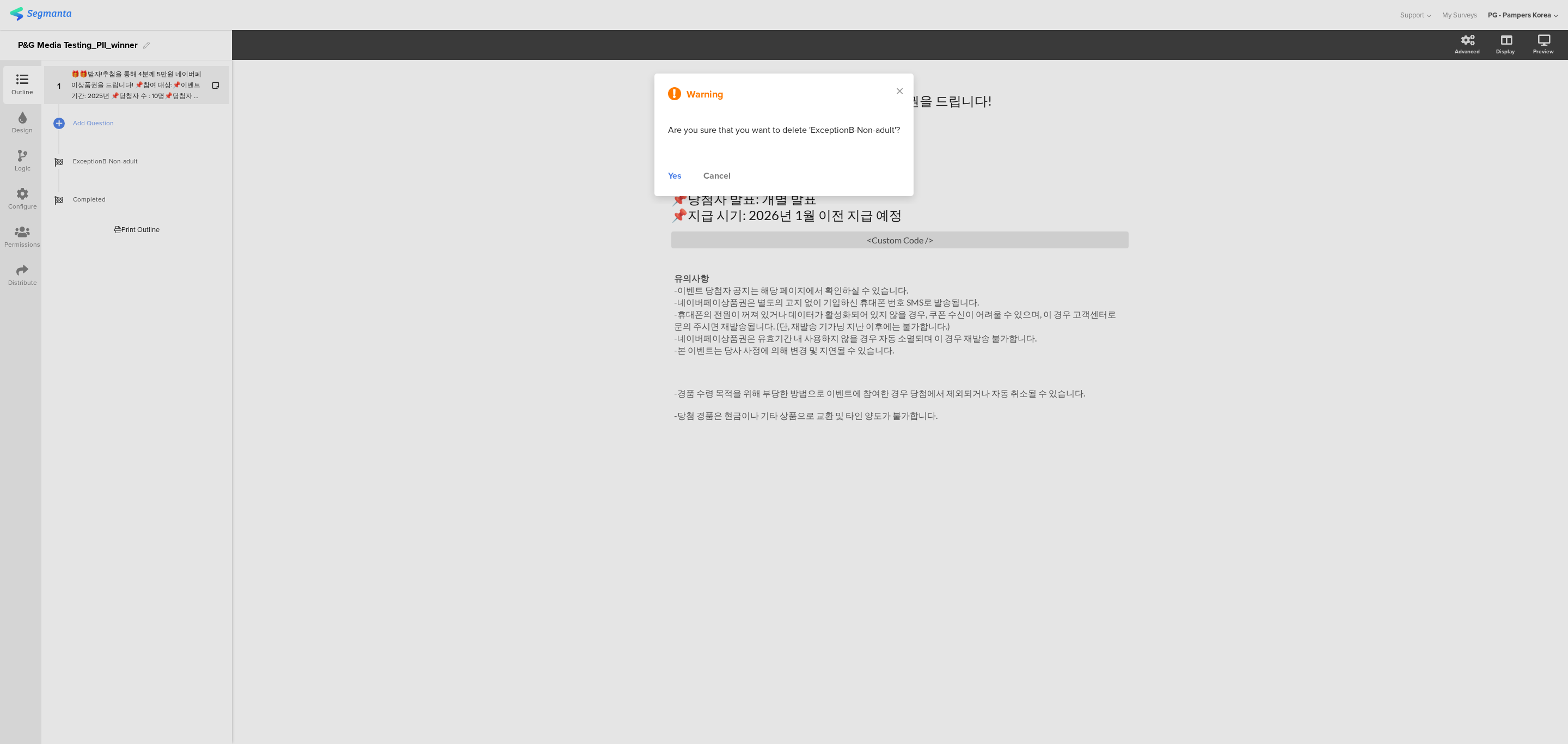
click at [671, 175] on div "Yes" at bounding box center [674, 175] width 13 height 13
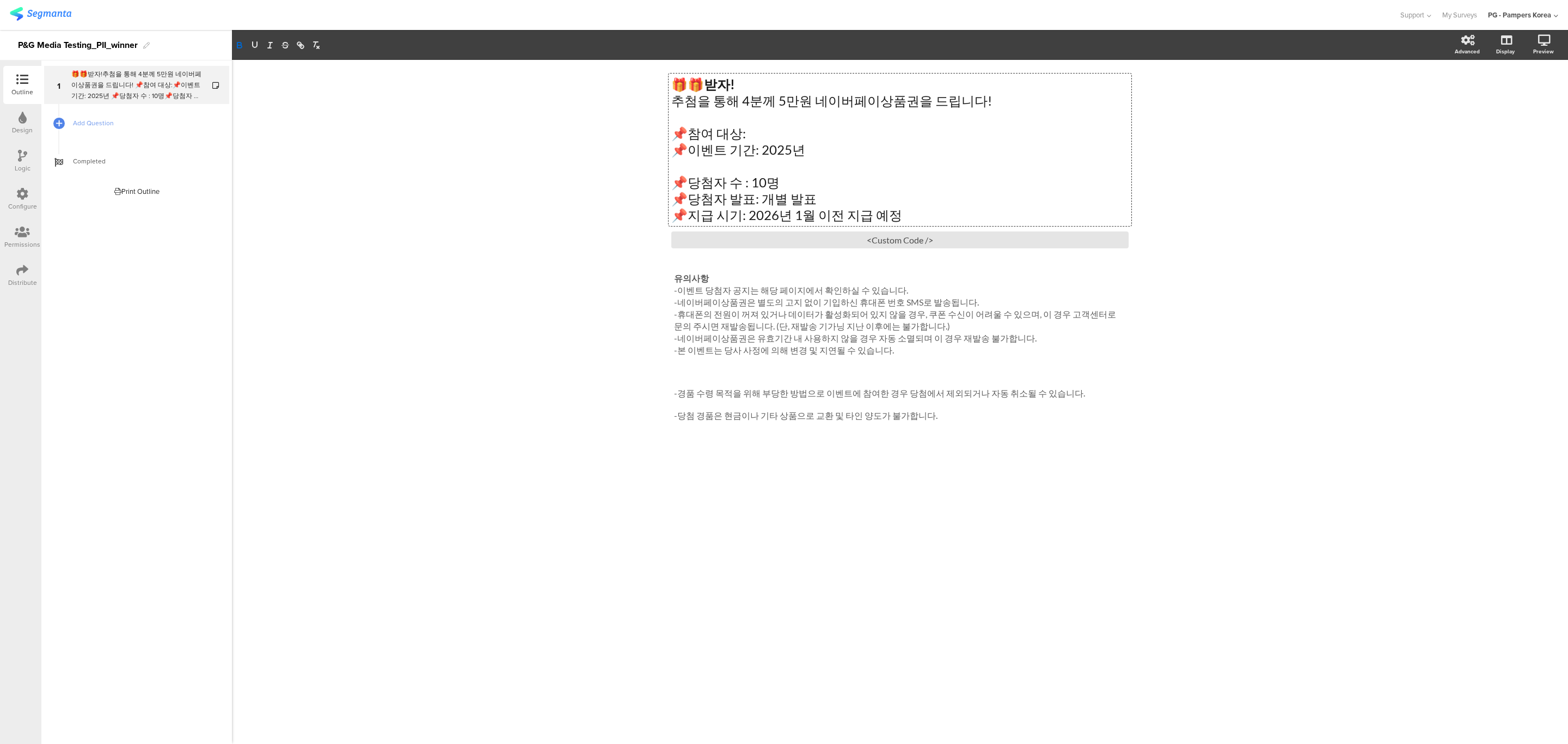
click at [810, 85] on div "🎁🎁 받자! 추첨을 통해 4분께 5만원 네이버페이상품권을 드립니다! 📌참여 대상: 📌이벤트 기간: 2025년 📌당첨자 수 : 10명 📌당첨자 …" at bounding box center [900, 150] width 463 height 152
click at [670, 102] on div "🎁🎁 추첨을 통해 4분께 5만원 네이버페이상품권을 드립니다! 📌참여 대상: 📌이벤트 기간: 2025년 📌당첨자 수 : 10명 📌당첨자 발표: …" at bounding box center [900, 150] width 463 height 152
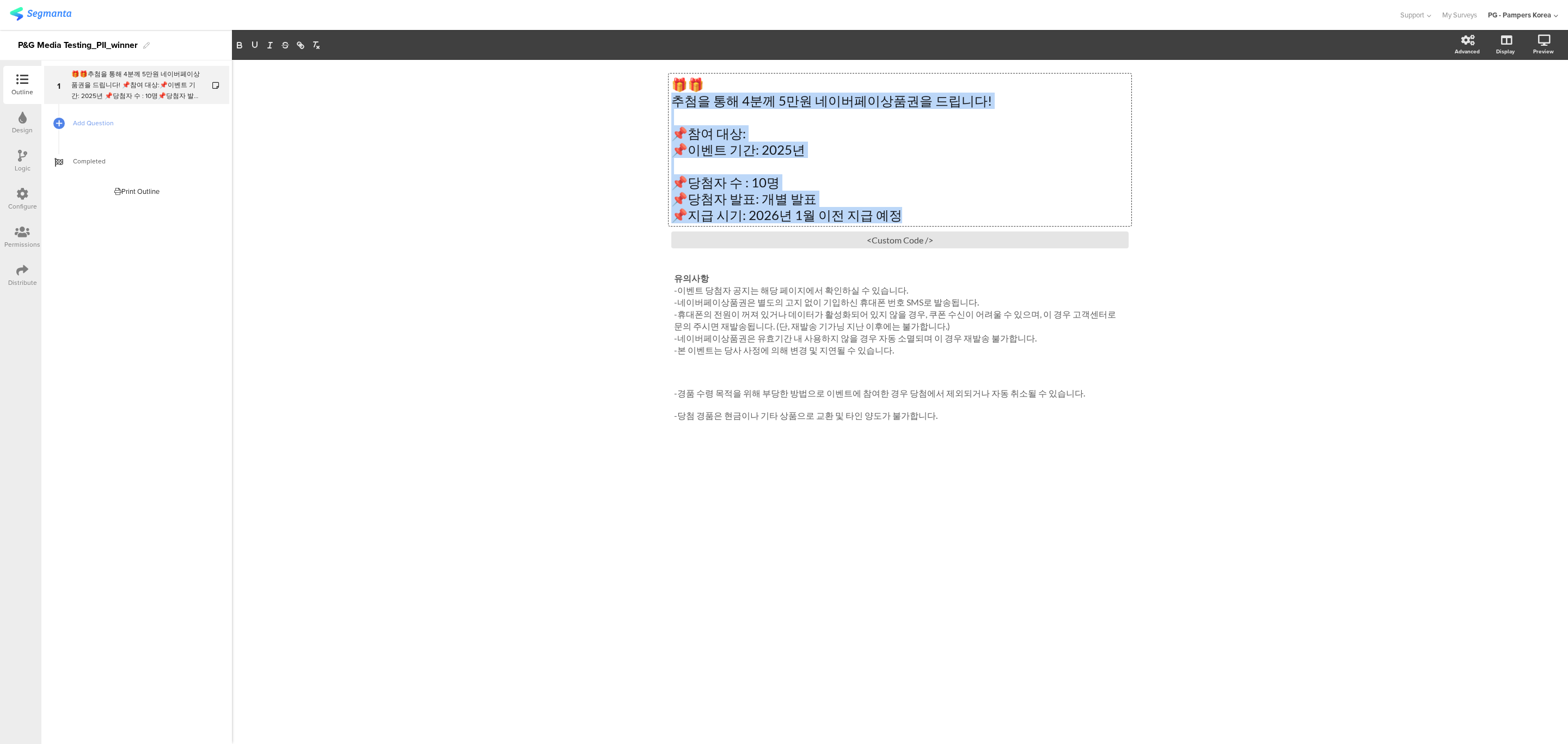
drag, startPoint x: 671, startPoint y: 102, endPoint x: 933, endPoint y: 218, distance: 286.5
click at [933, 218] on div "🎁🎁 추첨을 통해 4분께 5만원 네이버페이상품권을 드립니다! 📌참여 대상: 📌이벤트 기간: 2025년 📌당첨자 수 : 10명 📌당첨자 발표: …" at bounding box center [900, 150] width 457 height 147
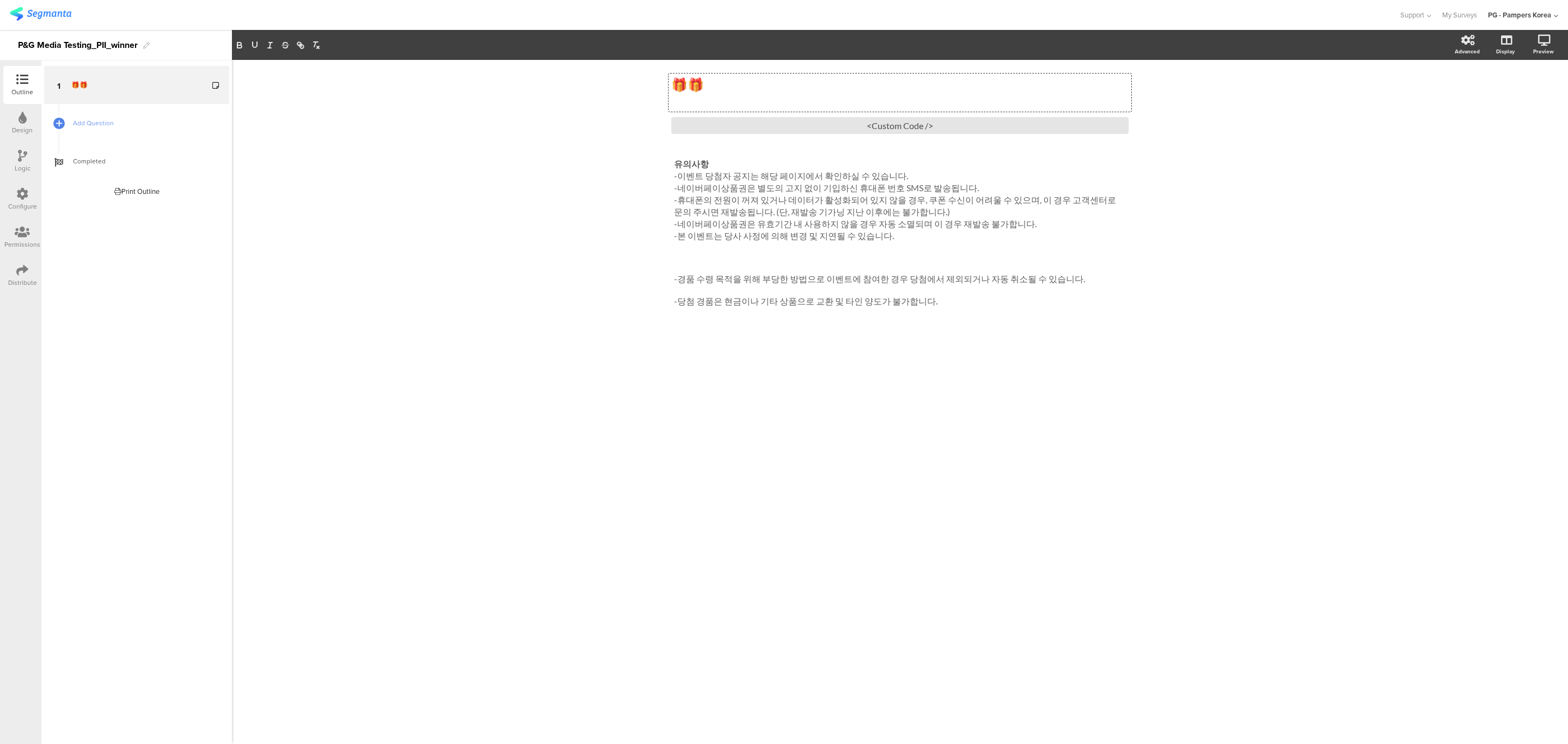
click at [395, 182] on div "🎁🎁 🎁🎁 🎁🎁 <Custom Code /> 유의사항 -이벤트 당첨자 공지는 해당 페이지에서 확인하실 수 있습니다. -네이버페이상품권은 별도의…" at bounding box center [900, 401] width 1336 height 684
click at [693, 80] on div "🎁🎁 🎁🎁" at bounding box center [900, 93] width 463 height 38
click at [440, 166] on div "🎁🎁 🎁🎁 🎁🎁 <Custom Code /> 유의사항 -이벤트 당첨자 공지는 해당 페이지에서 확인하실 수 있습니다. -네이버페이상품권은 별도의…" at bounding box center [900, 401] width 1336 height 684
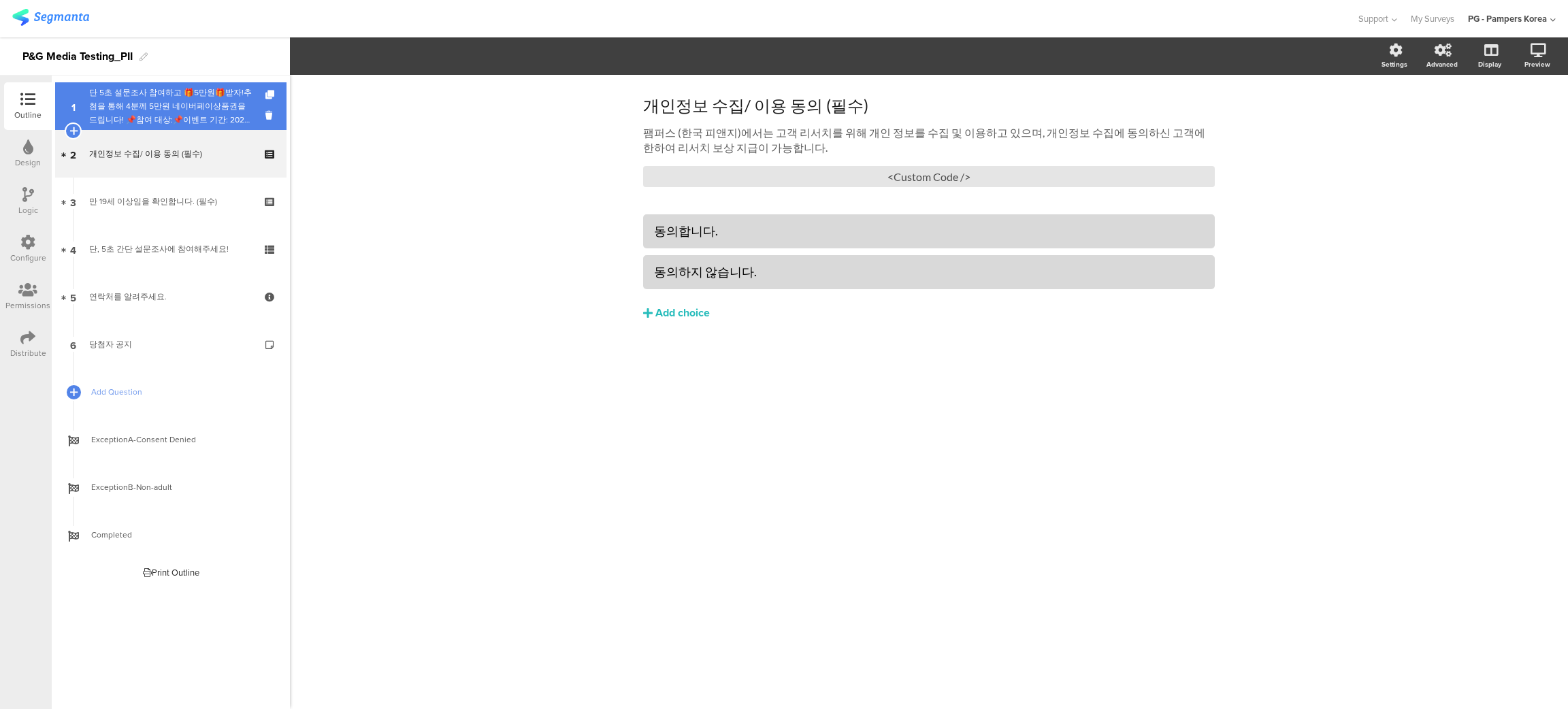
click at [151, 101] on div "단 5초 설문조사 참여하고 🎁5만원🎁받자!추첨을 통해 4분께 5만원 네이버페이상품권을 드립니다! 📌참여 대상:📌이벤트 기간: 2025년 📌당첨…" at bounding box center [170, 107] width 163 height 41
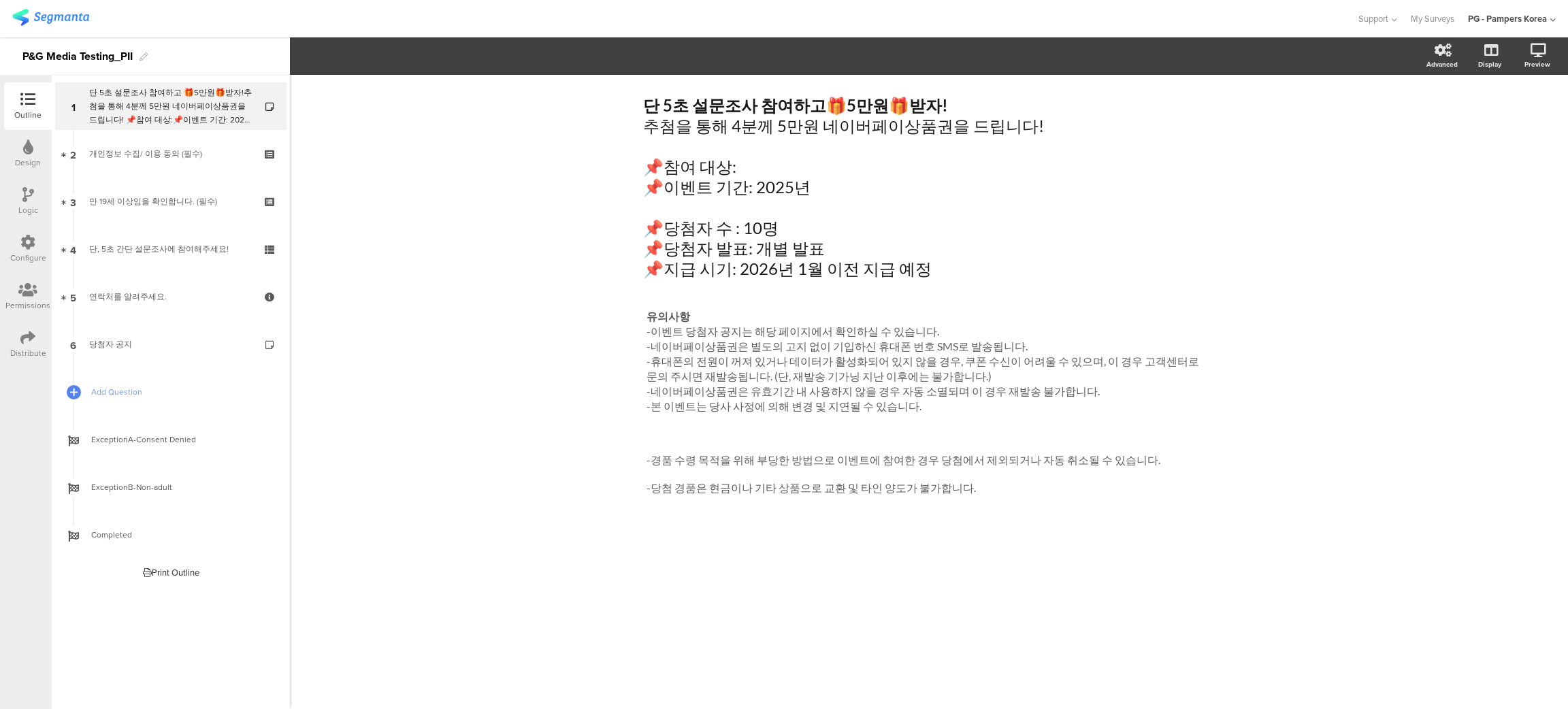
click at [1364, 221] on div "단 5초 설문조사 참여하고 🎁 5만원 🎁 받자! 추첨을 통해 4분께 5만원 네이버페이상품권을 드립니다! 📌참여 대상: 📌이벤트 기간: 2025…" at bounding box center [929, 392] width 1278 height 634
click at [679, 132] on p "추첨을 통해 4분께 5만원 네이버페이상품권을 드립니다!" at bounding box center [928, 126] width 571 height 21
click at [803, 130] on p "추첨을 통해 4분께 5만원 네이버페이상품권을 드립니다!" at bounding box center [928, 126] width 571 height 21
click at [893, 126] on p "추첨을 통해 4분께 5만원 네이버페이상품권을 드립니다!" at bounding box center [928, 126] width 571 height 21
click at [952, 126] on p "추첨을 통해 4분께 5만원 네이버페이상품권을 드립니다!" at bounding box center [928, 126] width 571 height 21
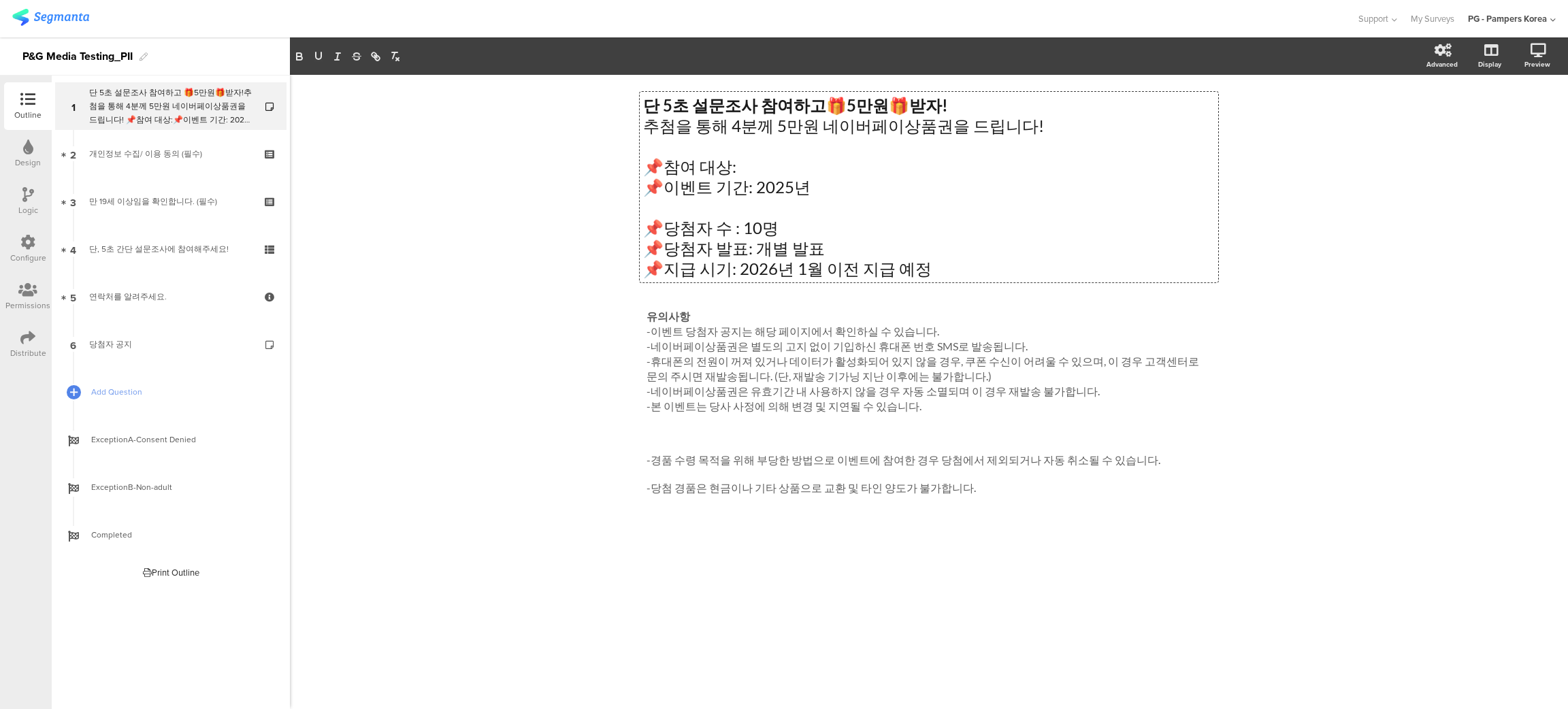
click at [1003, 126] on p "추첨을 통해 4분께 5만원 네이버페이상품권을 드립니다!" at bounding box center [928, 126] width 571 height 21
click at [1026, 126] on p "추첨을 통해 4분께 5만원 네이버페이상품권을 드립니다!" at bounding box center [928, 126] width 571 height 21
drag, startPoint x: 725, startPoint y: 126, endPoint x: 769, endPoint y: 126, distance: 44.0
click at [769, 126] on p "추첨을 통해 4분께 5만원 네이버페이상품권을 드립니다!" at bounding box center [928, 126] width 571 height 21
click at [782, 169] on p "📌참여 대상:" at bounding box center [928, 167] width 571 height 21
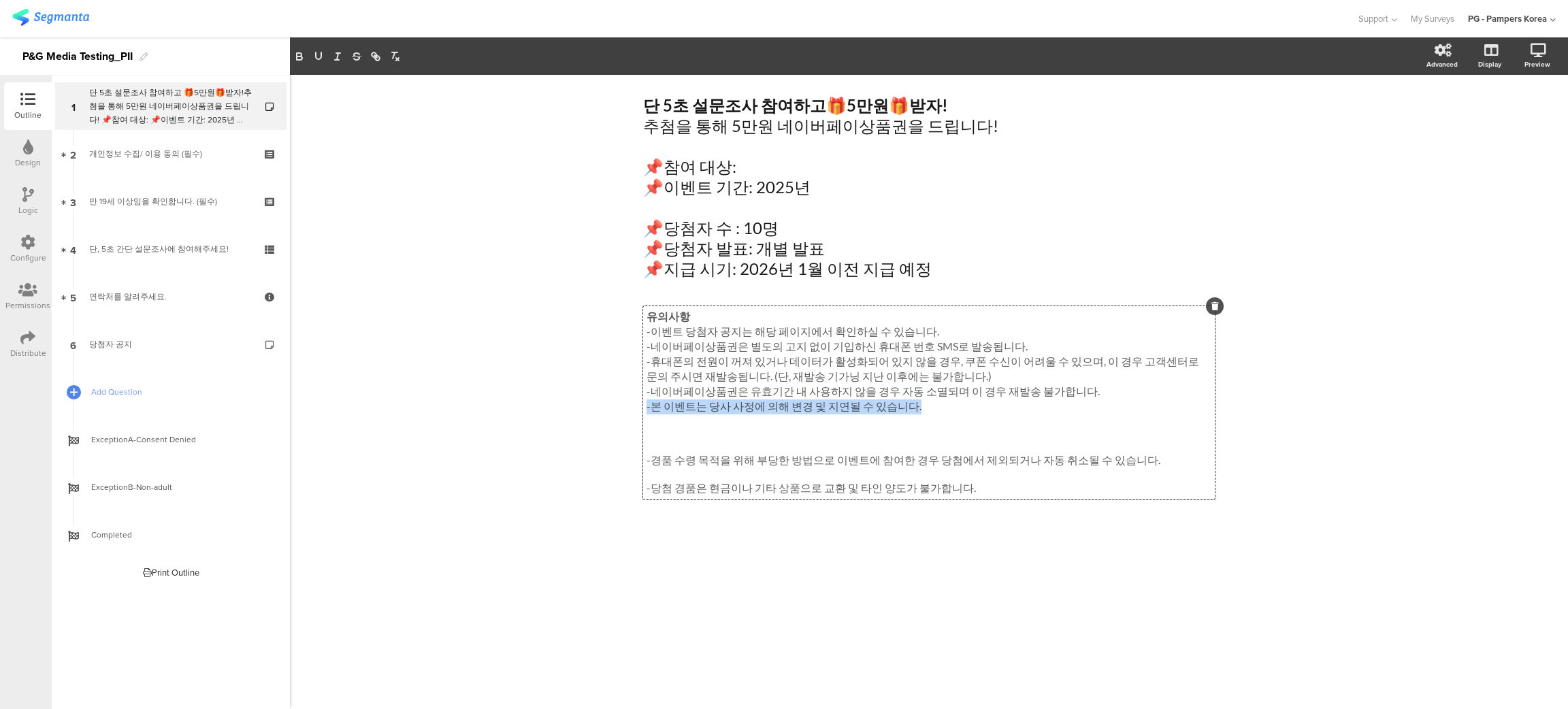
drag, startPoint x: 917, startPoint y: 412, endPoint x: 646, endPoint y: 412, distance: 271.0
click at [646, 412] on div "유의사항 -이벤트 당첨자 공지는 해당 페이지에서 확인하실 수 있습니다. -네이버페이상품권은 별도의 고지 없이 기입하신 휴대폰 번호 SMS로 발…" at bounding box center [928, 402] width 571 height 193
click at [648, 332] on p "-이벤트 당첨자 공지는 해당 페이지에서 확인하실 수 있습니다." at bounding box center [929, 332] width 565 height 15
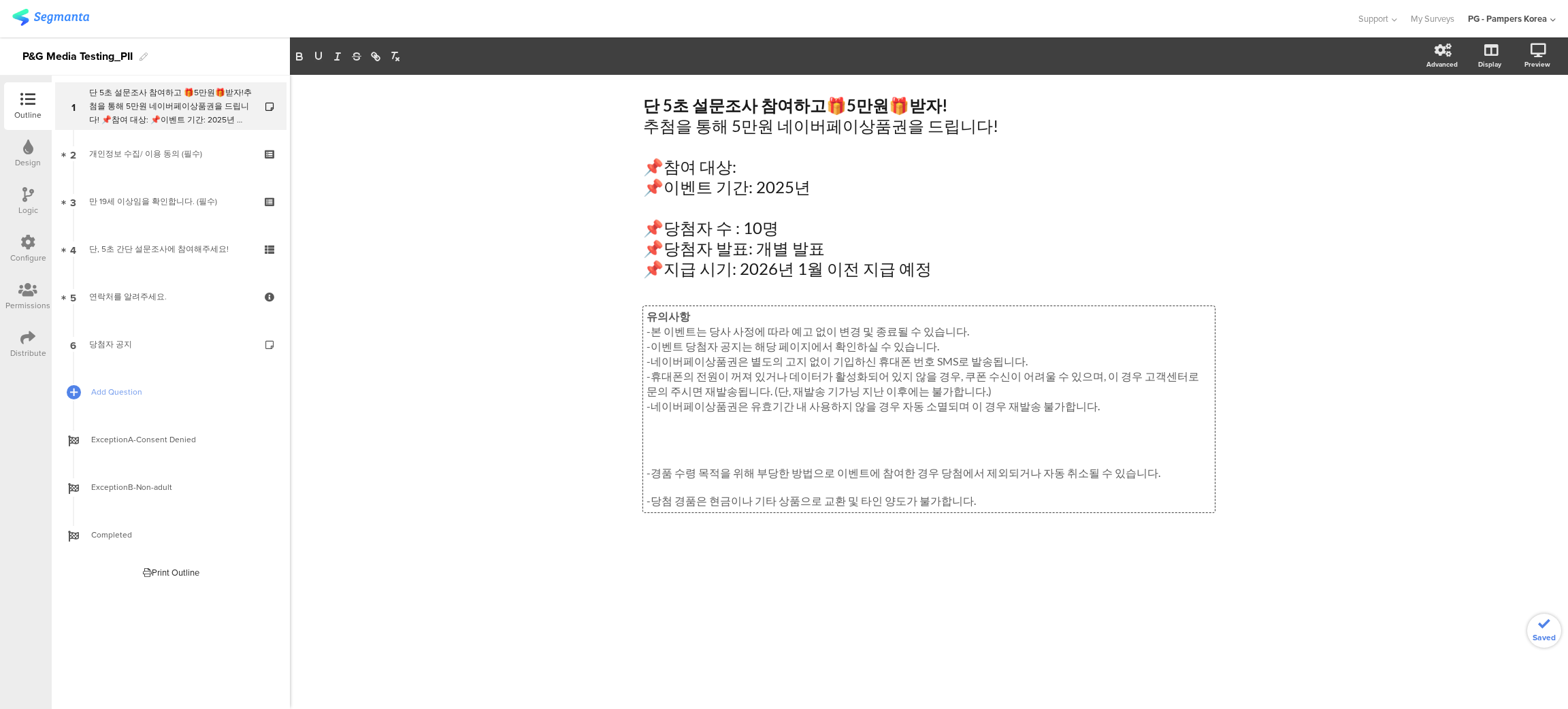
drag, startPoint x: 574, startPoint y: 414, endPoint x: 593, endPoint y: 411, distance: 19.2
click at [574, 412] on div "단 5초 설문조사 참여하고 🎁 5만원 🎁 받자! 추첨을 통해 5만원 네이버페이상품권을 드립니다! 📌참여 대상: 📌이벤트 기간: 2025년 📌당…" at bounding box center [929, 392] width 1278 height 634
click at [946, 333] on div "유의사항 -본 이벤트는 당사 사정에 따라 예고 없이 변경 및 종료될 수 있습니다. -이벤트 당첨자 공지는 해당 페이지에서 확인하실 수 있습니다…" at bounding box center [928, 409] width 571 height 206
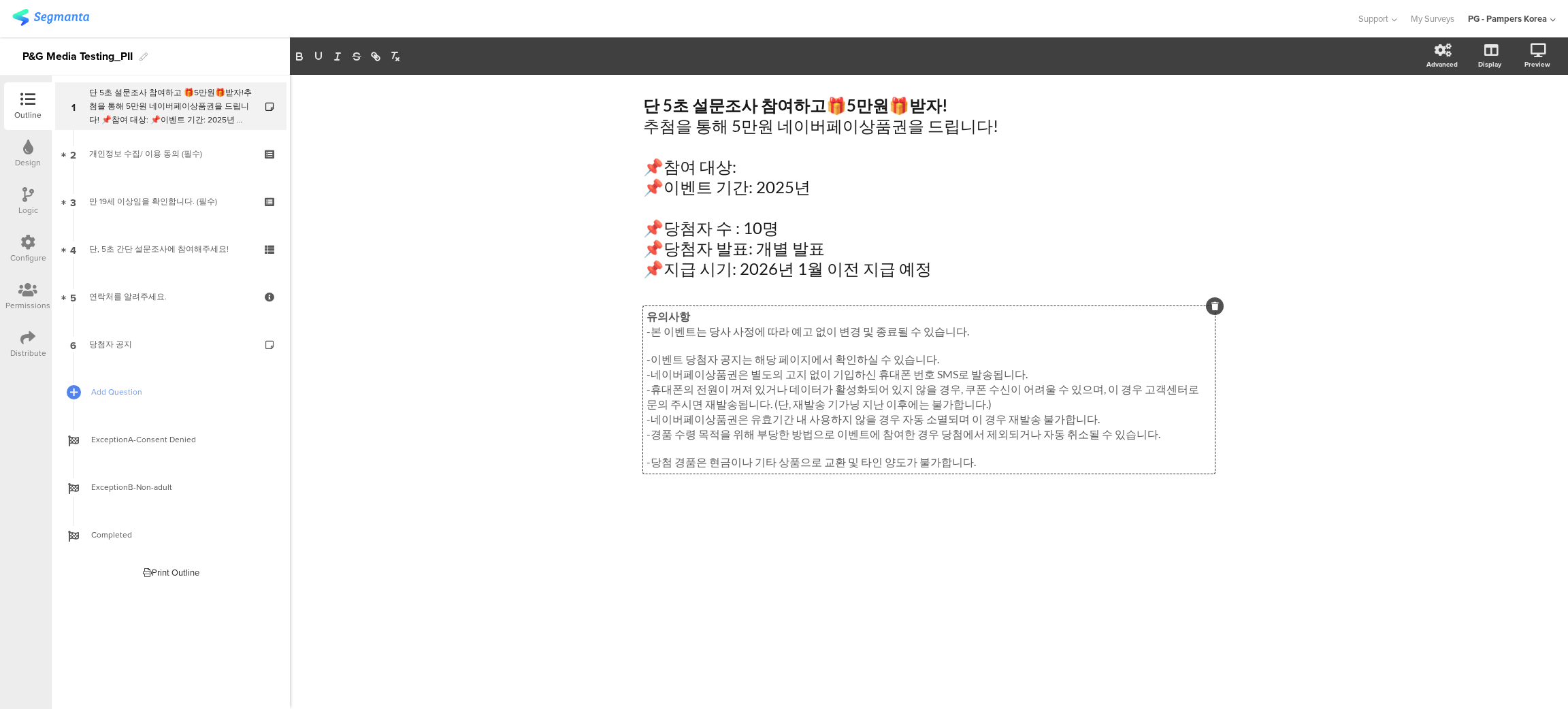
click at [1337, 200] on div "단 5초 설문조사 참여하고 🎁 5만원 🎁 받자! 추첨을 통해 5만원 네이버페이상품권을 드립니다! 📌참여 대상: 📌이벤트 기간: 2025년 📌당…" at bounding box center [929, 392] width 1278 height 634
click at [686, 102] on div "단 5초 설문조사 참여하고 🎁 5만원 🎁 받자! 추첨을 통해 5만원 네이버페이상품권을 드립니다! 📌참여 대상: 📌이벤트 기간: 2025년 📌당…" at bounding box center [929, 187] width 578 height 190
click at [1385, 238] on div "단 5초! 설문조사 참여하고 🎁 5만원 🎁 받자! 추첨을 통해 5만원 네이버페이상품권을 드립니다! 📌참여 대상: 📌이벤트 기간: 2025년 📌…" at bounding box center [929, 392] width 1278 height 634
click at [1426, 324] on div "단 5초! 설문조사 참여하고 🎁 5만원 🎁 받자! 추첨을 통해 5만원 네이버페이상품권을 드립니다! 📌참여 대상: 📌이벤트 기간: 2025년 📌…" at bounding box center [929, 392] width 1278 height 634
click at [749, 361] on p "-이벤트 당첨자 공지는 해당 페이지에서 확인하실 수 있습니다." at bounding box center [929, 360] width 565 height 15
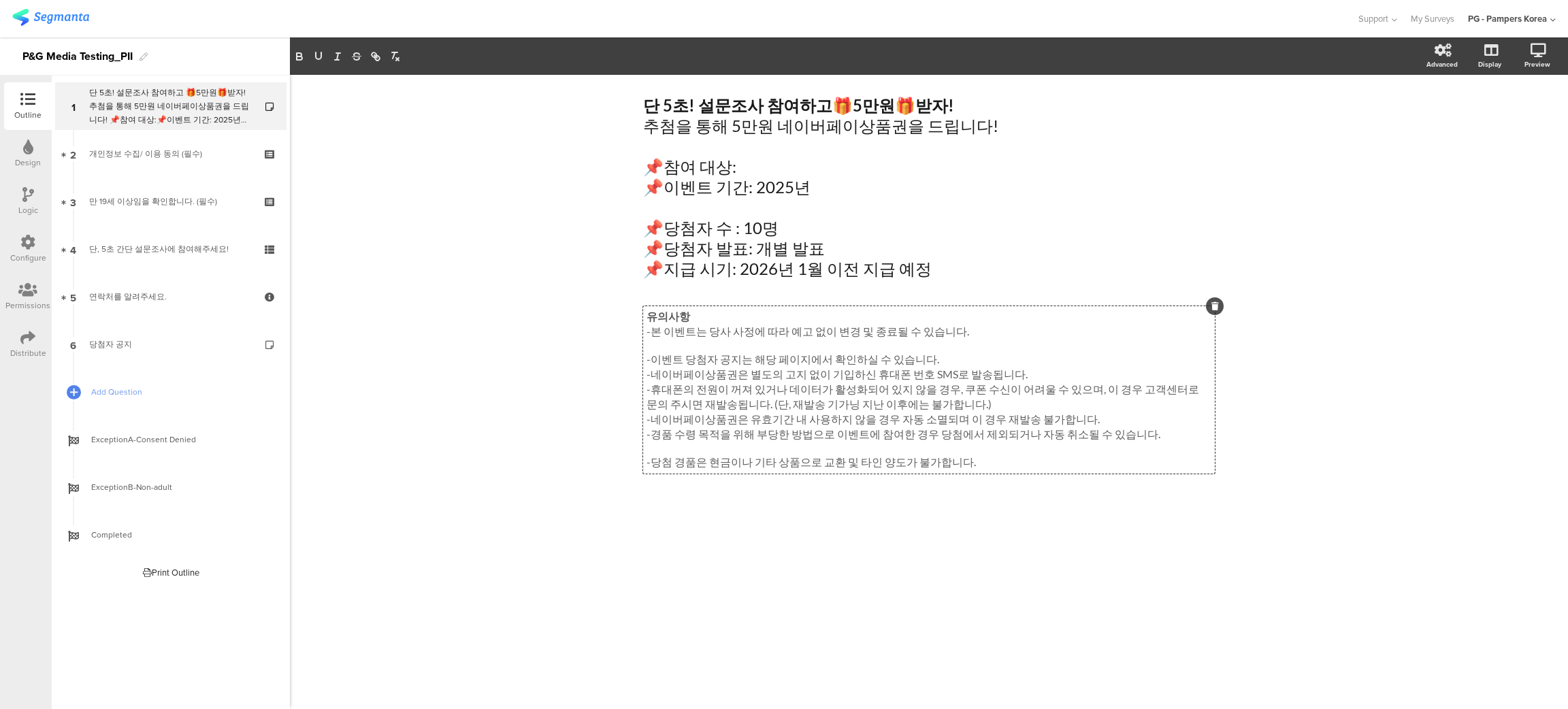
click at [674, 347] on p at bounding box center [929, 345] width 565 height 13
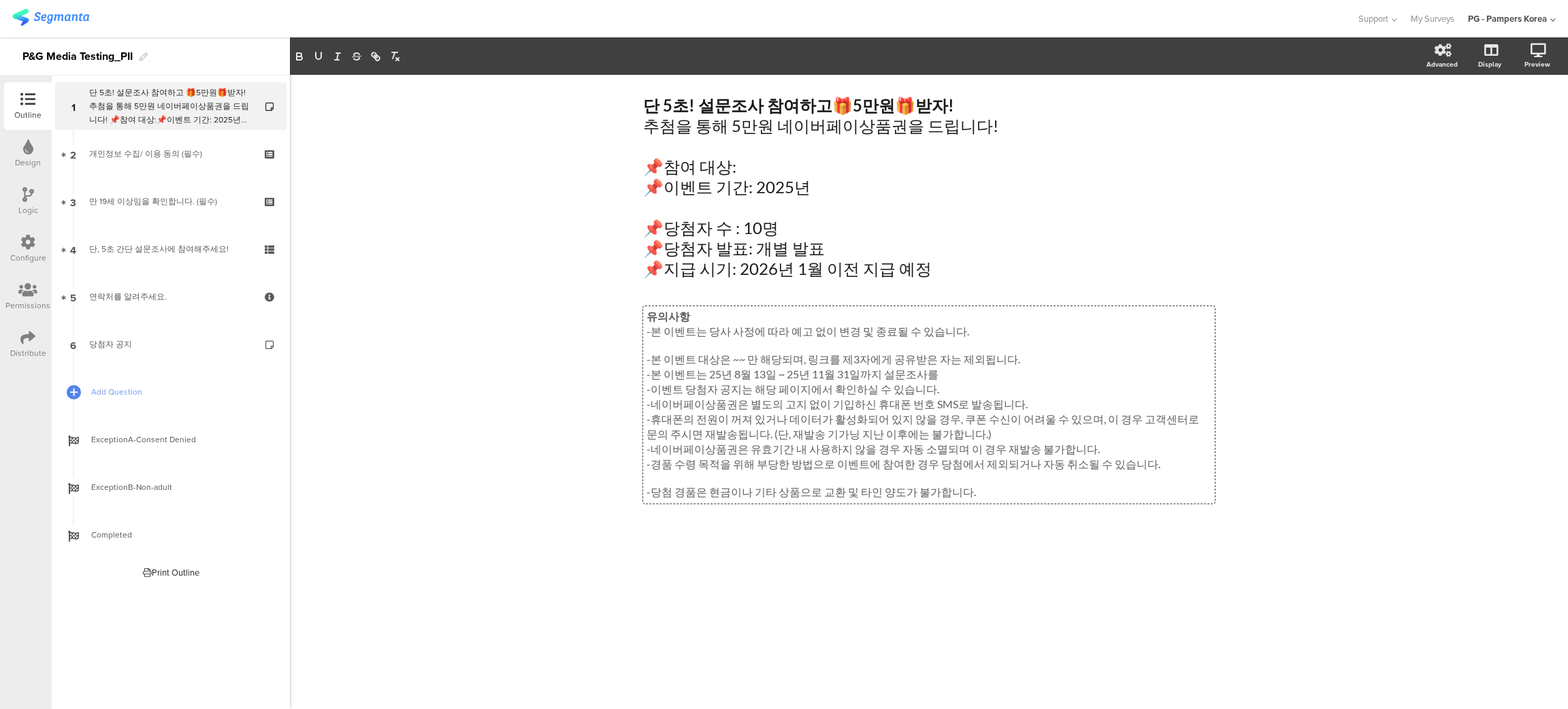
click at [1350, 234] on div "단 5초! 설문조사 참여하고 🎁 5만원 🎁 받자! 추첨을 통해 5만원 네이버페이상품권을 드립니다! 📌참여 대상: 📌이벤트 기간: 2025년 📌…" at bounding box center [929, 392] width 1278 height 634
click at [507, 255] on div "단 5초! 설문조사 참여하고 🎁 5만원 🎁 받자! 추첨을 통해 5만원 네이버페이상품권을 드립니다! 📌참여 대상: 📌이벤트 기간: 2025년 📌…" at bounding box center [929, 392] width 1278 height 634
click at [742, 364] on div "유의사항 -본 이벤트는 당사 사정에 따라 예고 없이 변경 및 종료될 수 있습니다. -본 이벤트 대상은 ~~ 만 해당되며, 링크를 제3자에게 공…" at bounding box center [928, 404] width 571 height 197
drag, startPoint x: 704, startPoint y: 394, endPoint x: 771, endPoint y: 390, distance: 67.1
click at [703, 394] on p "-이벤트 당첨자 공지는 해당 페이지에서 확인하실 수 있습니다." at bounding box center [929, 390] width 565 height 15
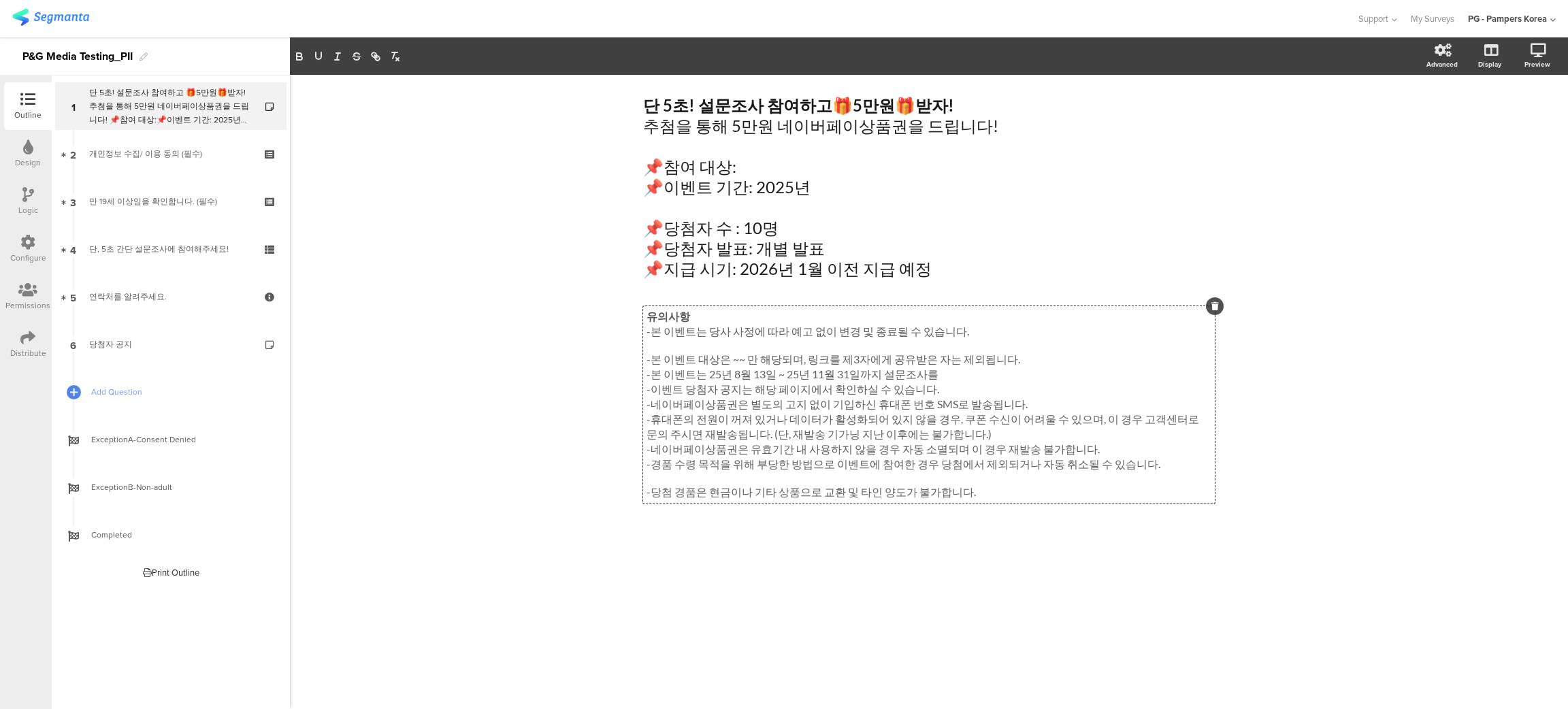
click at [810, 389] on p "-이벤트 당첨자 공지는 해당 페이지에서 확인하실 수 있습니다." at bounding box center [929, 390] width 565 height 15
click at [854, 370] on p "-본 이벤트는 25년 8월 13일 ~ 25년 11월 31일까지 설문조사를" at bounding box center [929, 375] width 565 height 15
drag, startPoint x: 919, startPoint y: 369, endPoint x: 937, endPoint y: 373, distance: 18.4
click at [919, 370] on p "-본 이벤트는 25년 8월 13일 ~ 25년 11월 31일까지 설문조사를" at bounding box center [929, 375] width 565 height 15
click at [945, 373] on p "-본 이벤트는 25년 8월 13일 ~ 25년 11월 31일까지 설문조사를" at bounding box center [929, 375] width 565 height 15
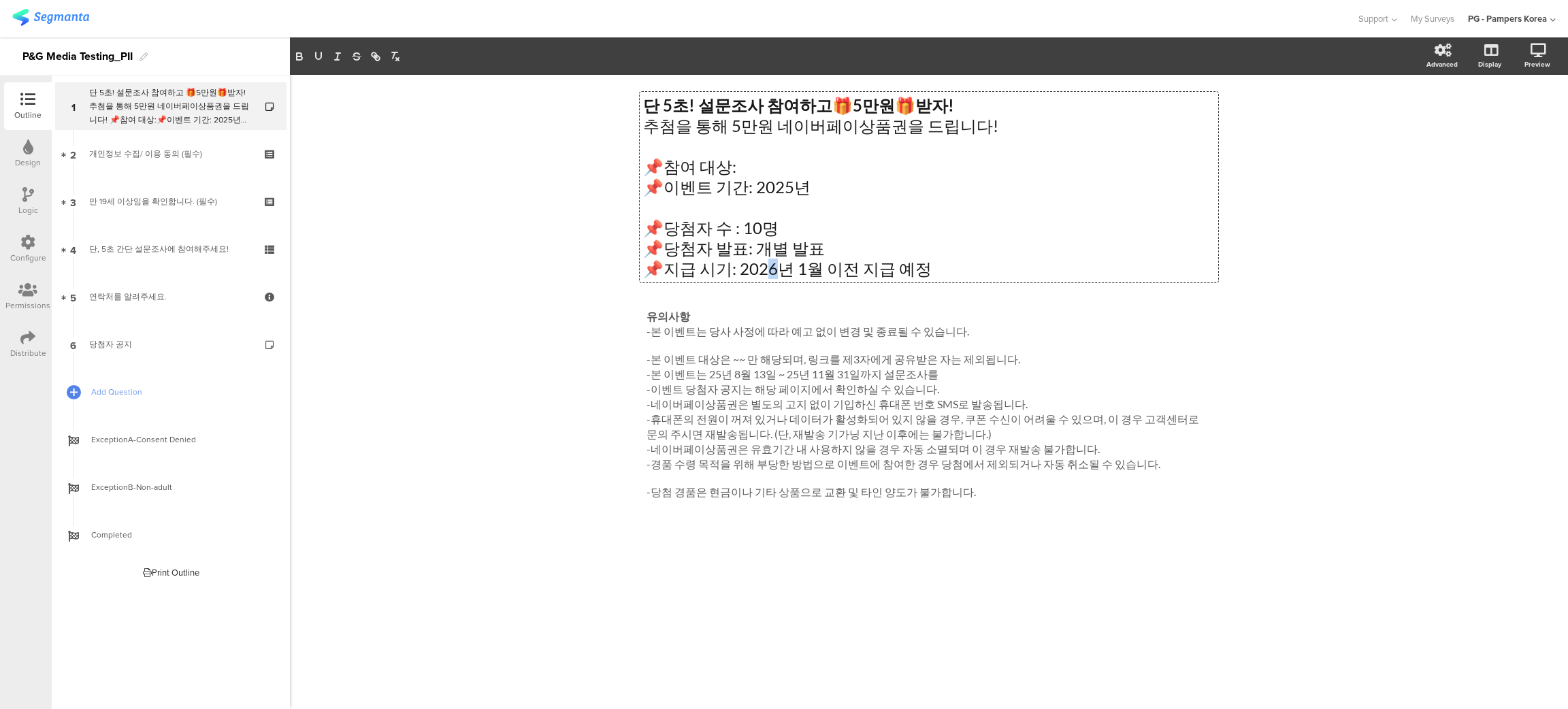
click at [766, 269] on div "단 5초! 설문조사 참여하고 🎁 5만원 🎁 받자! 추첨을 통해 5만원 네이버페이상품권을 드립니다! 📌참여 대상: 📌이벤트 기간: 2025년 📌…" at bounding box center [929, 187] width 578 height 190
click at [797, 269] on p "📌지급 시기: 2026년 1월 이전 지급 예정" at bounding box center [928, 269] width 571 height 21
drag, startPoint x: 777, startPoint y: 272, endPoint x: 766, endPoint y: 272, distance: 11.0
click at [766, 272] on p "📌지급 시기: 2026년 1월 이전 지급 예정" at bounding box center [928, 269] width 571 height 21
click at [800, 268] on p "📌지급 시기: 2025년 1월 이전 지급 예정" at bounding box center [928, 269] width 571 height 21
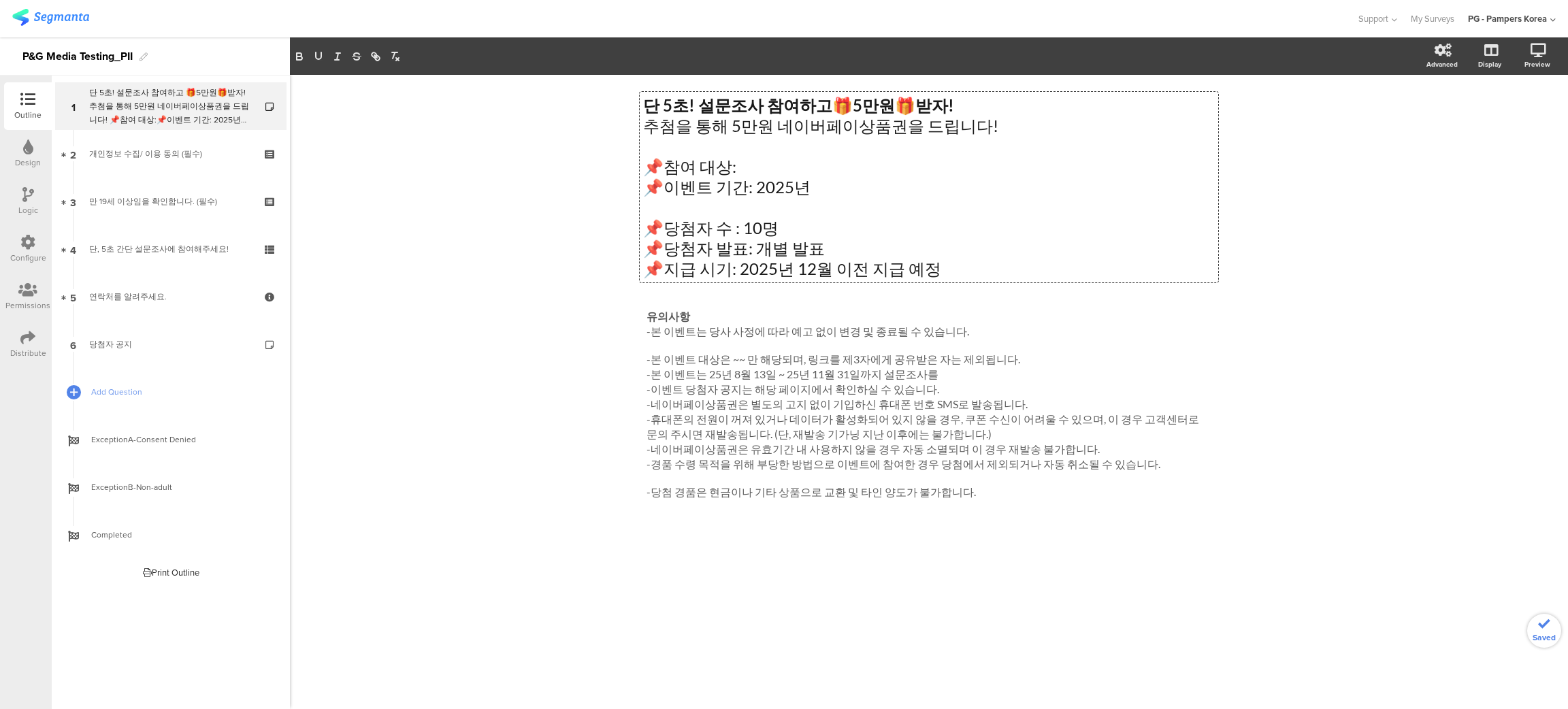
click at [825, 264] on p "📌지급 시기: 2025년 12월 이전 지급 예정" at bounding box center [928, 269] width 571 height 21
click at [775, 268] on p "📌지급 시기: 2025년 12월 이전 지급 예정" at bounding box center [928, 269] width 571 height 21
click at [770, 268] on p "📌지급 시기: 2025년 12월 이전 지급 예정" at bounding box center [928, 269] width 571 height 21
click at [768, 268] on p "📌지급 시기: 2025년 12월 이전 지급 예정" at bounding box center [928, 269] width 571 height 21
click at [815, 268] on p "📌지급 시기: 2025년 12월 이전 지급 예정" at bounding box center [928, 269] width 571 height 21
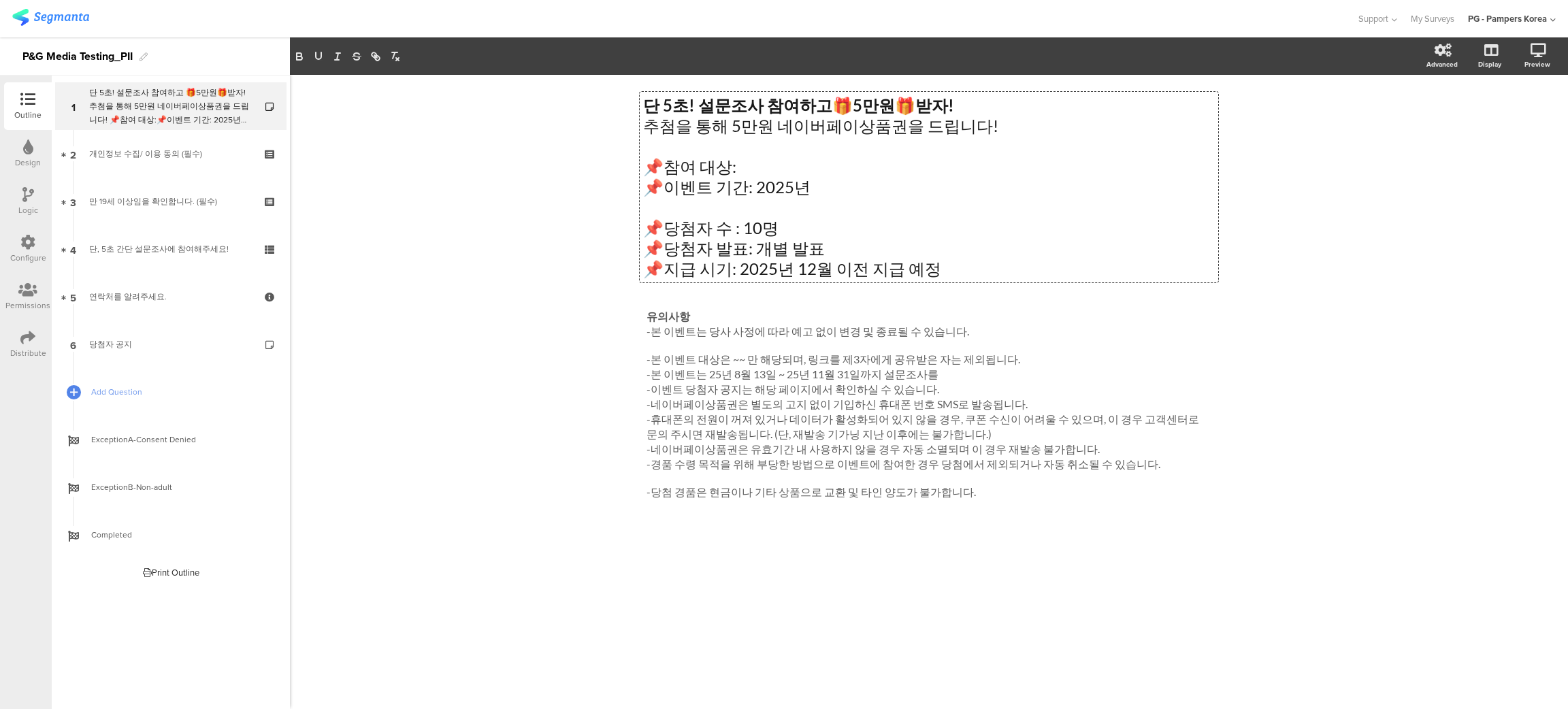
drag, startPoint x: 832, startPoint y: 269, endPoint x: 848, endPoint y: 265, distance: 16.5
click at [830, 269] on p "📌지급 시기: 2025년 12월 이전 지급 예정" at bounding box center [928, 269] width 571 height 21
drag, startPoint x: 1273, startPoint y: 373, endPoint x: 832, endPoint y: 408, distance: 442.4
click at [1271, 374] on div "단 5초! 설문조사 참여하고 🎁 5만원 🎁 받자! 추첨을 통해 5만원 네이버페이상품권을 드립니다! 📌참여 대상: 📌이벤트 기간: 2025년 📌…" at bounding box center [929, 392] width 1278 height 634
click at [956, 374] on div "유의사항 -본 이벤트는 당사 사정에 따라 예고 없이 변경 및 종료될 수 있습니다. -본 이벤트 대상은 ~~ 만 해당되며, 링크를 제3자에게 공…" at bounding box center [928, 404] width 571 height 197
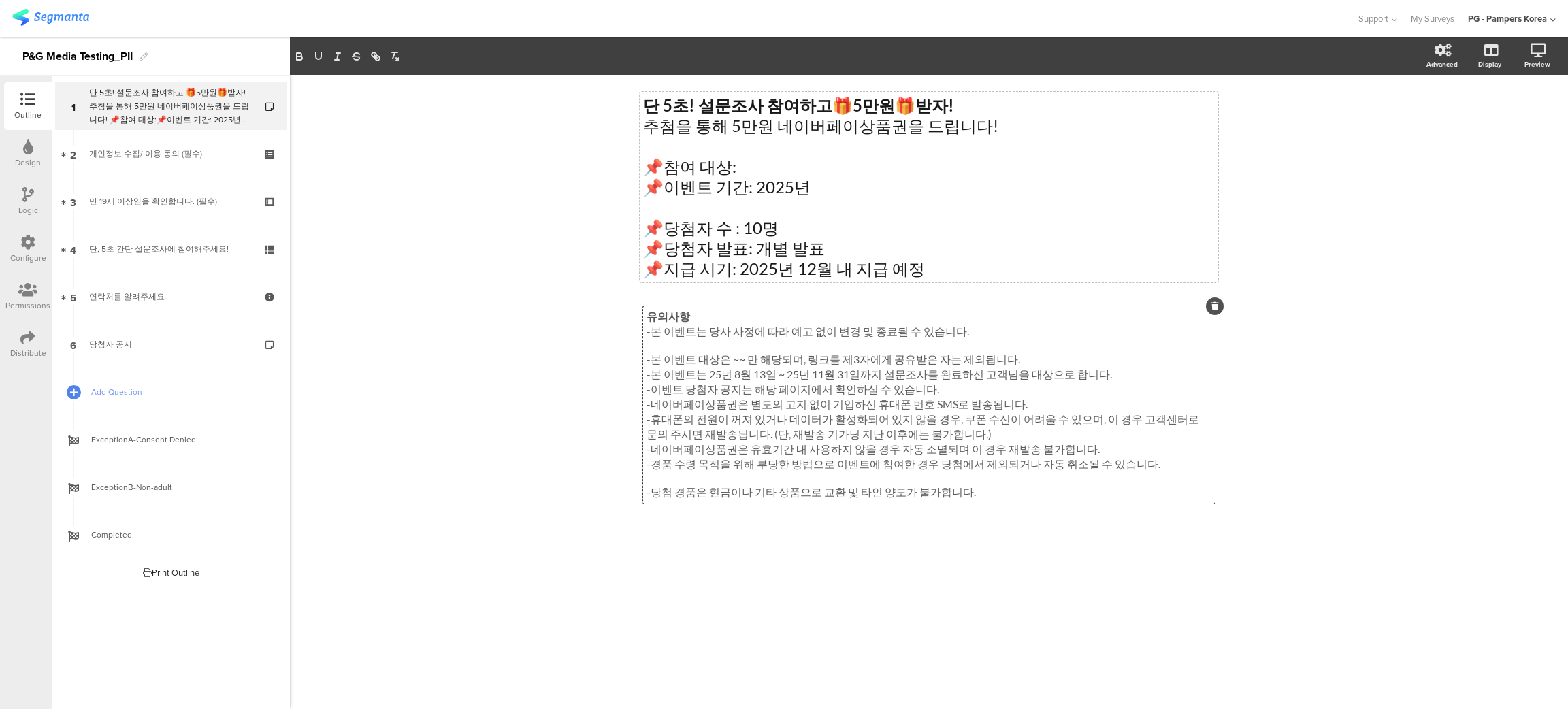
click at [1084, 377] on p "-본 이벤트는 25년 8월 13일 ~ 25년 11월 31일까지 설문조사를 완료하신 고객님을 대상으로 합니다." at bounding box center [929, 375] width 565 height 15
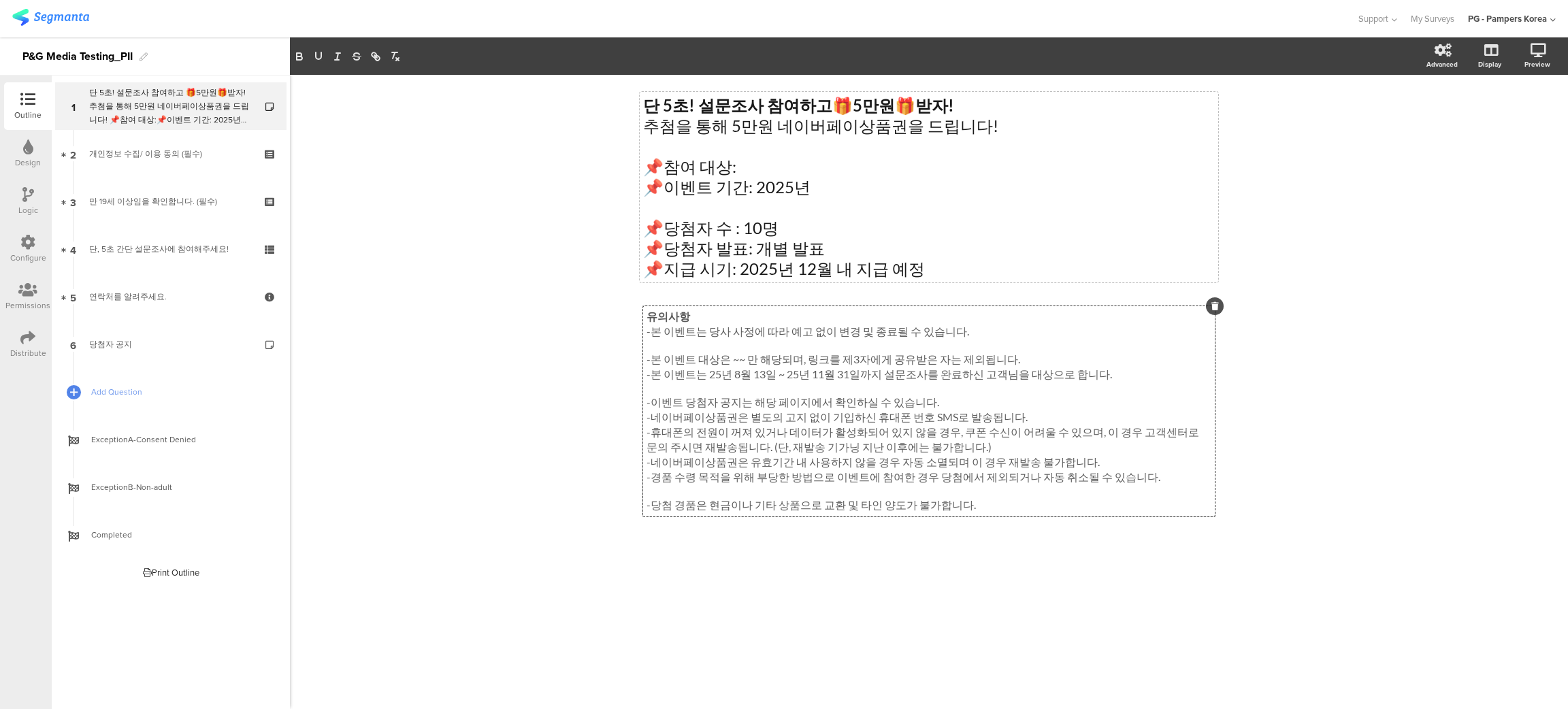
click at [959, 407] on p "-이벤트 당첨자 공지는 해당 페이지에서 확인하실 수 있습니다." at bounding box center [929, 403] width 565 height 15
click at [1434, 407] on div "단 5초! 설문조사 참여하고 🎁 5만원 🎁 받자! 추첨을 통해 5만원 네이버페이상품권을 드립니다! 📌참여 대상: 📌이벤트 기간: 2025년 📌…" at bounding box center [929, 392] width 1278 height 634
click at [517, 277] on div "단 5초! 설문조사 참여하고 🎁 5만원 🎁 받자! 추첨을 통해 5만원 네이버페이상품권을 드립니다! 📌참여 대상: 📌이벤트 기간: 2025년 📌…" at bounding box center [929, 392] width 1278 height 634
click at [1093, 644] on div "단 5초! 설문조사 참여하고 🎁 5만원 🎁 받자! 추첨을 통해 5만원 네이버페이상품권을 드립니다! 📌참여 대상: 📌이벤트 기간: 2025년 📌…" at bounding box center [929, 392] width 1278 height 634
drag, startPoint x: 749, startPoint y: 404, endPoint x: 801, endPoint y: 405, distance: 52.0
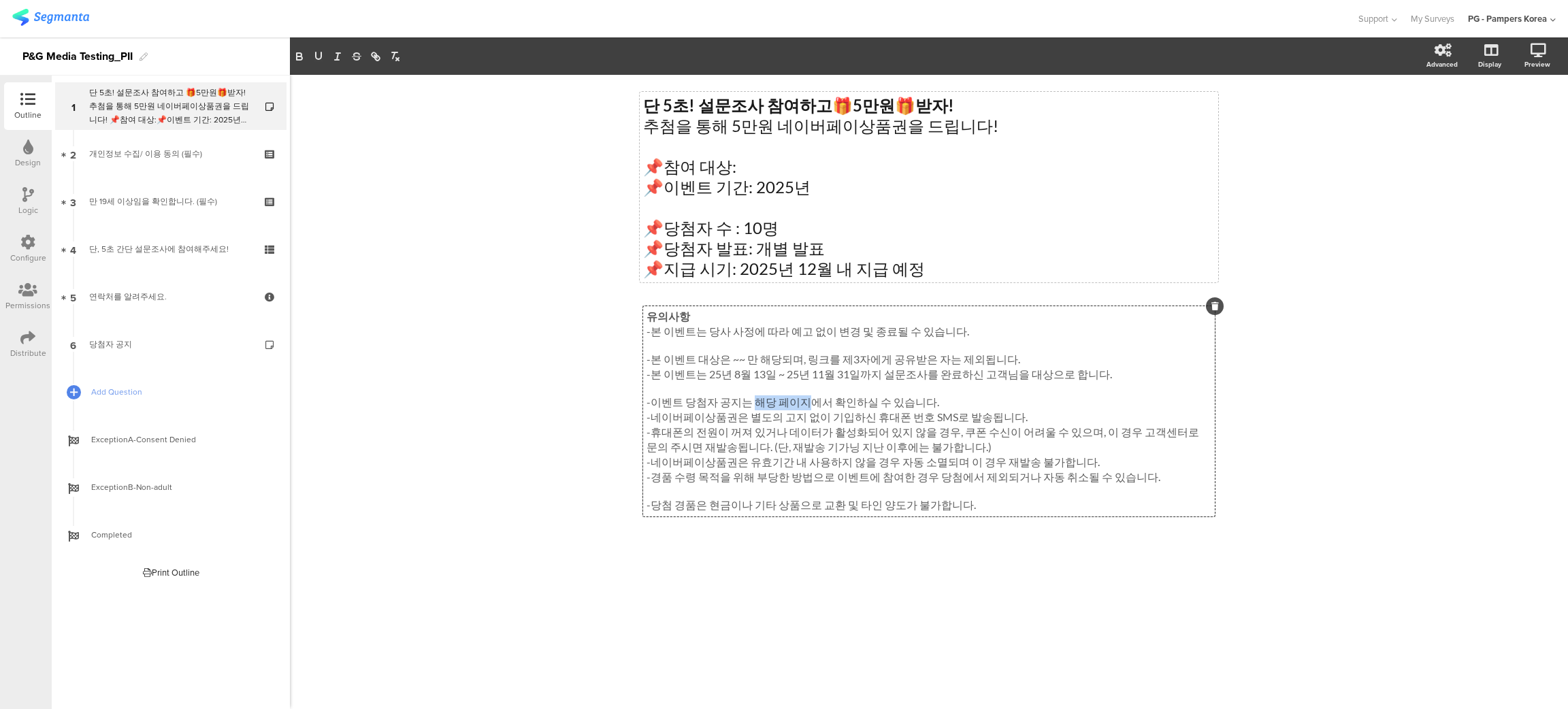
click at [801, 405] on div "유의사항 -본 이벤트는 당사 사정에 따라 예고 없이 변경 및 종료될 수 있습니다. -본 이벤트 대상은 ~~ 만 해당되며, 링크를 제3자에게 공…" at bounding box center [928, 411] width 571 height 210
click at [374, 59] on icon "button" at bounding box center [376, 56] width 12 height 12
type input "해당 페이지"
click at [858, 431] on input "해당 페이지" at bounding box center [835, 432] width 116 height 17
drag, startPoint x: 847, startPoint y: 431, endPoint x: 736, endPoint y: 431, distance: 111.0
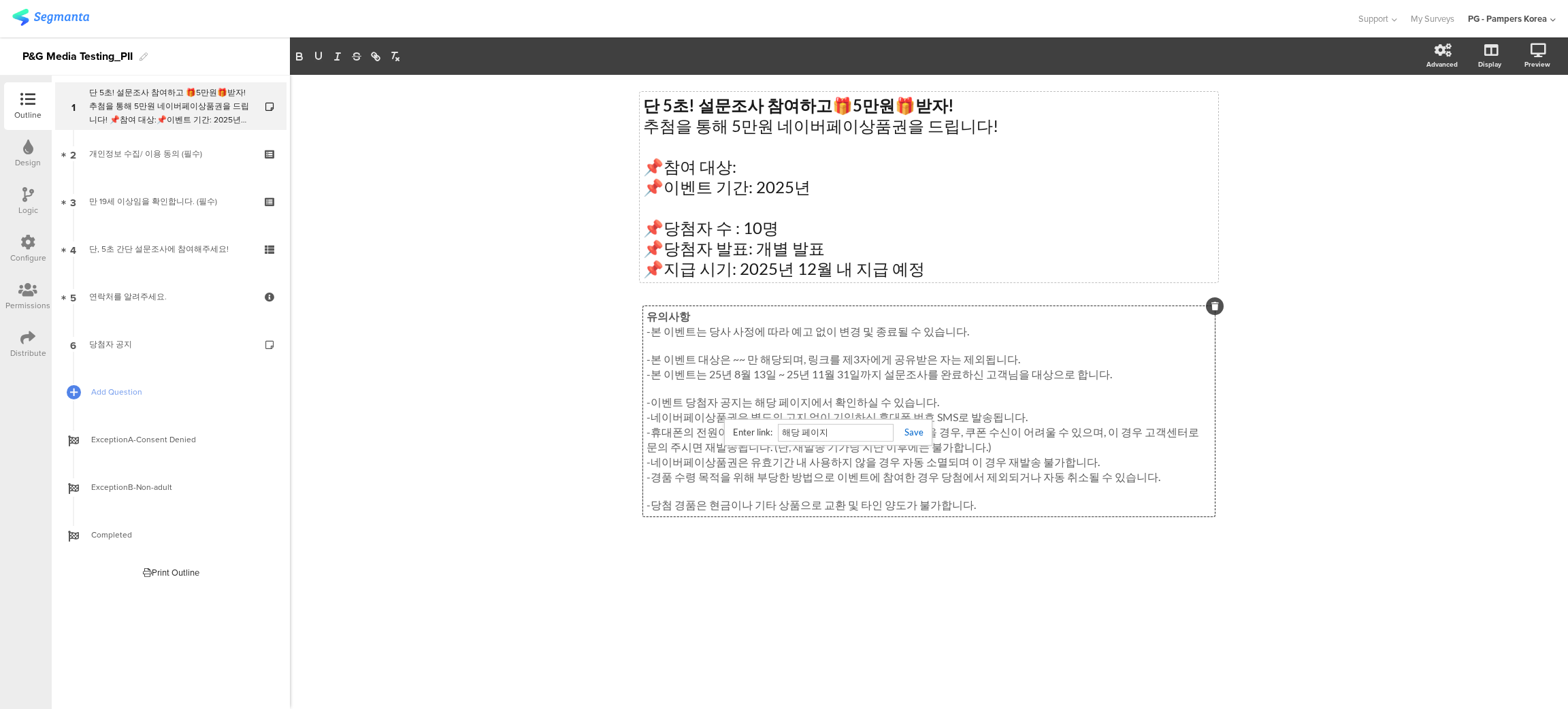
click at [736, 431] on div "해당 페이지" at bounding box center [829, 432] width 208 height 27
paste input "[URL][DOMAIN_NAME]"
type input "[URL][DOMAIN_NAME]"
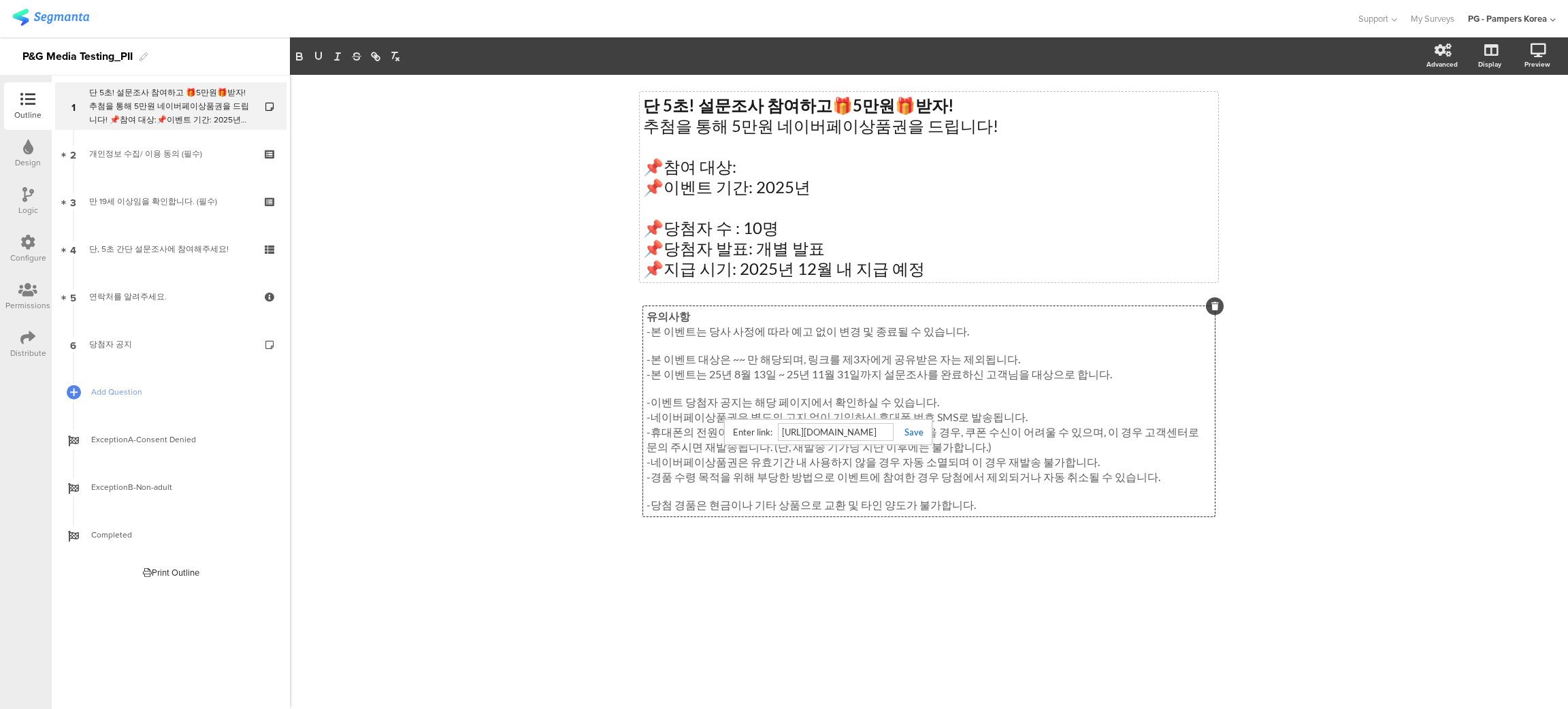
click at [917, 430] on link at bounding box center [908, 432] width 30 height 11
drag, startPoint x: 819, startPoint y: 565, endPoint x: 827, endPoint y: 565, distance: 8.0
click at [822, 561] on div "유의사항 -본 이벤트는 당사 사정에 따라 예고 없이 변경 및 종료될 수 있습니다. -본 이벤트 대상은 ~~ 만 해당되며, 링크를 제3자에게 공…" at bounding box center [928, 441] width 571 height 272
click at [772, 594] on div "단 5초! 설문조사 참여하고 🎁 5만원 🎁 받자! 추첨을 통해 5만원 네이버페이상품권을 드립니다! 📌참여 대상: 📌이벤트 기간: 2025년 📌…" at bounding box center [929, 392] width 1278 height 634
click at [1028, 420] on div "유의사항 -본 이벤트는 당사 사정에 따라 예고 없이 변경 및 종료될 수 있습니다. -본 이벤트 대상은 ~~ 만 해당되며, 링크를 제3자에게 공…" at bounding box center [928, 411] width 571 height 210
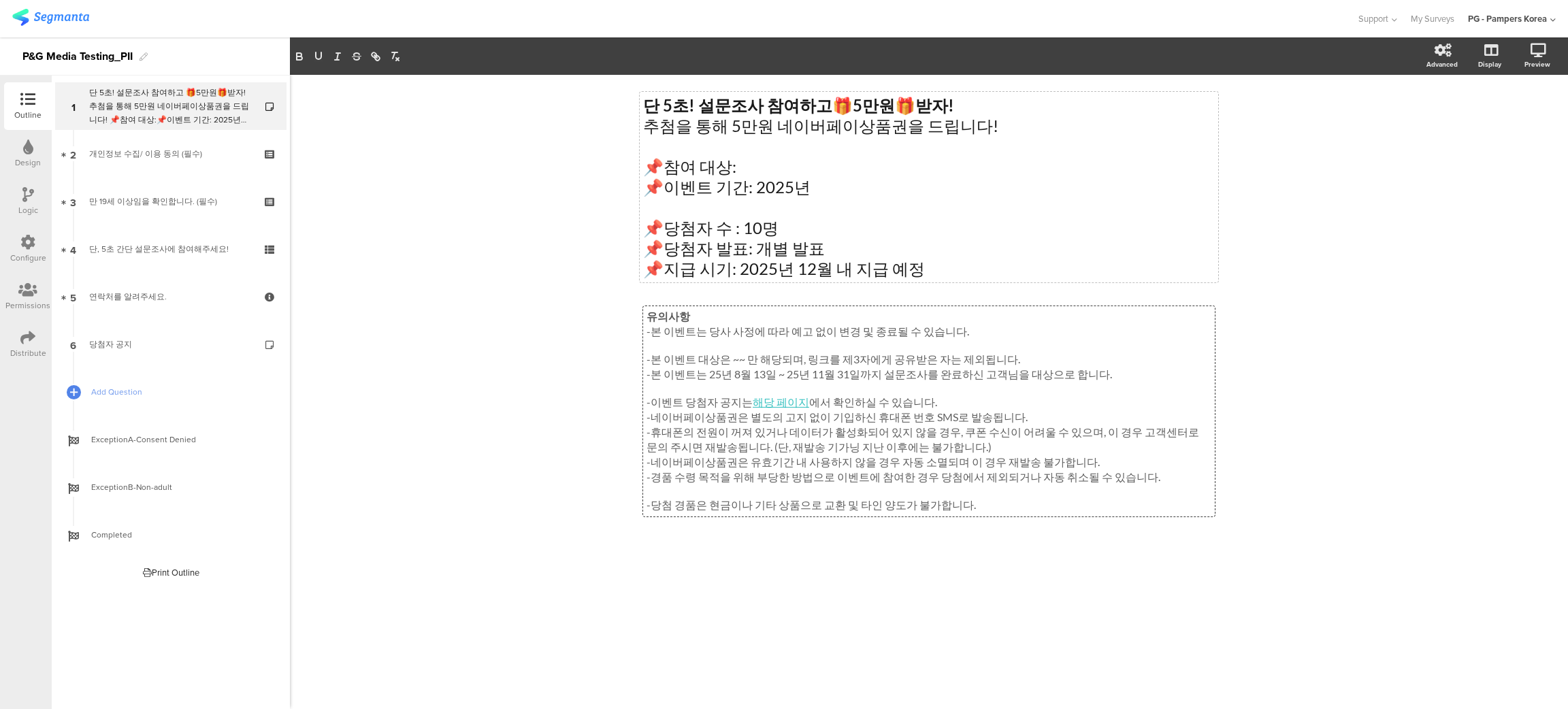
click at [1448, 438] on div "단 5초! 설문조사 참여하고 🎁 5만원 🎁 받자! 추첨을 통해 5만원 네이버페이상품권을 드립니다! 📌참여 대상: 📌이벤트 기간: 2025년 📌…" at bounding box center [929, 392] width 1278 height 634
click at [744, 406] on div "유의사항 -본 이벤트는 당사 사정에 따라 예고 없이 변경 및 종료될 수 있습니다. -본 이벤트 대상은 ~~ 만 해당되며, 링크를 제3자에게 공…" at bounding box center [928, 411] width 571 height 210
click at [514, 406] on div "단 5초! 설문조사 참여하고 🎁 5만원 🎁 받자! 추첨을 통해 5만원 네이버페이상품권을 드립니다! 📌참여 대상: 📌이벤트 기간: 2025년 📌…" at bounding box center [929, 392] width 1278 height 634
drag, startPoint x: 796, startPoint y: 403, endPoint x: 751, endPoint y: 403, distance: 45.0
click at [751, 403] on div "유의사항 -본 이벤트는 당사 사정에 따라 예고 없이 변경 및 종료될 수 있습니다. -본 이벤트 대상은 ~~ 만 해당되며, 링크를 제3자에게 공…" at bounding box center [928, 411] width 571 height 210
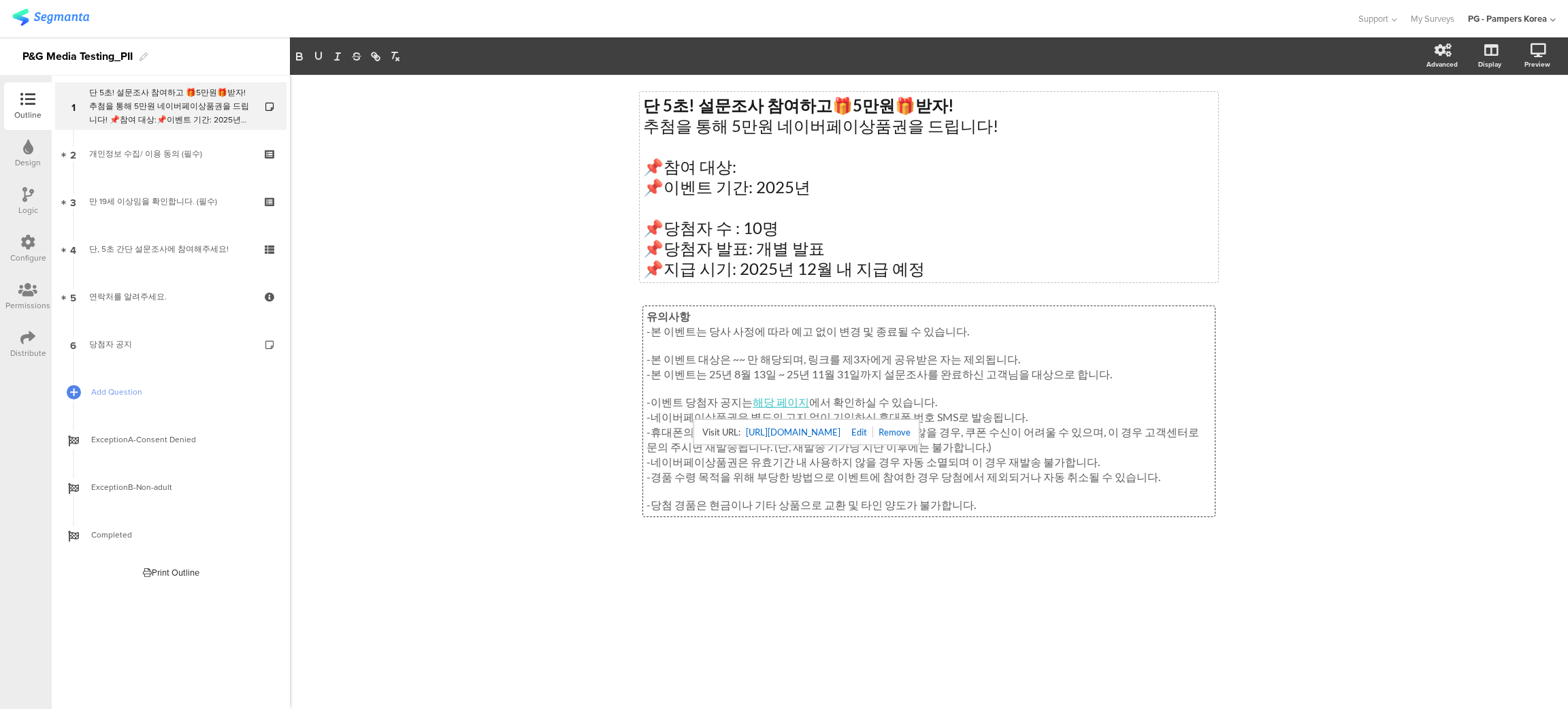
click at [1271, 423] on div "단 5초! 설문조사 참여하고 🎁 5만원 🎁 받자! 추첨을 통해 5만원 네이버페이상품권을 드립니다! 📌참여 대상: 📌이벤트 기간: 2025년 📌…" at bounding box center [929, 392] width 1278 height 634
click at [1492, 117] on icon at bounding box center [1488, 121] width 14 height 13
click at [15, 252] on div "Configure" at bounding box center [27, 258] width 36 height 12
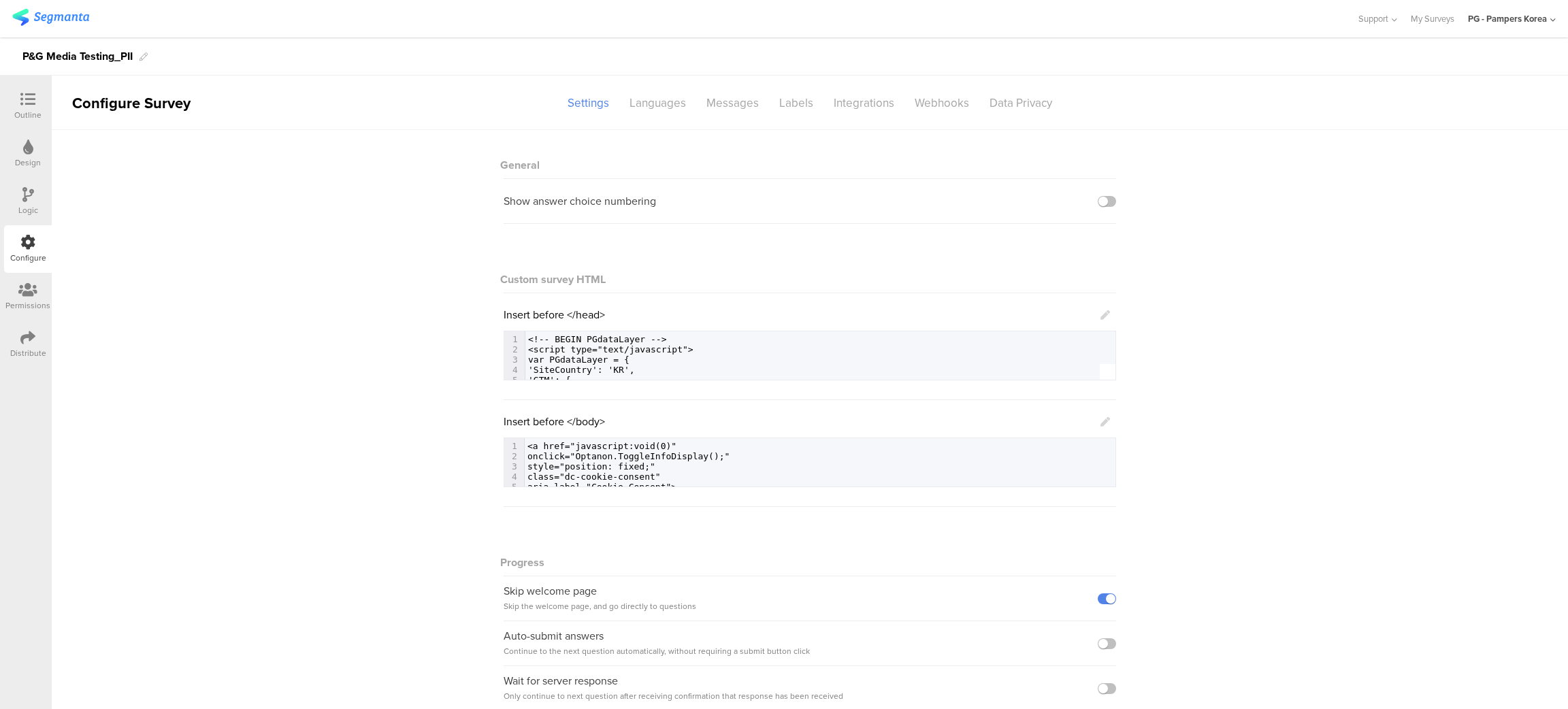
click at [1100, 313] on icon at bounding box center [1105, 315] width 10 height 10
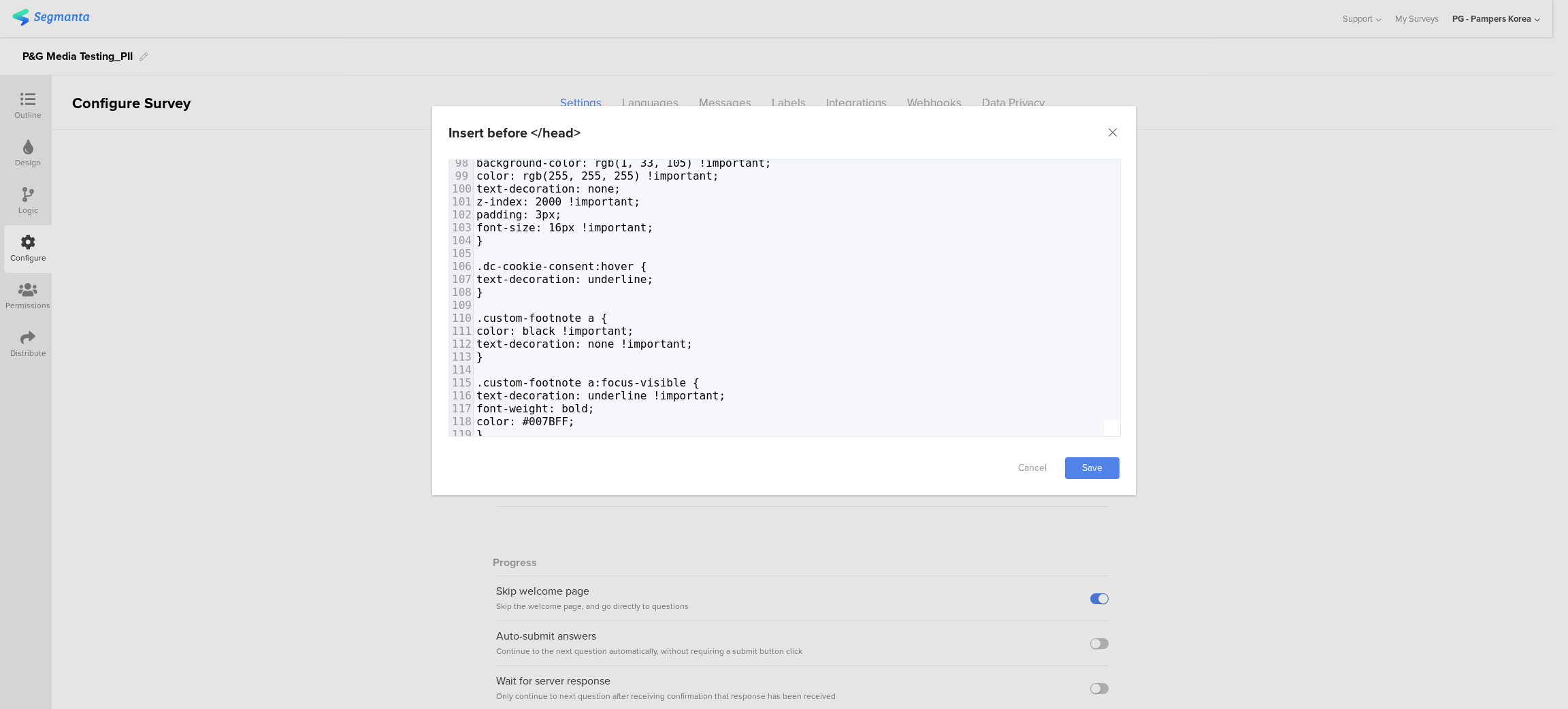
scroll to position [1292, 0]
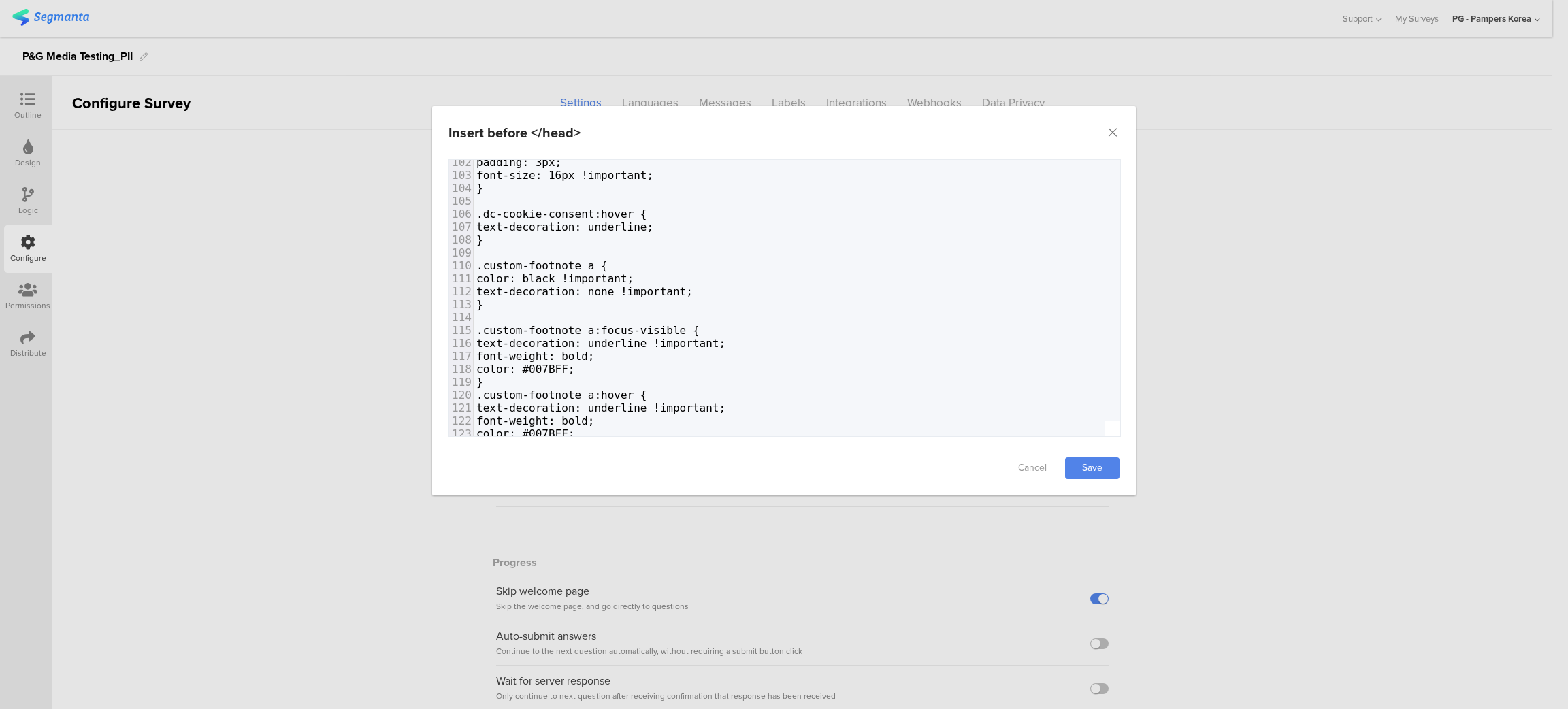
click at [594, 285] on div "78 } 79 } else { 80 console.error("Element with class 'body-wrapper' not found.…" at bounding box center [1104, 156] width 1260 height 621
type textarea ".custom-footnote"
click at [553, 298] on pre "}" at bounding box center [1104, 304] width 1260 height 13
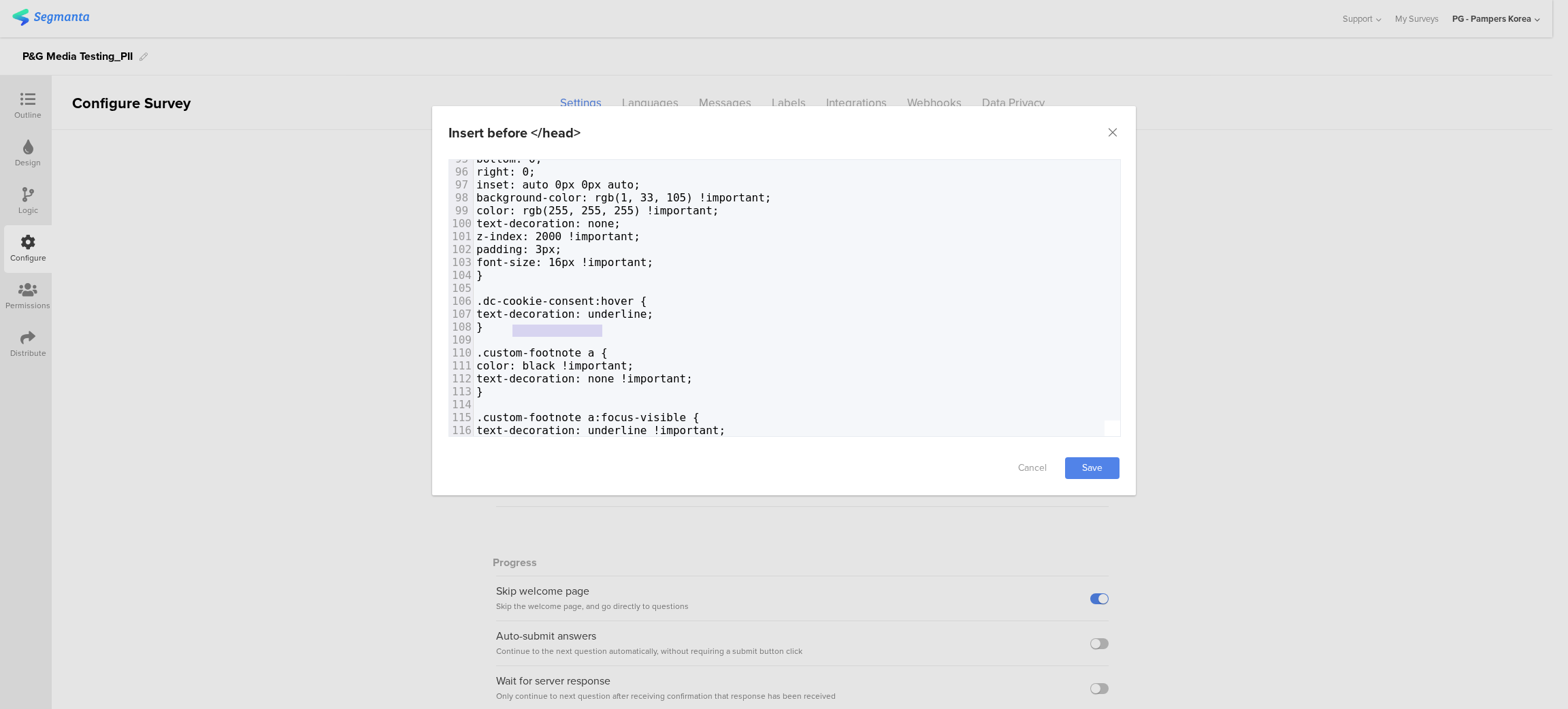
type textarea "custom-footnote"
drag, startPoint x: 601, startPoint y: 328, endPoint x: 509, endPoint y: 329, distance: 92.0
click at [509, 346] on span ".custom-footnote a {" at bounding box center [542, 352] width 132 height 13
click at [133, 196] on div "Insert before </head> Failed saving changes. If the problem persists please con…" at bounding box center [784, 354] width 1568 height 709
click at [1110, 138] on icon "Close" at bounding box center [1112, 132] width 14 height 14
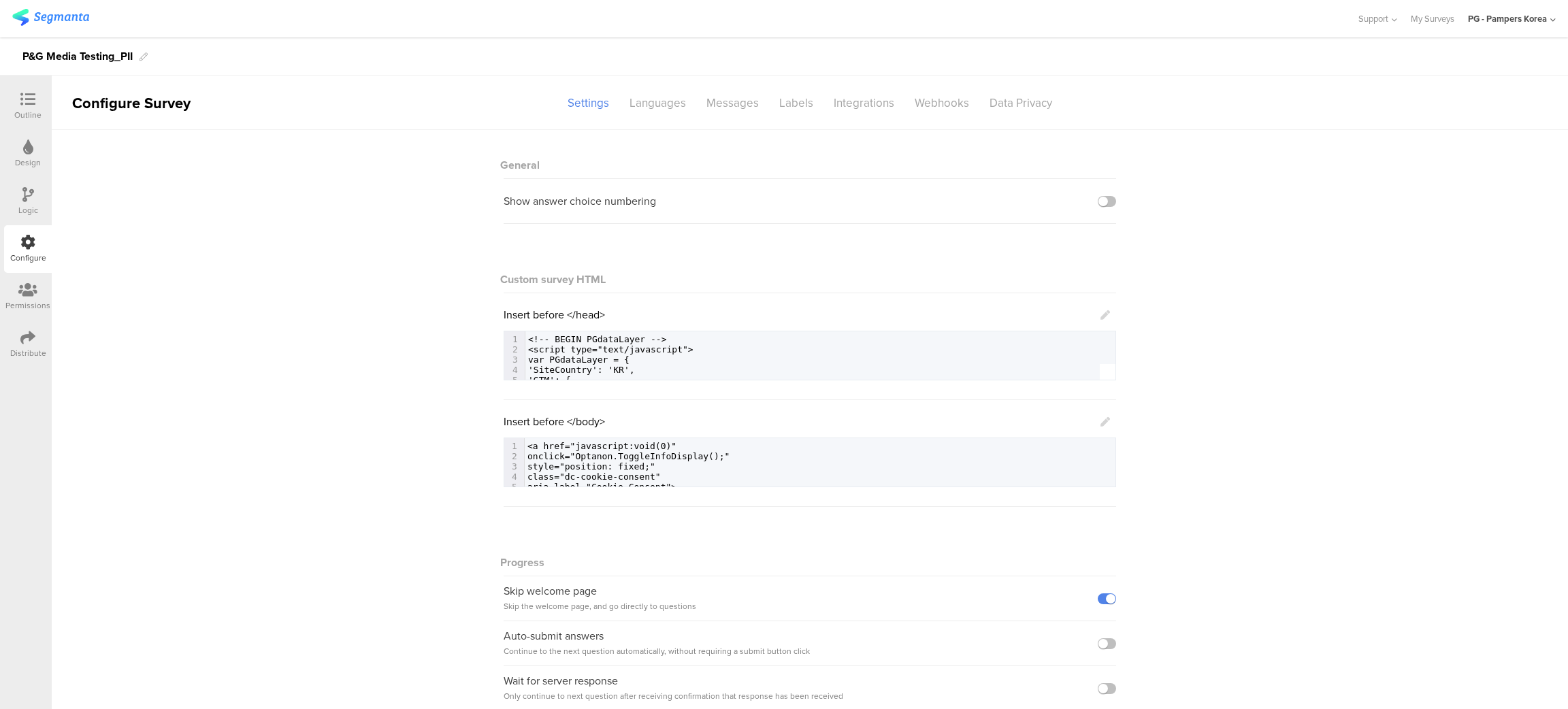
click at [13, 339] on div "Distribute" at bounding box center [27, 344] width 48 height 48
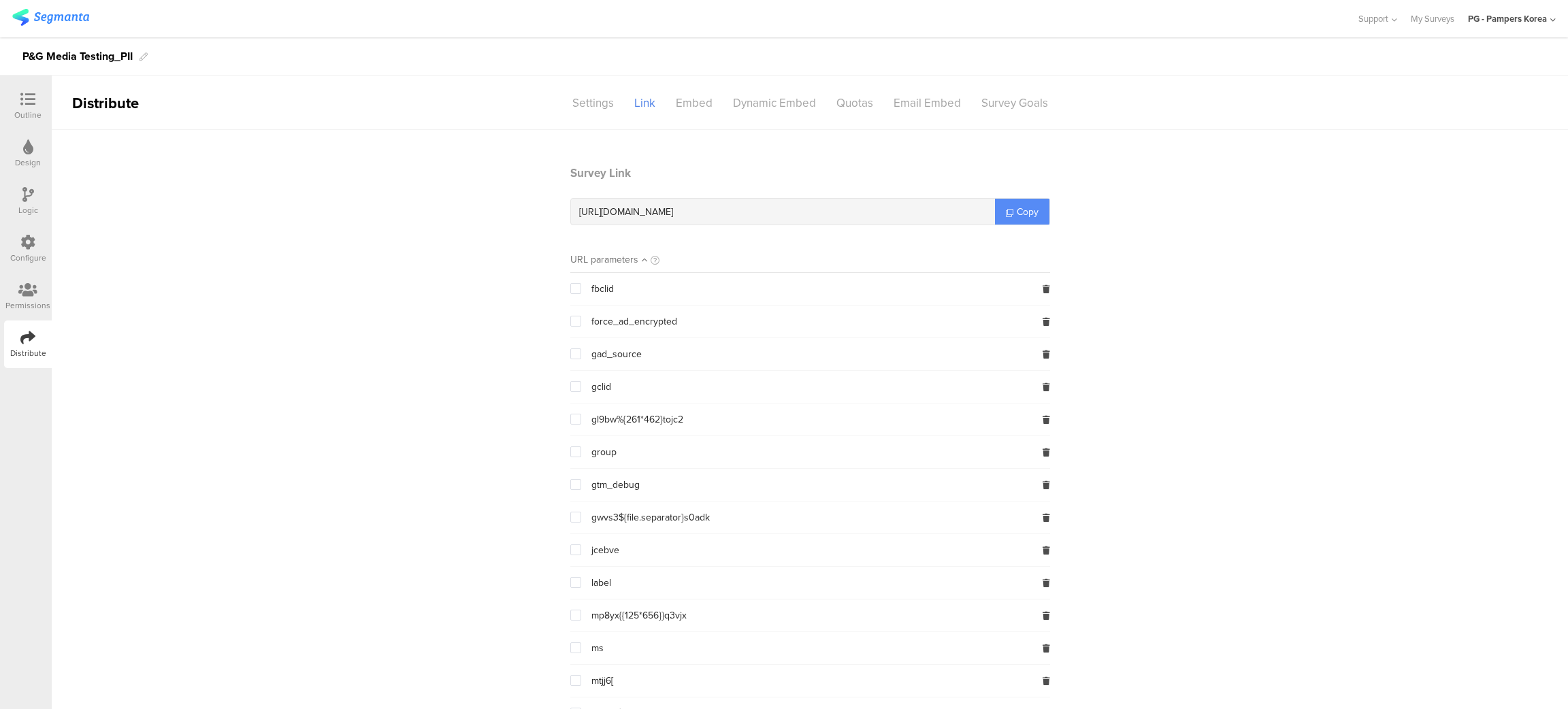
click at [1028, 210] on span "Copy" at bounding box center [1027, 211] width 22 height 14
click at [37, 234] on div "Configure" at bounding box center [27, 249] width 48 height 48
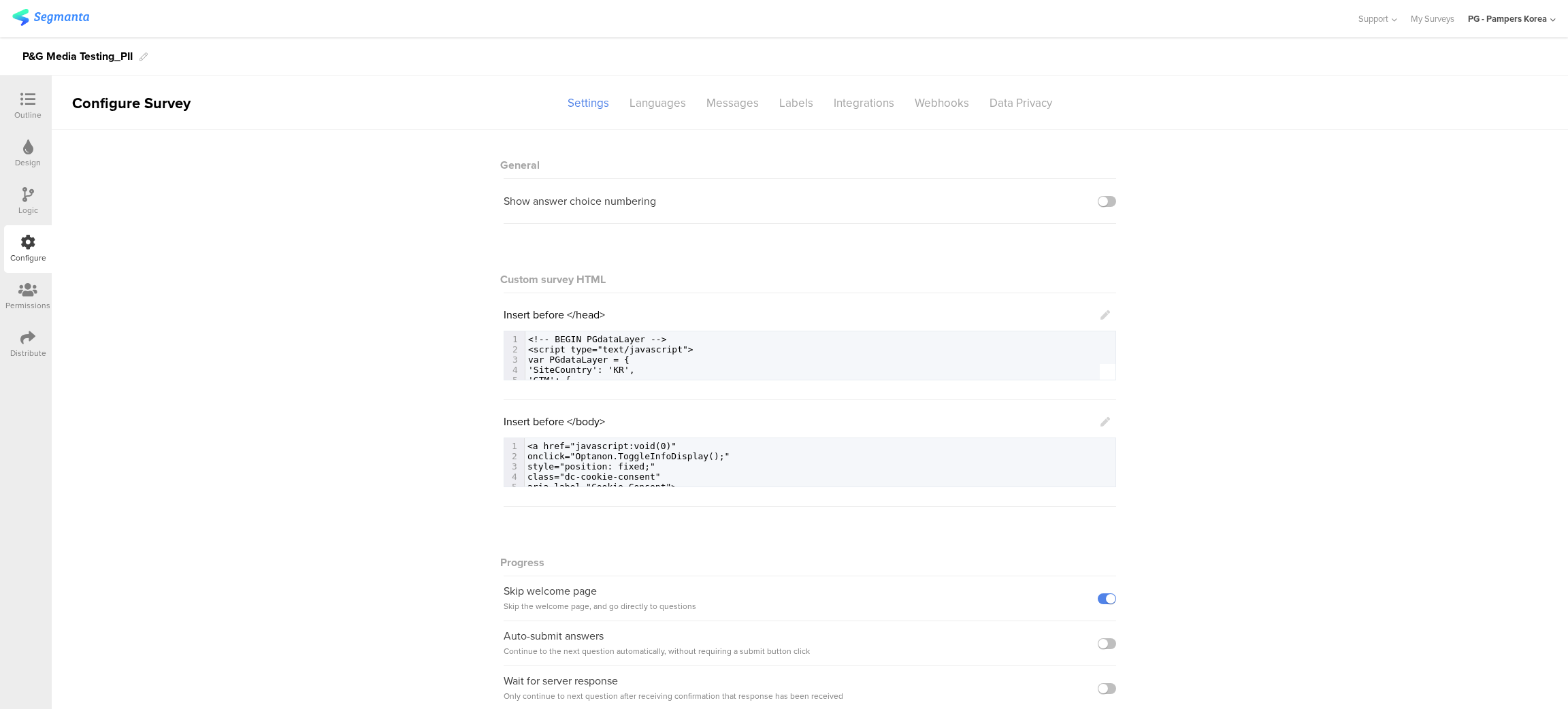
click at [1100, 316] on icon at bounding box center [1105, 315] width 10 height 10
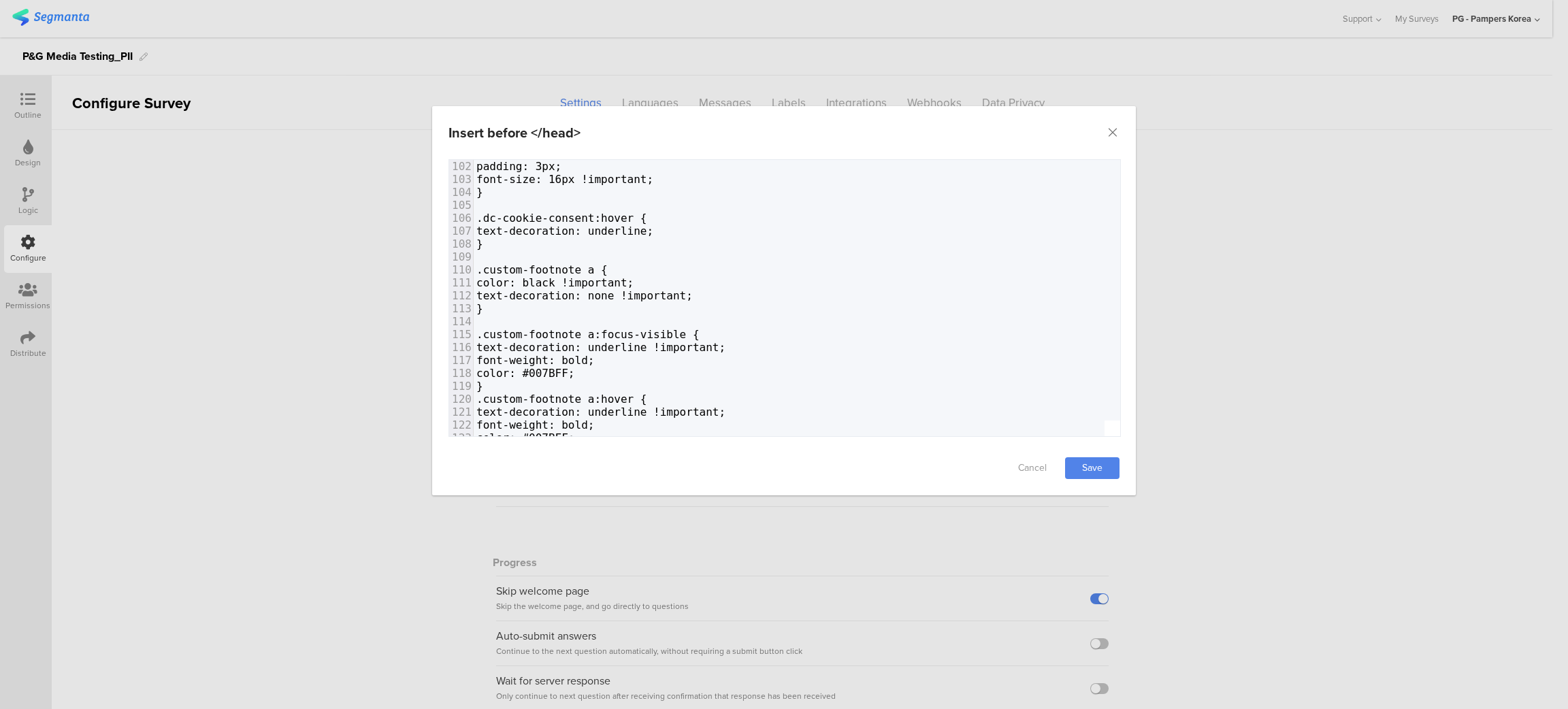
scroll to position [1292, 0]
drag, startPoint x: 613, startPoint y: 229, endPoint x: 632, endPoint y: 224, distance: 19.6
click at [608, 261] on span ".custom-footnote a {" at bounding box center [542, 267] width 132 height 13
paste textarea "."
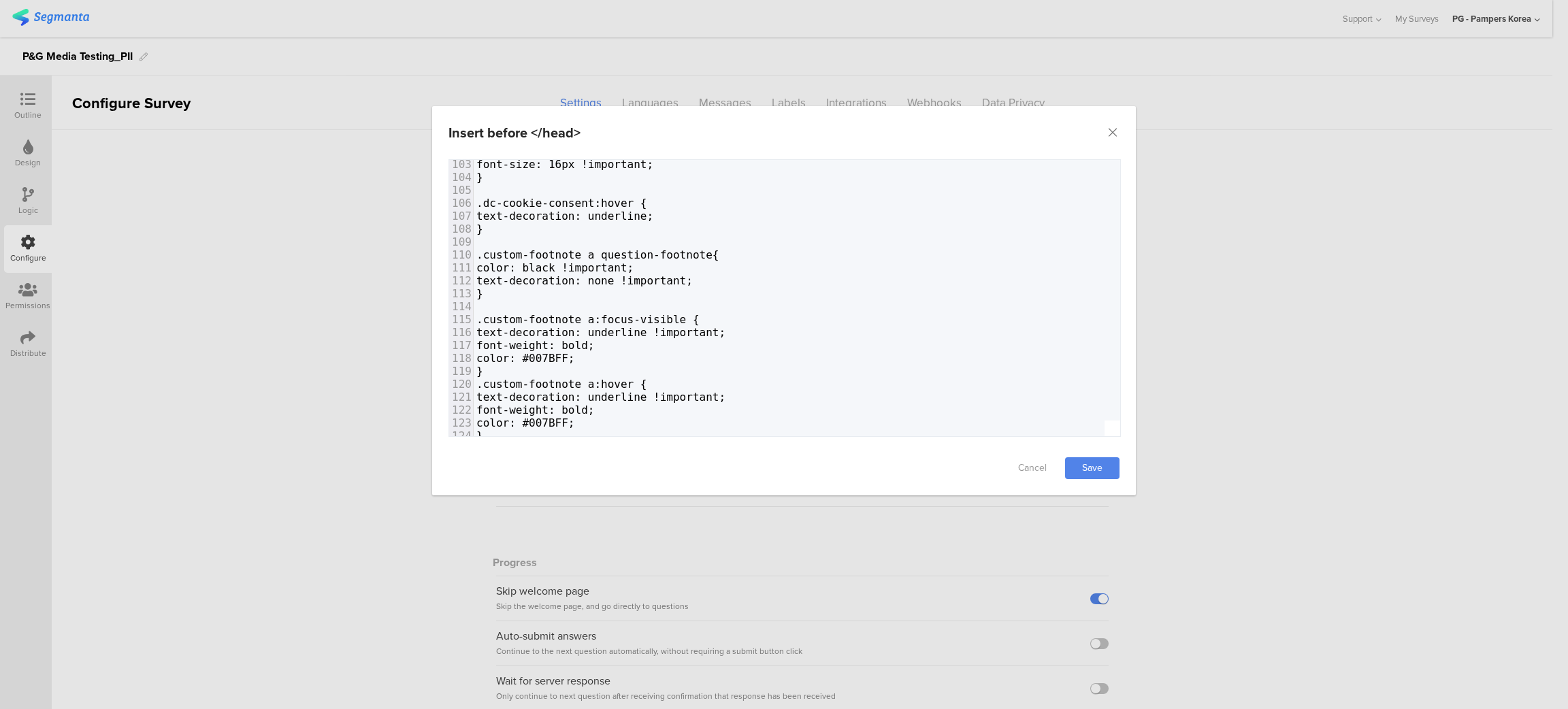
click at [615, 248] on span ".custom-footnote a question-footnote{" at bounding box center [597, 254] width 243 height 13
type textarea "."
type textarea ".question-footnote a"
click at [691, 313] on span ".custom-footnote a:focus-visible {" at bounding box center [587, 319] width 223 height 13
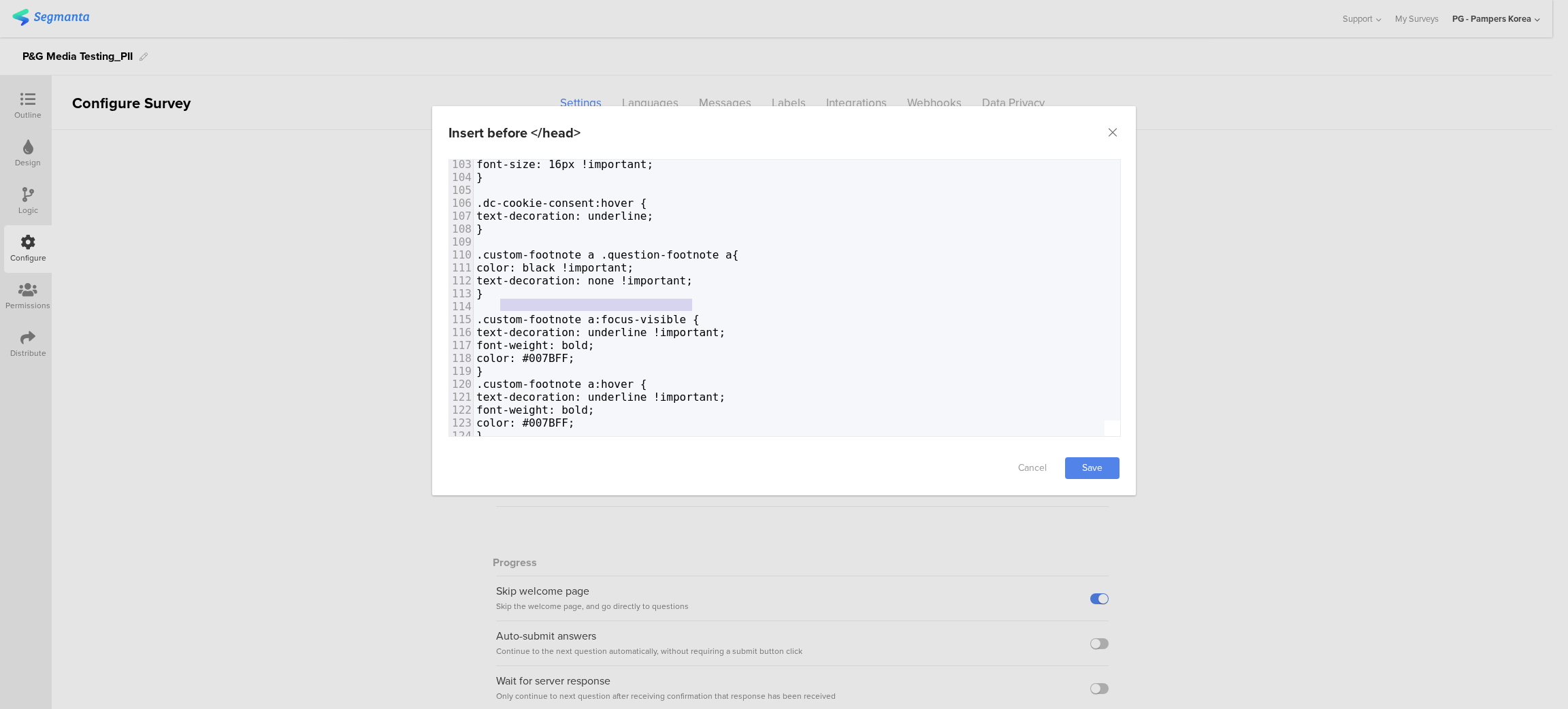
drag, startPoint x: 689, startPoint y: 289, endPoint x: 499, endPoint y: 291, distance: 190.0
click at [499, 313] on span ".custom-footnote a:focus-visible {" at bounding box center [587, 319] width 223 height 13
type textarea ".custom-footnote a:focus-visible"
click at [692, 313] on span ".custom-footnote a:focus-visible {" at bounding box center [587, 319] width 223 height 13
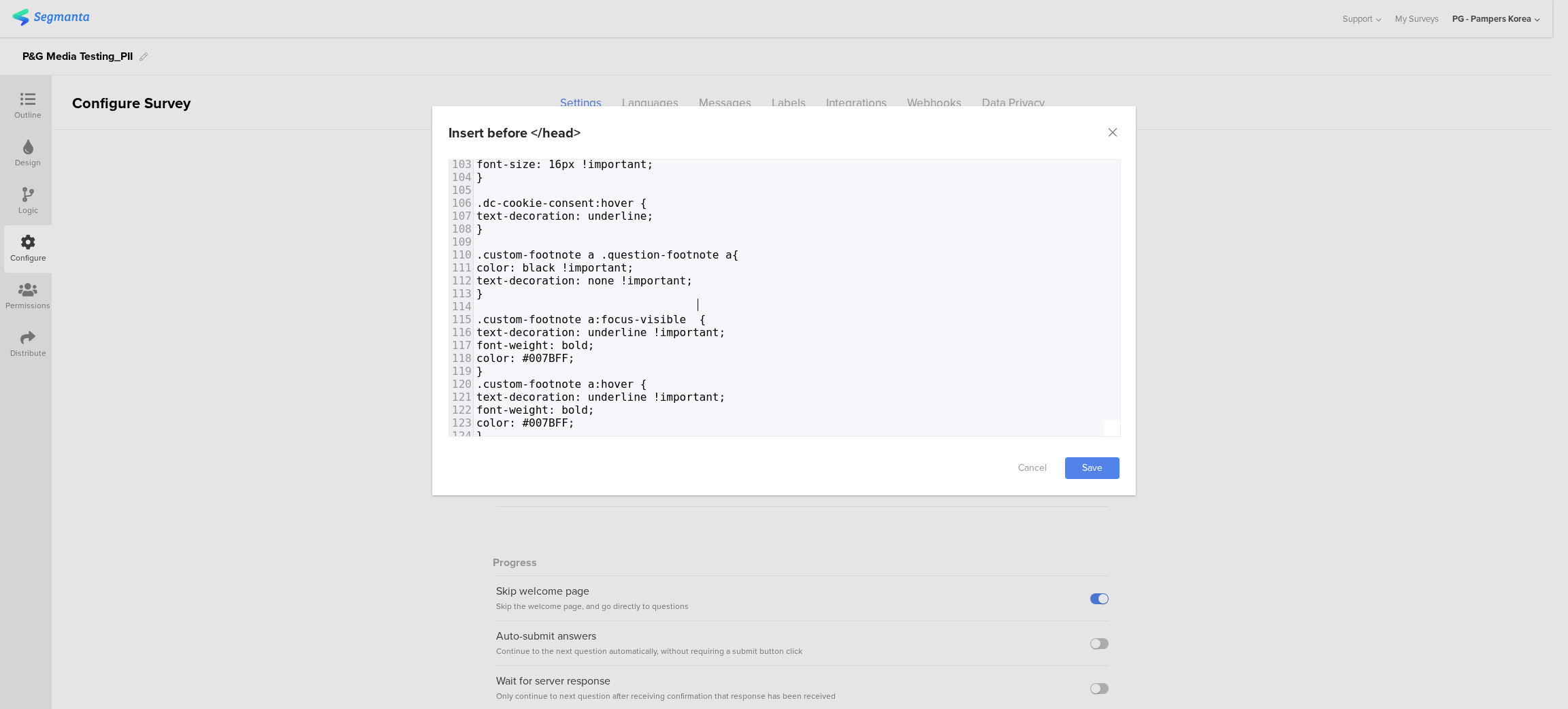
paste textarea "dialog"
type textarea ".question-footnote"
drag, startPoint x: 615, startPoint y: 230, endPoint x: 720, endPoint y: 229, distance: 105.0
click at [720, 248] on span ".custom-footnote a .question-footnote a{" at bounding box center [607, 254] width 262 height 13
type textarea ".custom-footnote"
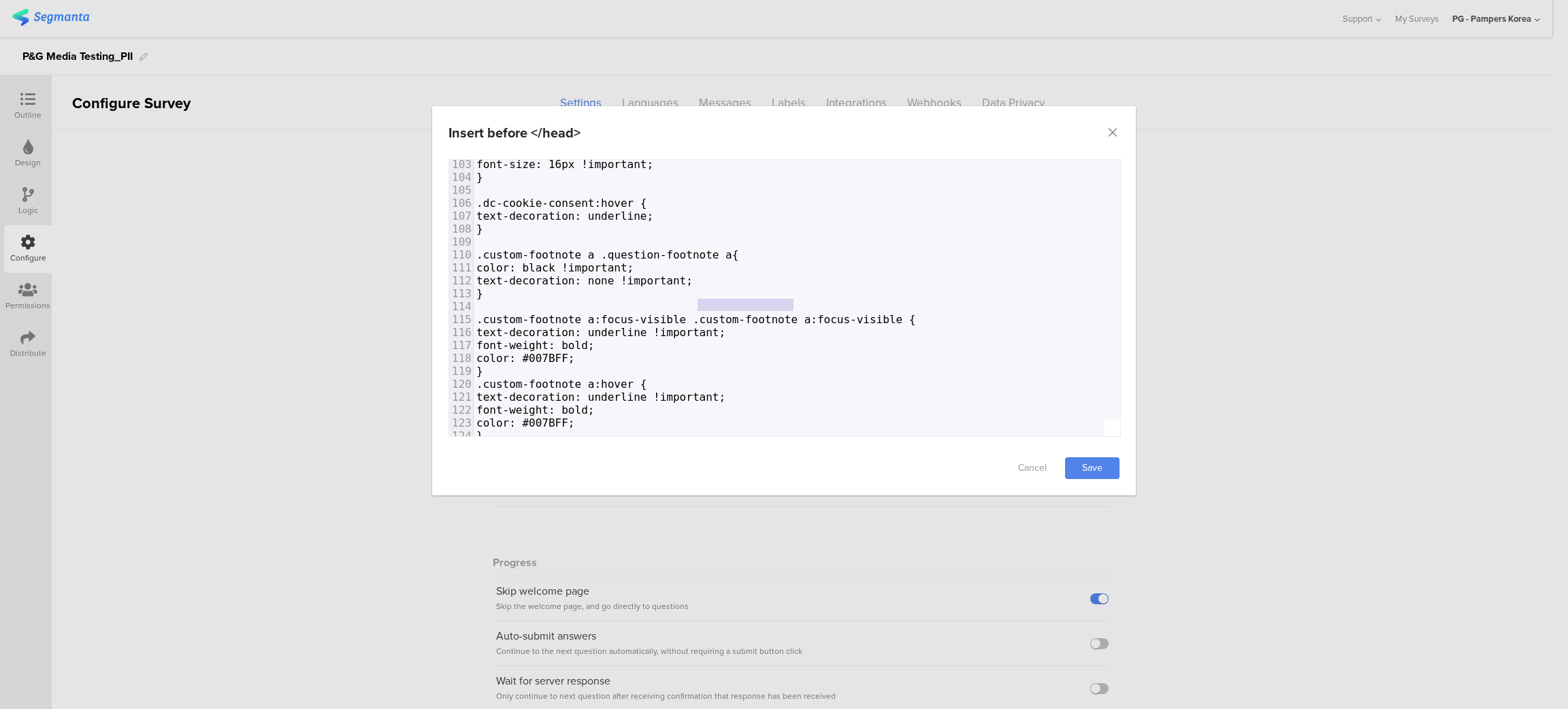
drag, startPoint x: 698, startPoint y: 294, endPoint x: 795, endPoint y: 291, distance: 97.0
click at [795, 313] on span ".custom-footnote a:focus-visible .custom-footnote a:focus-visible {" at bounding box center [696, 319] width 440 height 13
type textarea ".custom-footnote a:"
type textarea ".custom-footnote a:hover"
drag, startPoint x: 501, startPoint y: 349, endPoint x: 642, endPoint y: 351, distance: 141.0
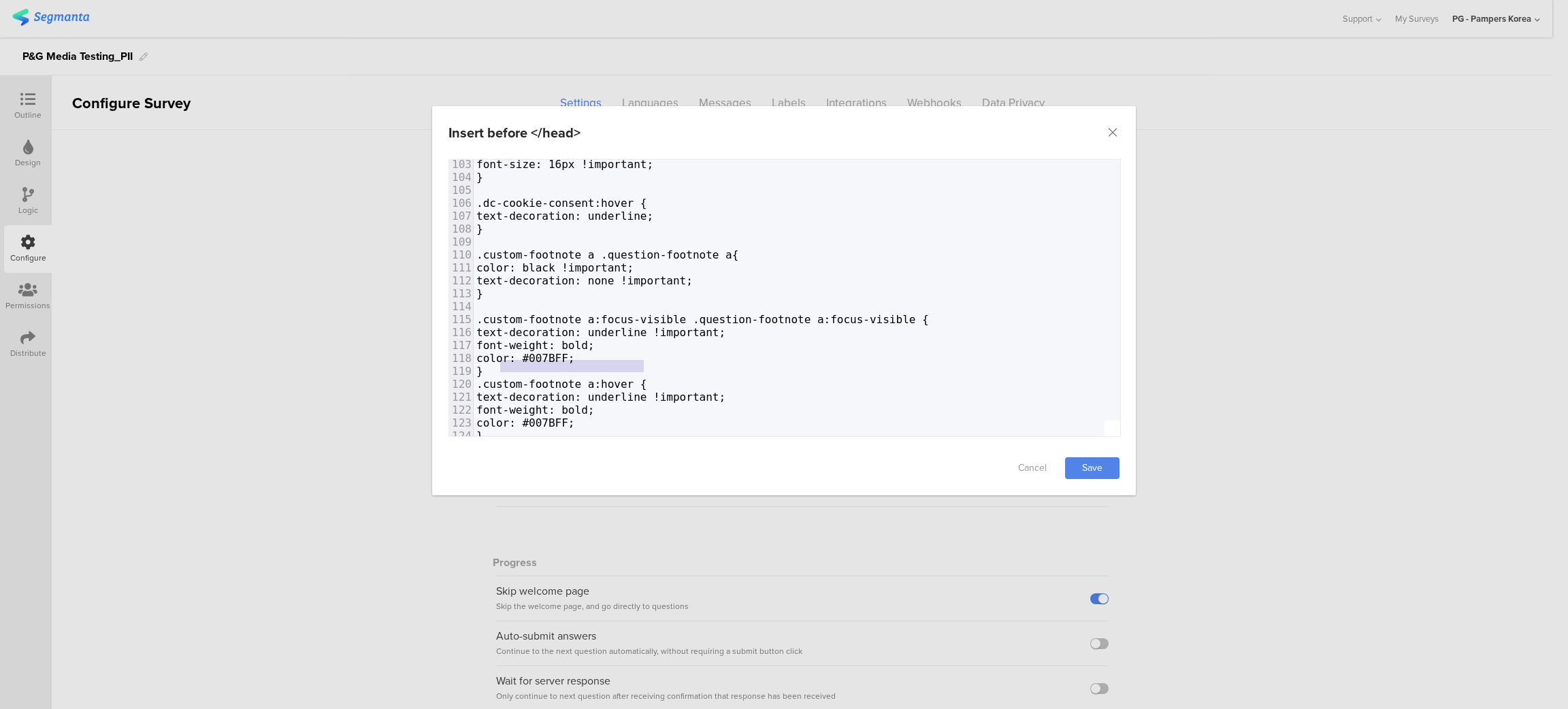
click at [642, 377] on span ".custom-footnote a:hover {" at bounding box center [561, 383] width 171 height 13
click at [647, 377] on span ".custom-footnote a:hover {" at bounding box center [561, 383] width 171 height 13
paste textarea ".q"
type textarea ".question-footnote"
drag, startPoint x: 699, startPoint y: 293, endPoint x: 803, endPoint y: 288, distance: 104.1
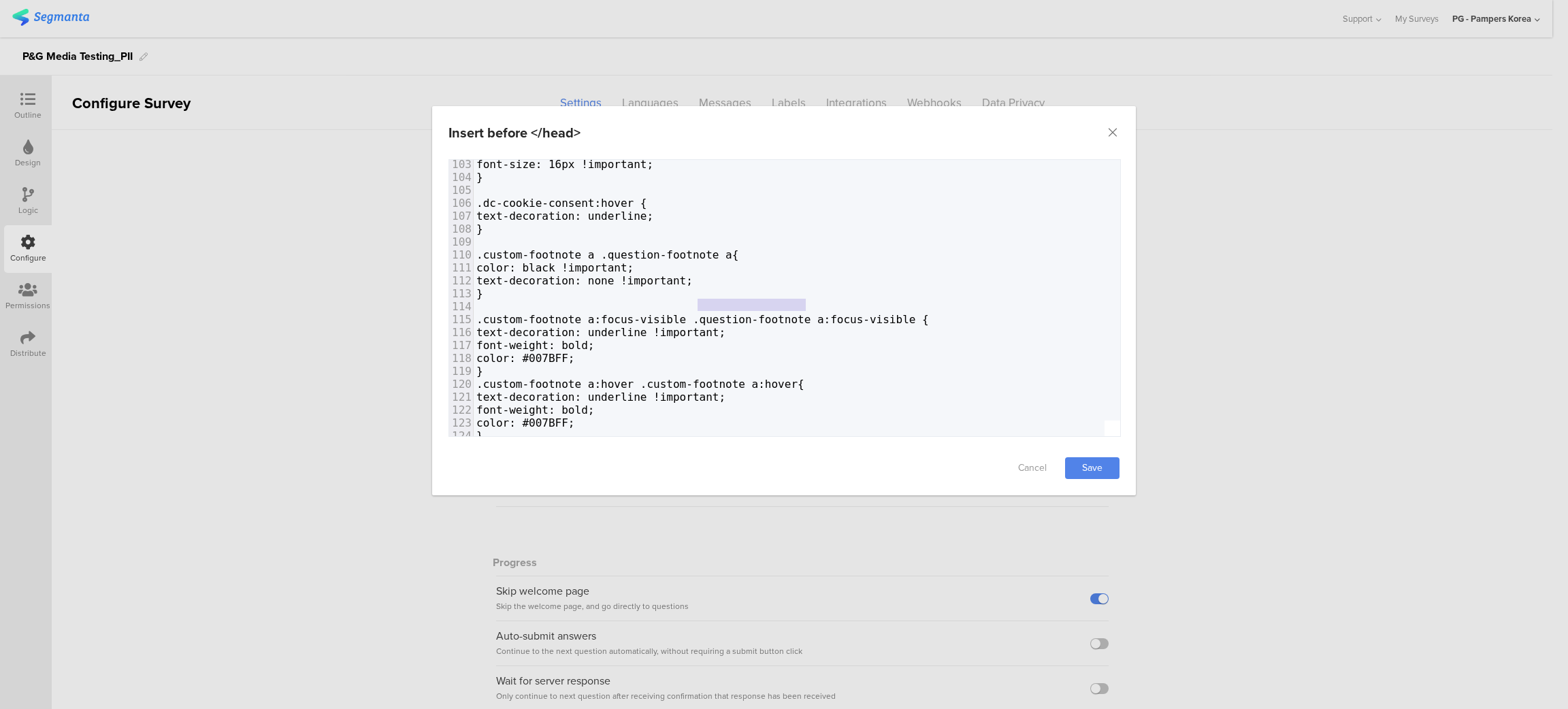
click at [803, 313] on span ".custom-footnote a:focus-visible .question-footnote a:focus-visible {" at bounding box center [702, 319] width 453 height 13
drag, startPoint x: 651, startPoint y: 352, endPoint x: 745, endPoint y: 351, distance: 94.0
click at [745, 377] on span ".custom-footnote a:hover .custom-footnote a:hover{" at bounding box center [640, 383] width 328 height 13
paste textarea "dialog"
type textarea ".custom-footnote"
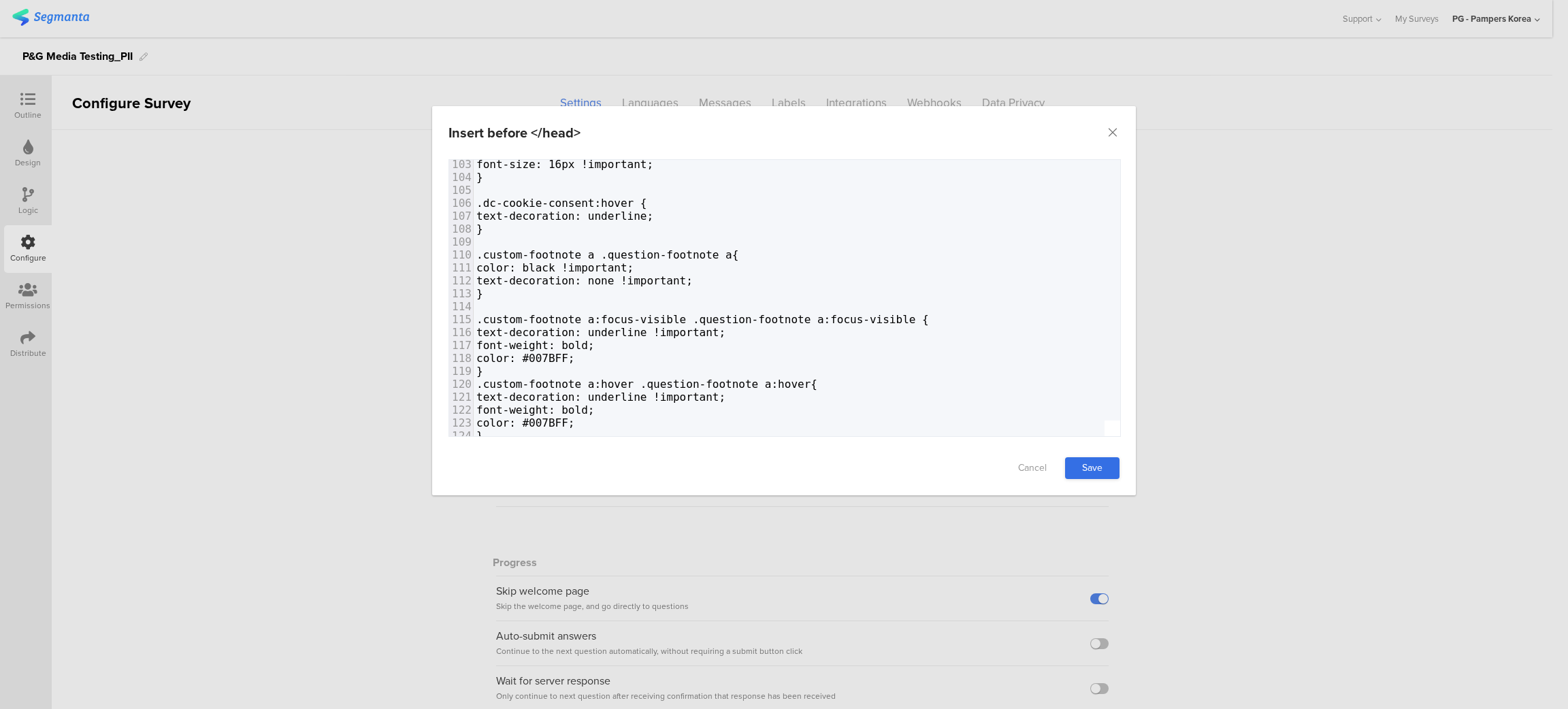
click at [1086, 463] on link "Save" at bounding box center [1093, 468] width 55 height 22
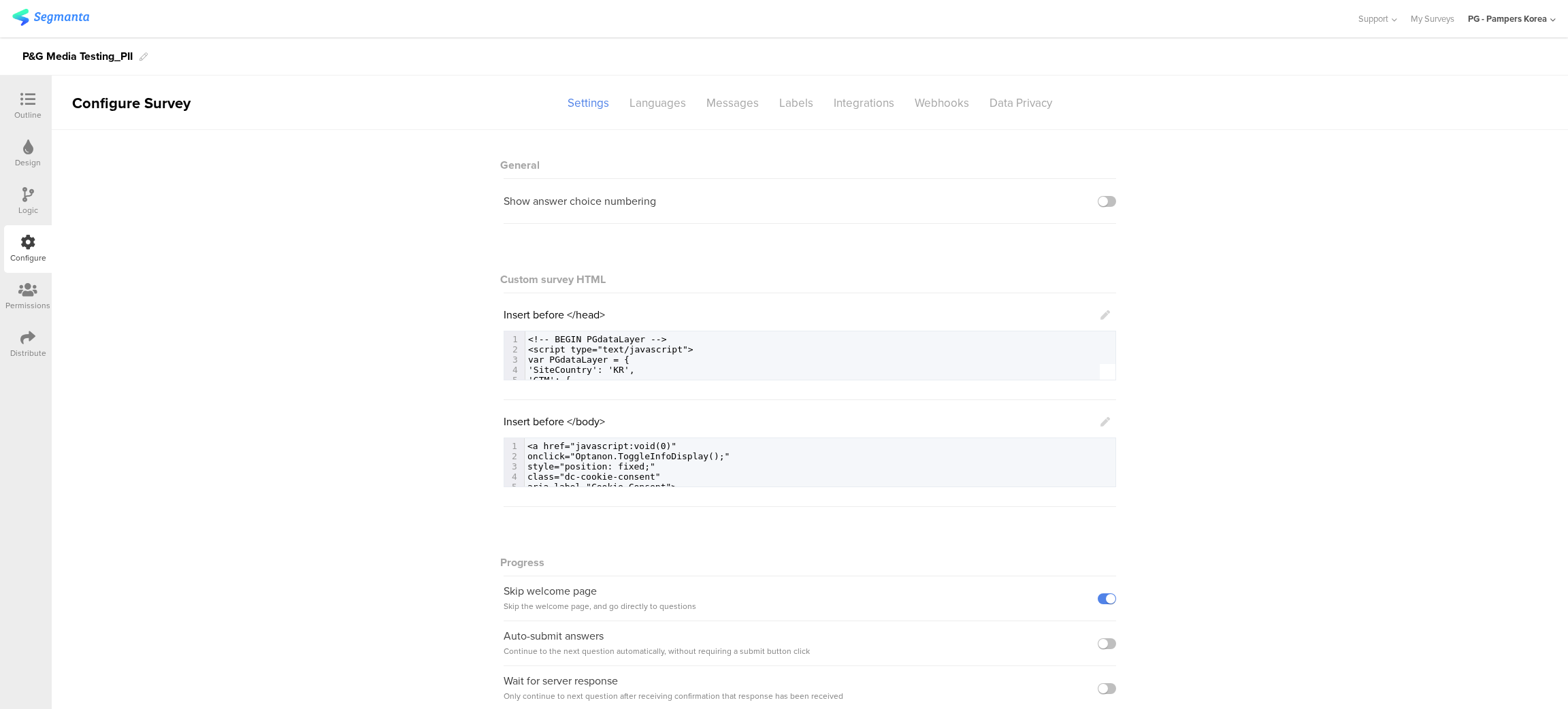
click at [1255, 386] on div "General Show answer choice numbering Custom survey HTML Insert before </head> 1…" at bounding box center [809, 450] width 1516 height 640
click at [1100, 310] on icon at bounding box center [1105, 315] width 10 height 10
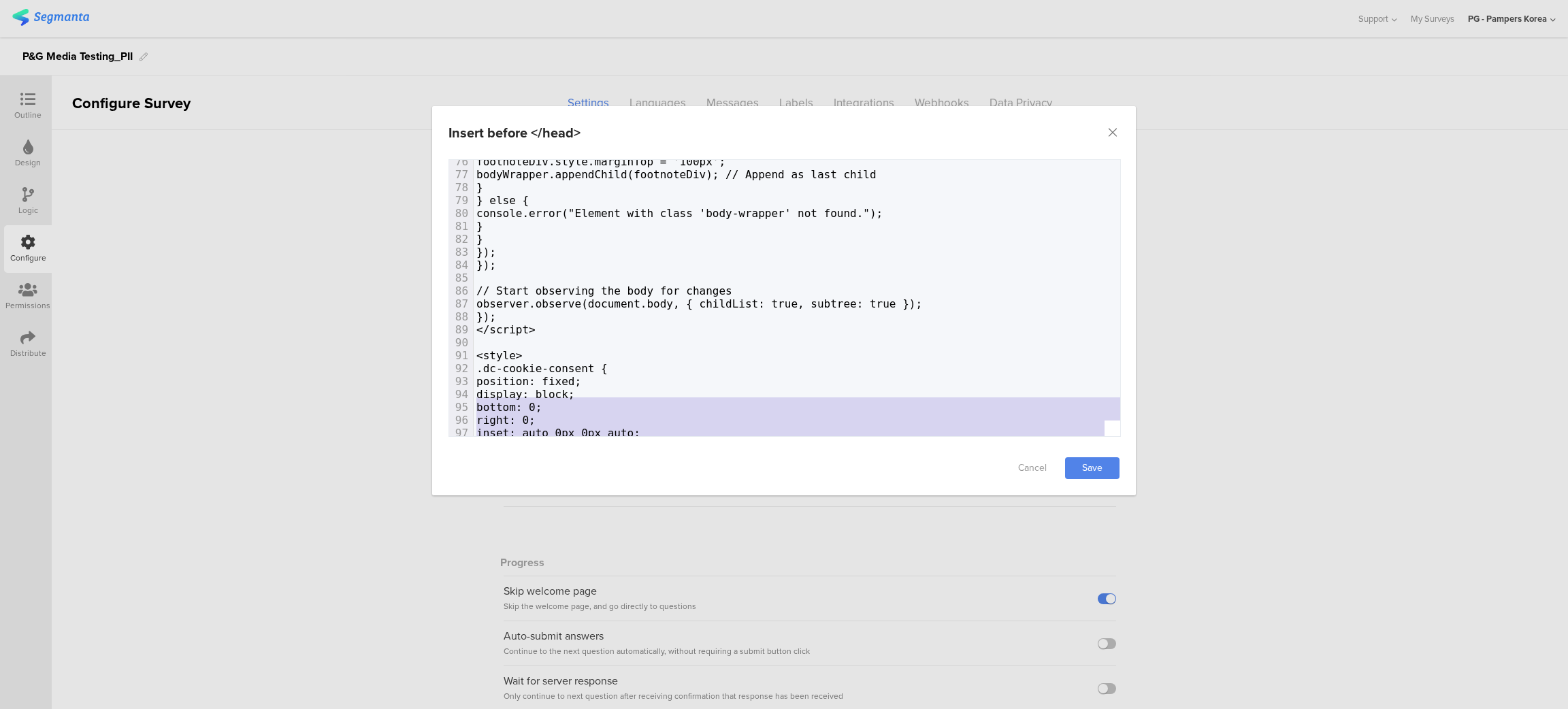
scroll to position [970, 0]
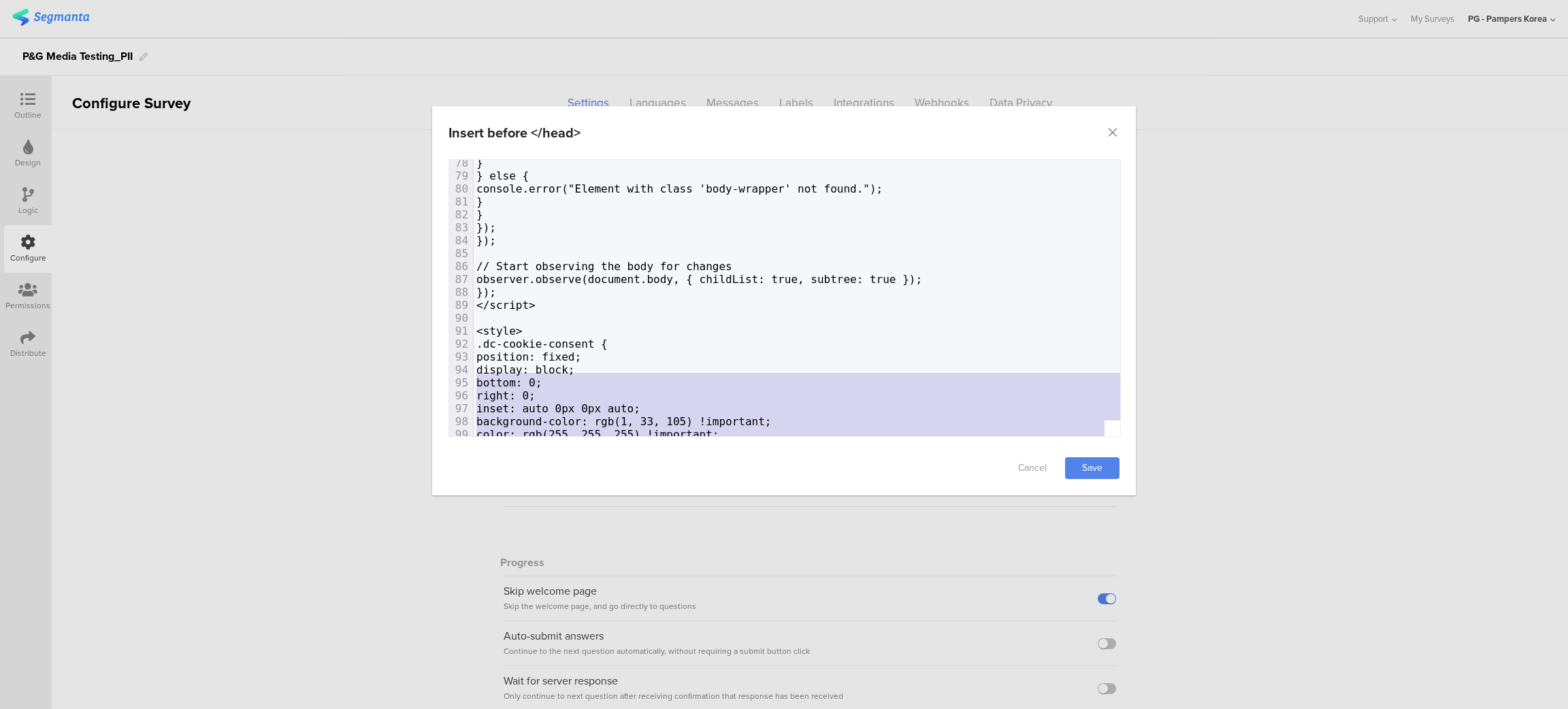
type textarea "<style> .dc-cookie-consent { position: fixed; display: block; bottom: 0; right:…"
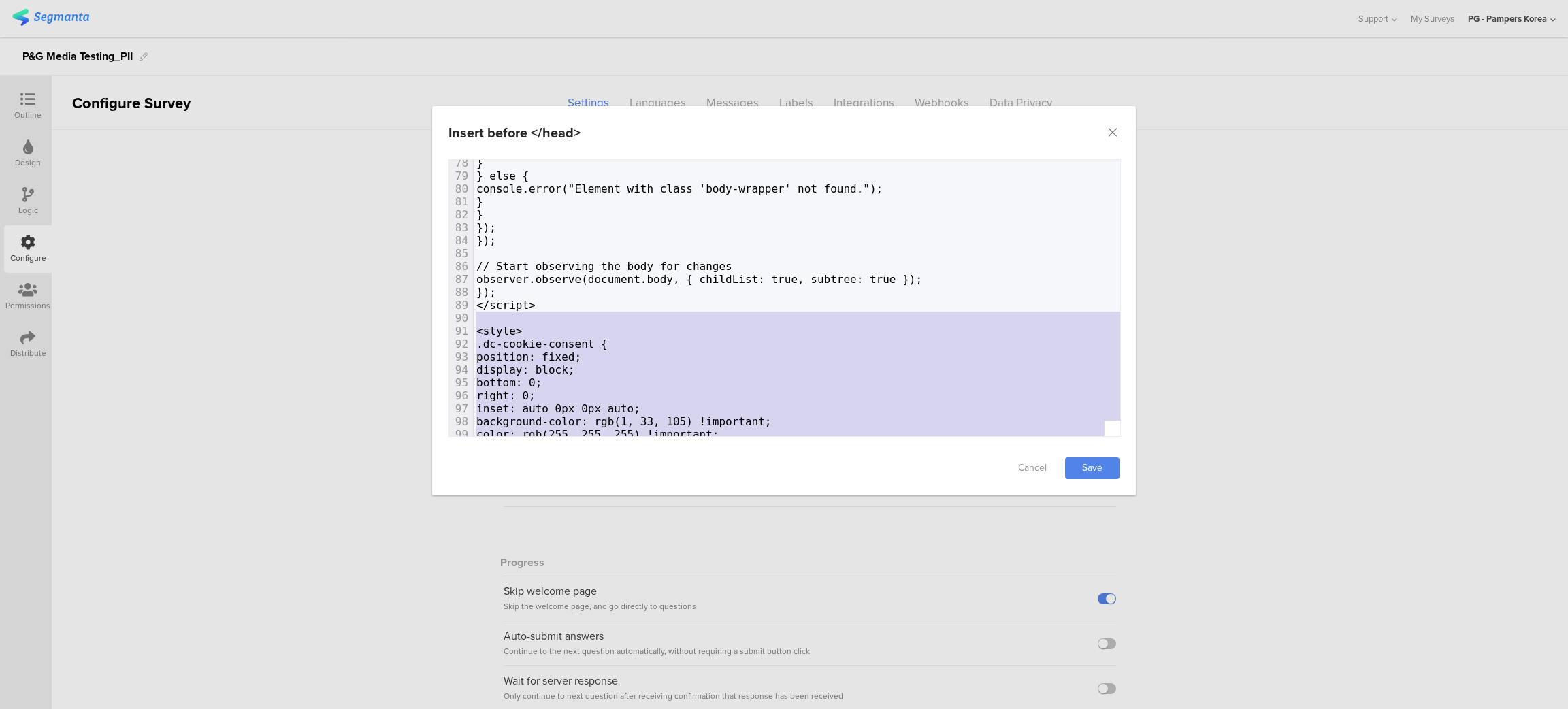
drag, startPoint x: 545, startPoint y: 414, endPoint x: 467, endPoint y: 320, distance: 122.1
click at [474, 320] on div "66 <a href="https://privacypolicy.pg.com/notice/ko/" target="_blank">개인정보처리방침</…" at bounding box center [1104, 387] width 1260 height 778
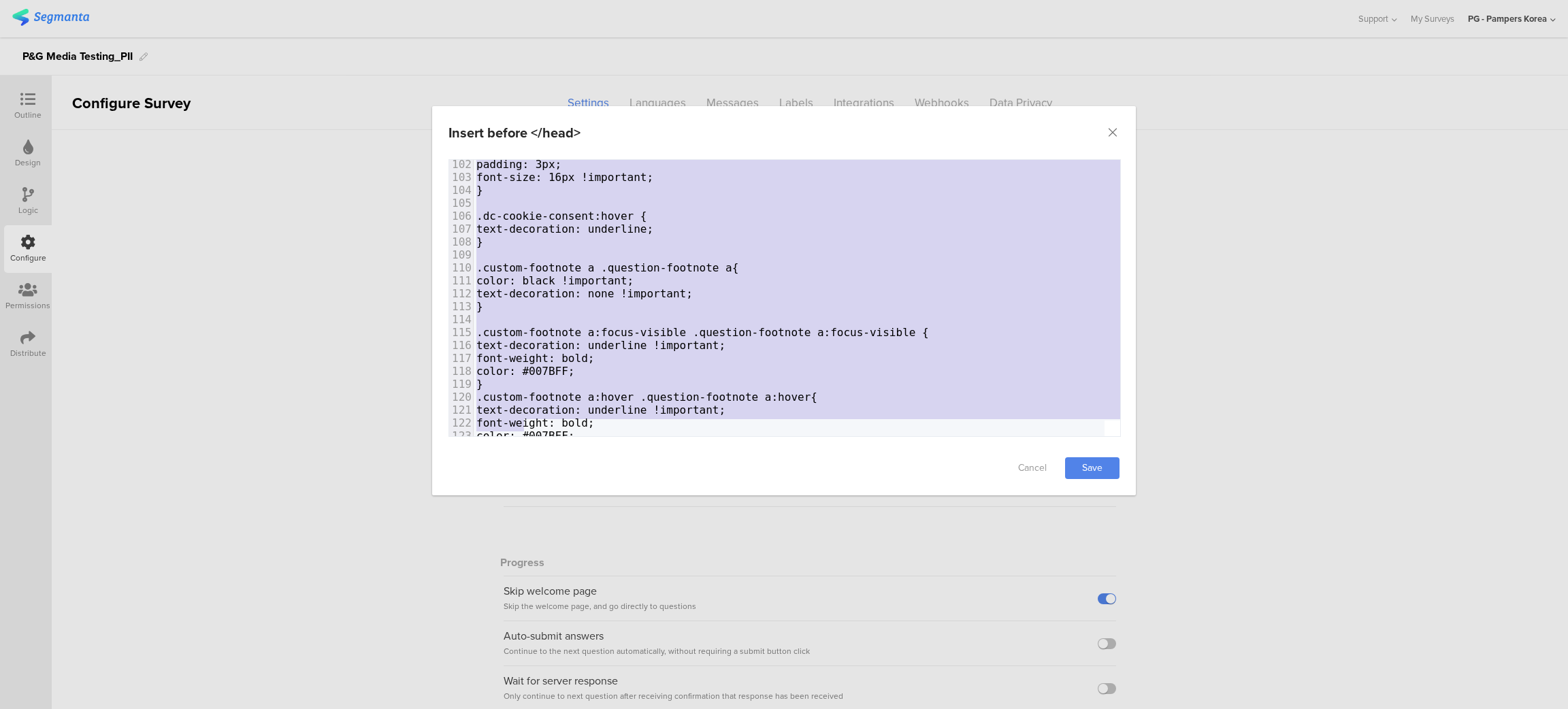
click at [803, 339] on pre "text-decoration: underline !important;" at bounding box center [1104, 345] width 1260 height 13
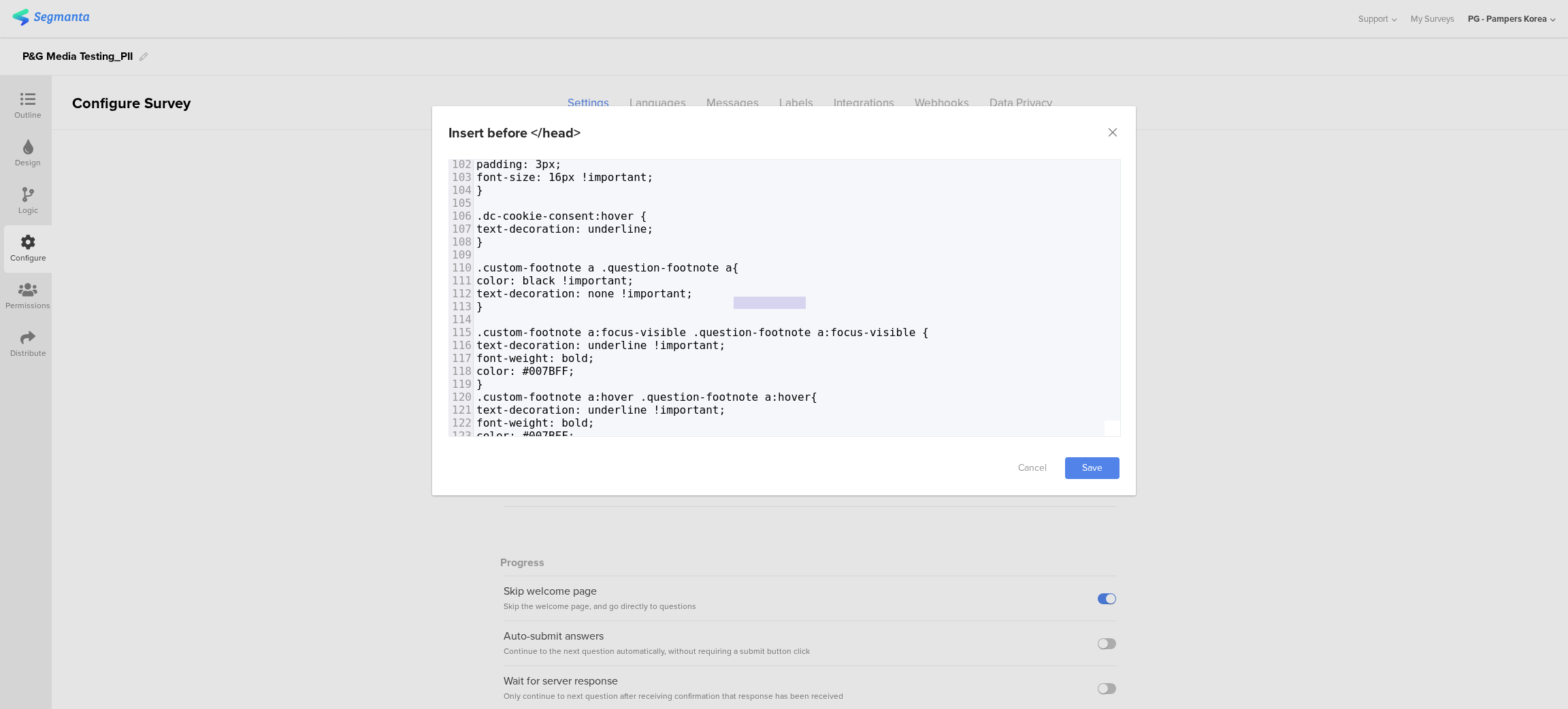
type textarea ".question-footnote"
drag, startPoint x: 807, startPoint y: 290, endPoint x: 700, endPoint y: 286, distance: 107.1
click at [700, 326] on span ".custom-footnote a:focus-visible .question-footnote a:focus-visible {" at bounding box center [702, 332] width 453 height 13
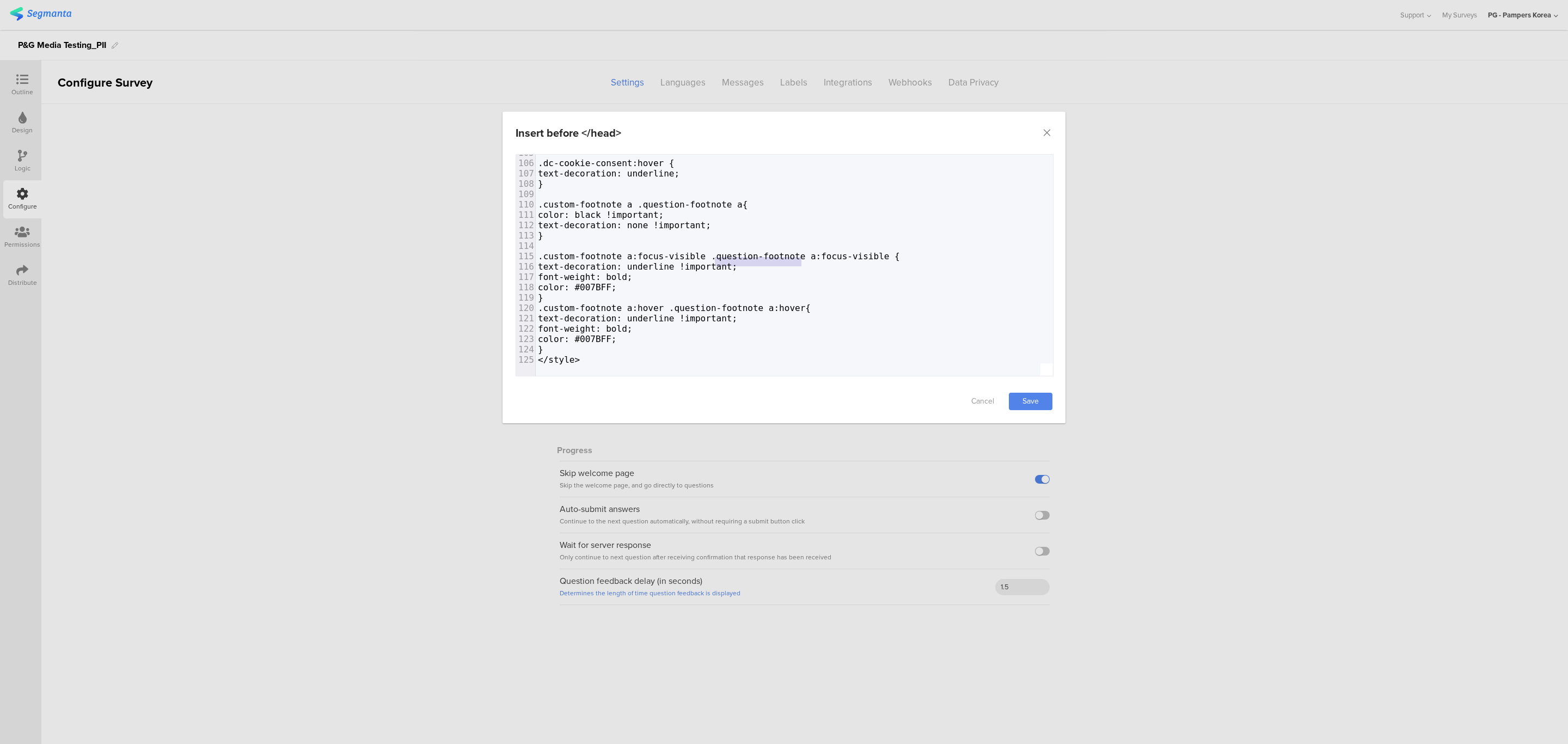
scroll to position [1059, 0]
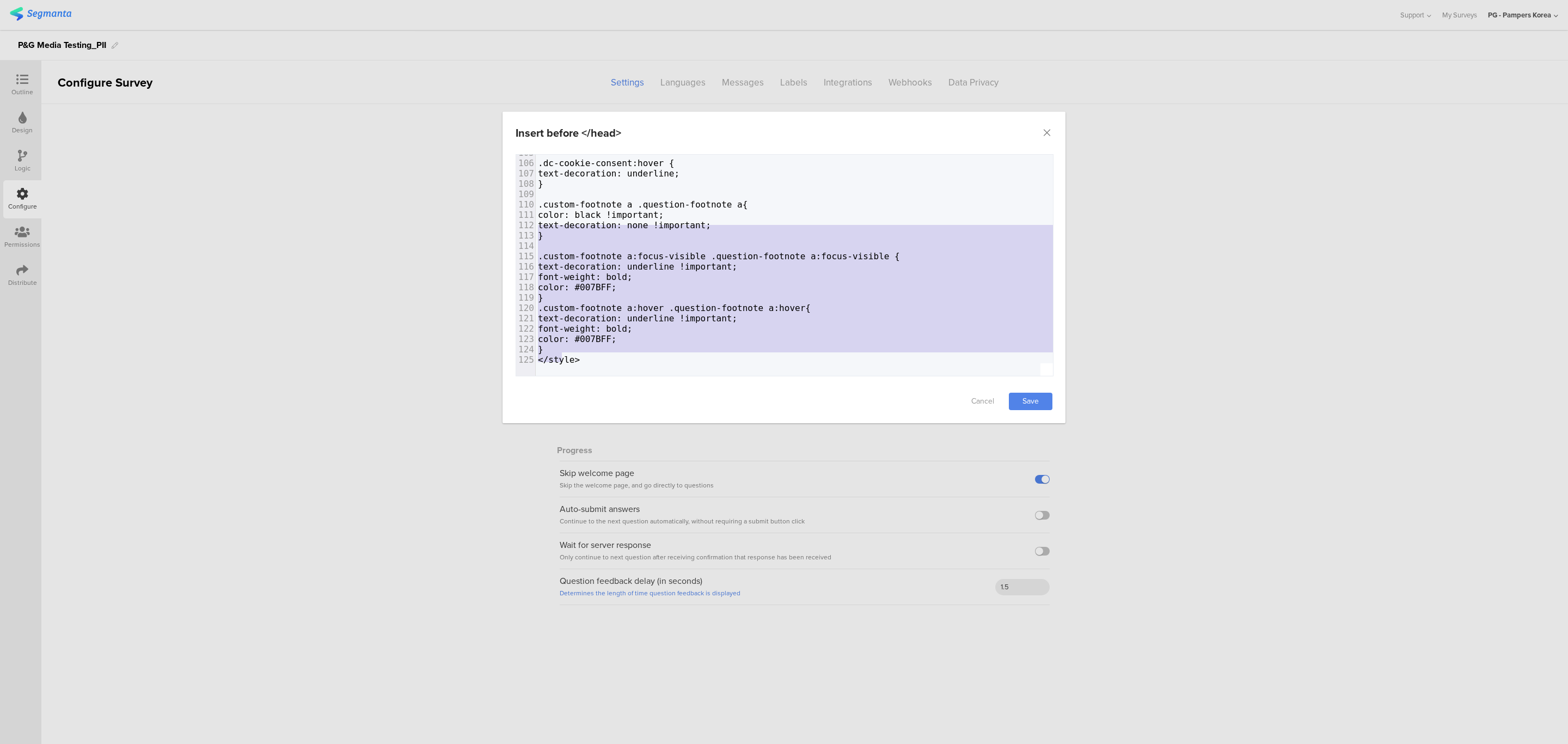
type textarea ".custom-footnote a .question-footnote a{ color: black !important; text-decorati…"
drag, startPoint x: 565, startPoint y: 339, endPoint x: 462, endPoint y: 200, distance: 173.0
click at [462, 200] on div "Insert before </head> Failed saving changes. If the problem persists please con…" at bounding box center [784, 372] width 1568 height 744
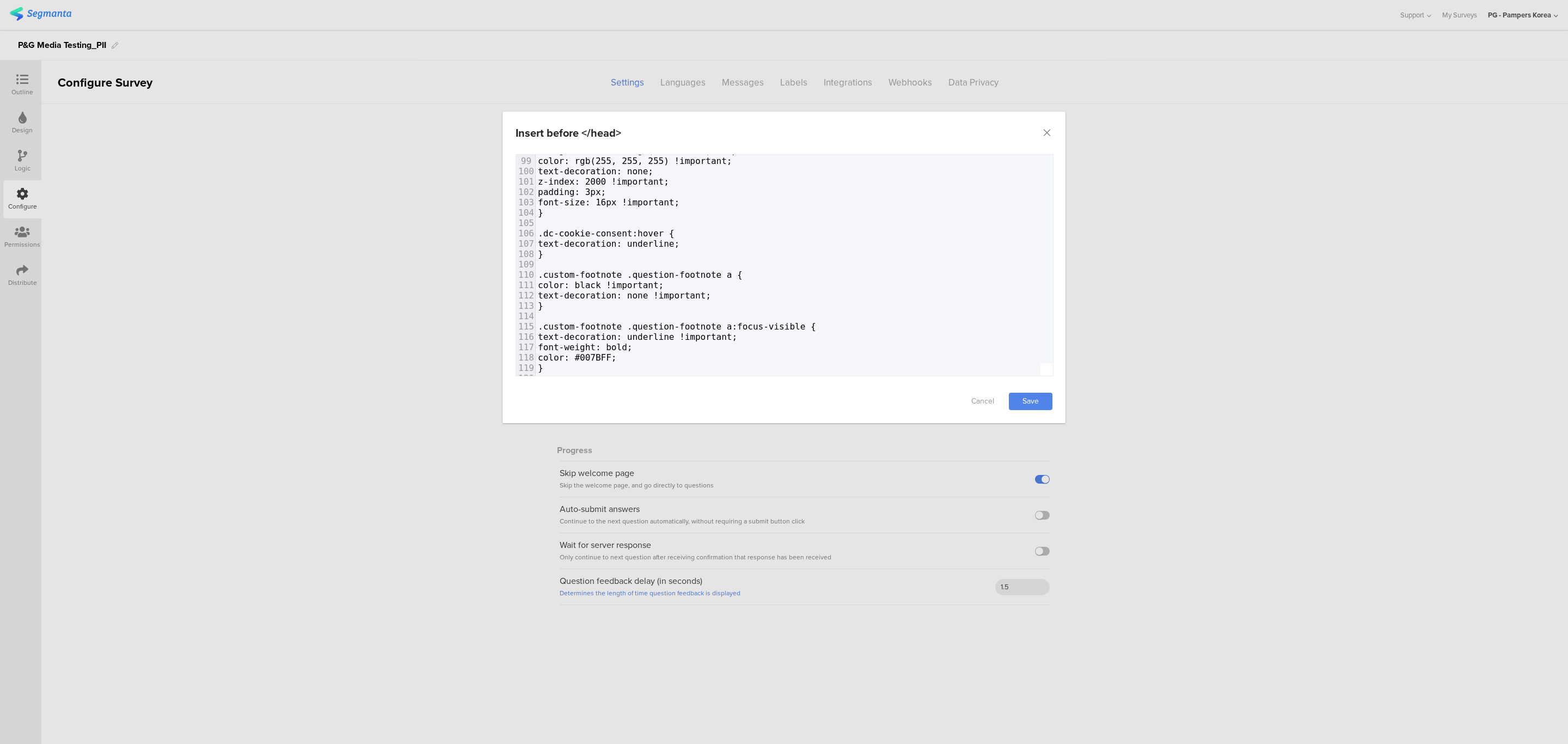
scroll to position [1058, 0]
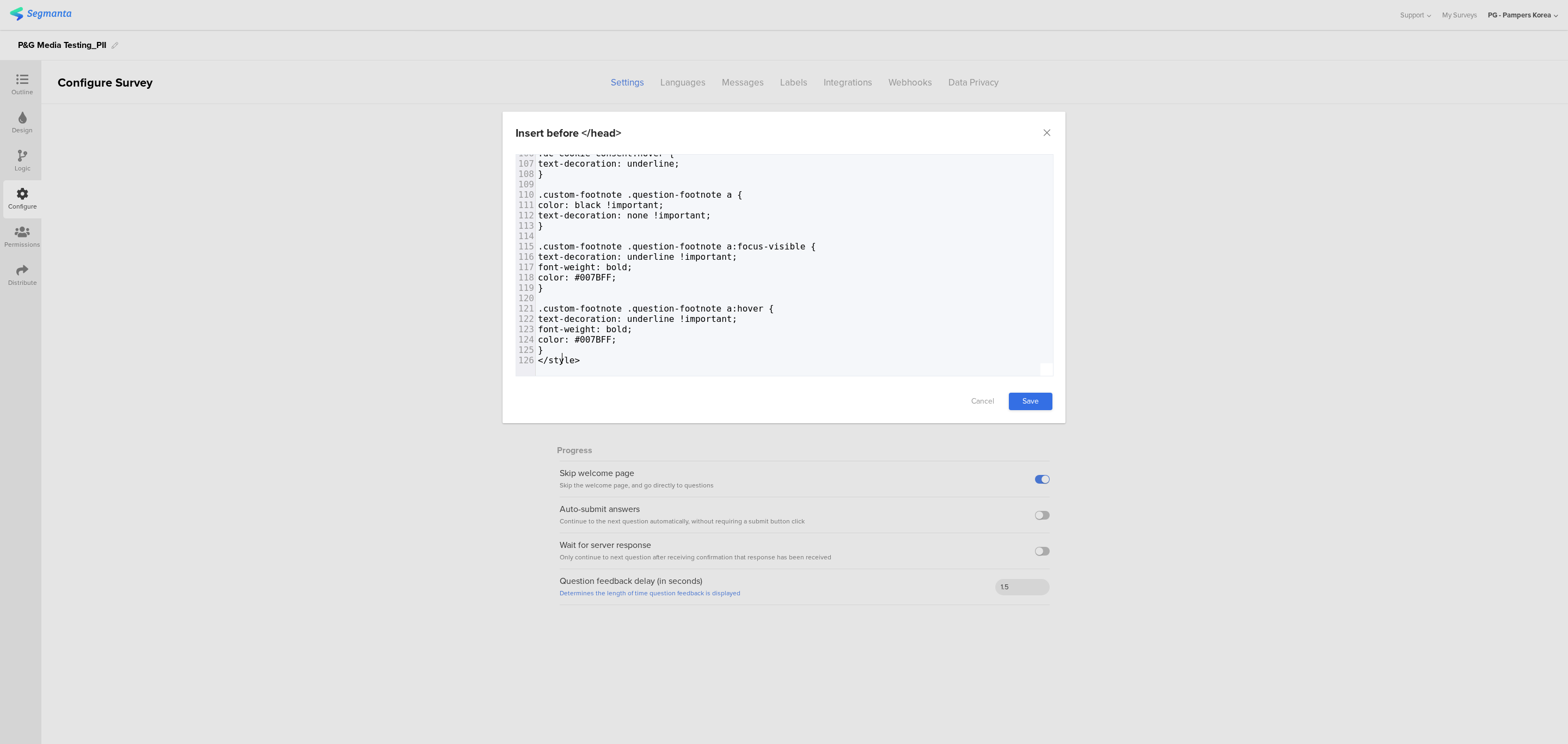
click at [1032, 401] on link "Save" at bounding box center [1031, 401] width 44 height 18
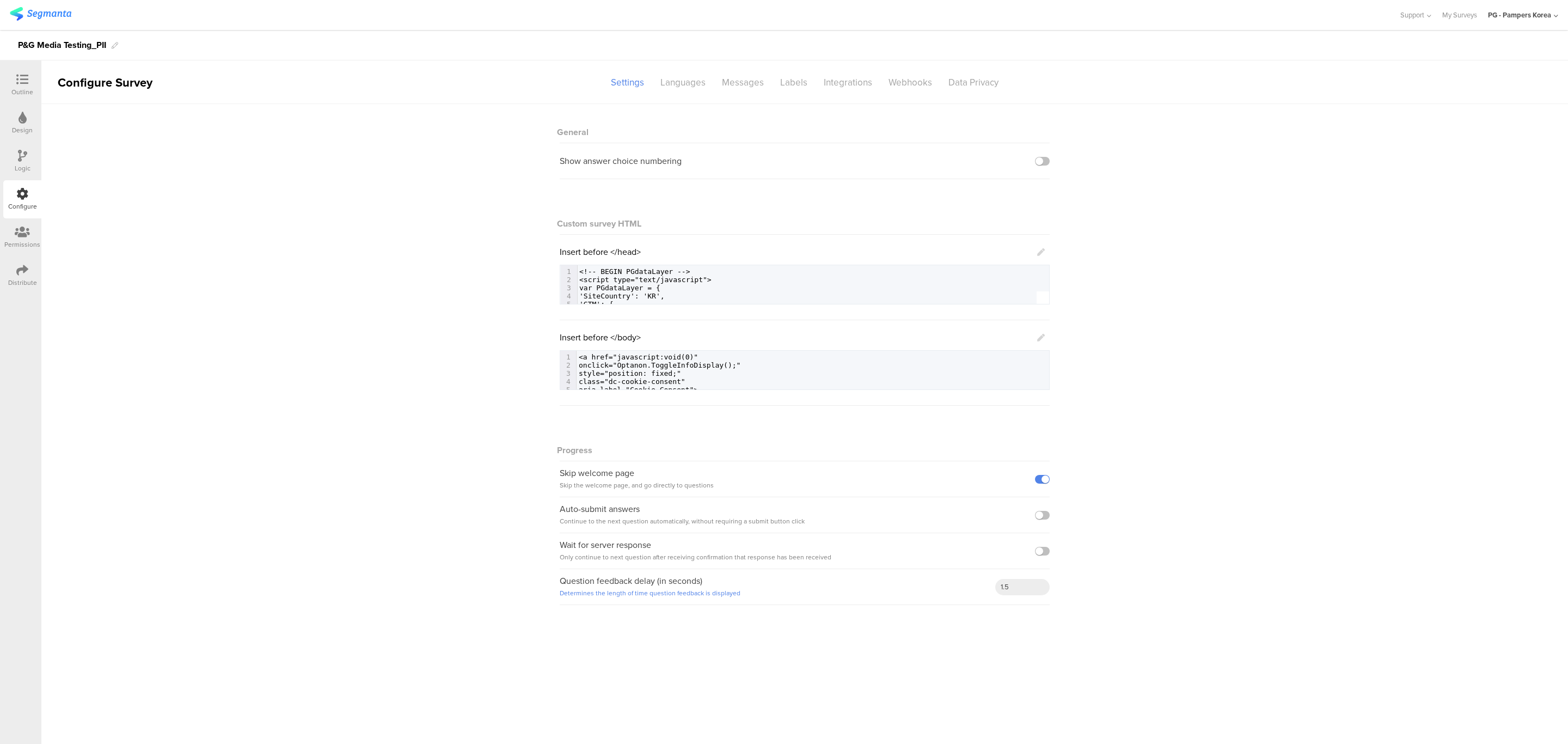
click at [1038, 254] on icon at bounding box center [1041, 252] width 8 height 8
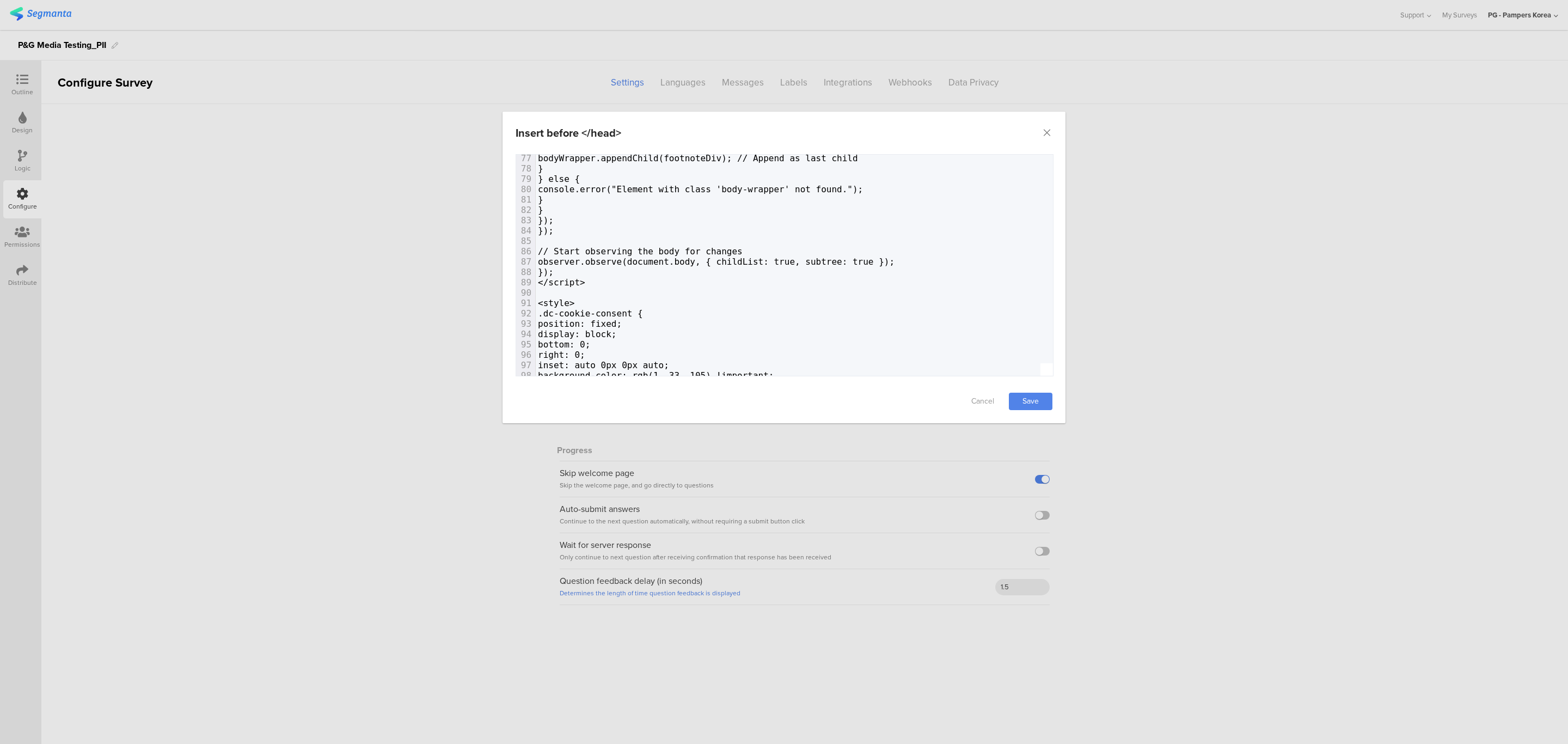
scroll to position [814, 0]
click at [1046, 135] on icon "Close" at bounding box center [1047, 133] width 11 height 11
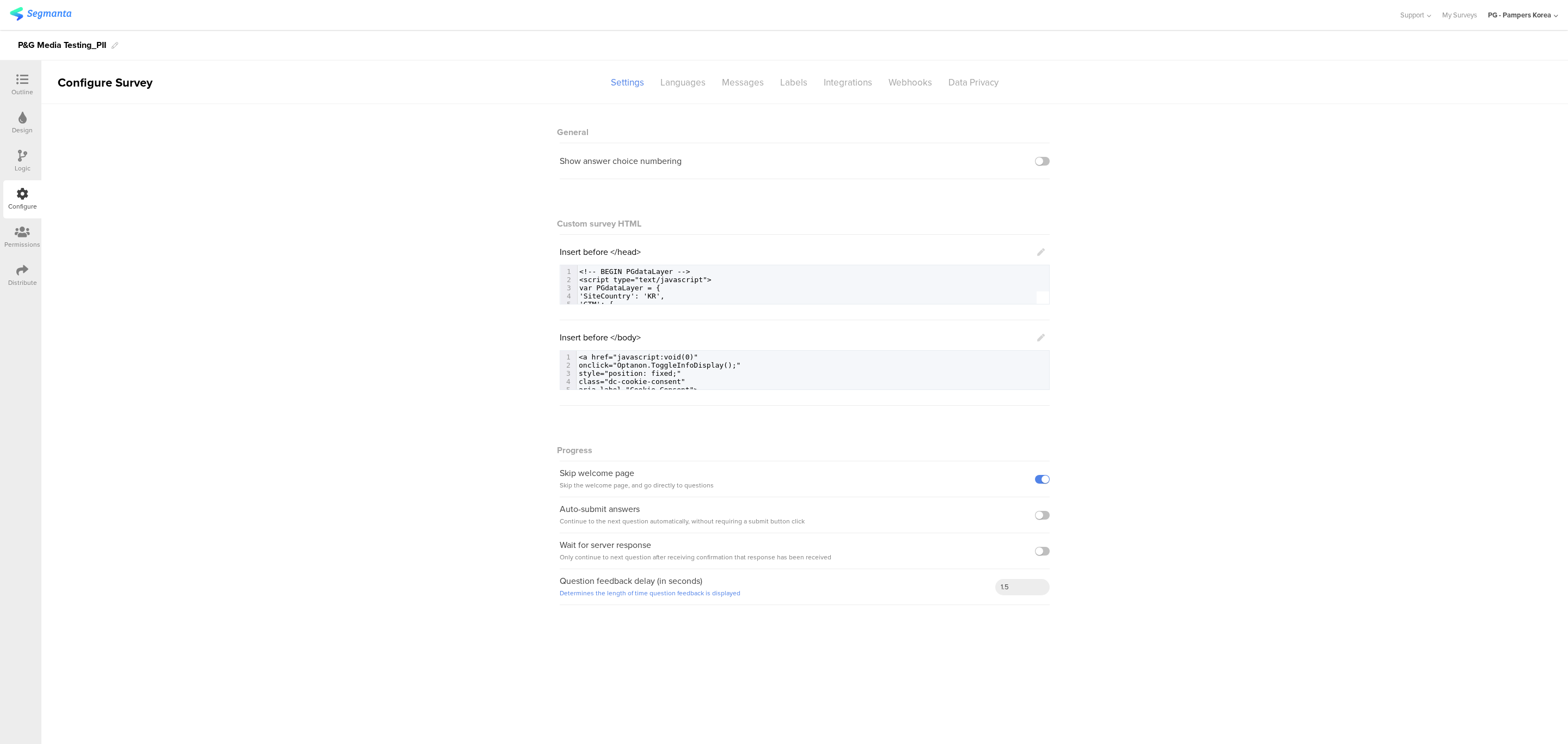
click at [1045, 254] on icon at bounding box center [1041, 252] width 8 height 8
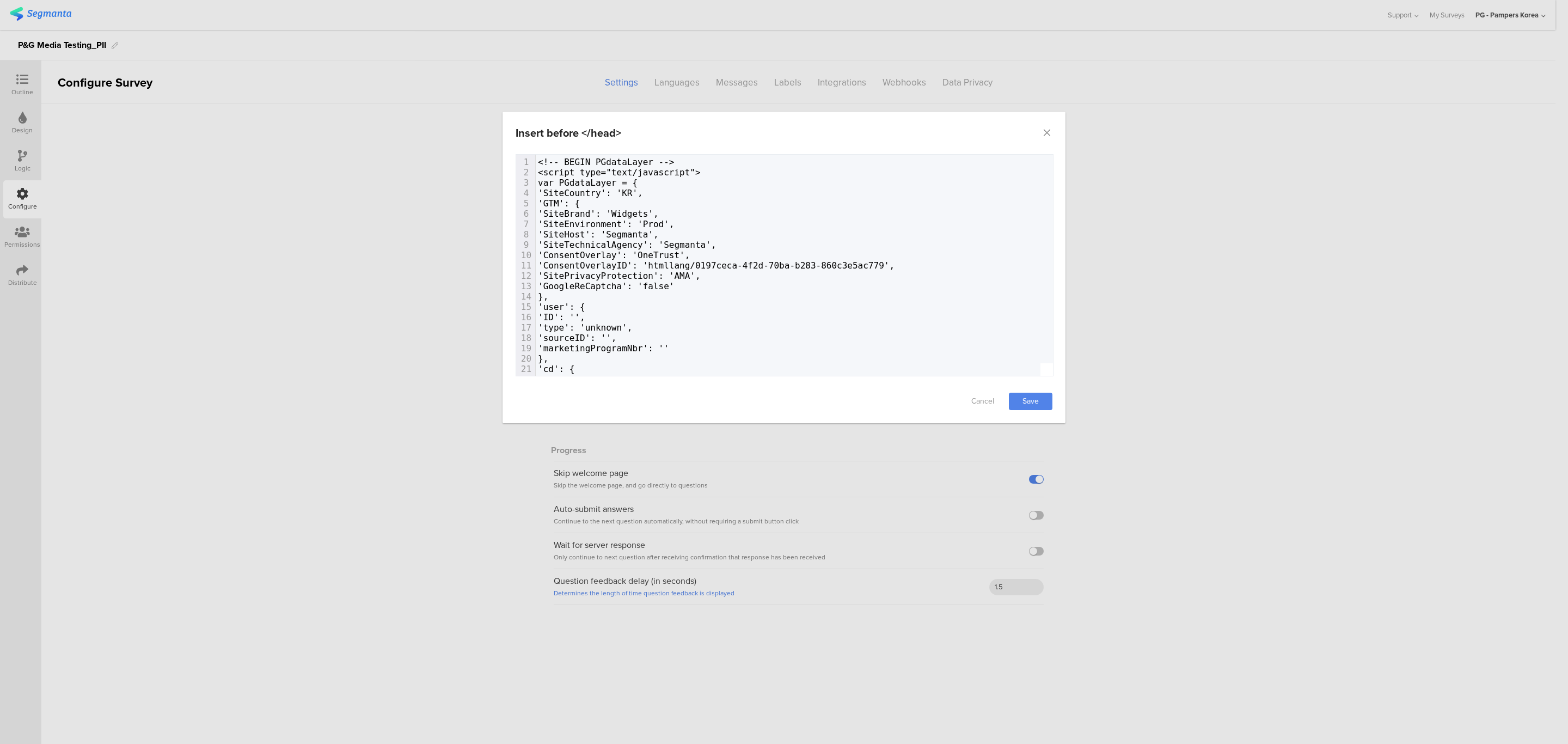
scroll to position [817, 0]
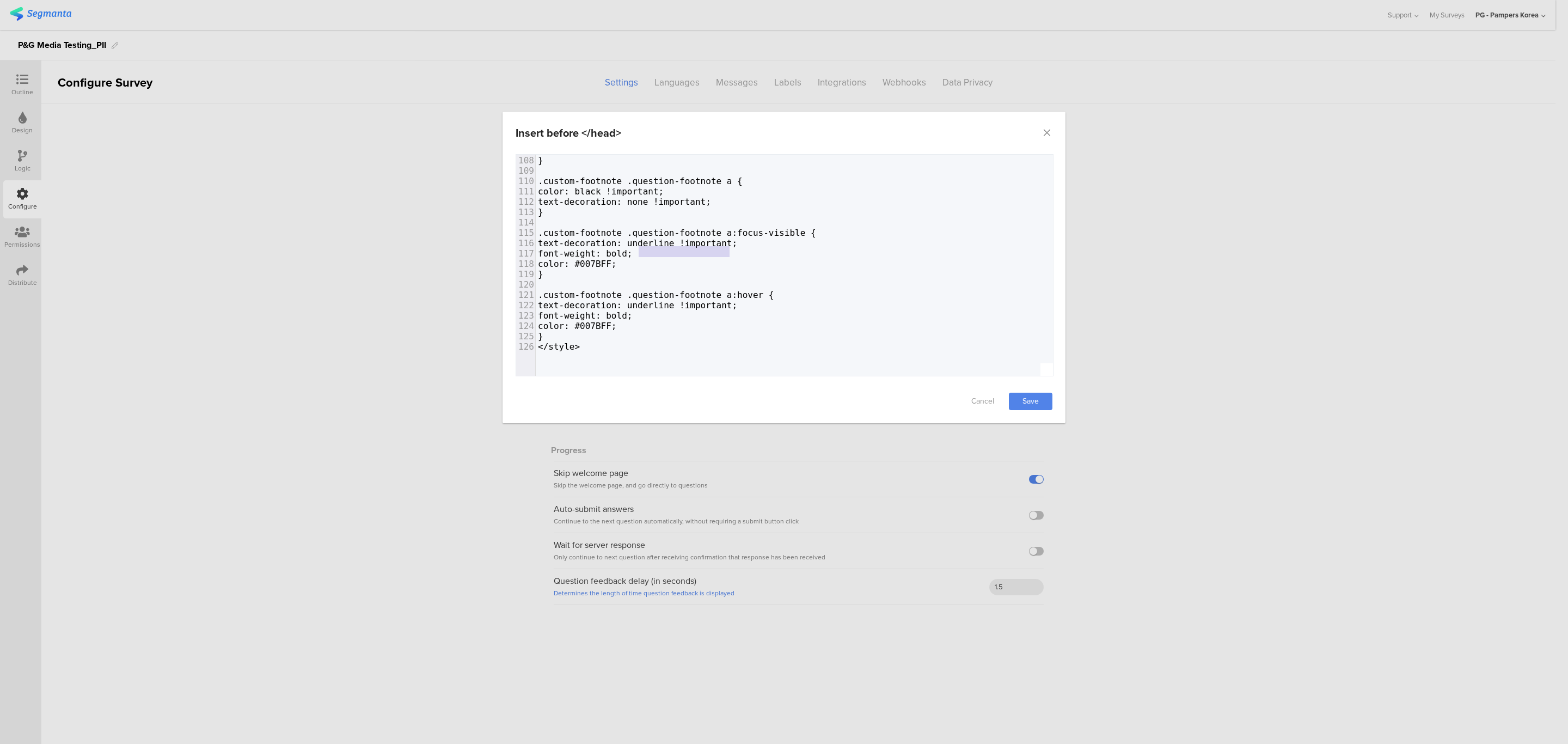
type textarea ".question-footnote"
drag, startPoint x: 637, startPoint y: 235, endPoint x: 726, endPoint y: 240, distance: 89.1
click at [726, 238] on span ".custom-footnote .question-footnote a:focus-visible {" at bounding box center [677, 233] width 278 height 10
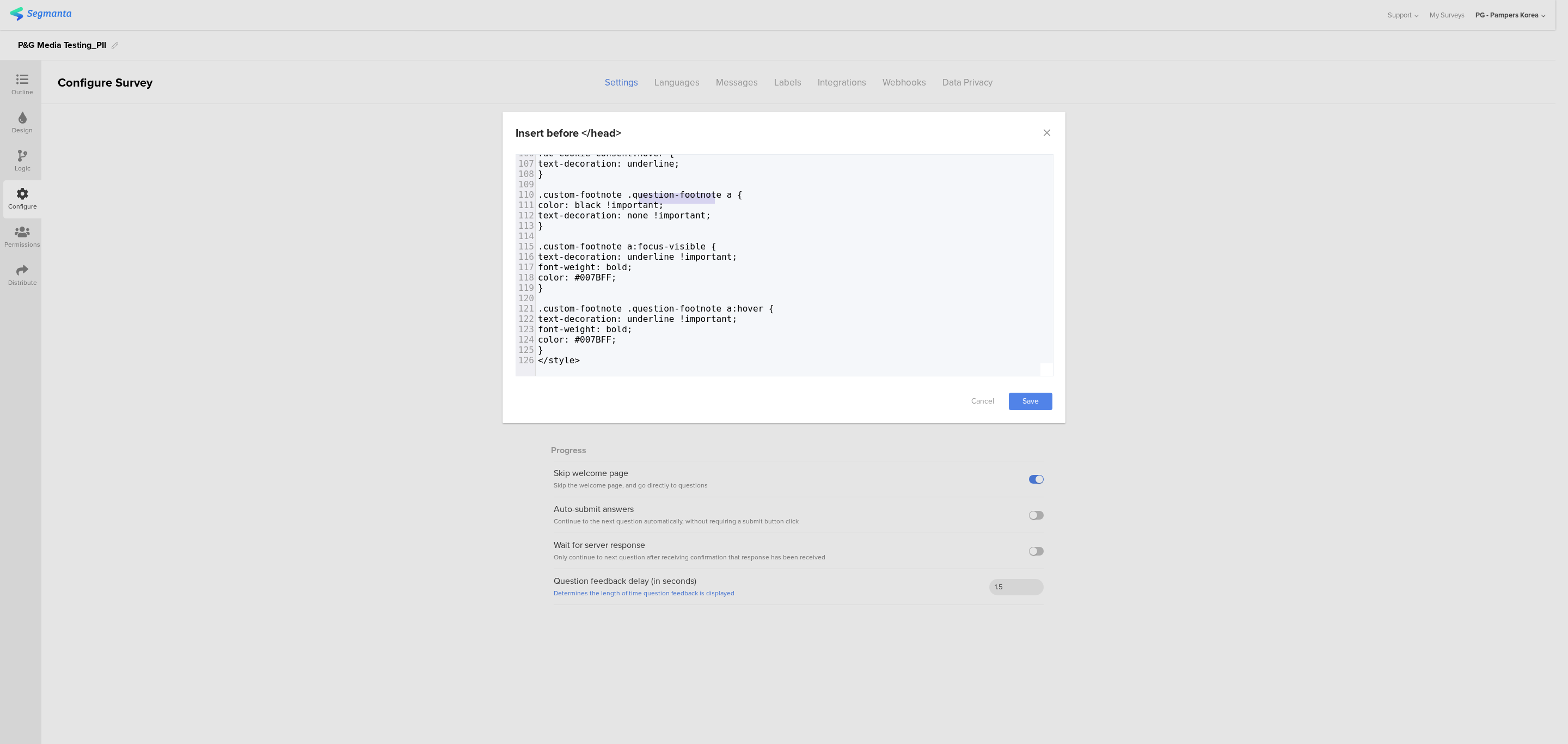
type textarea ".question-footnote"
drag, startPoint x: 639, startPoint y: 184, endPoint x: 725, endPoint y: 183, distance: 86.0
click at [725, 189] on span ".custom-footnote .question-footnote a {" at bounding box center [640, 194] width 205 height 10
type textarea ".question-footnote"
drag, startPoint x: 640, startPoint y: 304, endPoint x: 729, endPoint y: 301, distance: 89.1
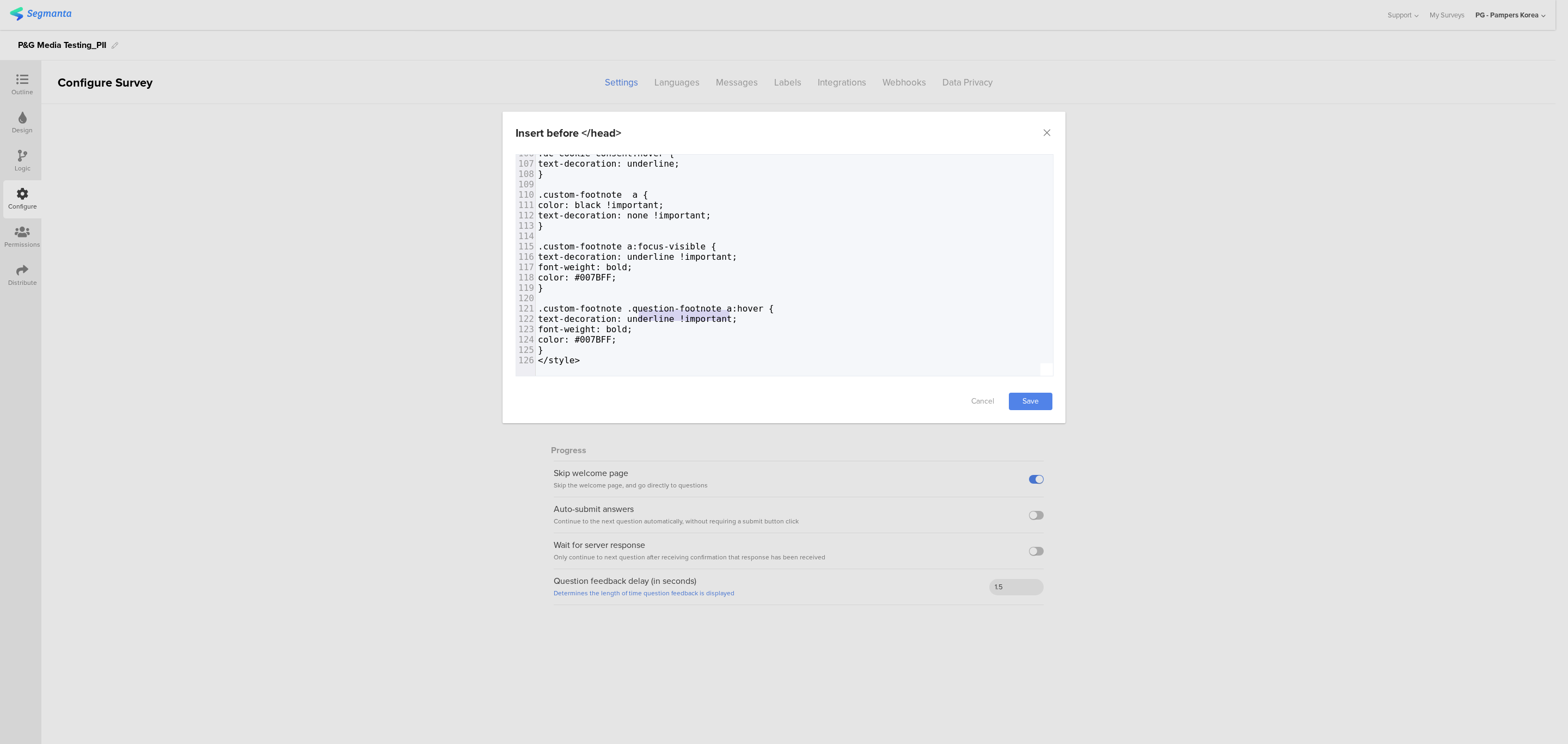
click at [729, 303] on span ".custom-footnote .question-footnote a:hover {" at bounding box center [656, 308] width 236 height 10
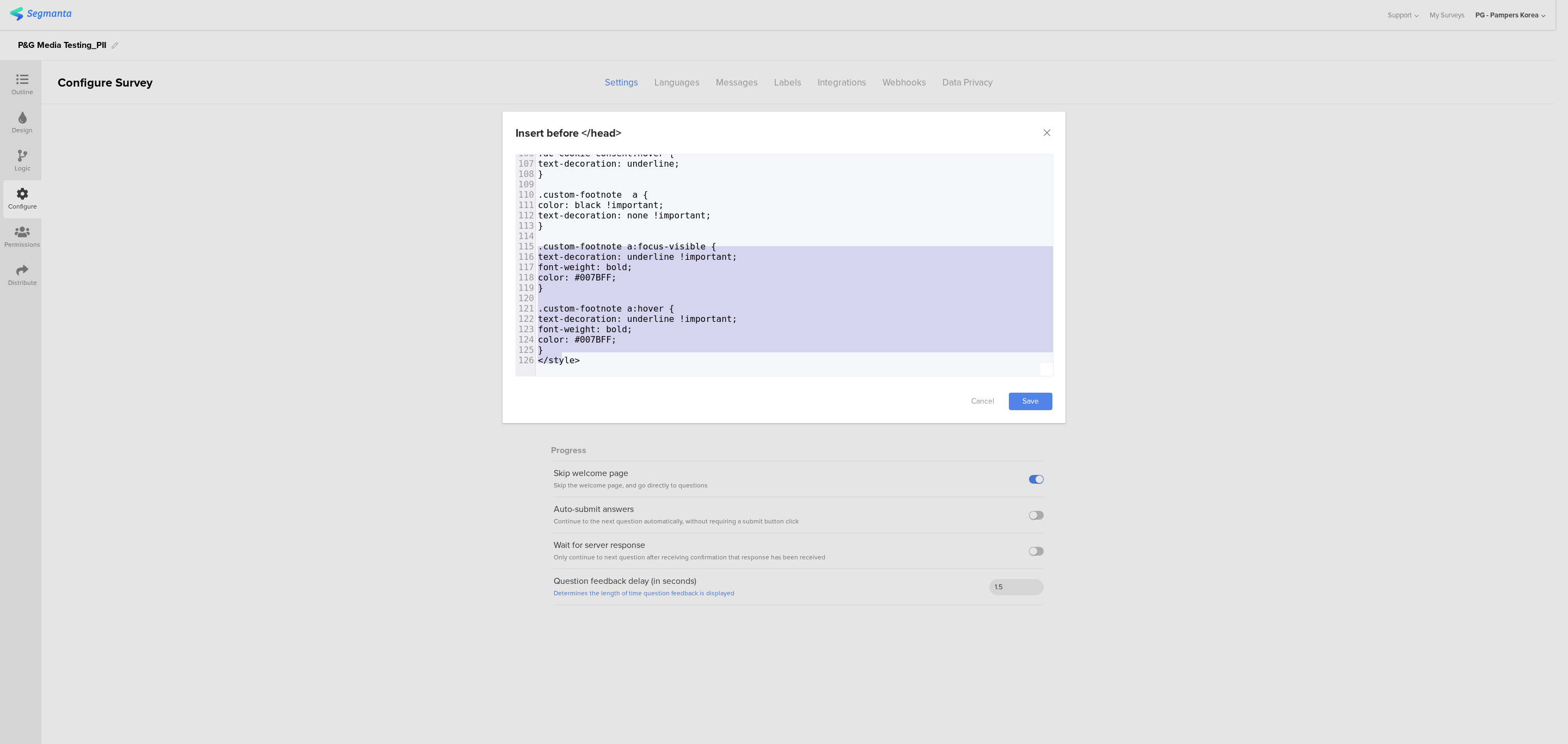
type textarea "color: black !important; text-decoration: none !important; } .custom-footnote a…"
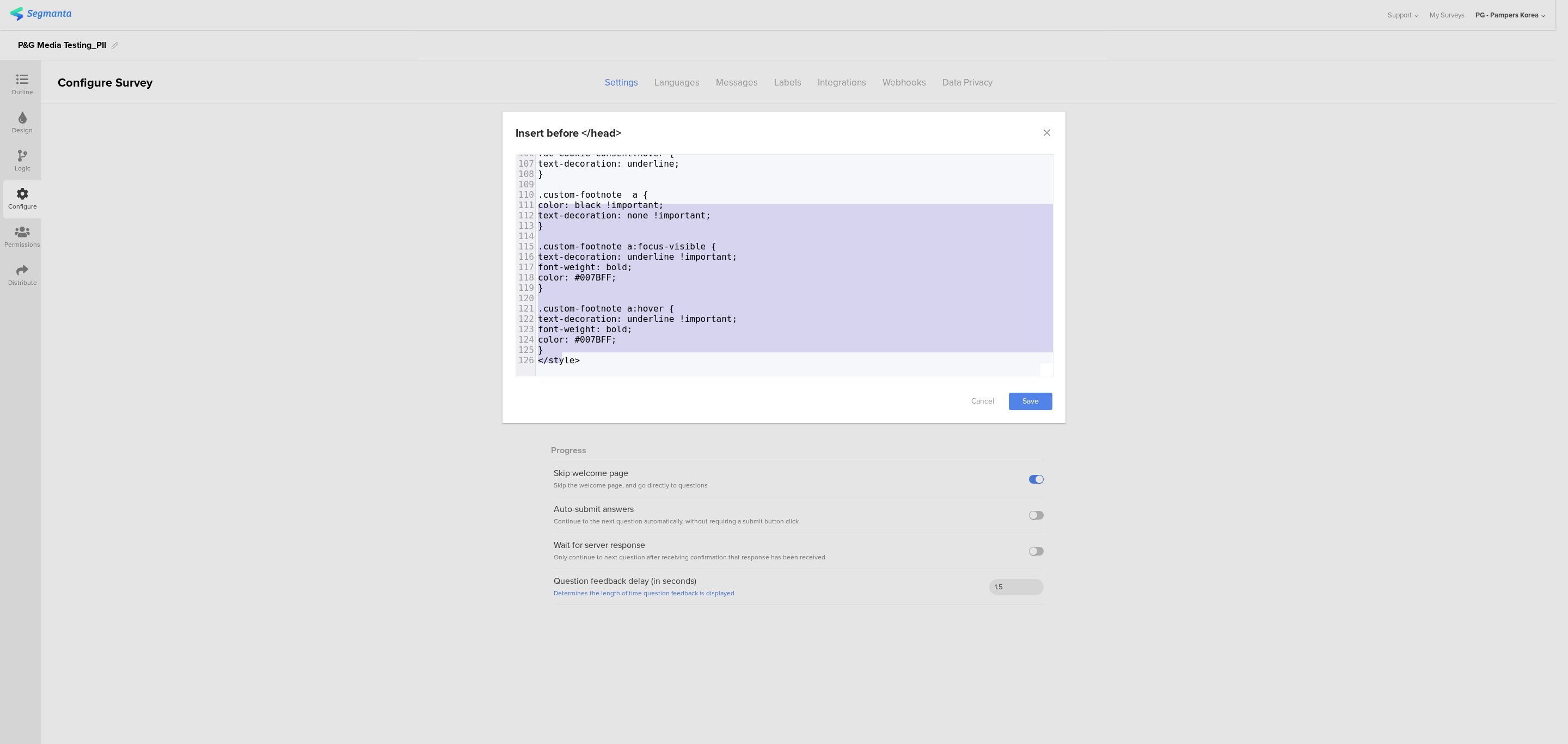
drag, startPoint x: 586, startPoint y: 343, endPoint x: 505, endPoint y: 194, distance: 169.6
click at [505, 194] on div "Failed saving changes. If the problem persists please contact us at team@segman…" at bounding box center [784, 267] width 563 height 225
click at [1042, 399] on link "Save" at bounding box center [1031, 401] width 44 height 18
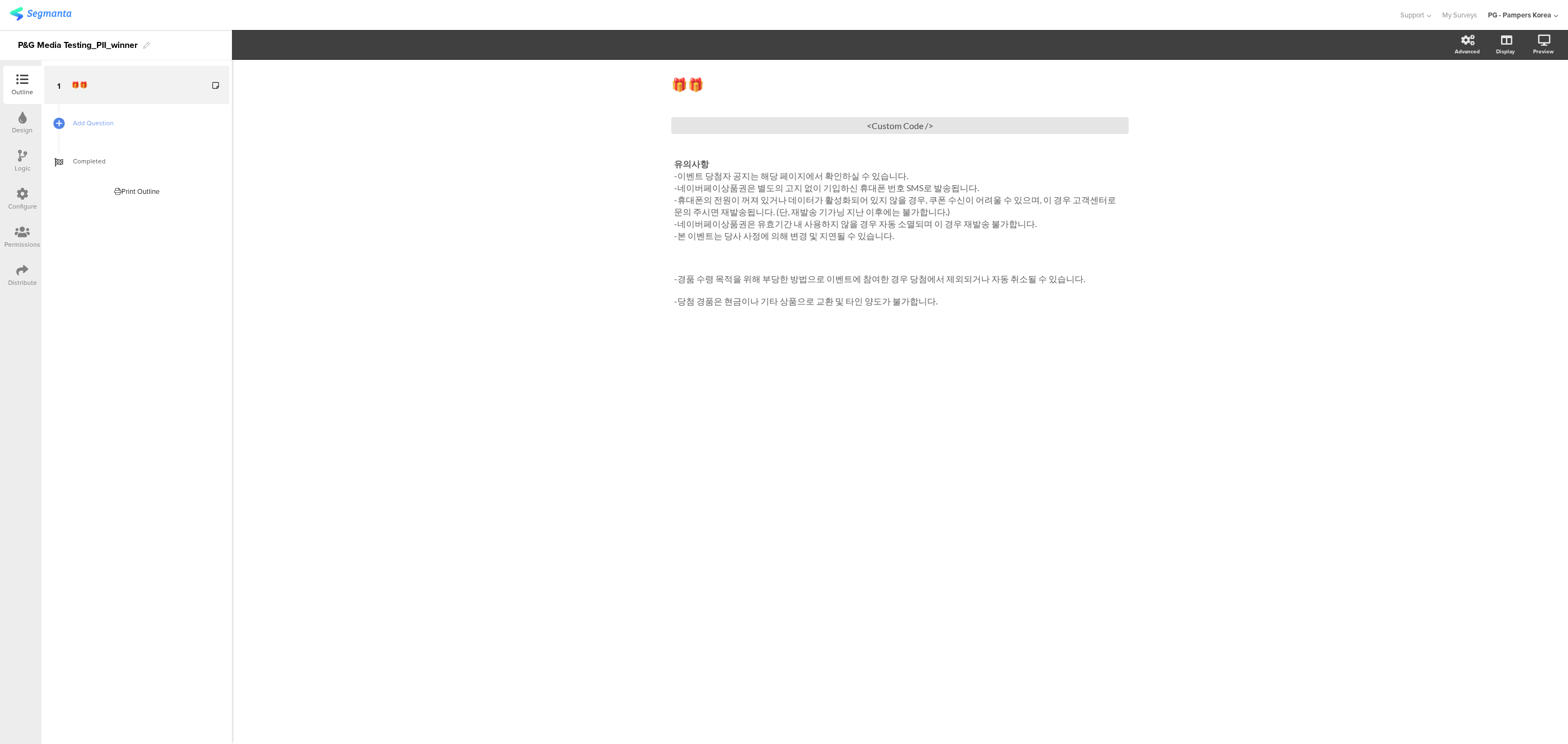
click at [22, 268] on icon at bounding box center [23, 270] width 12 height 12
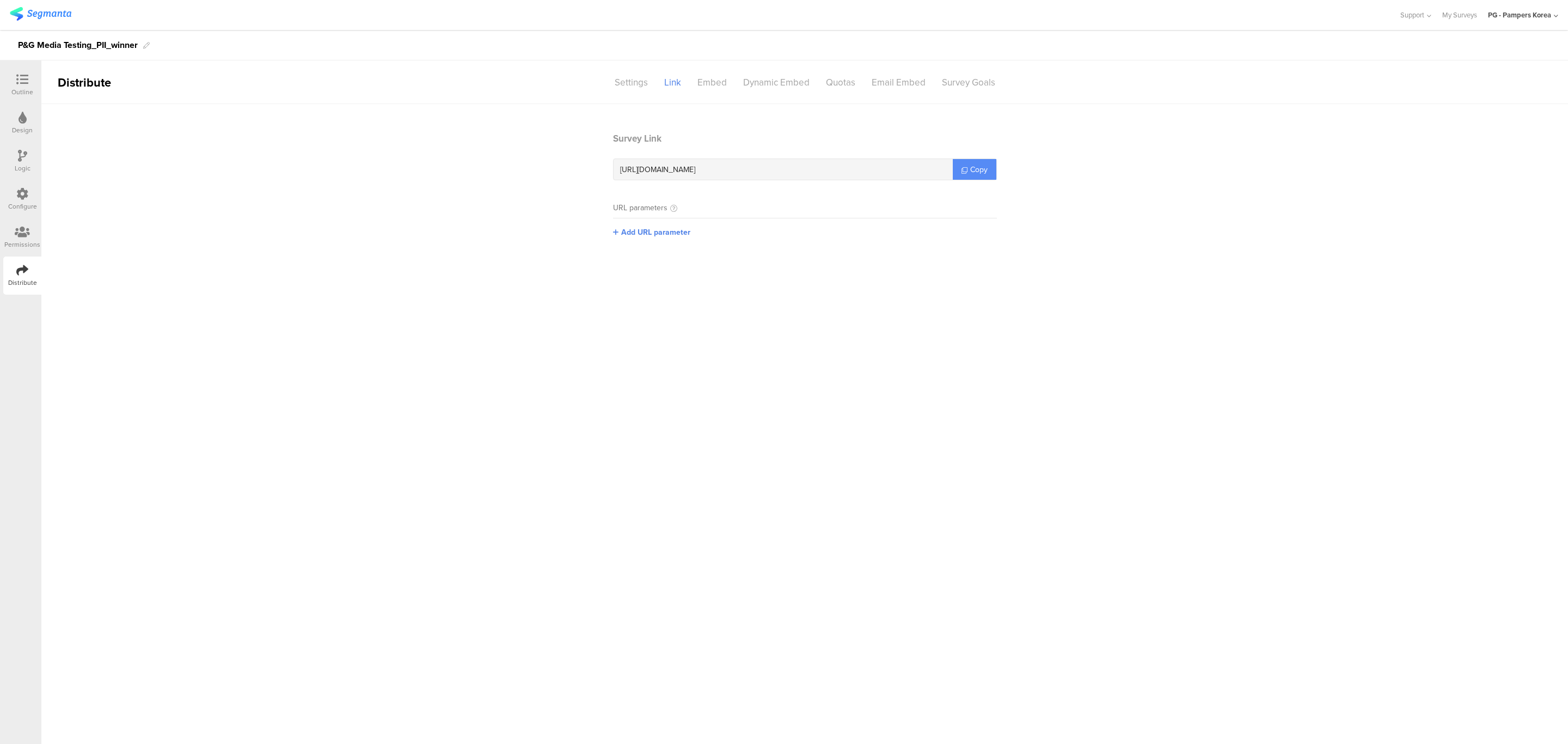
click at [966, 167] on icon at bounding box center [965, 170] width 6 height 6
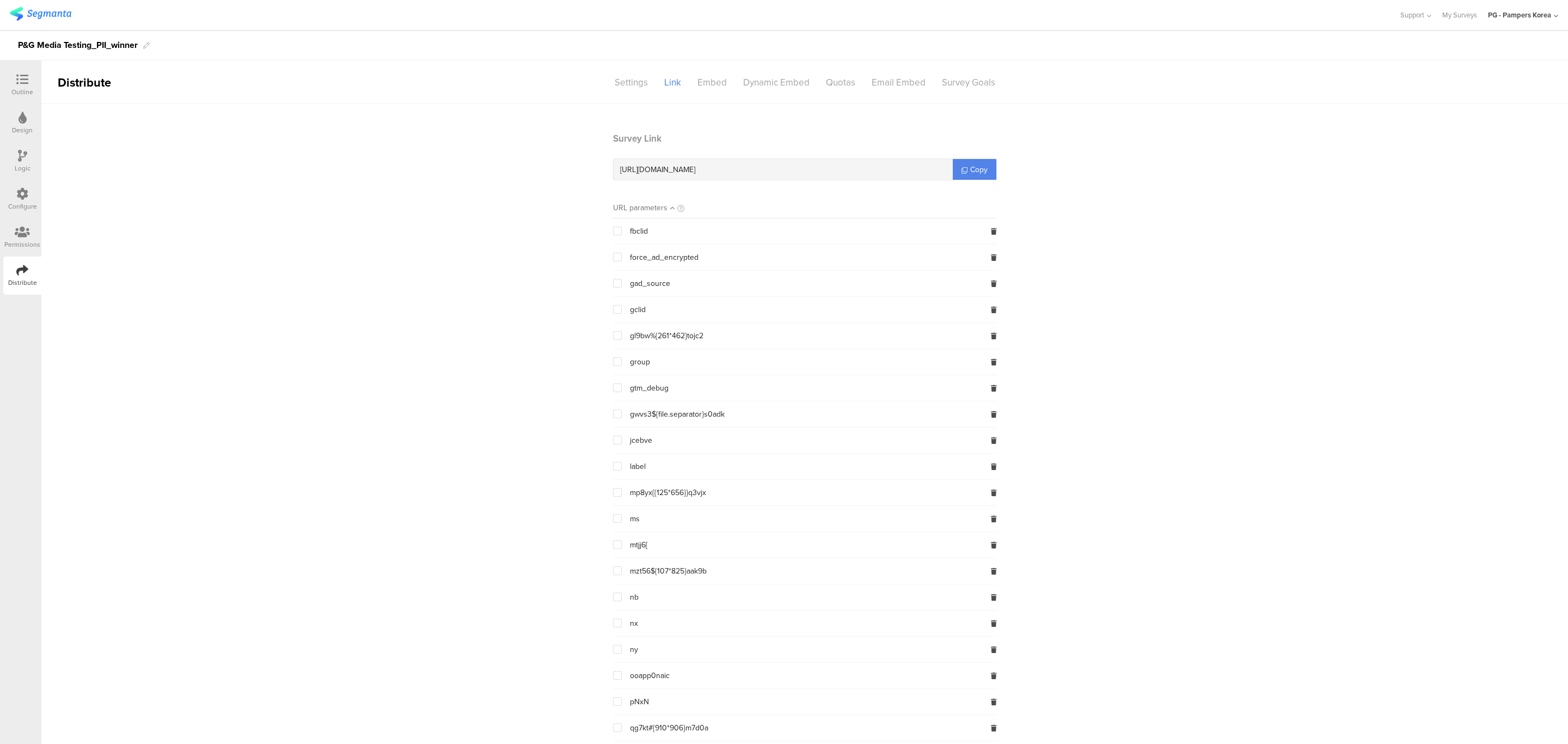
click at [613, 228] on span at bounding box center [617, 231] width 9 height 10
click at [621, 226] on input "checkbox" at bounding box center [621, 226] width 0 height 0
click at [613, 261] on span at bounding box center [617, 257] width 9 height 9
click at [621, 253] on input "checkbox" at bounding box center [621, 253] width 0 height 0
click at [613, 287] on span at bounding box center [617, 283] width 9 height 9
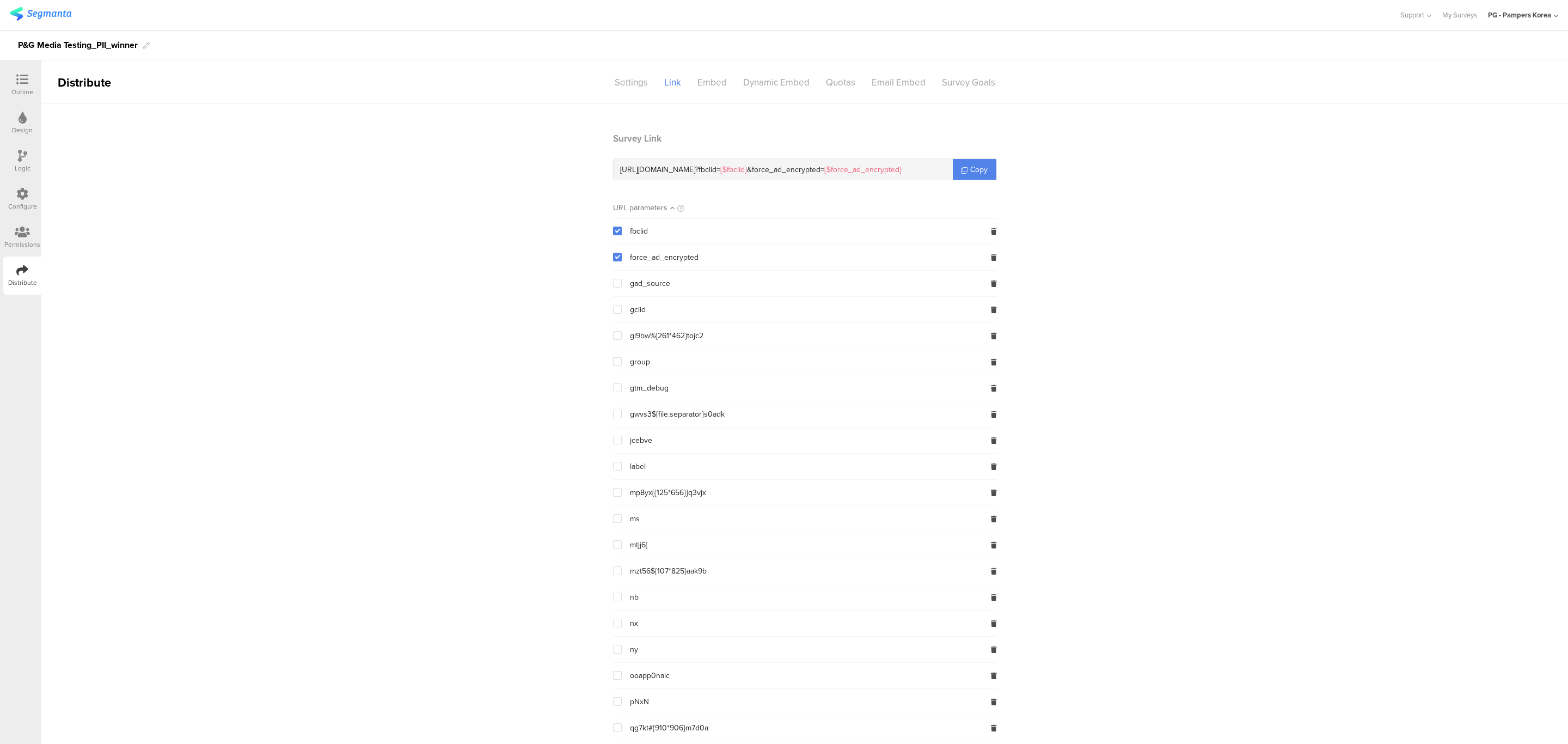
click at [621, 279] on input "checkbox" at bounding box center [621, 279] width 0 height 0
click at [991, 247] on button at bounding box center [994, 242] width 6 height 10
click at [991, 235] on icon at bounding box center [994, 231] width 6 height 7
click at [989, 244] on div "force_ad_encrypted" at bounding box center [805, 231] width 384 height 26
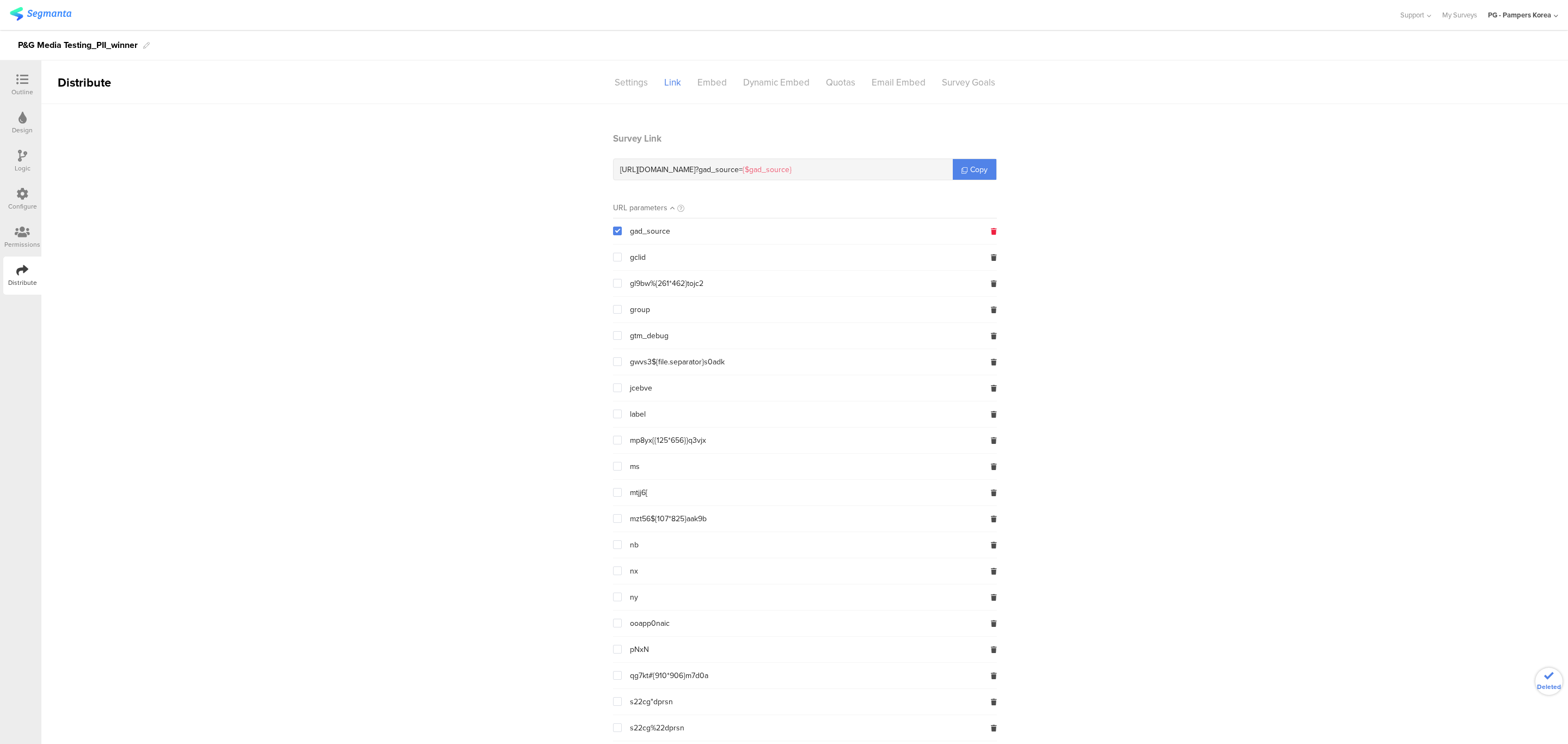
click at [991, 233] on icon at bounding box center [994, 231] width 6 height 7
click at [991, 230] on icon at bounding box center [994, 231] width 6 height 7
click at [980, 233] on div "gl9bw%{261*462}tojc2" at bounding box center [805, 231] width 384 height 26
click at [991, 231] on icon at bounding box center [994, 231] width 6 height 7
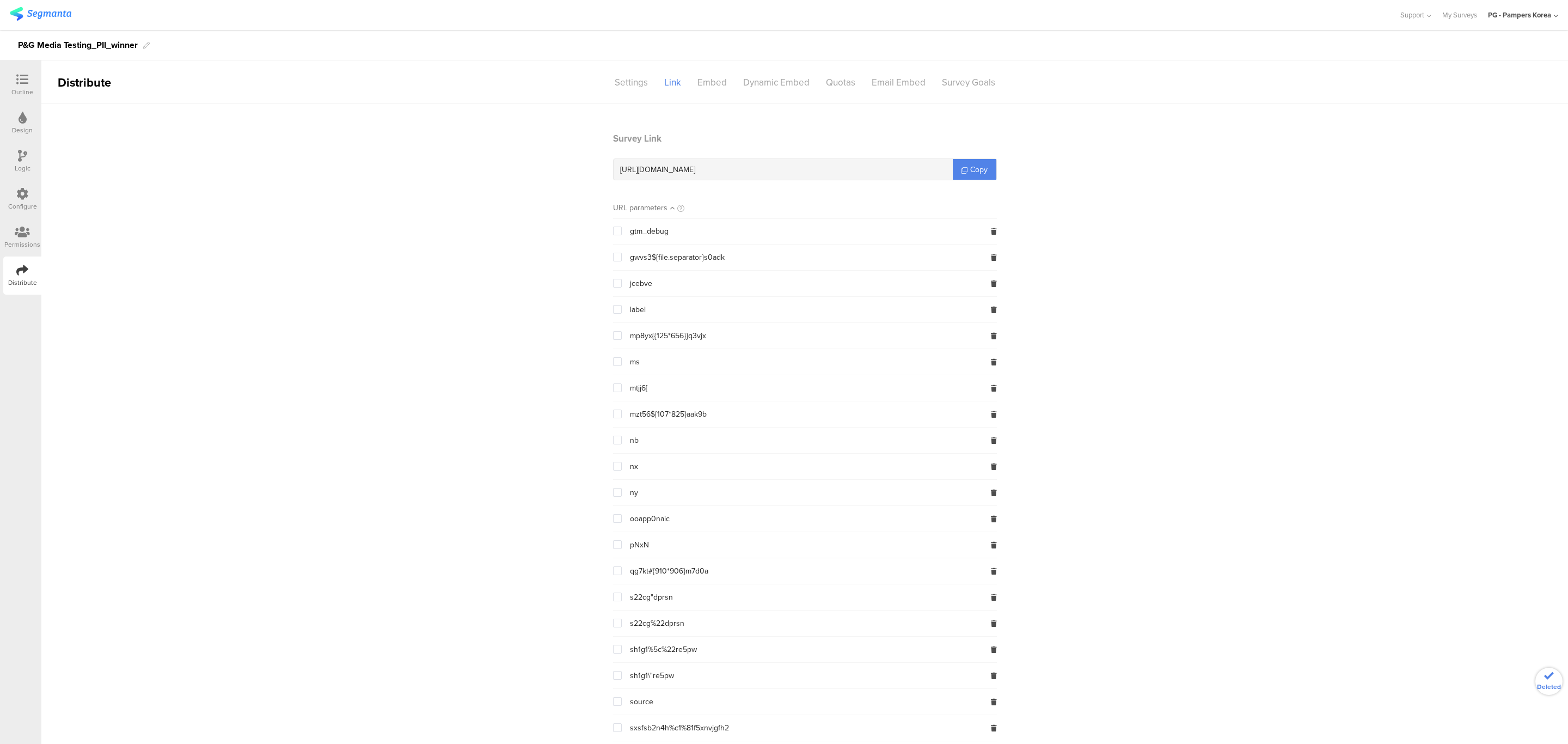
click at [991, 231] on icon at bounding box center [994, 231] width 6 height 7
click at [991, 228] on icon at bounding box center [994, 231] width 6 height 7
click at [991, 230] on icon at bounding box center [994, 231] width 6 height 7
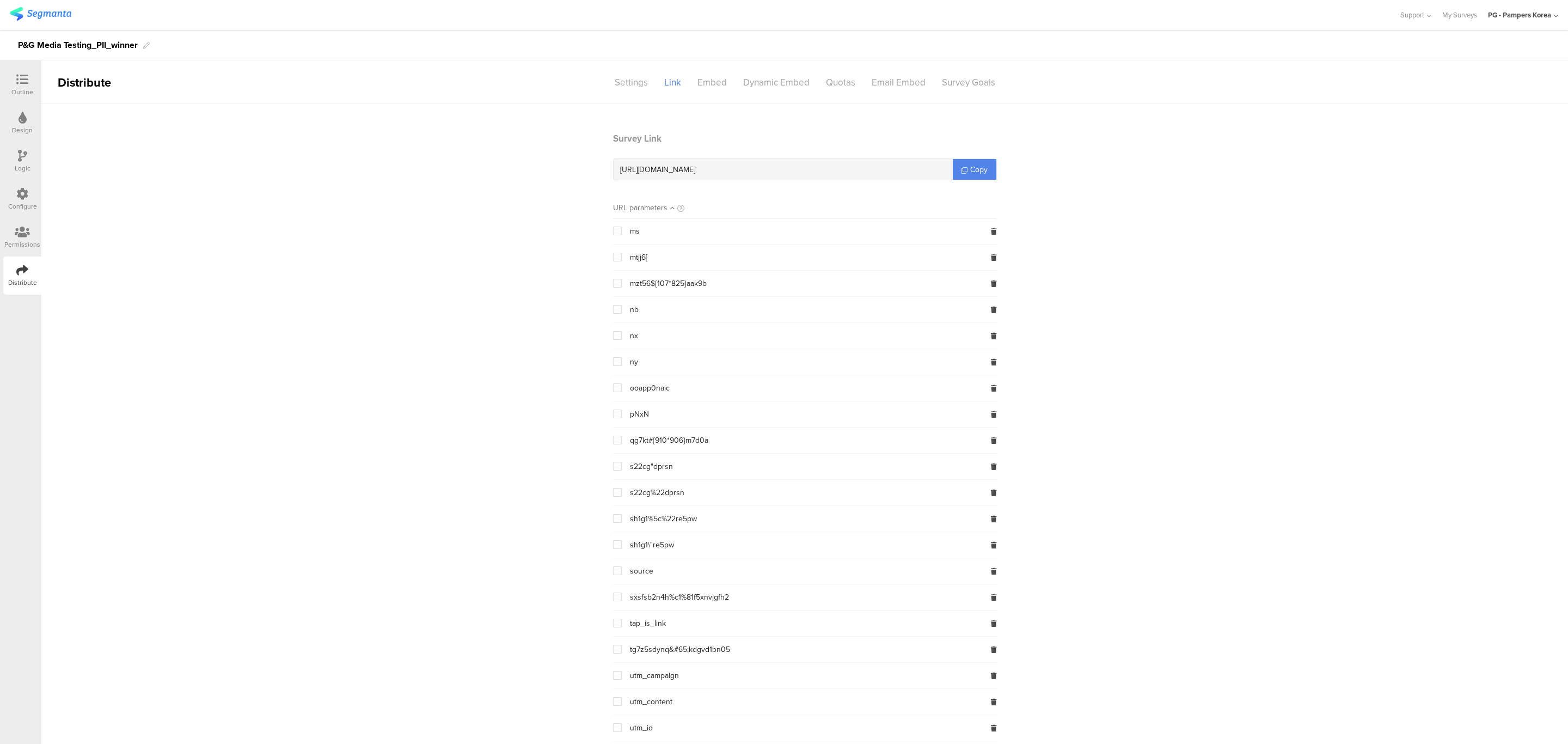
click at [991, 230] on icon at bounding box center [994, 231] width 6 height 7
click at [991, 254] on icon at bounding box center [994, 258] width 6 height 7
click at [991, 230] on icon at bounding box center [994, 231] width 6 height 7
click at [991, 254] on icon at bounding box center [994, 258] width 6 height 7
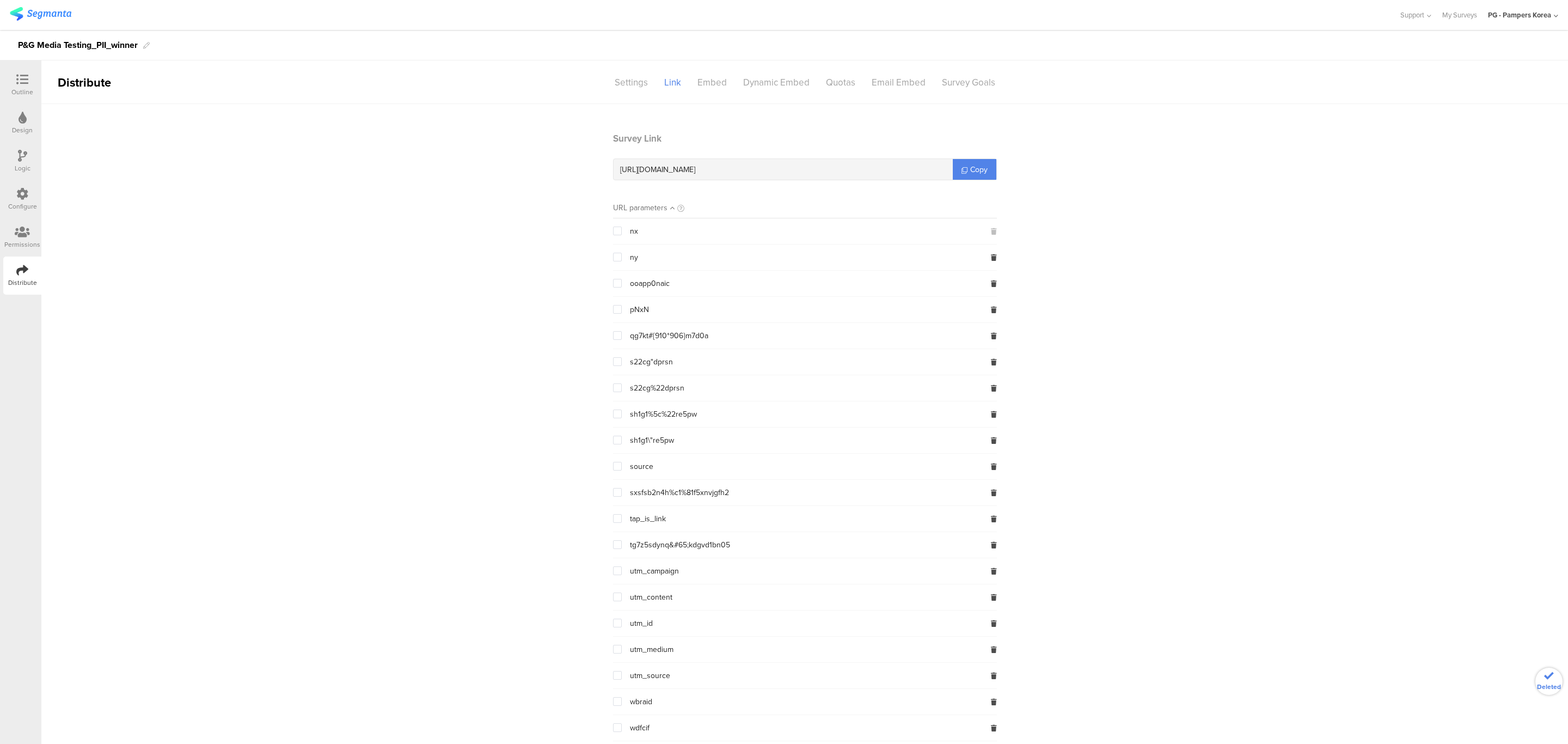
click at [991, 254] on icon at bounding box center [994, 258] width 6 height 7
click at [991, 230] on icon at bounding box center [994, 231] width 6 height 7
click at [985, 230] on div "pNxN" at bounding box center [805, 231] width 384 height 26
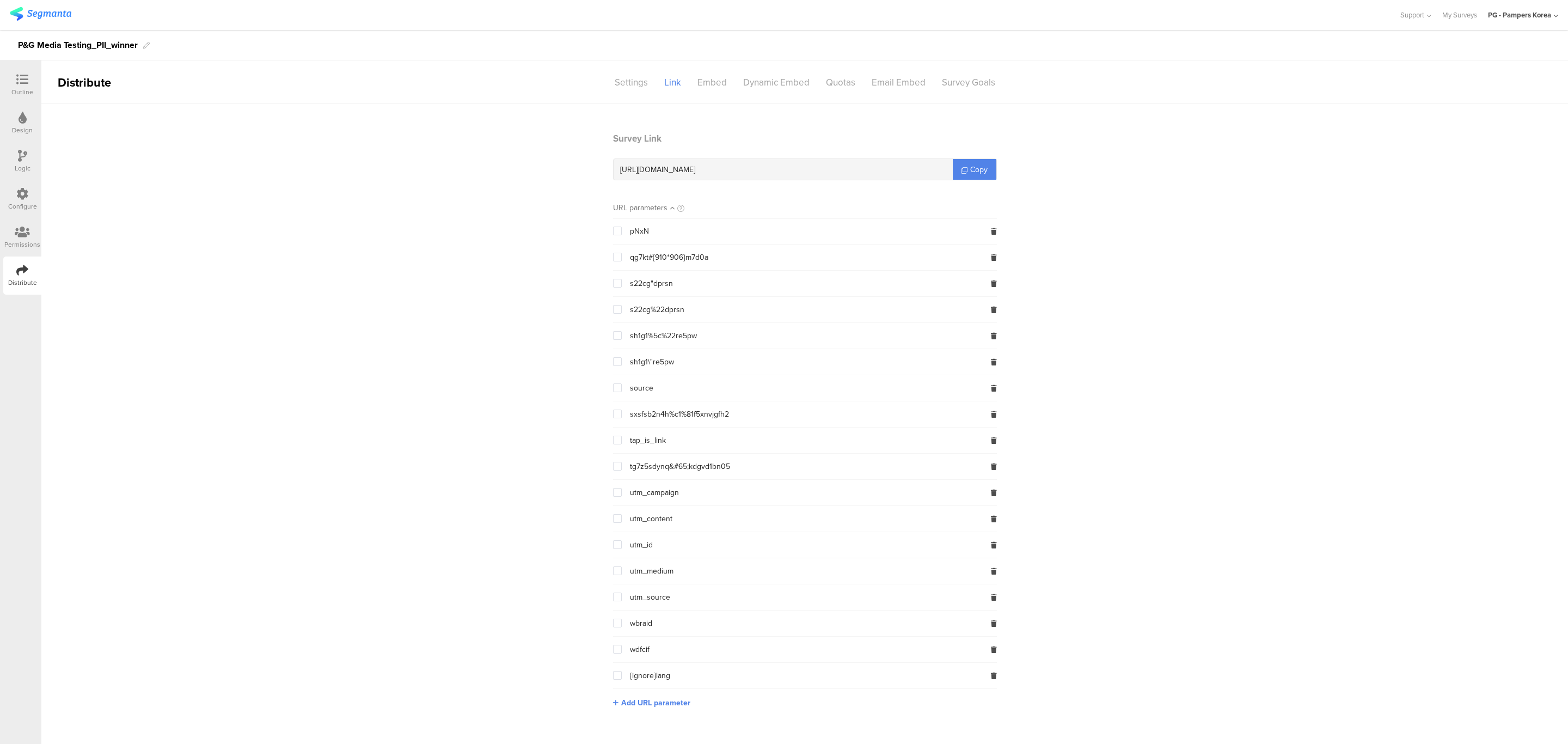
click at [990, 233] on div "pNxN" at bounding box center [805, 231] width 384 height 26
click at [992, 231] on icon at bounding box center [994, 231] width 6 height 7
click at [998, 230] on section "Survey Link [URL][DOMAIN_NAME] Copy URL parameters pNxN qg7kt#{910*906}m7d0a s2…" at bounding box center [805, 428] width 405 height 593
click at [993, 254] on icon at bounding box center [994, 258] width 6 height 7
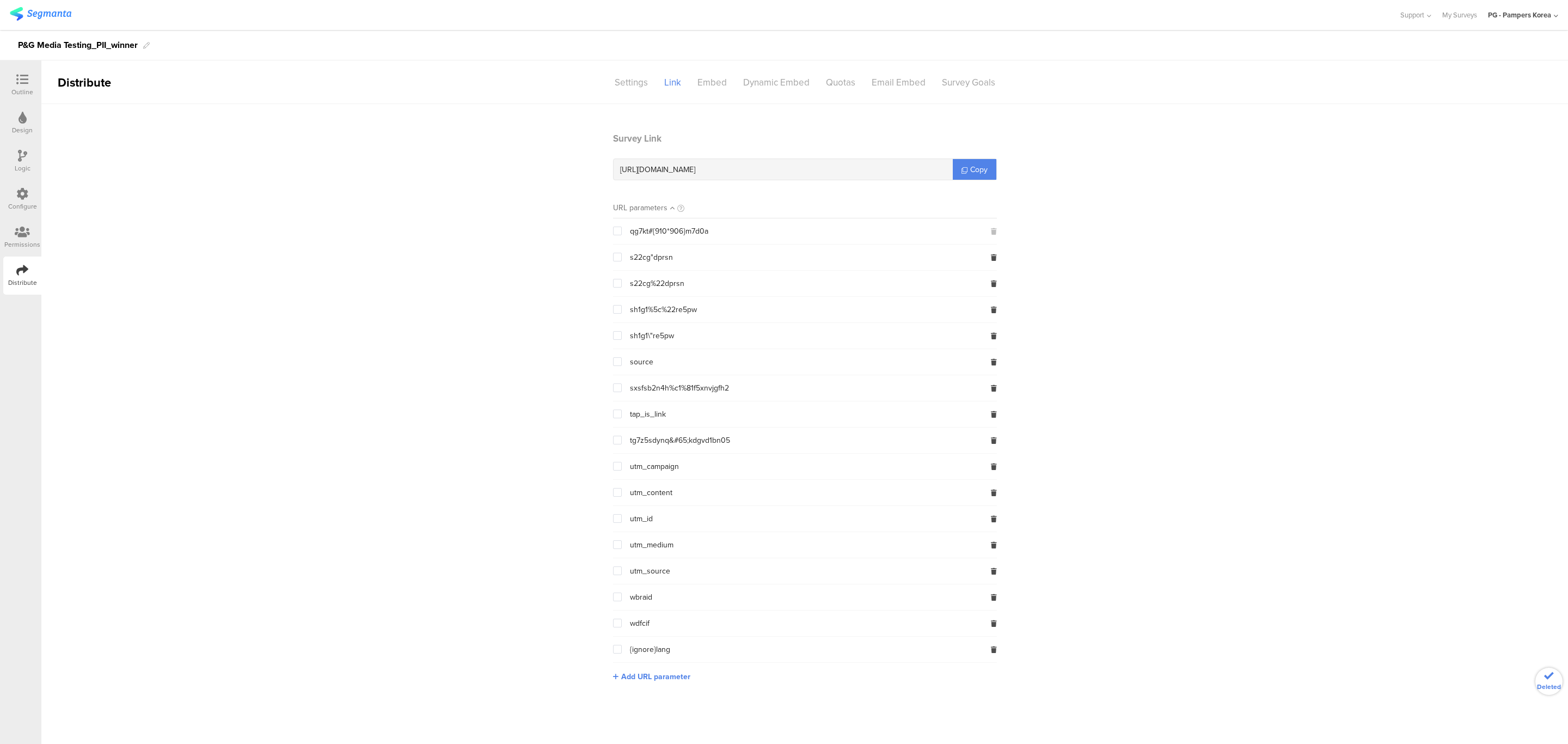
click at [993, 254] on icon at bounding box center [994, 258] width 6 height 7
click at [993, 231] on icon at bounding box center [994, 231] width 6 height 7
click at [993, 230] on icon at bounding box center [994, 231] width 6 height 7
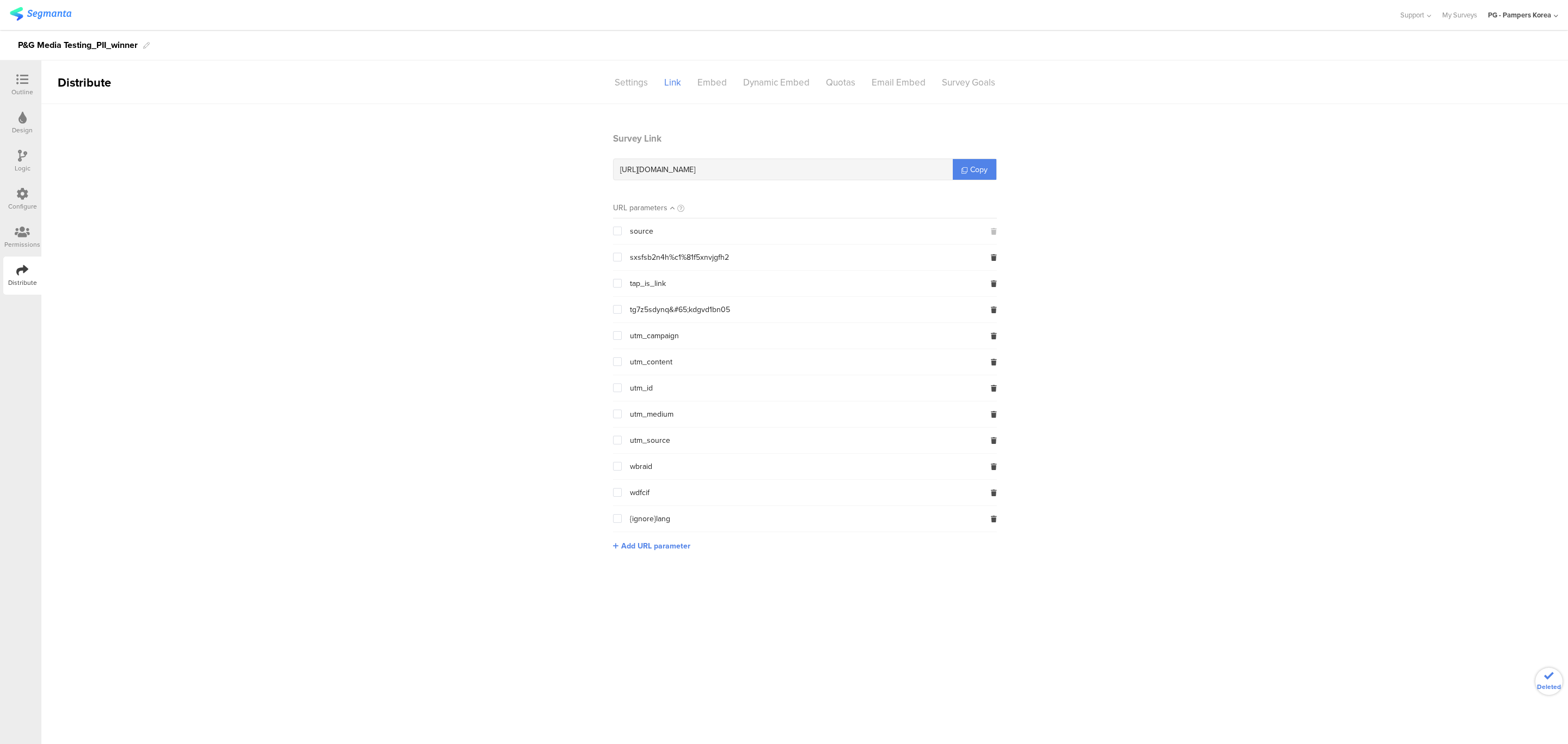
click at [993, 254] on icon at bounding box center [994, 258] width 6 height 7
click at [993, 230] on icon at bounding box center [994, 231] width 6 height 7
click at [993, 254] on icon at bounding box center [994, 258] width 6 height 7
click at [993, 230] on icon at bounding box center [994, 231] width 6 height 7
click at [993, 234] on icon at bounding box center [994, 231] width 6 height 7
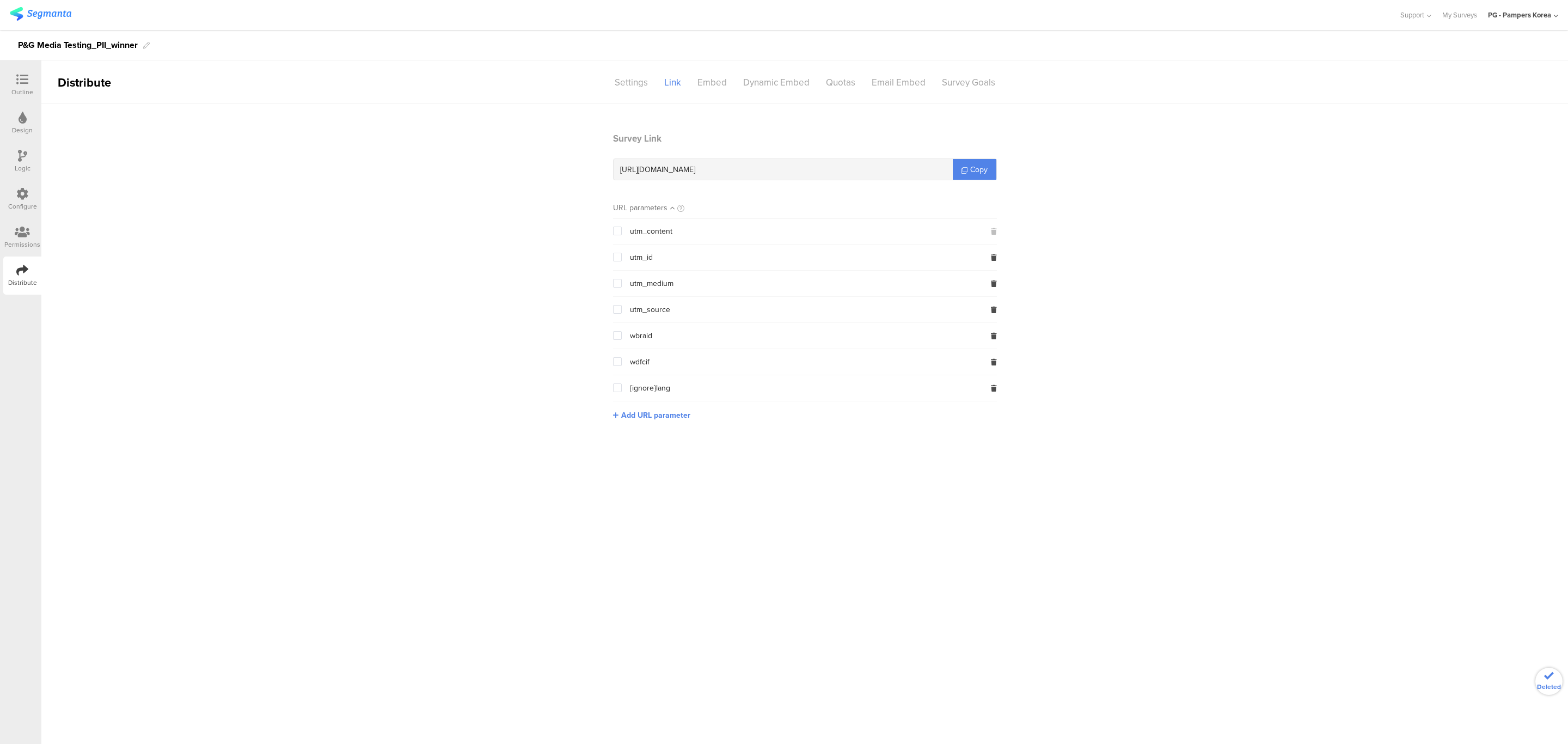
click at [993, 254] on icon at bounding box center [994, 258] width 6 height 7
click at [993, 230] on icon at bounding box center [994, 231] width 6 height 7
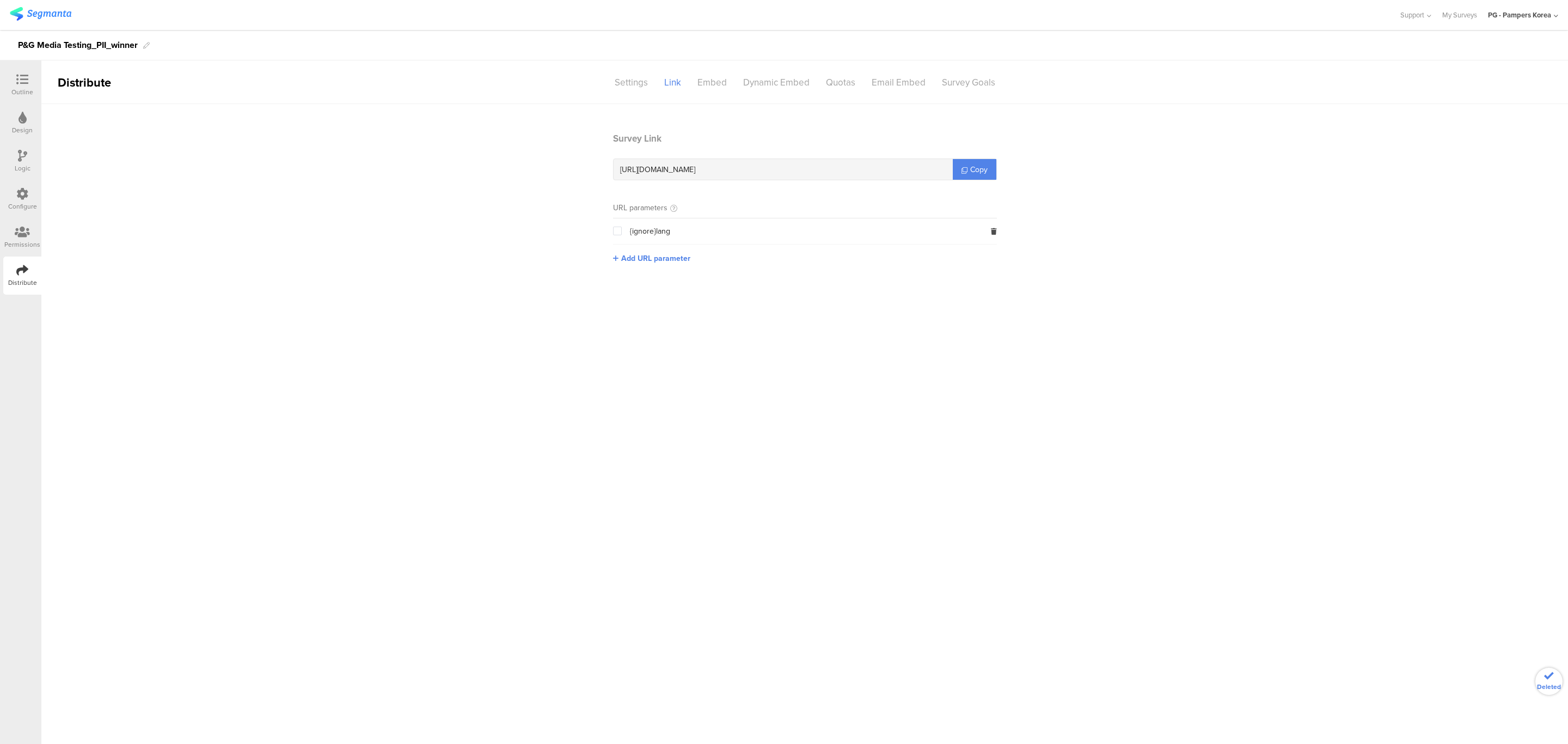
click at [993, 230] on icon at bounding box center [994, 231] width 6 height 7
click at [1122, 230] on section "Survey Link [URL][DOMAIN_NAME] Copy URL parameters Add URL parameter" at bounding box center [805, 192] width 1527 height 122
drag, startPoint x: 972, startPoint y: 147, endPoint x: 972, endPoint y: 167, distance: 20.0
click at [972, 150] on section "Survey Link [URL][DOMAIN_NAME] Copy" at bounding box center [805, 156] width 384 height 49
click at [972, 167] on span "Copy" at bounding box center [979, 169] width 18 height 12
